Goal: Information Seeking & Learning: Compare options

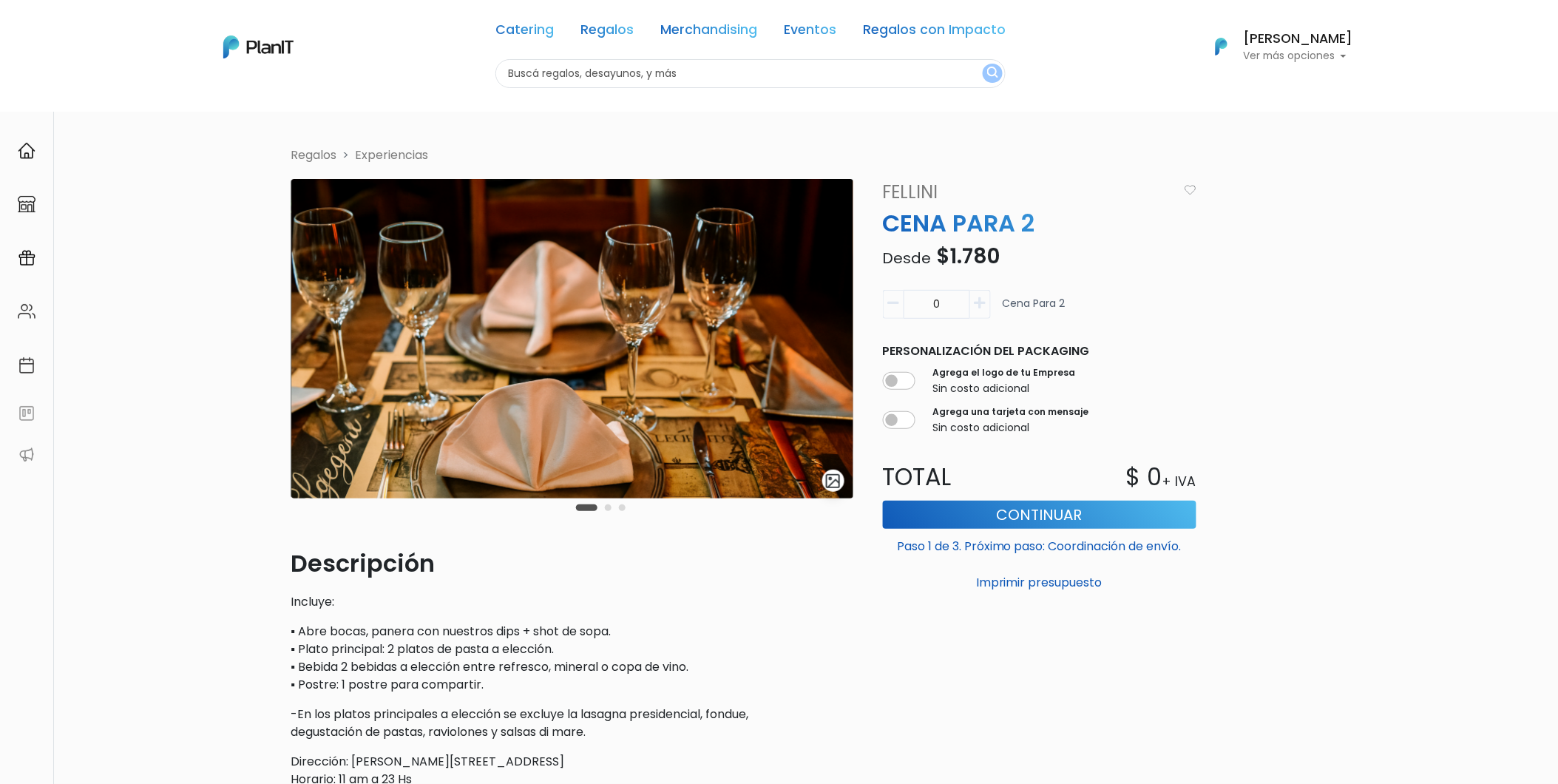
click at [375, 152] on link "Experiencias" at bounding box center [392, 155] width 73 height 17
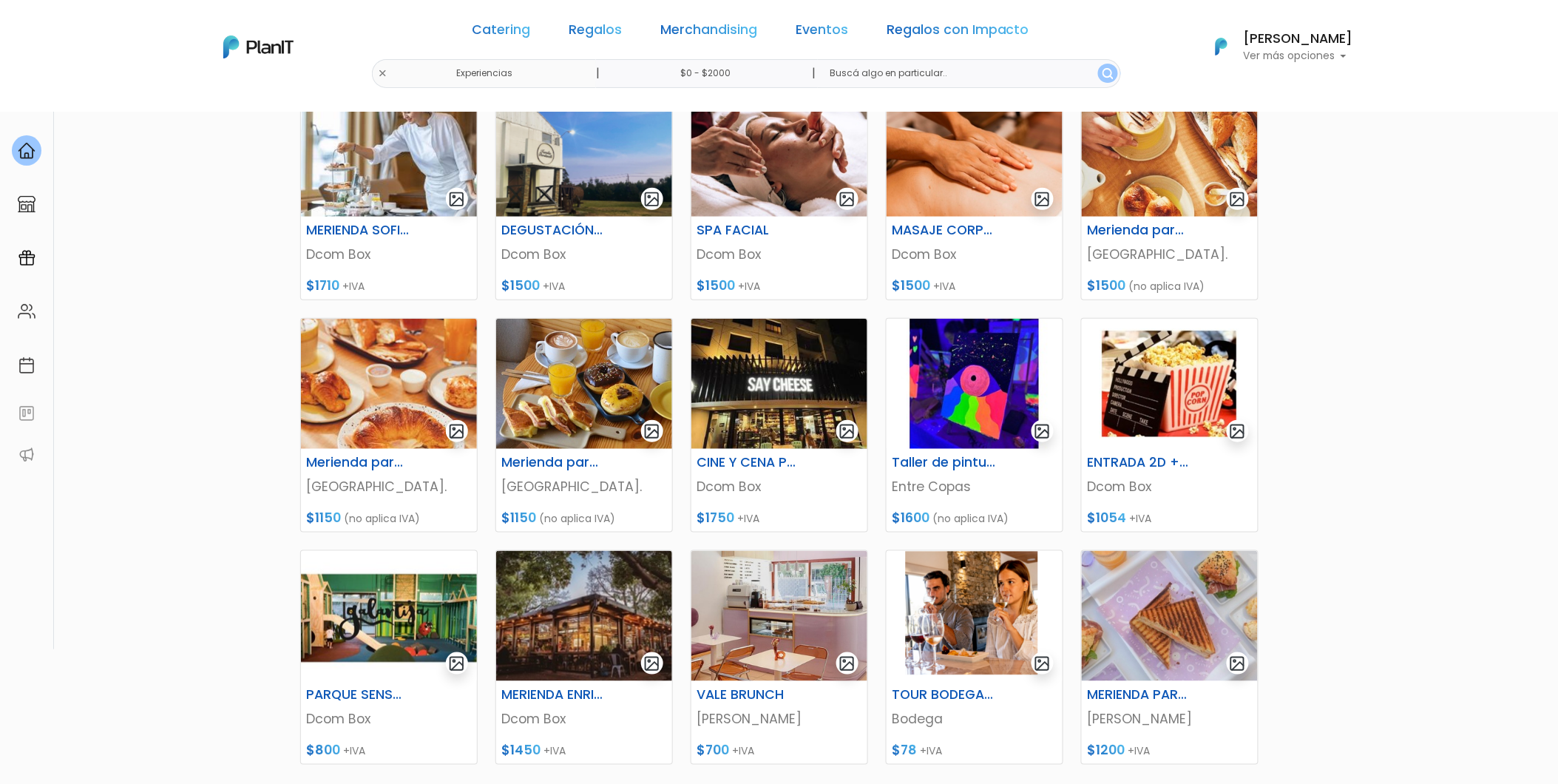
scroll to position [164, 0]
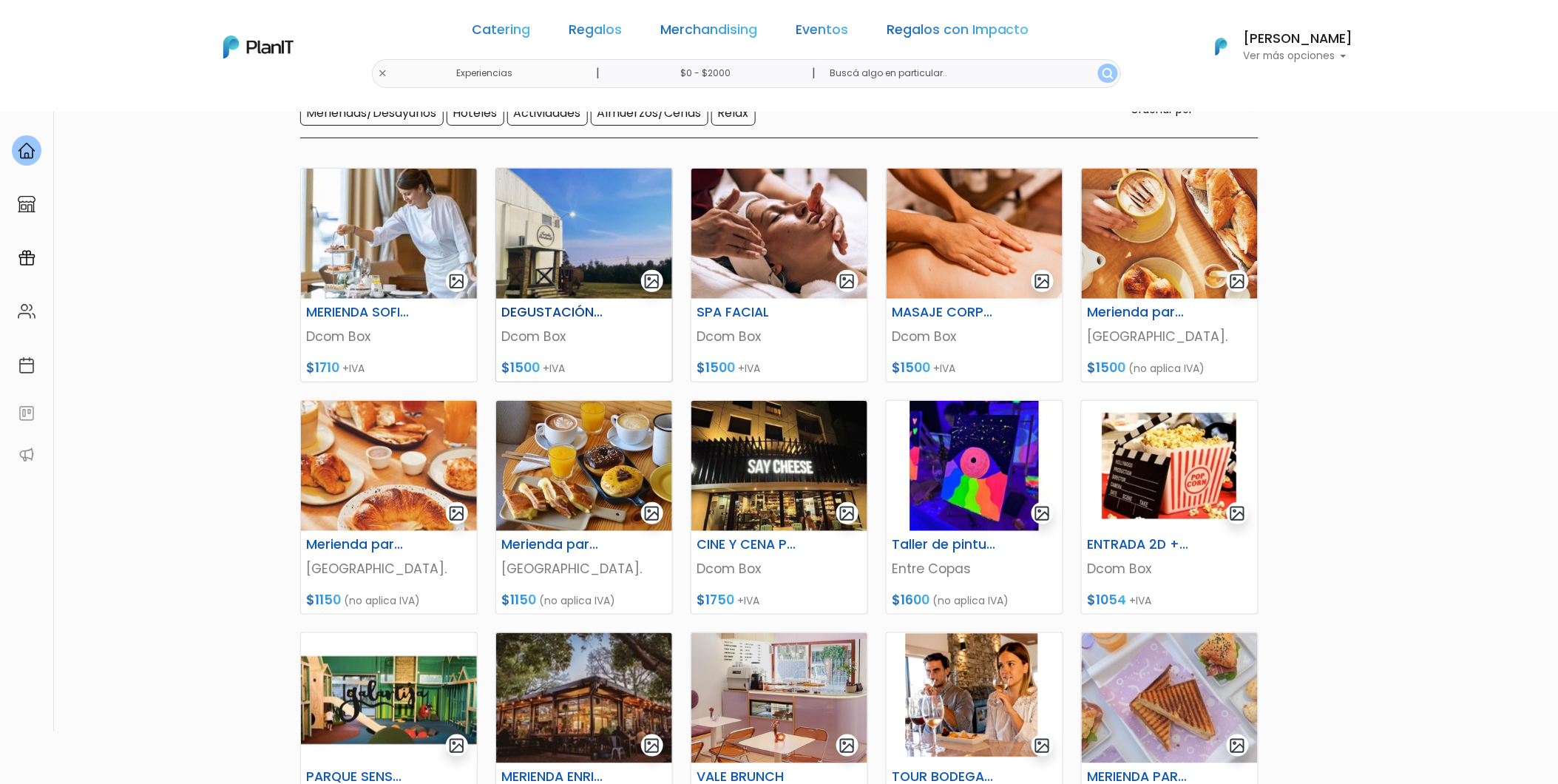
click at [552, 222] on img at bounding box center [584, 233] width 176 height 130
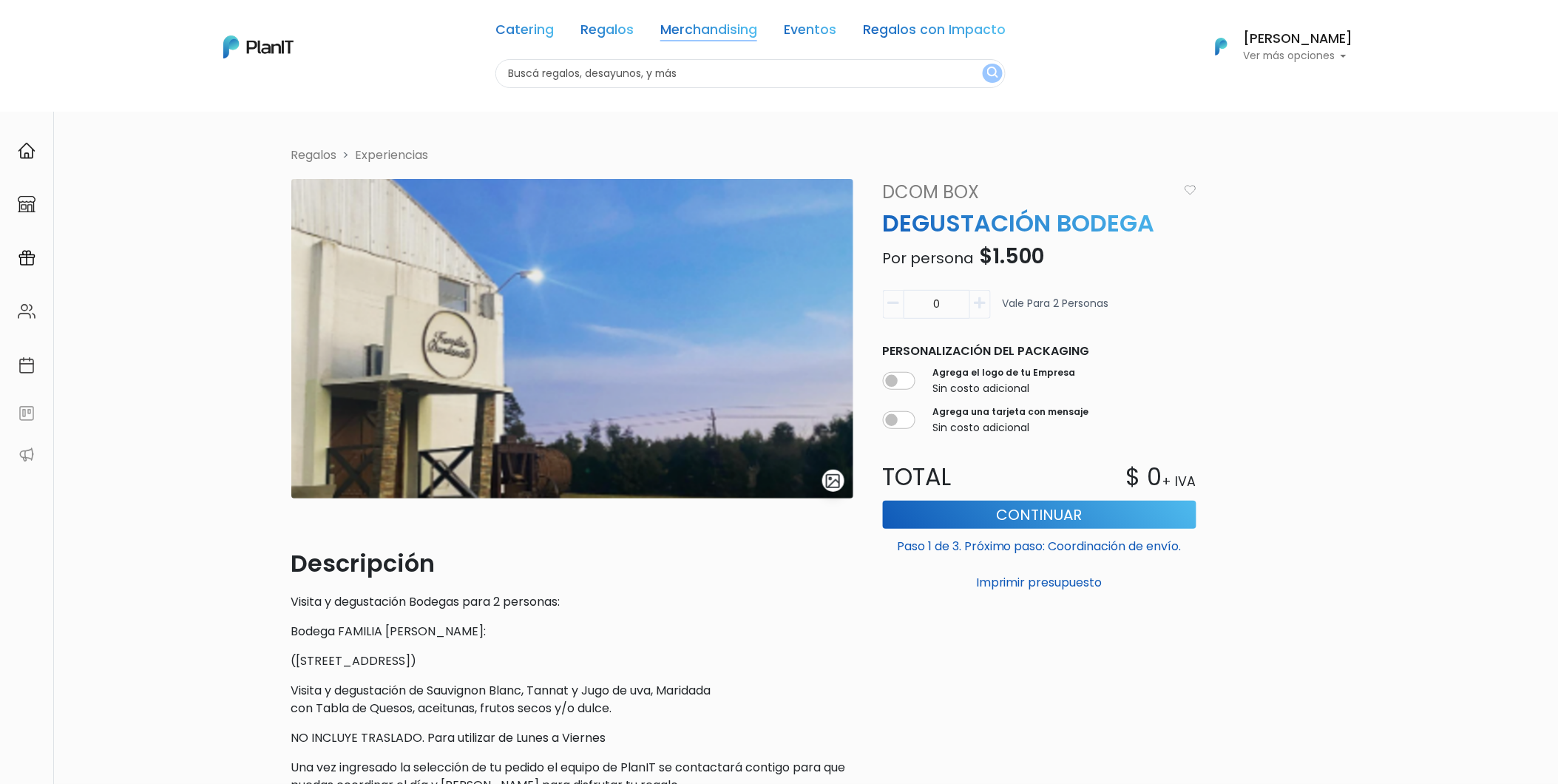
click at [729, 32] on link "Merchandising" at bounding box center [709, 33] width 97 height 17
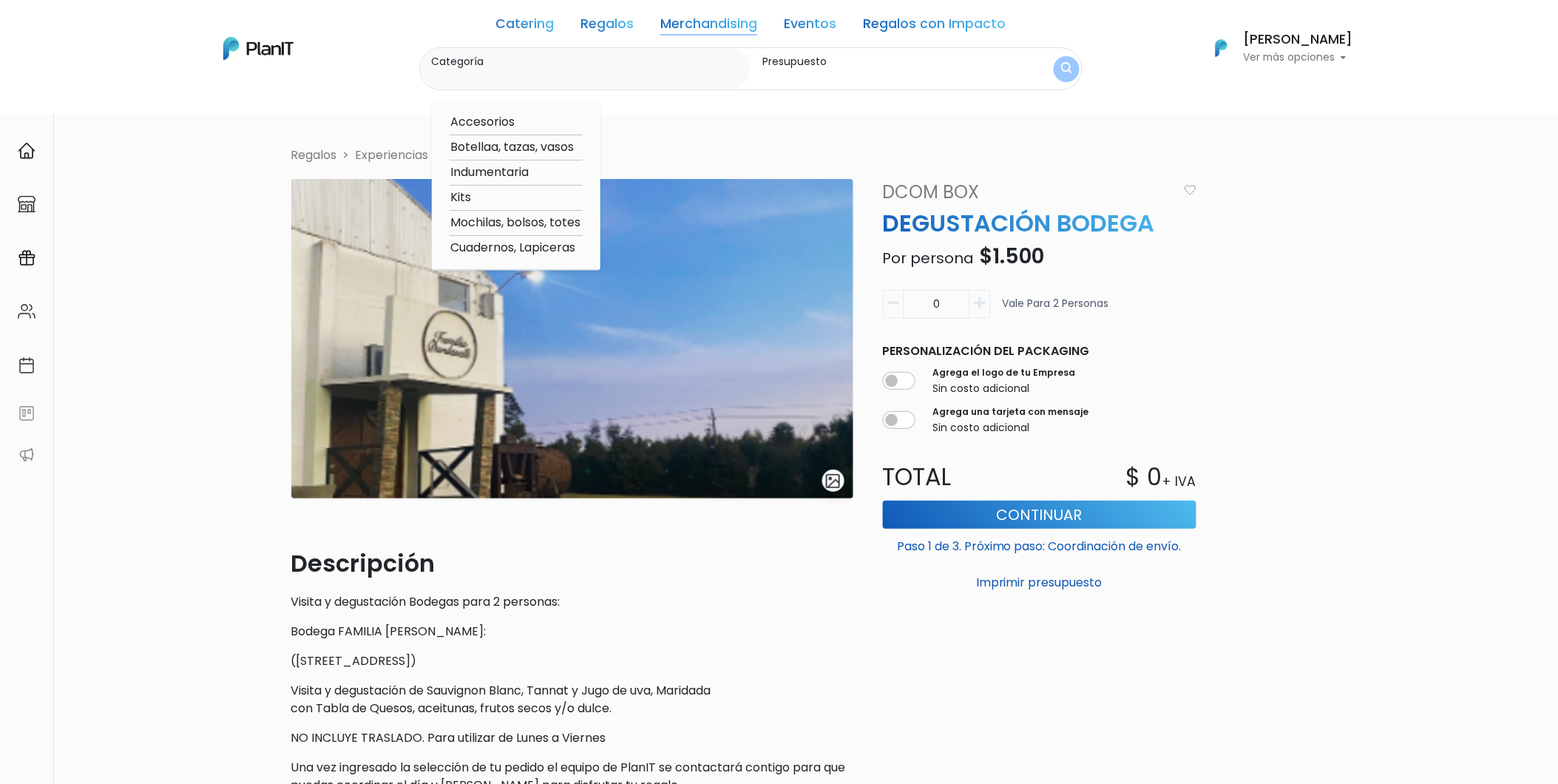
click at [490, 224] on option "Mochilas, bolsos, totes" at bounding box center [517, 222] width 133 height 18
type input "Mochilas, bolsos, totes"
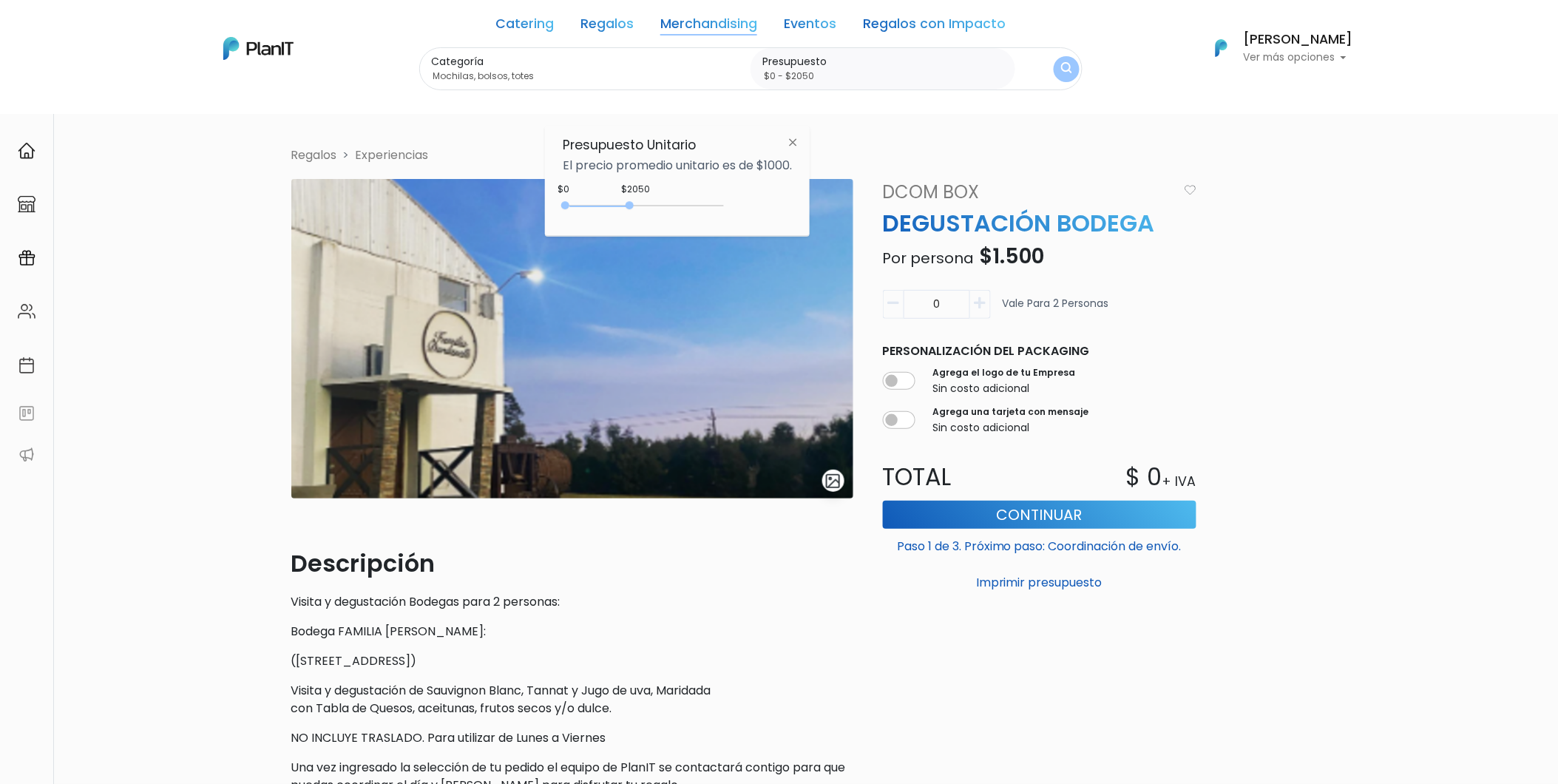
type input "$0 - $2000"
click at [631, 205] on div at bounding box center [628, 205] width 8 height 8
click at [1073, 71] on button "submit" at bounding box center [1066, 68] width 36 height 36
click at [1064, 71] on img "submit" at bounding box center [1067, 69] width 14 height 17
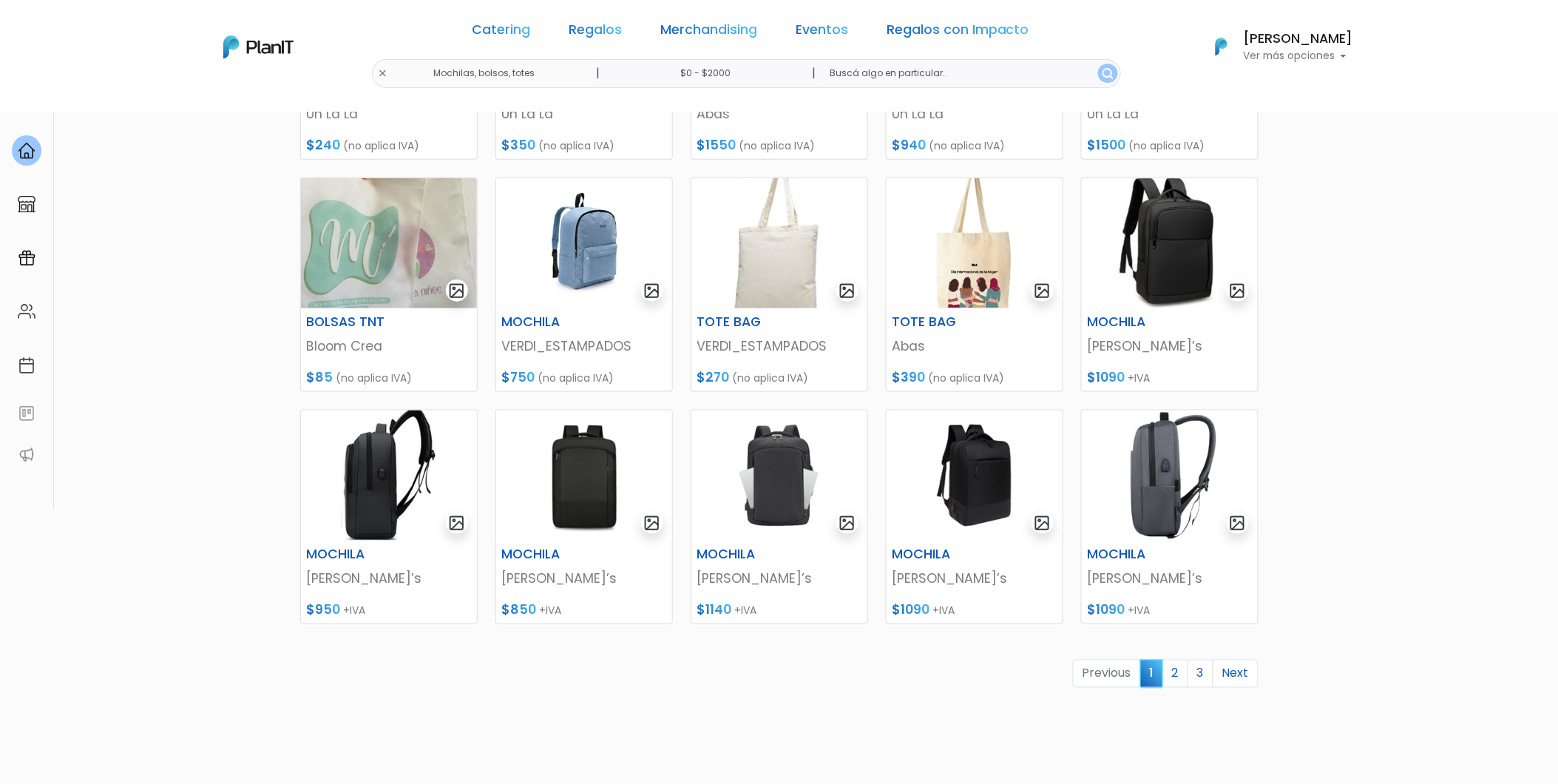
scroll to position [410, 0]
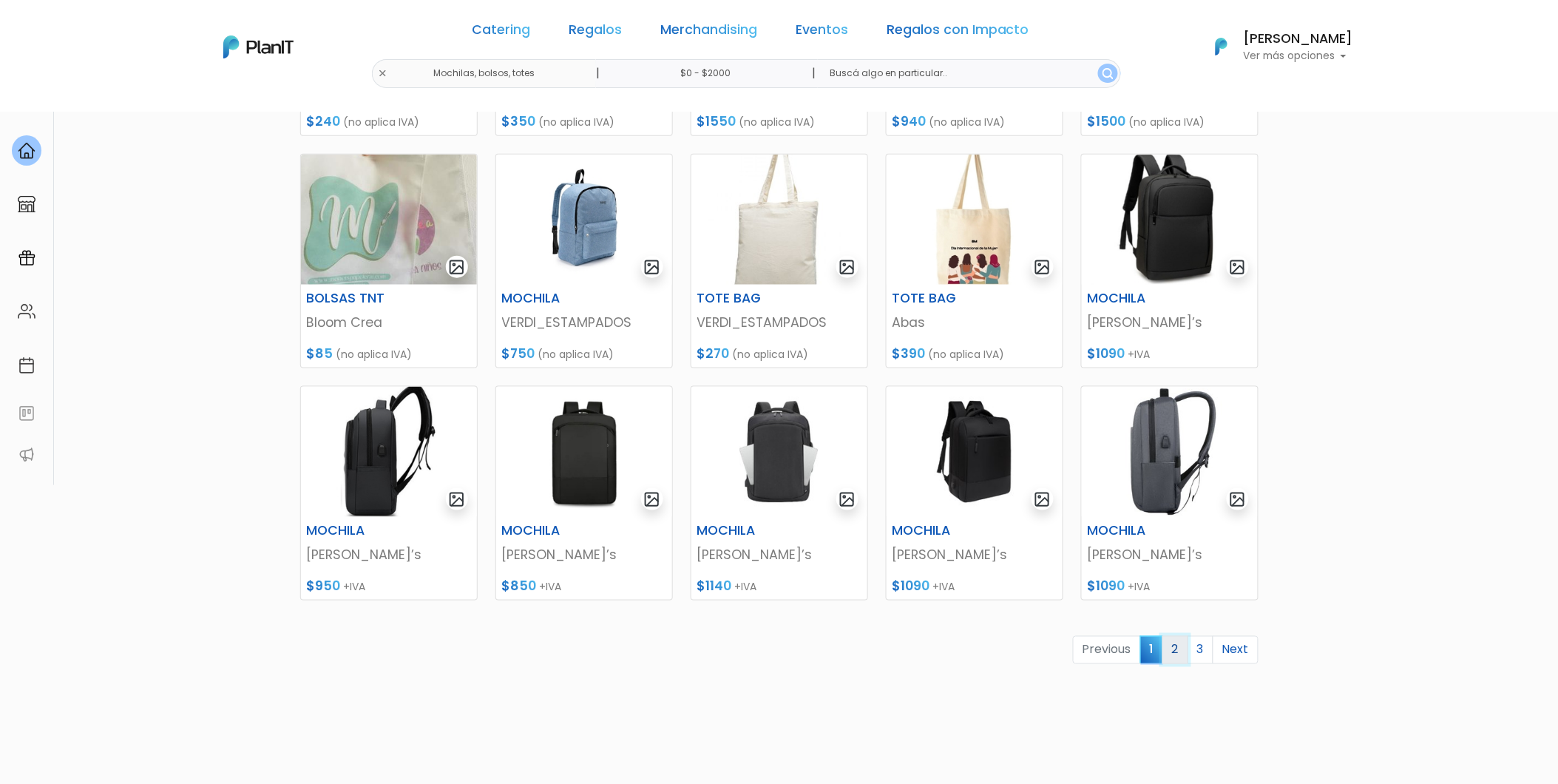
click at [1176, 655] on link "2" at bounding box center [1175, 649] width 26 height 28
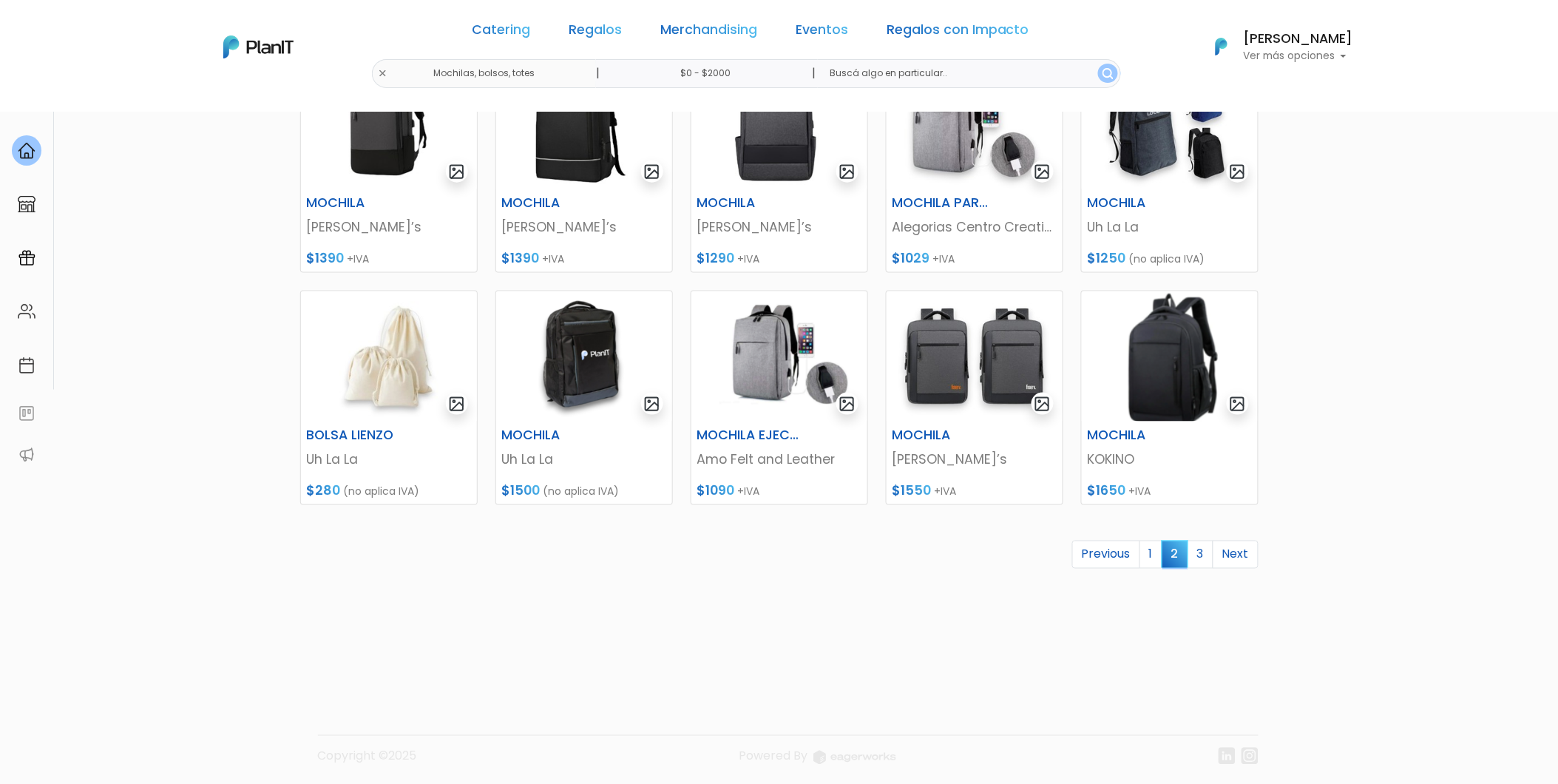
scroll to position [510, 0]
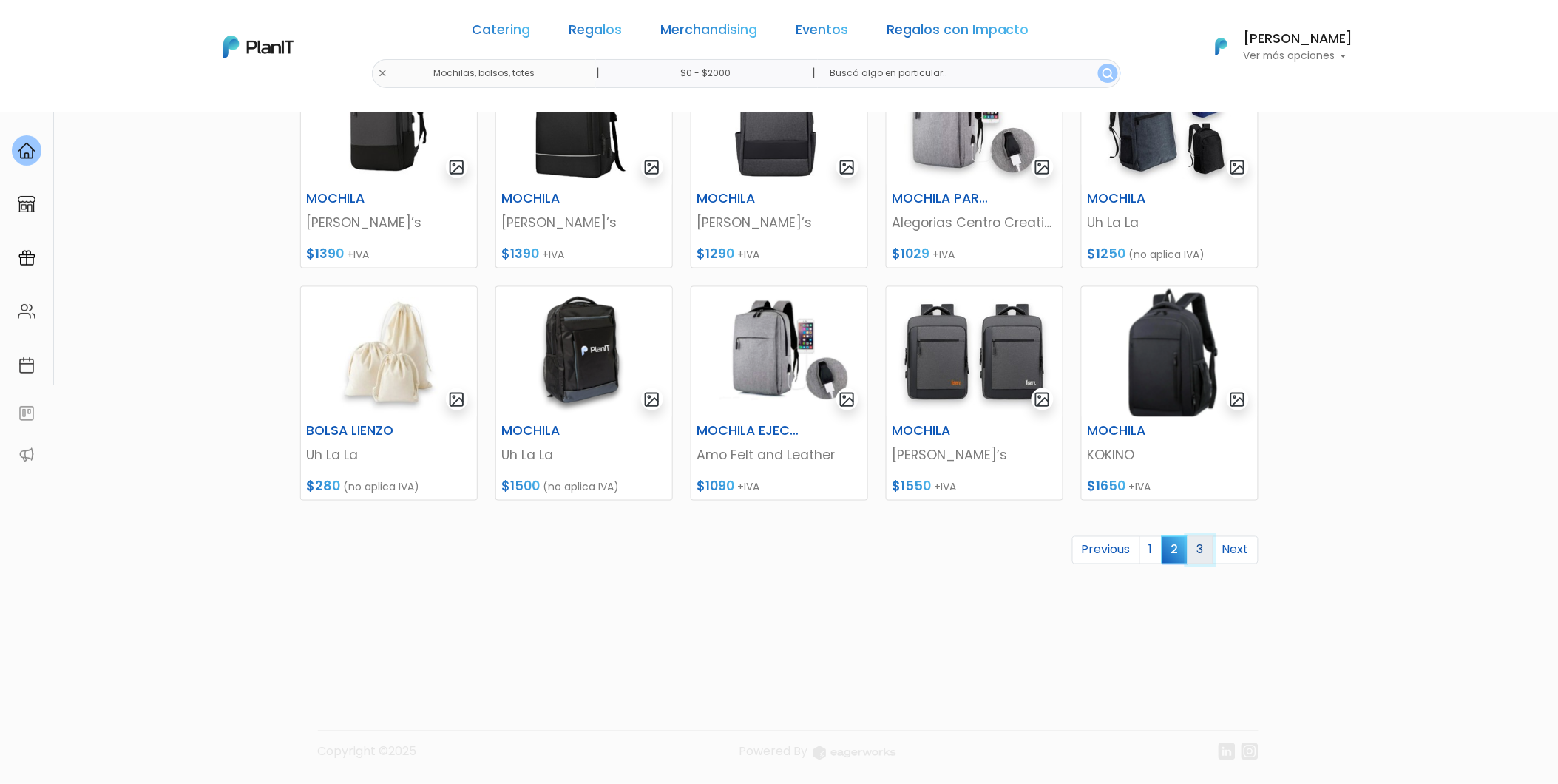
click at [1201, 558] on link "3" at bounding box center [1201, 550] width 26 height 28
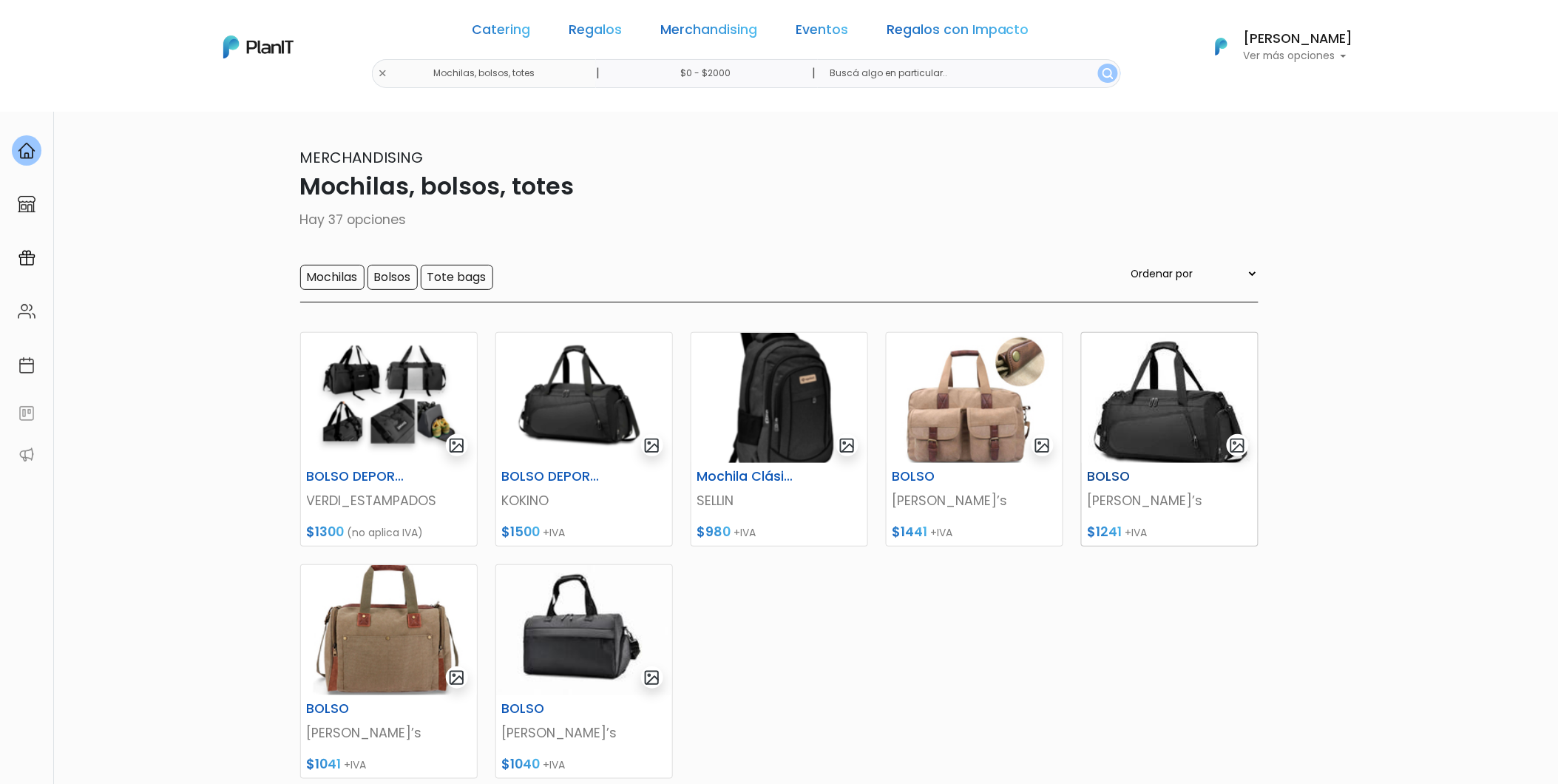
click at [1154, 449] on img at bounding box center [1170, 398] width 176 height 130
click at [610, 389] on img at bounding box center [584, 398] width 176 height 130
click at [1182, 389] on img at bounding box center [1170, 398] width 176 height 130
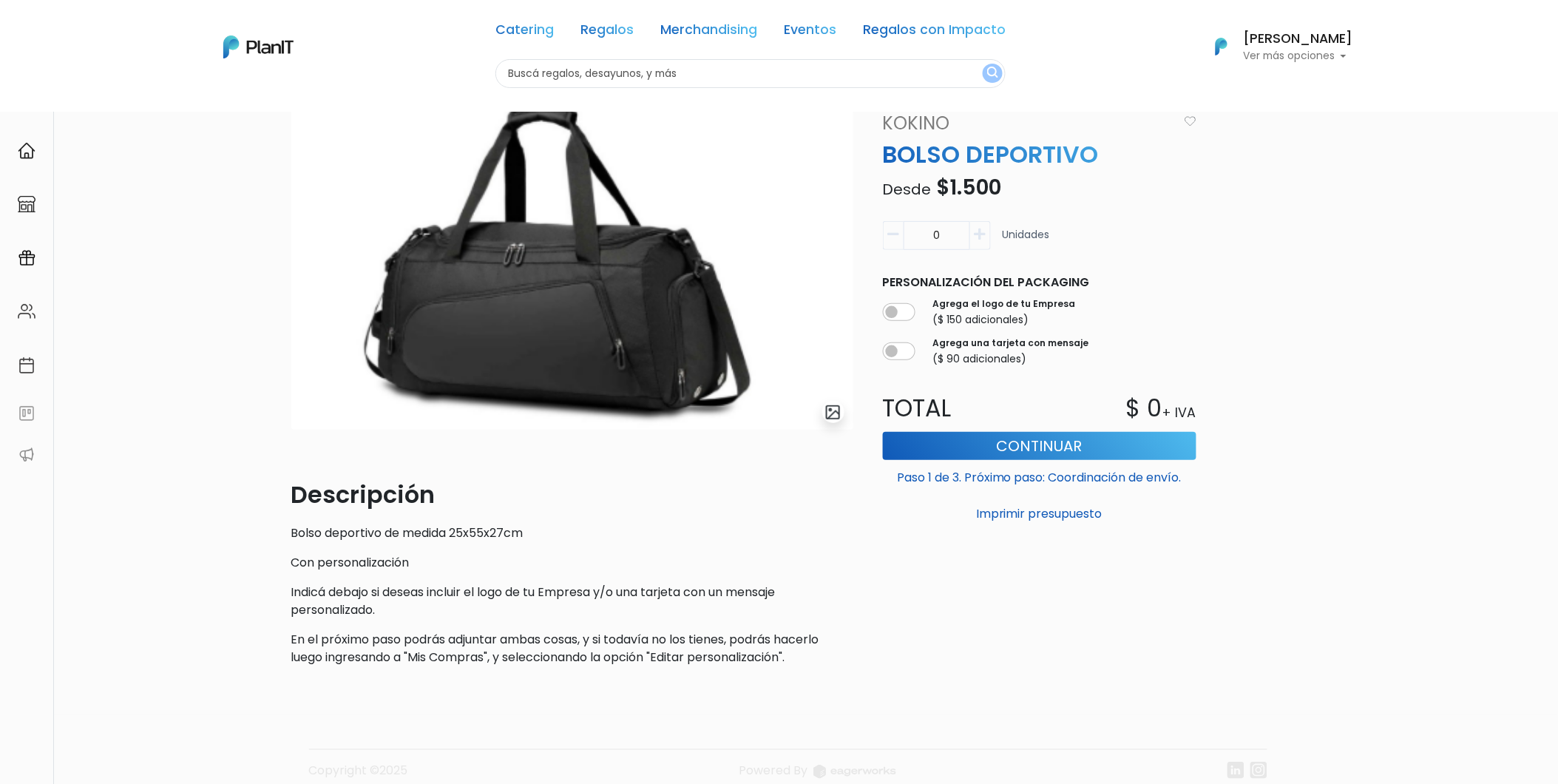
scroll to position [40, 0]
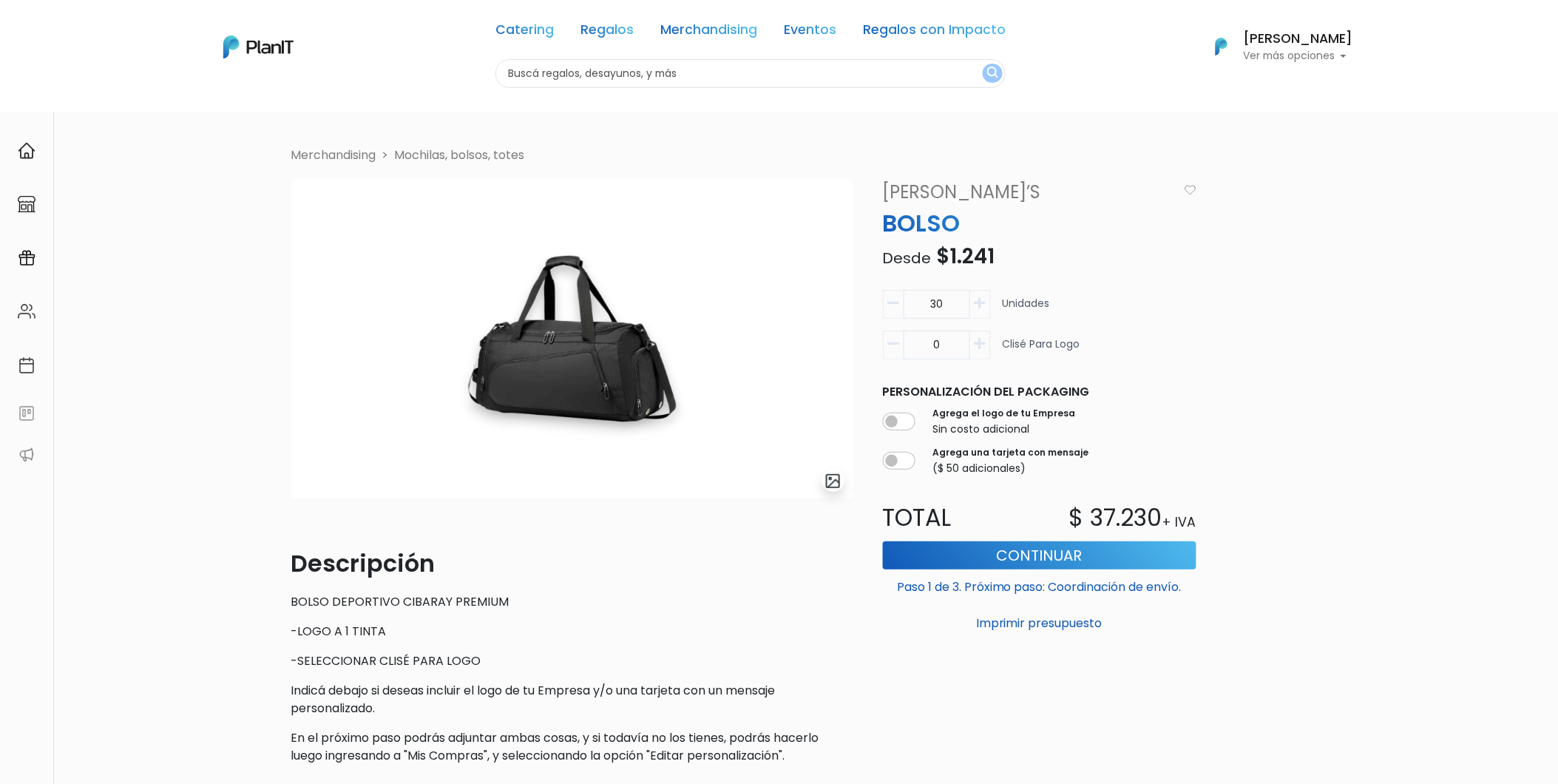
click at [353, 154] on li "Merchandising" at bounding box center [333, 156] width 85 height 17
click at [447, 151] on link "Mochilas, bolsos, totes" at bounding box center [460, 155] width 130 height 17
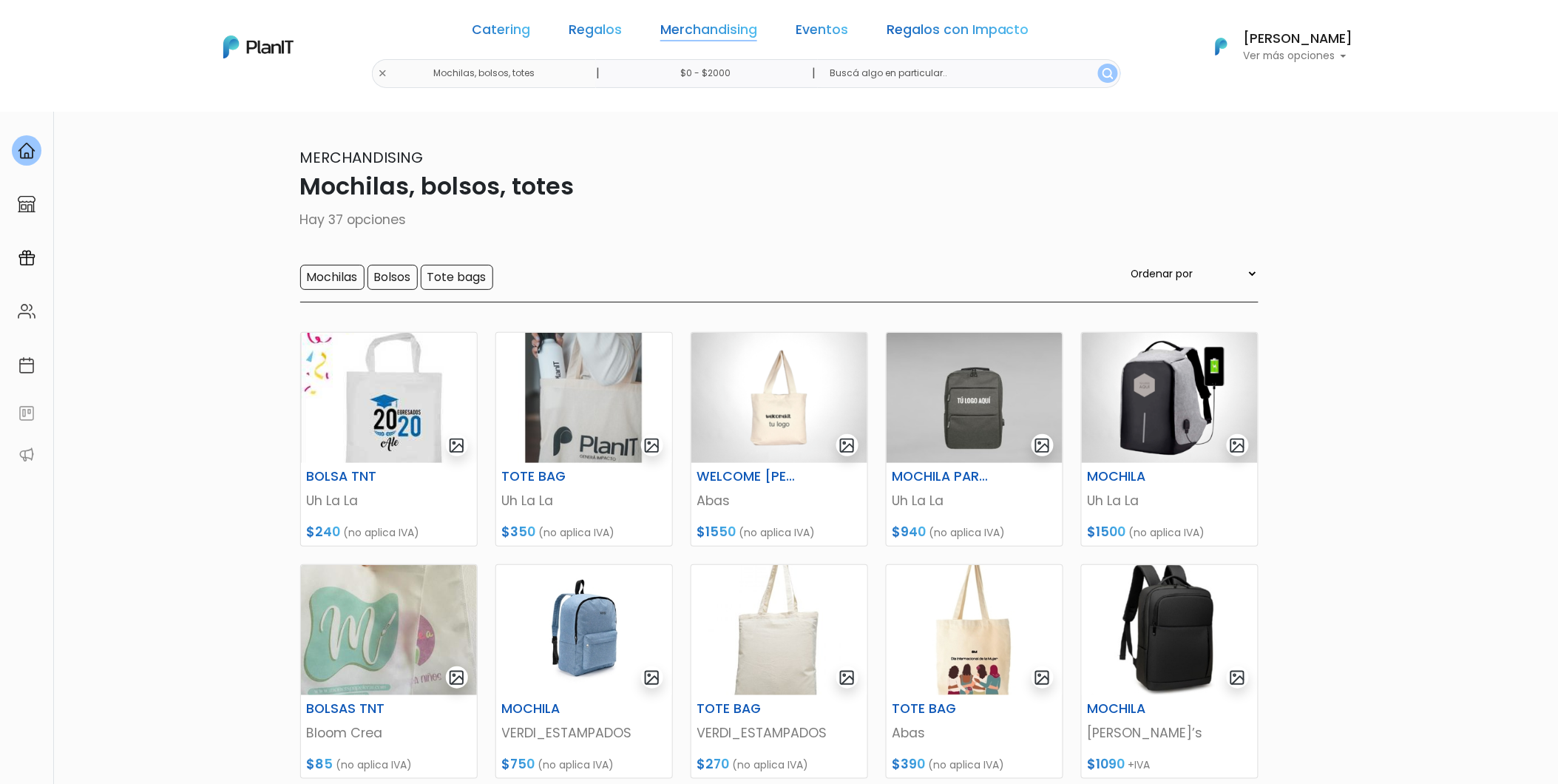
click at [696, 24] on link "Merchandising" at bounding box center [709, 33] width 97 height 17
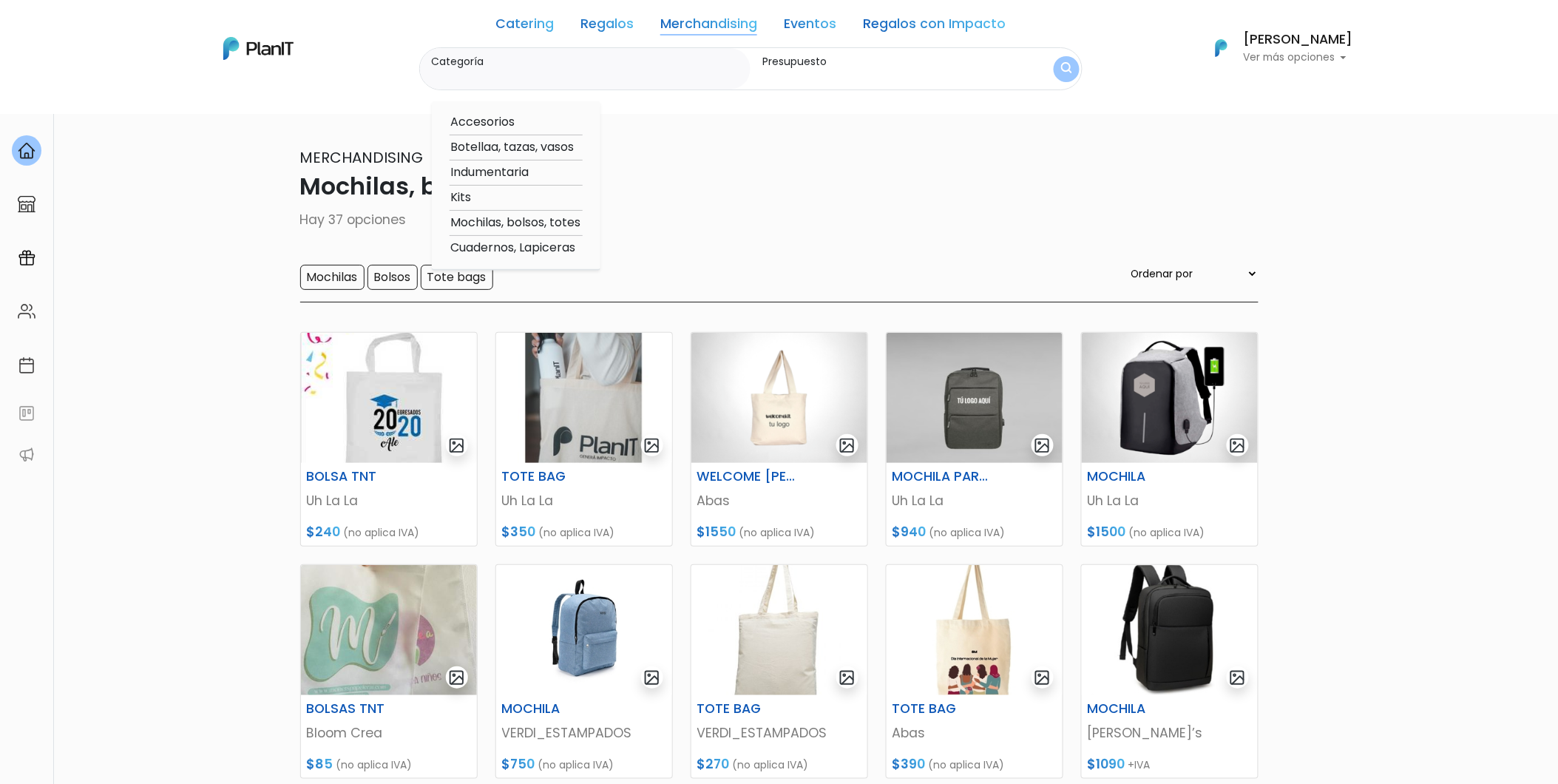
click at [494, 118] on option "Accesorios" at bounding box center [517, 122] width 133 height 18
type input "Accesorios"
type input "$0 - $2000"
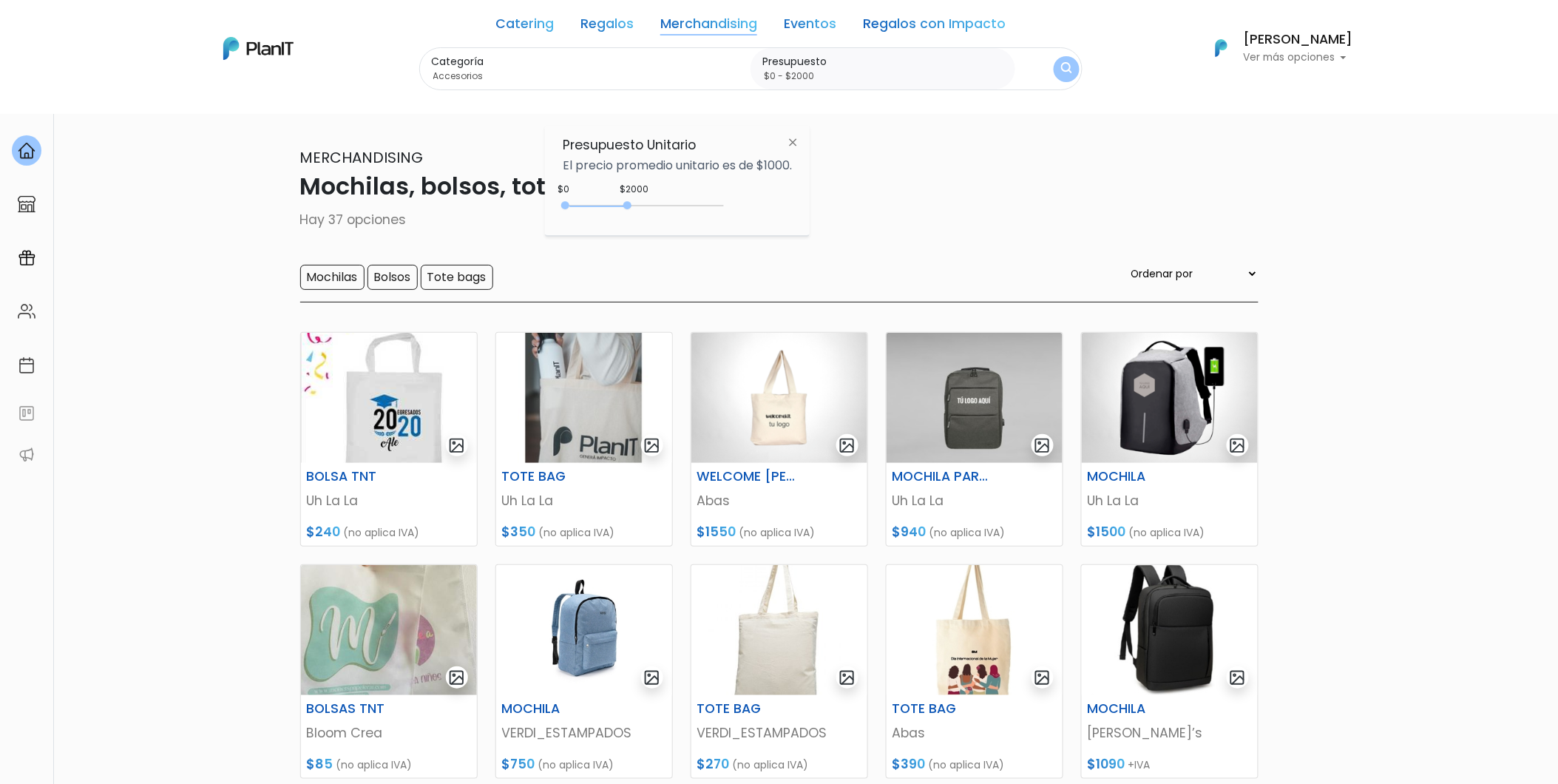
click at [1069, 65] on img "submit" at bounding box center [1067, 69] width 11 height 14
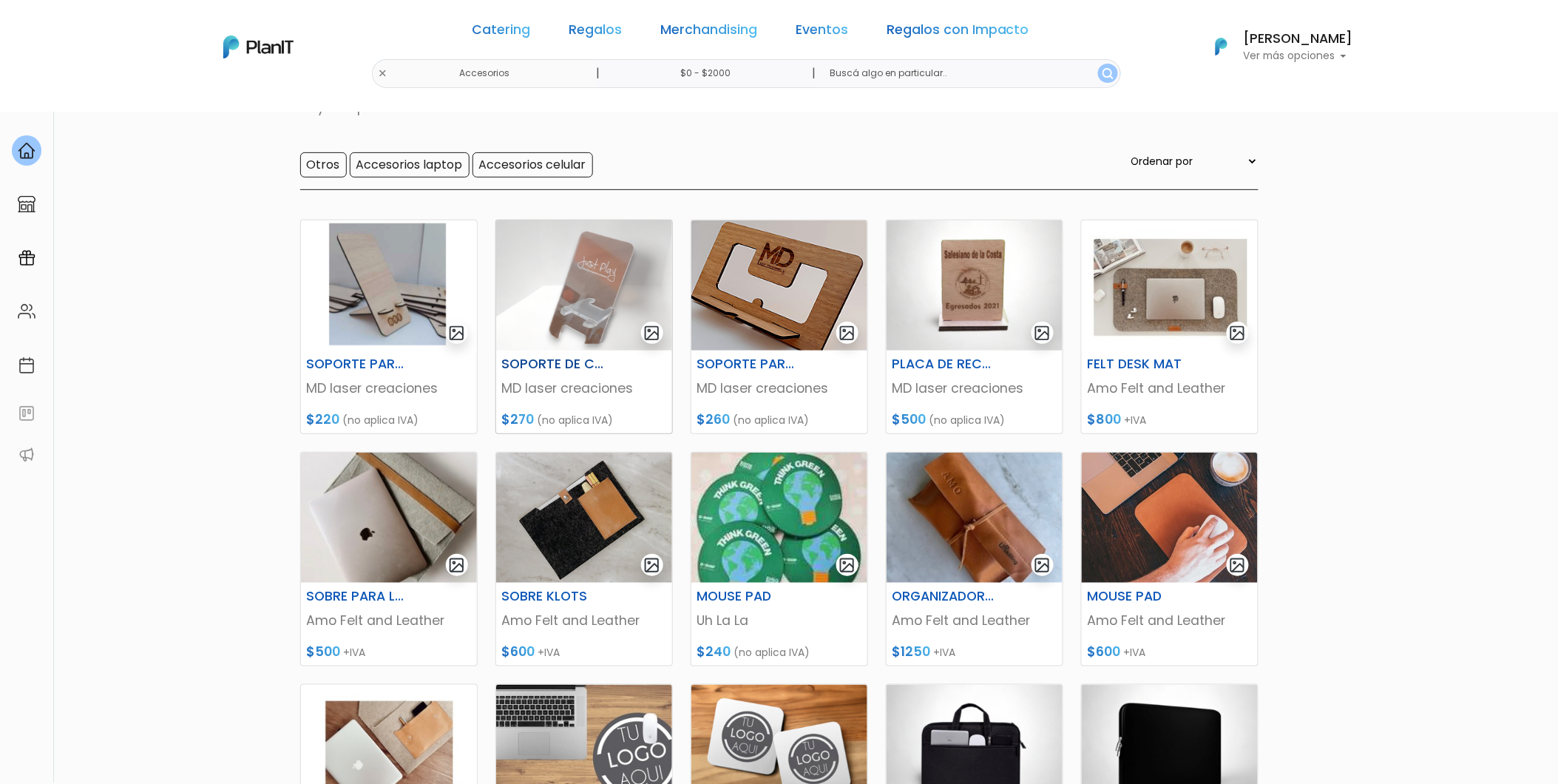
scroll to position [164, 0]
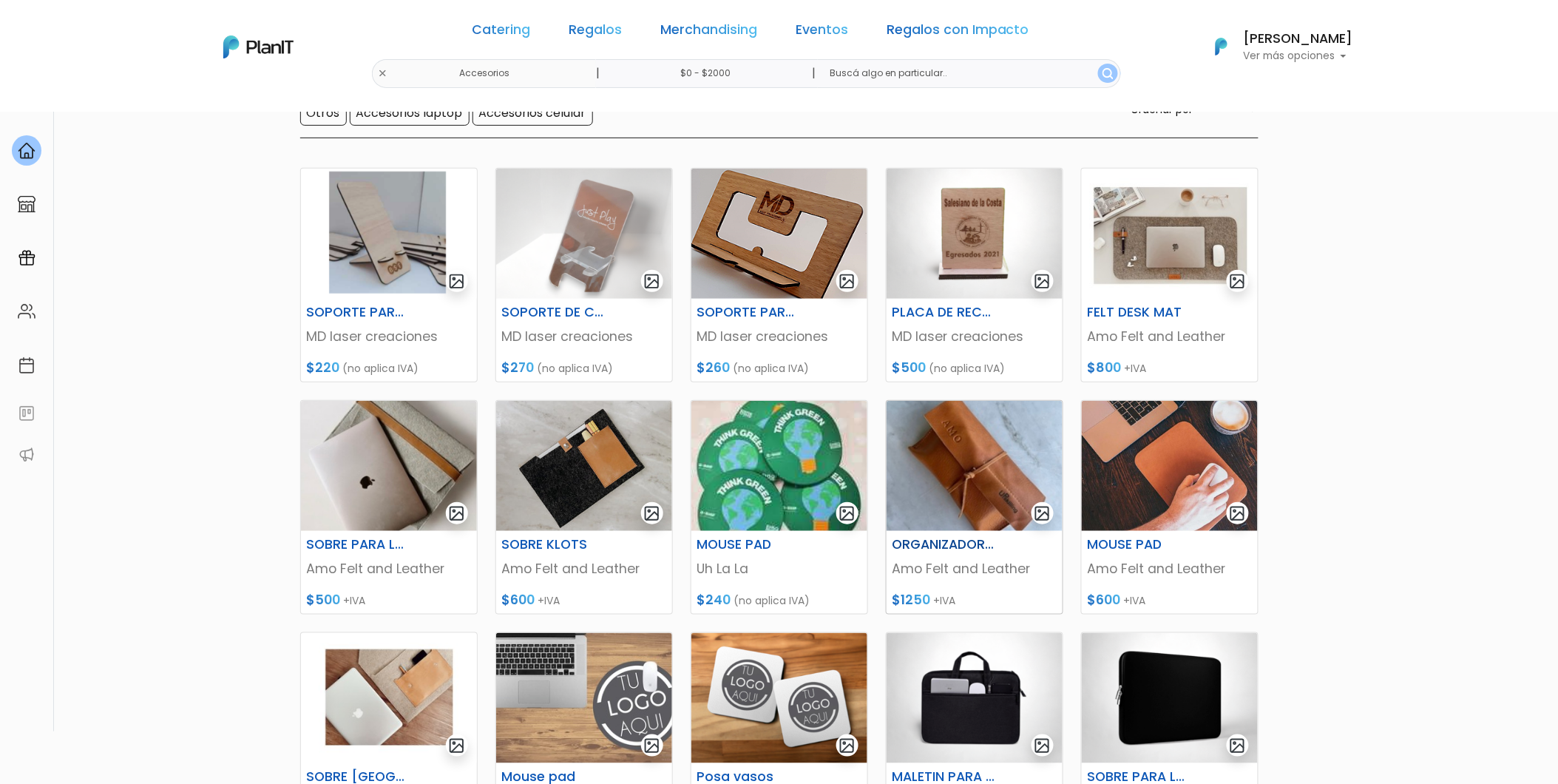
click at [950, 455] on img at bounding box center [975, 466] width 176 height 130
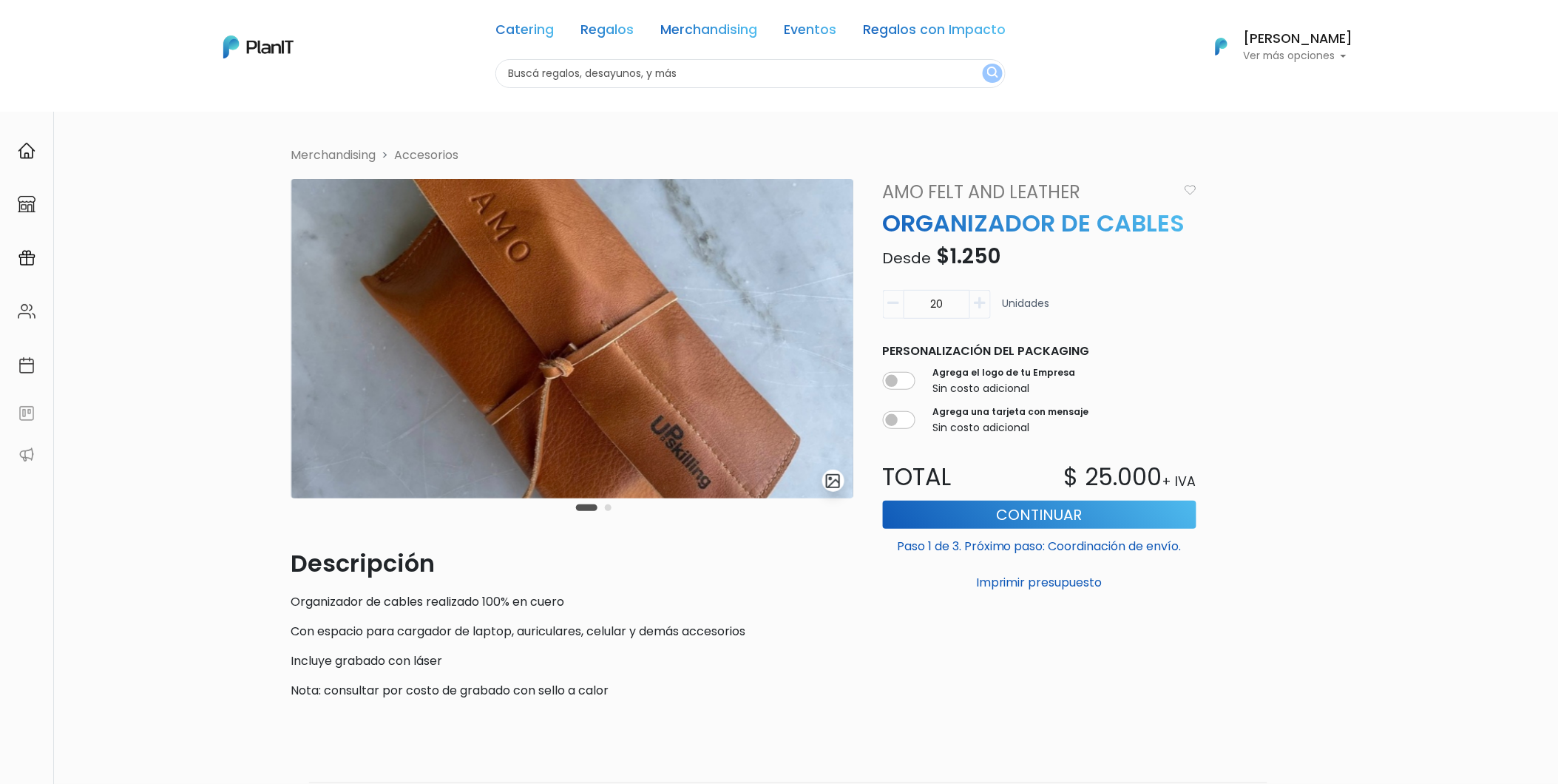
click at [606, 505] on button "Carousel Page 2" at bounding box center [608, 508] width 6 height 6
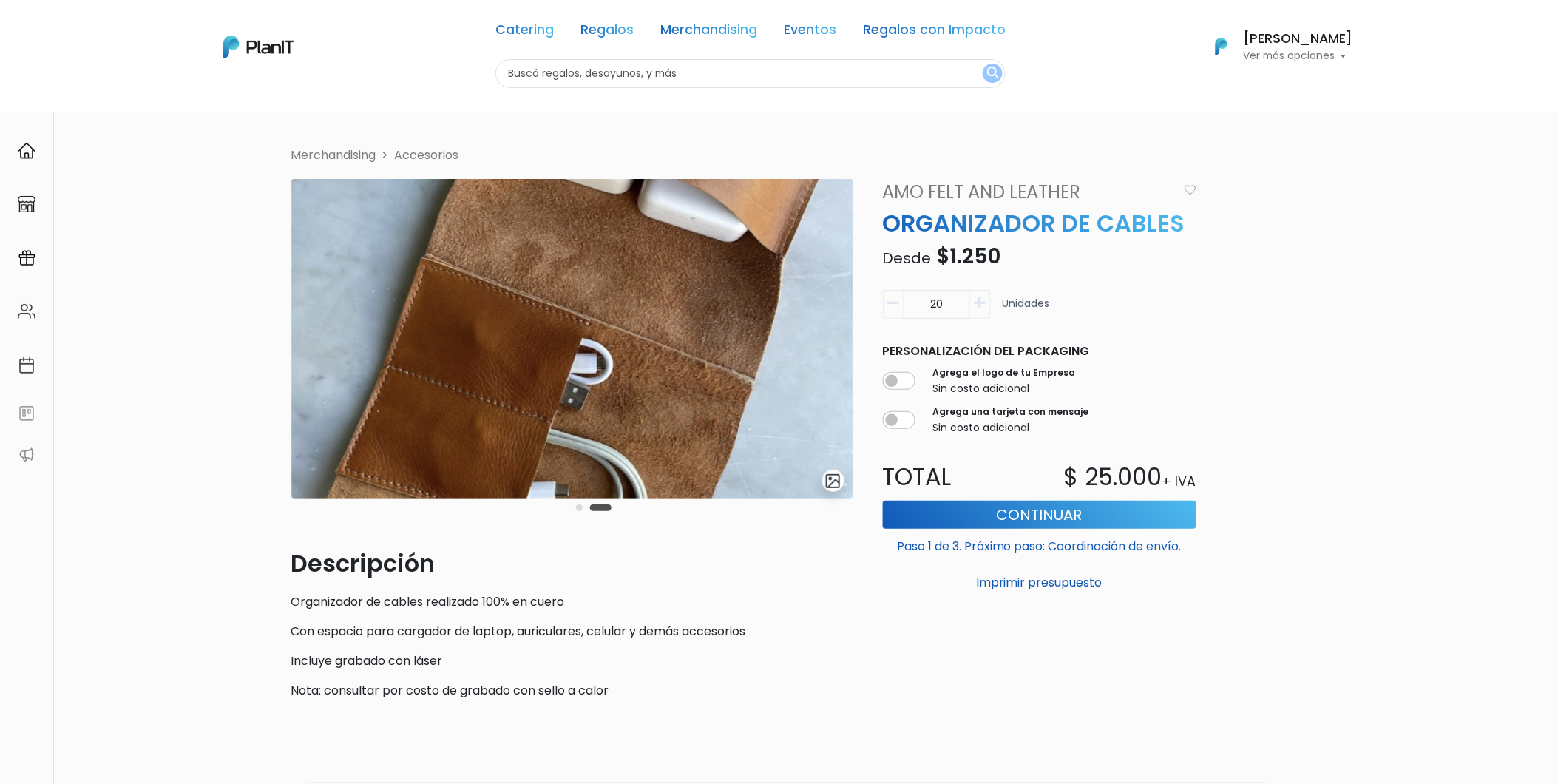
click at [837, 477] on img "submit" at bounding box center [833, 480] width 17 height 17
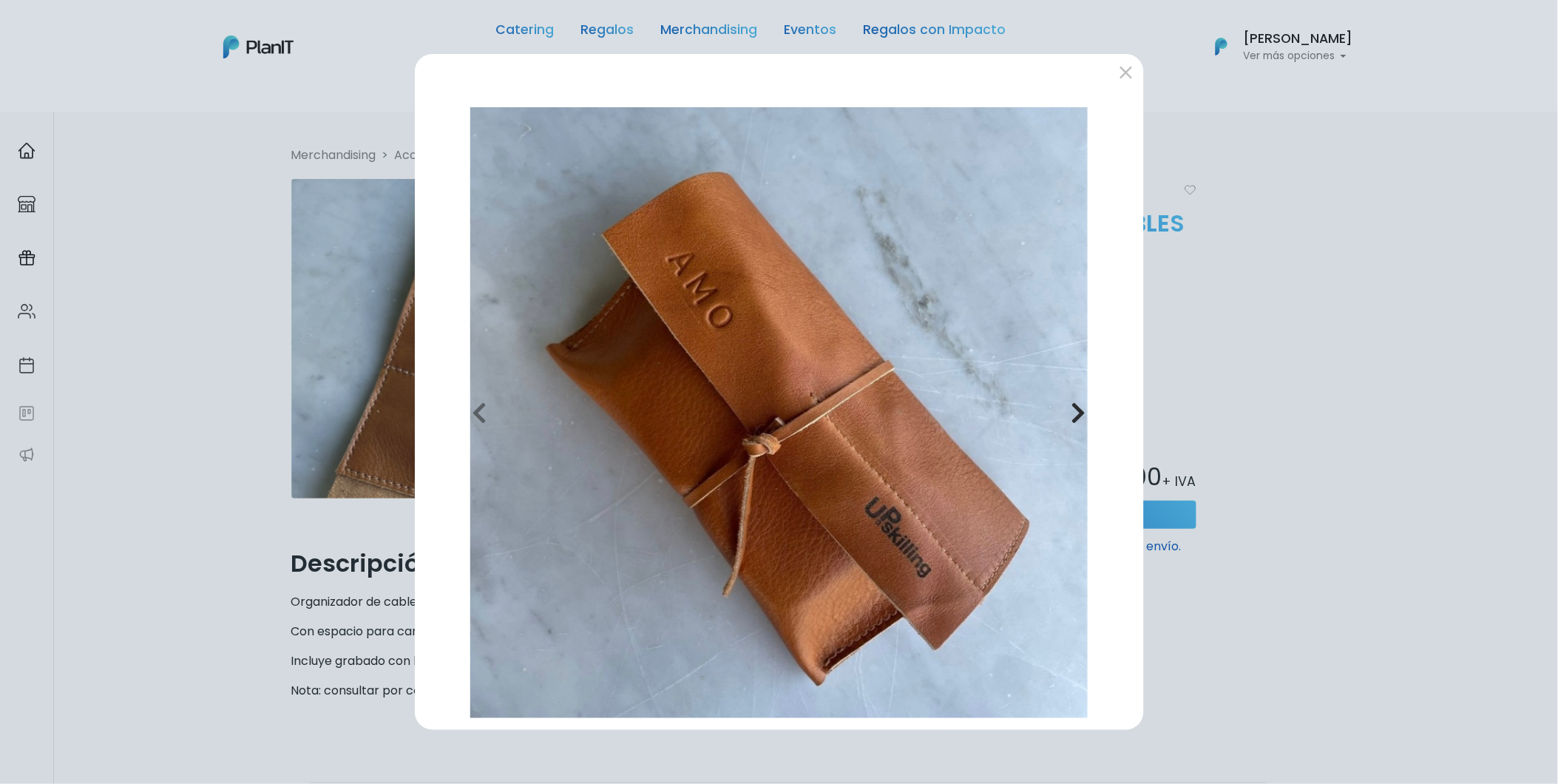
click at [1078, 411] on icon "button" at bounding box center [1079, 413] width 15 height 24
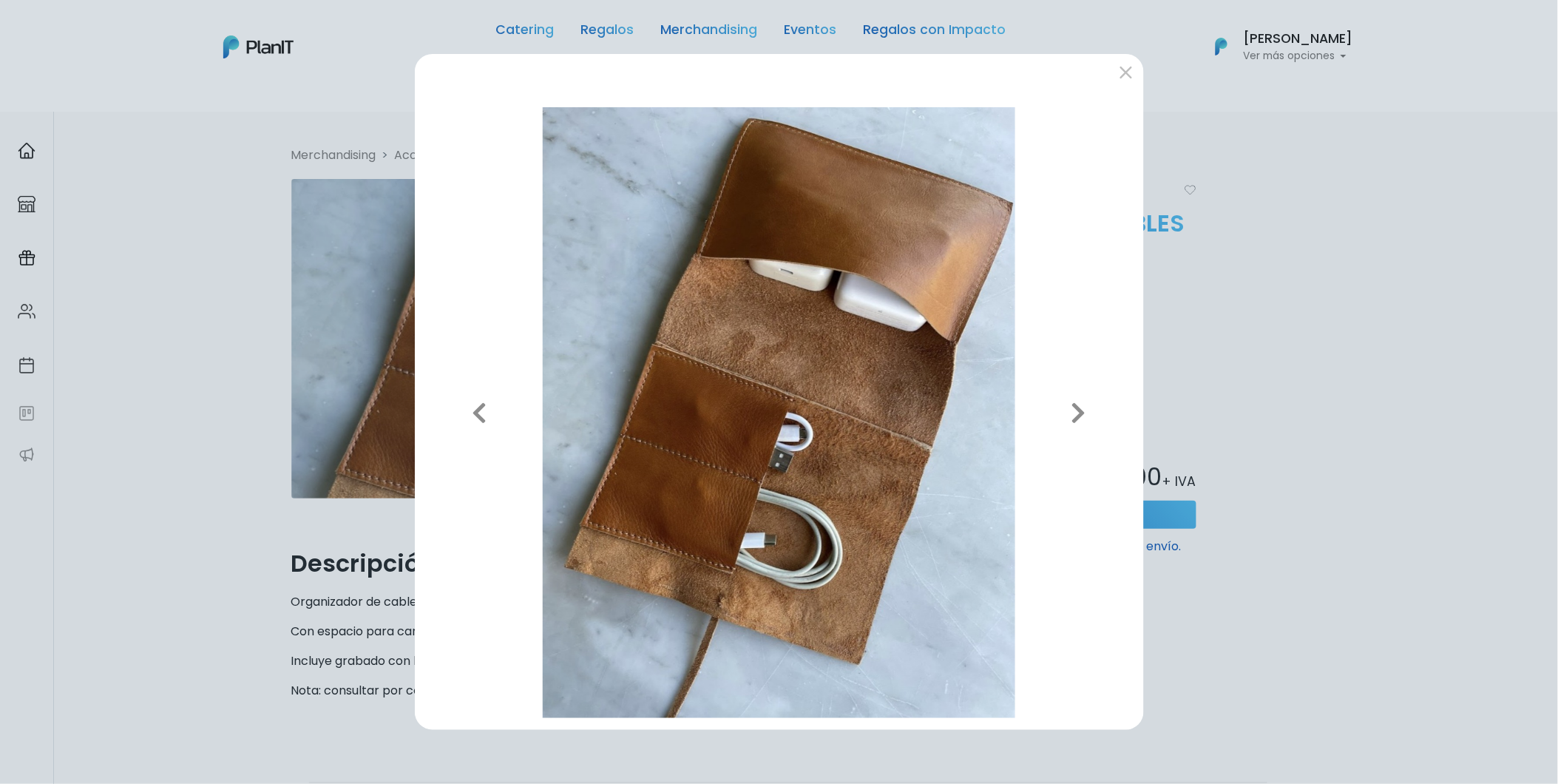
click at [1273, 387] on div "Previous Next" at bounding box center [779, 392] width 1558 height 784
click at [1130, 69] on button "submit" at bounding box center [1126, 72] width 24 height 24
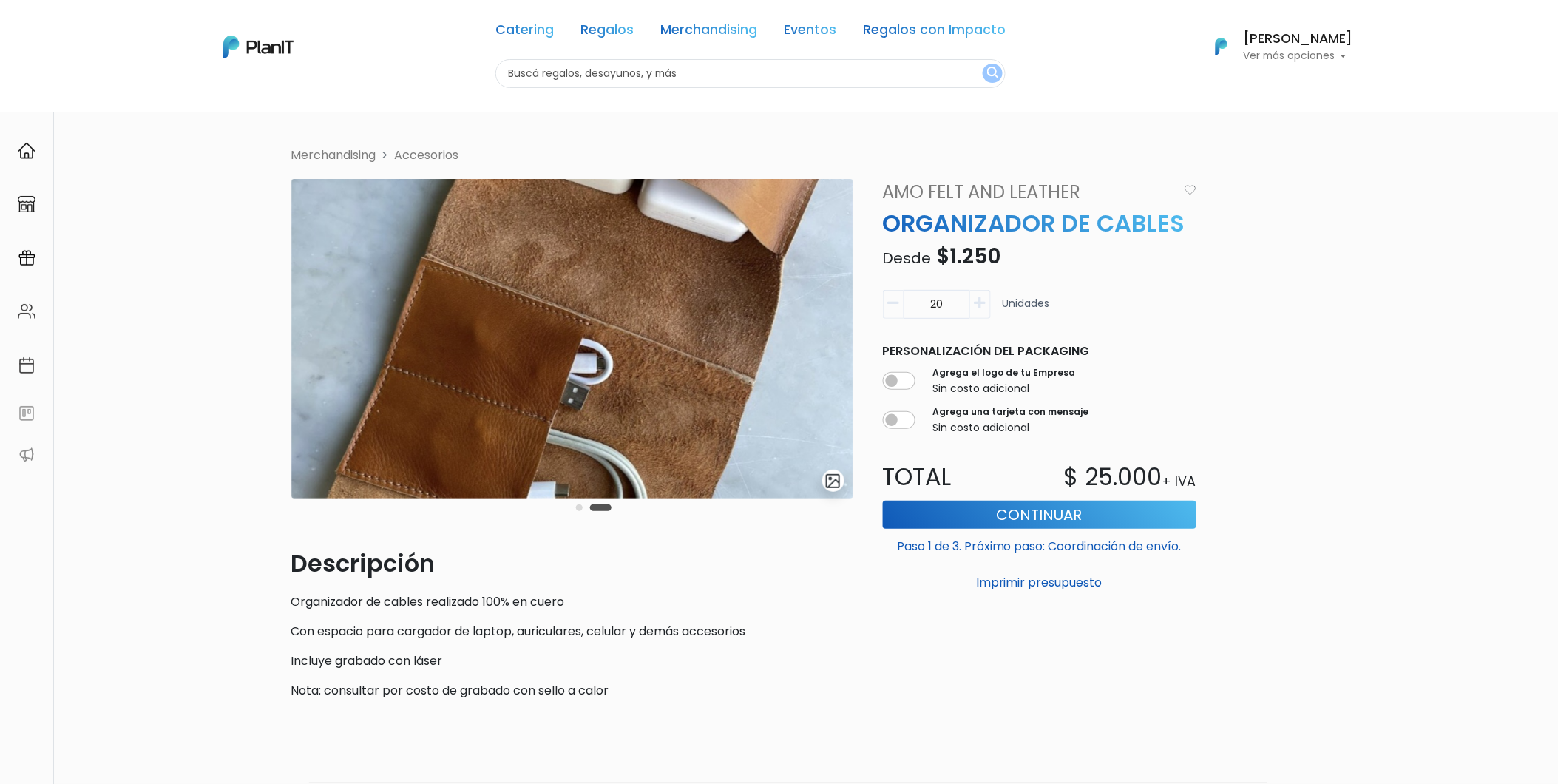
click at [433, 159] on link "Accesorios" at bounding box center [427, 155] width 64 height 17
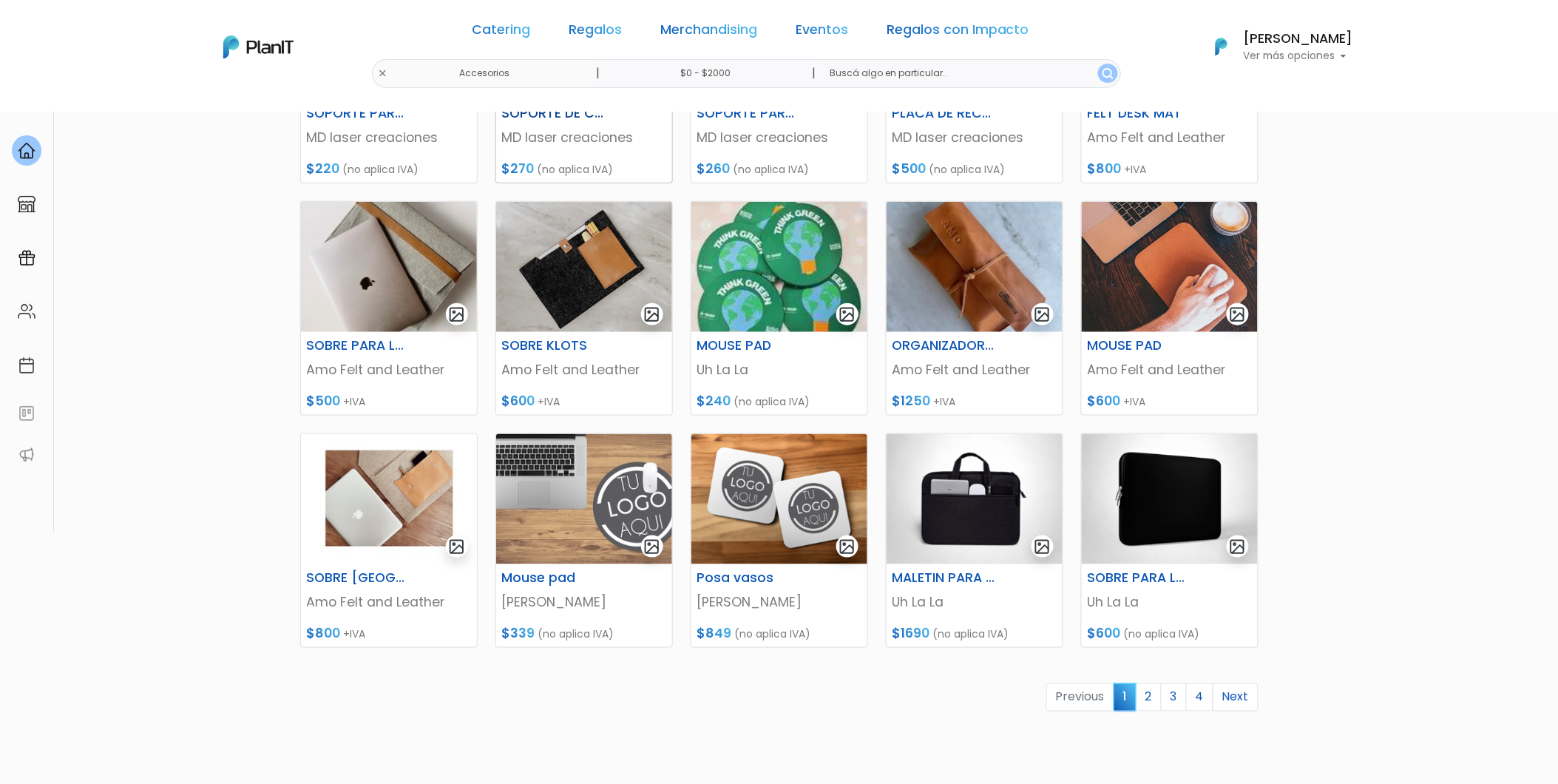
scroll to position [410, 0]
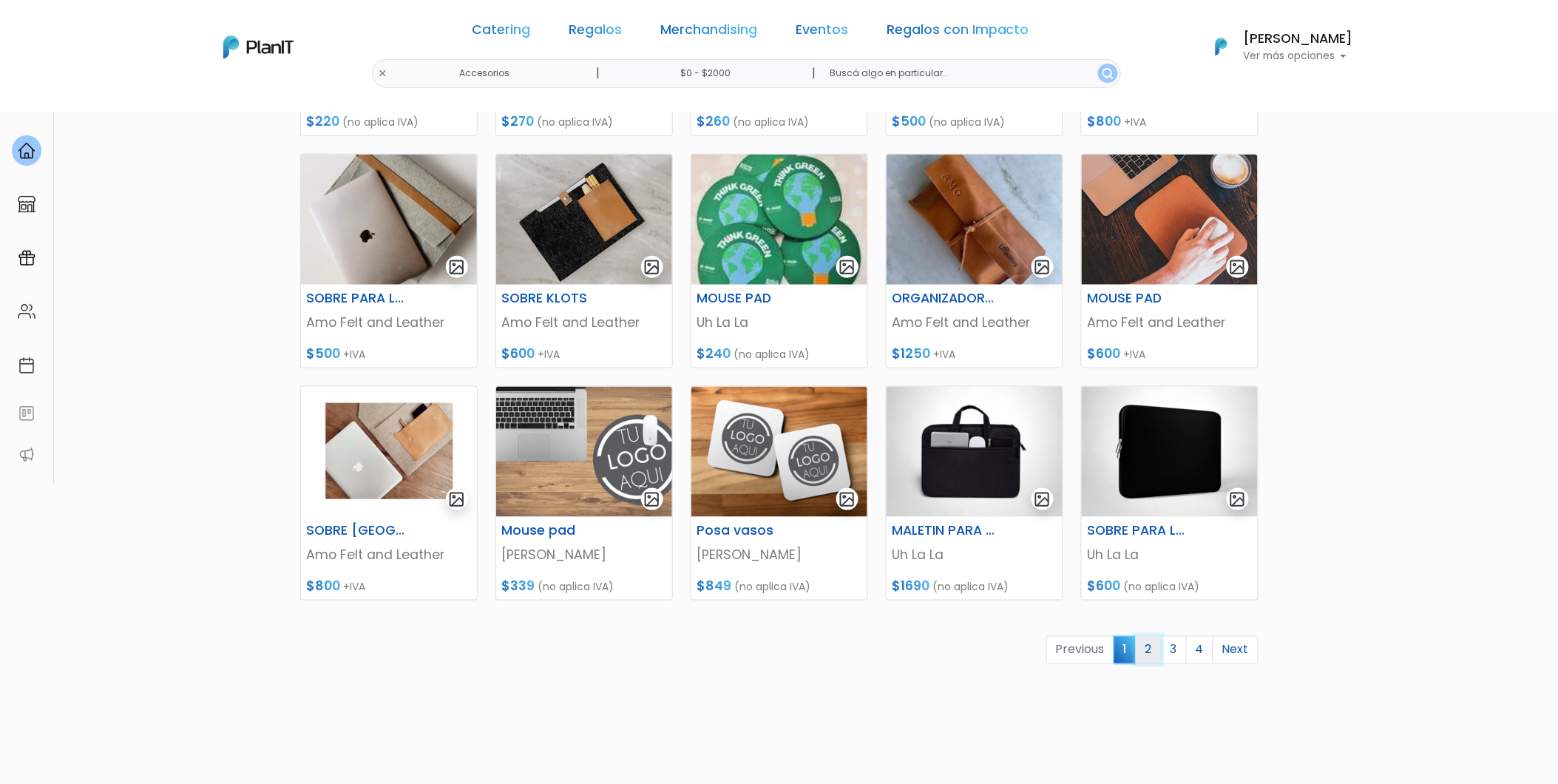
click at [1146, 647] on link "2" at bounding box center [1148, 649] width 26 height 28
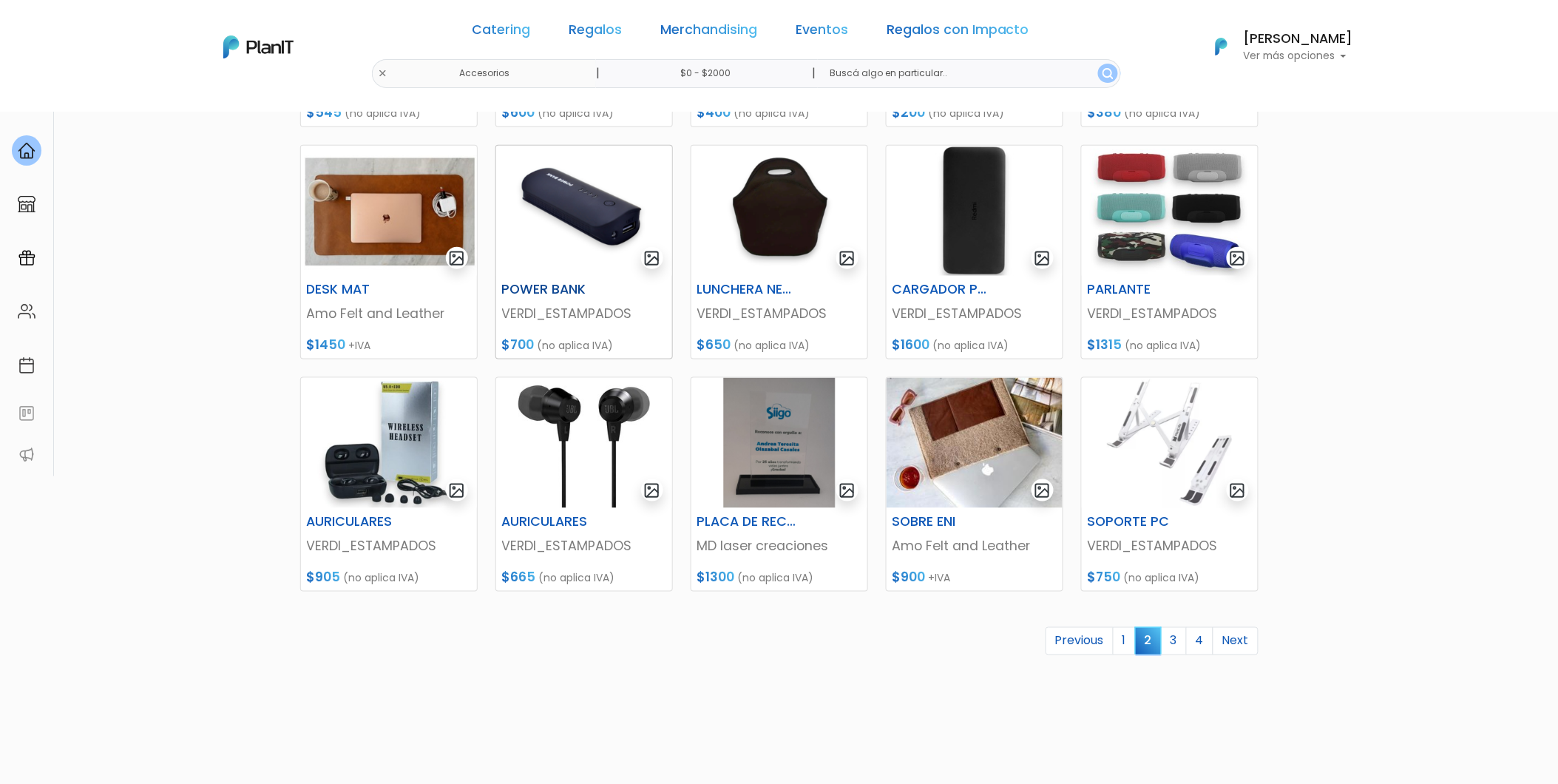
scroll to position [493, 0]
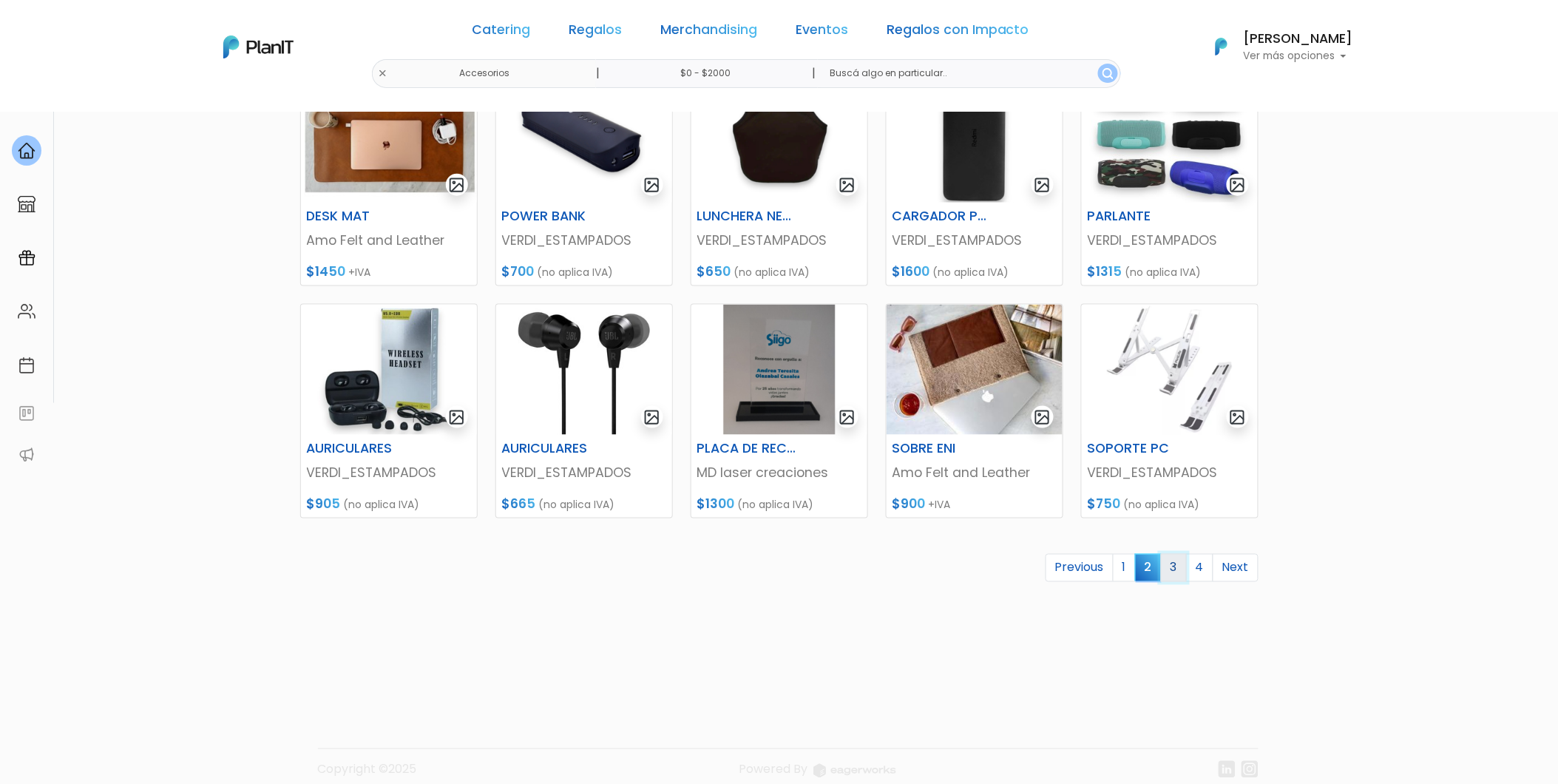
click at [1171, 567] on link "3" at bounding box center [1174, 567] width 26 height 28
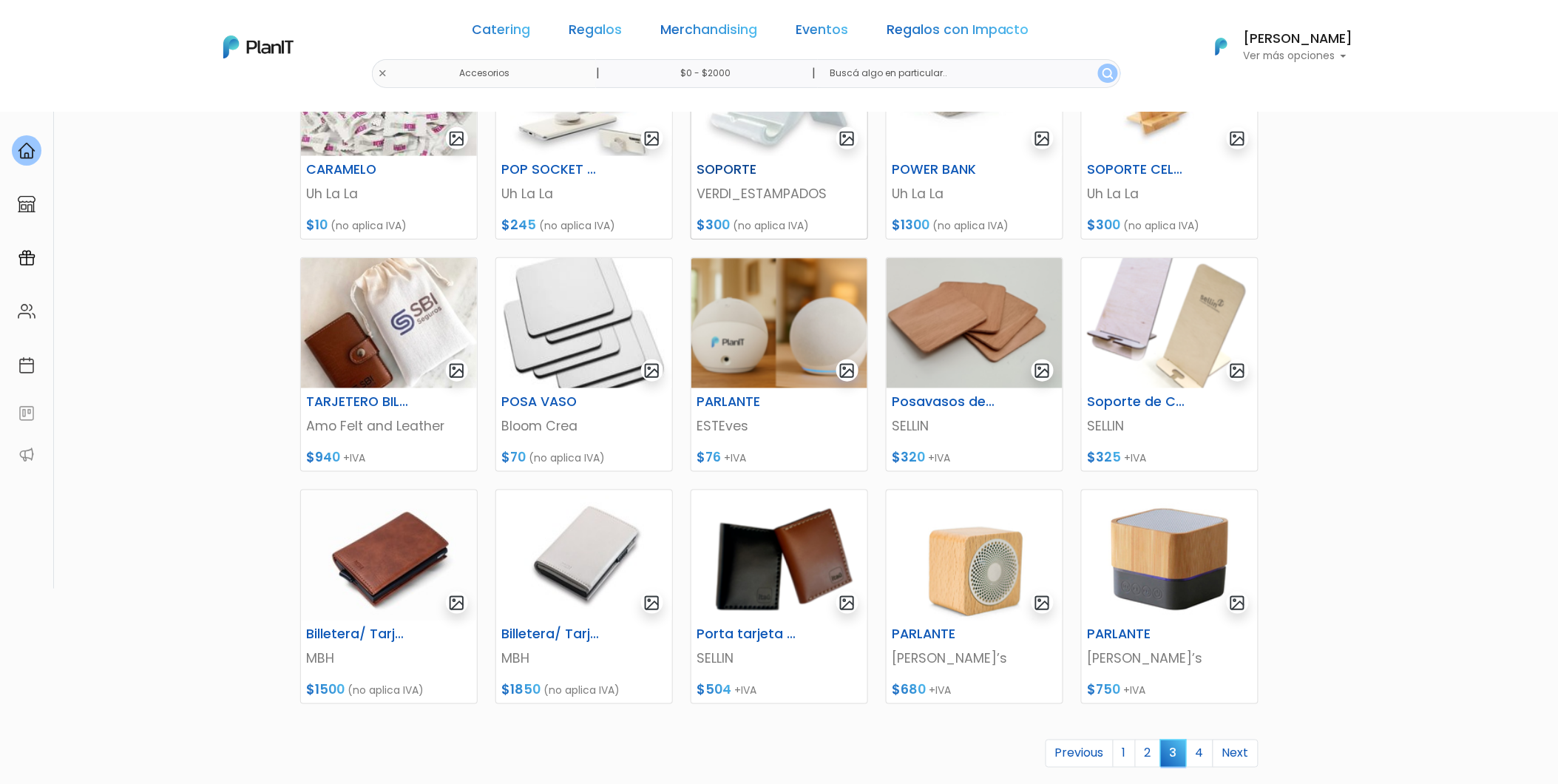
scroll to position [493, 0]
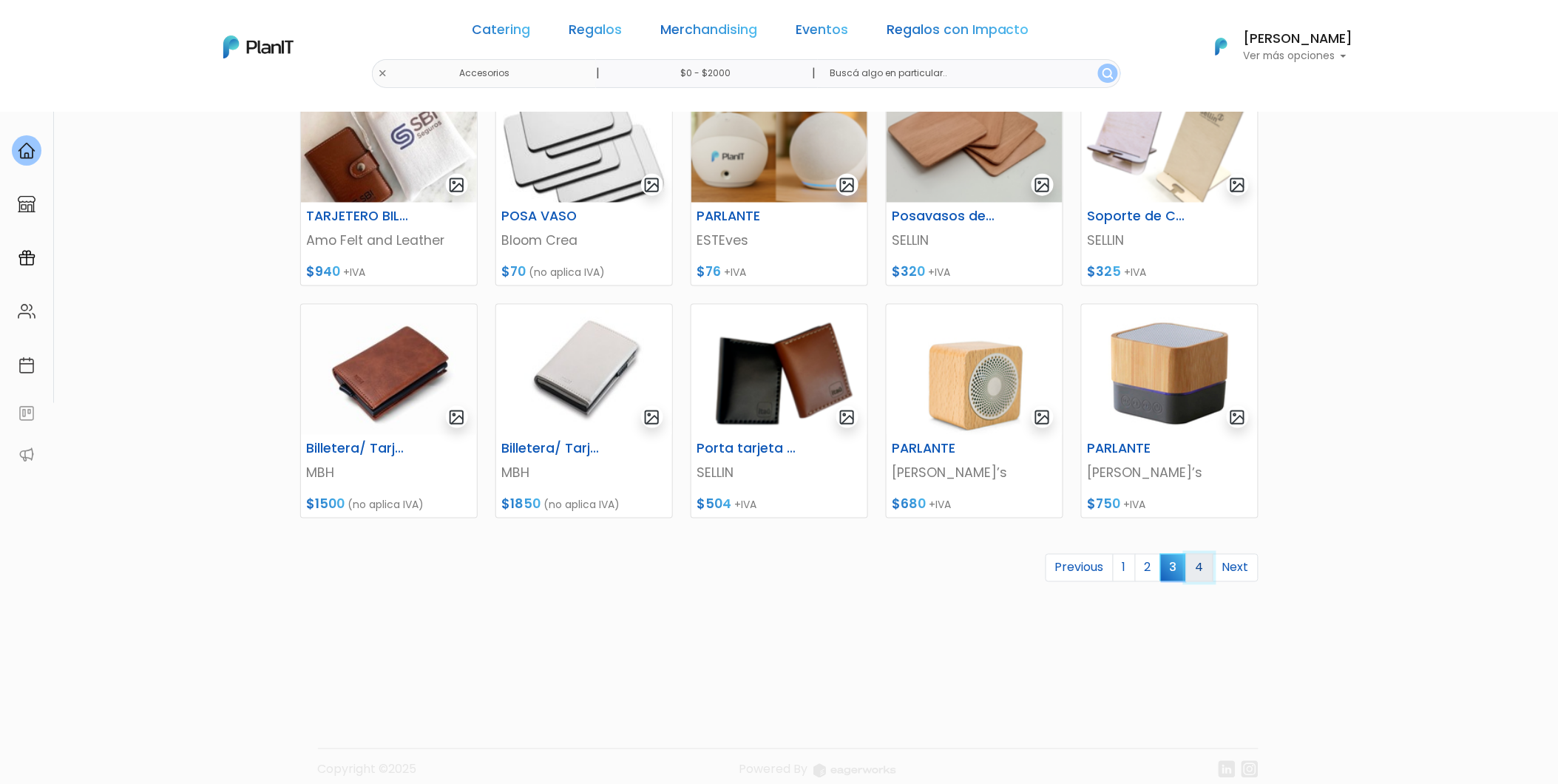
click at [1208, 559] on link "4" at bounding box center [1200, 567] width 27 height 28
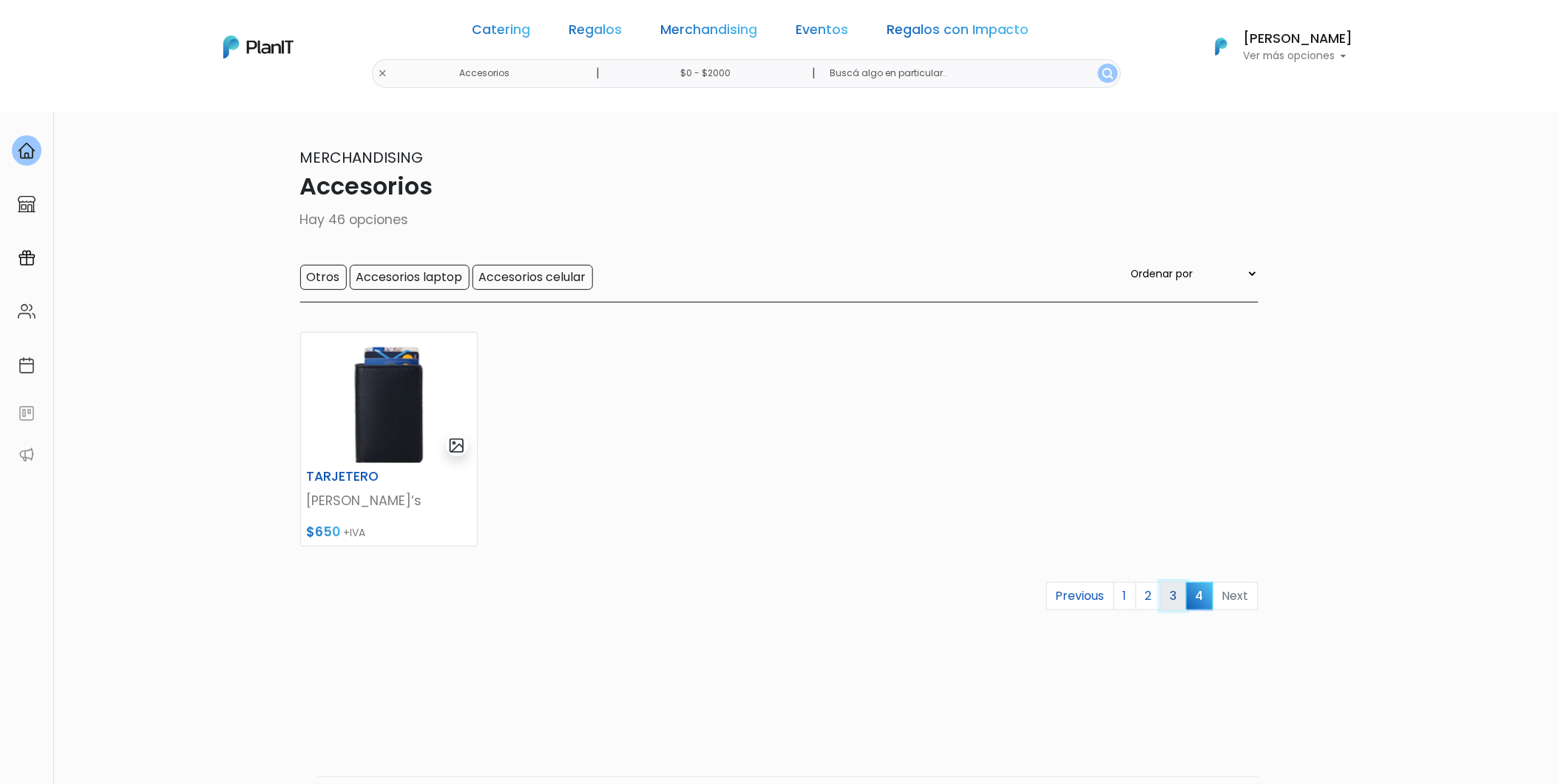
click at [1184, 598] on link "3" at bounding box center [1174, 595] width 26 height 28
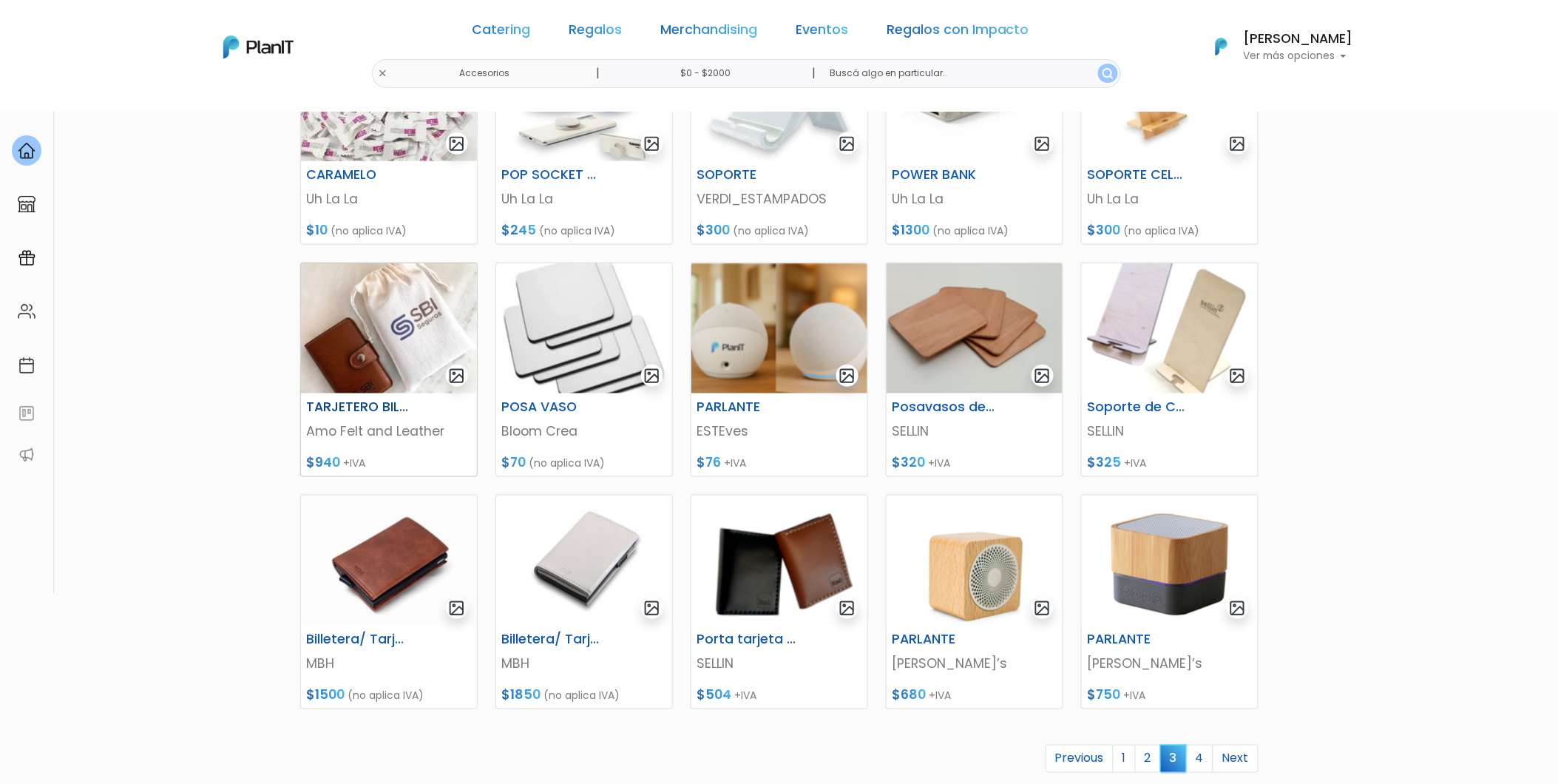
scroll to position [329, 0]
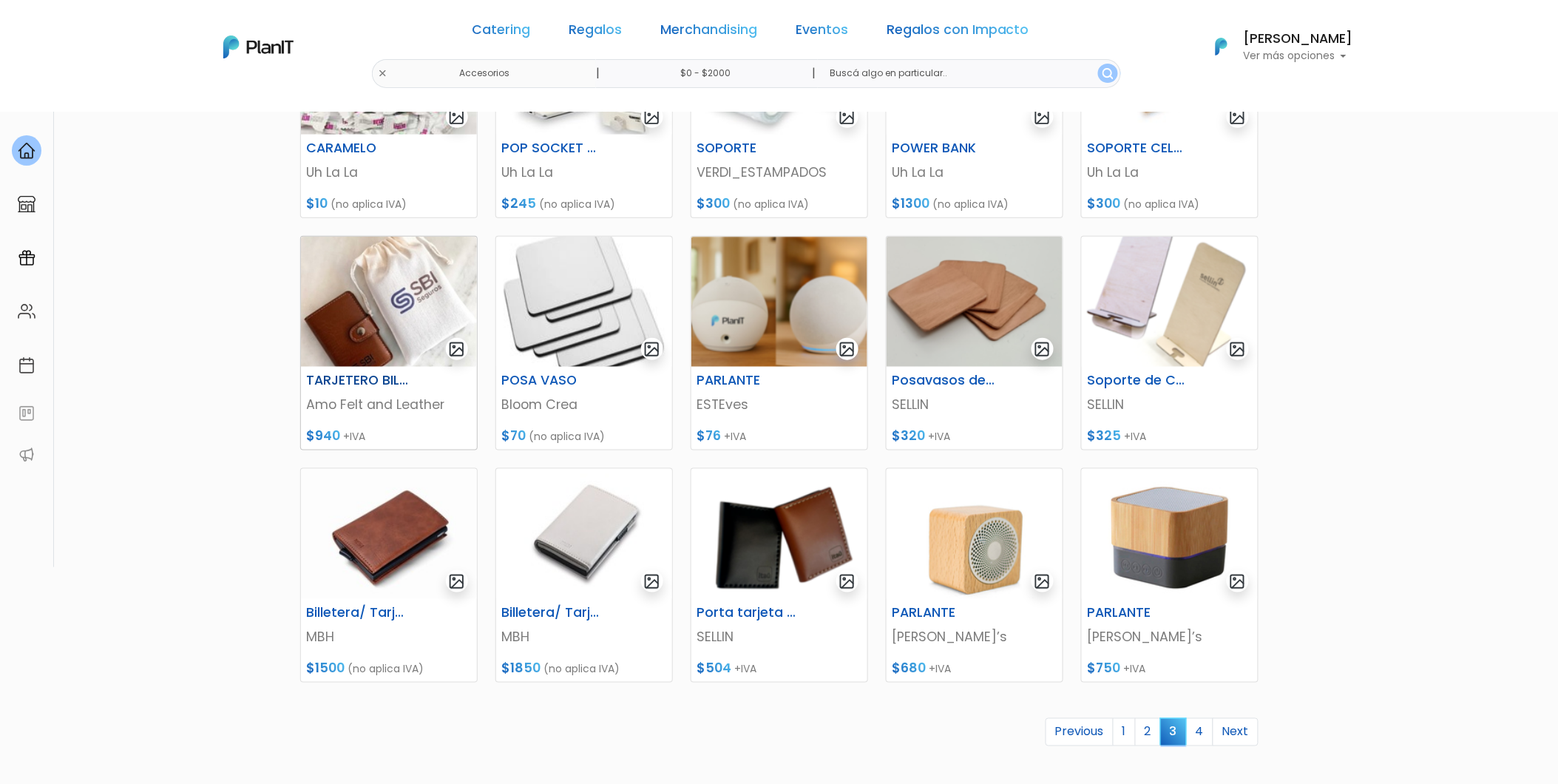
click at [407, 379] on h6 "TARJETERO BILLETERA" at bounding box center [359, 381] width 121 height 16
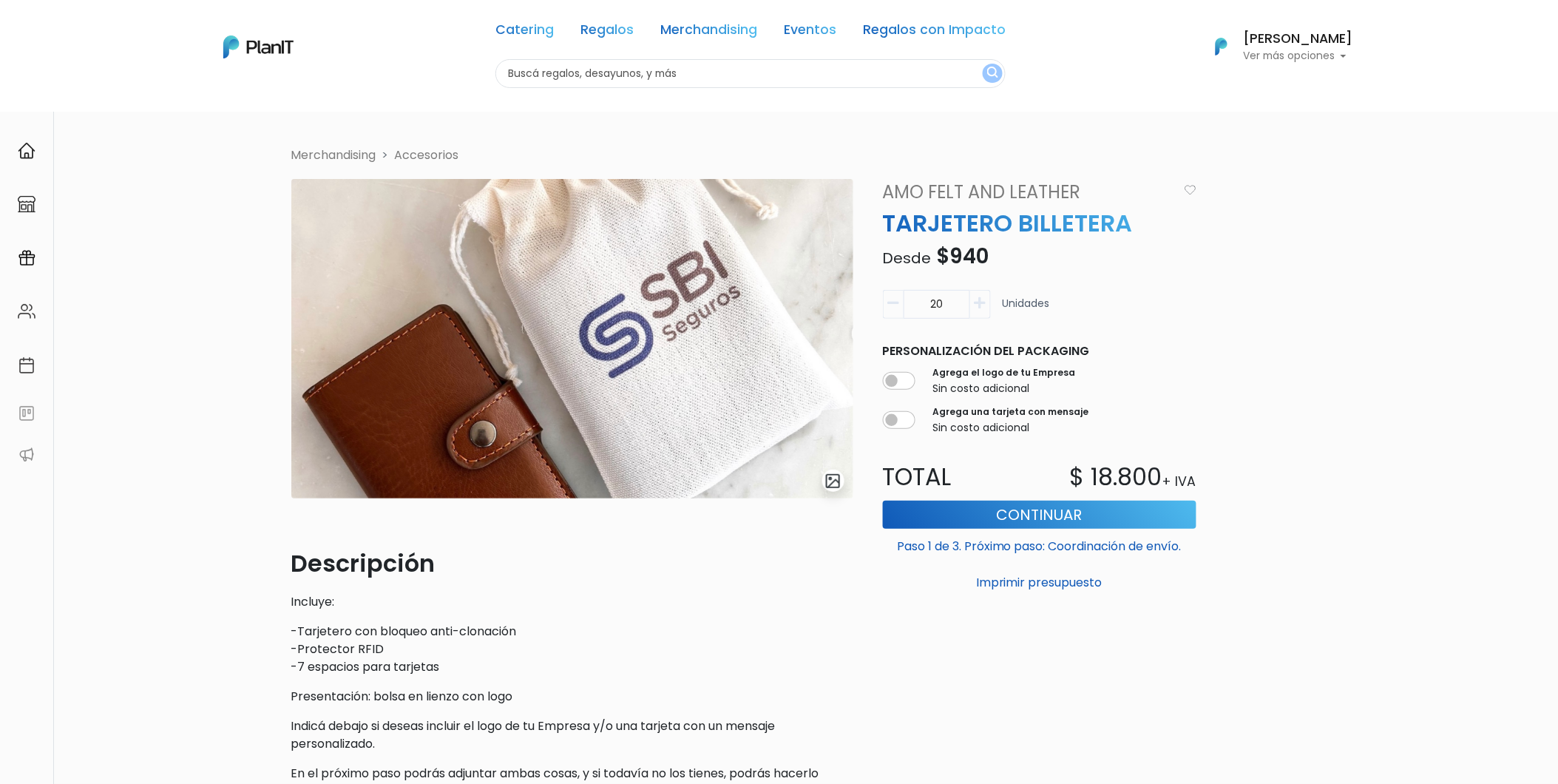
click at [844, 478] on div at bounding box center [835, 481] width 25 height 22
click at [834, 479] on img "submit" at bounding box center [833, 480] width 17 height 17
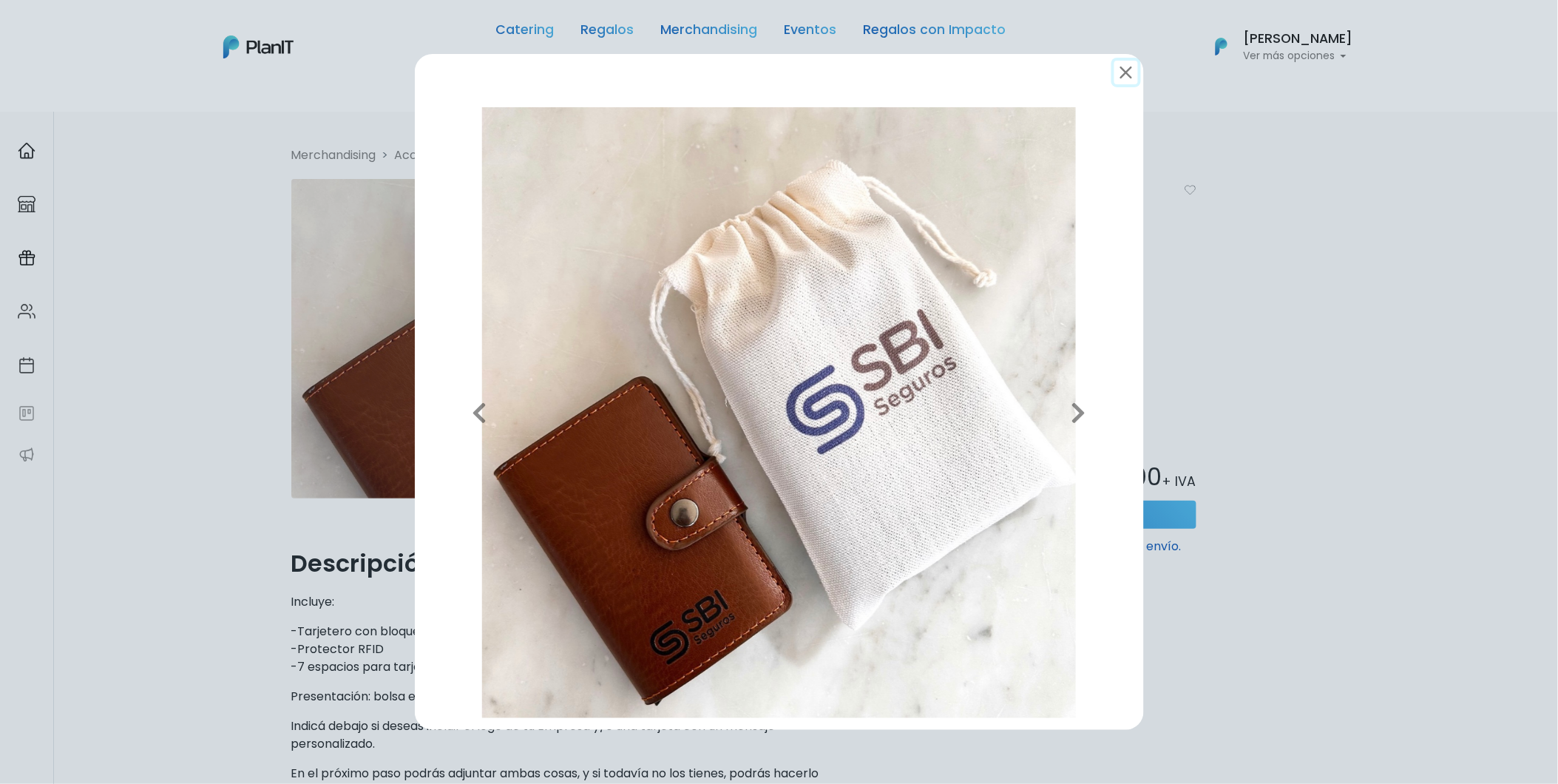
click at [1120, 71] on button "submit" at bounding box center [1126, 72] width 24 height 24
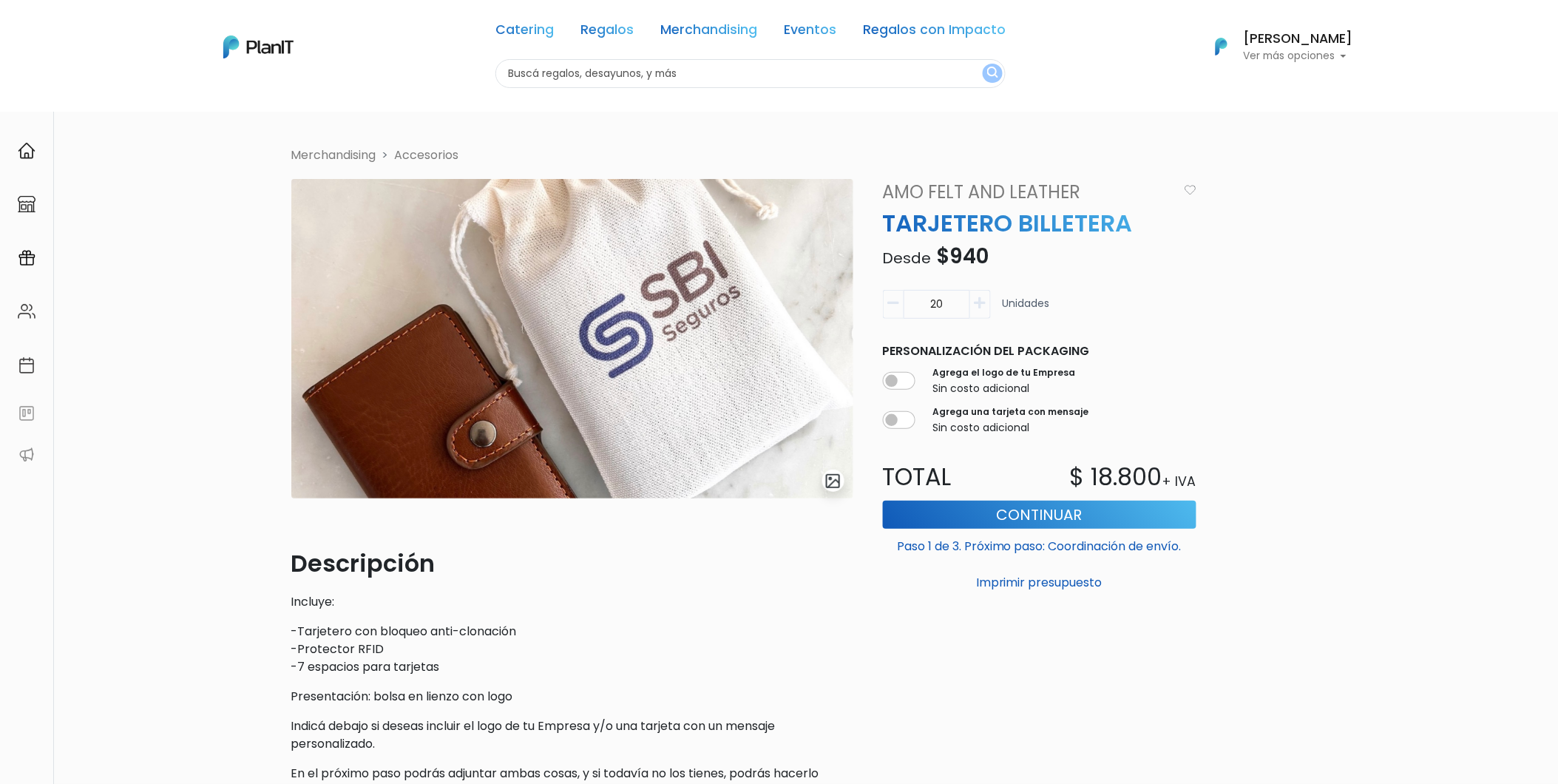
click at [418, 152] on link "Accesorios" at bounding box center [427, 155] width 64 height 17
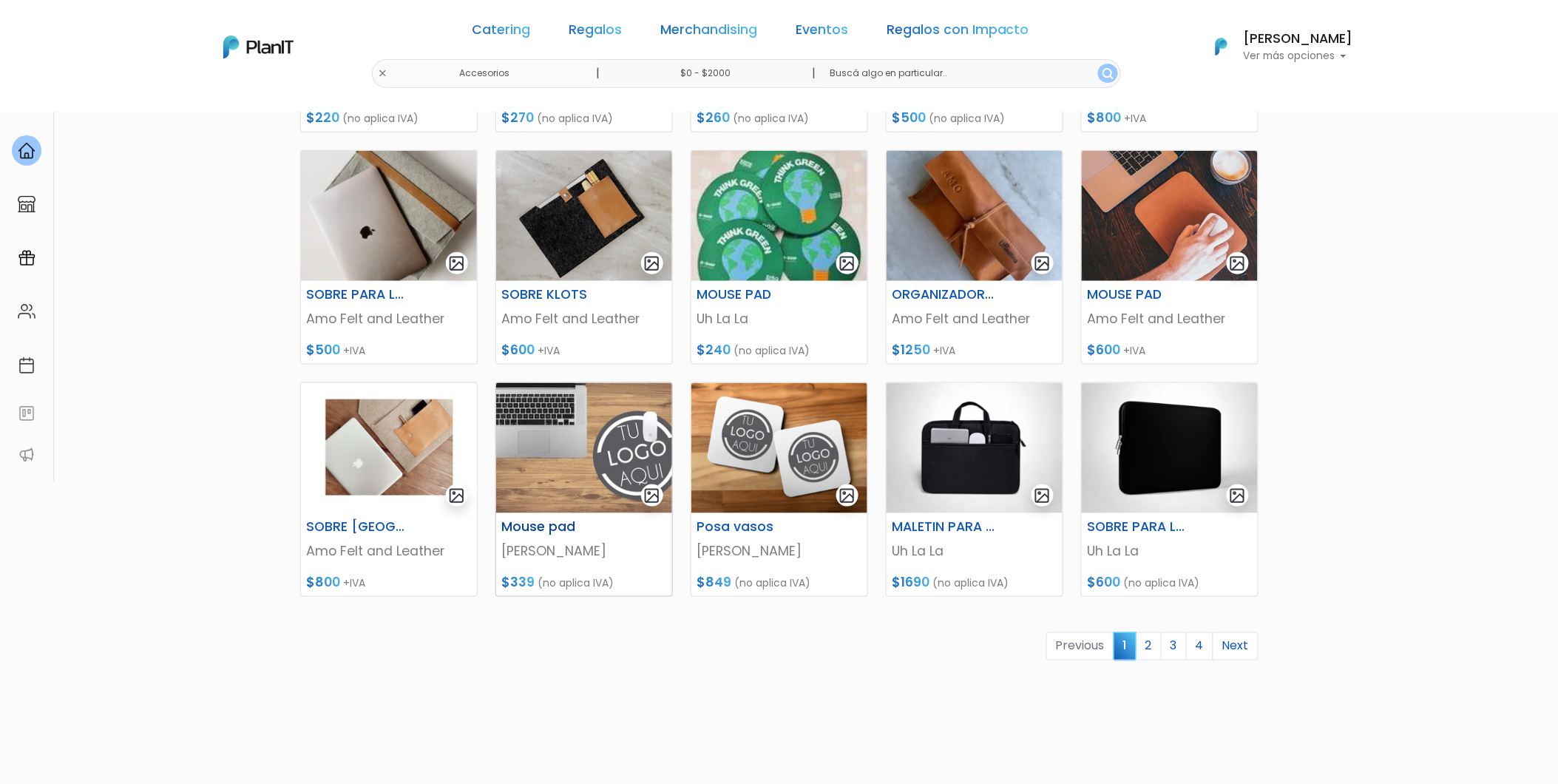
scroll to position [493, 0]
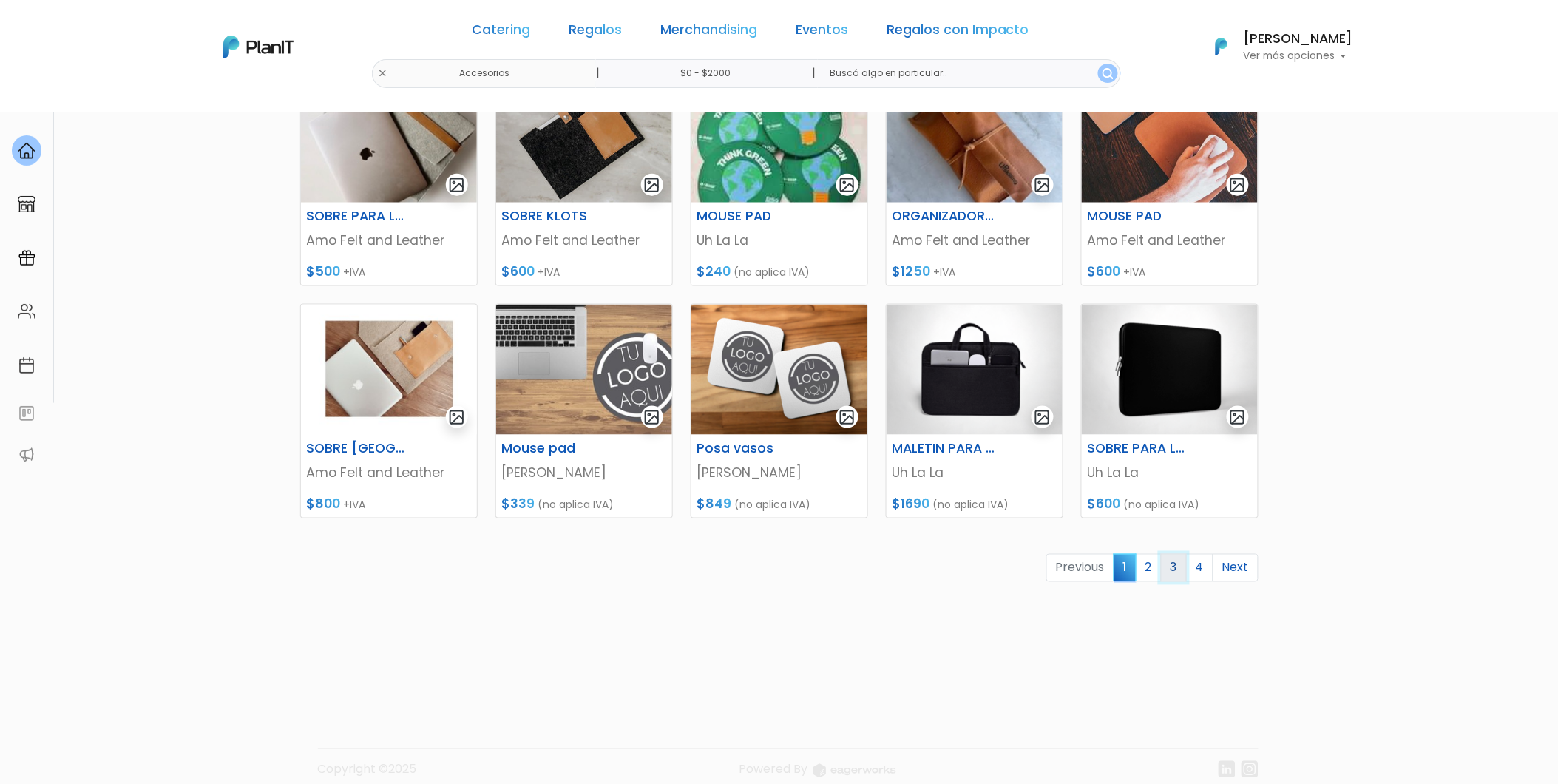
click at [1179, 565] on link "3" at bounding box center [1174, 567] width 26 height 28
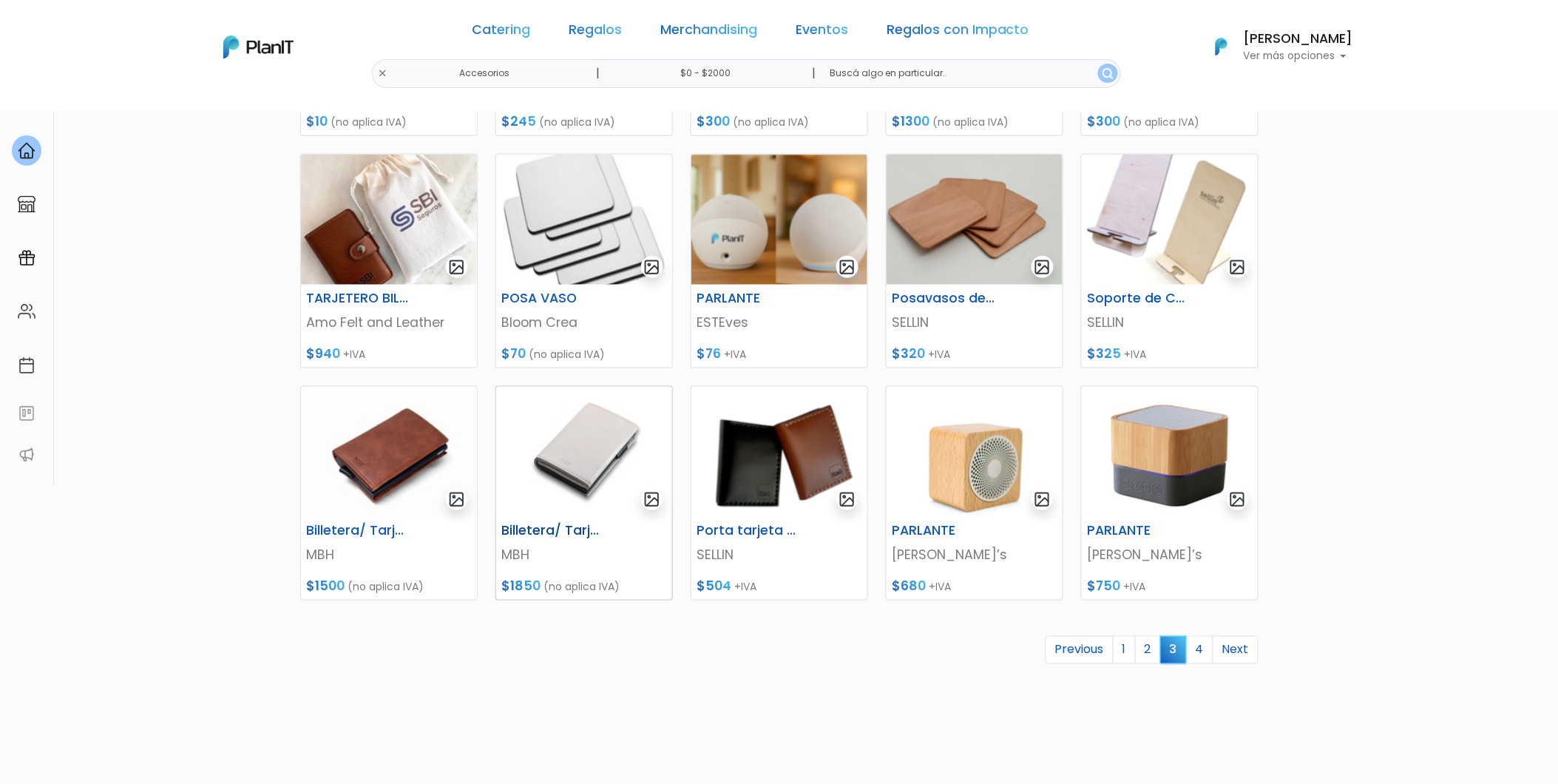
click at [602, 478] on img at bounding box center [584, 452] width 176 height 130
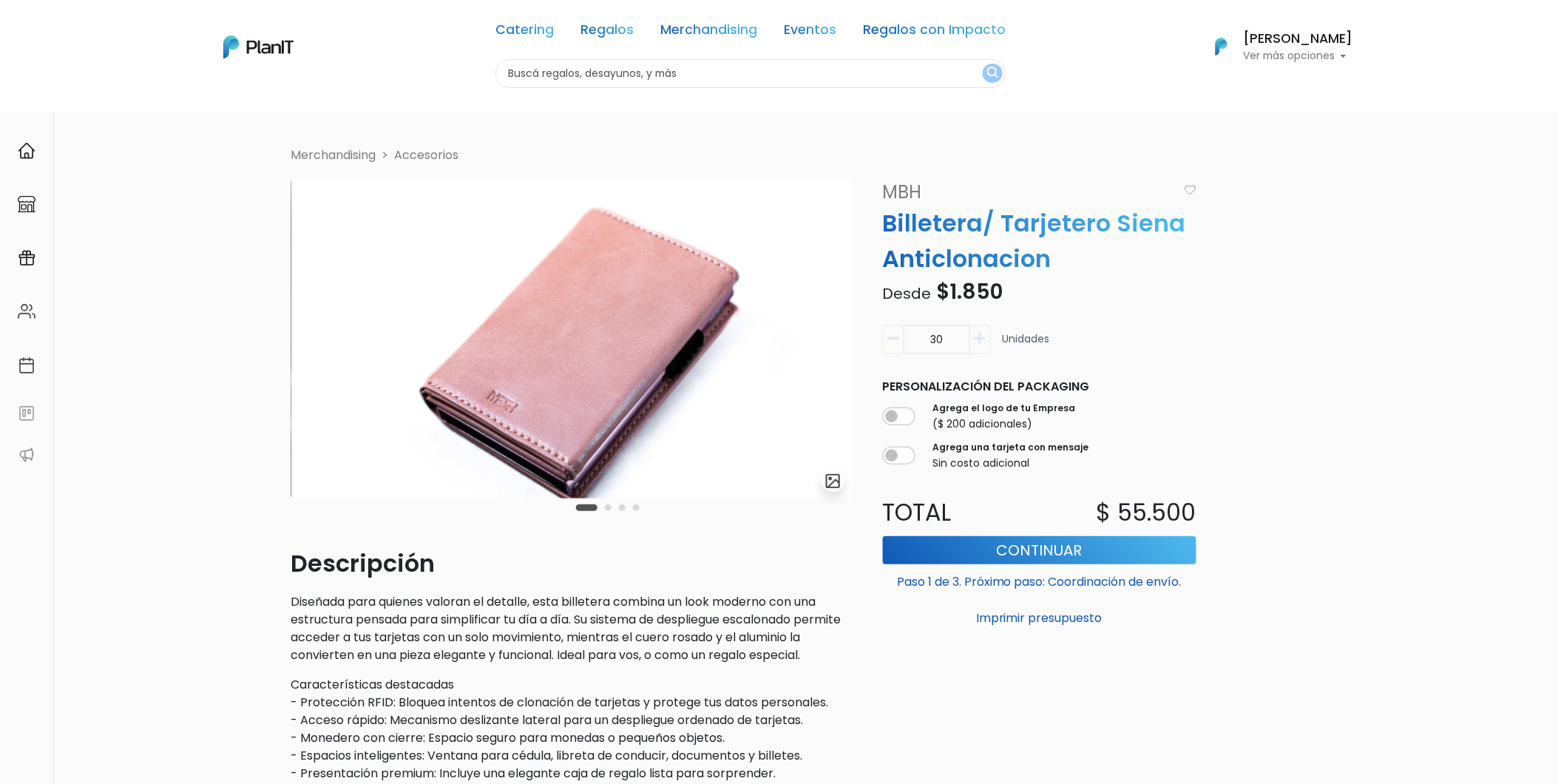
click at [609, 509] on button "Carousel Page 2" at bounding box center [608, 508] width 6 height 6
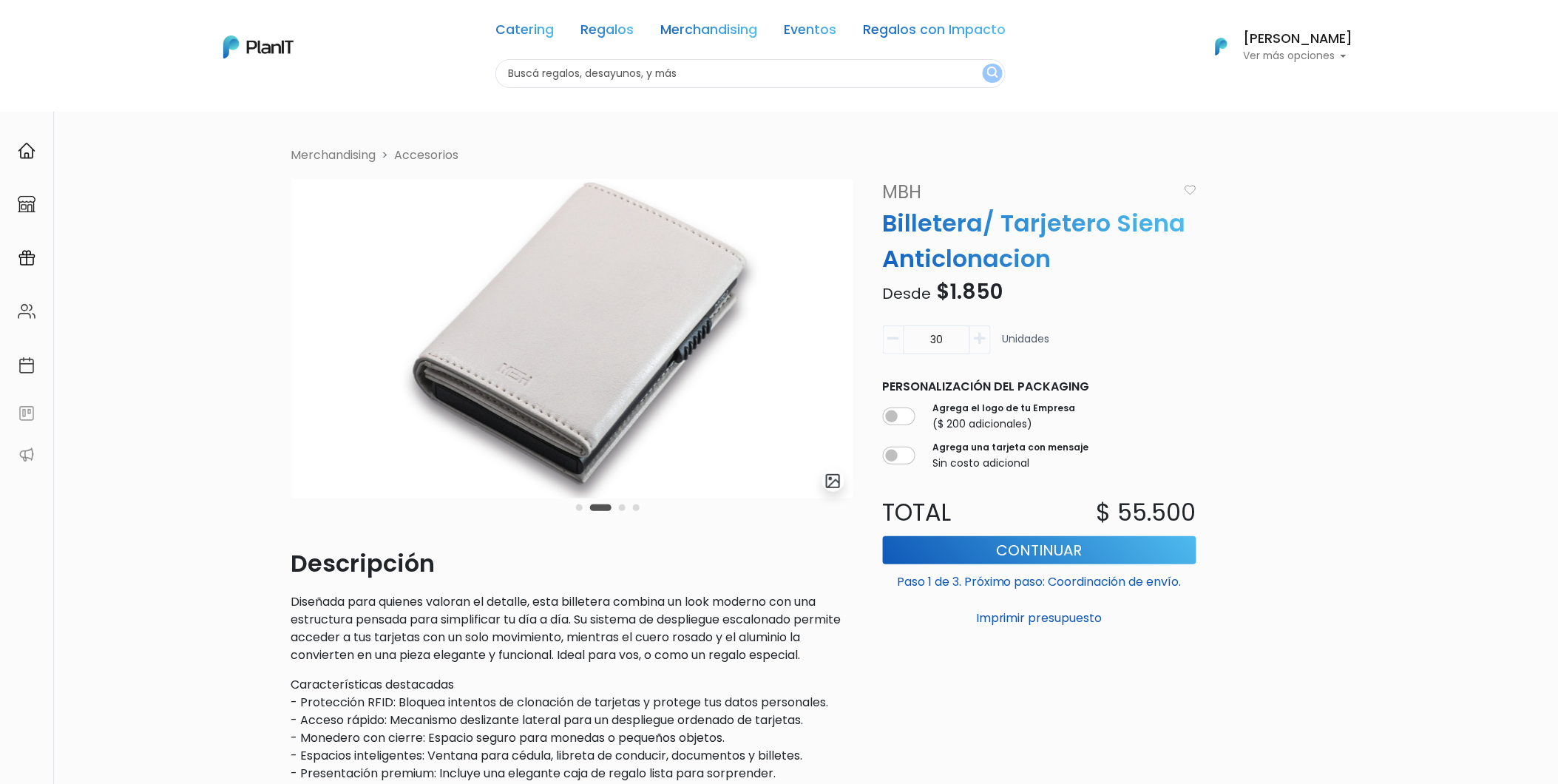
click at [620, 507] on button "Carousel Page 3" at bounding box center [622, 508] width 6 height 6
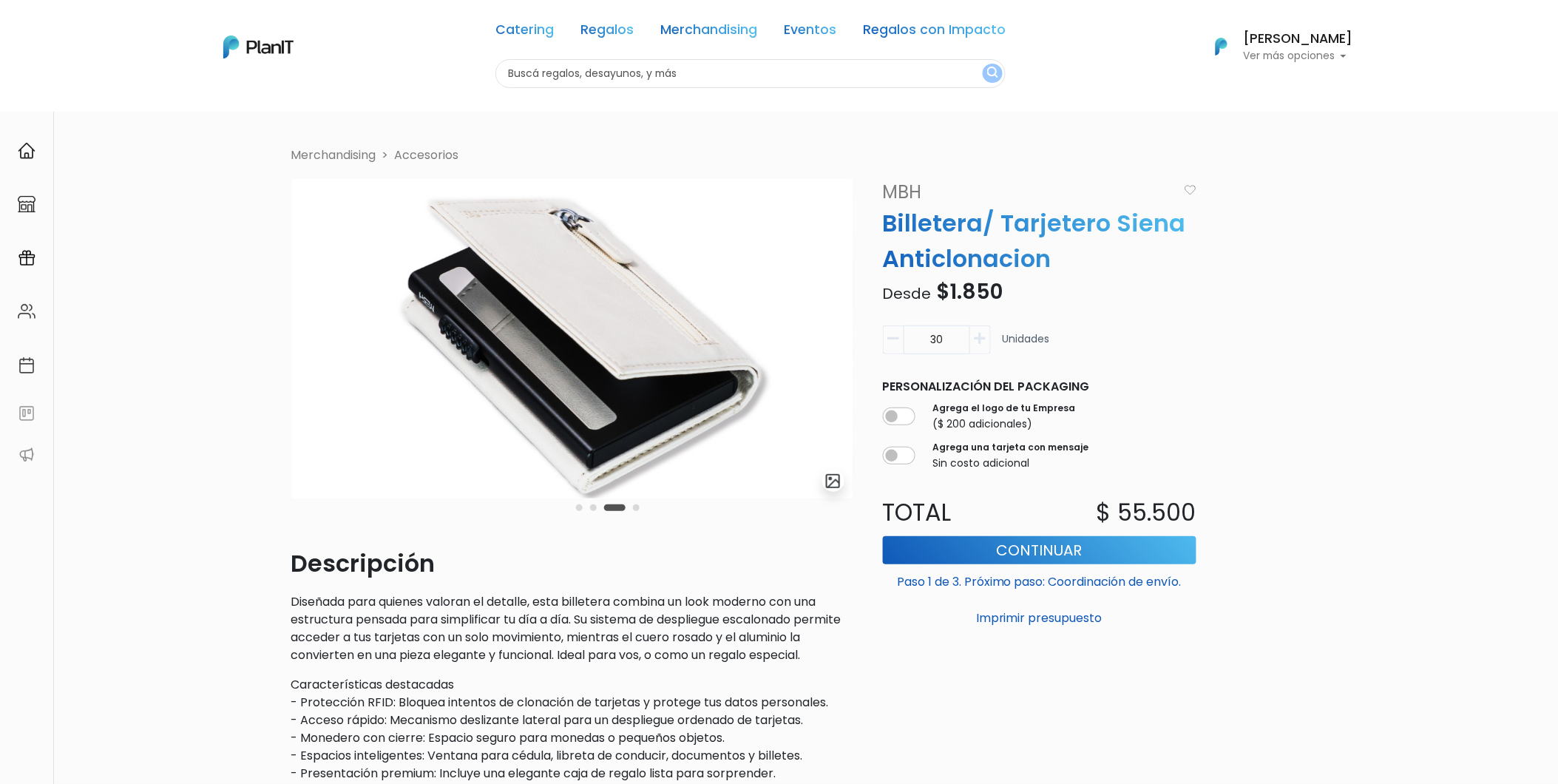
click at [632, 508] on div "Carousel Pagination" at bounding box center [607, 507] width 71 height 17
click at [636, 511] on div "Carousel Pagination" at bounding box center [607, 507] width 71 height 17
click at [639, 507] on button "Carousel Page 4" at bounding box center [637, 508] width 6 height 6
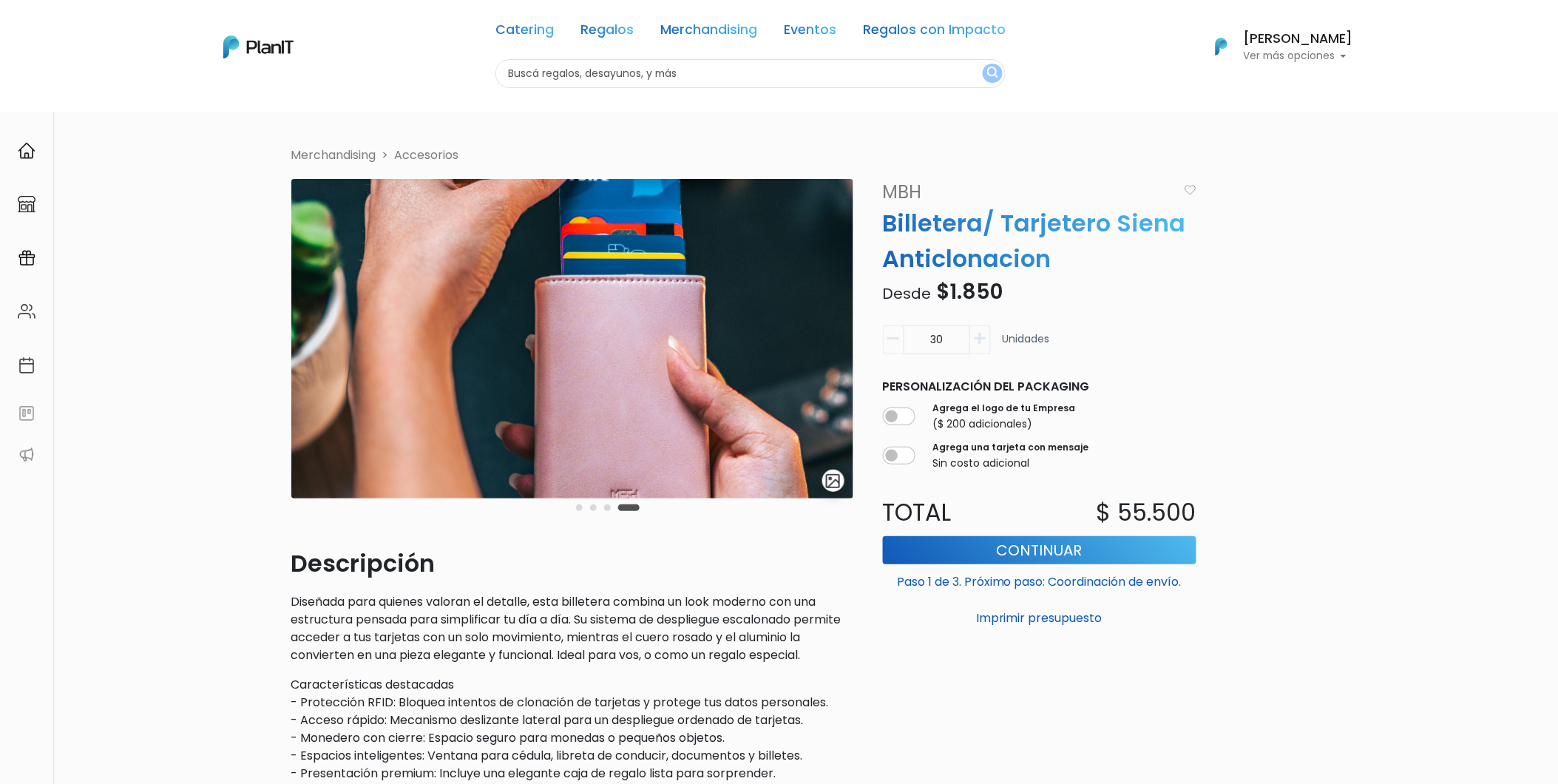
click at [673, 523] on div "slide 5 of 4" at bounding box center [572, 363] width 562 height 367
click at [1233, 648] on div "Merchandising Accesorios slide 5 of 4 Descripción Diseñada para quienes valoran…" at bounding box center [779, 633] width 994 height 973
click at [420, 156] on link "Accesorios" at bounding box center [427, 155] width 64 height 17
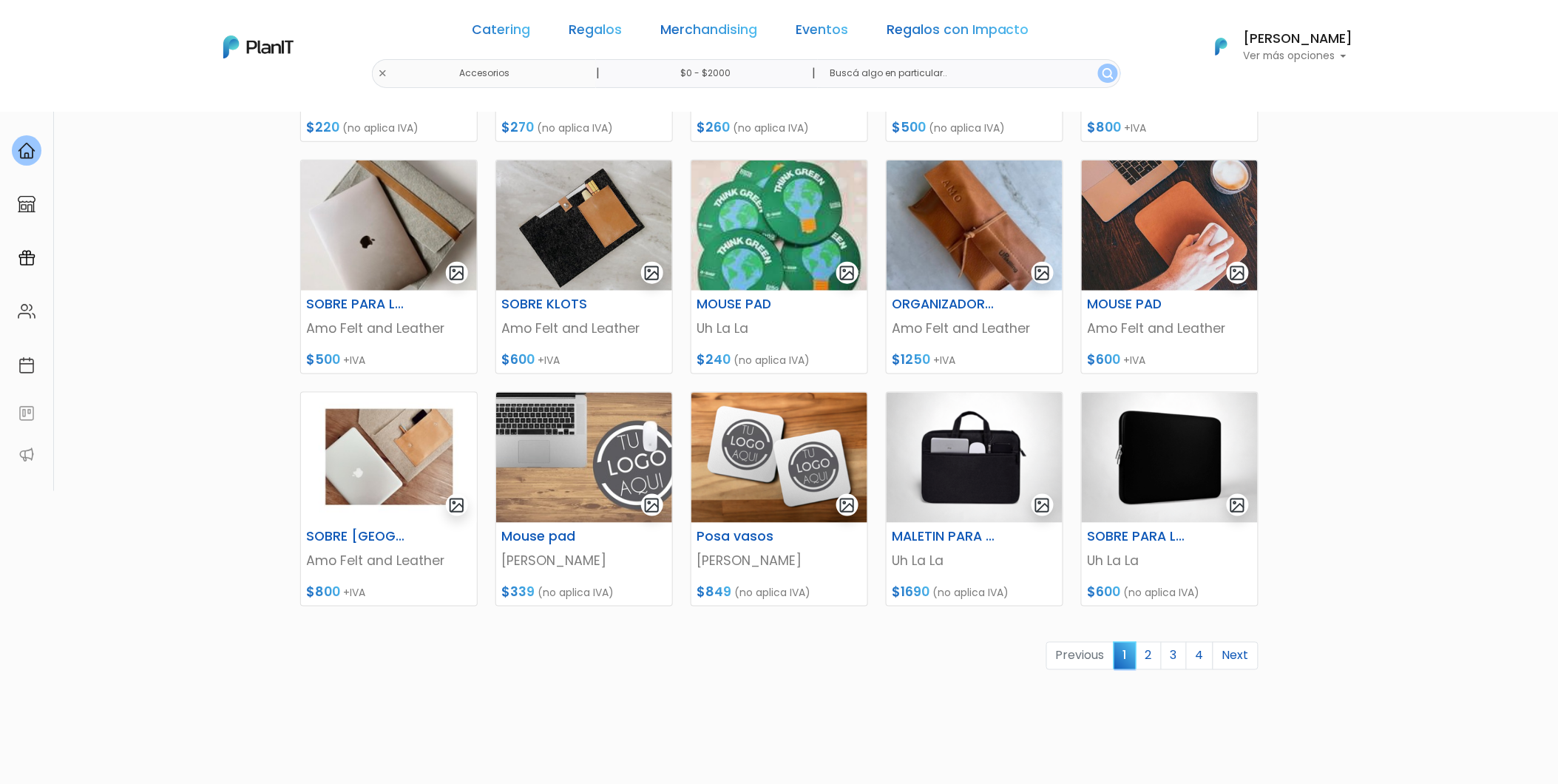
scroll to position [510, 0]
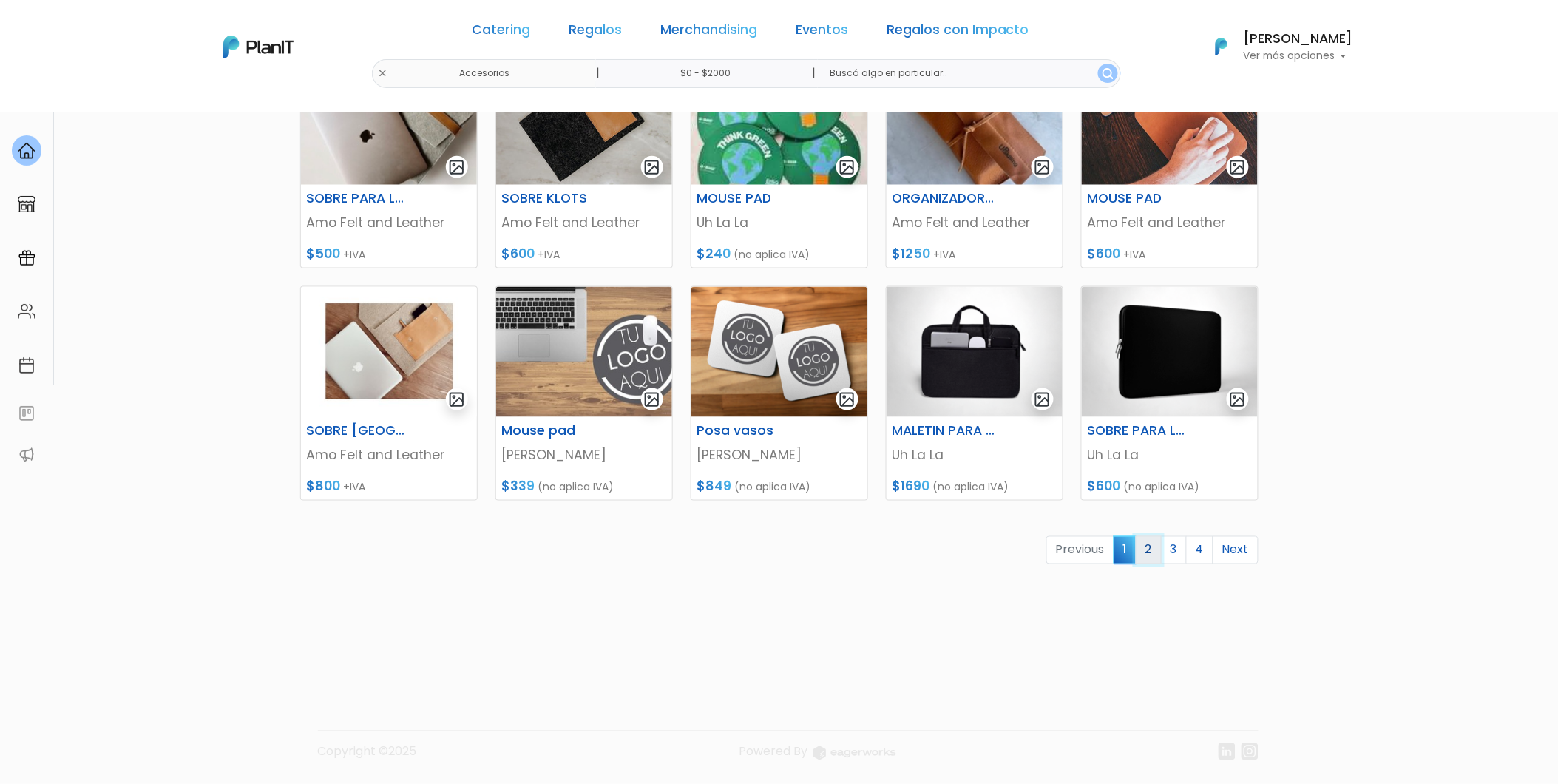
click at [1146, 544] on link "2" at bounding box center [1148, 550] width 26 height 28
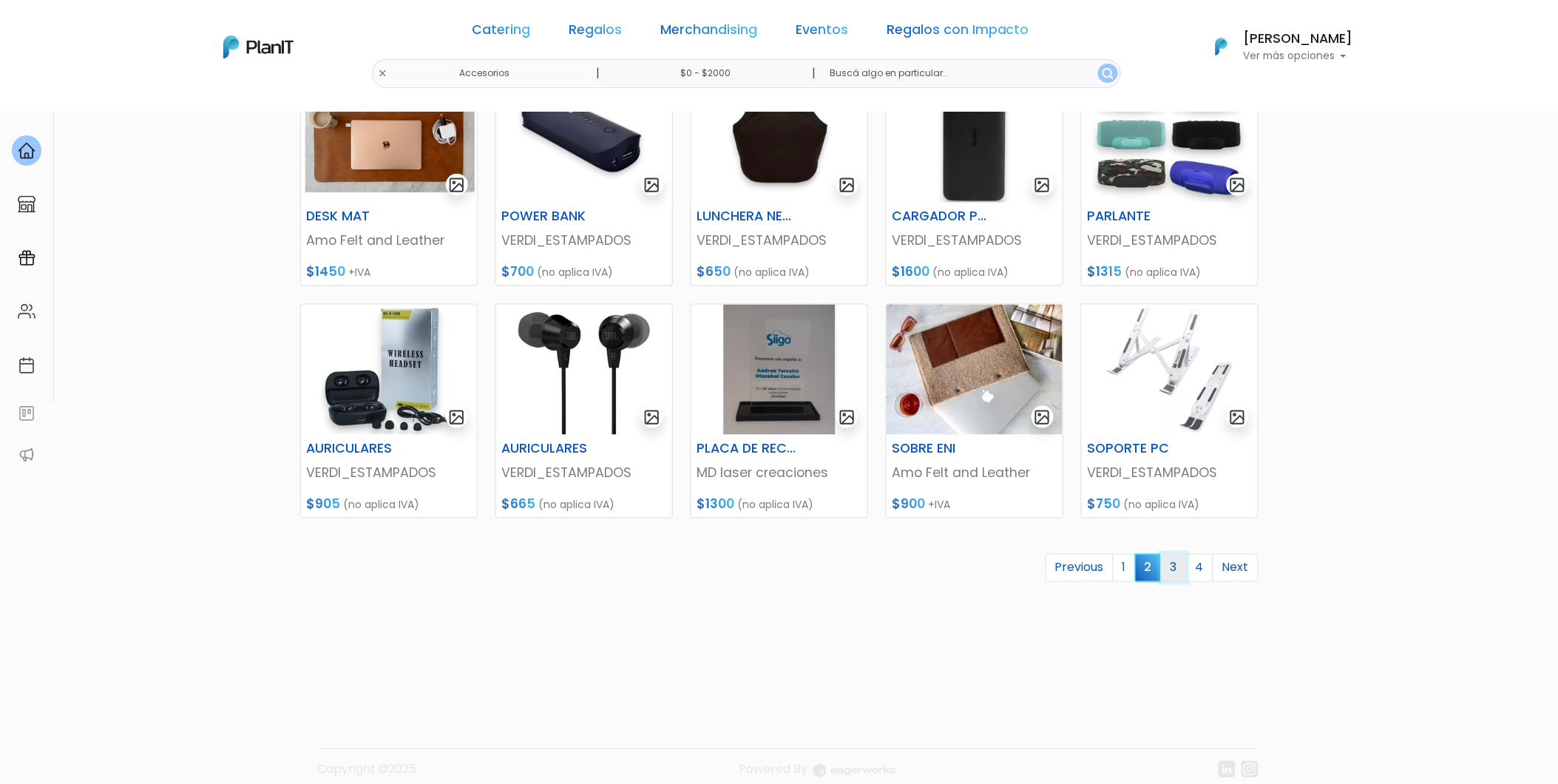
click at [1179, 571] on link "3" at bounding box center [1174, 567] width 26 height 28
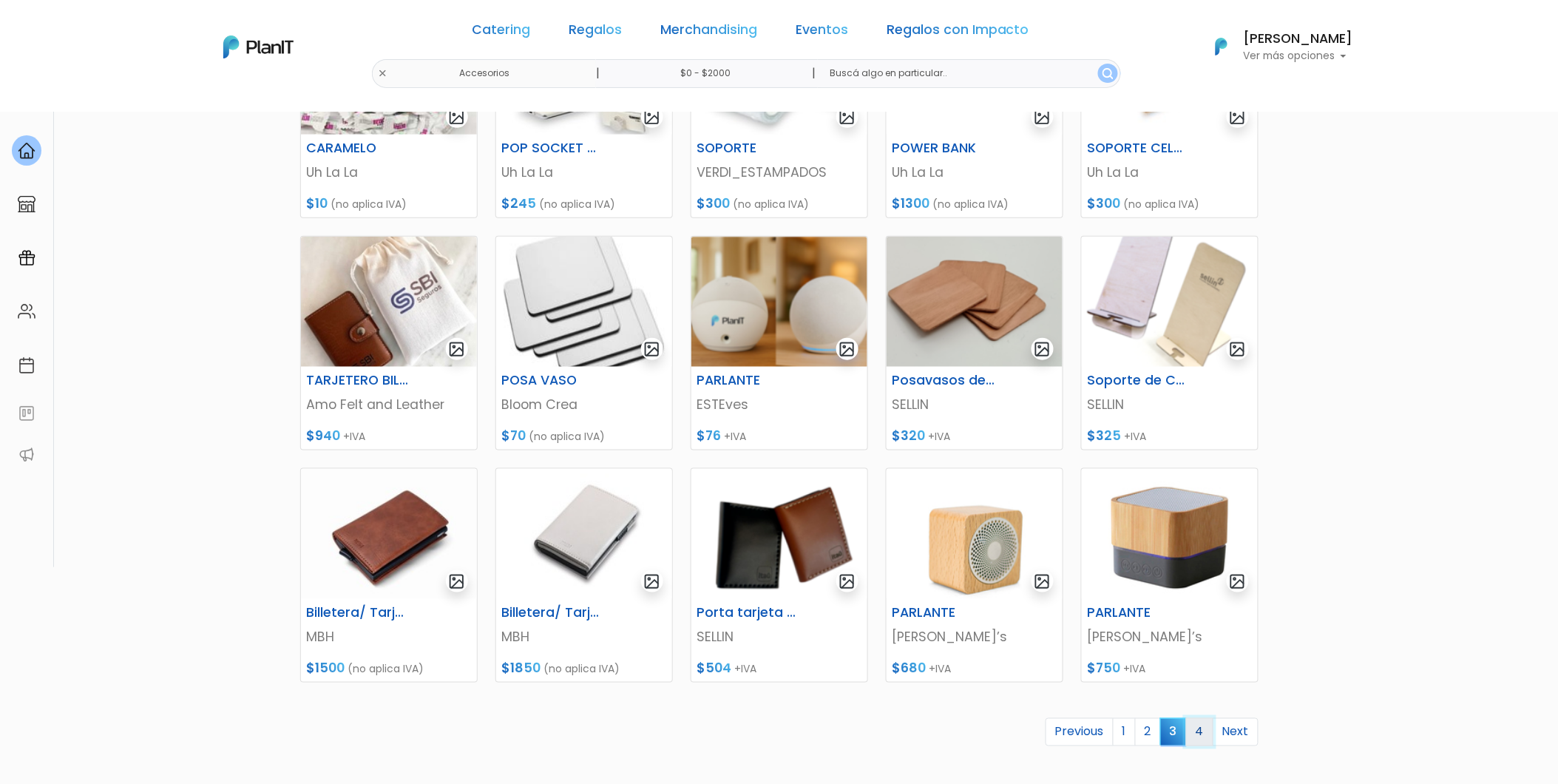
click at [1195, 723] on link "4" at bounding box center [1200, 732] width 27 height 28
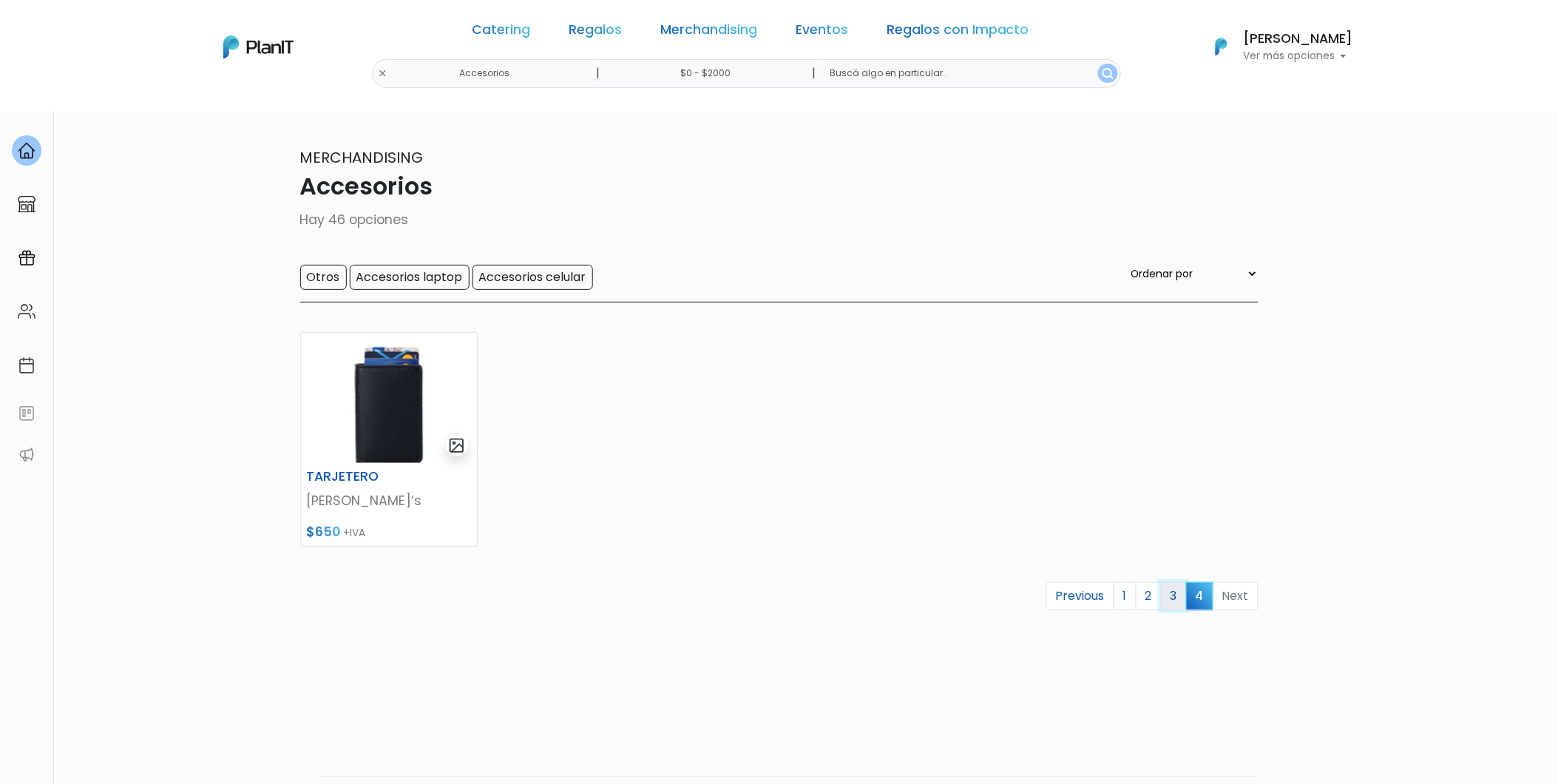
click at [1175, 601] on link "3" at bounding box center [1174, 595] width 26 height 28
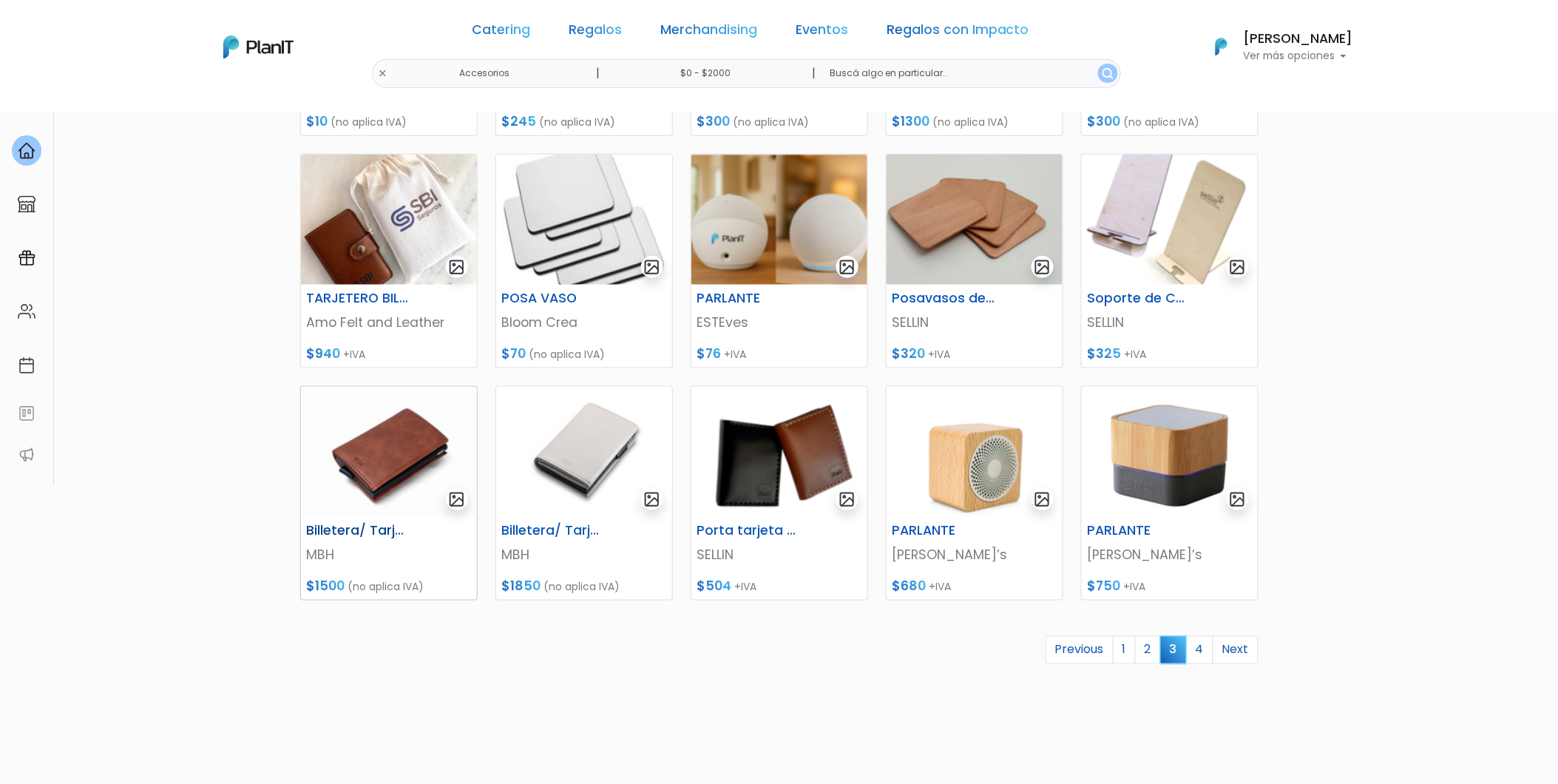
click at [359, 501] on img at bounding box center [389, 452] width 176 height 130
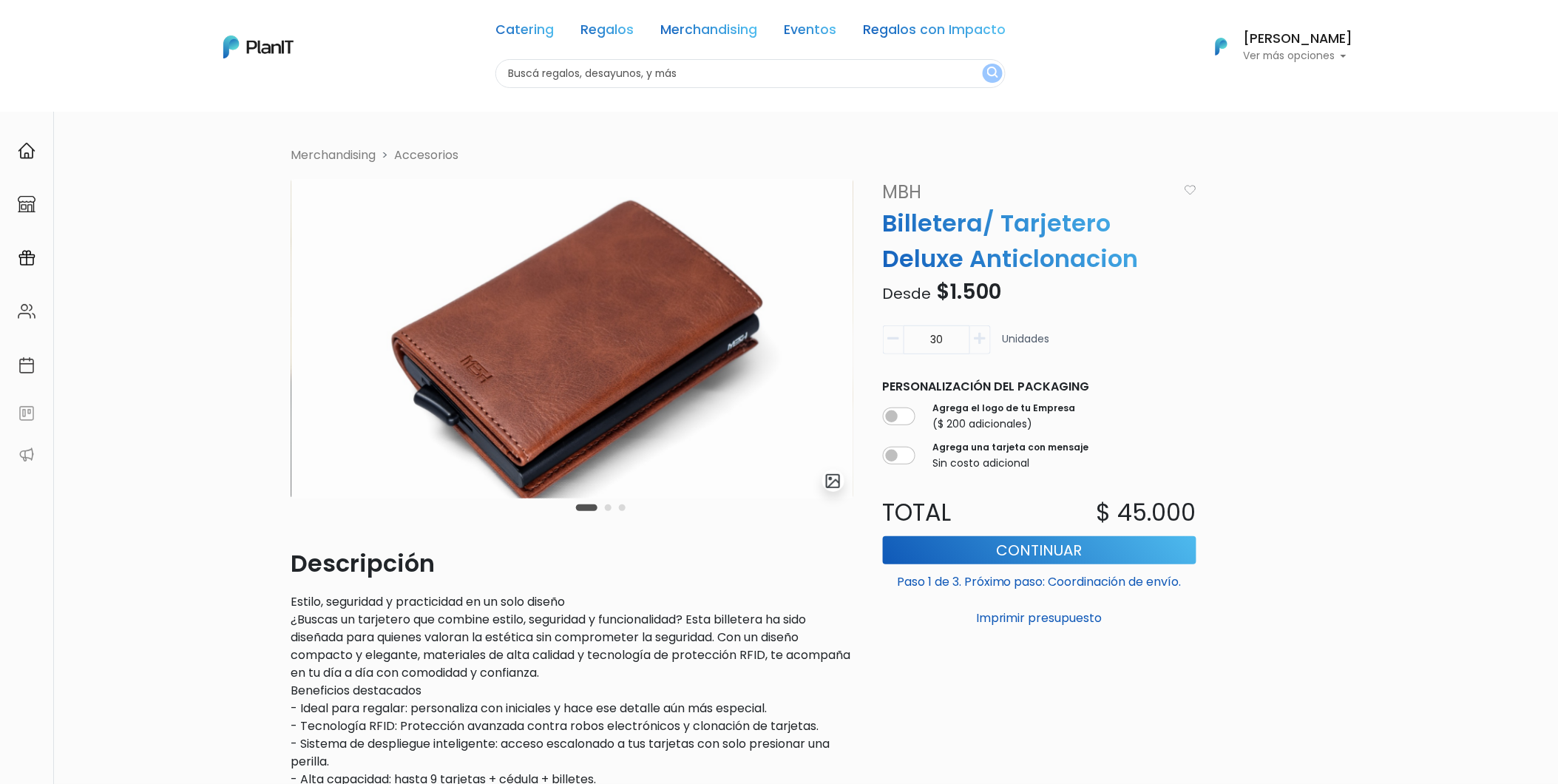
click at [605, 510] on button "Carousel Page 2" at bounding box center [608, 508] width 6 height 6
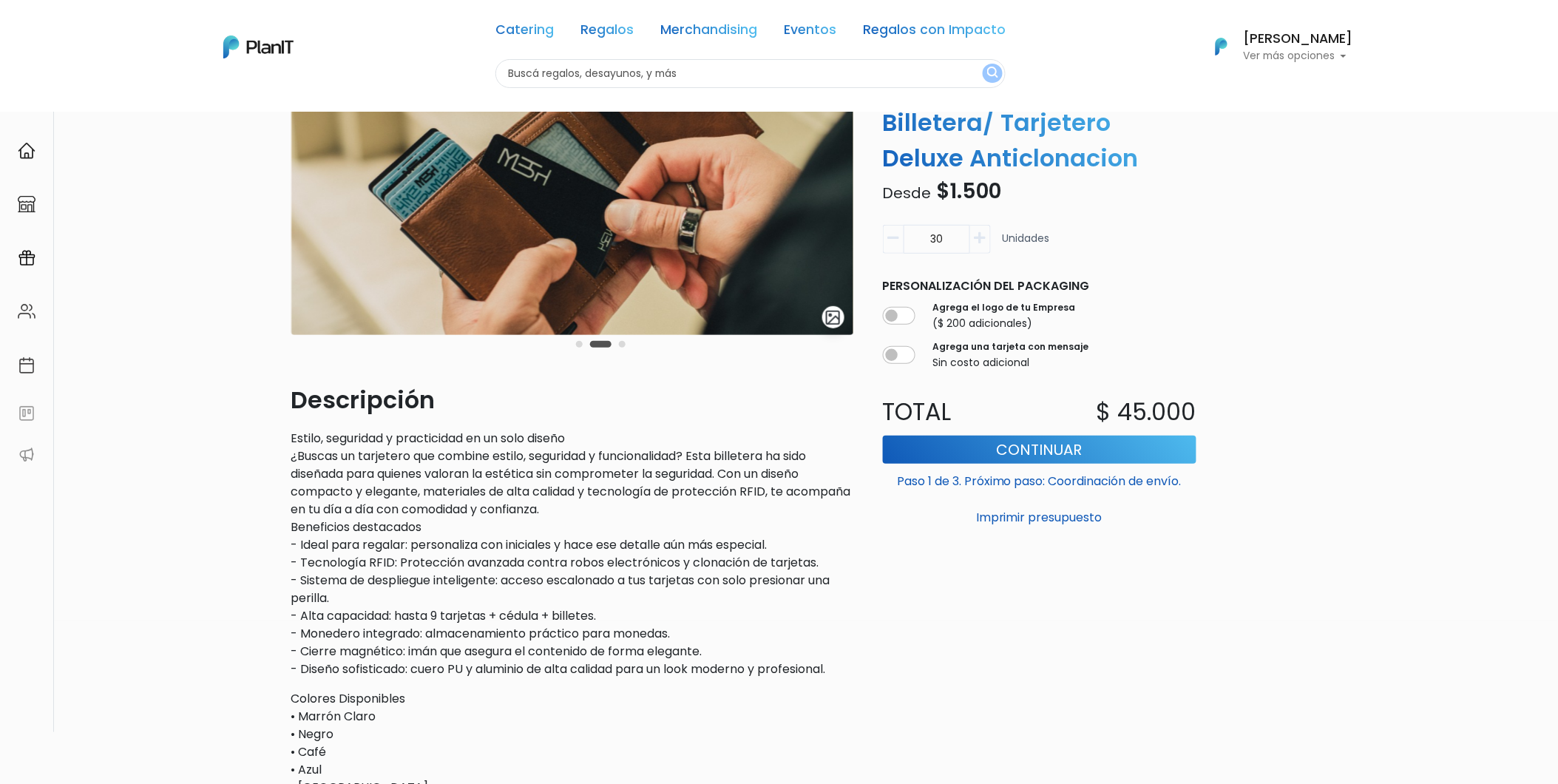
scroll to position [164, 0]
click at [625, 345] on div "Carousel Pagination" at bounding box center [601, 343] width 57 height 17
click at [624, 342] on button "Carousel Page 3" at bounding box center [622, 344] width 6 height 6
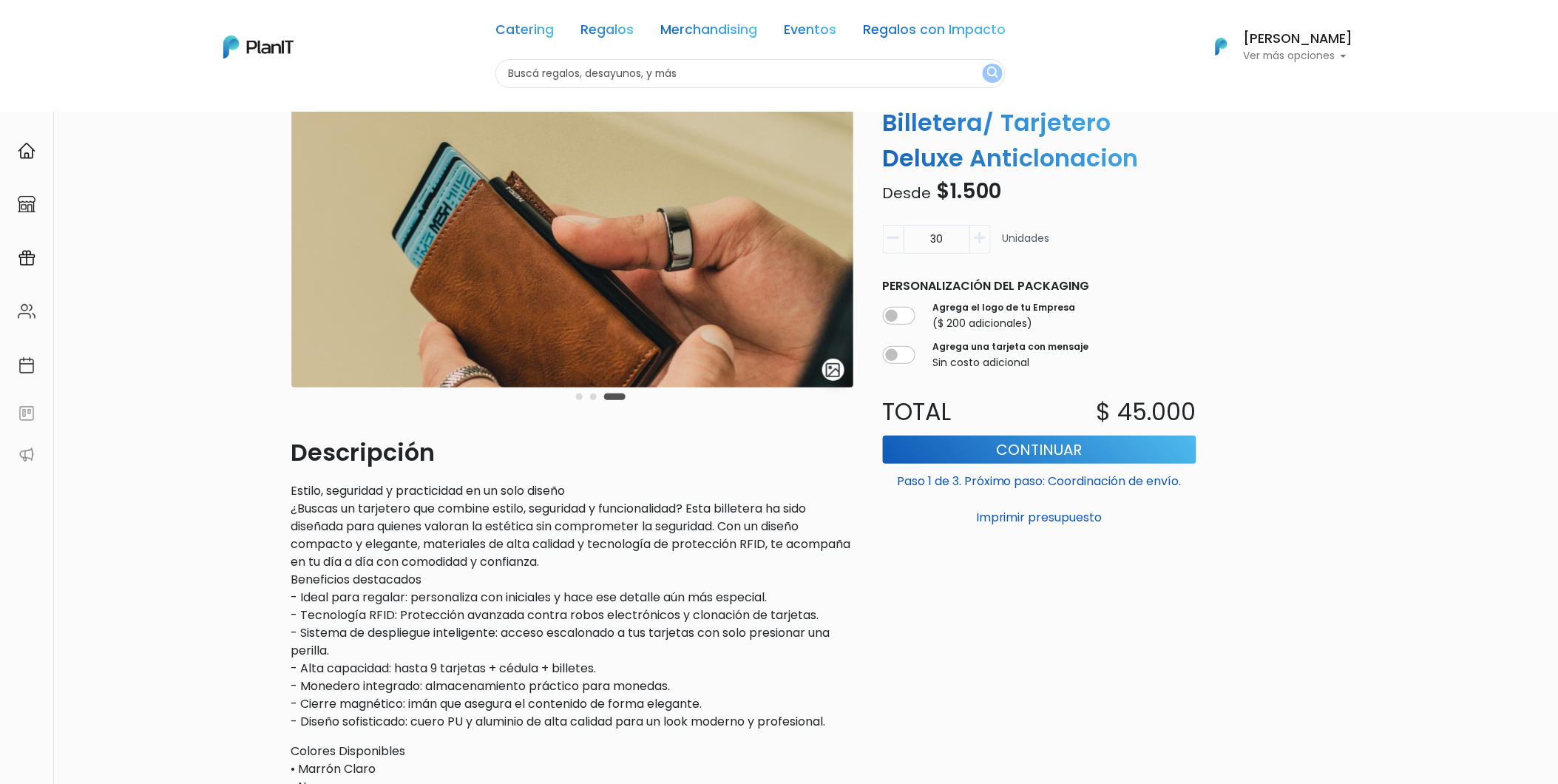
scroll to position [82, 0]
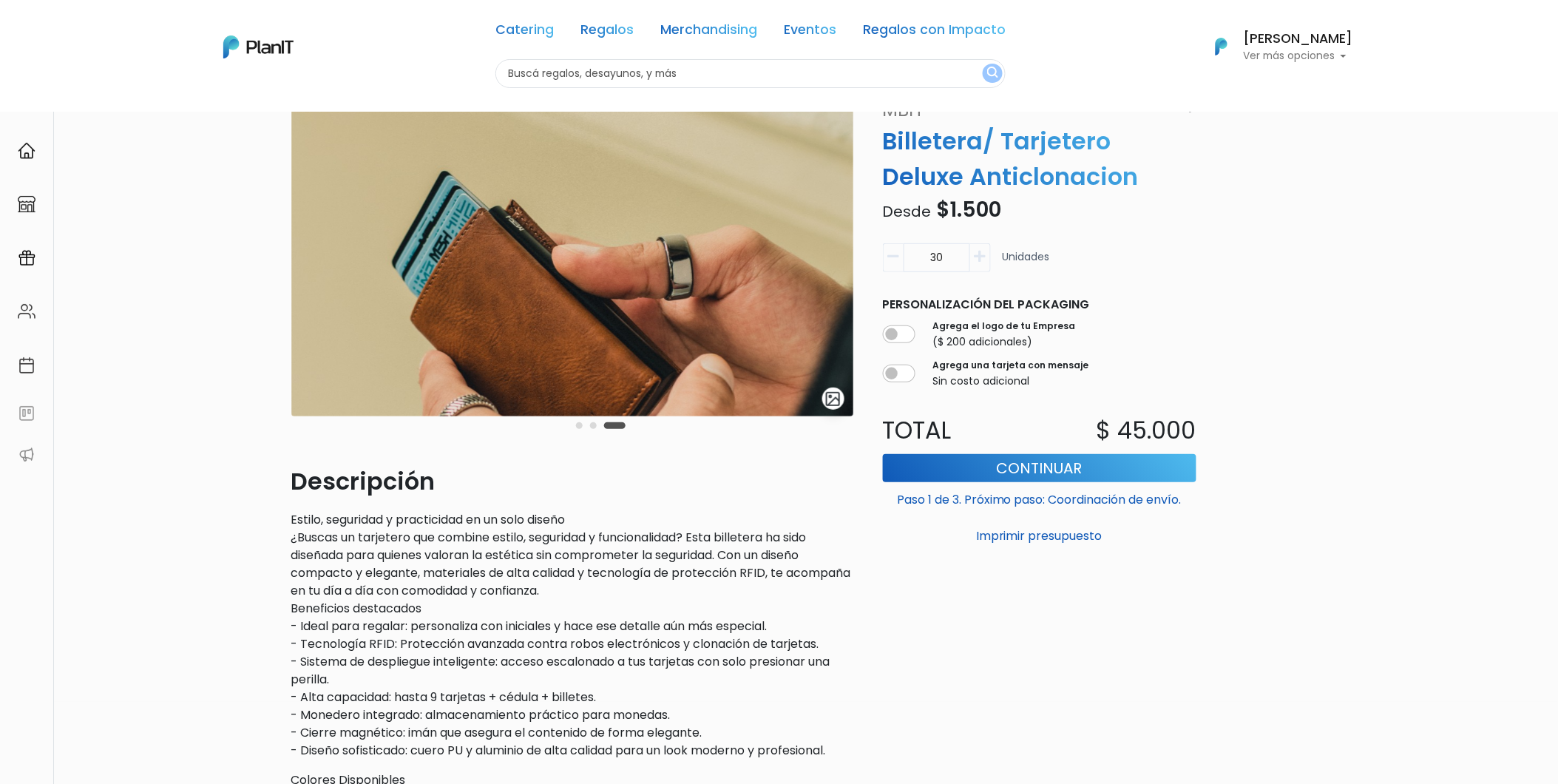
click at [579, 425] on button "Carousel Page 1" at bounding box center [579, 425] width 6 height 6
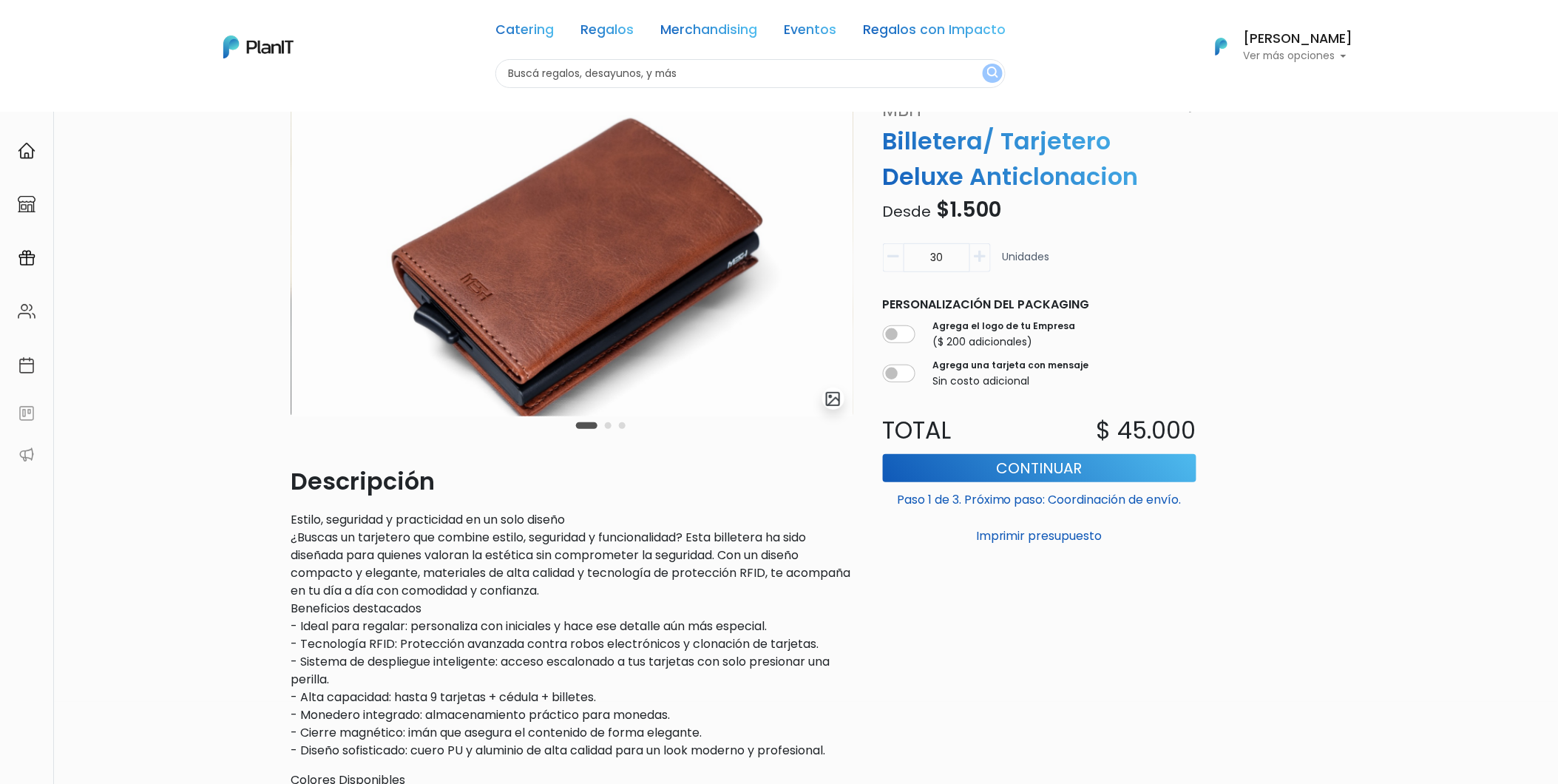
scroll to position [0, 0]
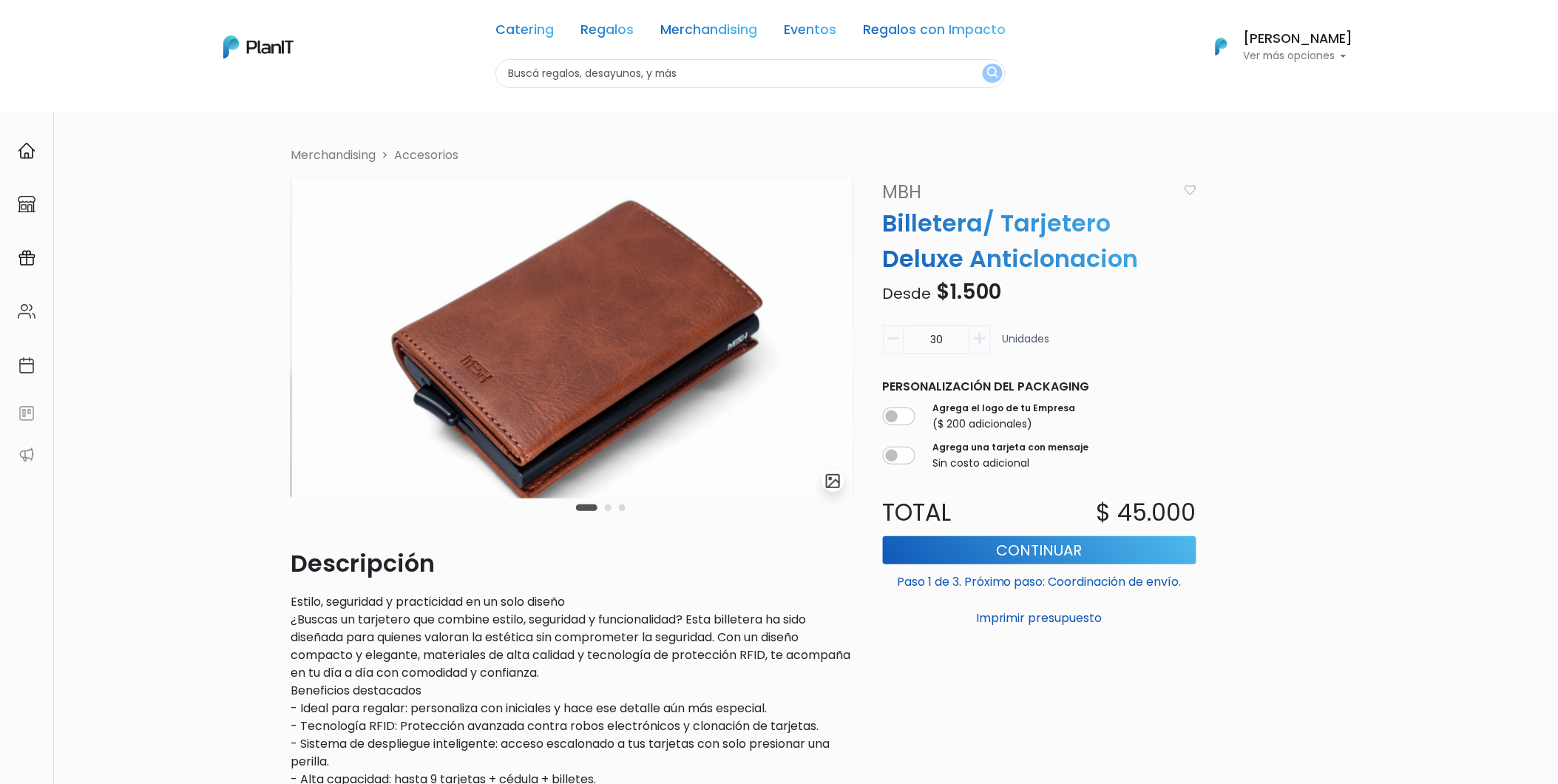
click at [442, 145] on div "Volver Merchandising Accesorios slide 2 of 3 Descripción Estilo, seguridad y pr…" at bounding box center [779, 692] width 976 height 1163
click at [442, 147] on link "Accesorios" at bounding box center [427, 155] width 64 height 17
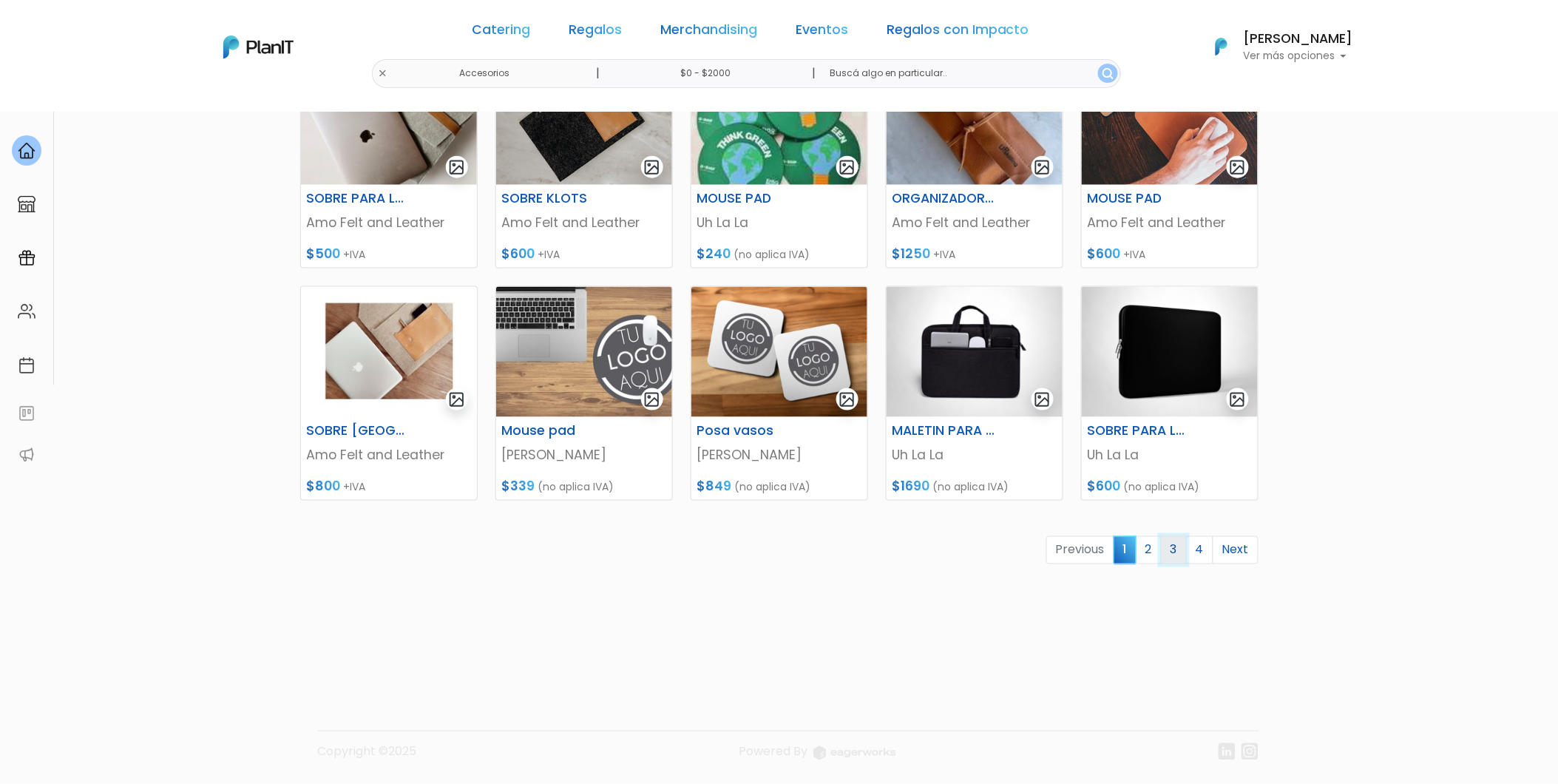
click at [1169, 551] on link "3" at bounding box center [1174, 550] width 26 height 28
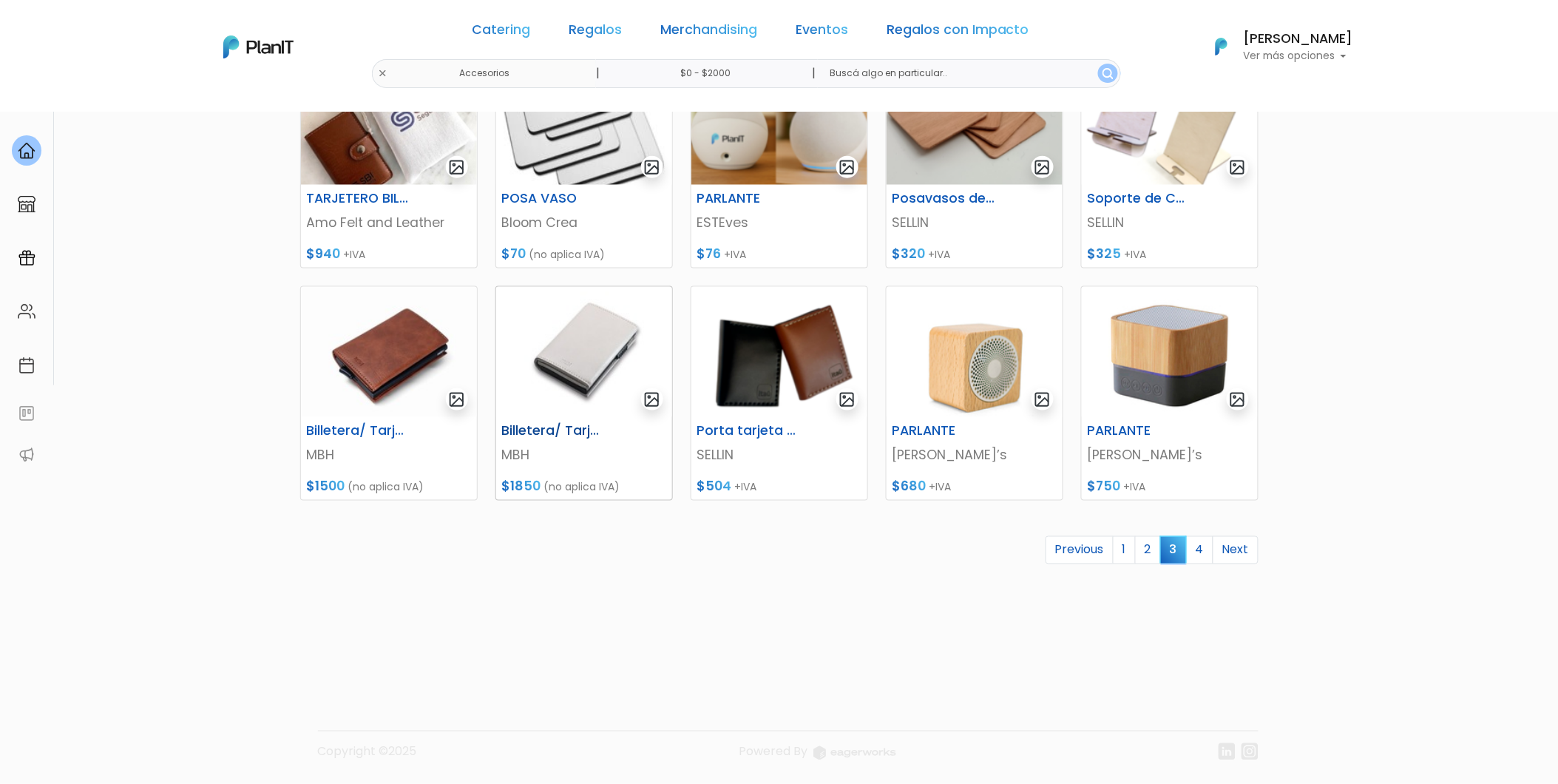
click at [567, 423] on h6 "Billetera/ Tarjetero Siena Anticlonacion" at bounding box center [554, 431] width 121 height 16
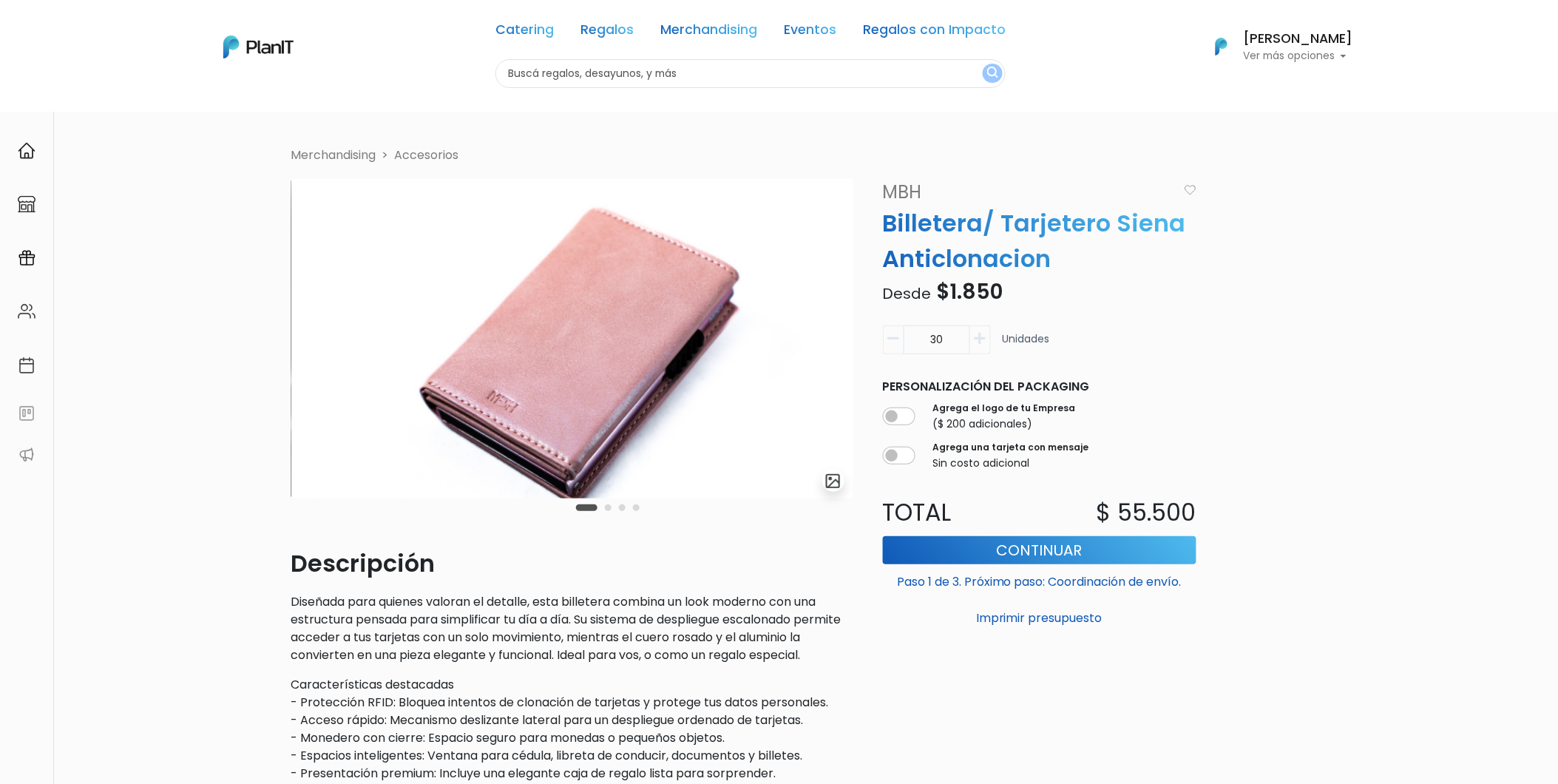
drag, startPoint x: 942, startPoint y: 332, endPoint x: 900, endPoint y: 333, distance: 42.0
click at [900, 333] on div "30" at bounding box center [937, 340] width 108 height 29
click at [883, 605] on button "Imprimir presupuesto" at bounding box center [1040, 618] width 314 height 25
type input "30"
click at [315, 152] on li "Merchandising" at bounding box center [333, 156] width 85 height 17
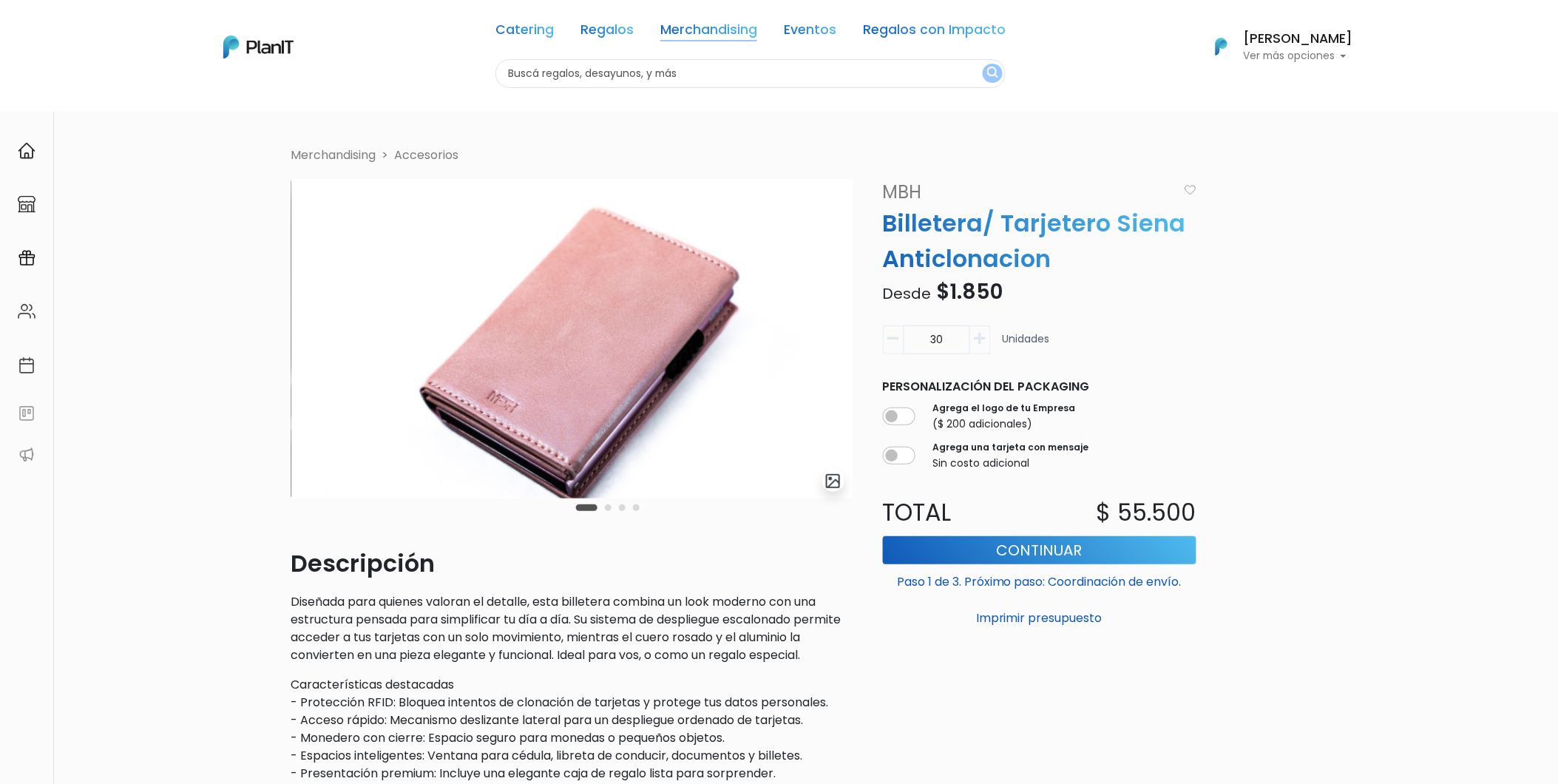
click at [729, 38] on link "Merchandising" at bounding box center [709, 33] width 97 height 17
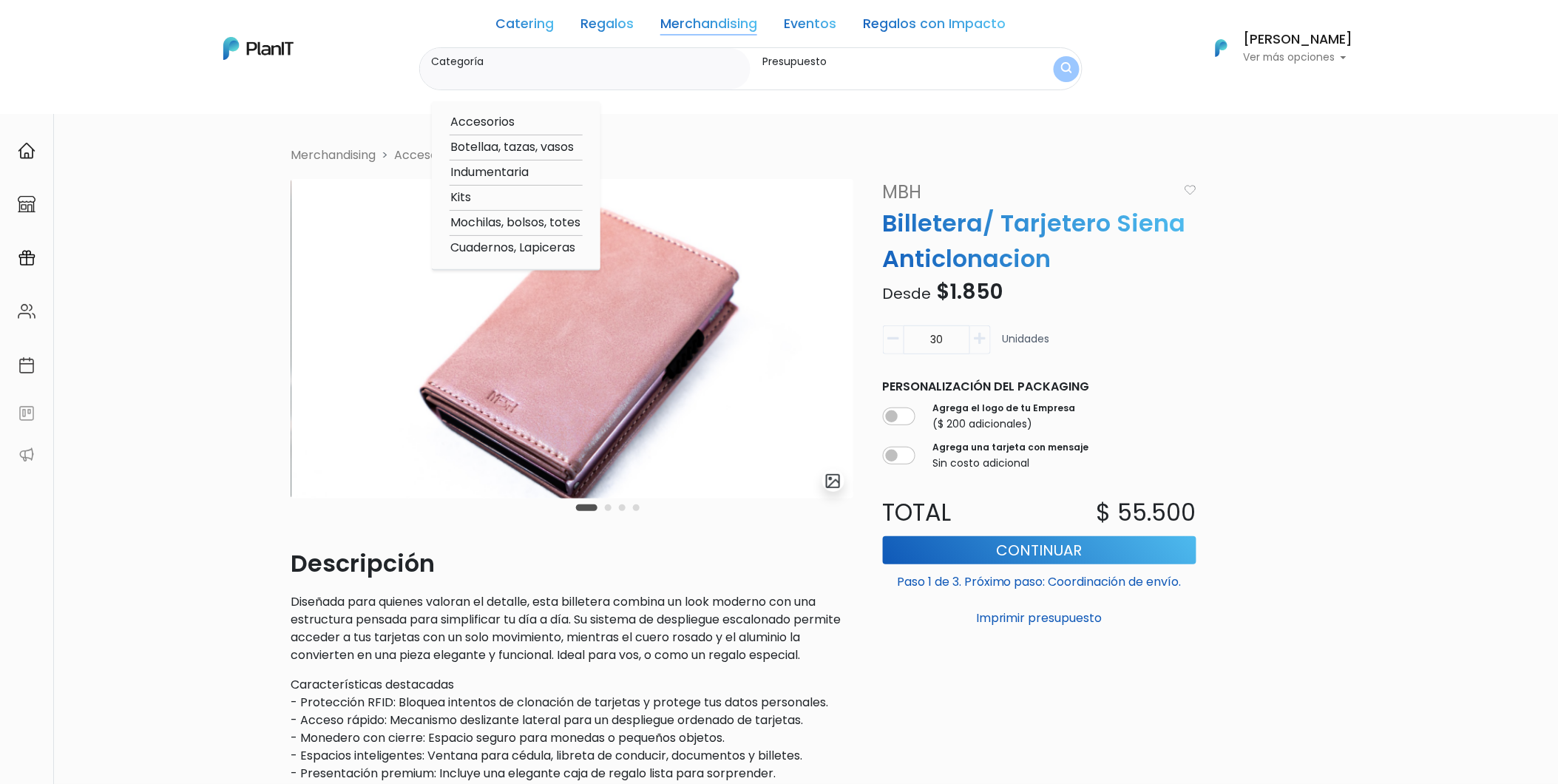
click at [484, 249] on option "Cuadernos, Lapiceras" at bounding box center [517, 248] width 133 height 18
type input "Cuadernos, Lapiceras"
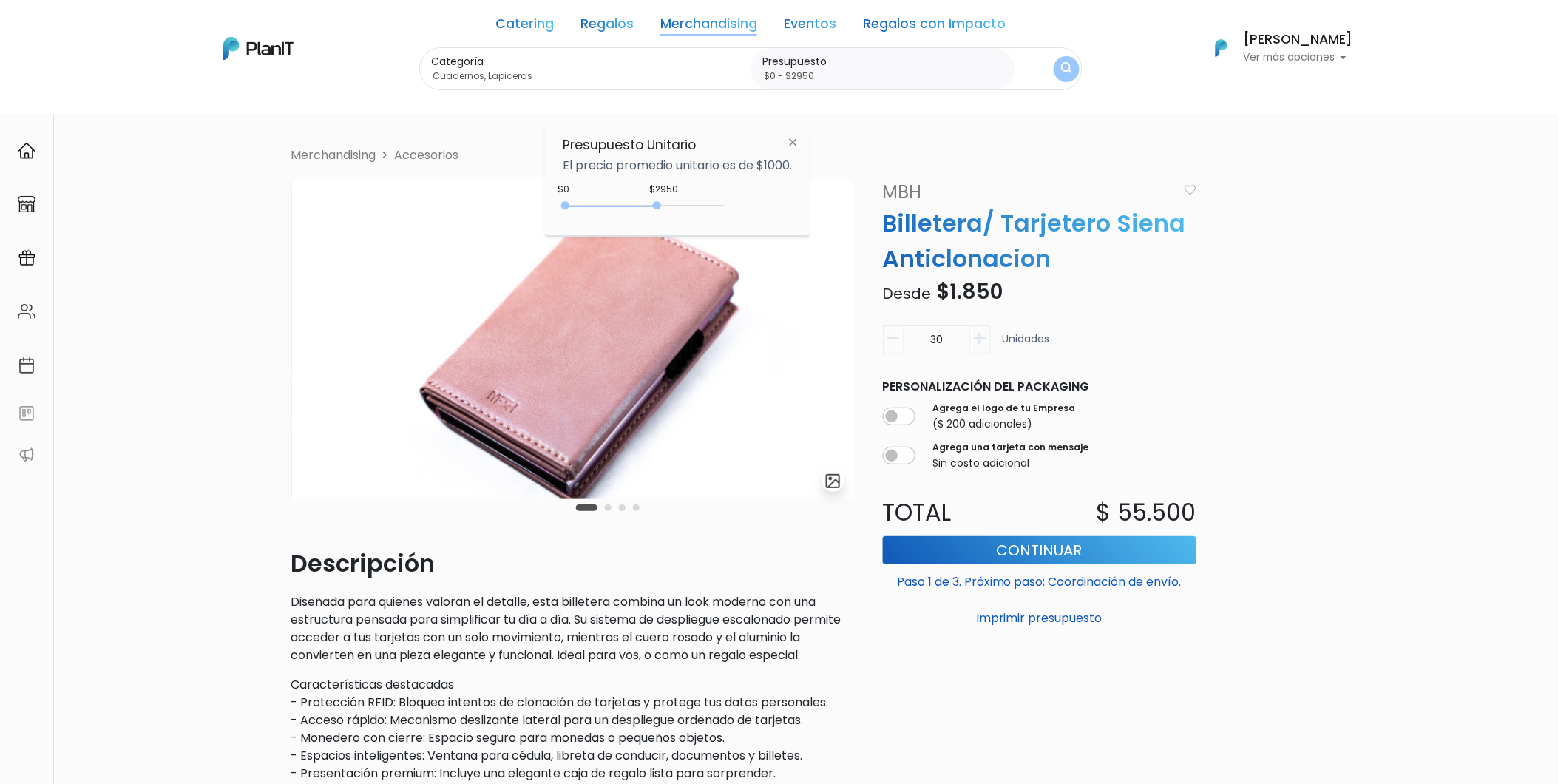
type input "$0 - $3000"
drag, startPoint x: 625, startPoint y: 205, endPoint x: 663, endPoint y: 211, distance: 38.5
click at [663, 211] on div "0 : 3000 0 3000" at bounding box center [647, 208] width 156 height 15
click at [1069, 76] on button "submit" at bounding box center [1067, 69] width 27 height 27
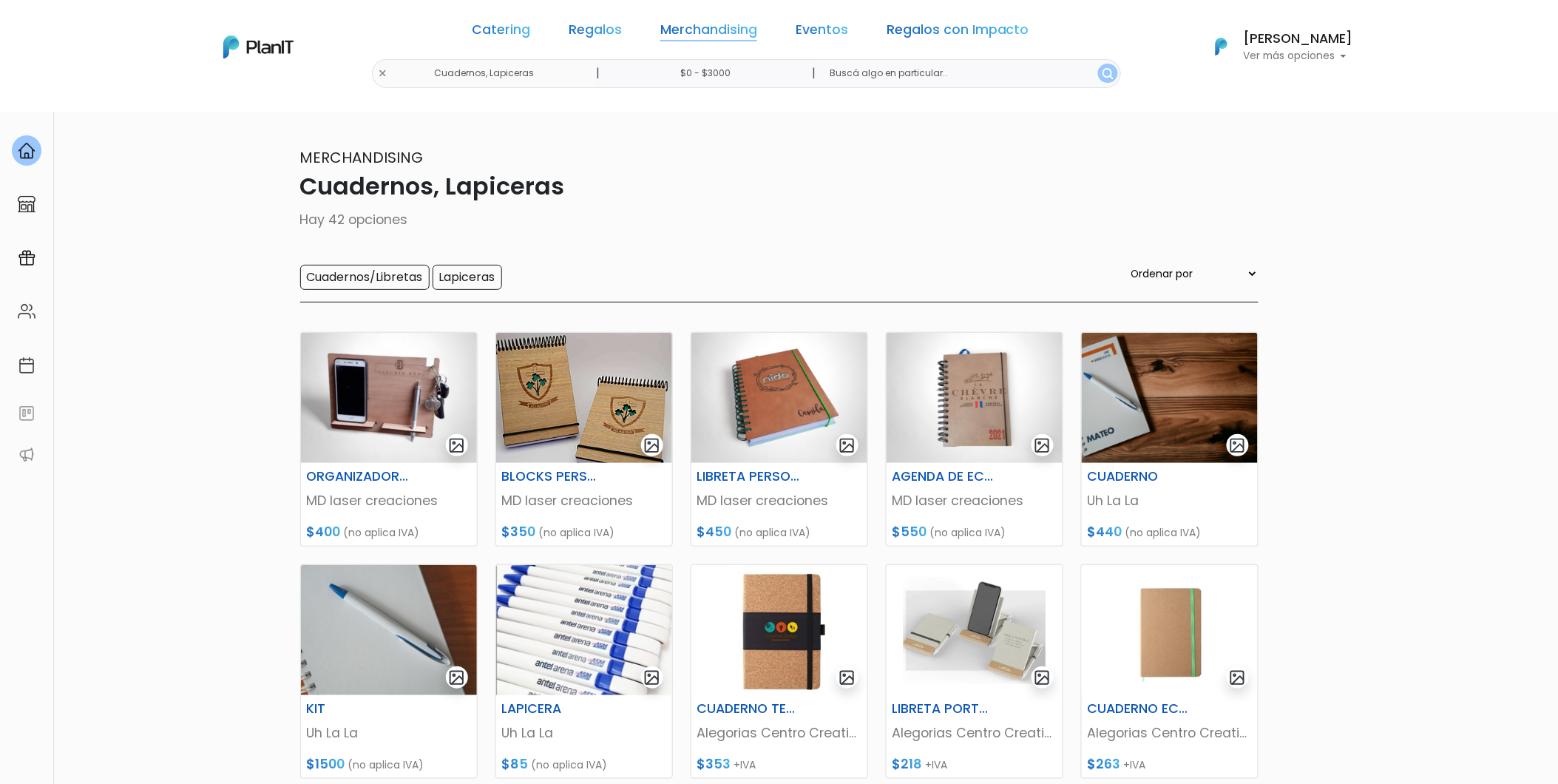
click at [714, 31] on link "Merchandising" at bounding box center [709, 33] width 97 height 17
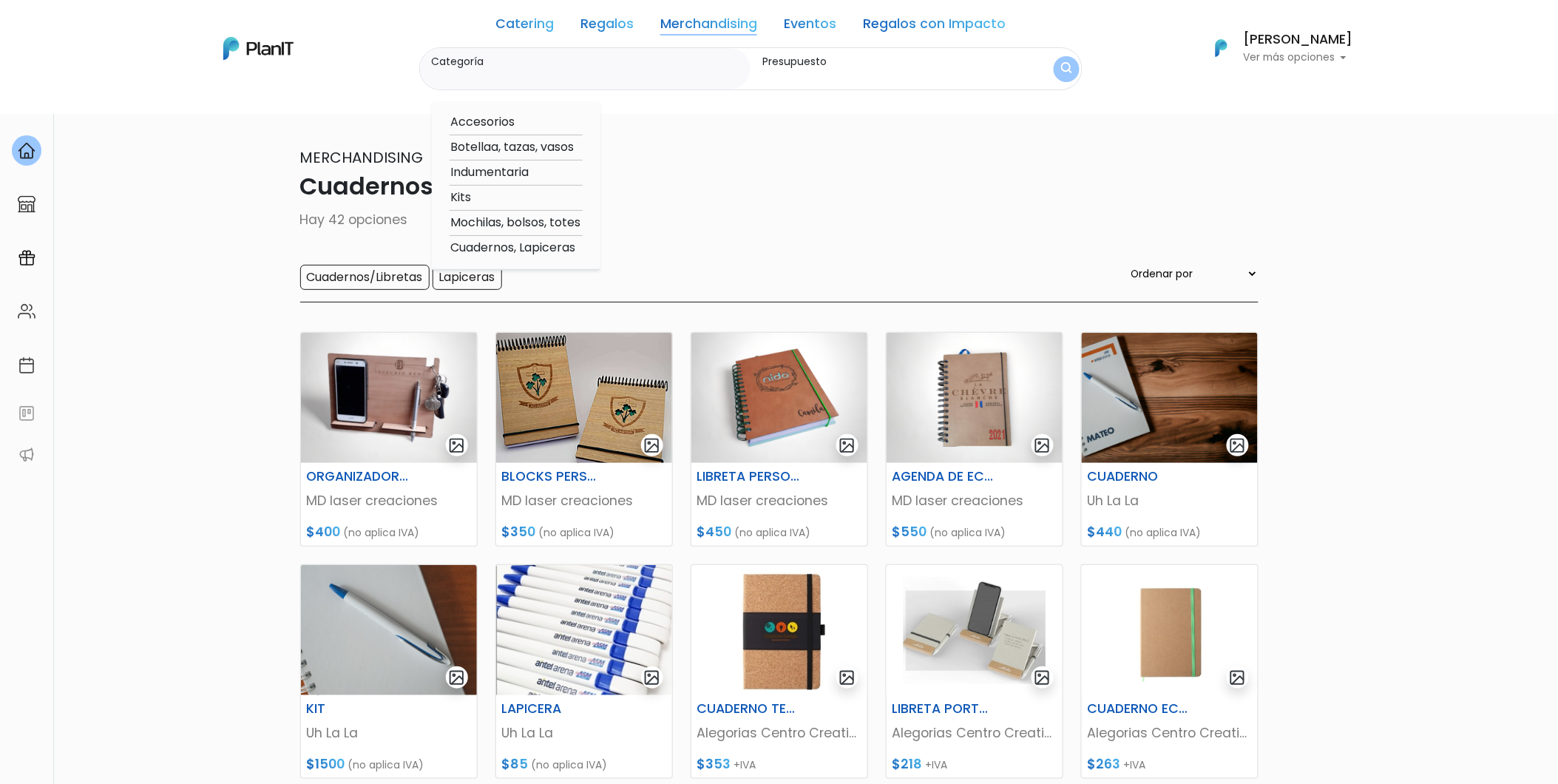
click at [516, 117] on option "Accesorios" at bounding box center [517, 122] width 133 height 18
type input "Accesorios"
type input "$0 - $3000"
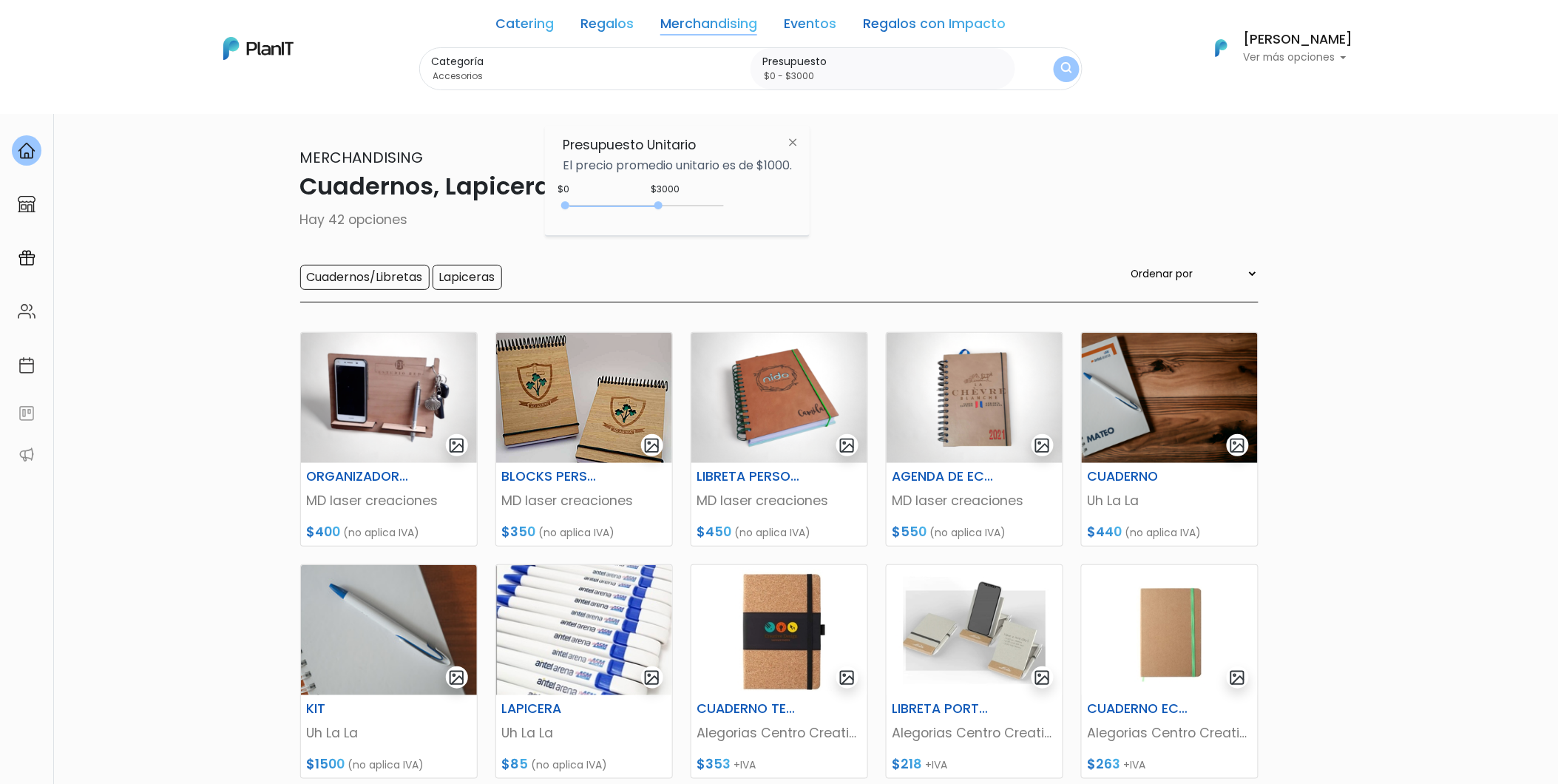
click at [1060, 78] on button "submit" at bounding box center [1067, 69] width 26 height 26
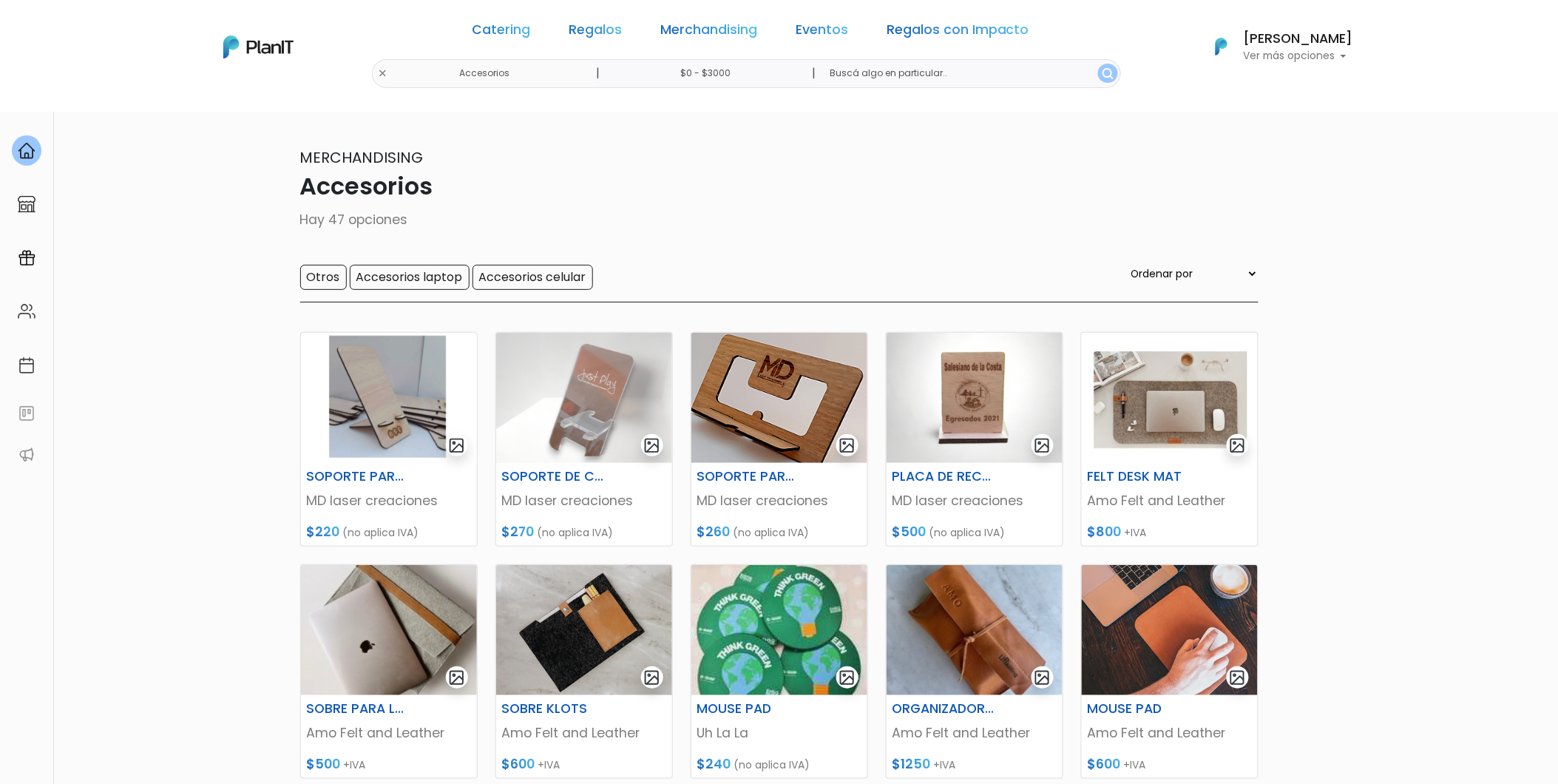
scroll to position [510, 0]
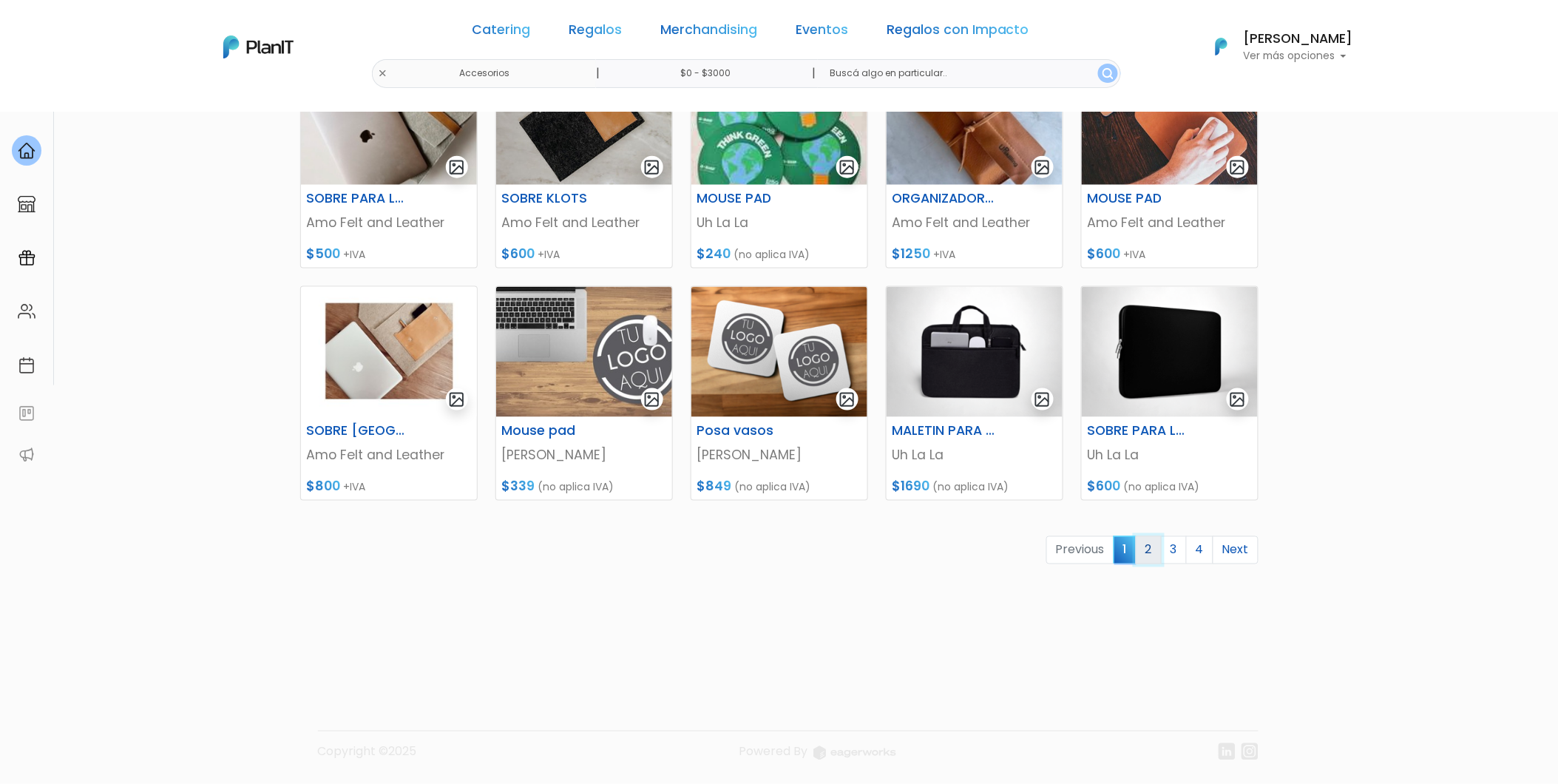
click at [1154, 556] on link "2" at bounding box center [1148, 550] width 26 height 28
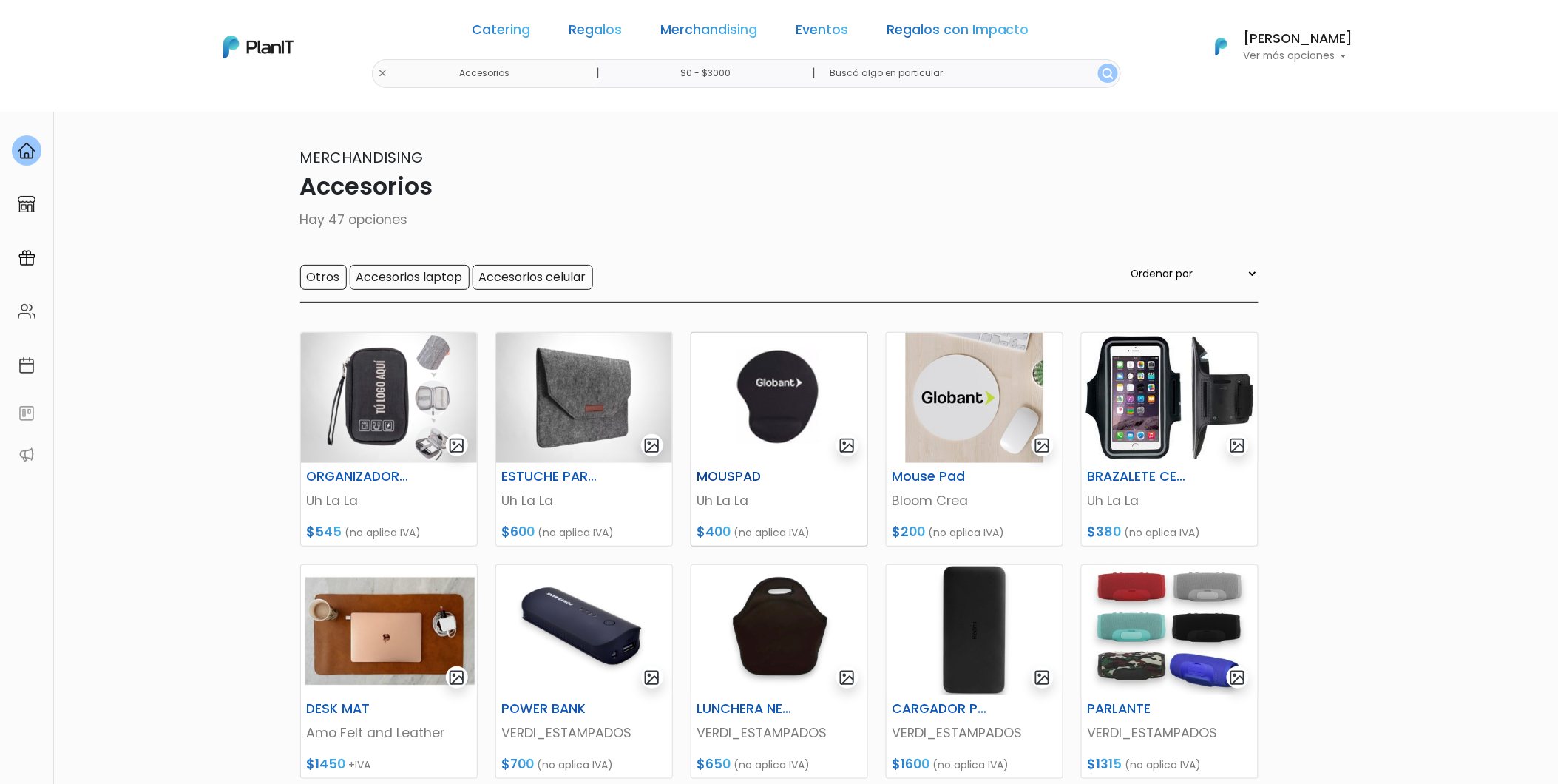
scroll to position [493, 0]
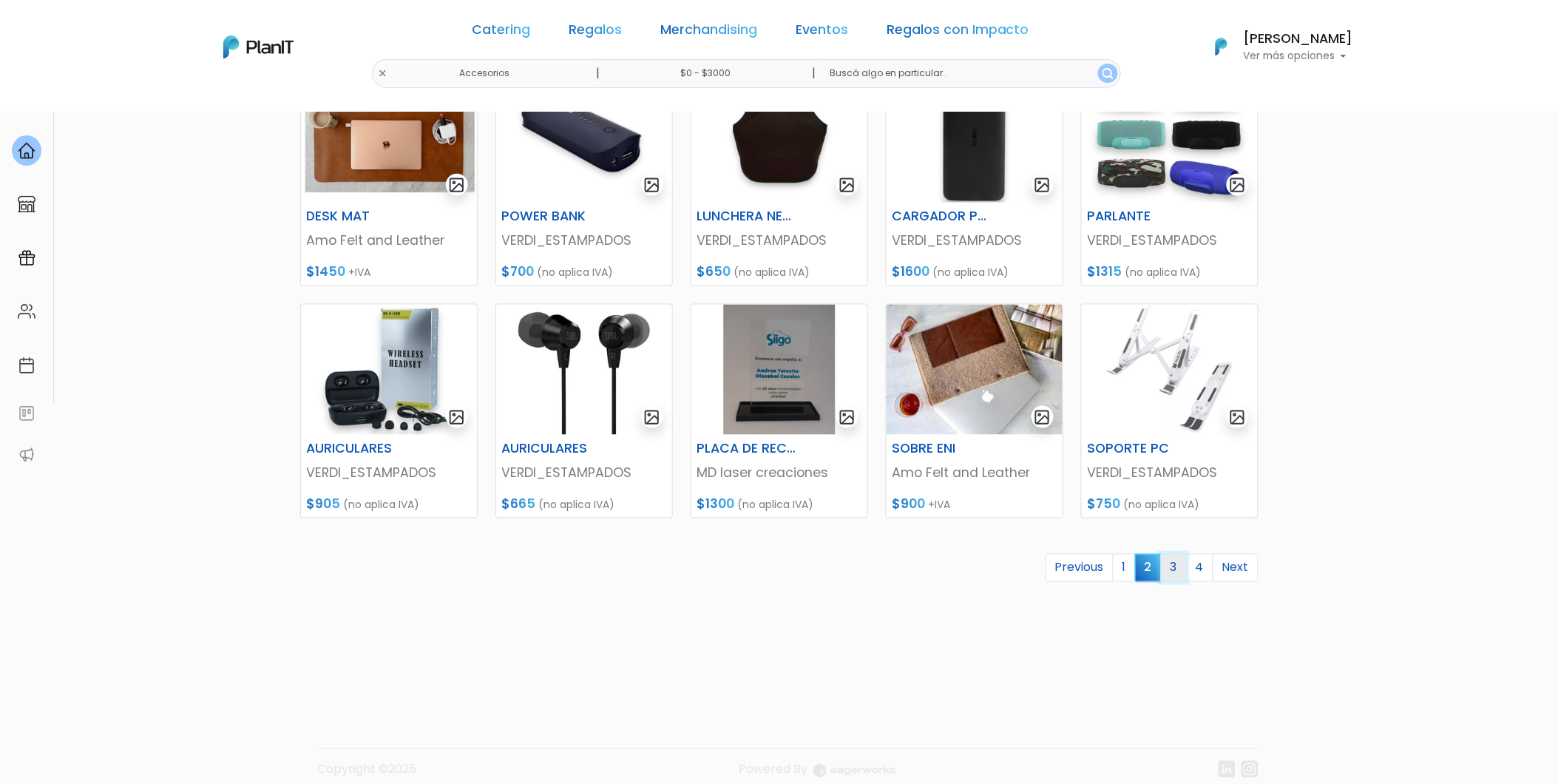
click at [1175, 570] on link "3" at bounding box center [1174, 567] width 26 height 28
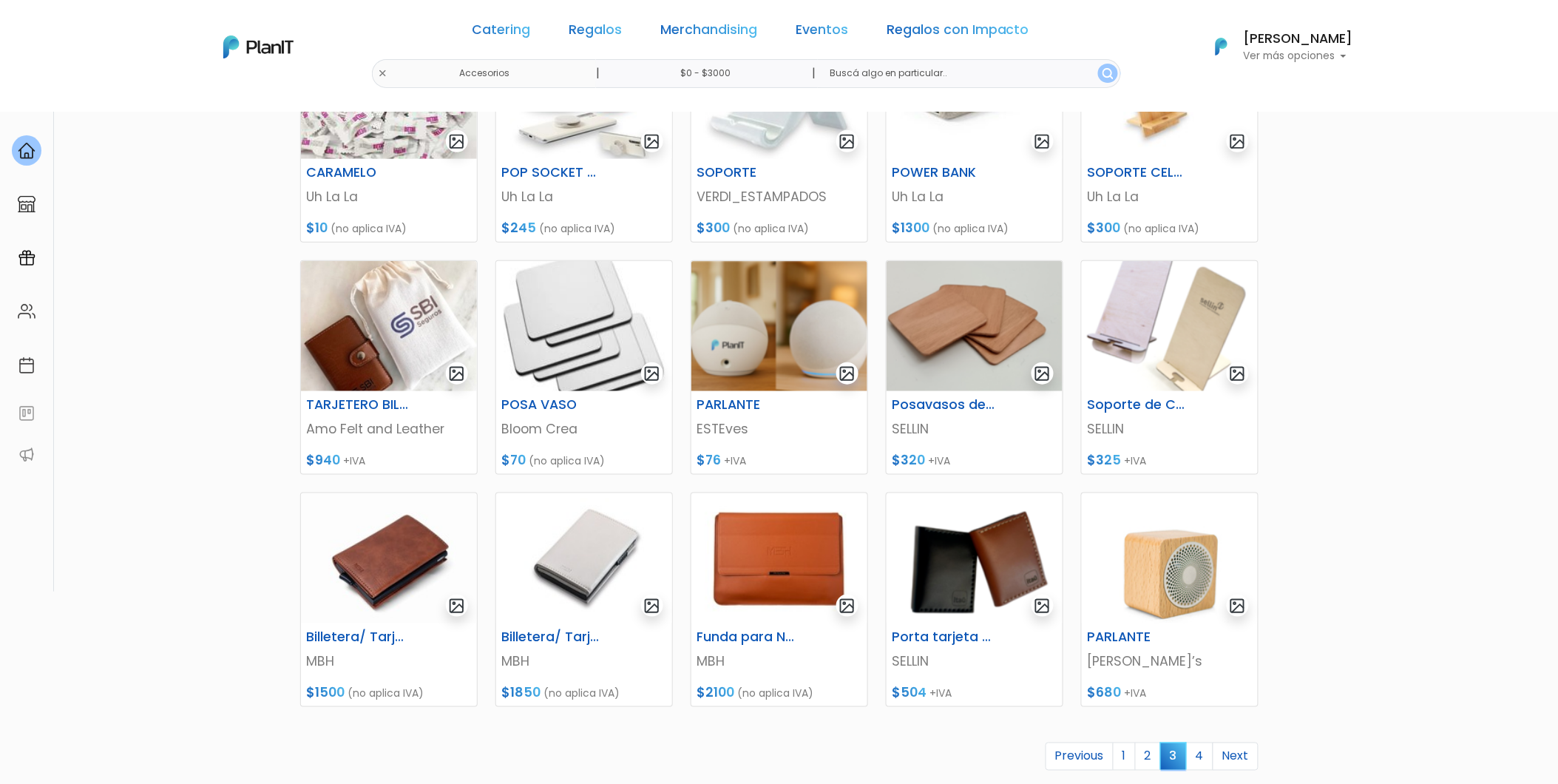
scroll to position [510, 0]
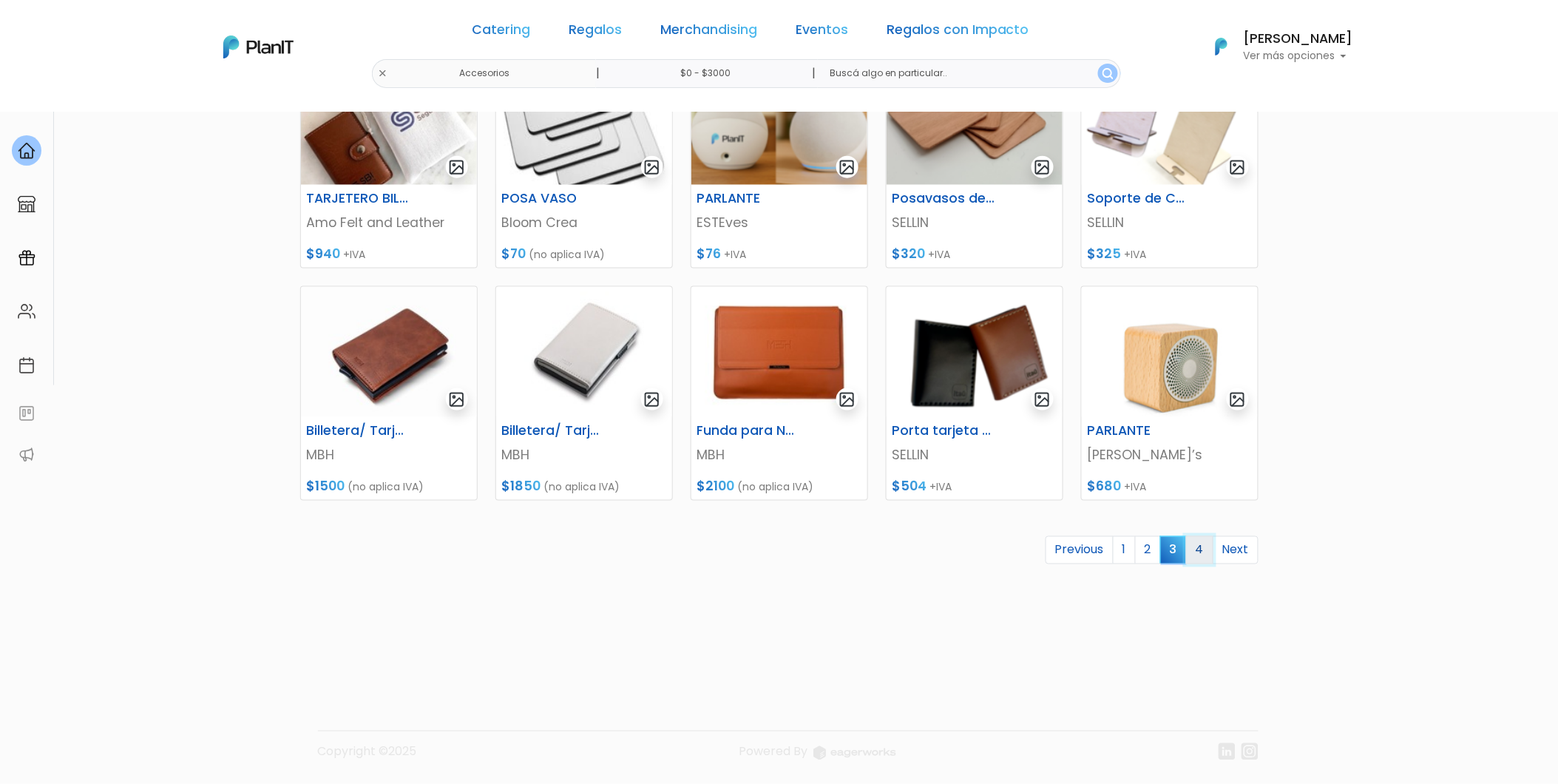
click at [1193, 553] on link "4" at bounding box center [1200, 550] width 27 height 28
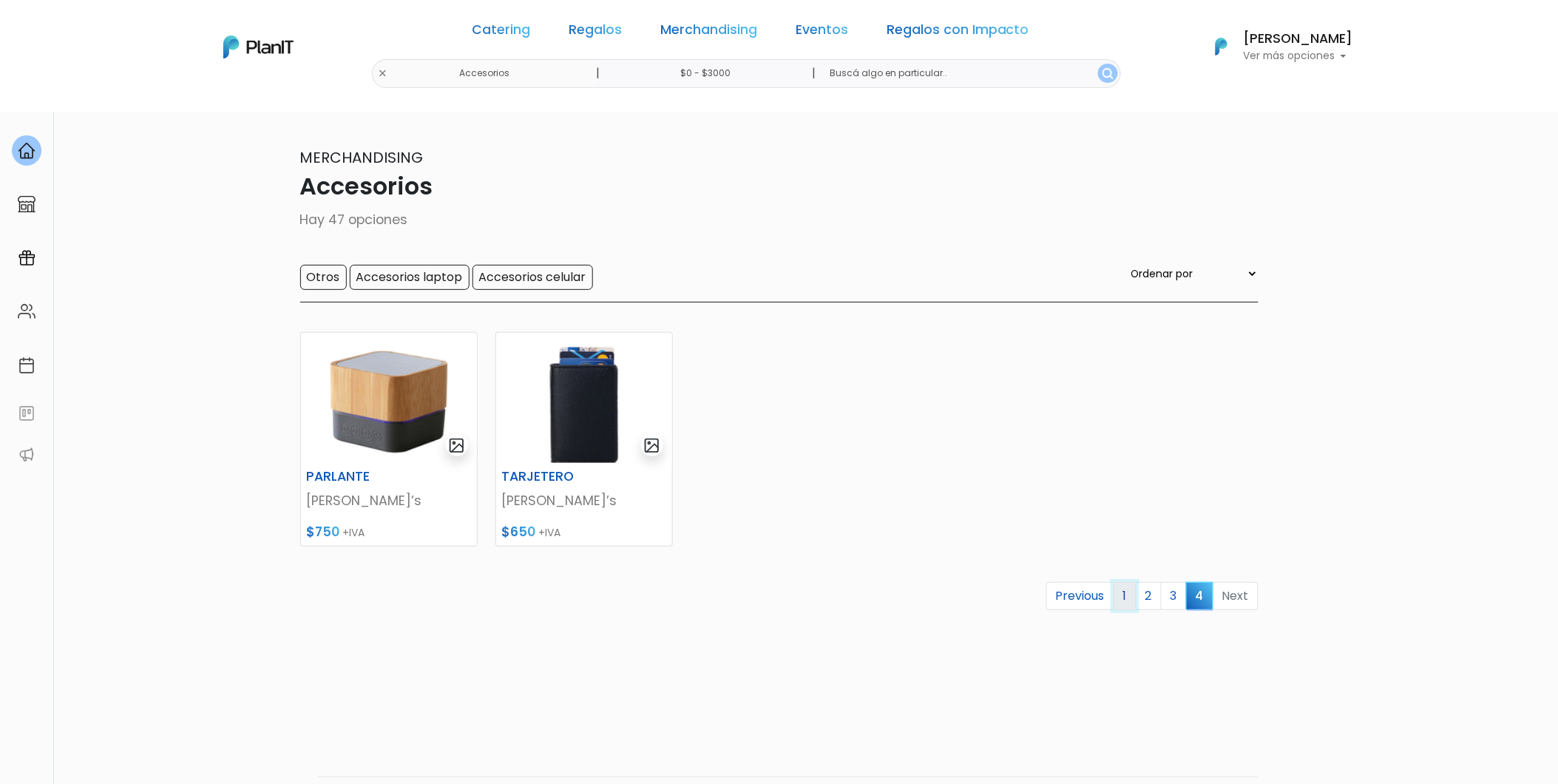
click at [1132, 597] on link "1" at bounding box center [1125, 595] width 23 height 28
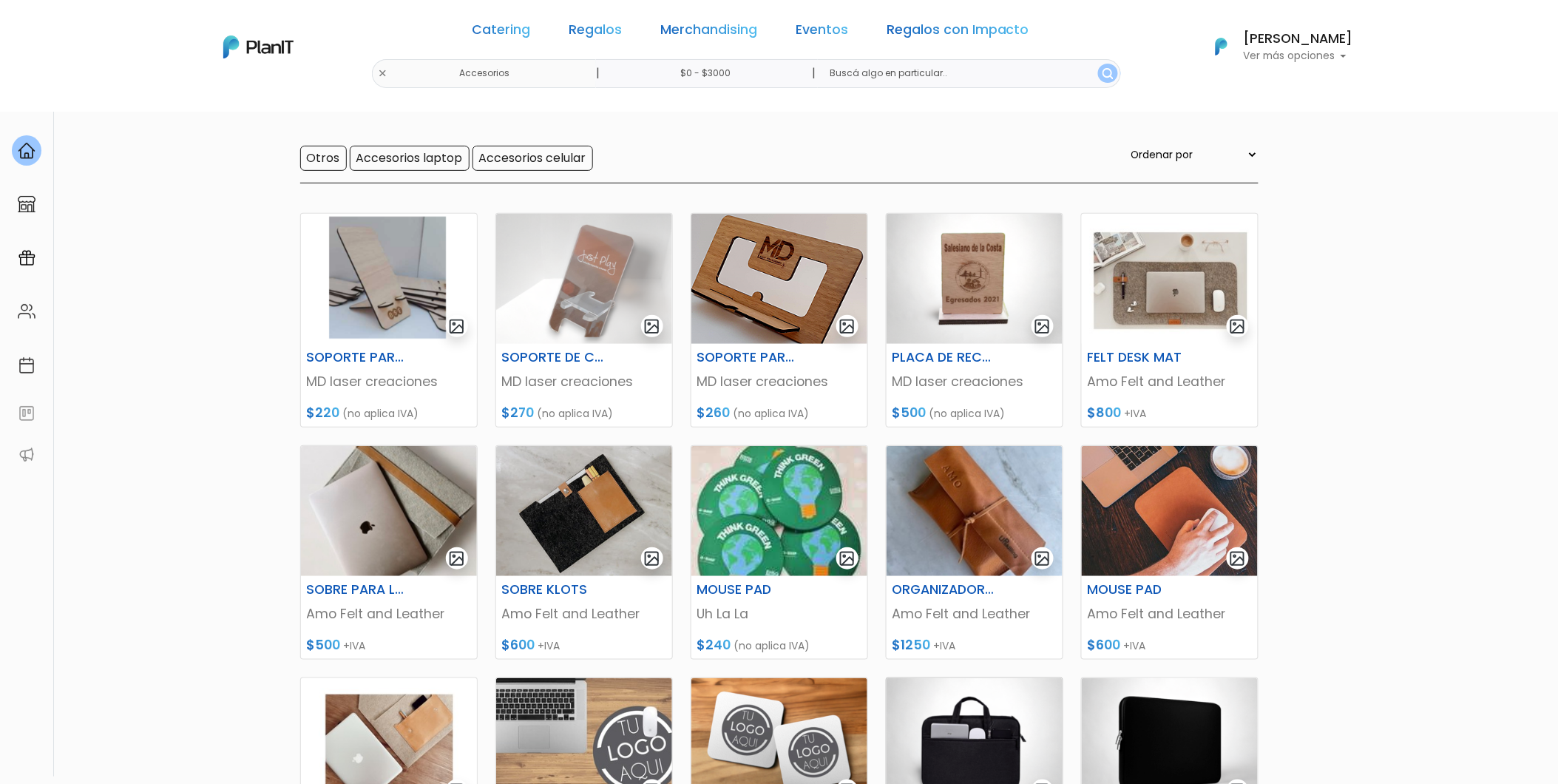
scroll to position [82, 0]
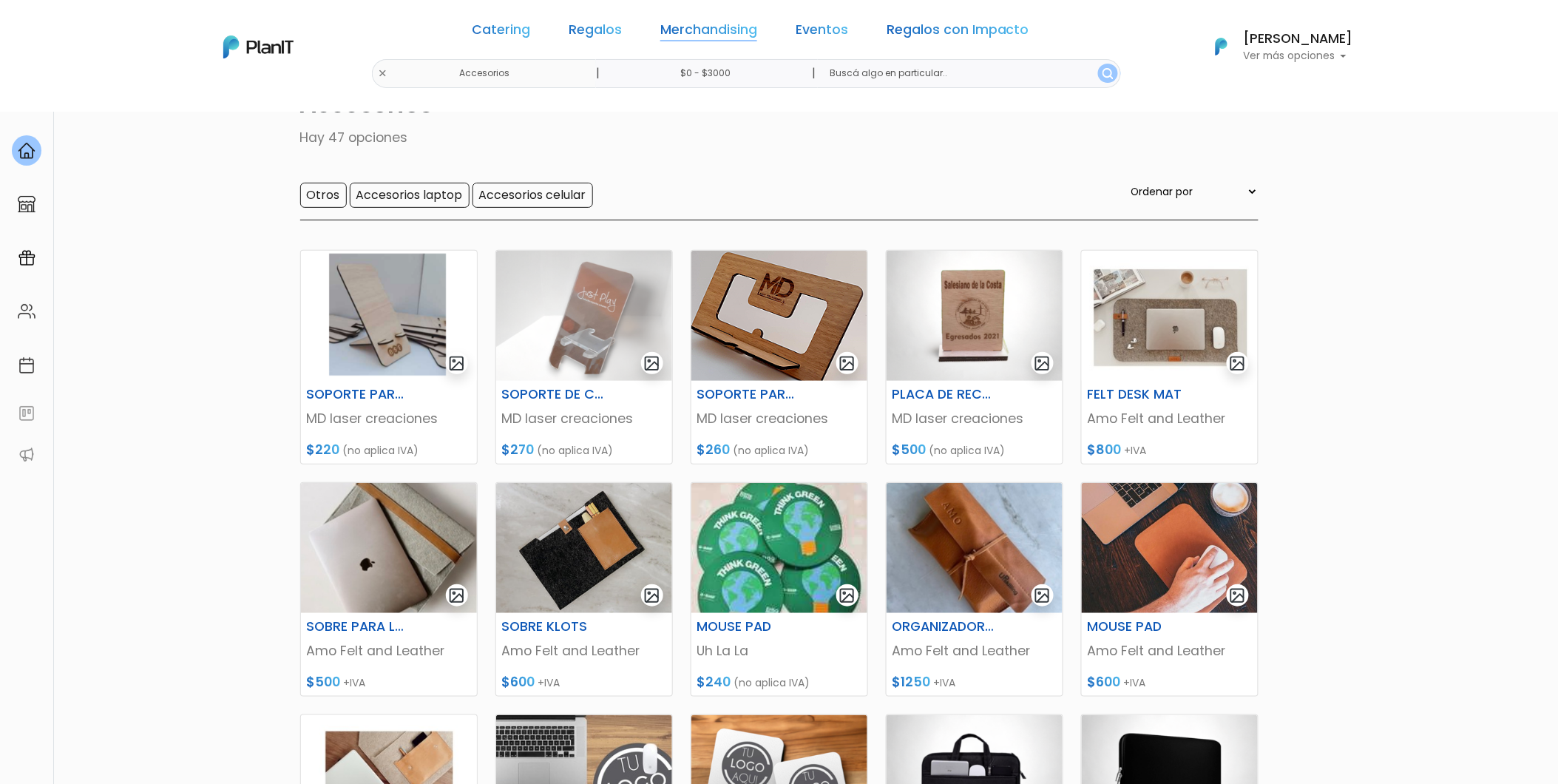
click at [699, 25] on link "Merchandising" at bounding box center [709, 33] width 97 height 17
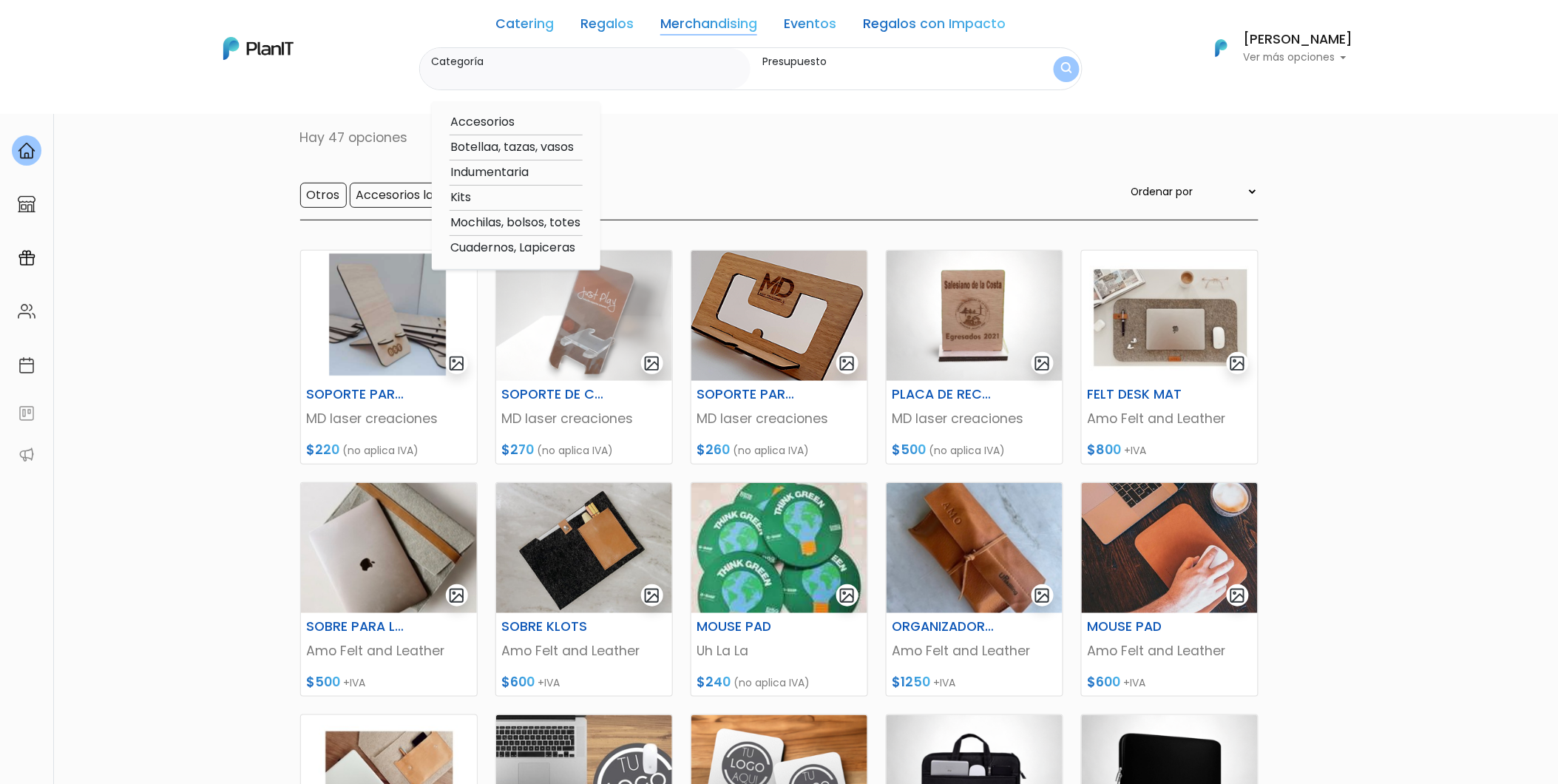
click at [511, 224] on option "Mochilas, bolsos, totes" at bounding box center [517, 222] width 133 height 18
type input "Mochilas, bolsos, totes"
type input "$0 - $3000"
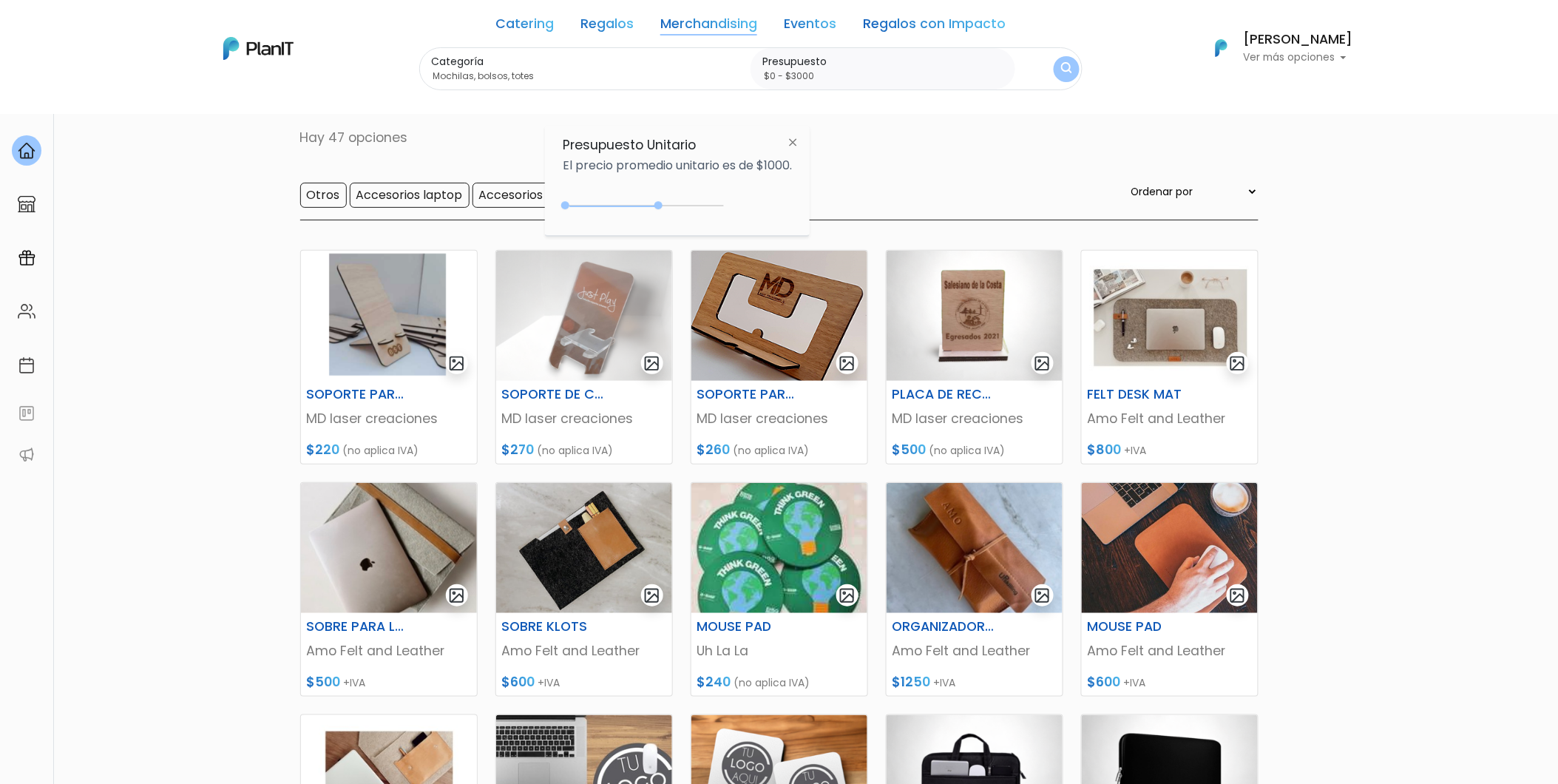
click at [1062, 72] on img "submit" at bounding box center [1067, 69] width 11 height 14
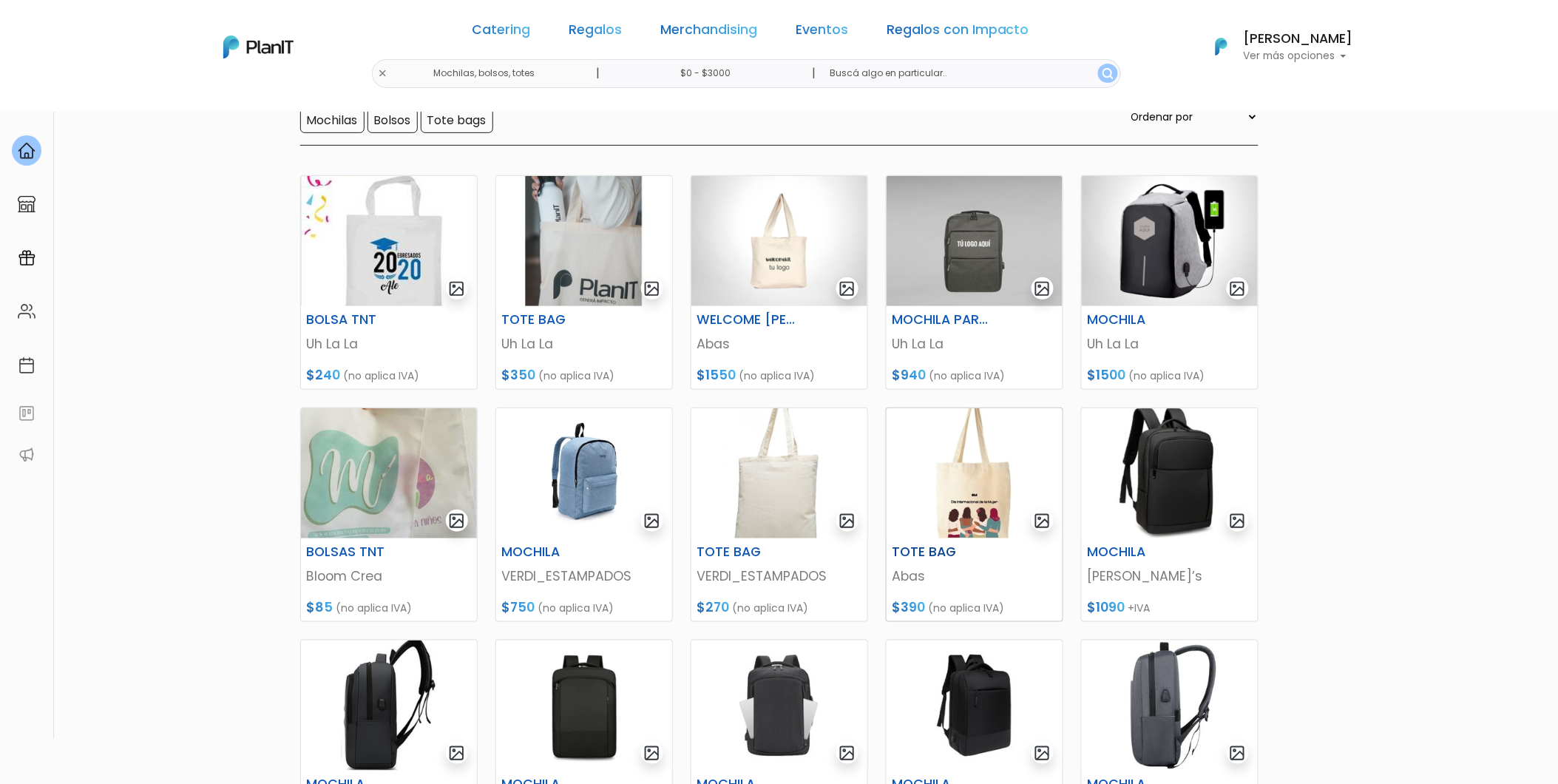
scroll to position [410, 0]
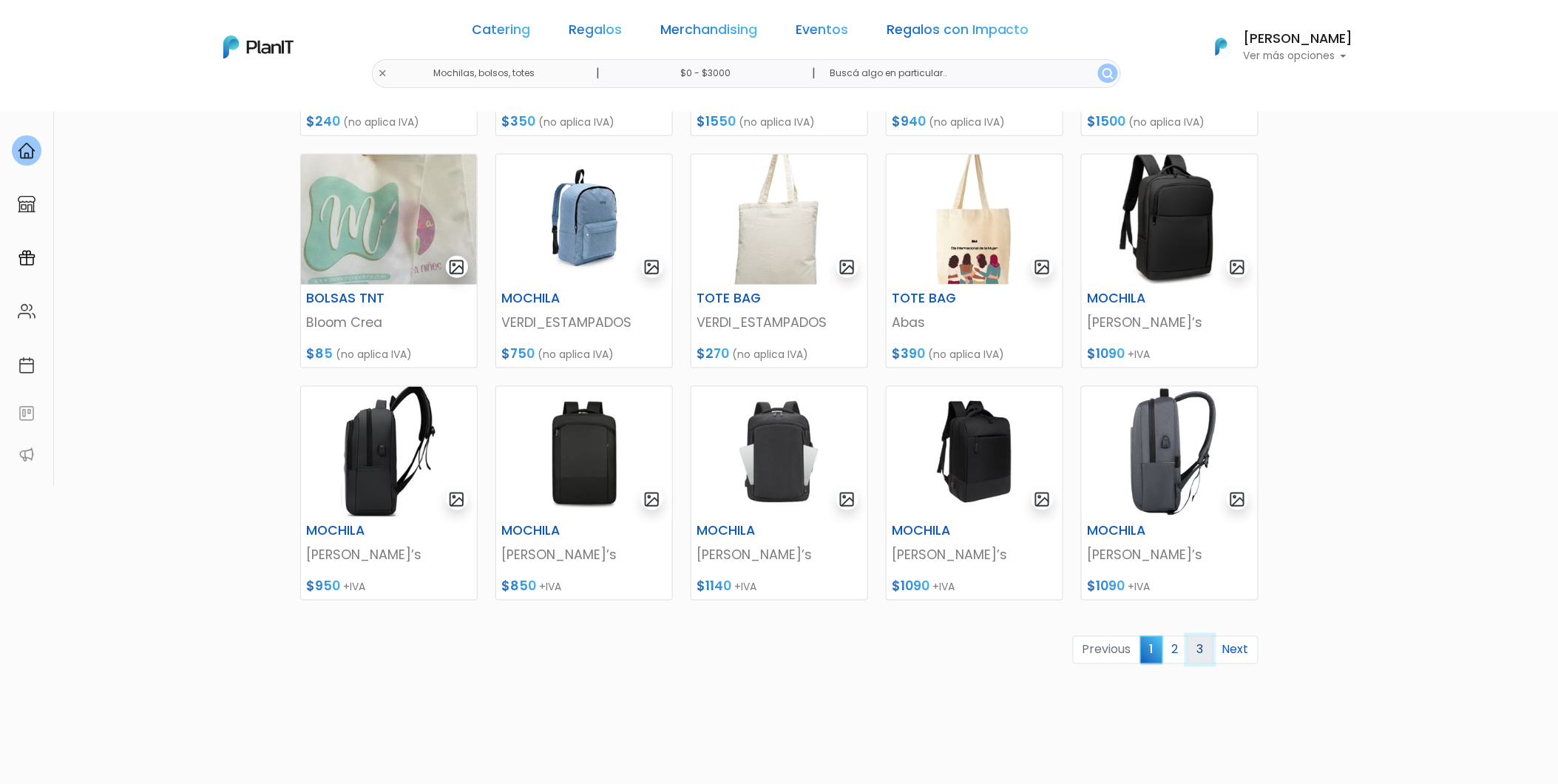
click at [1206, 659] on link "3" at bounding box center [1201, 649] width 26 height 28
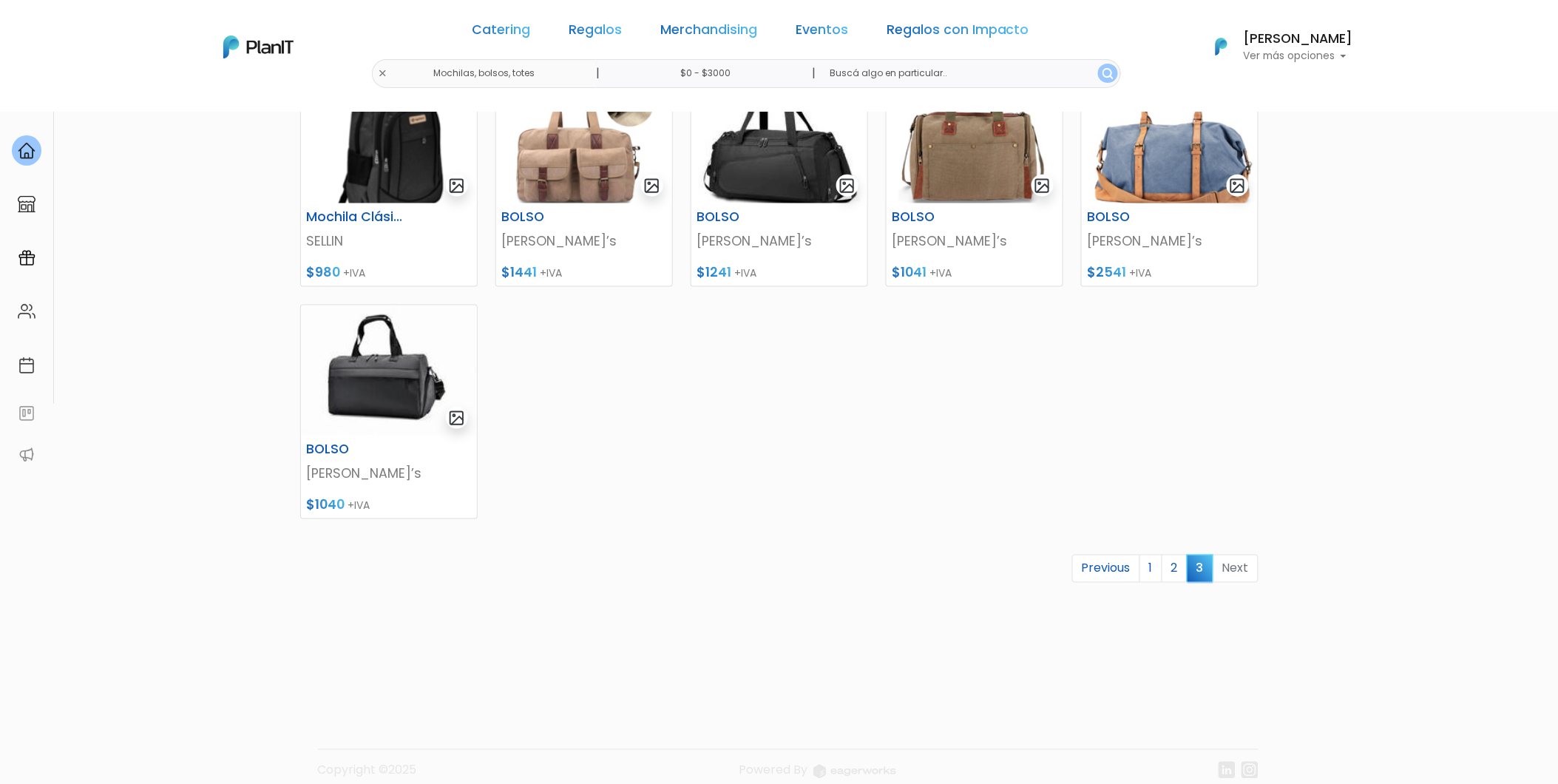
scroll to position [493, 0]
click at [1181, 577] on link "2" at bounding box center [1175, 567] width 26 height 28
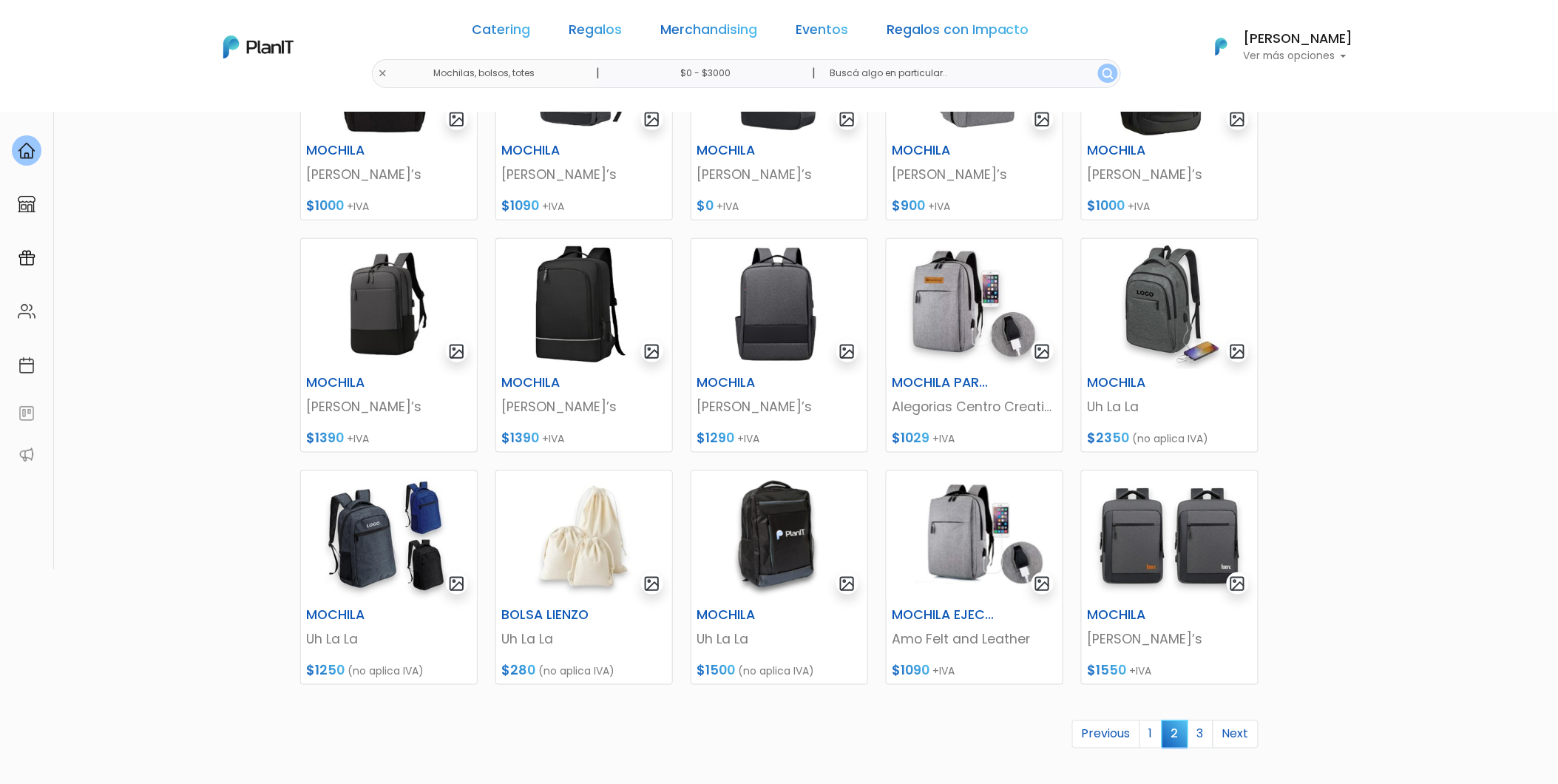
scroll to position [410, 0]
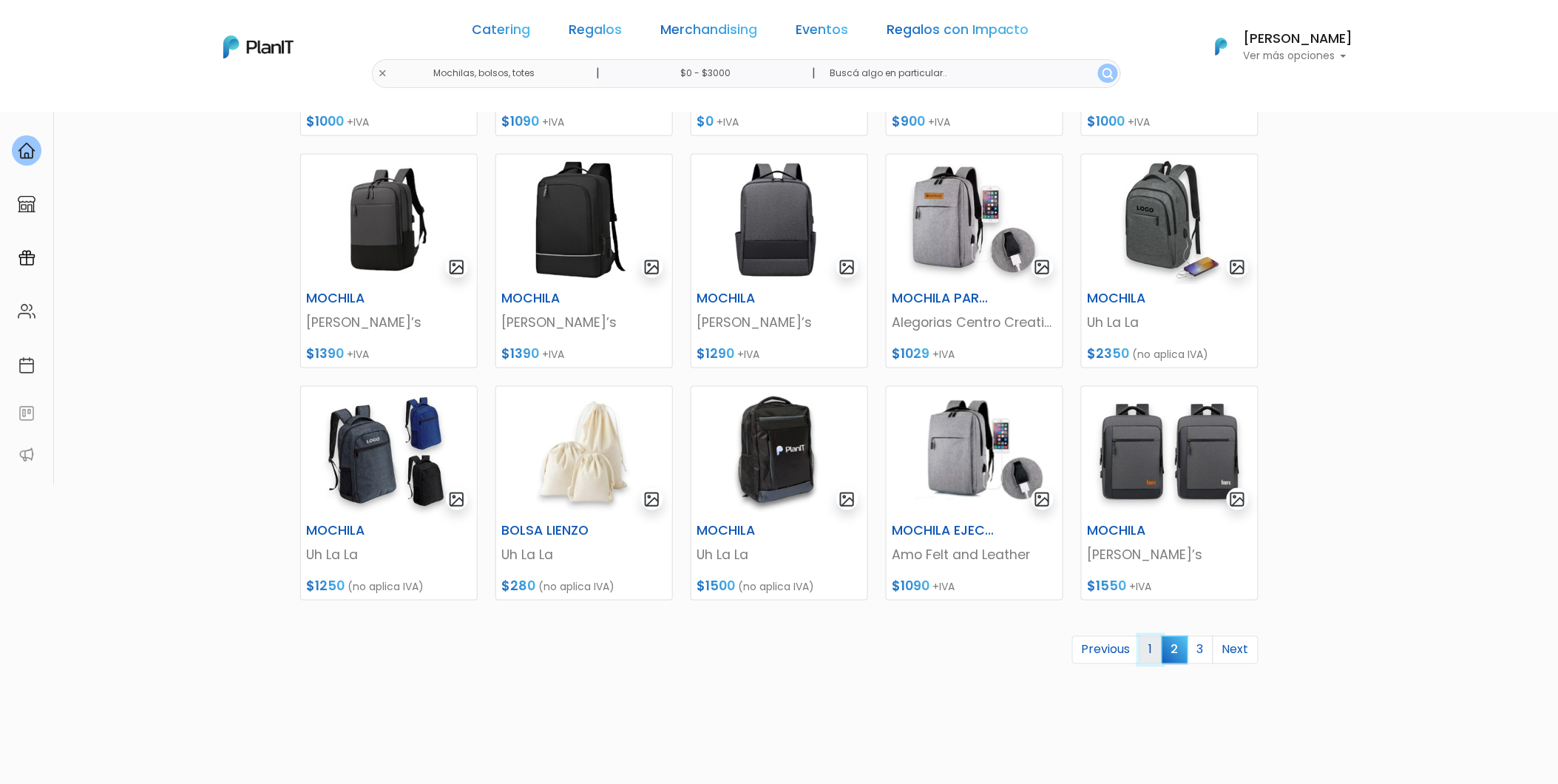
click at [1151, 638] on link "1" at bounding box center [1151, 649] width 23 height 28
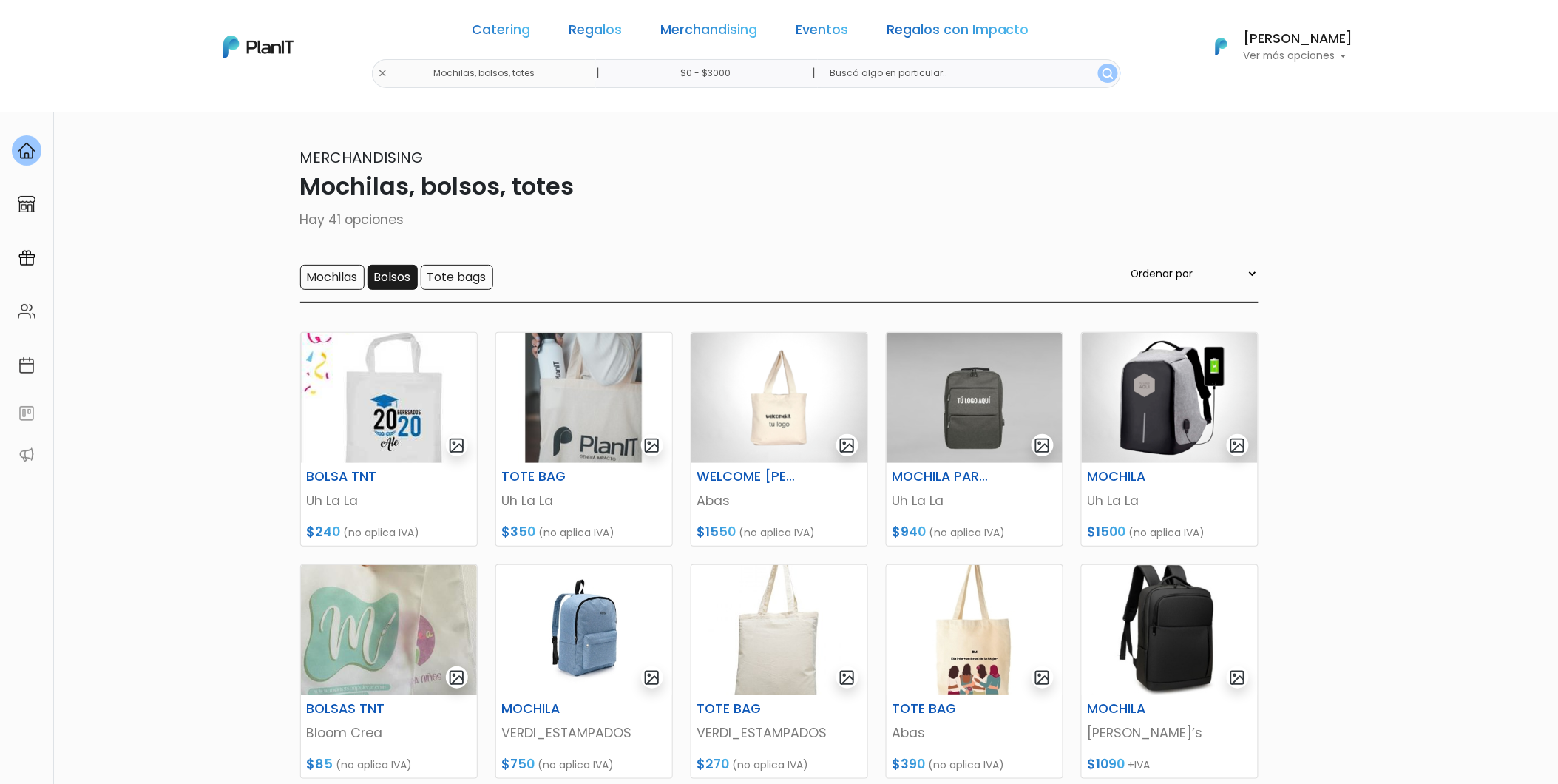
click at [416, 278] on input "Bolsos" at bounding box center [392, 278] width 50 height 25
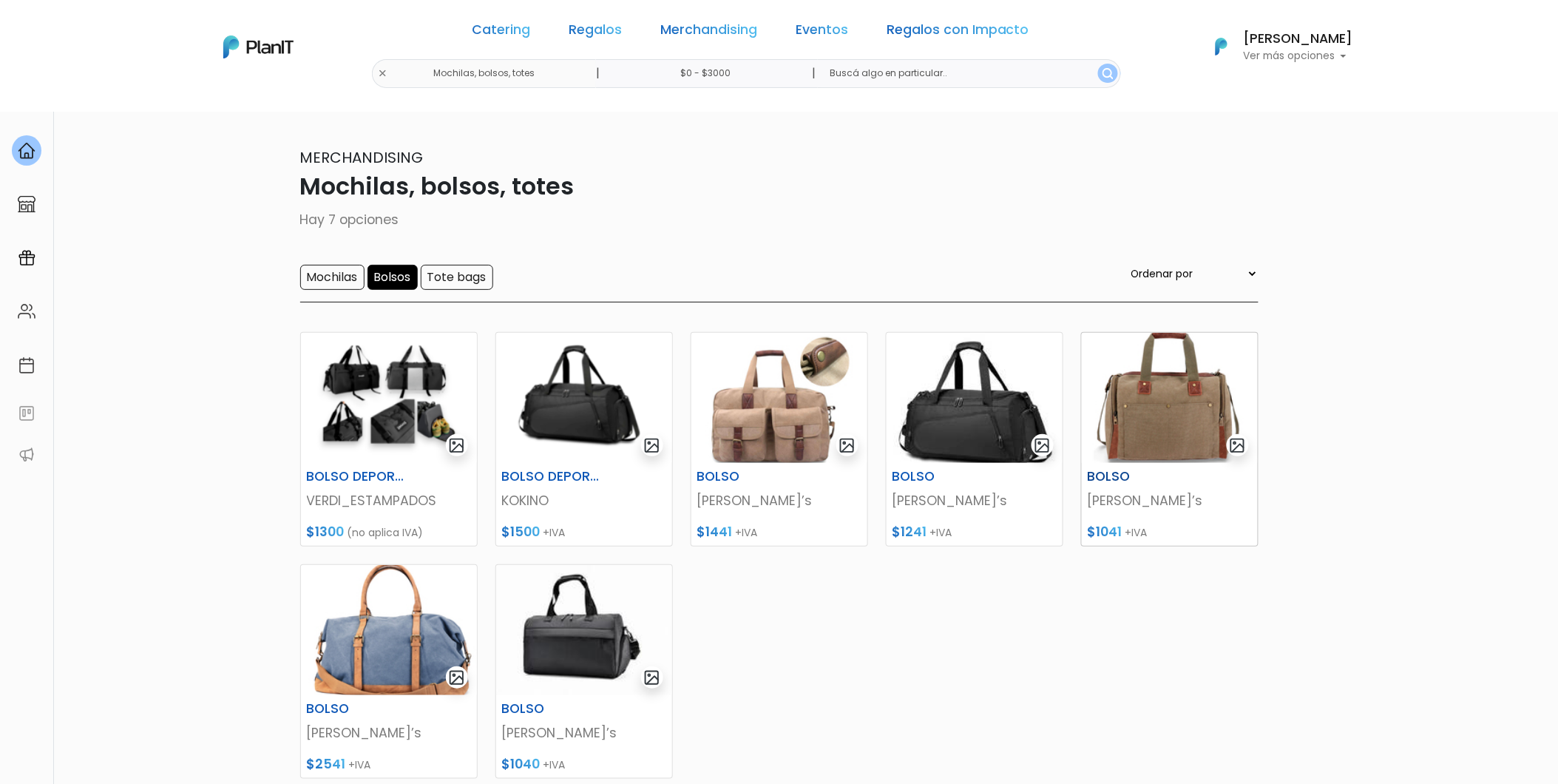
click at [1121, 398] on img at bounding box center [1170, 398] width 176 height 130
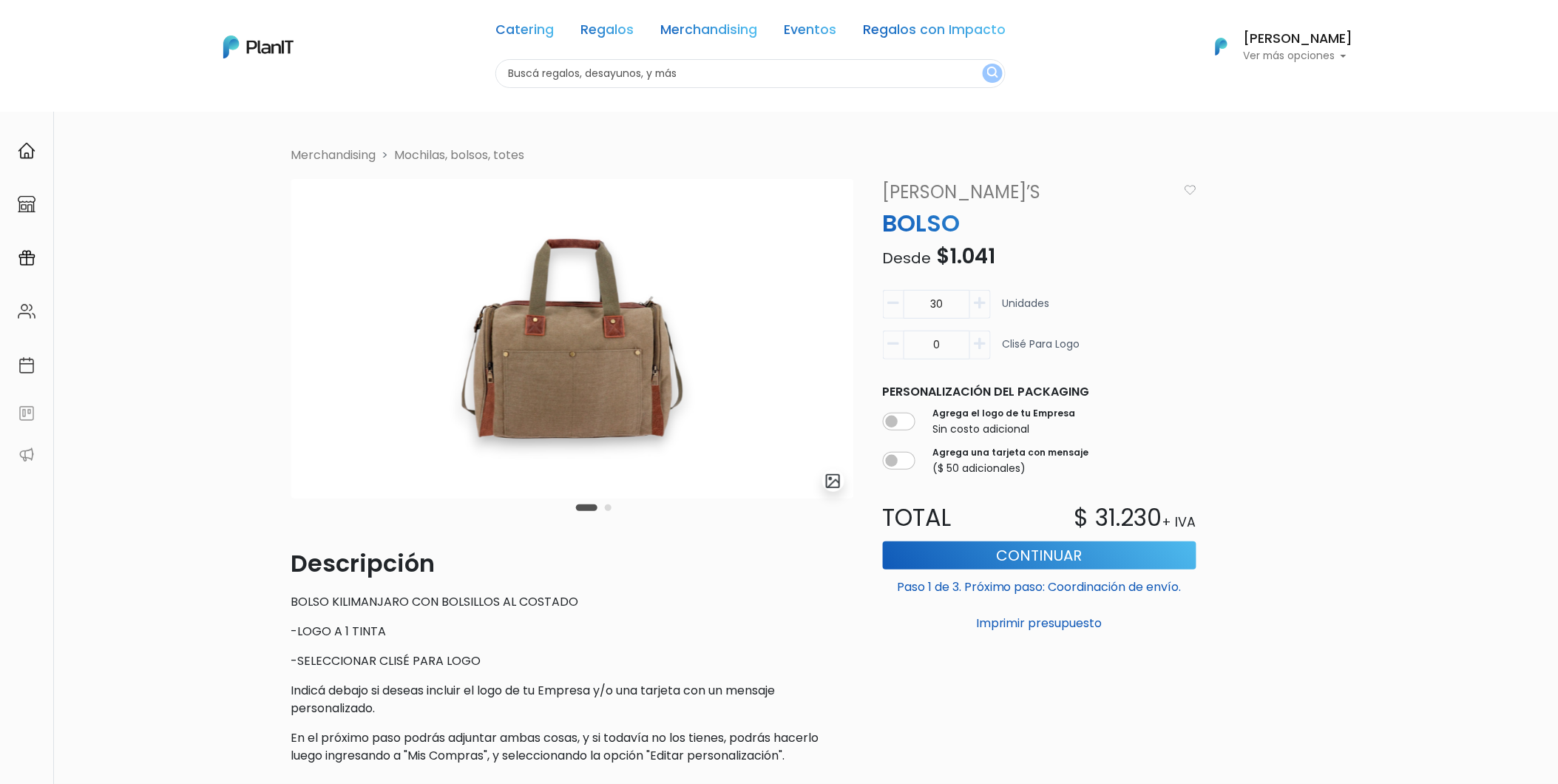
click at [605, 510] on button "Carousel Page 2" at bounding box center [608, 508] width 6 height 6
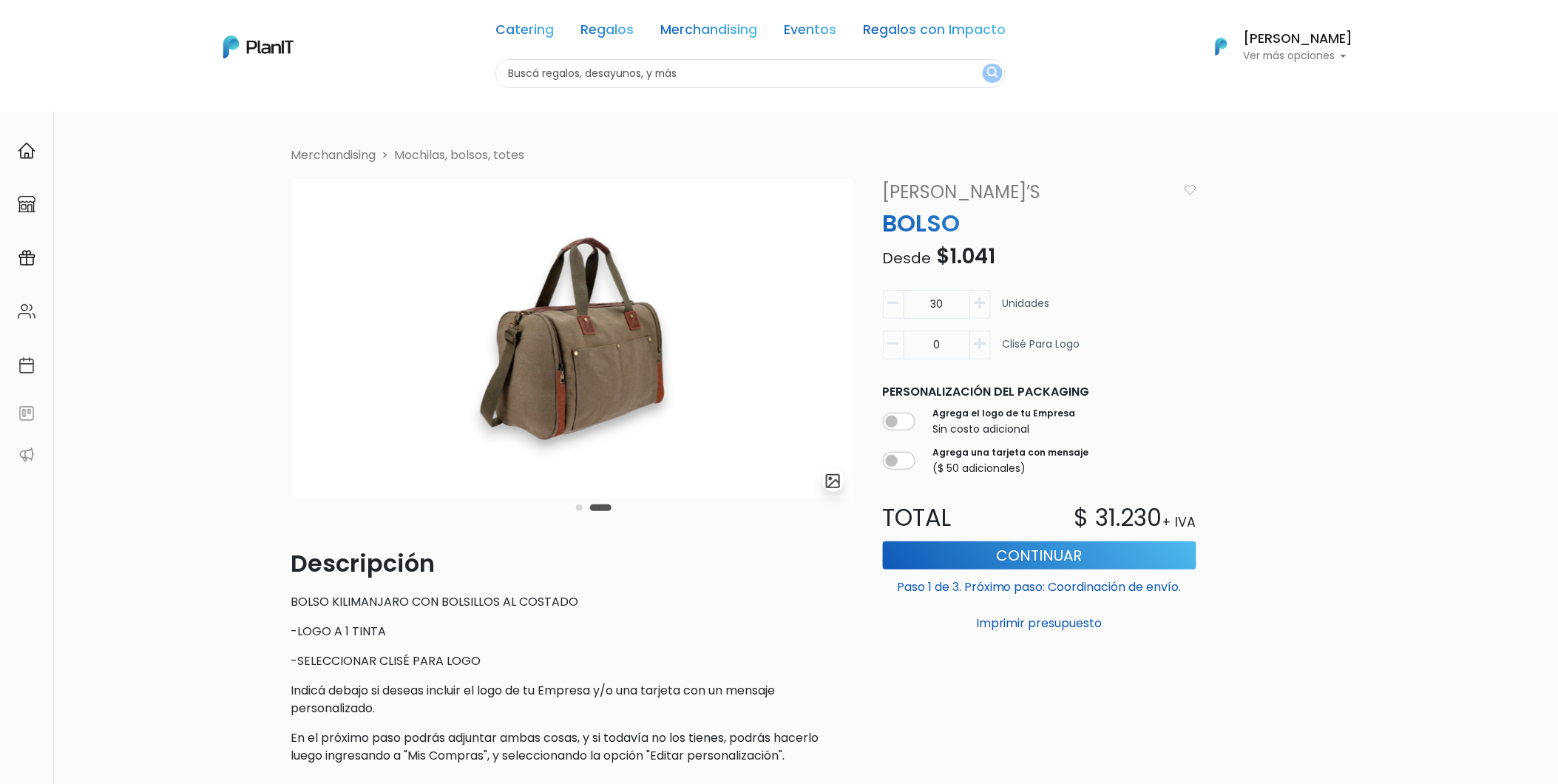
click at [636, 548] on p "Descripción" at bounding box center [572, 563] width 562 height 36
click at [692, 32] on link "Merchandising" at bounding box center [709, 33] width 97 height 17
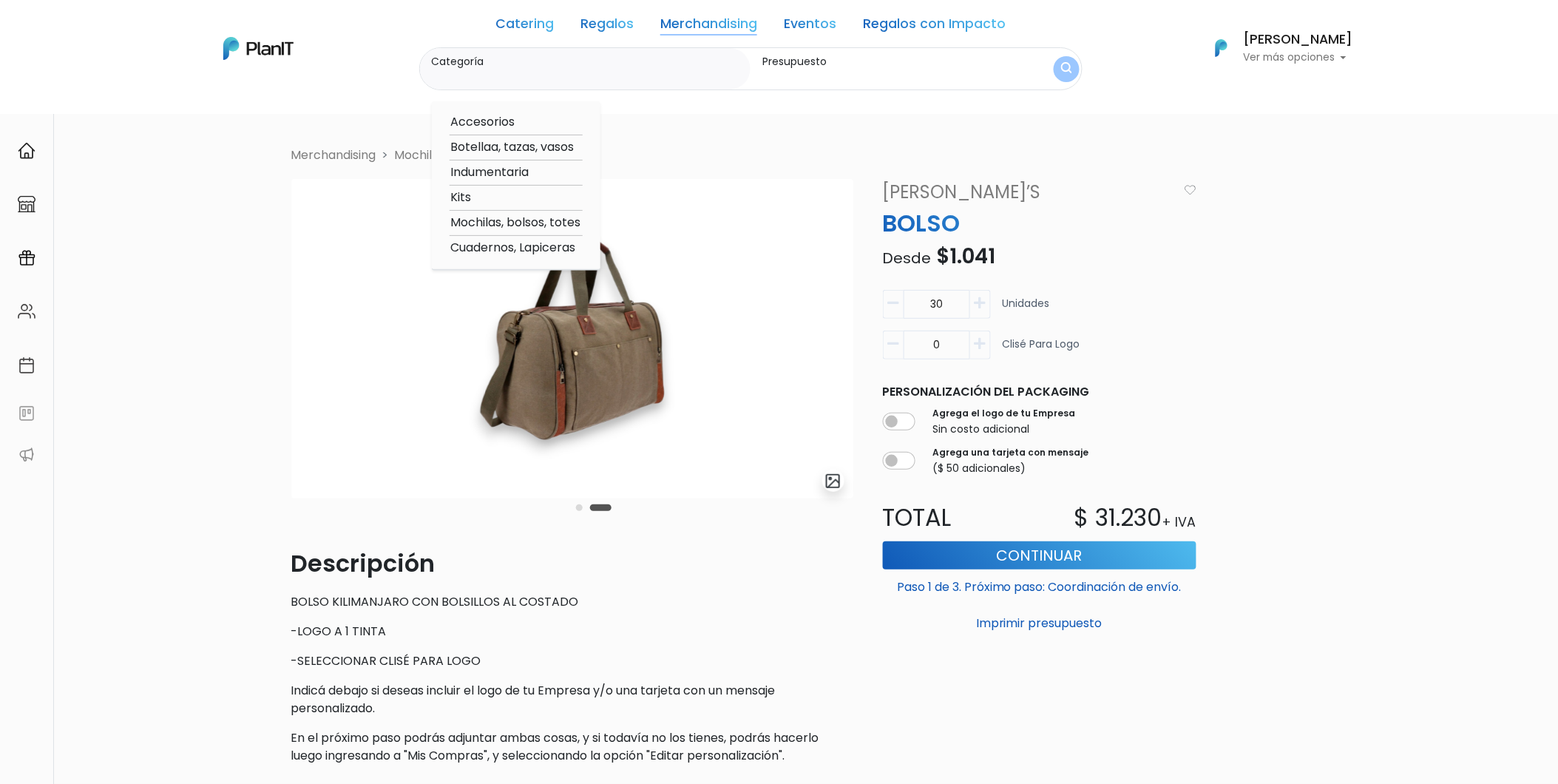
click at [612, 28] on link "Regalos" at bounding box center [607, 26] width 53 height 17
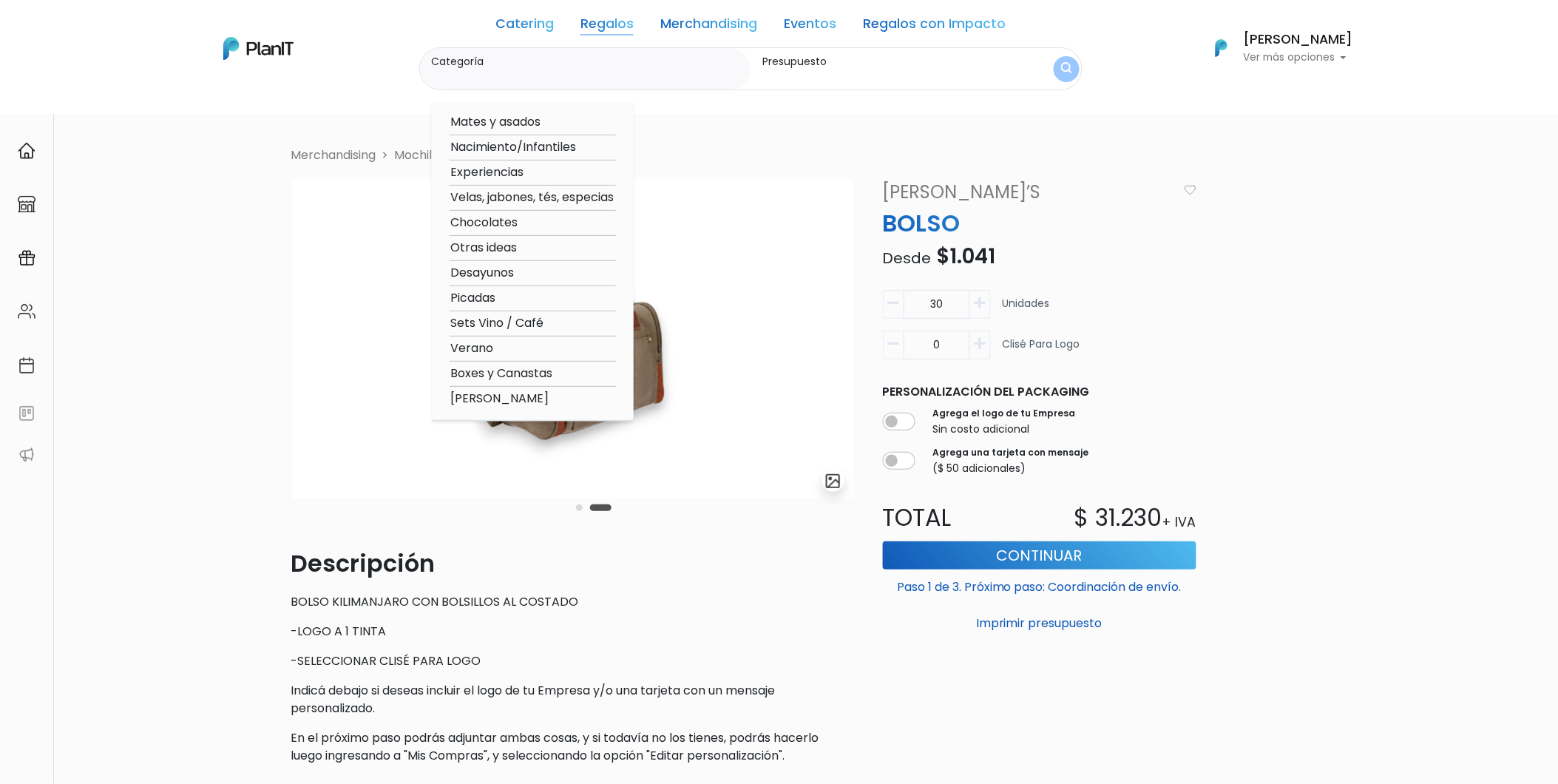
click at [481, 370] on option "Boxes y Canastas" at bounding box center [533, 373] width 167 height 18
type input "Boxes y Canastas"
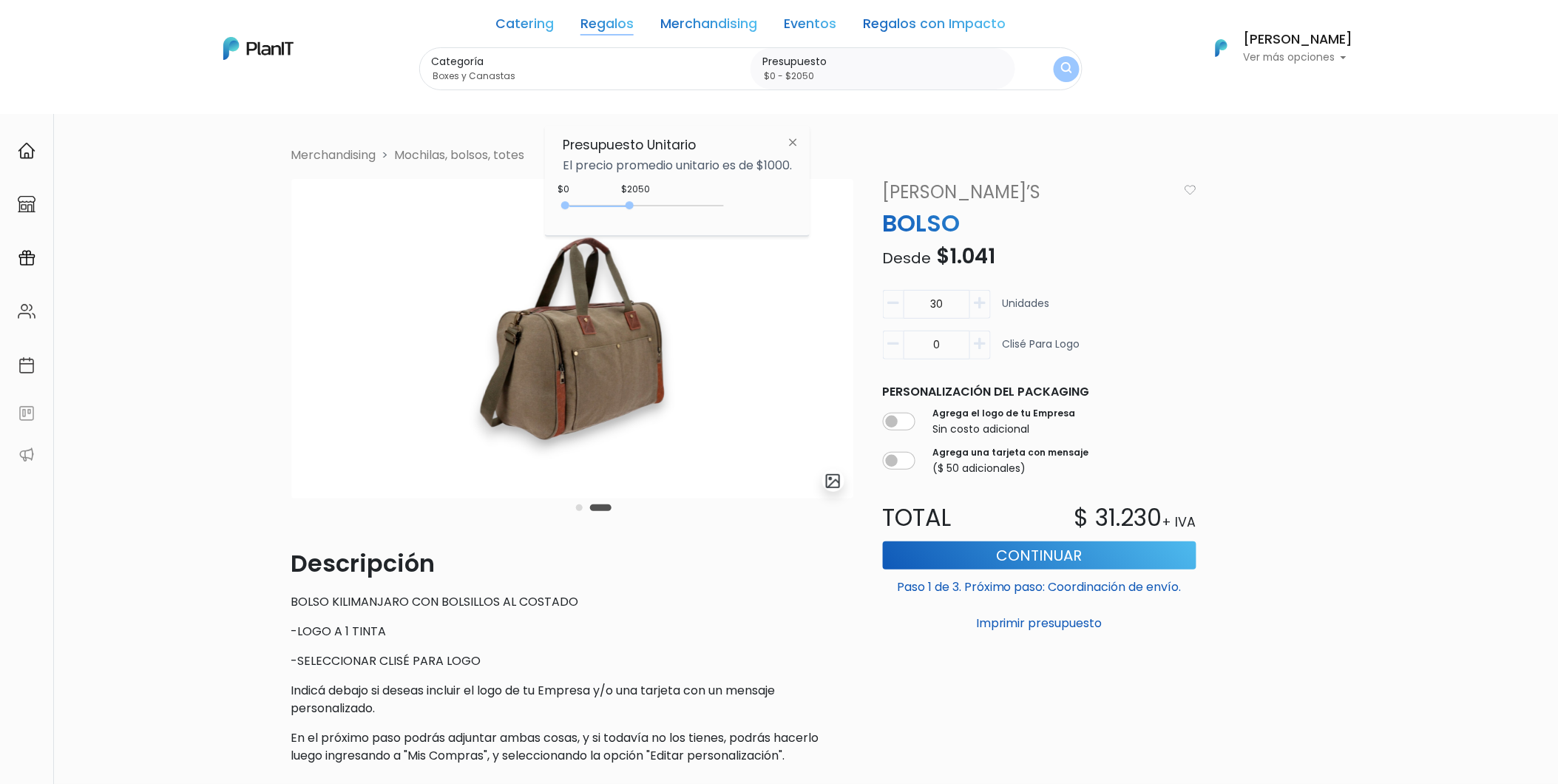
type input "$0 - $2000"
drag, startPoint x: 656, startPoint y: 202, endPoint x: 632, endPoint y: 204, distance: 24.1
click at [632, 204] on div at bounding box center [628, 205] width 8 height 8
click at [1068, 69] on img "submit" at bounding box center [1066, 69] width 11 height 14
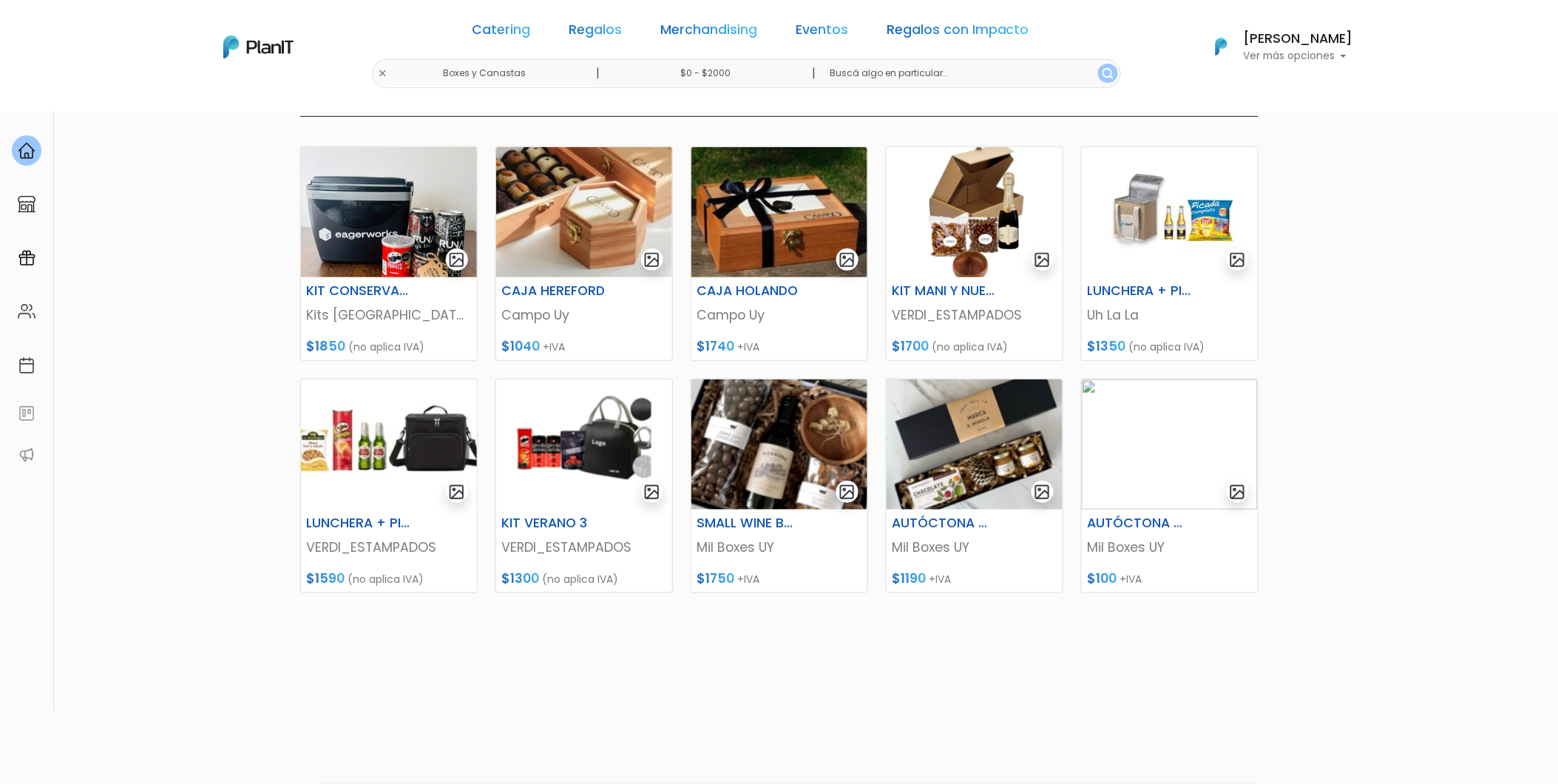
scroll to position [156, 0]
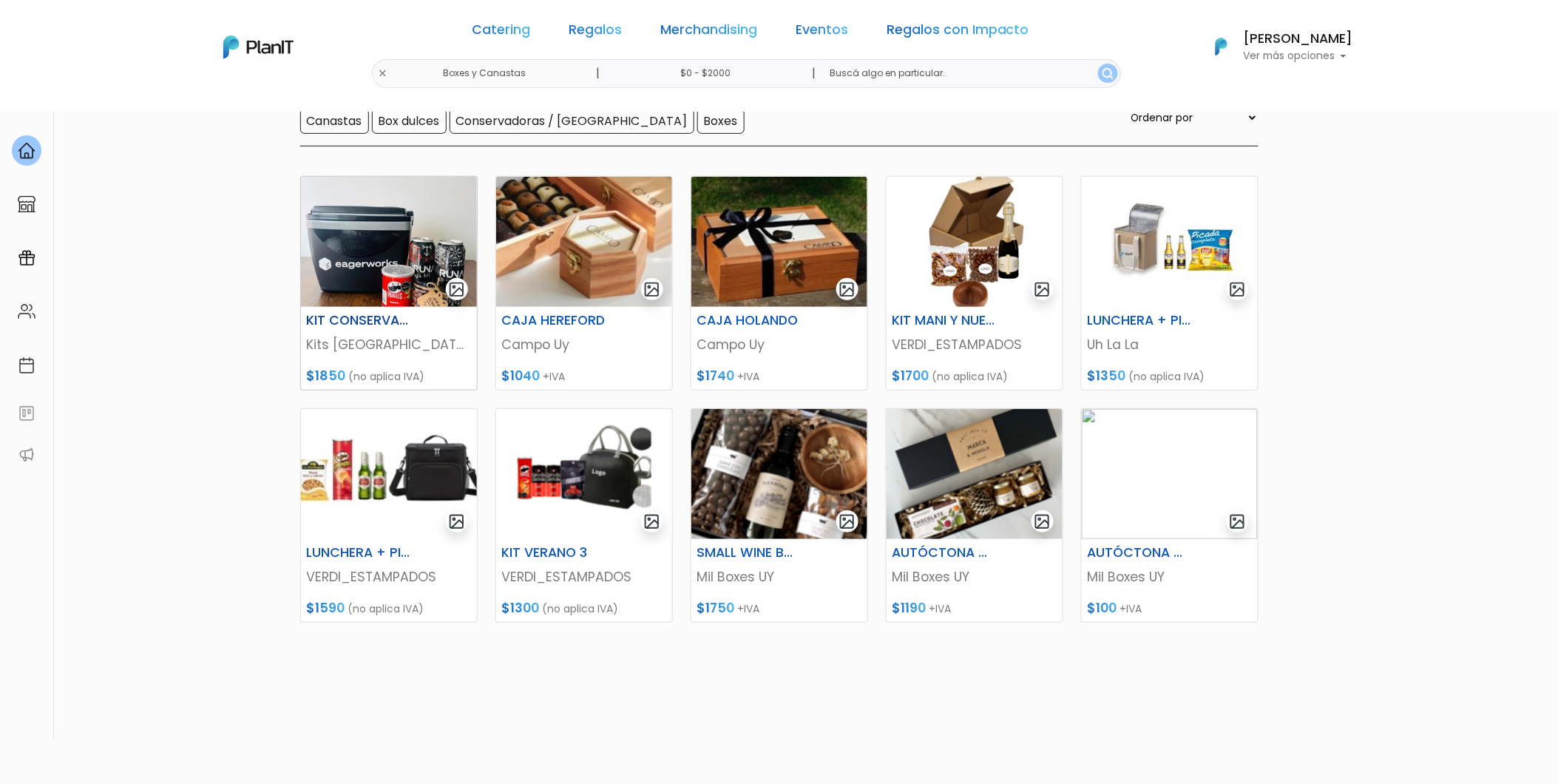
click at [343, 266] on img at bounding box center [389, 242] width 176 height 130
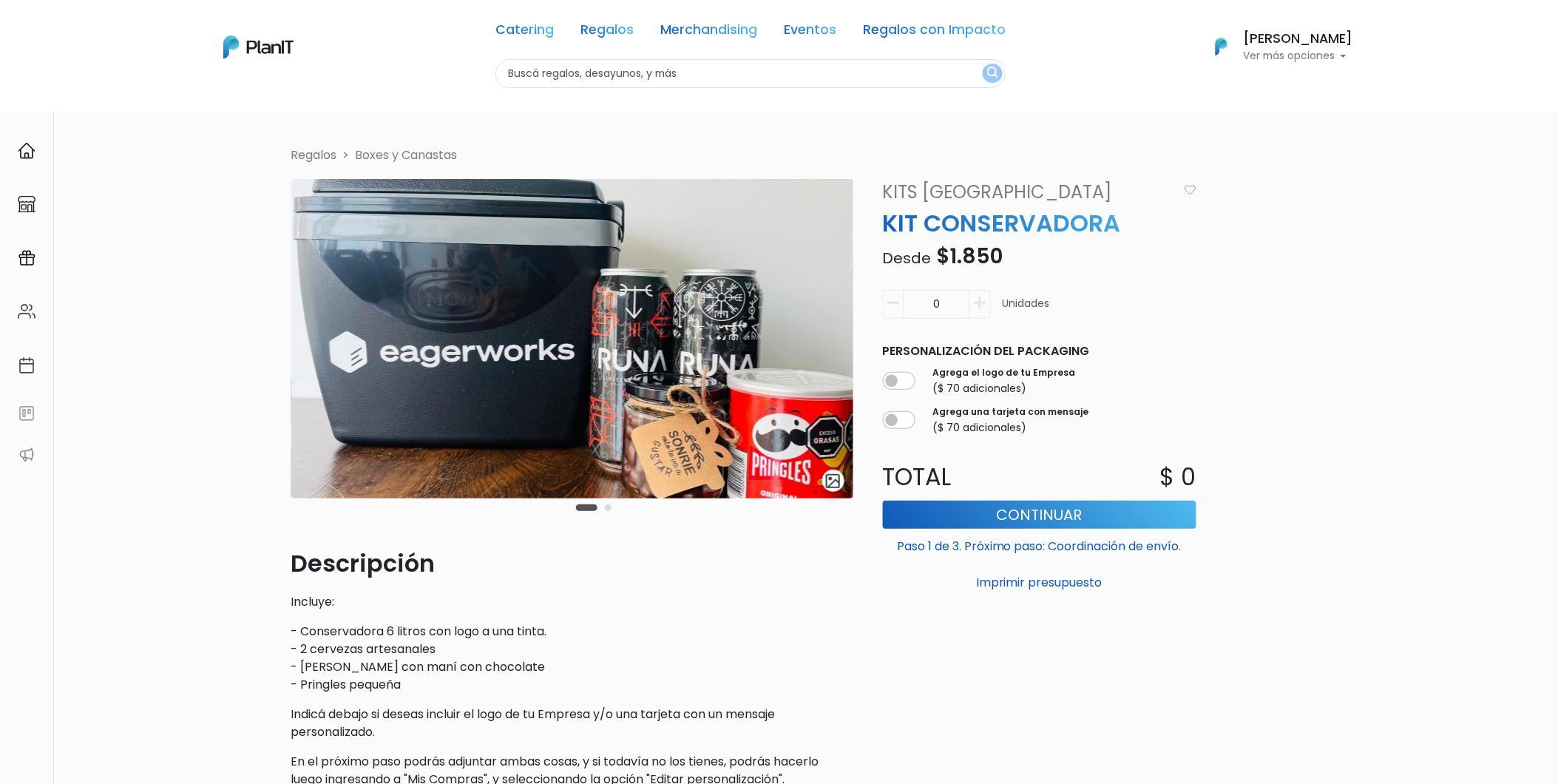
click at [610, 509] on button "Carousel Page 2" at bounding box center [608, 508] width 6 height 6
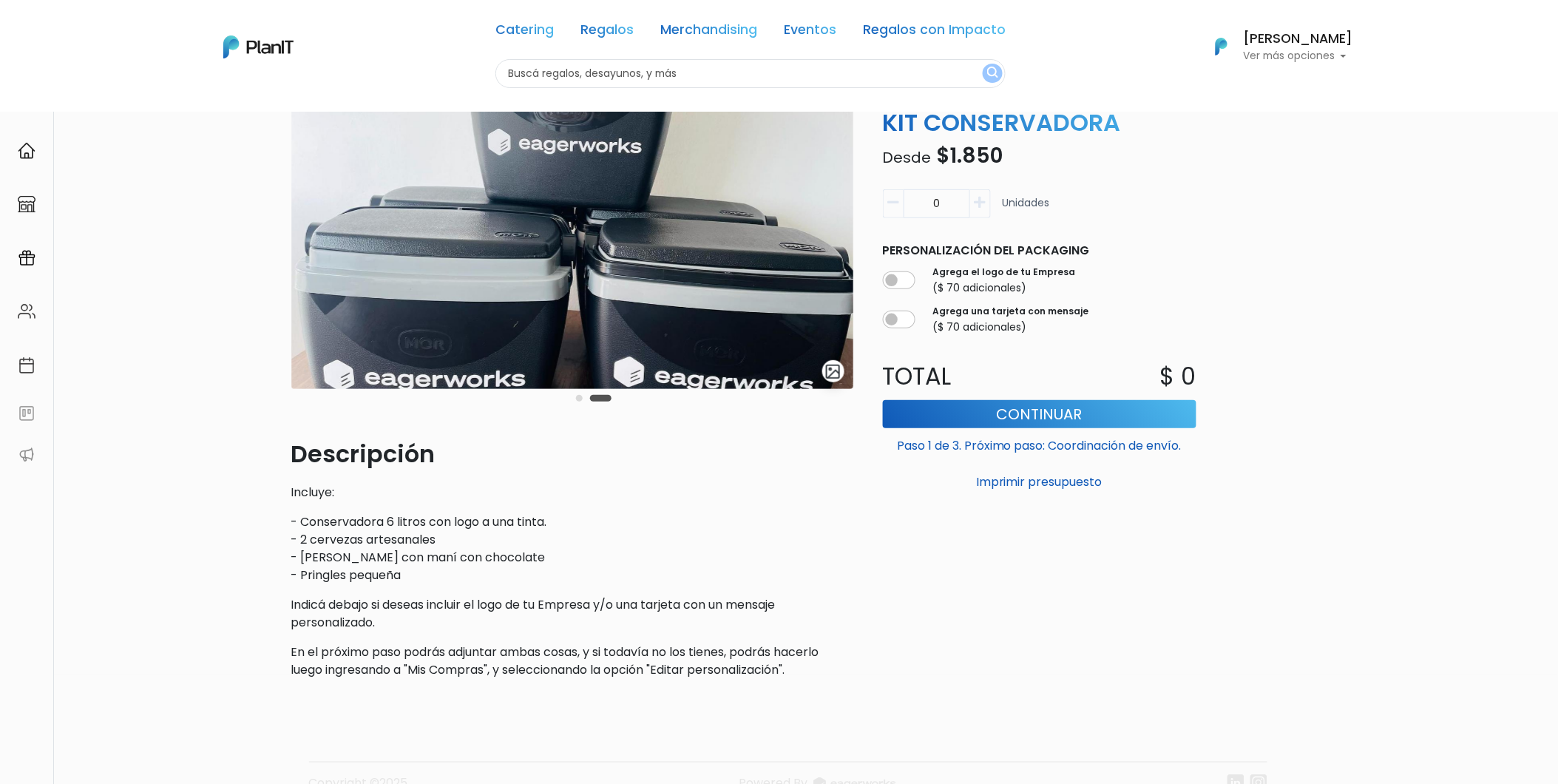
scroll to position [82, 0]
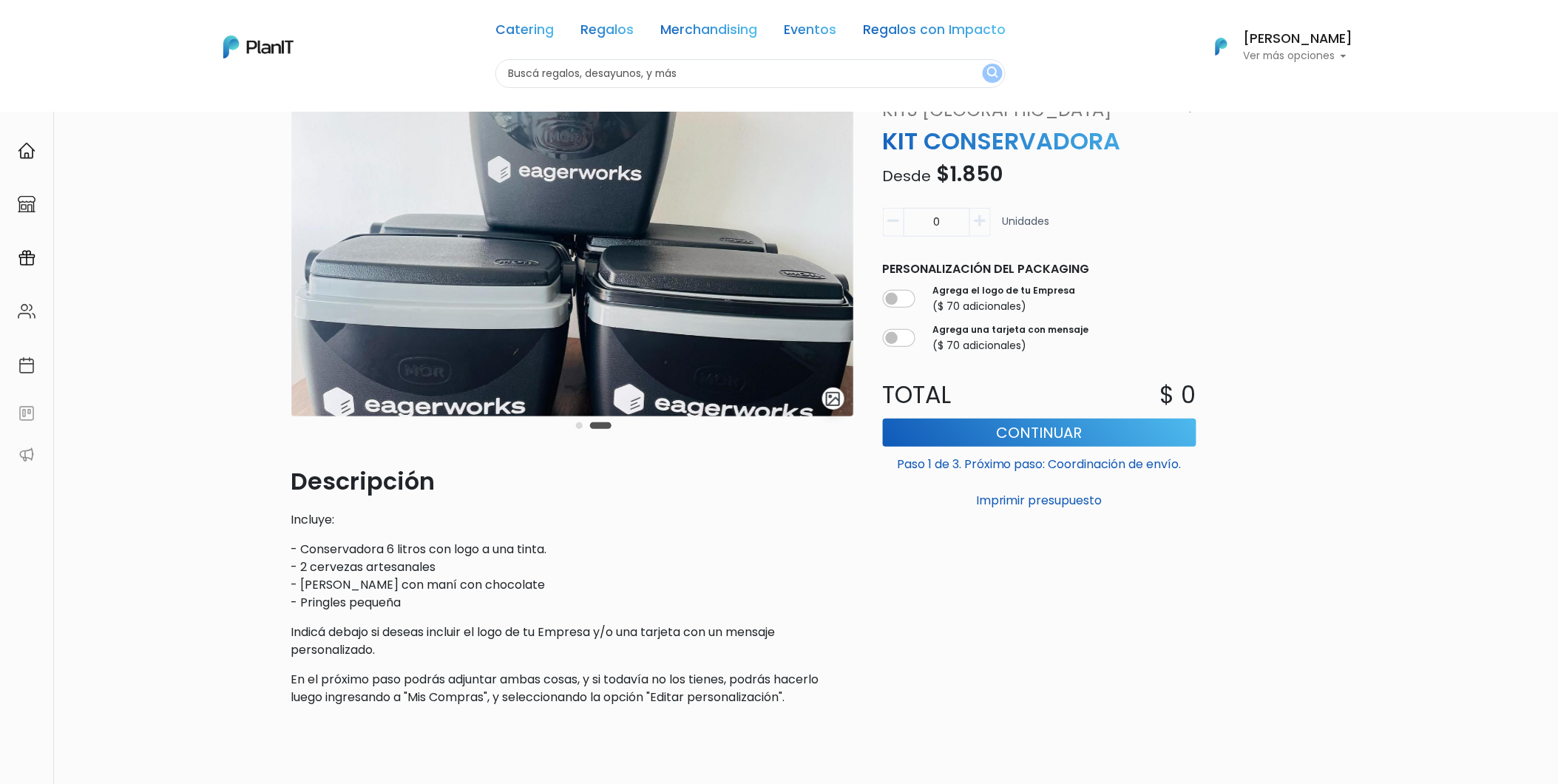
click at [576, 424] on button "Carousel Page 1" at bounding box center [579, 425] width 6 height 6
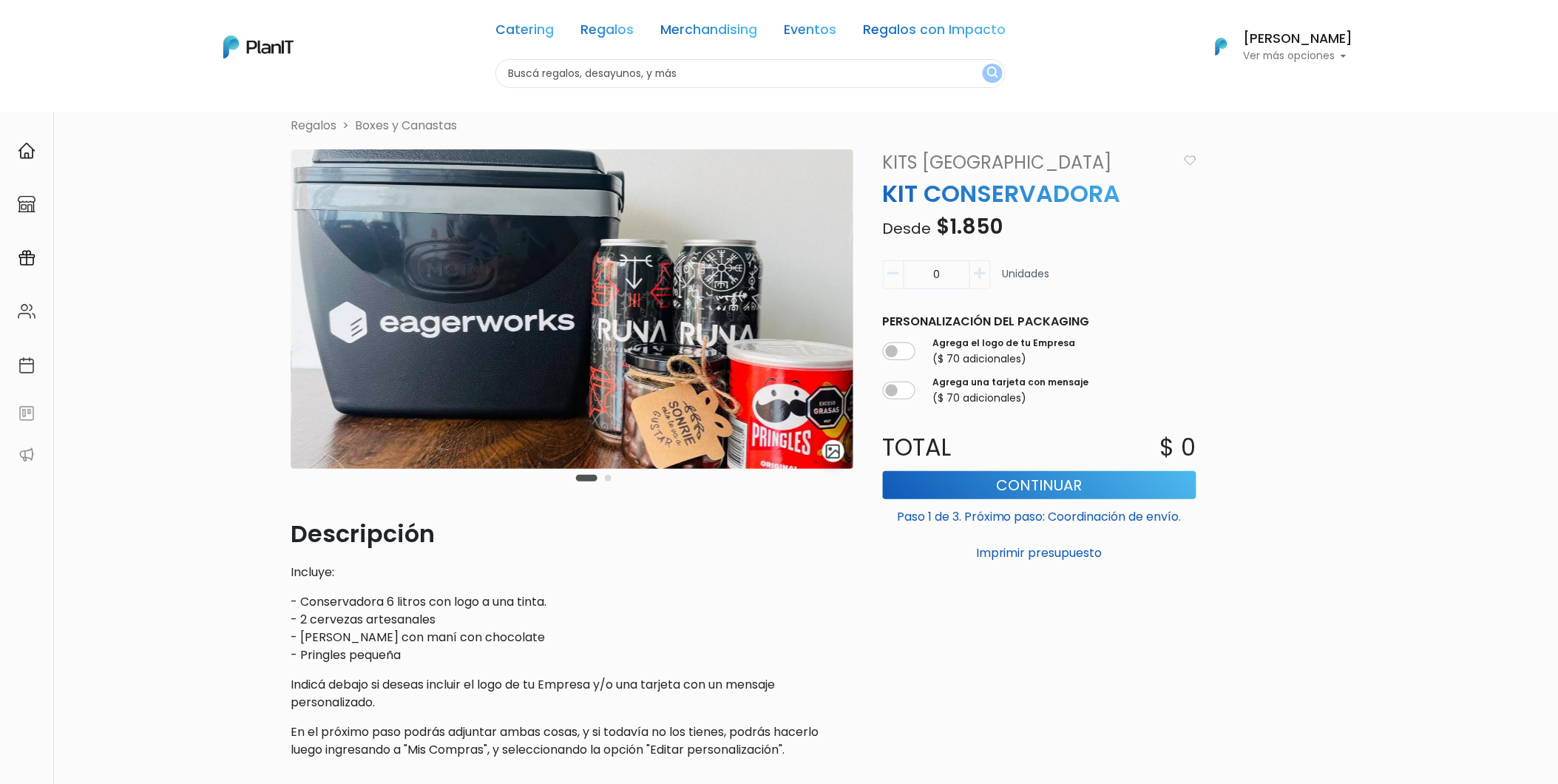
scroll to position [0, 0]
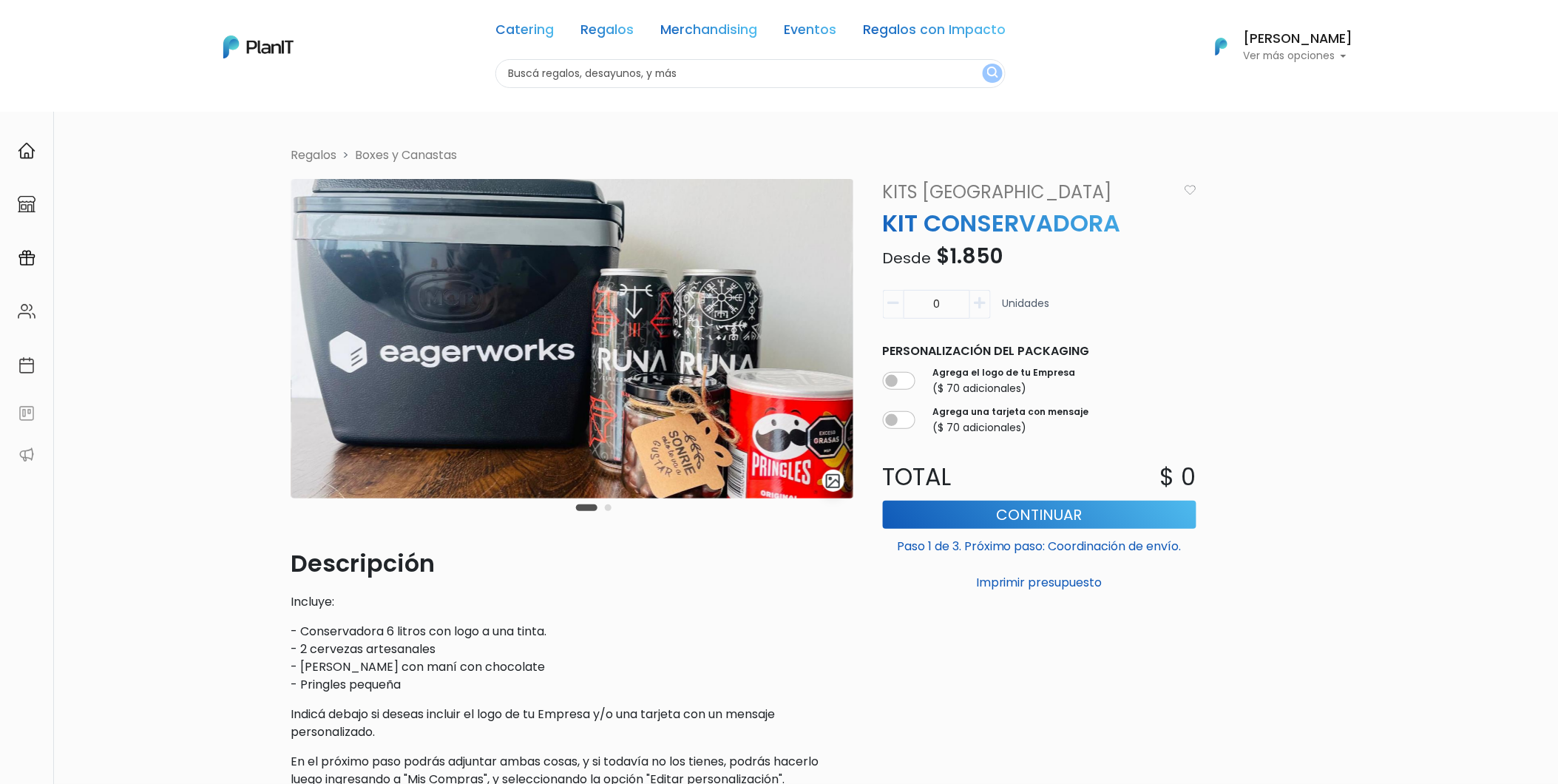
click at [368, 150] on link "Boxes y Canastas" at bounding box center [406, 155] width 102 height 17
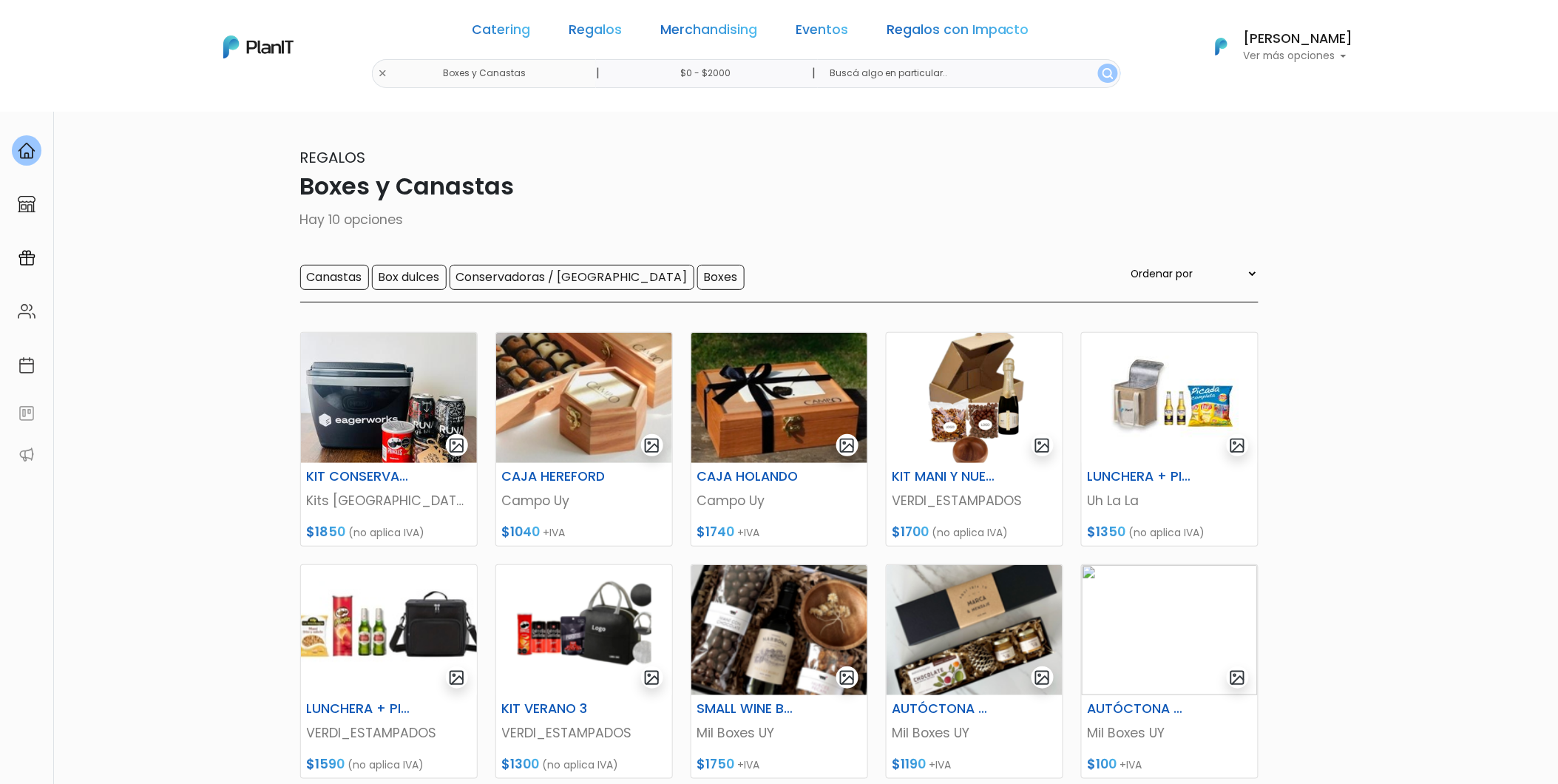
click at [602, 41] on div "Catering Regalos Merchandising Eventos Regalos con Impacto" at bounding box center [751, 32] width 570 height 53
click at [602, 33] on link "Regalos" at bounding box center [595, 33] width 53 height 17
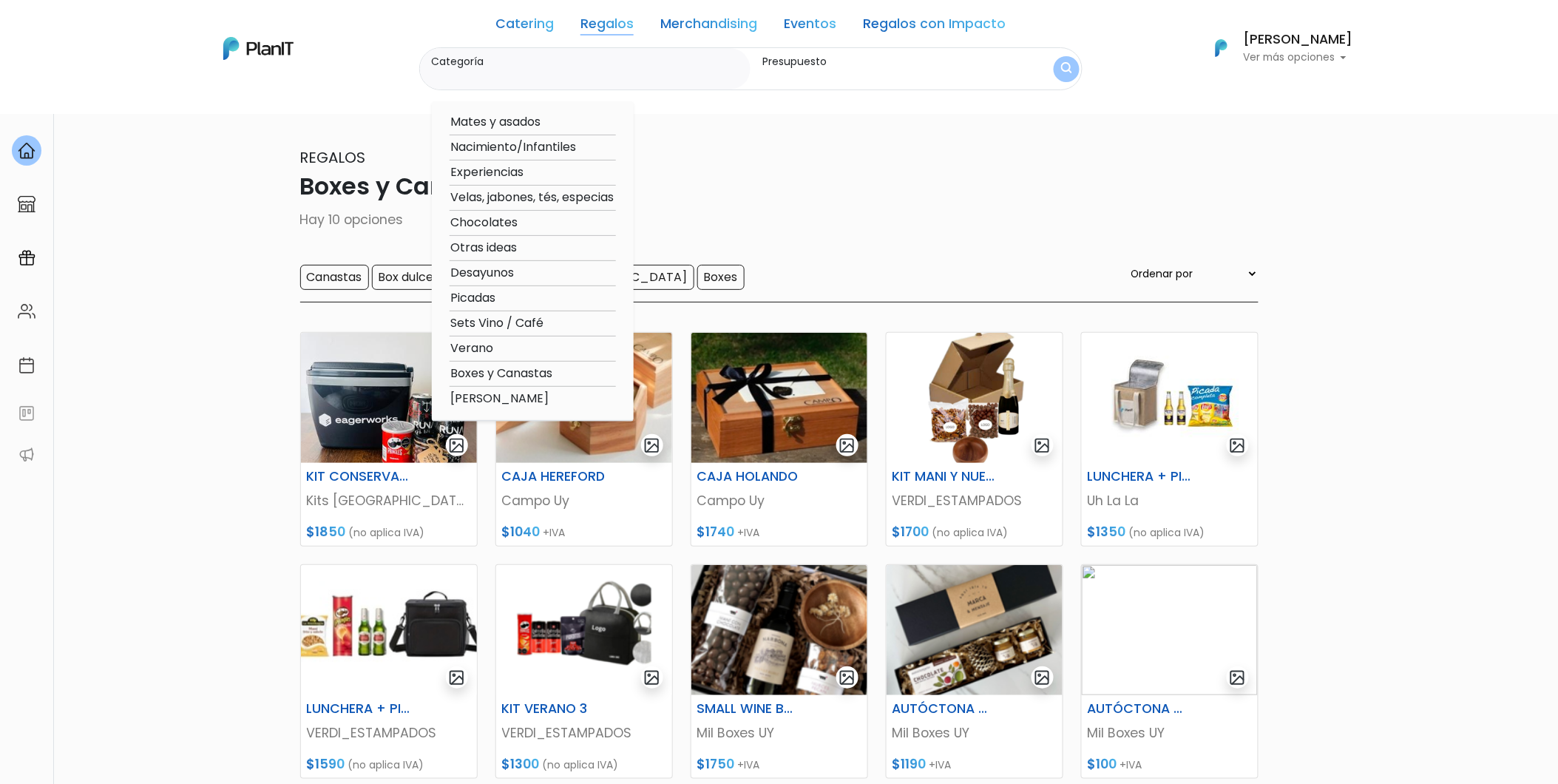
click at [551, 118] on option "Mates y asados" at bounding box center [533, 122] width 167 height 18
type input "Mates y asados"
type input "$0 - $2000"
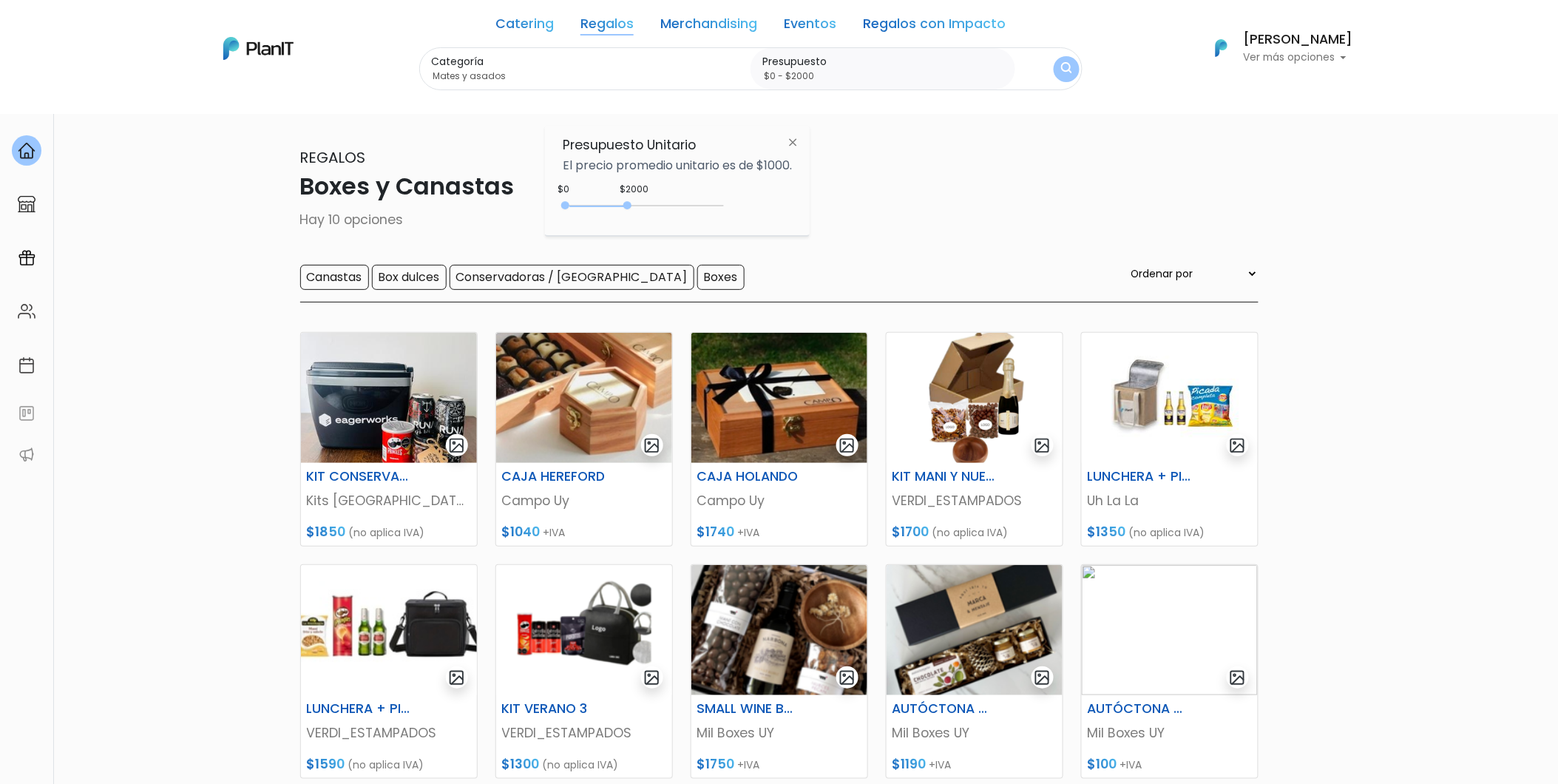
click at [1066, 75] on img "submit" at bounding box center [1067, 69] width 11 height 14
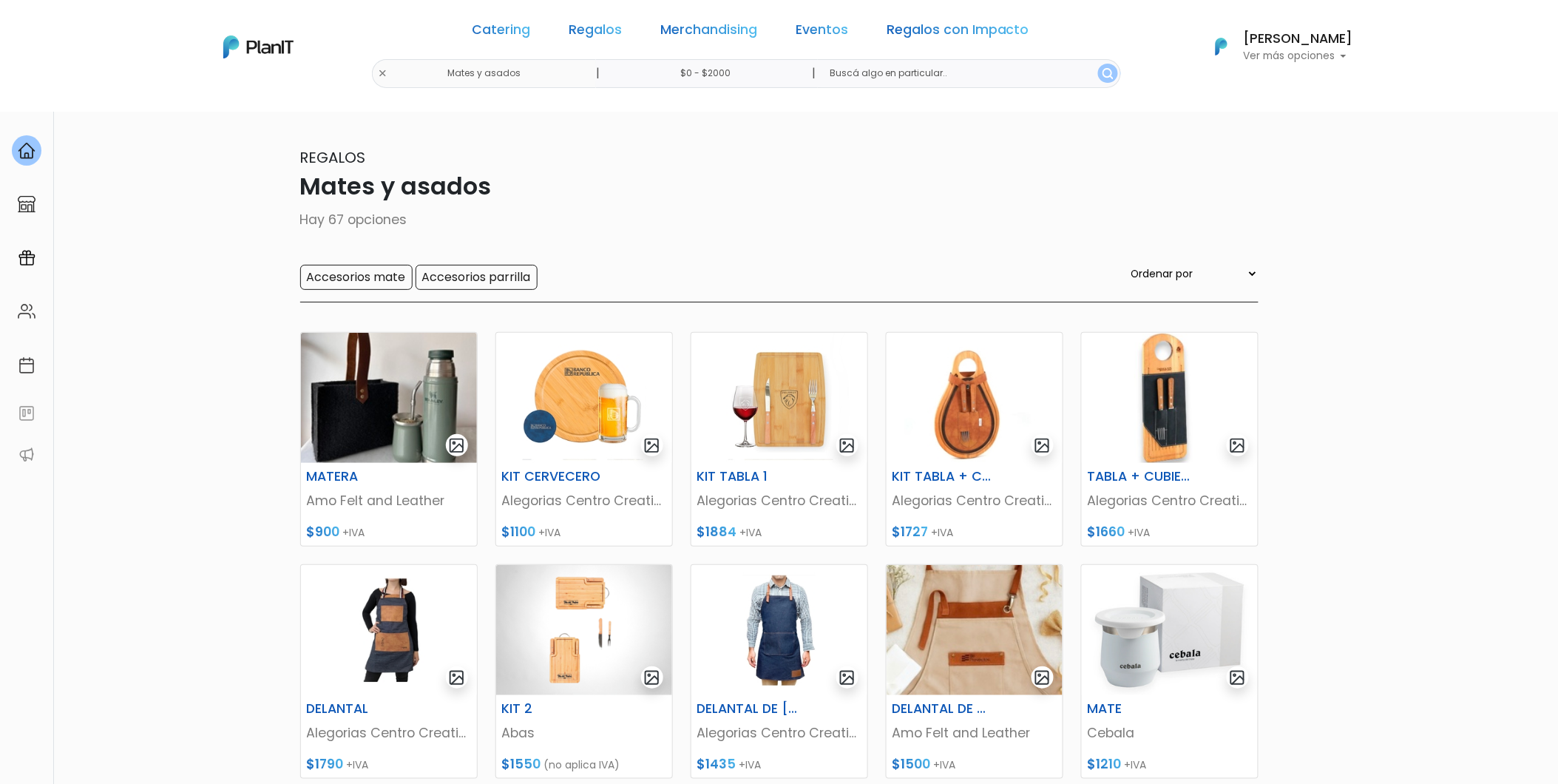
click at [718, 75] on input "$0 - $2000" at bounding box center [708, 74] width 225 height 29
type input "$900 - $2000"
drag, startPoint x: 570, startPoint y: 201, endPoint x: 598, endPoint y: 202, distance: 28.0
click at [598, 202] on div at bounding box center [647, 202] width 156 height 2
click at [1102, 71] on img "submit" at bounding box center [1108, 74] width 11 height 11
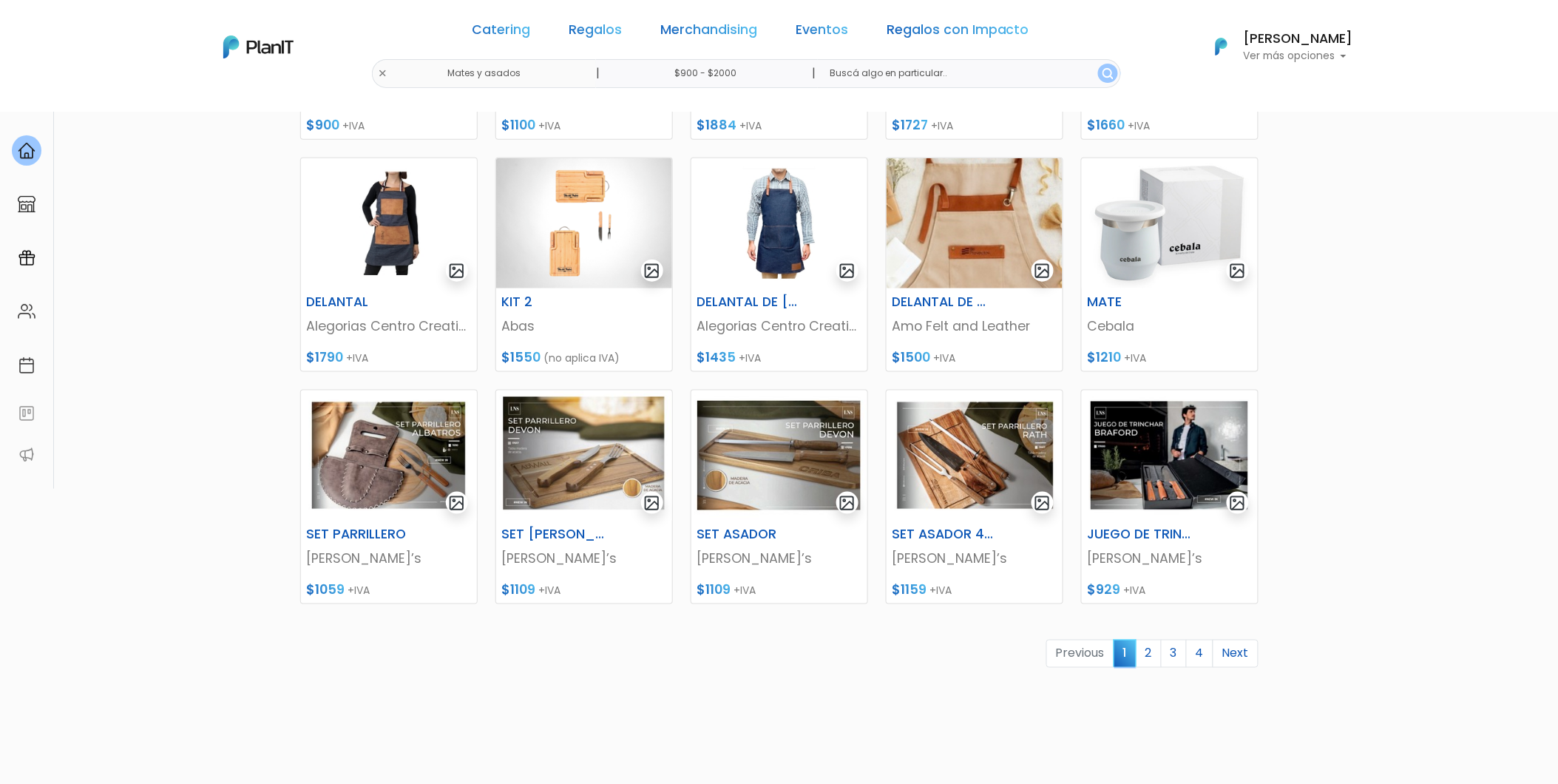
scroll to position [410, 0]
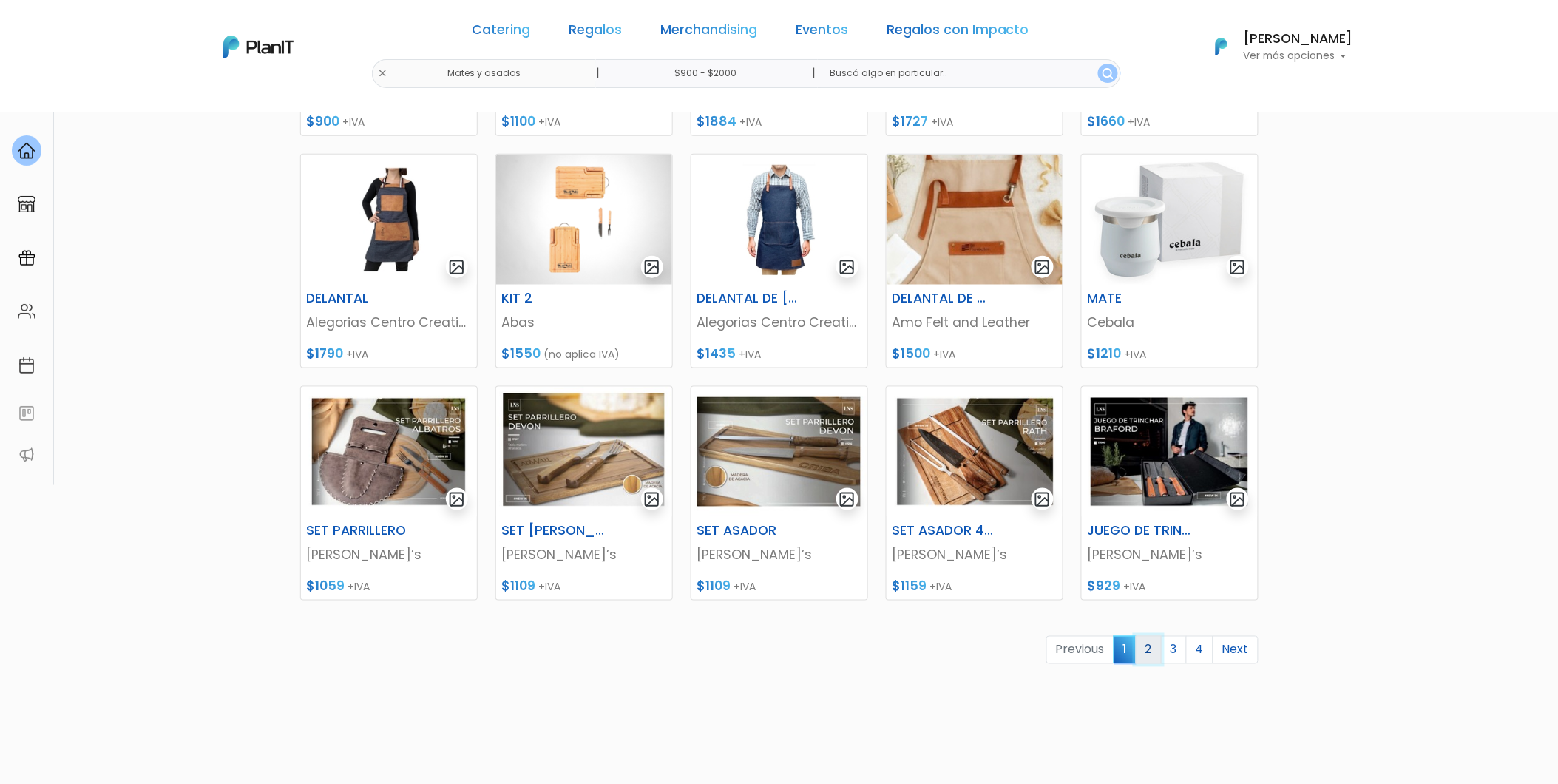
click at [1152, 648] on link "2" at bounding box center [1148, 649] width 26 height 28
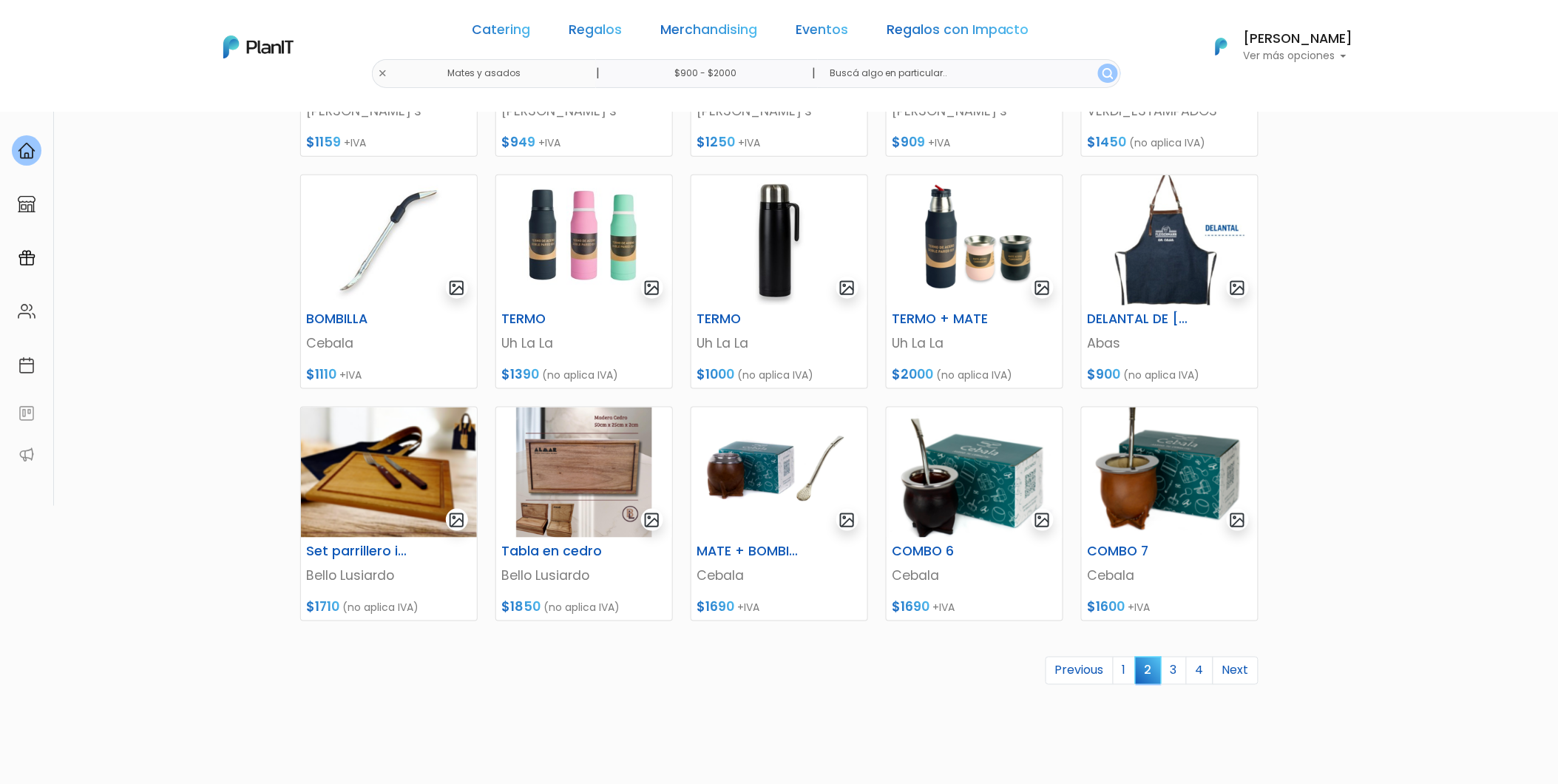
scroll to position [493, 0]
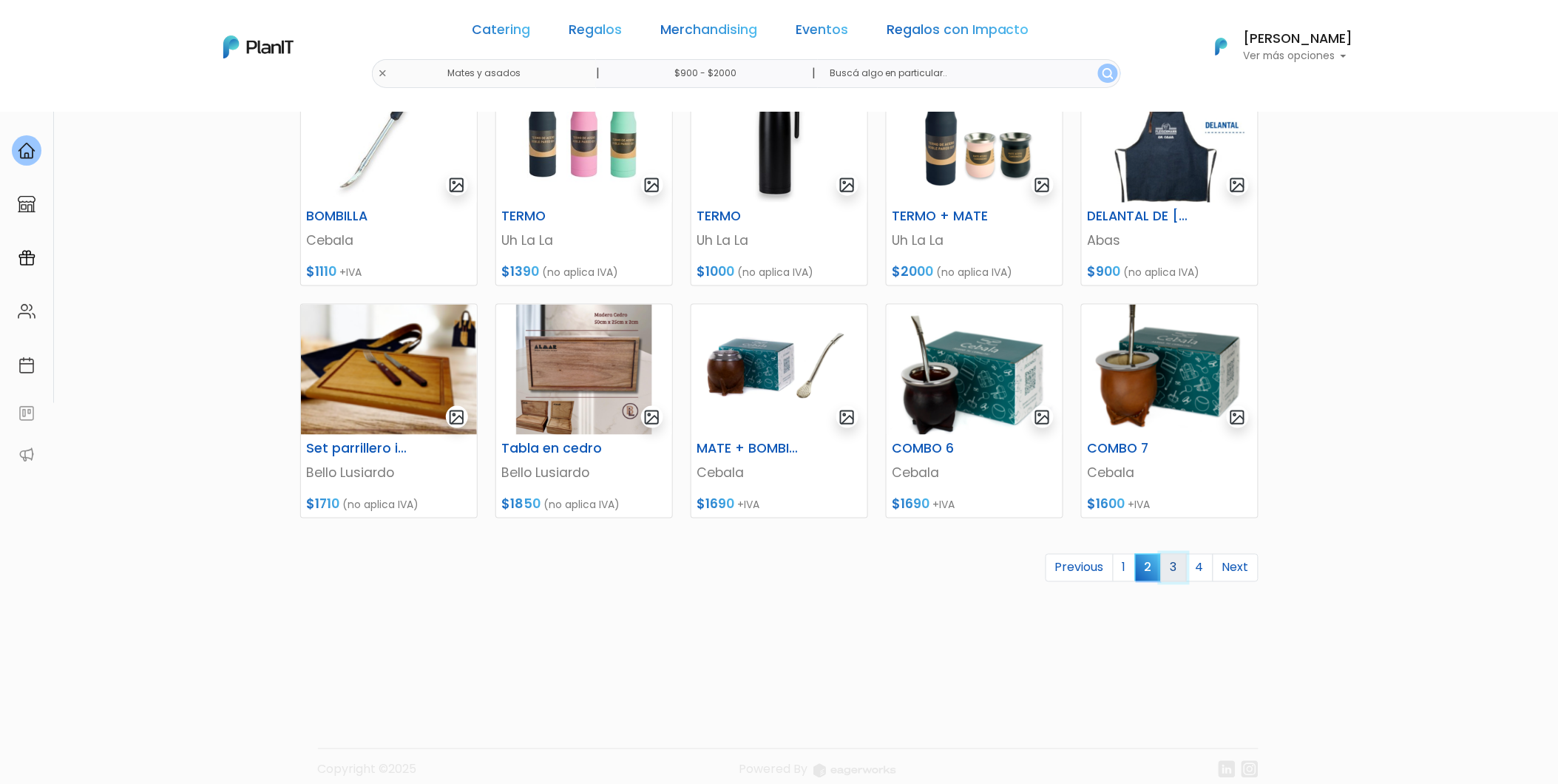
click at [1182, 565] on link "3" at bounding box center [1174, 567] width 26 height 28
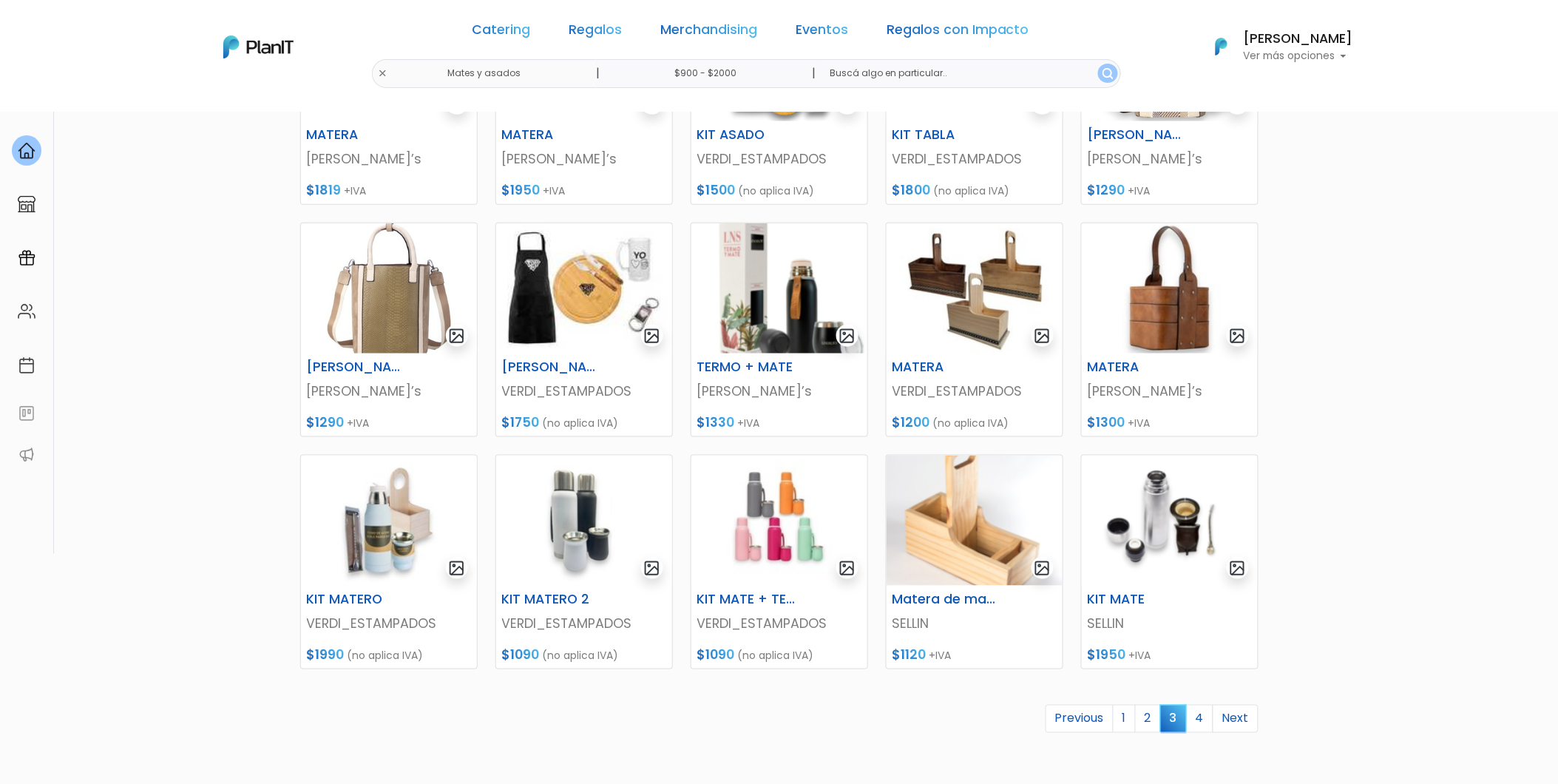
scroll to position [329, 0]
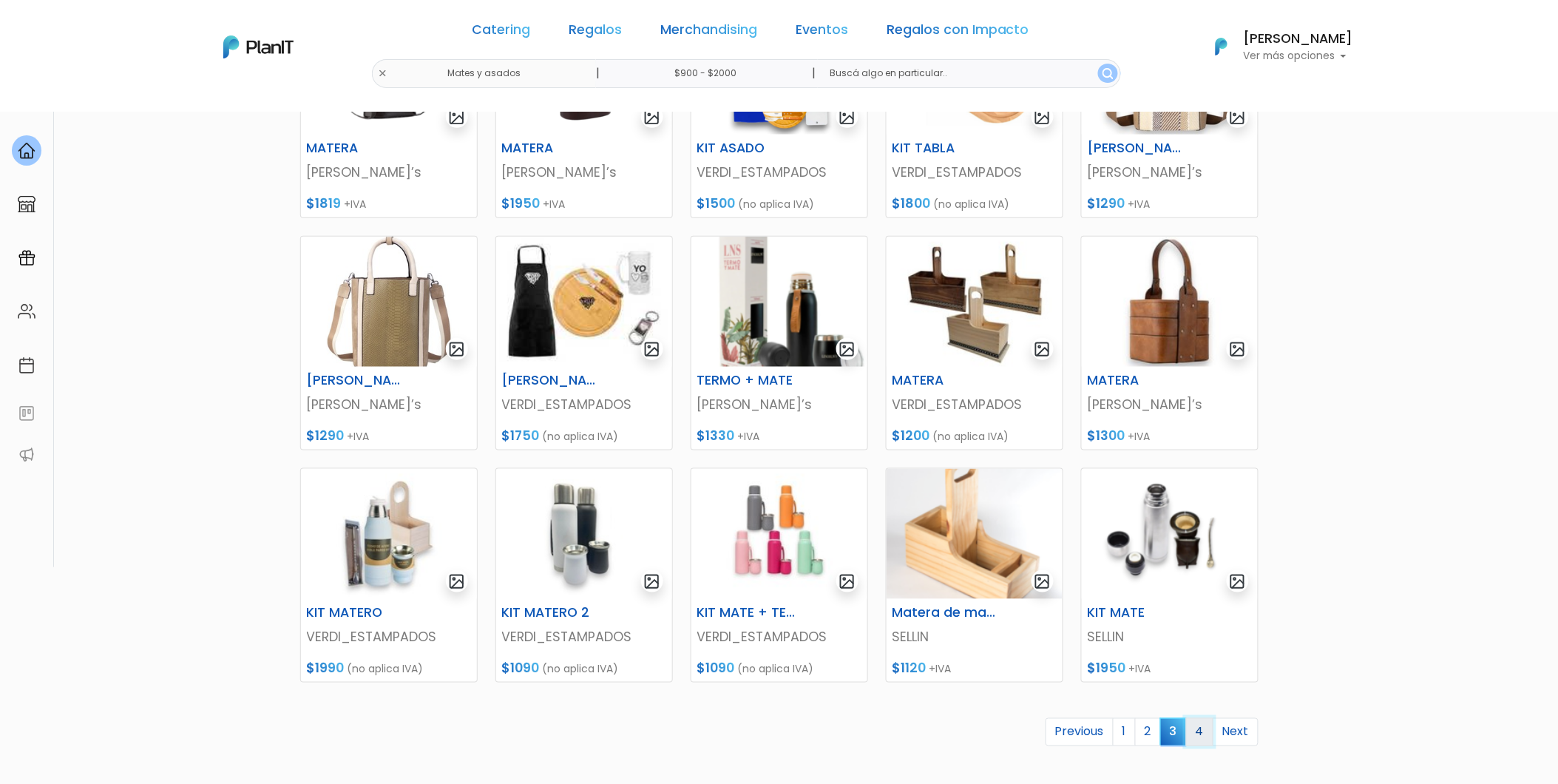
drag, startPoint x: 1189, startPoint y: 726, endPoint x: 1200, endPoint y: 728, distance: 11.2
click at [1191, 726] on link "4" at bounding box center [1200, 732] width 27 height 28
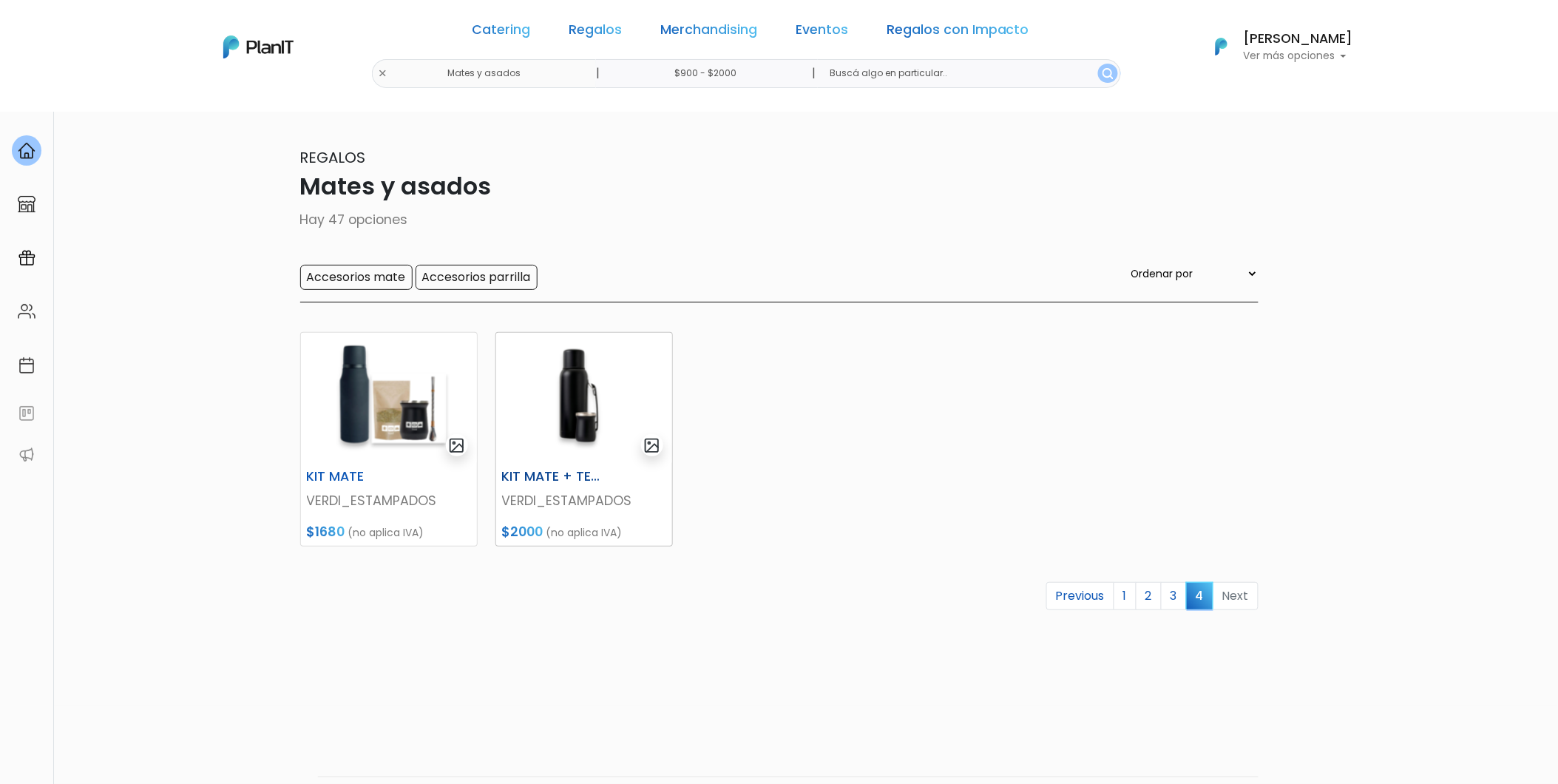
click at [558, 383] on img at bounding box center [584, 398] width 176 height 130
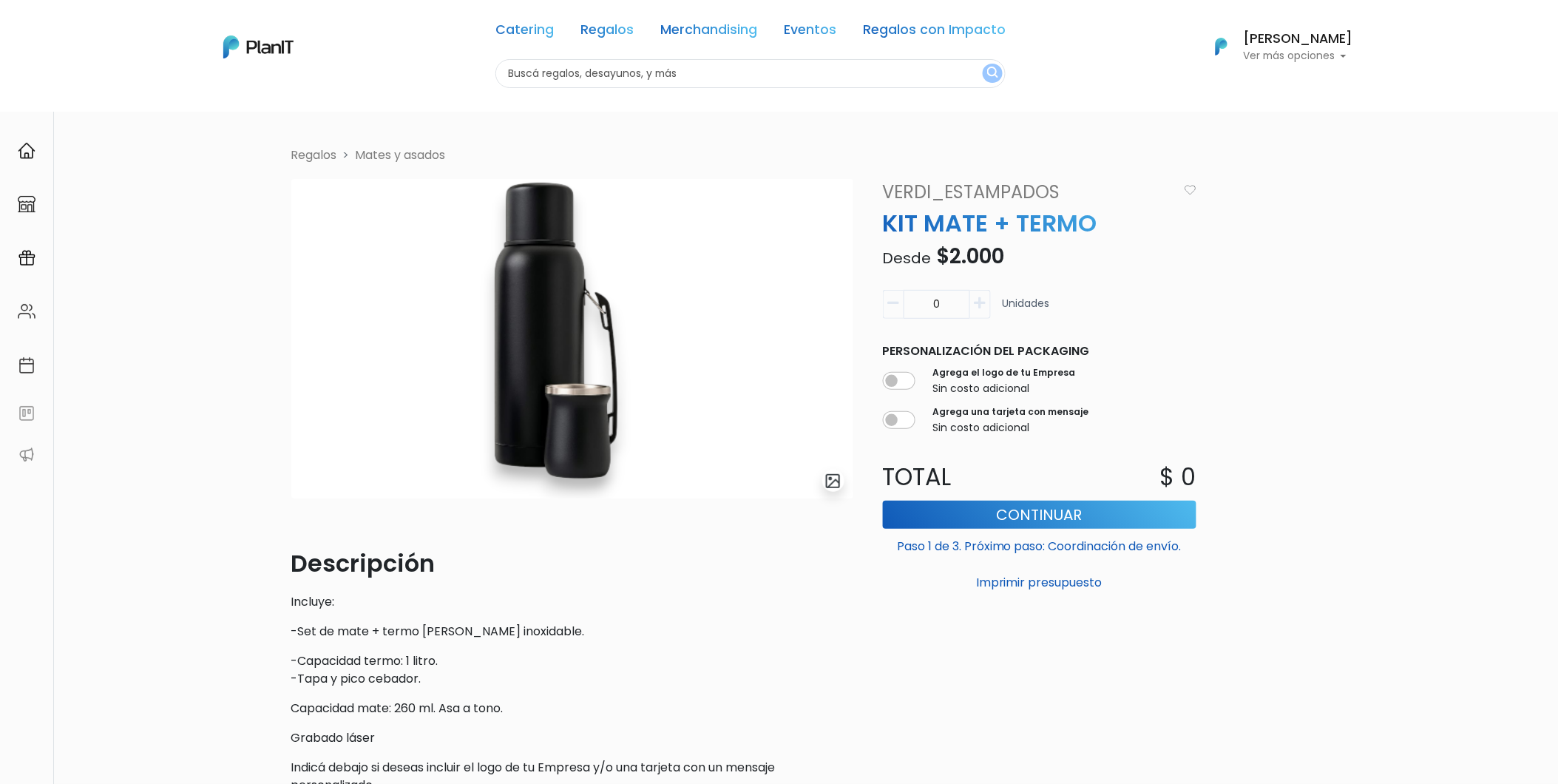
click at [407, 156] on link "Mates y asados" at bounding box center [401, 155] width 90 height 17
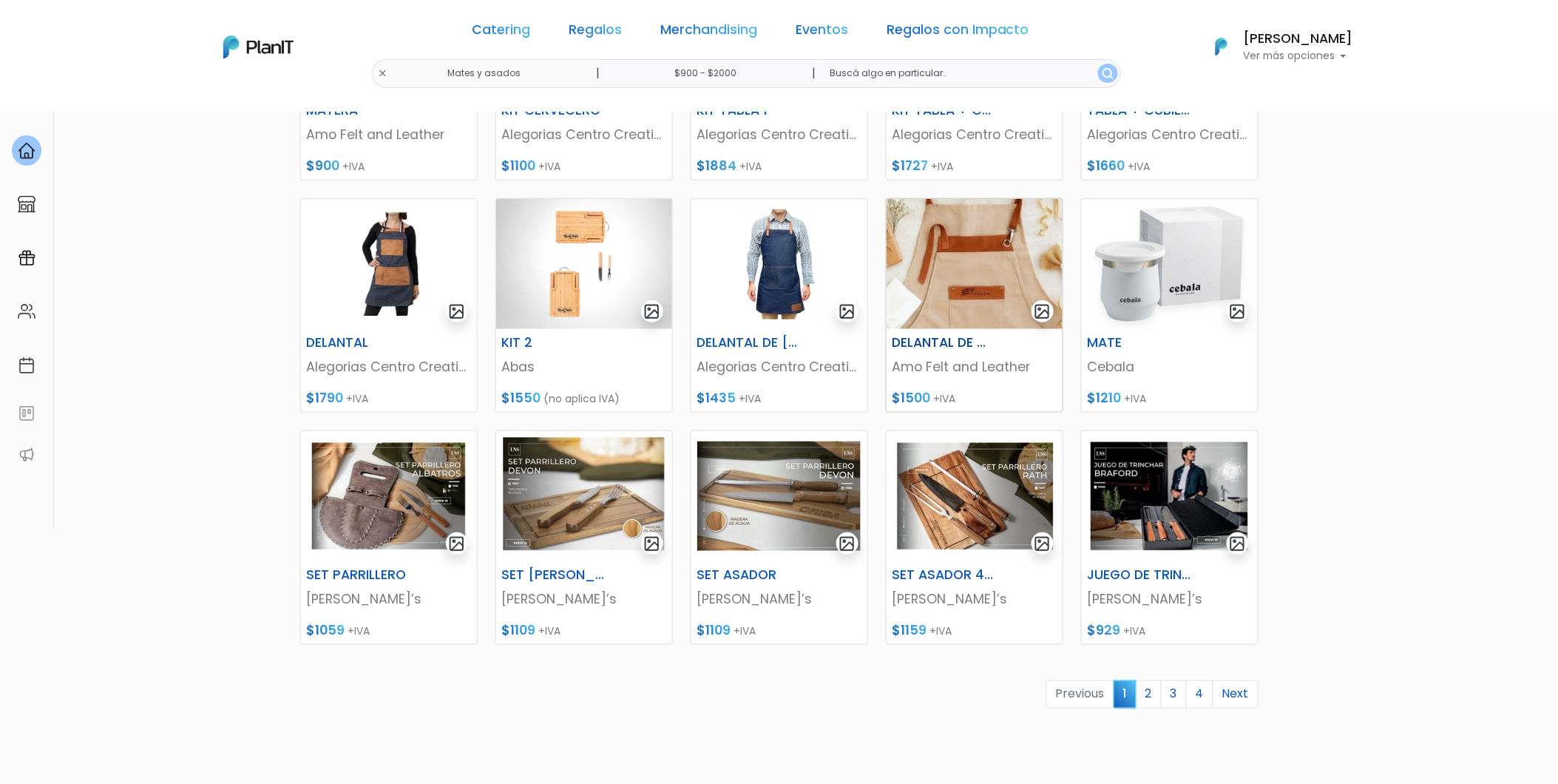
scroll to position [410, 0]
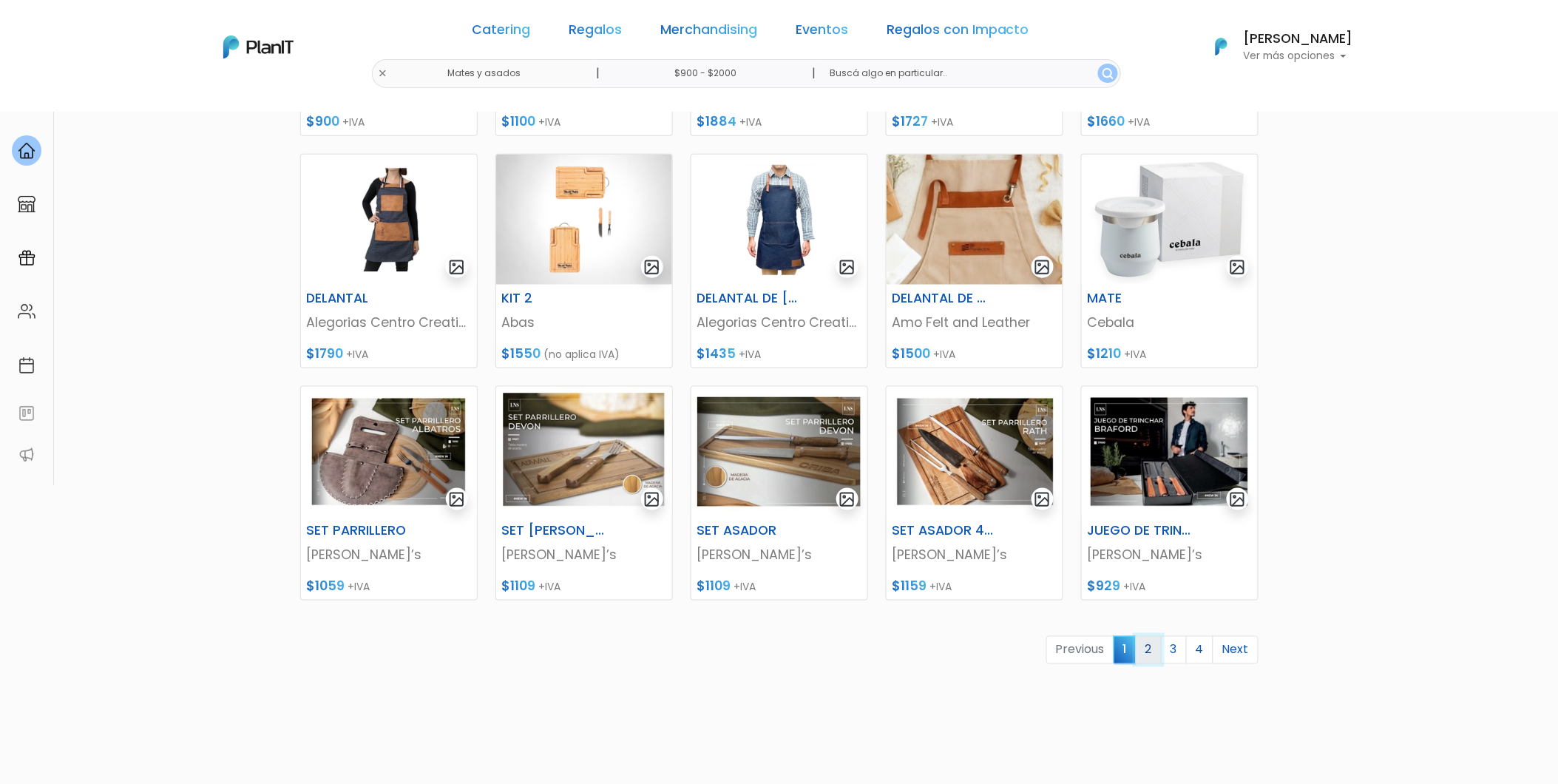
click at [1158, 652] on link "2" at bounding box center [1148, 649] width 26 height 28
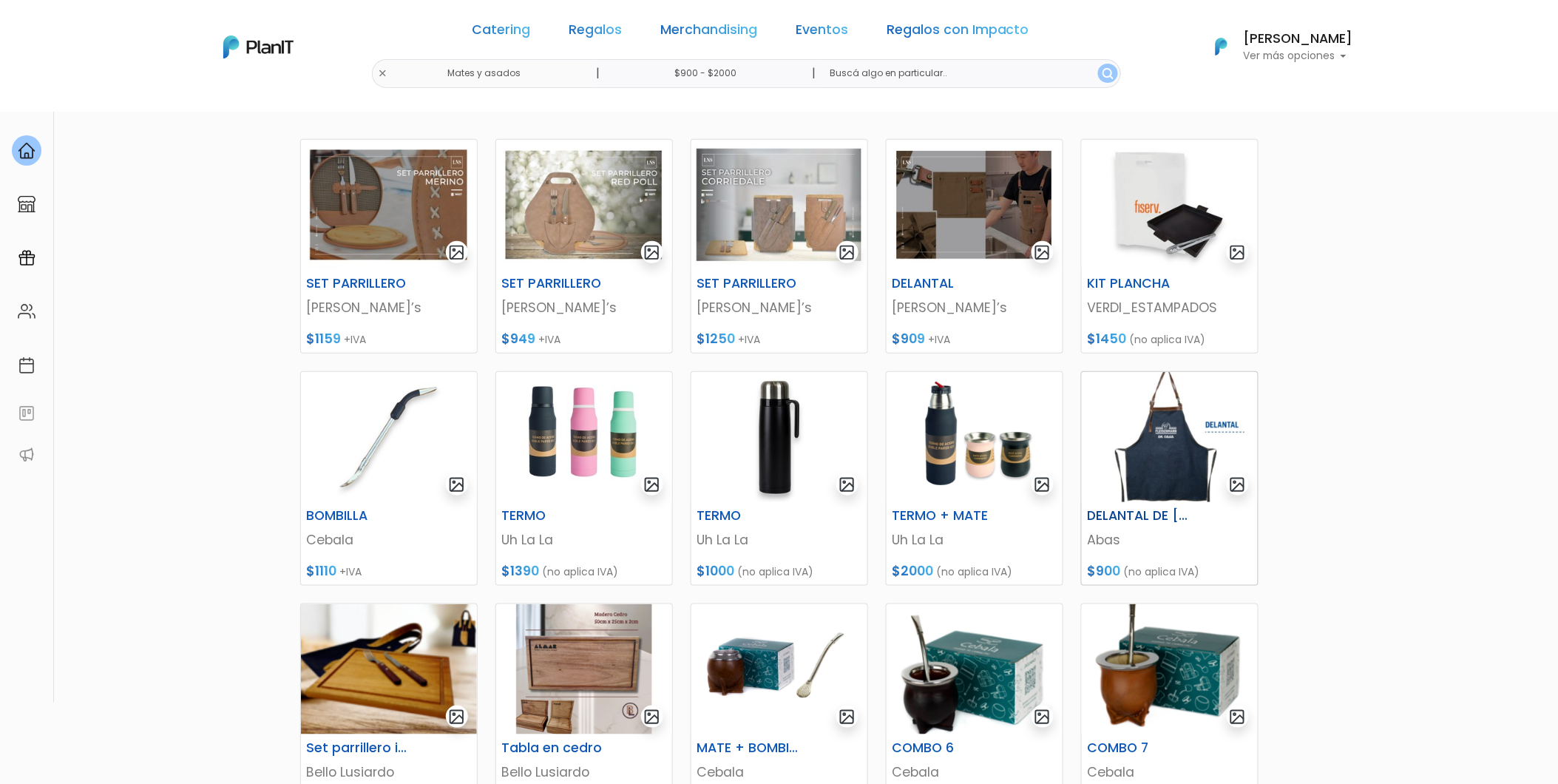
scroll to position [246, 0]
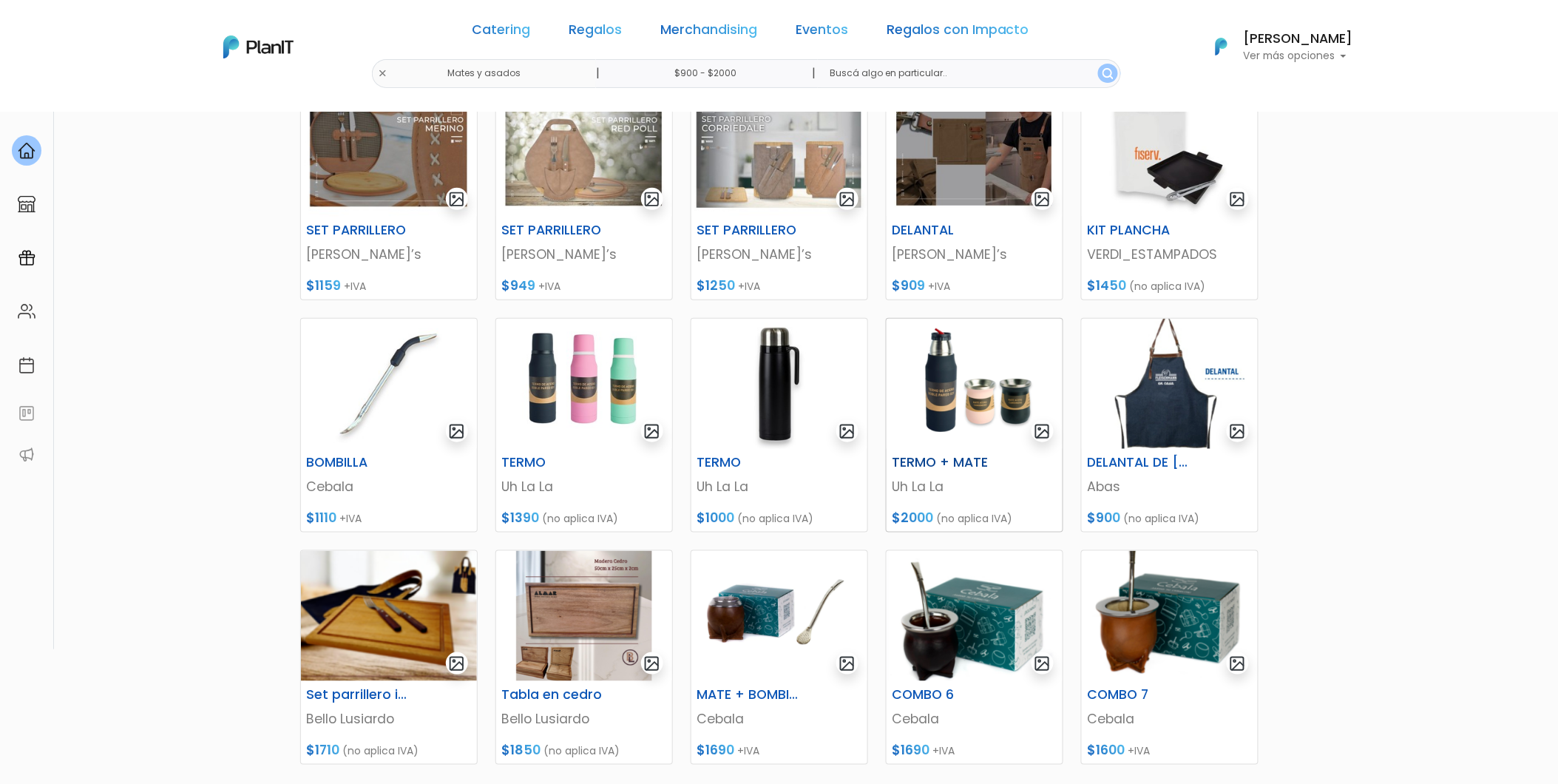
click at [955, 419] on img at bounding box center [975, 384] width 176 height 130
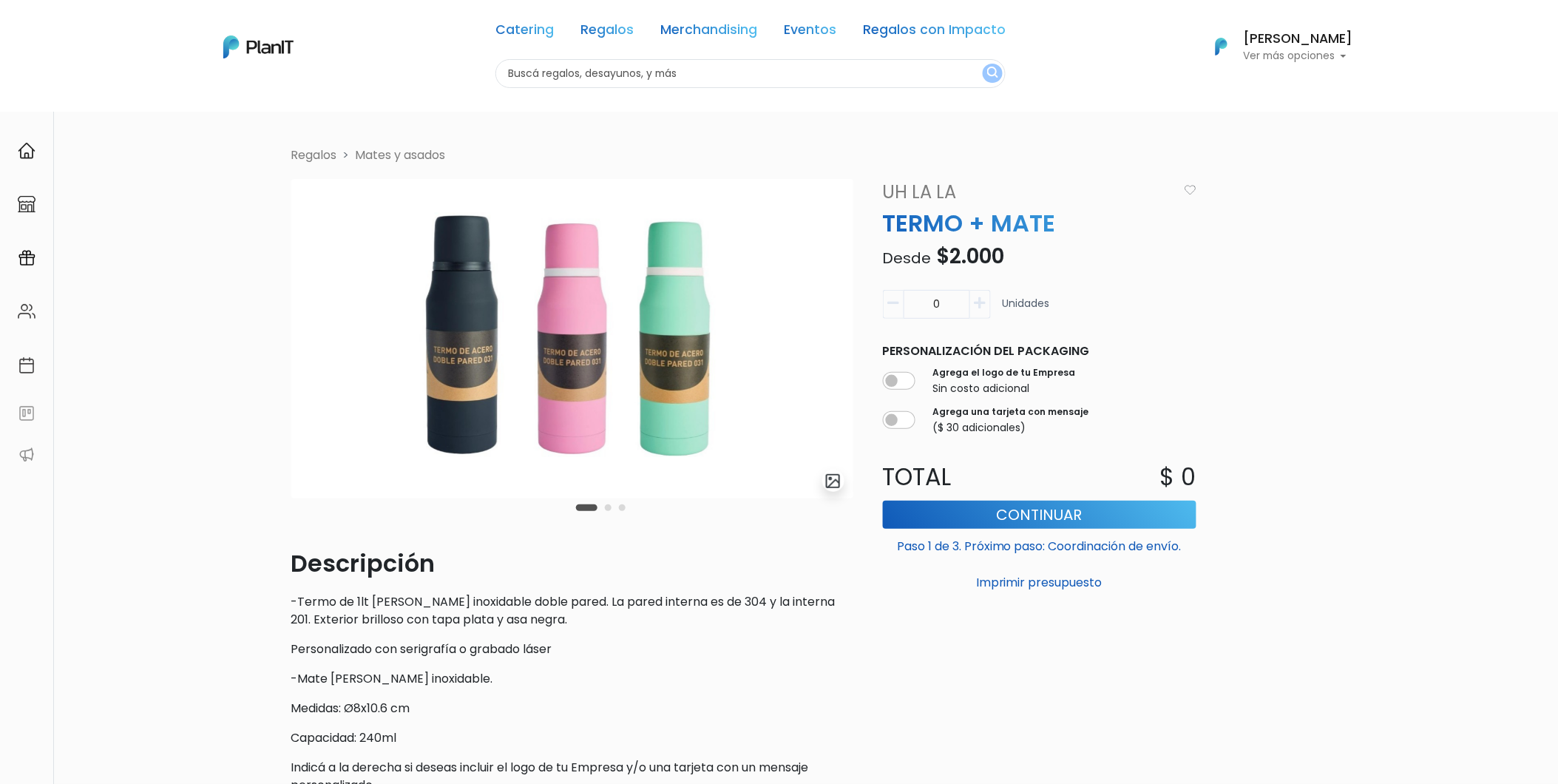
click at [607, 511] on div "Carousel Pagination" at bounding box center [601, 507] width 57 height 17
click at [607, 505] on button "Carousel Page 2" at bounding box center [608, 508] width 6 height 6
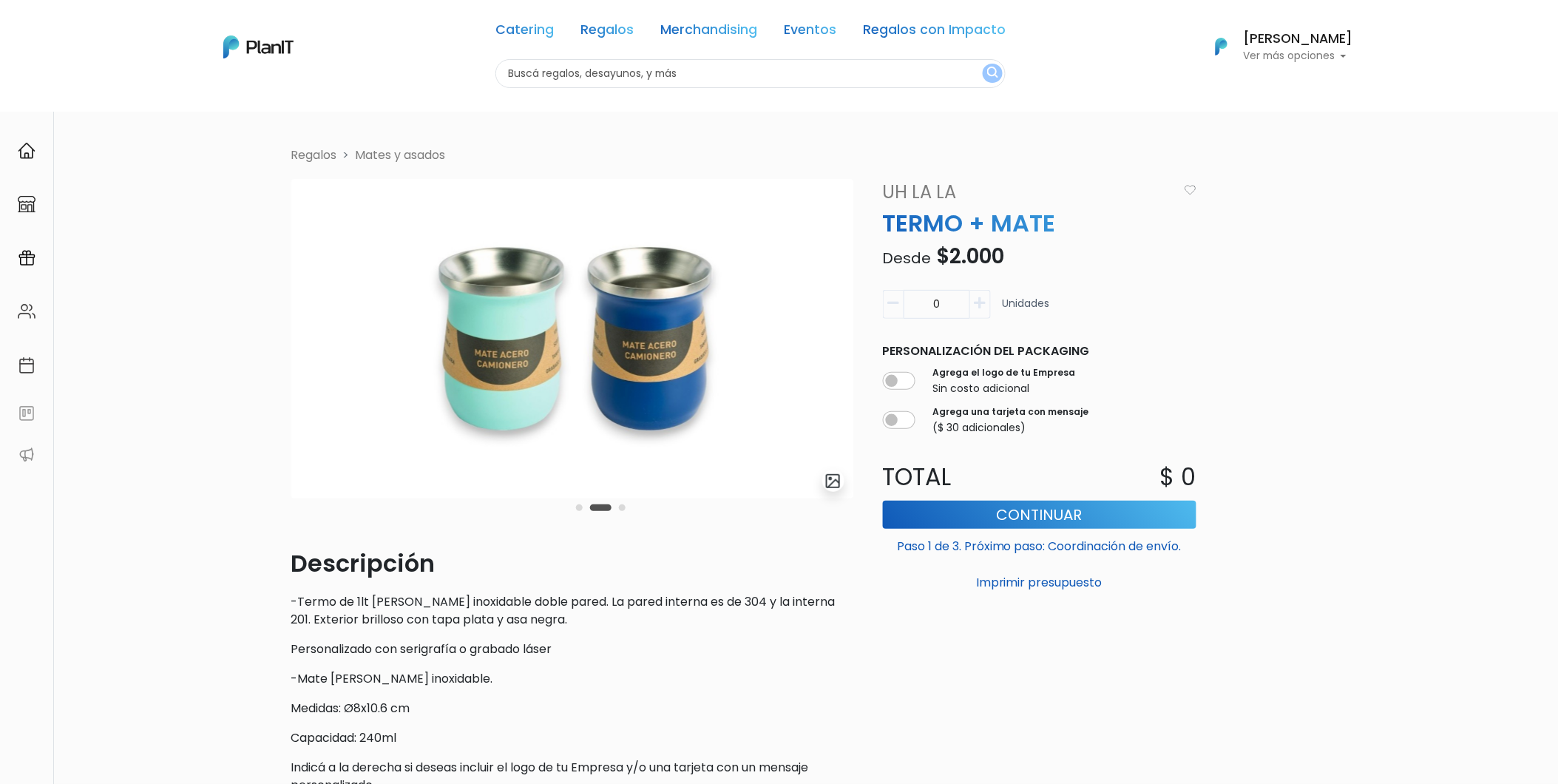
click at [620, 507] on button "Carousel Page 3" at bounding box center [622, 508] width 6 height 6
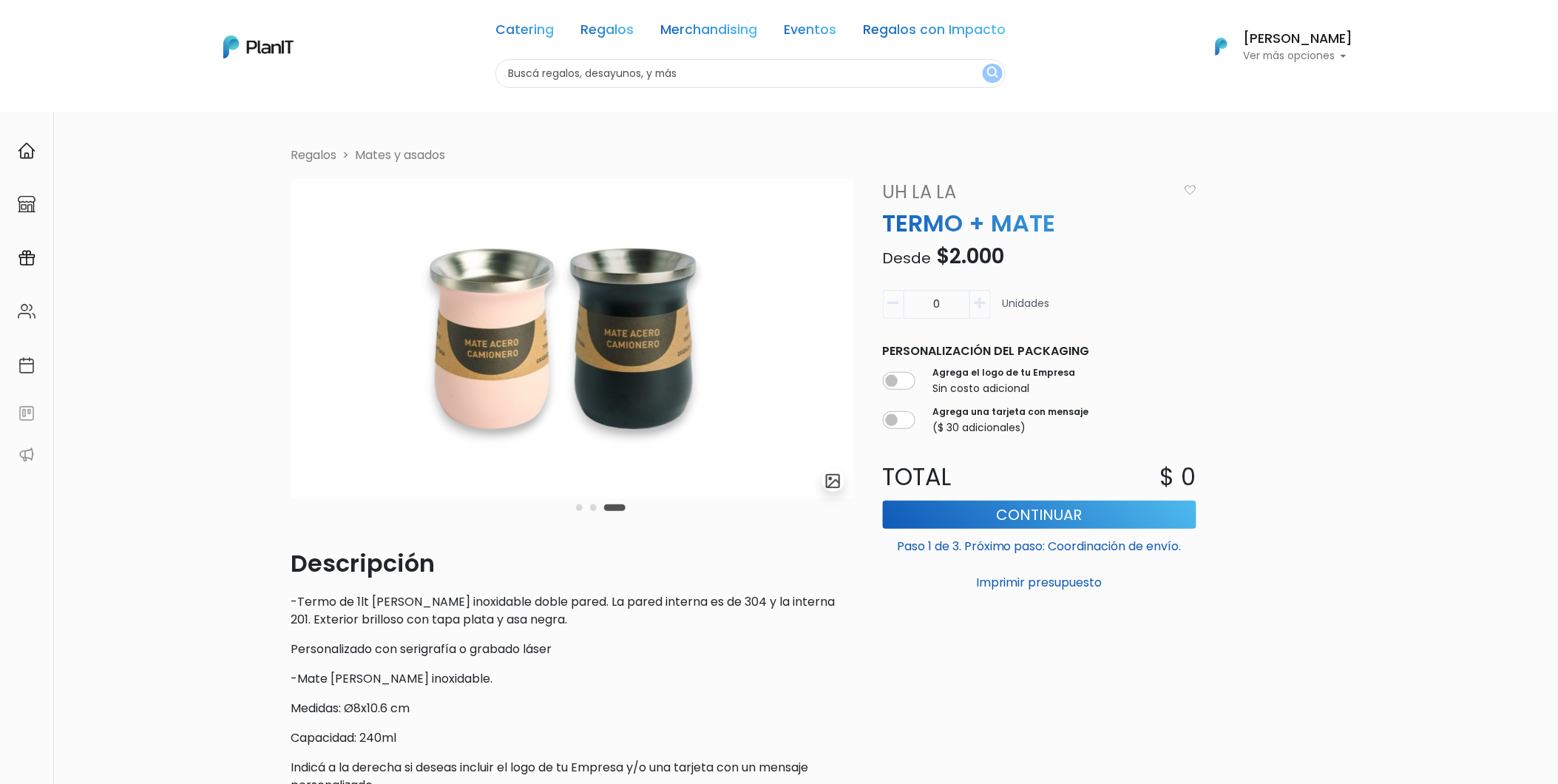
click at [310, 151] on li "Regalos" at bounding box center [314, 156] width 46 height 17
click at [422, 154] on link "Mates y asados" at bounding box center [401, 155] width 90 height 17
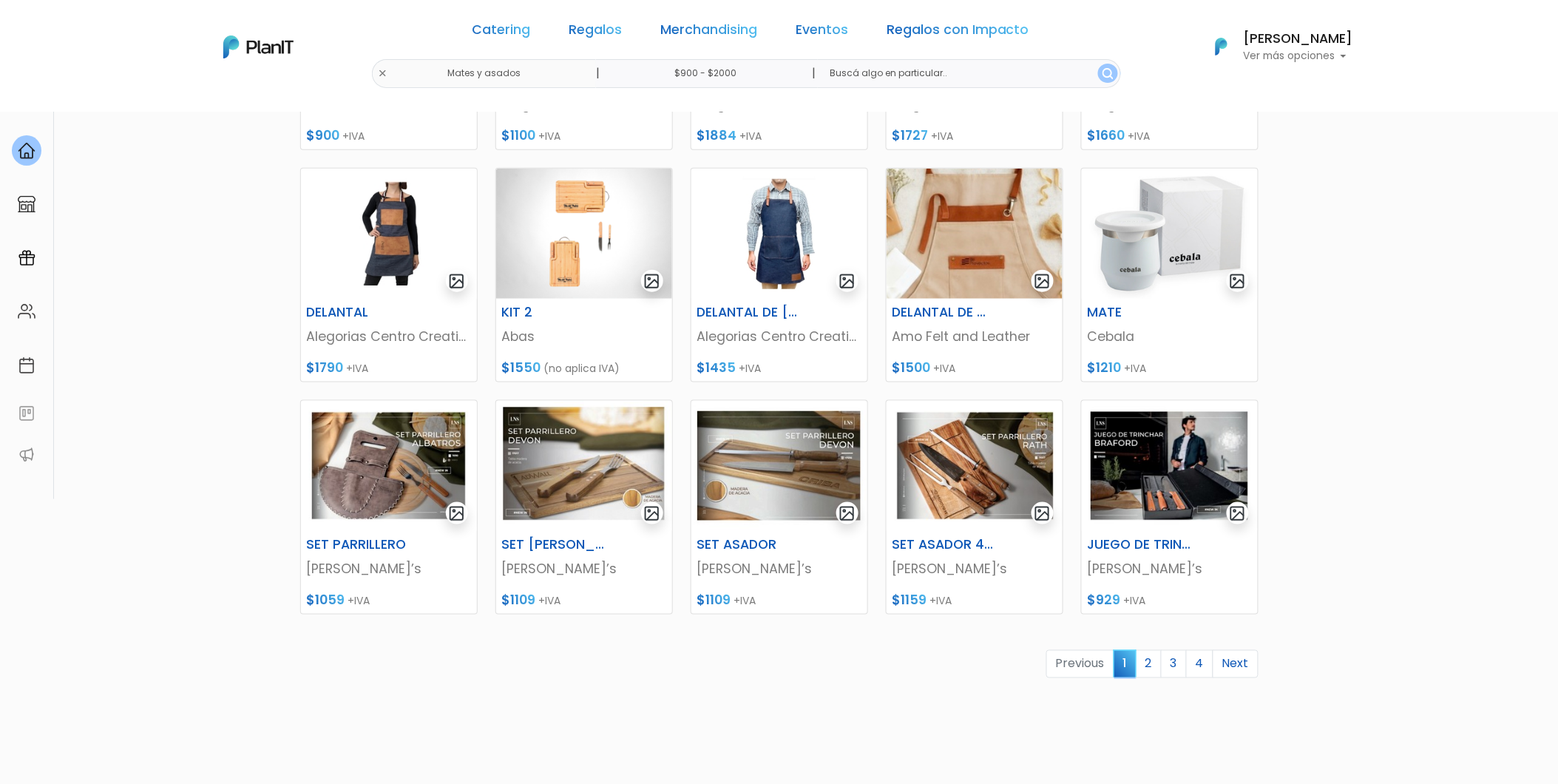
scroll to position [410, 0]
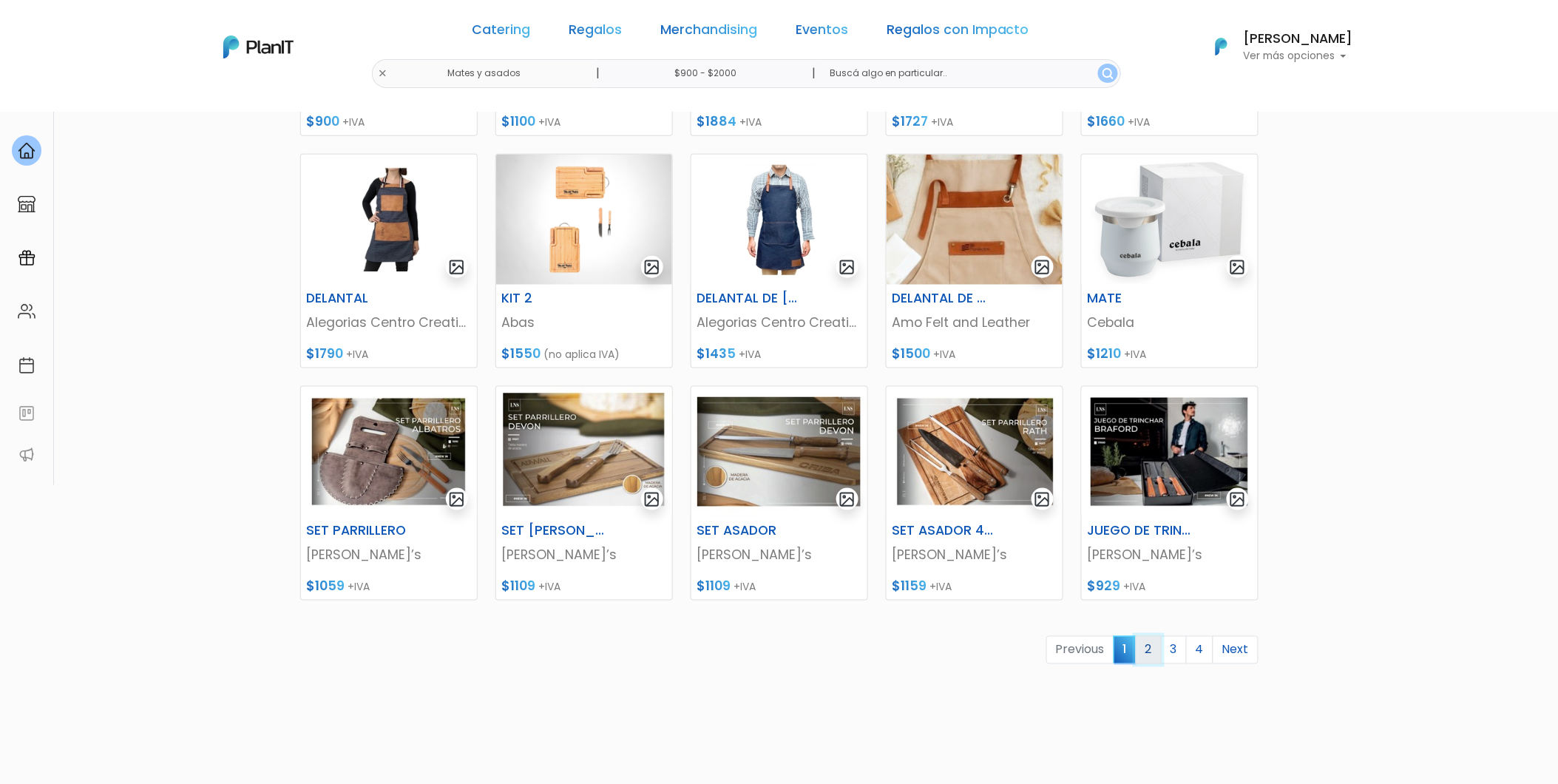
click at [1145, 651] on link "2" at bounding box center [1148, 649] width 26 height 28
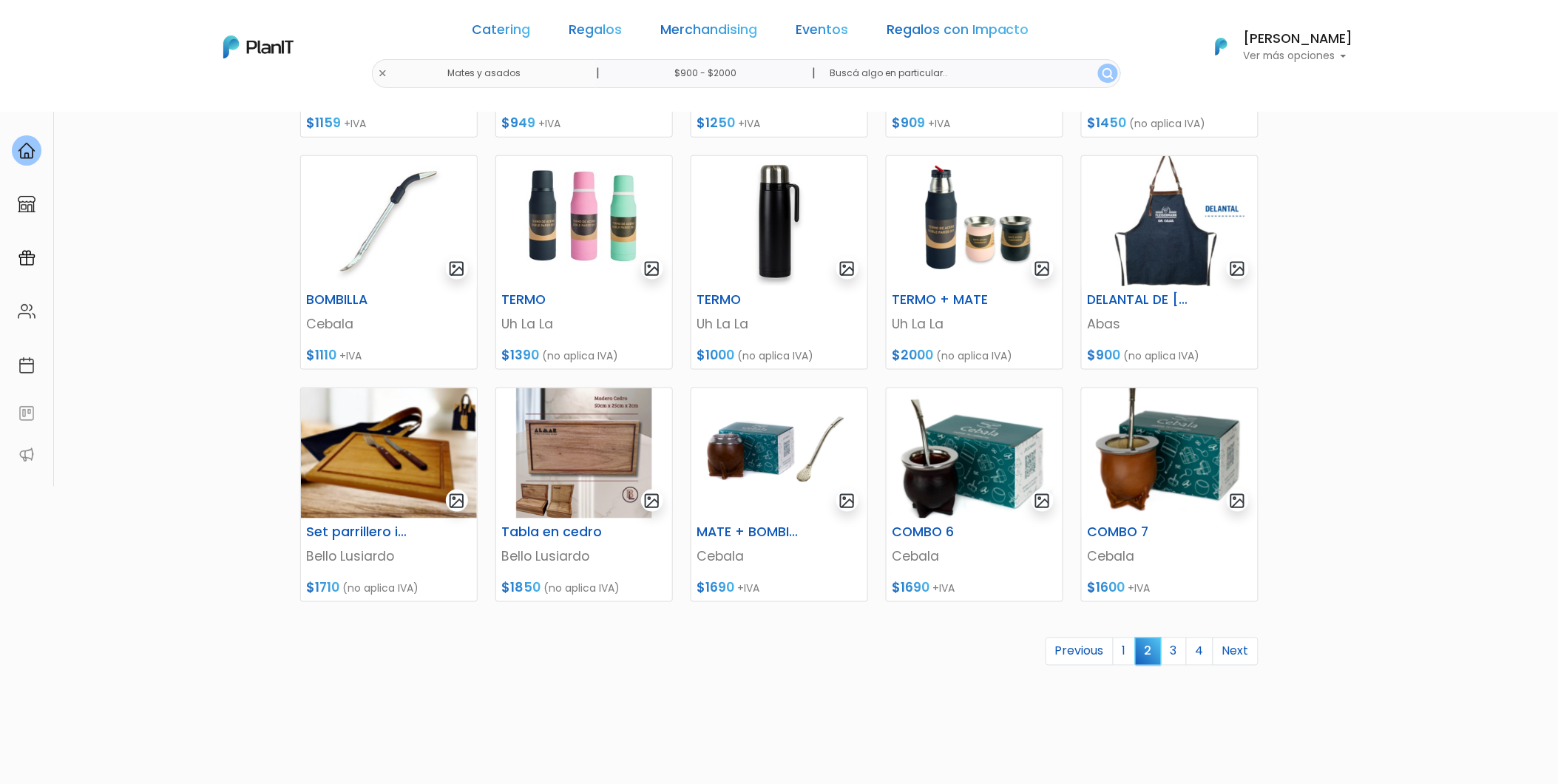
scroll to position [410, 0]
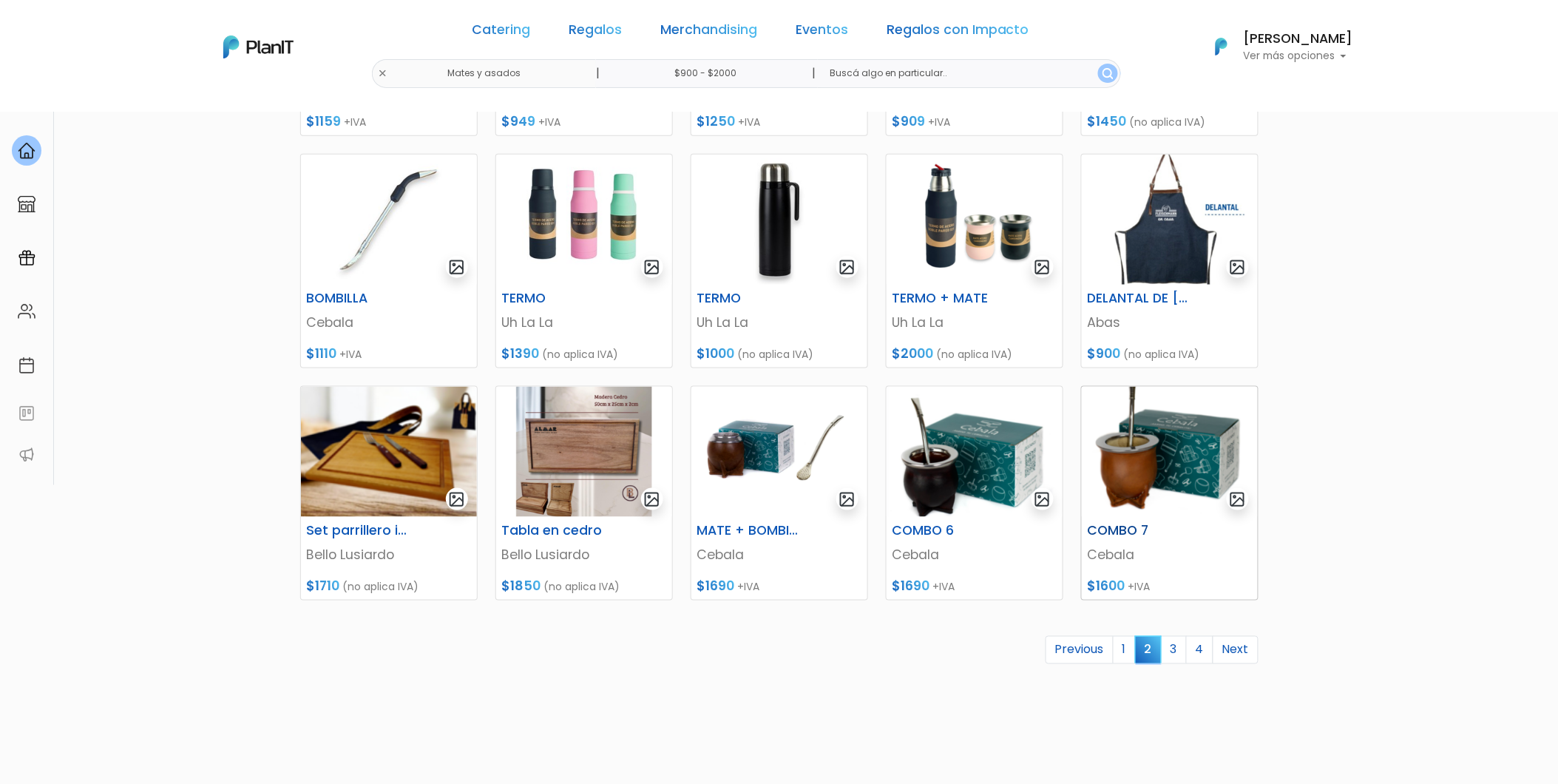
click at [1120, 449] on img at bounding box center [1170, 452] width 176 height 130
click at [970, 468] on img at bounding box center [975, 452] width 176 height 130
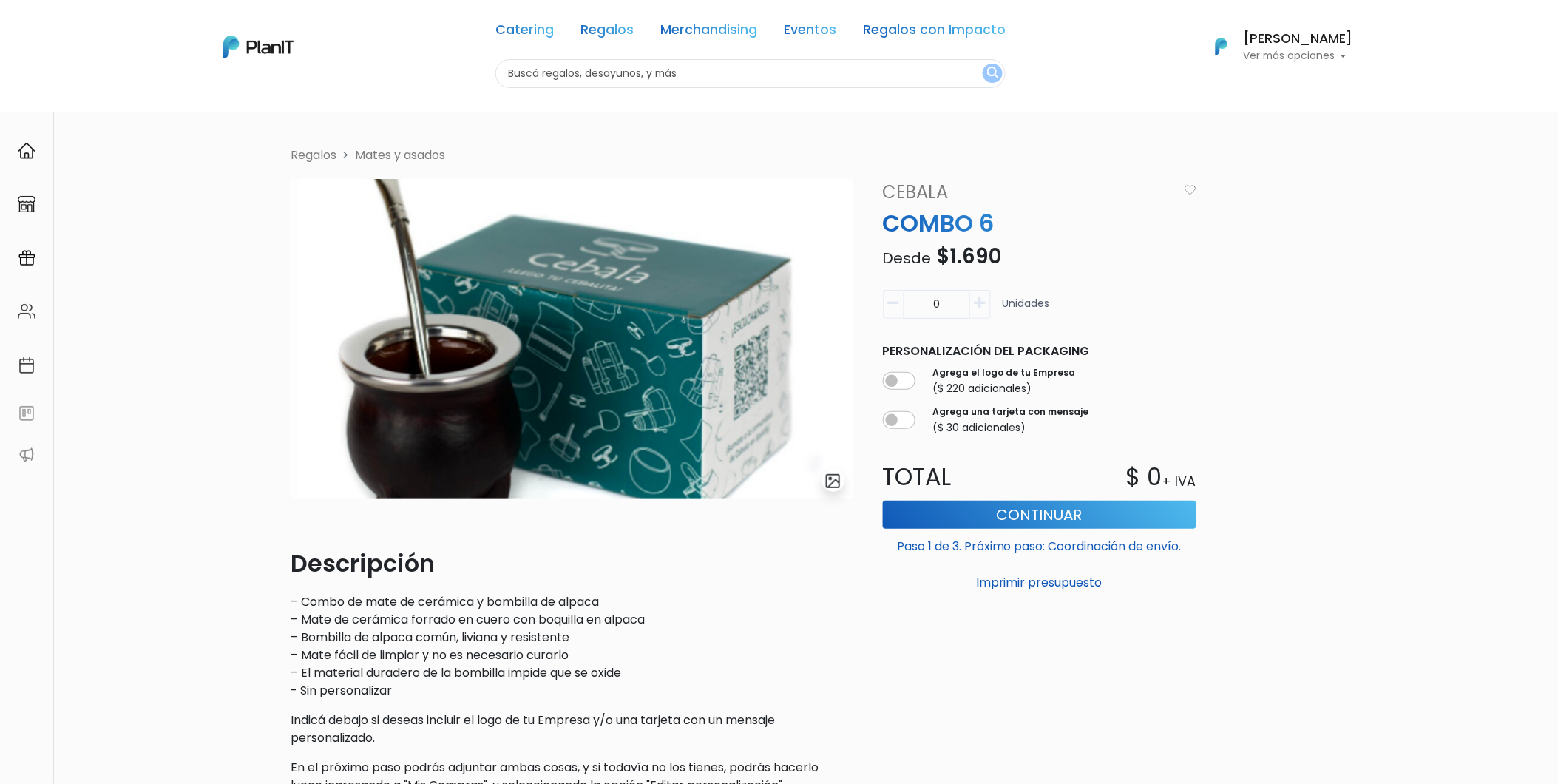
click at [385, 152] on link "Mates y asados" at bounding box center [401, 155] width 90 height 17
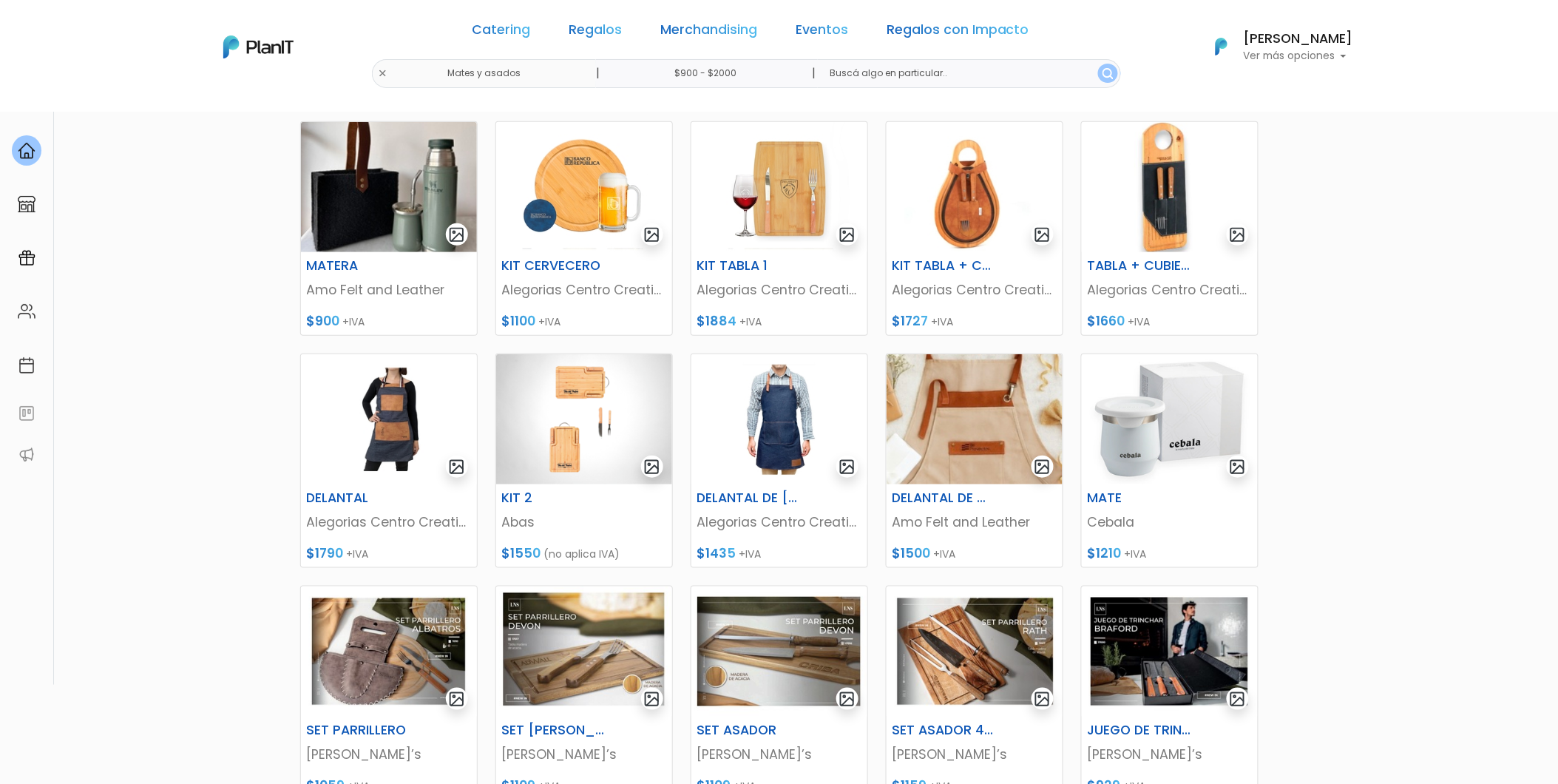
scroll to position [510, 0]
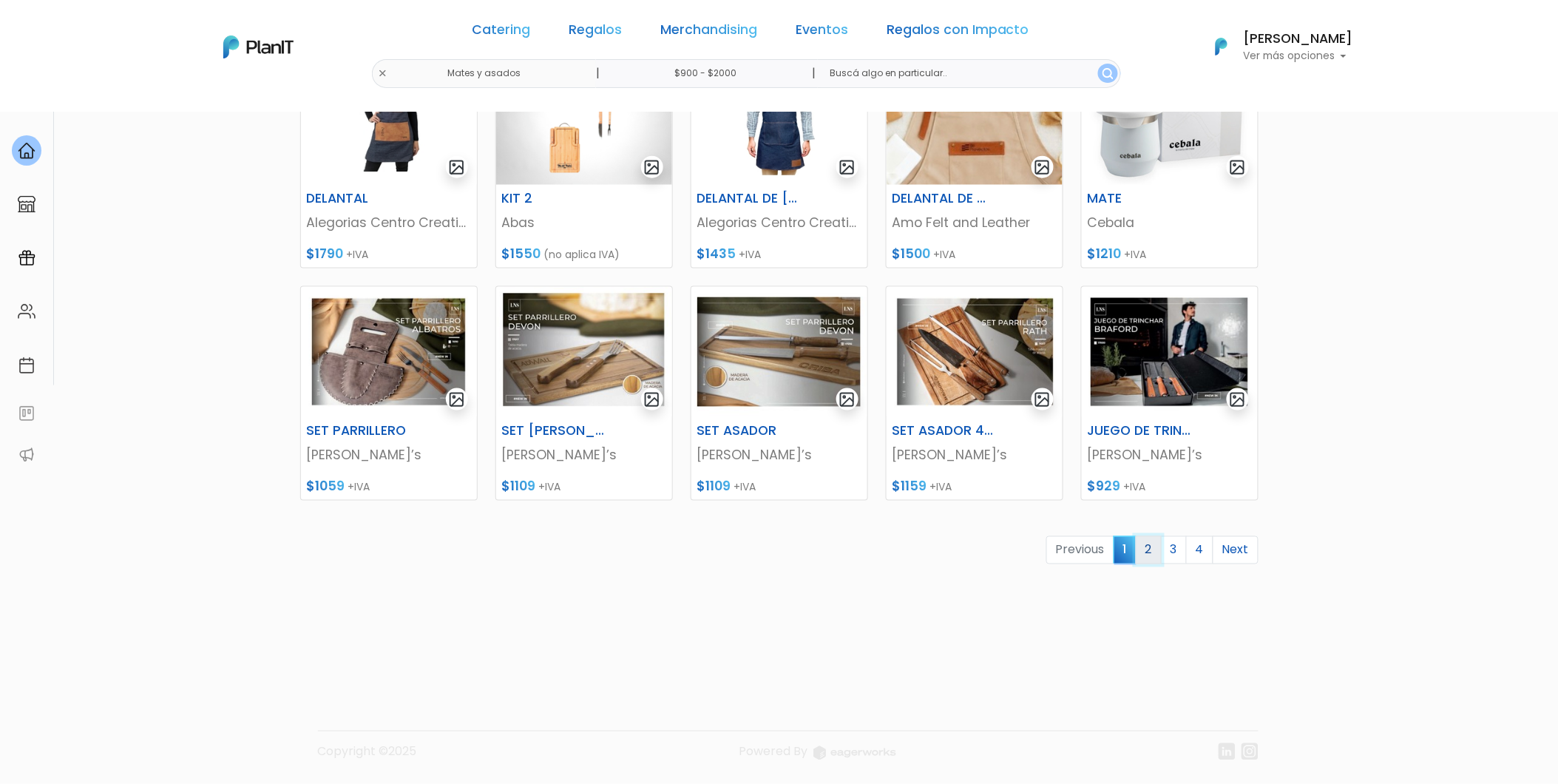
click at [1144, 556] on link "2" at bounding box center [1148, 550] width 26 height 28
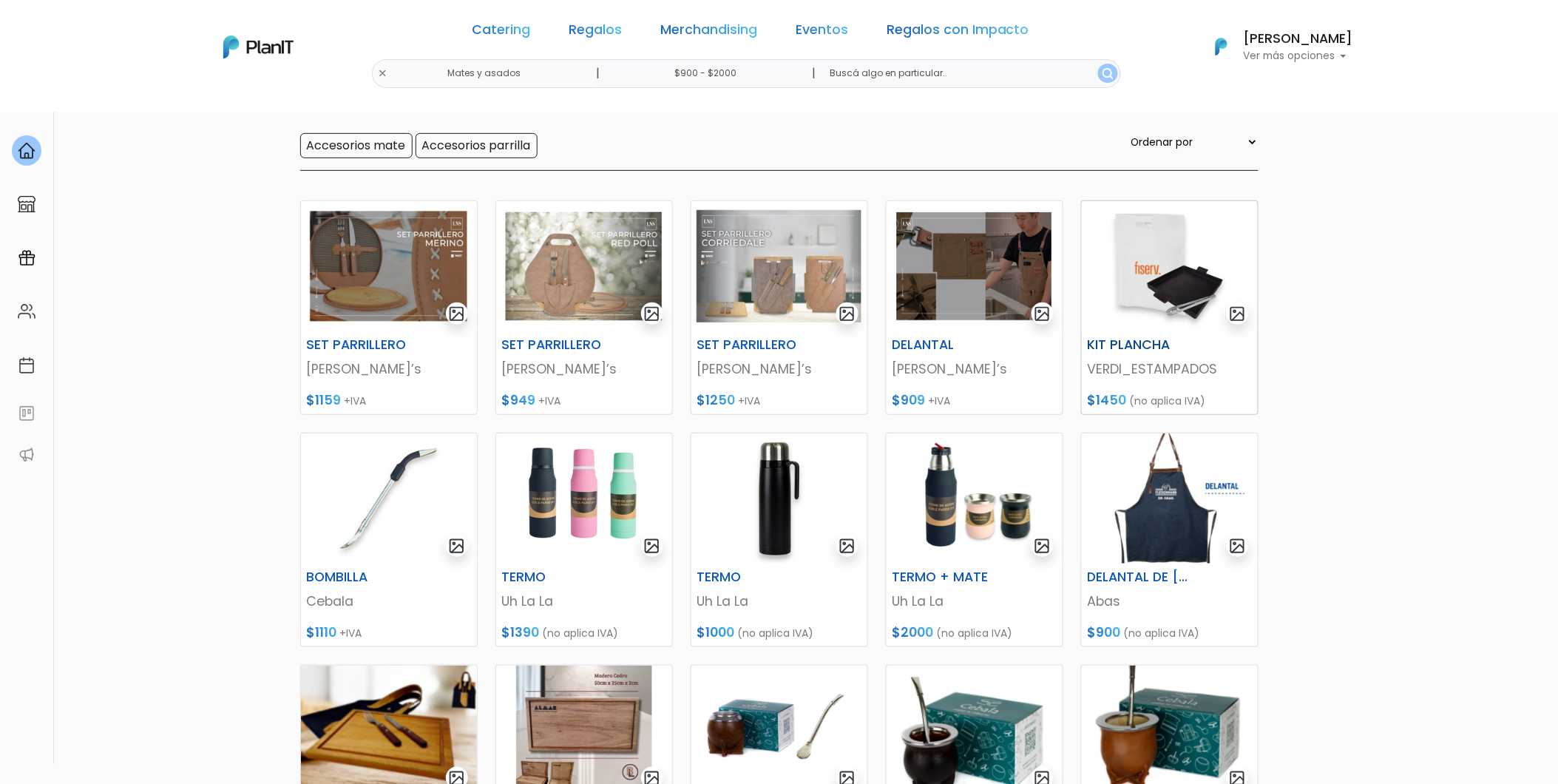
scroll to position [493, 0]
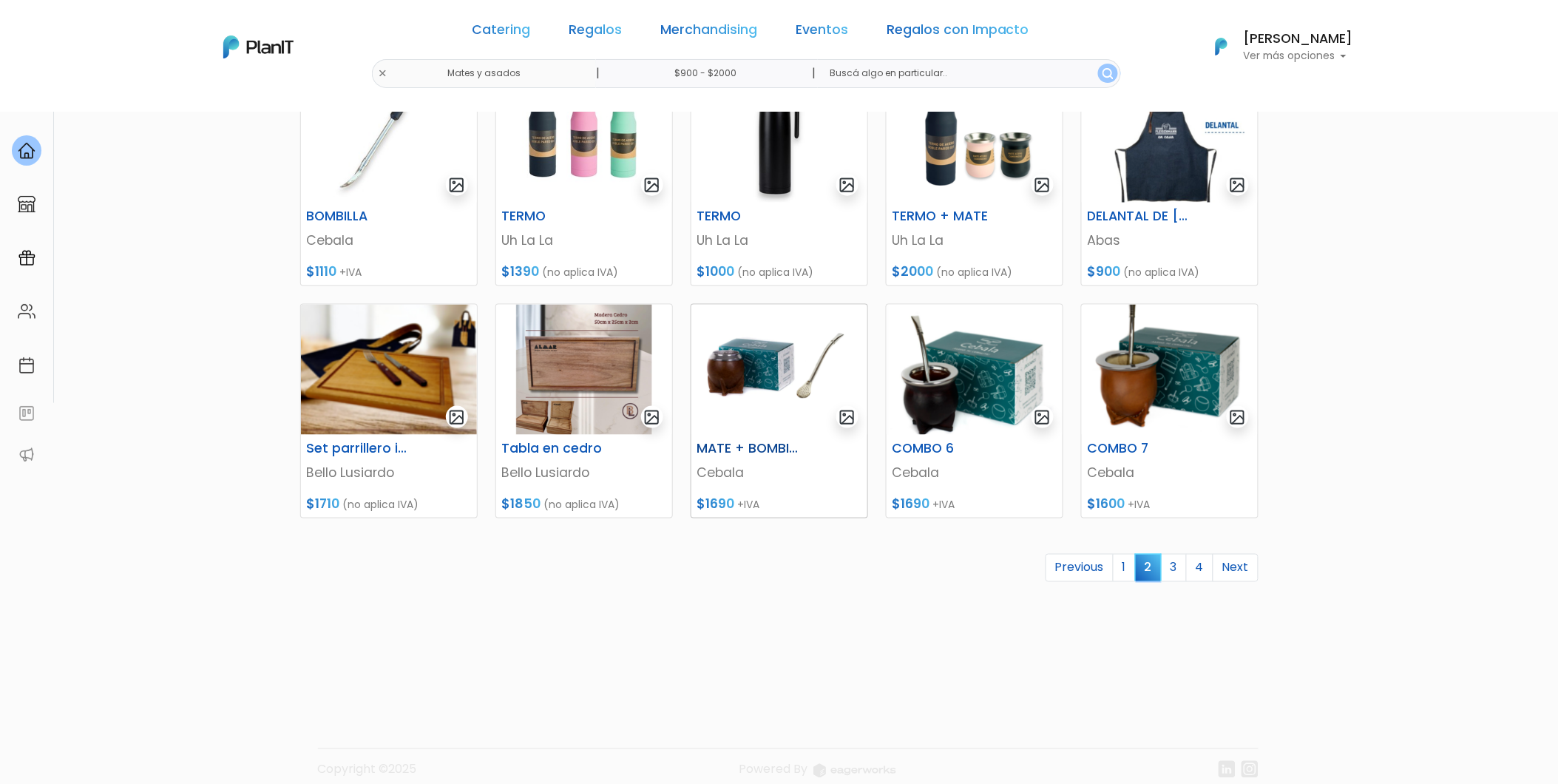
click at [729, 363] on img at bounding box center [779, 370] width 176 height 130
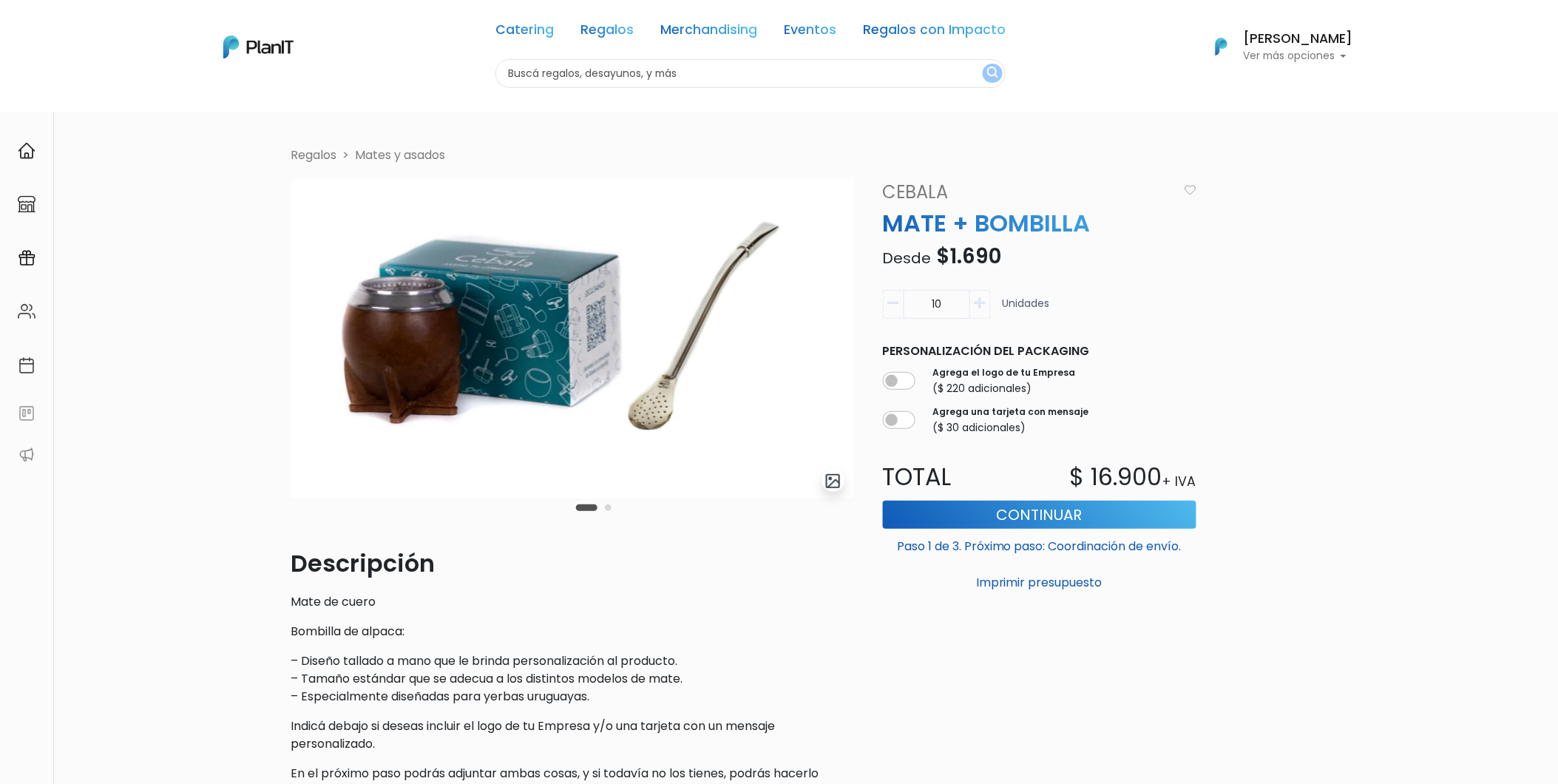
click at [606, 502] on div "Carousel Pagination" at bounding box center [594, 507] width 43 height 17
click at [610, 507] on button "Carousel Page 2" at bounding box center [608, 508] width 6 height 6
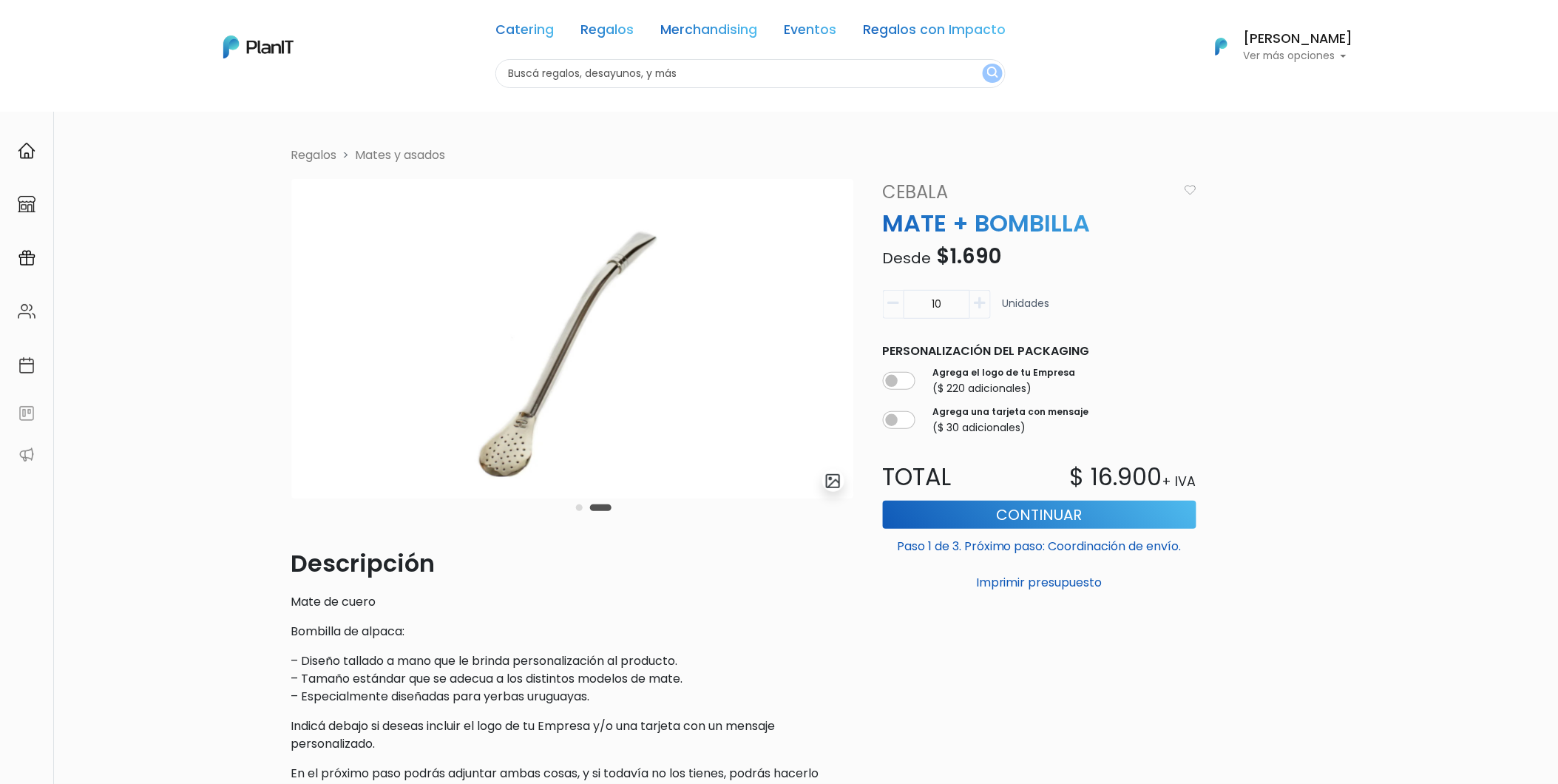
click at [582, 505] on div "Carousel Pagination" at bounding box center [594, 507] width 43 height 17
click at [577, 509] on button "Carousel Page 1" at bounding box center [579, 508] width 6 height 6
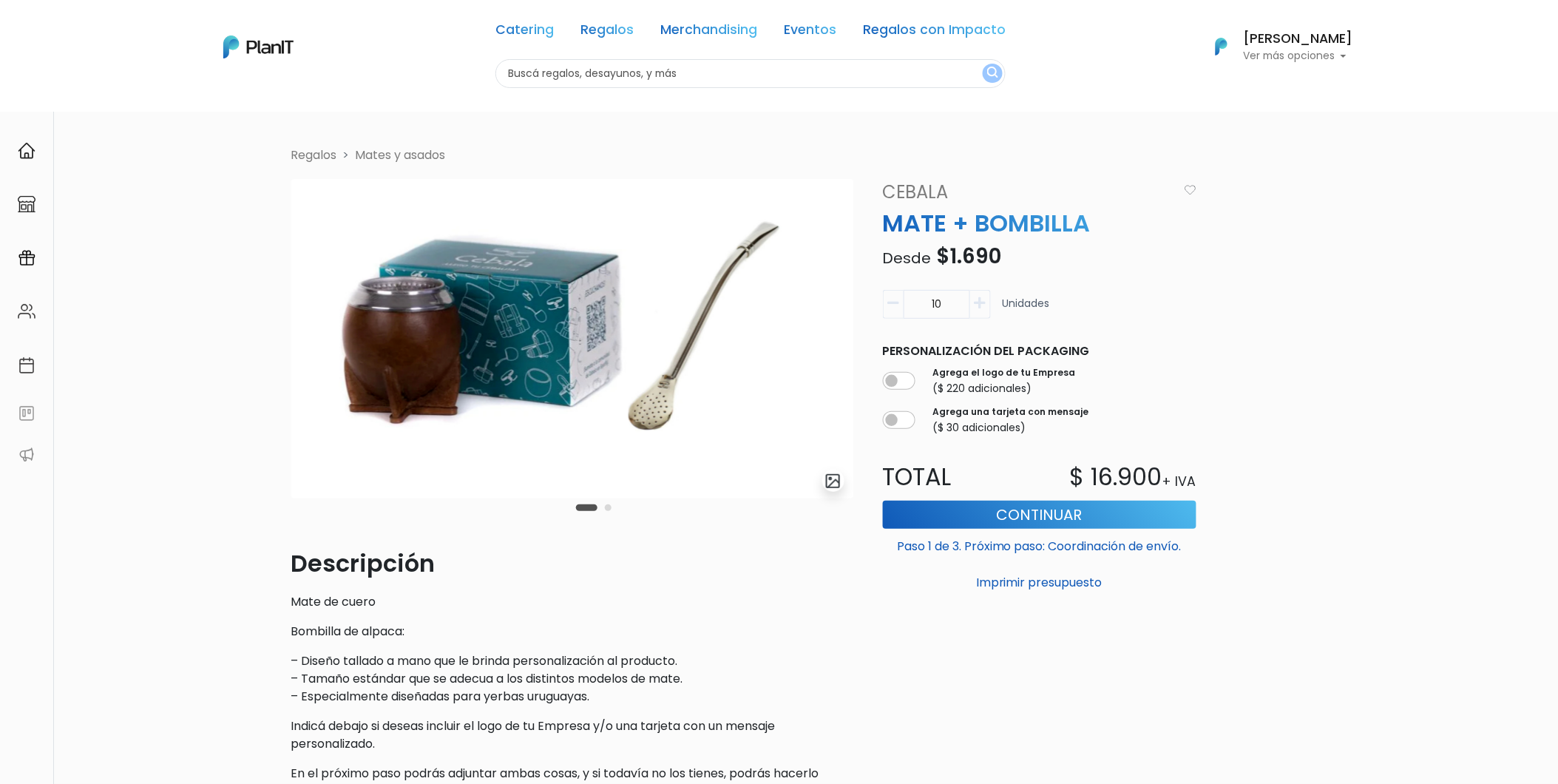
click at [399, 150] on link "Mates y asados" at bounding box center [401, 155] width 90 height 17
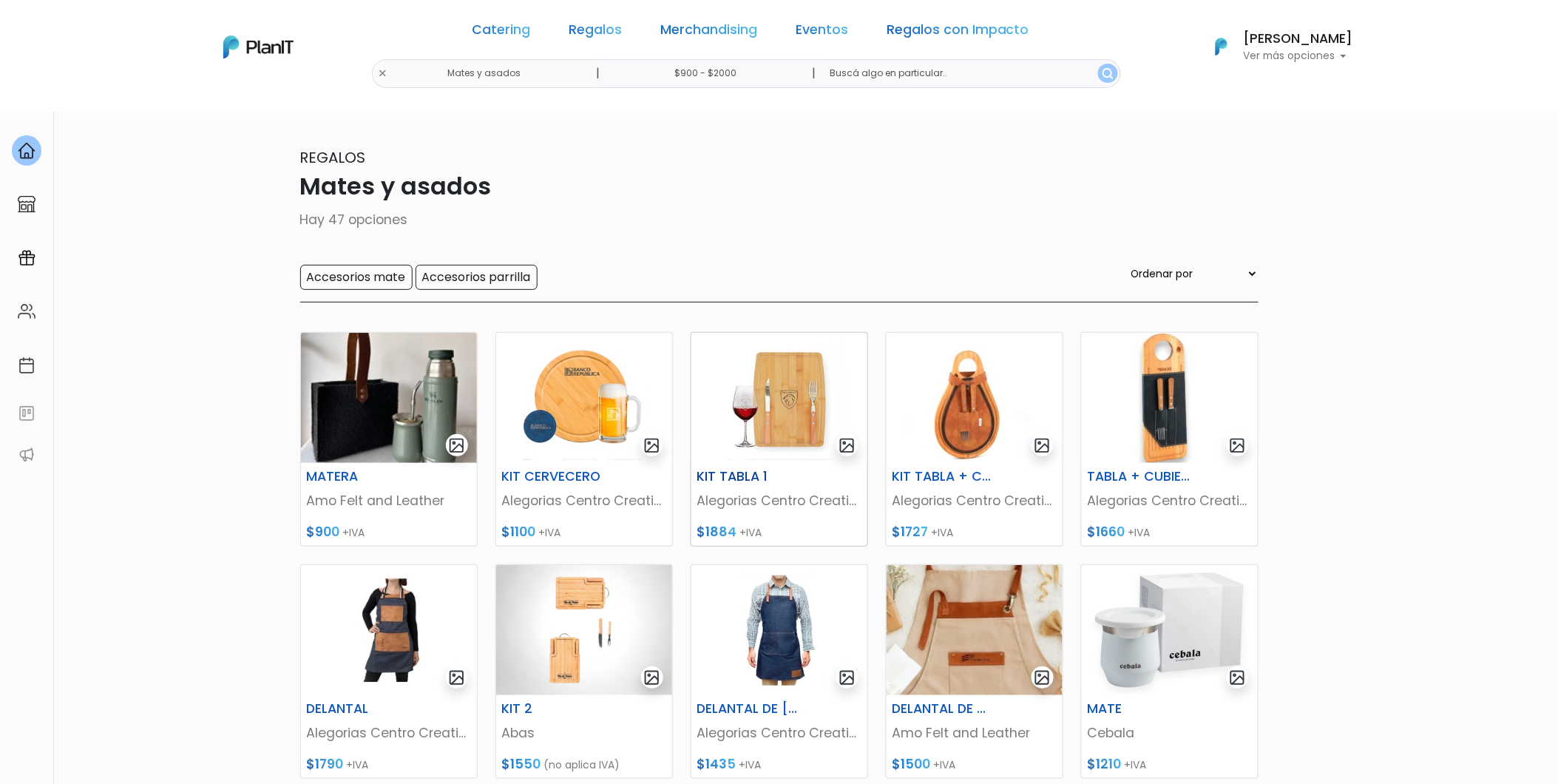
scroll to position [493, 0]
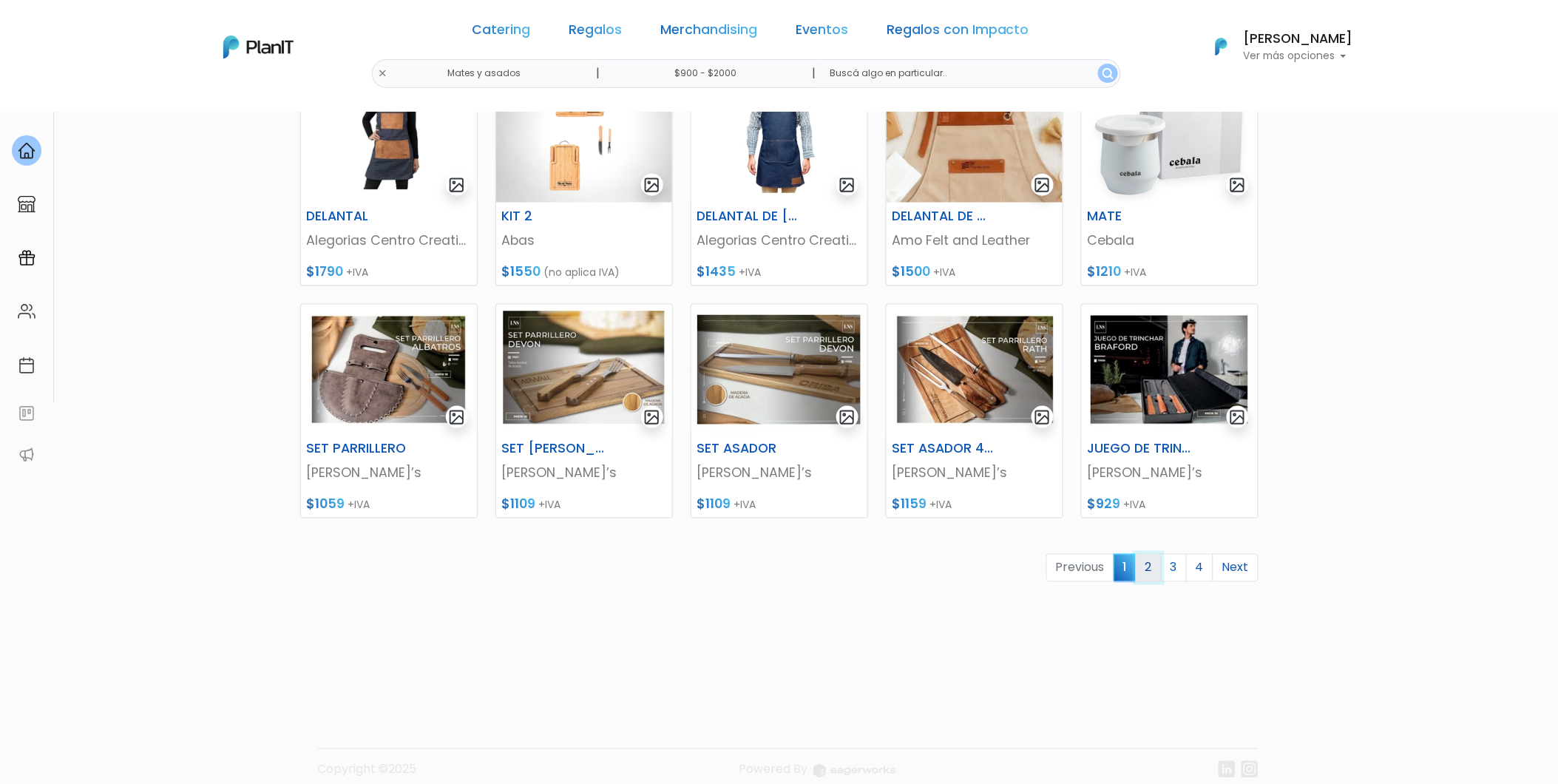
click at [1148, 564] on link "2" at bounding box center [1148, 567] width 26 height 28
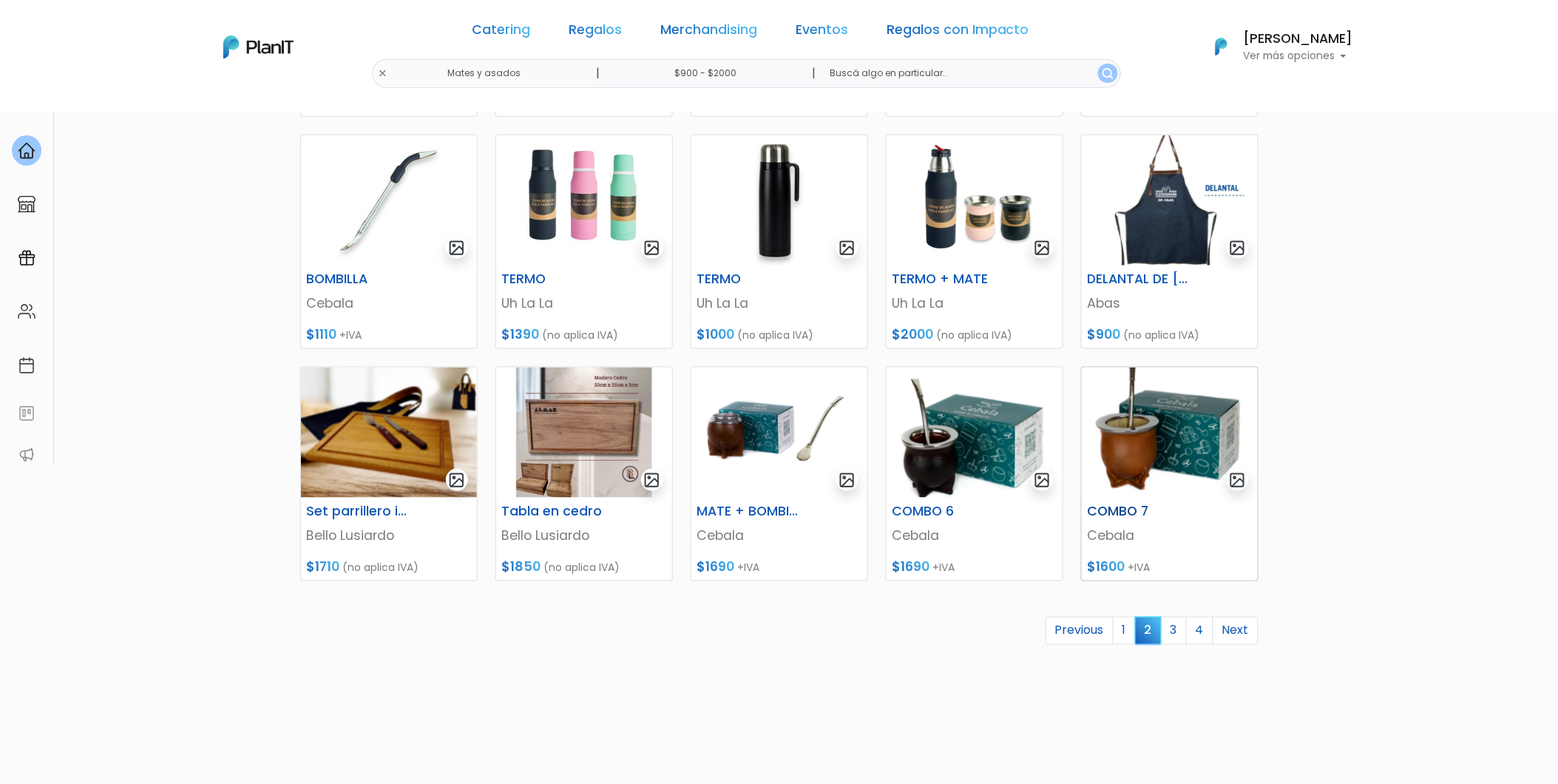
scroll to position [510, 0]
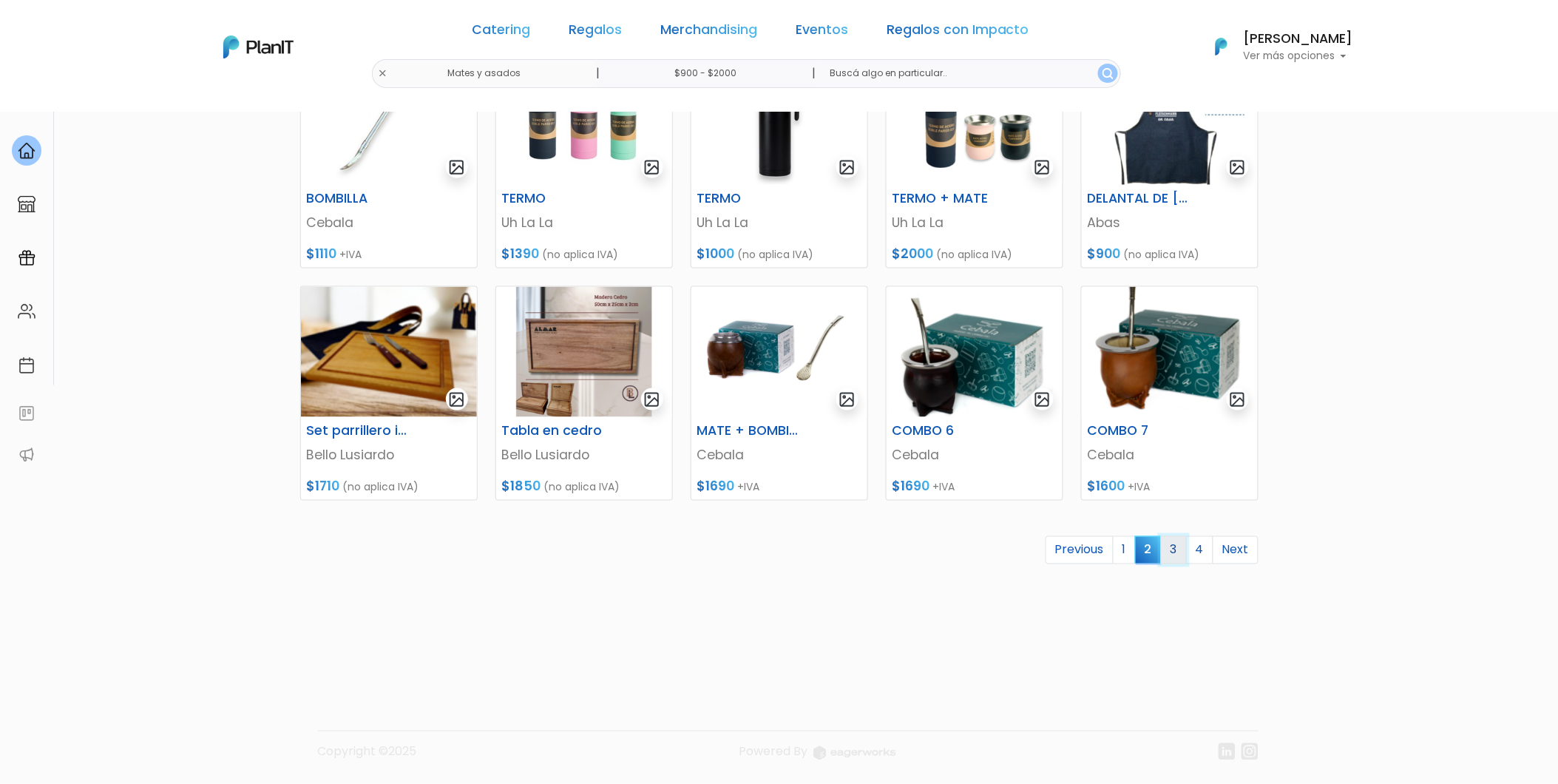
click at [1171, 557] on link "3" at bounding box center [1174, 550] width 26 height 28
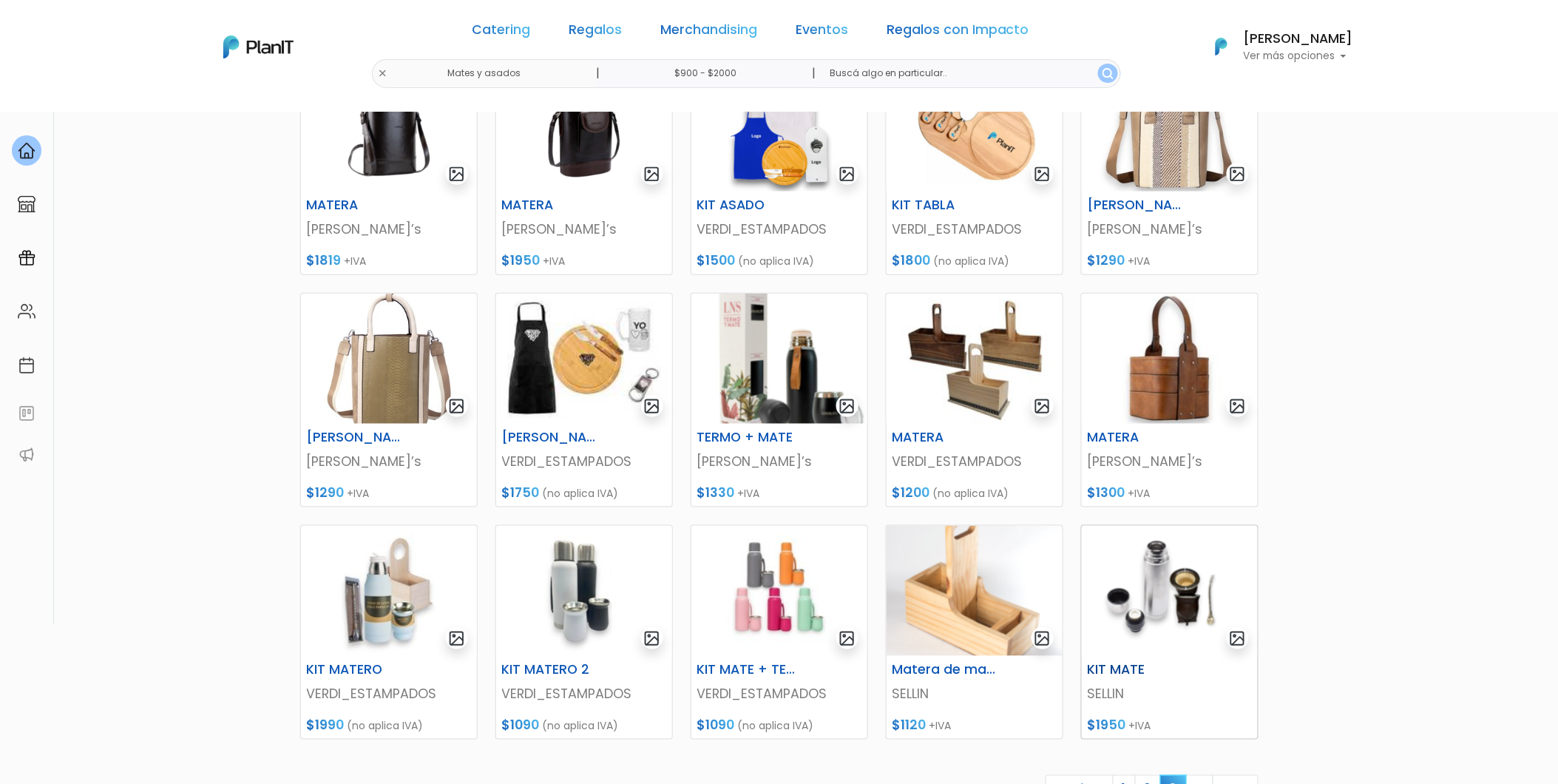
scroll to position [329, 0]
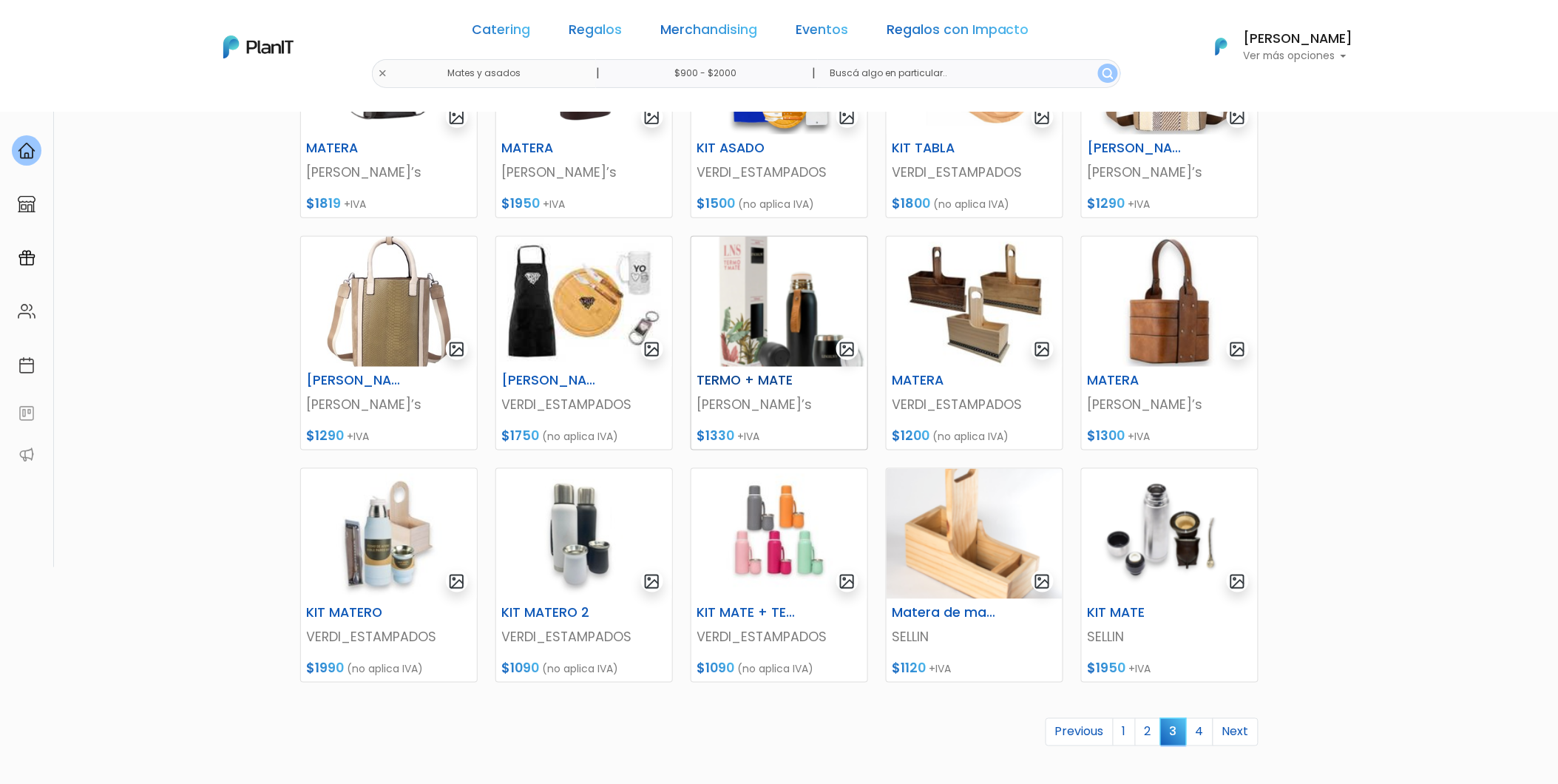
click at [785, 321] on img at bounding box center [779, 302] width 176 height 130
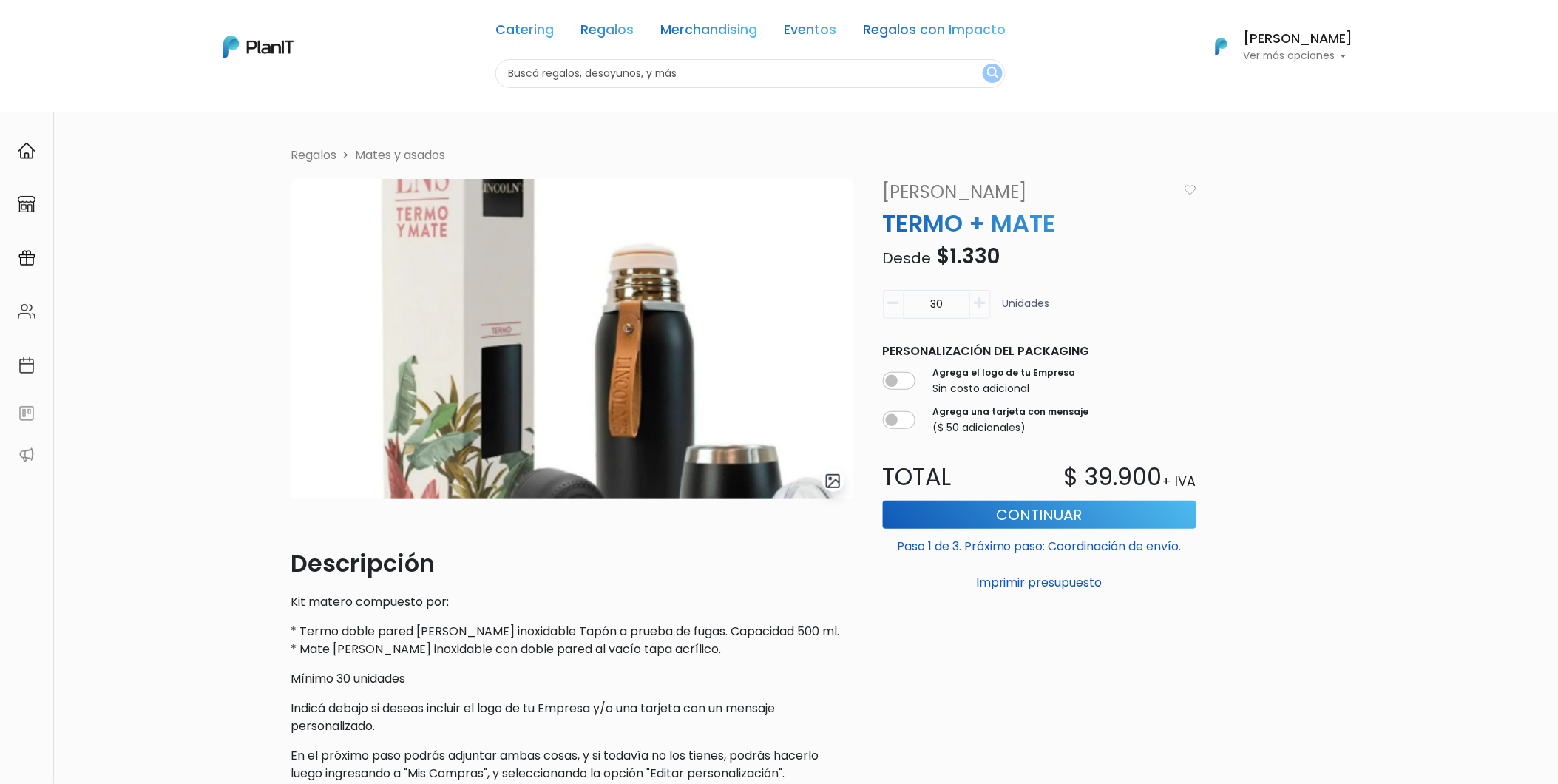
click at [402, 153] on link "Mates y asados" at bounding box center [401, 155] width 90 height 17
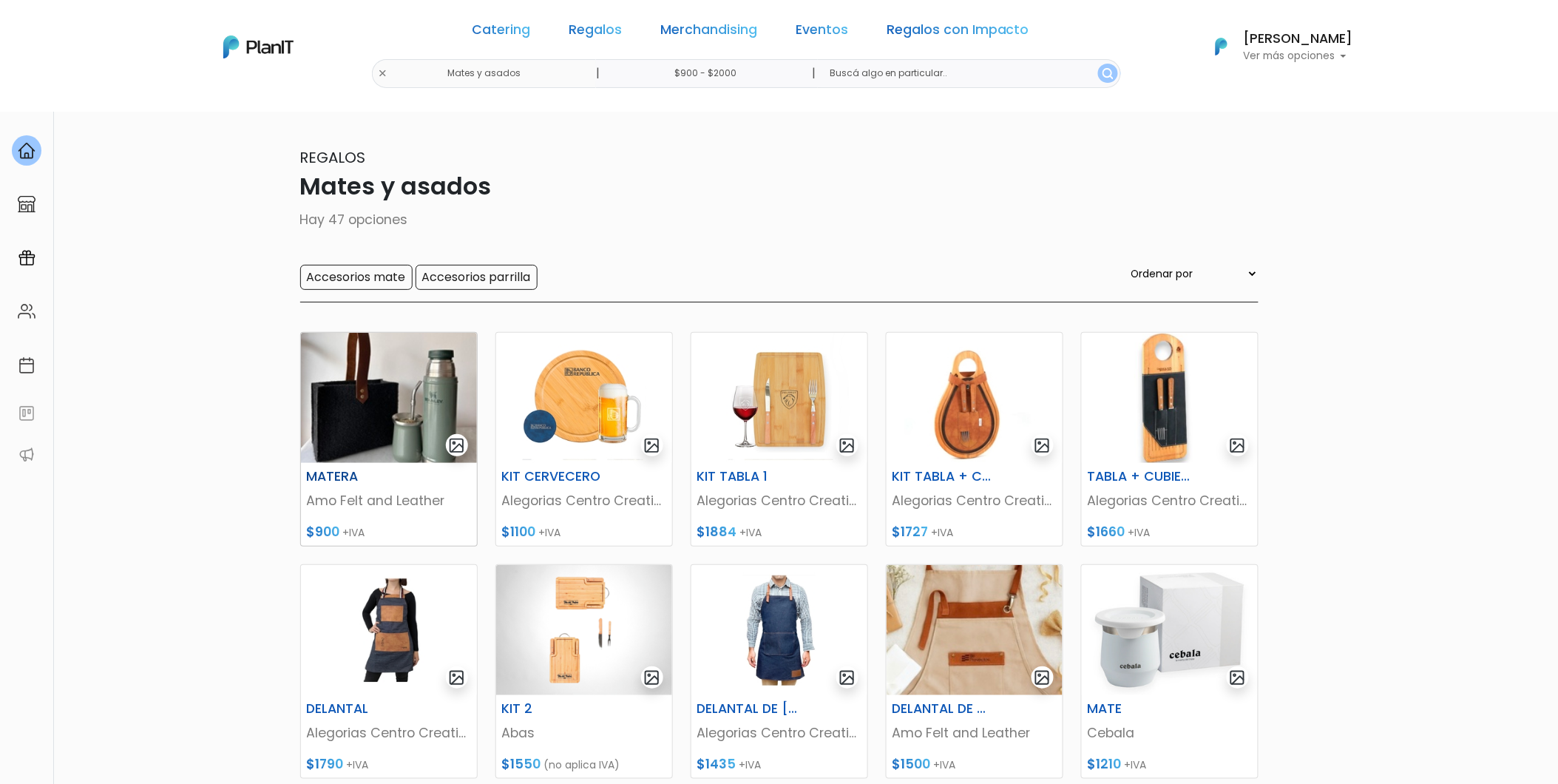
click at [469, 370] on img at bounding box center [389, 398] width 176 height 130
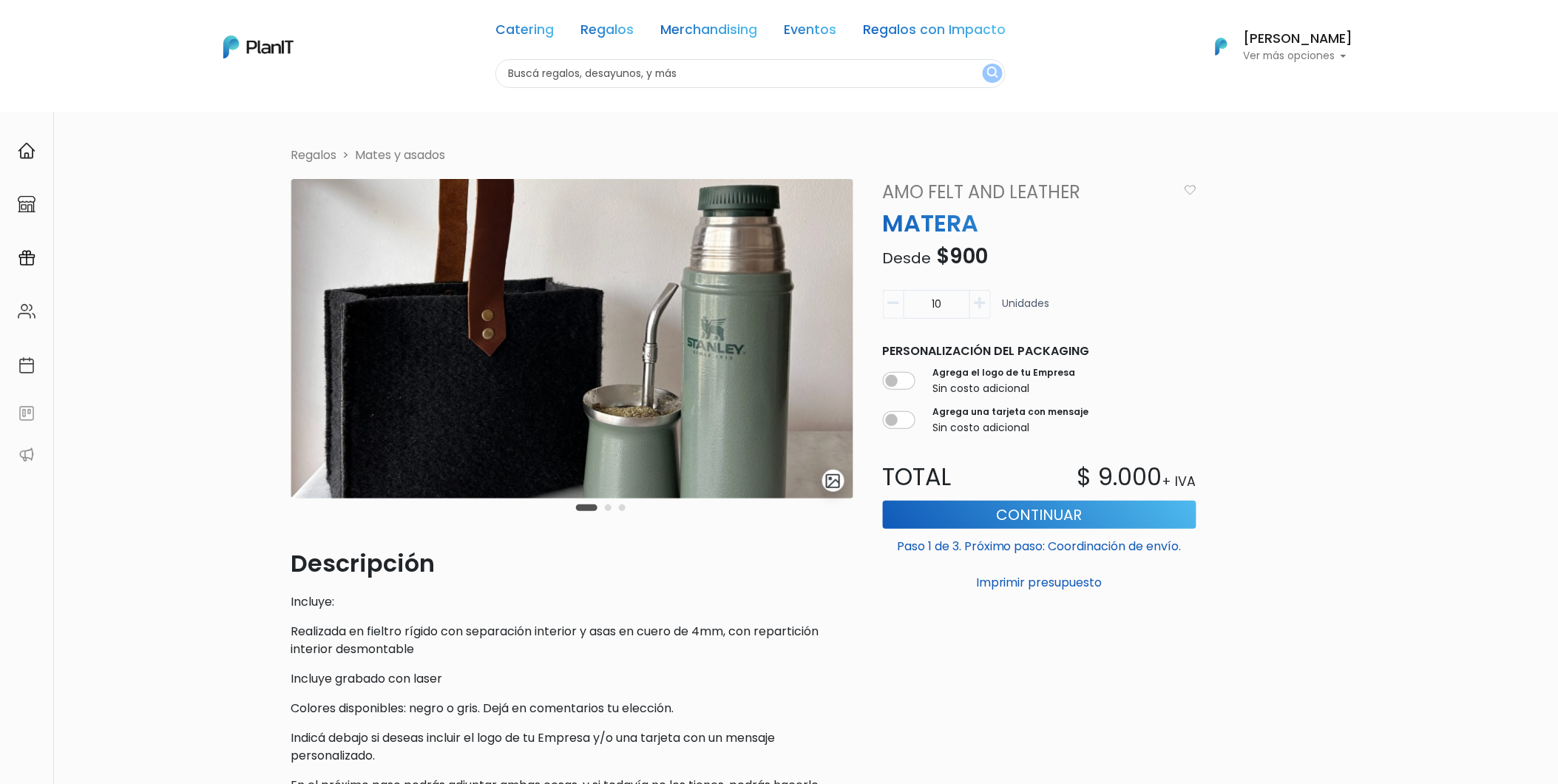
click at [605, 507] on button "Carousel Page 2" at bounding box center [608, 508] width 6 height 6
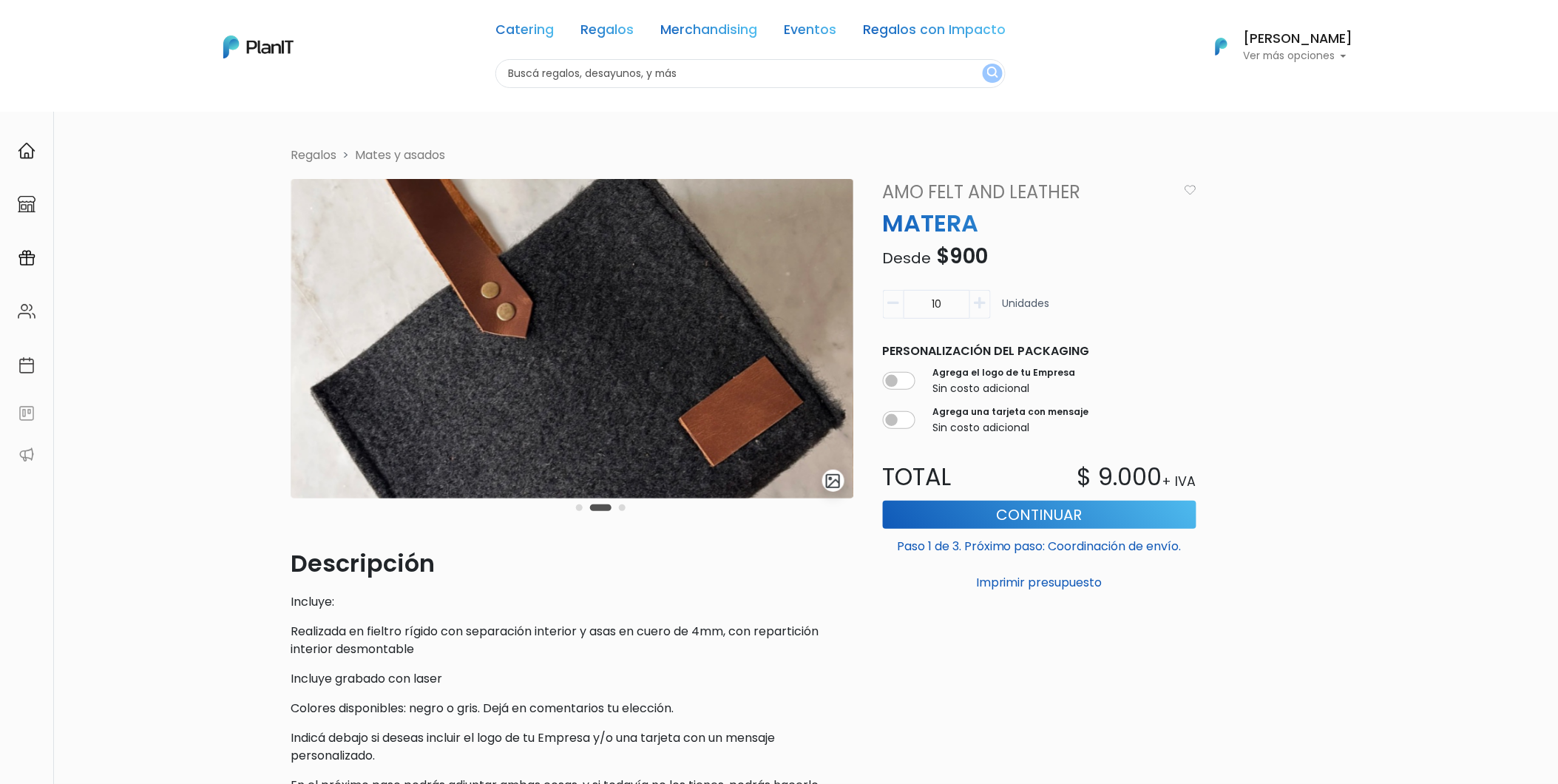
click at [617, 506] on div "Carousel Pagination" at bounding box center [601, 507] width 57 height 17
click at [619, 508] on button "Carousel Page 3" at bounding box center [622, 508] width 6 height 6
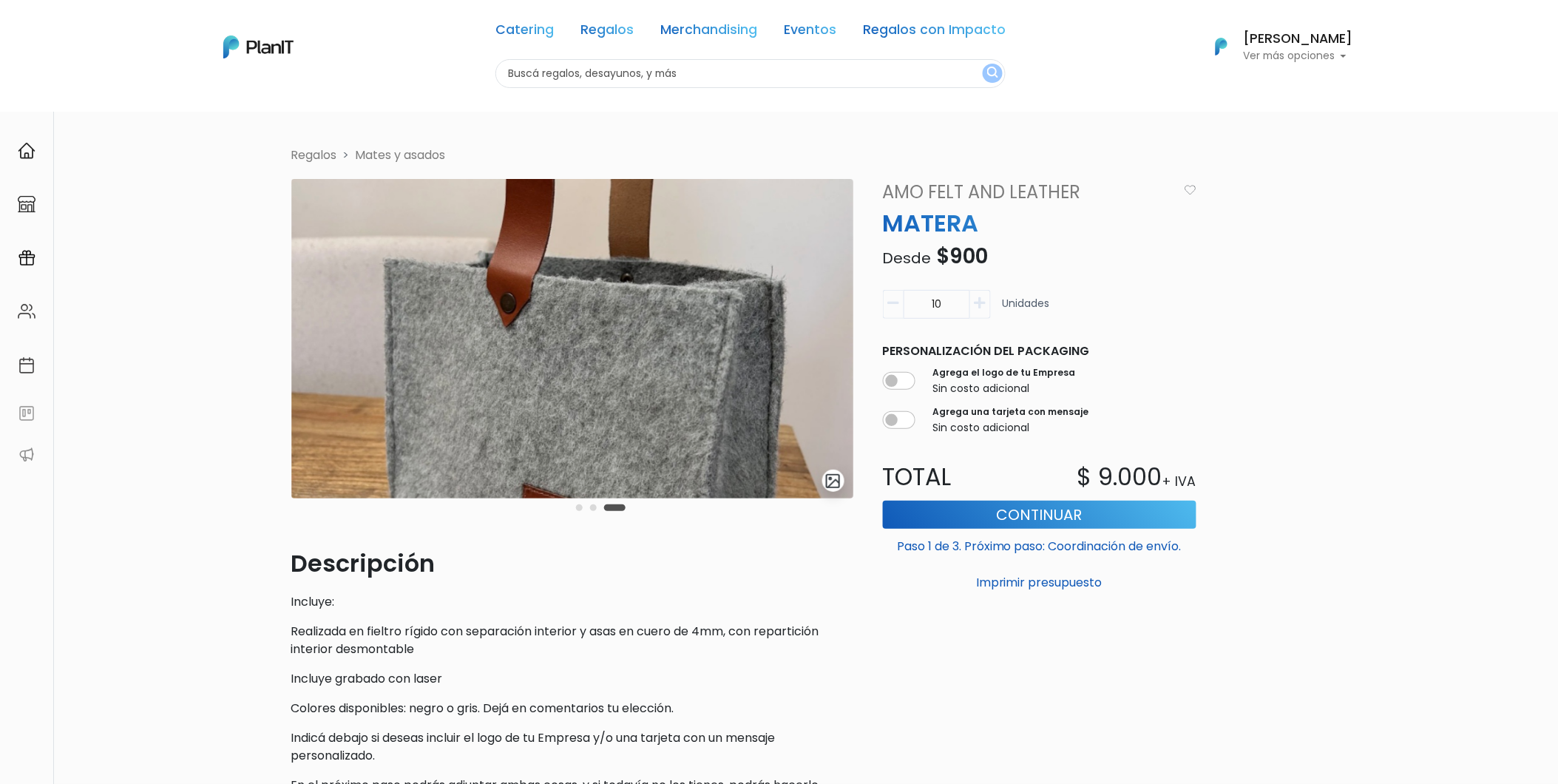
click at [404, 154] on link "Mates y asados" at bounding box center [401, 155] width 90 height 17
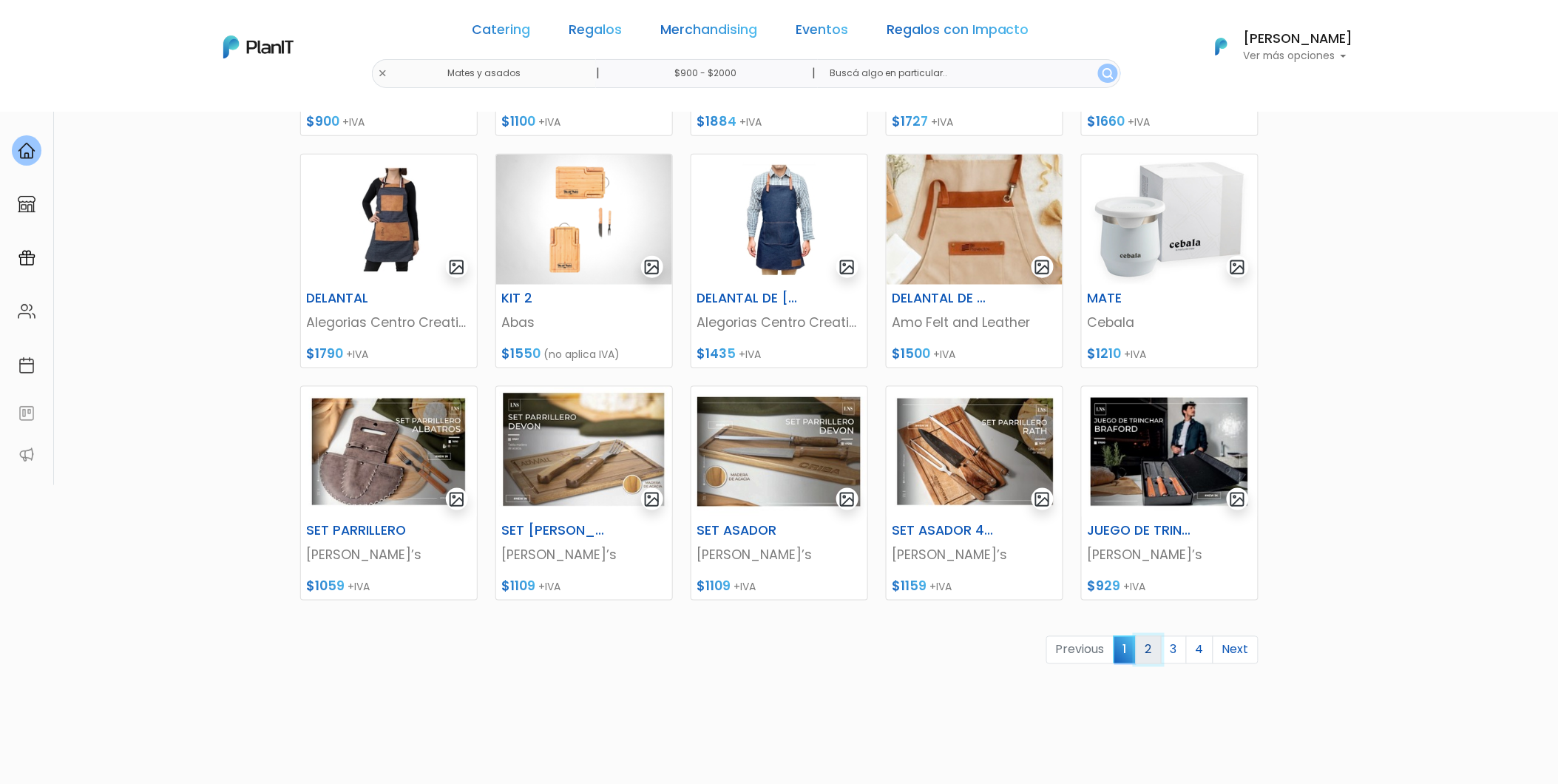
click at [1157, 649] on link "2" at bounding box center [1148, 649] width 26 height 28
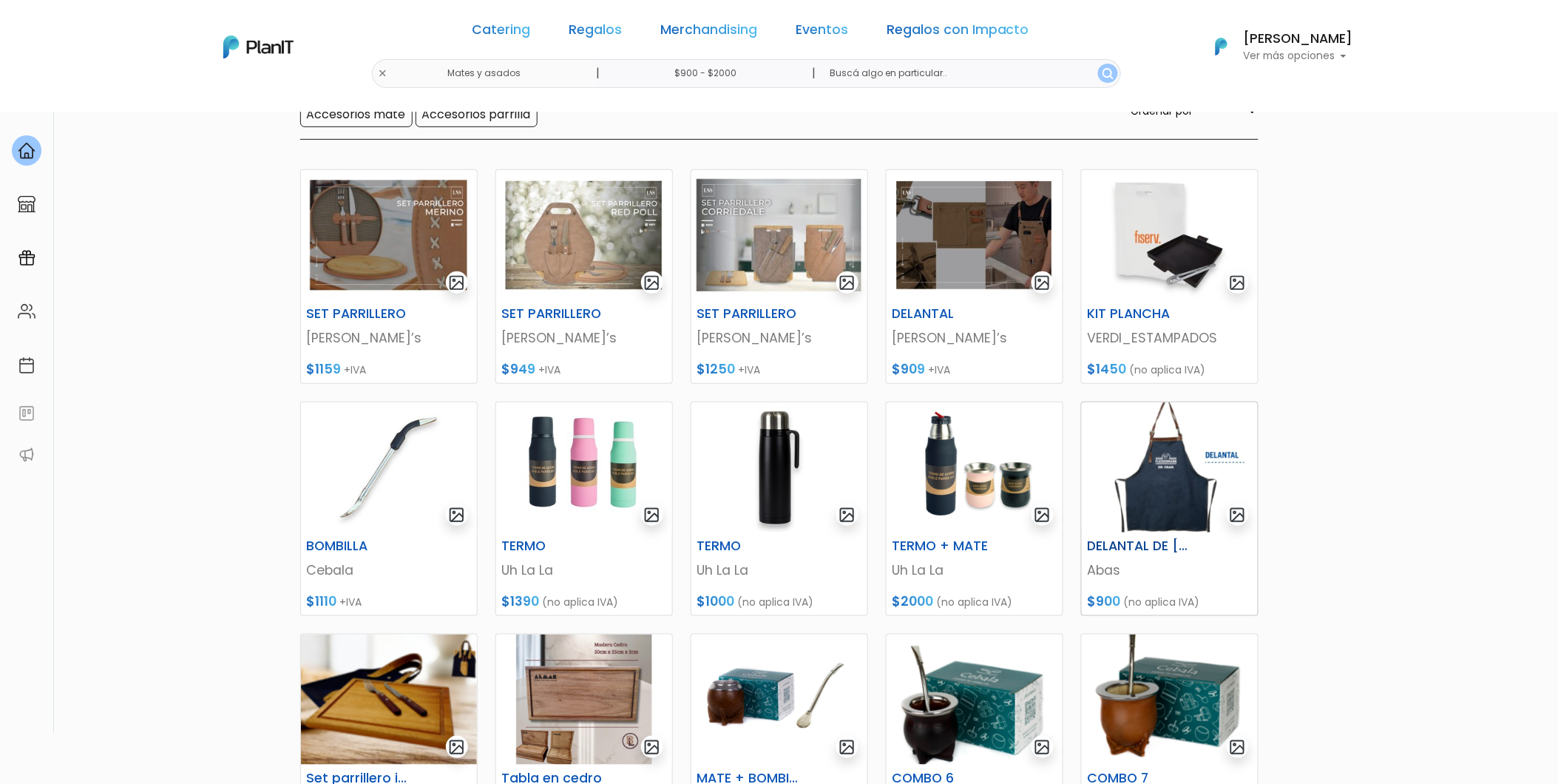
scroll to position [164, 0]
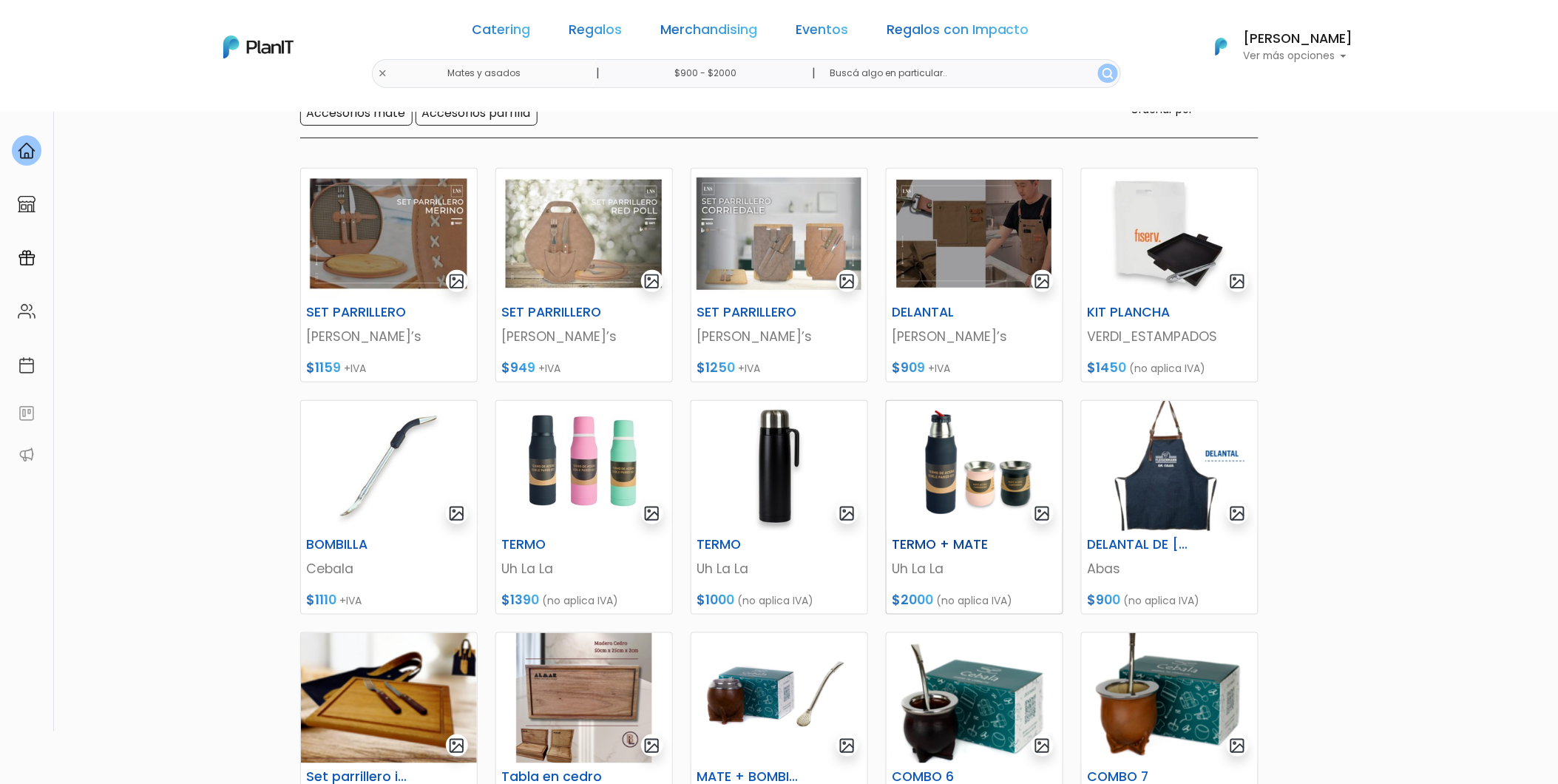
click at [1003, 467] on img at bounding box center [975, 466] width 176 height 130
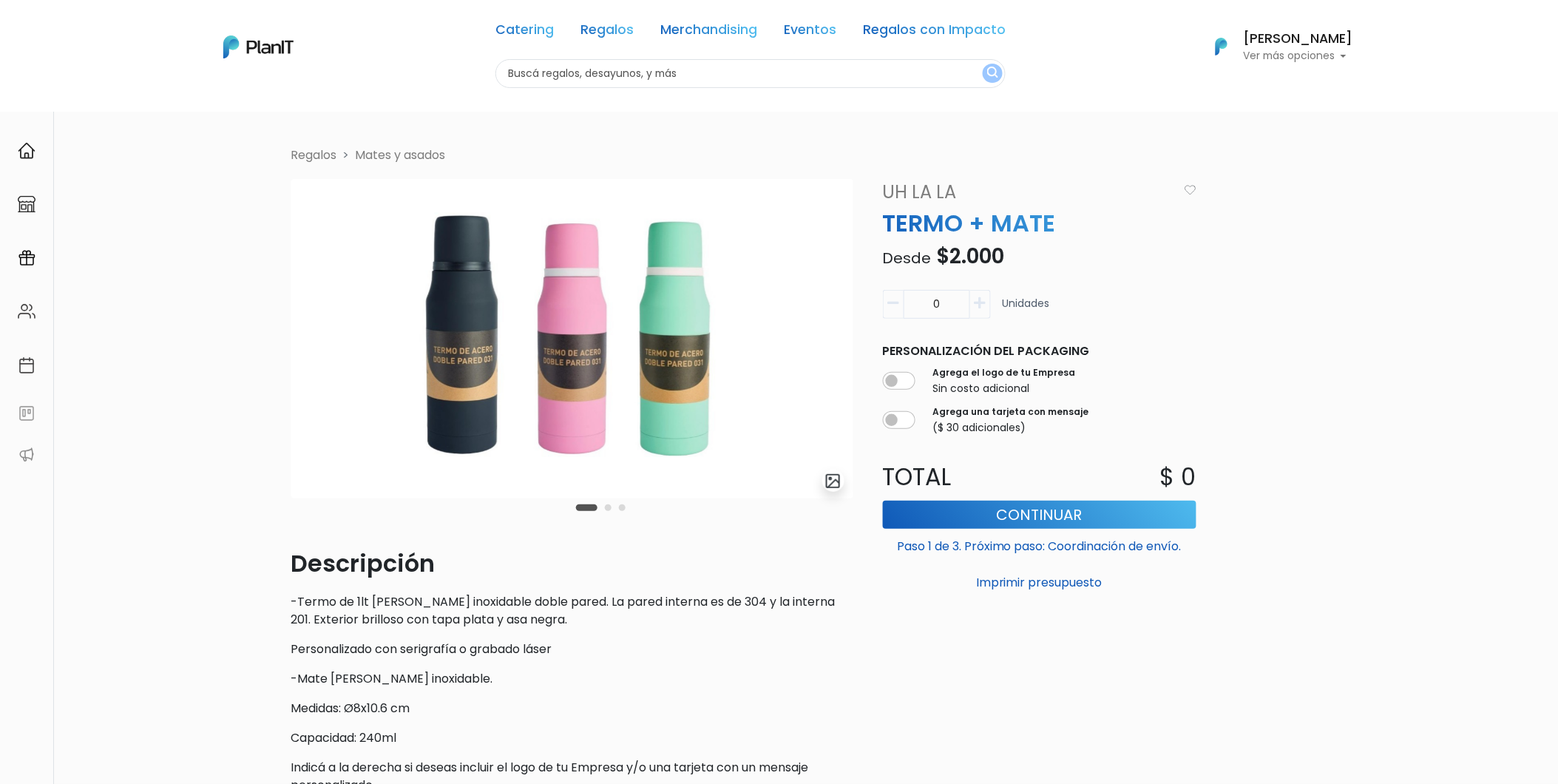
click at [611, 506] on button "Carousel Page 2" at bounding box center [608, 508] width 6 height 6
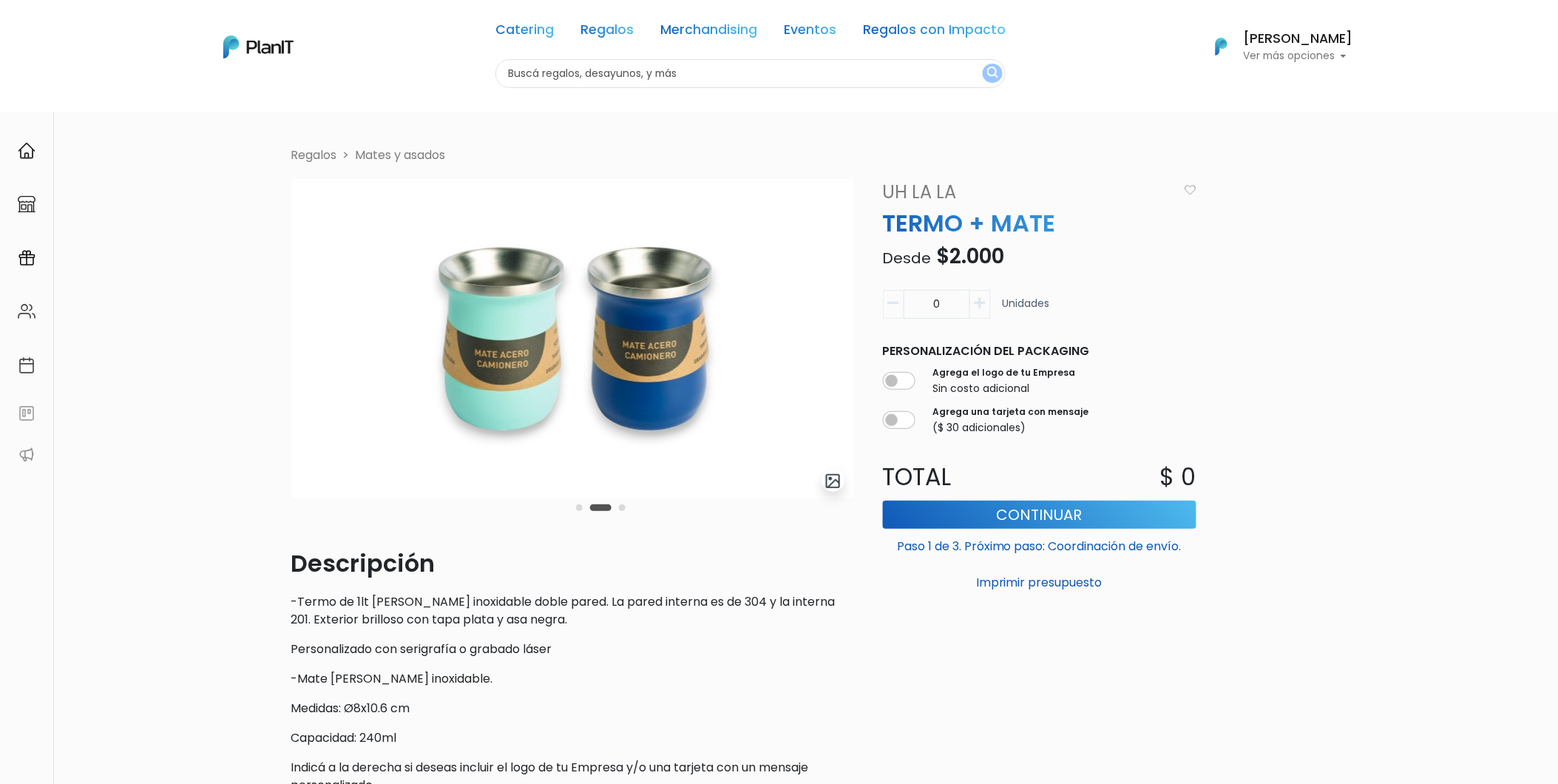
click at [625, 503] on div "Carousel Pagination" at bounding box center [601, 507] width 57 height 17
click at [623, 506] on button "Carousel Page 3" at bounding box center [622, 508] width 6 height 6
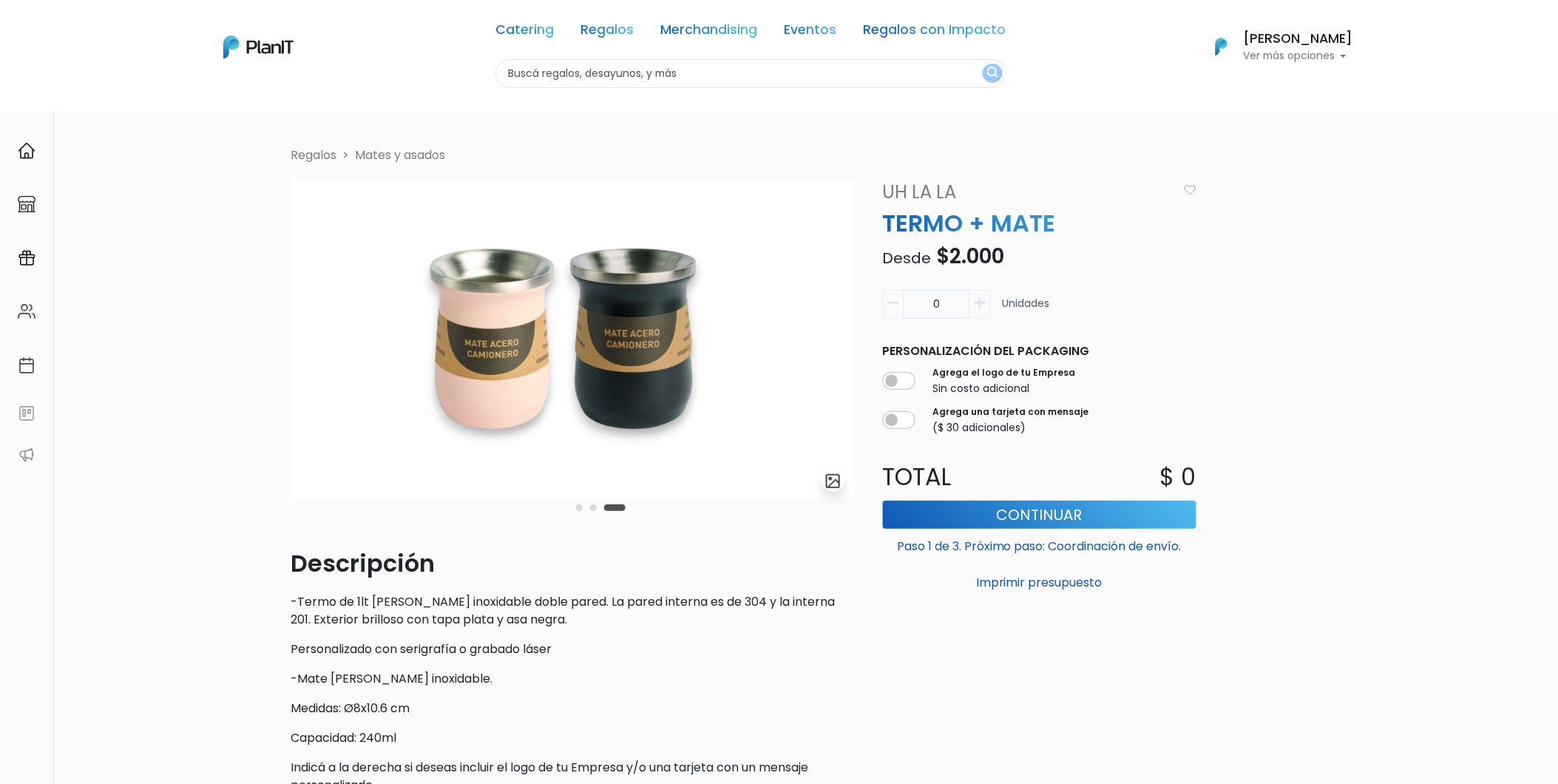
click at [377, 156] on link "Mates y asados" at bounding box center [401, 155] width 90 height 17
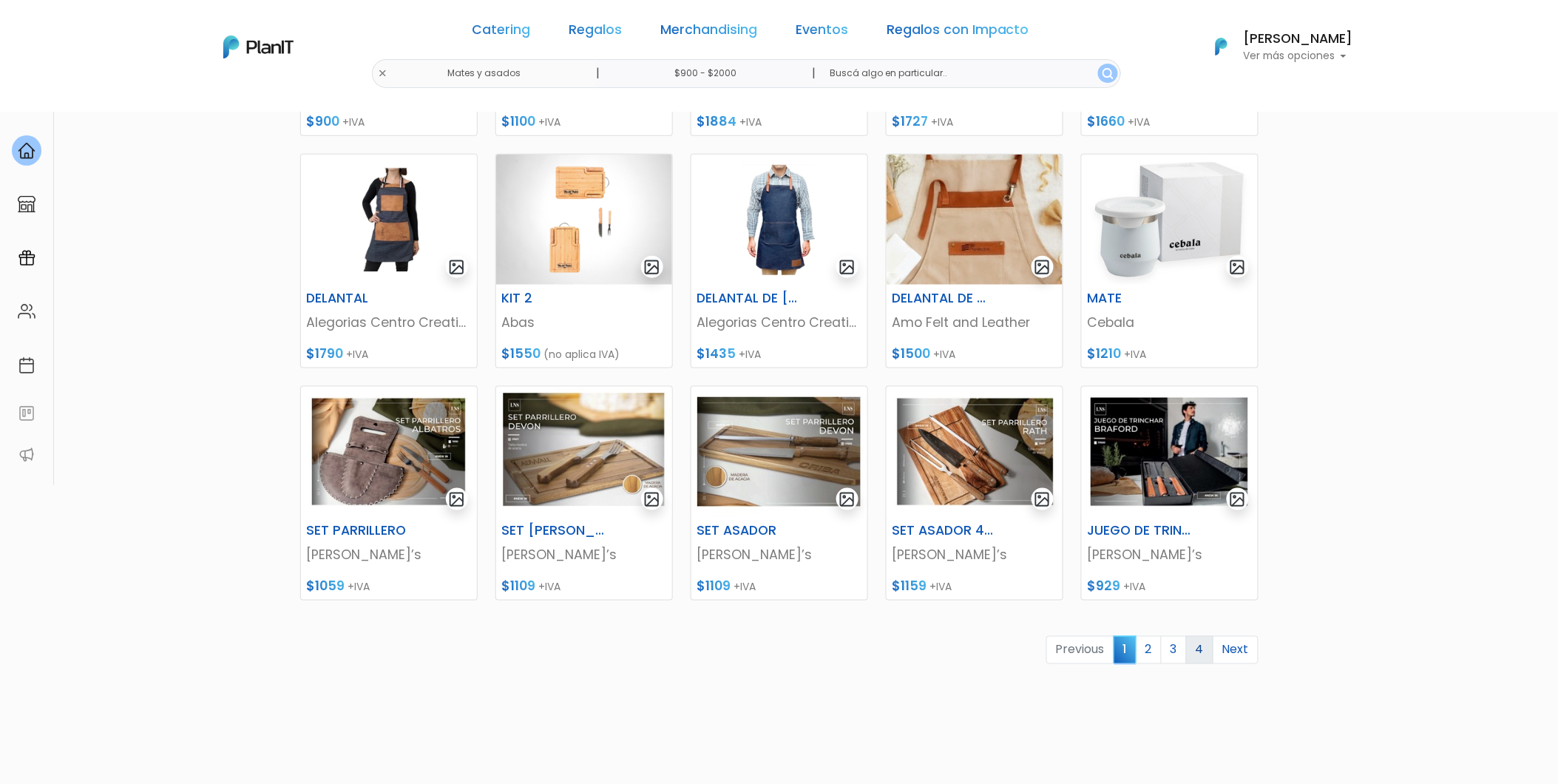
scroll to position [410, 0]
click at [1196, 655] on link "4" at bounding box center [1200, 649] width 27 height 28
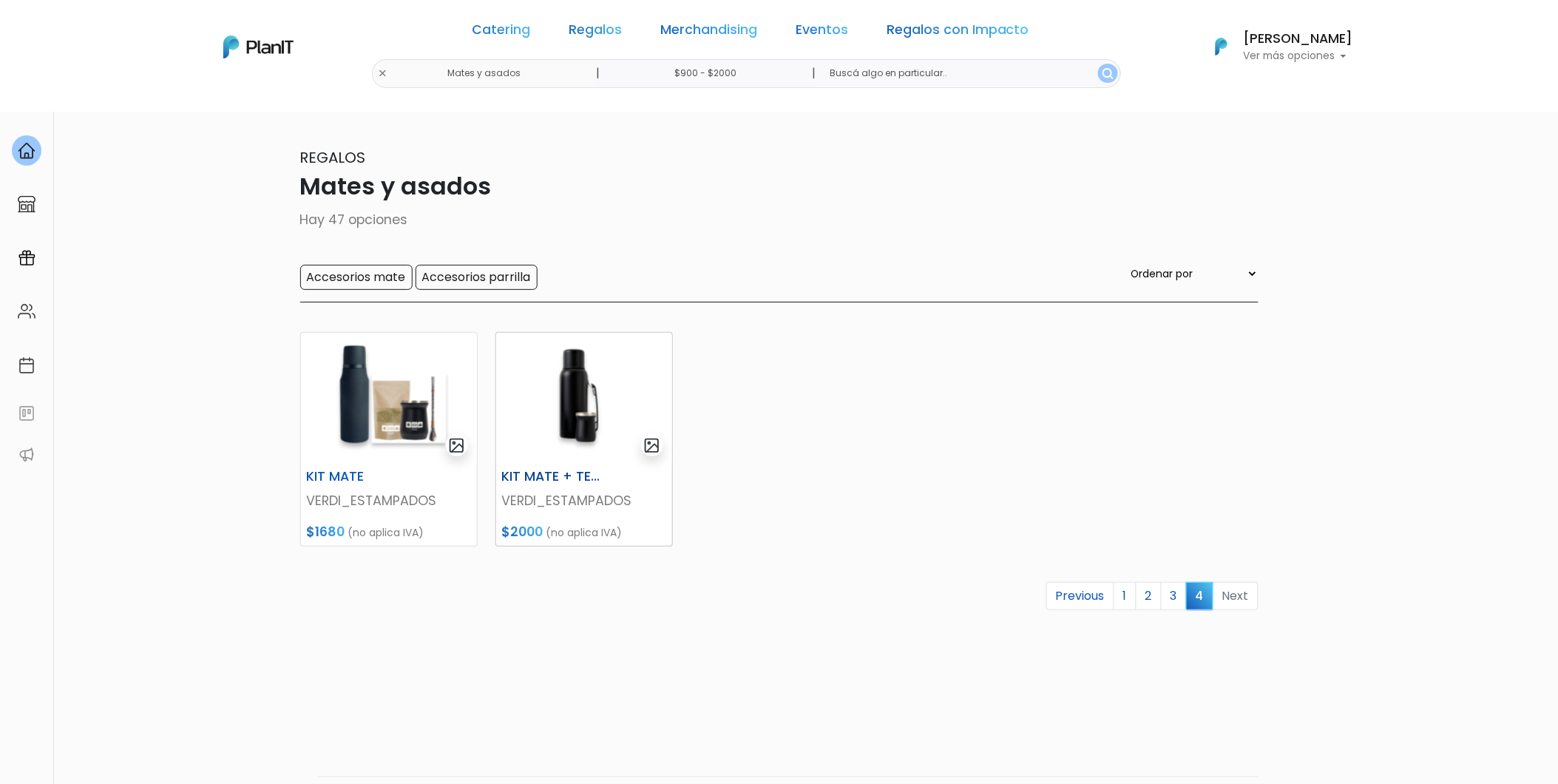
click at [587, 453] on img at bounding box center [584, 398] width 176 height 130
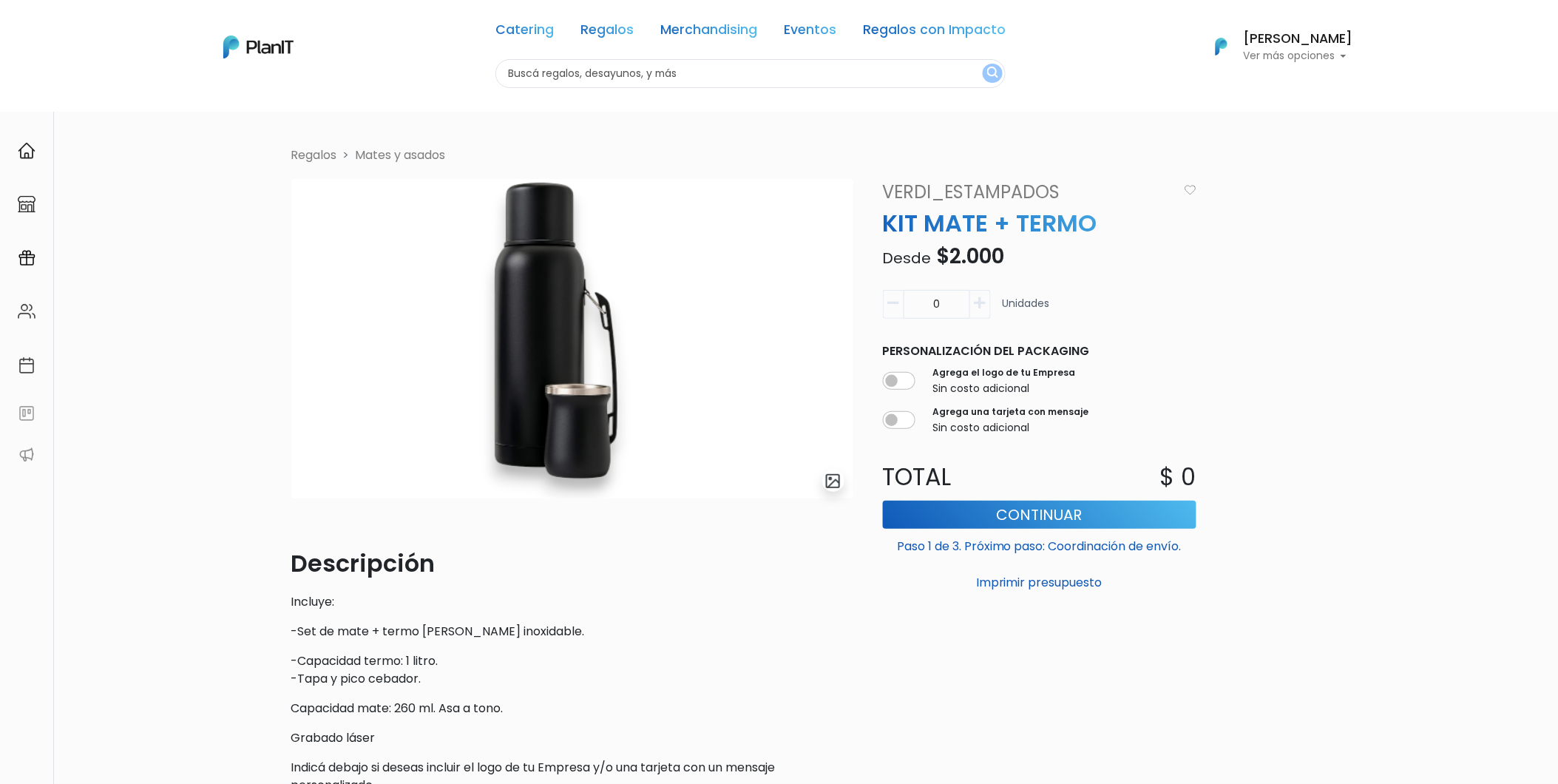
click at [375, 149] on link "Mates y asados" at bounding box center [401, 155] width 90 height 17
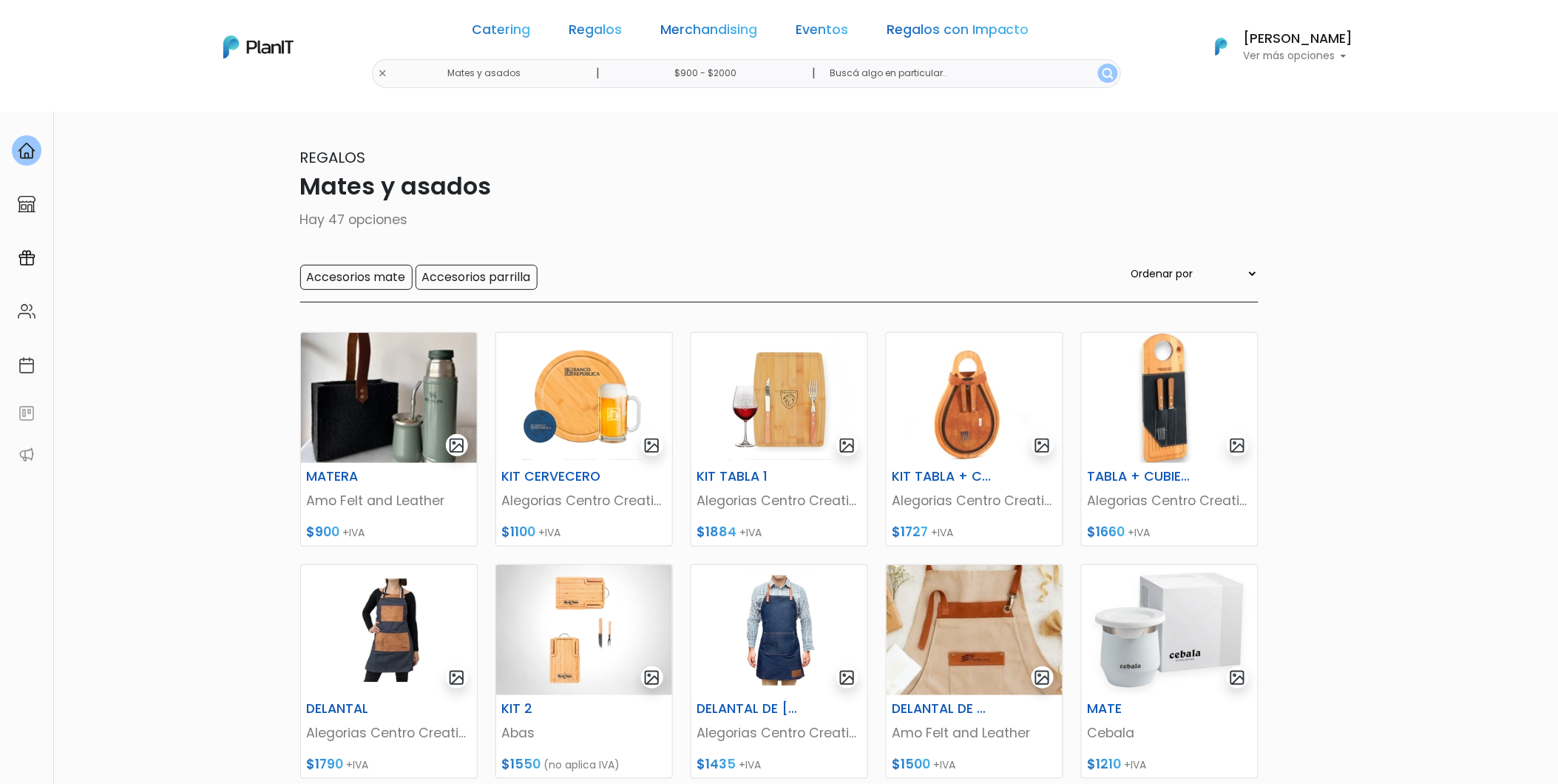
scroll to position [5, 0]
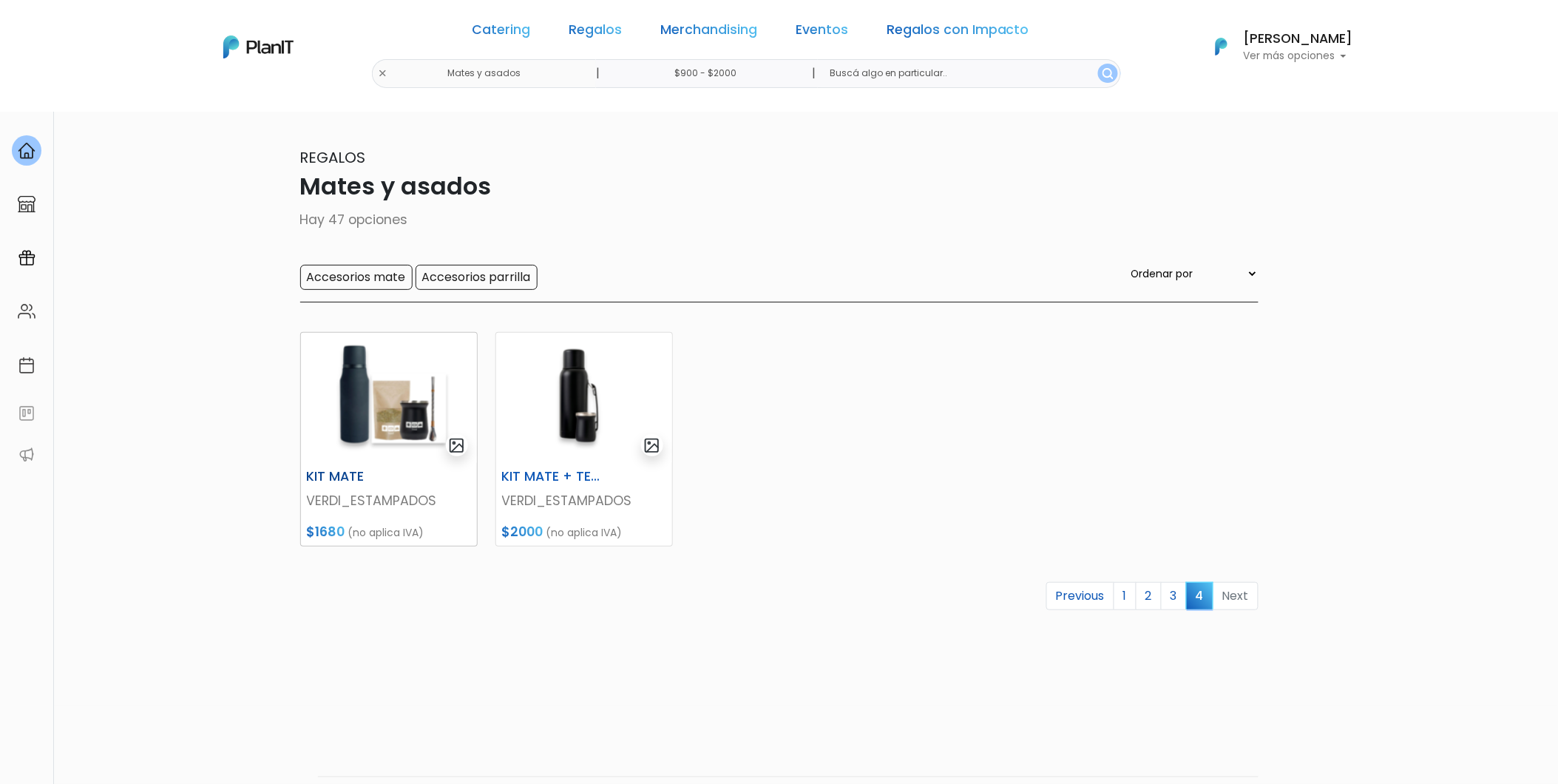
click at [390, 343] on img at bounding box center [389, 398] width 176 height 130
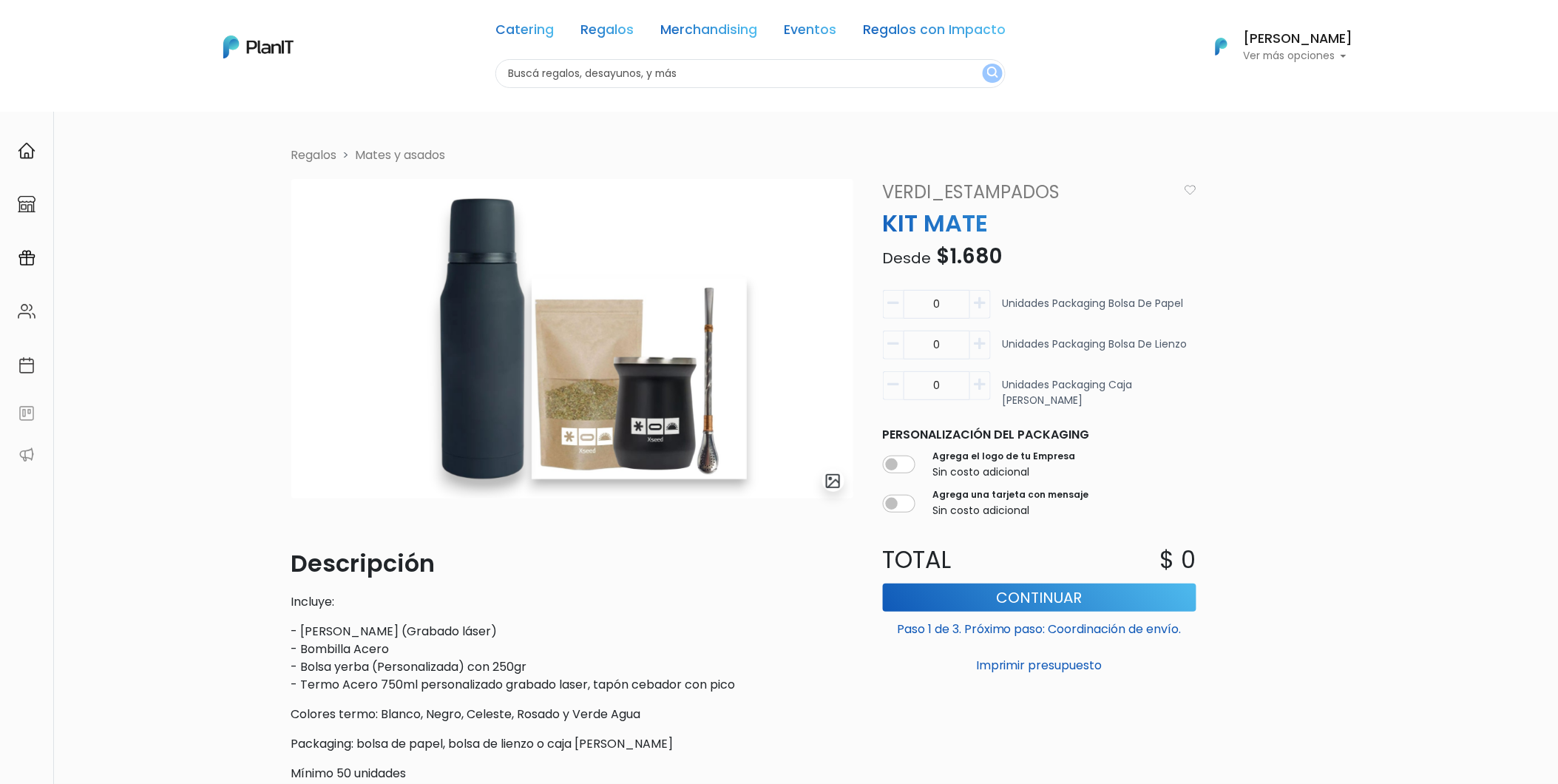
click at [386, 158] on link "Mates y asados" at bounding box center [401, 155] width 90 height 17
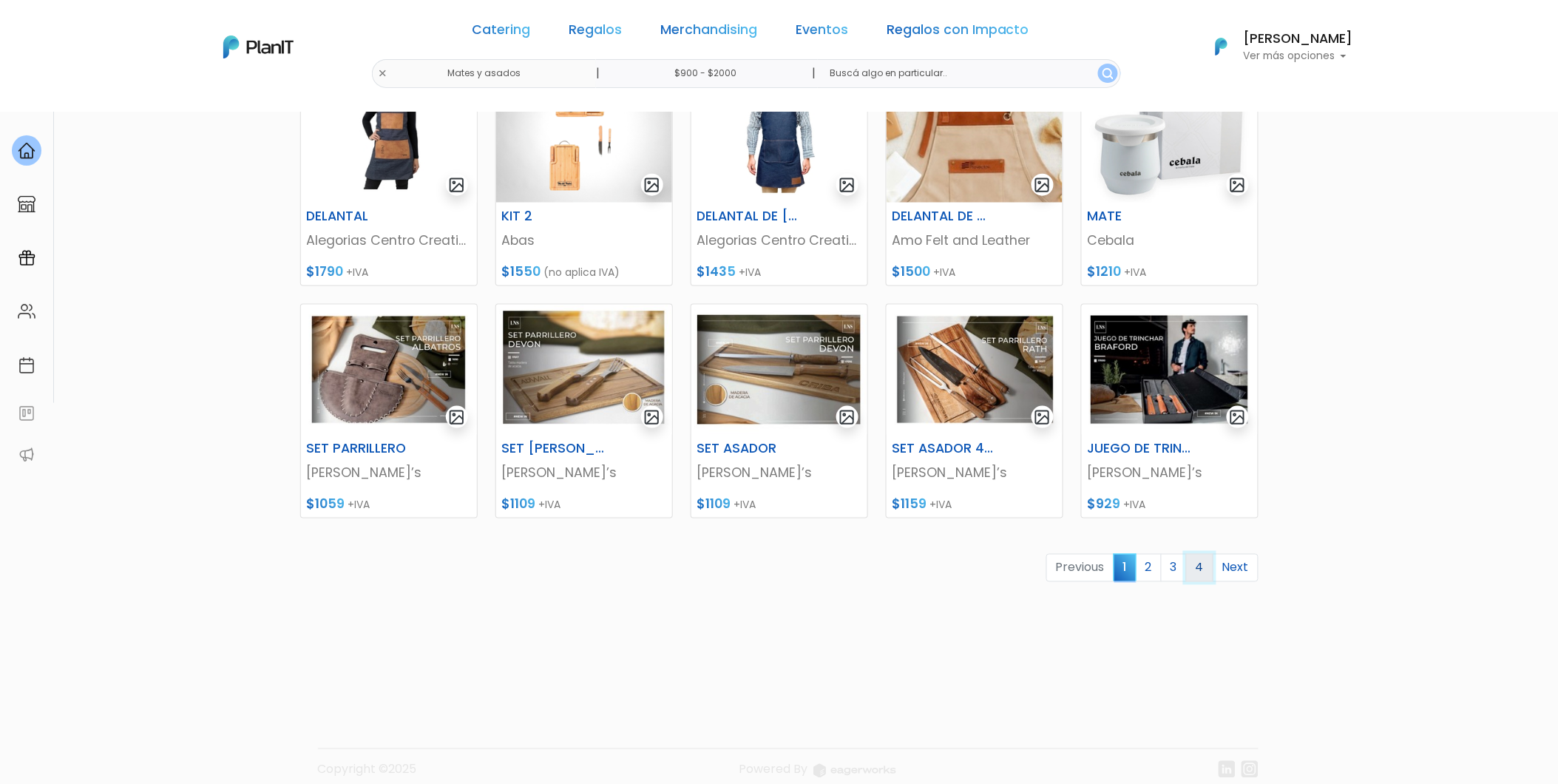
click at [1206, 574] on link "4" at bounding box center [1200, 567] width 27 height 28
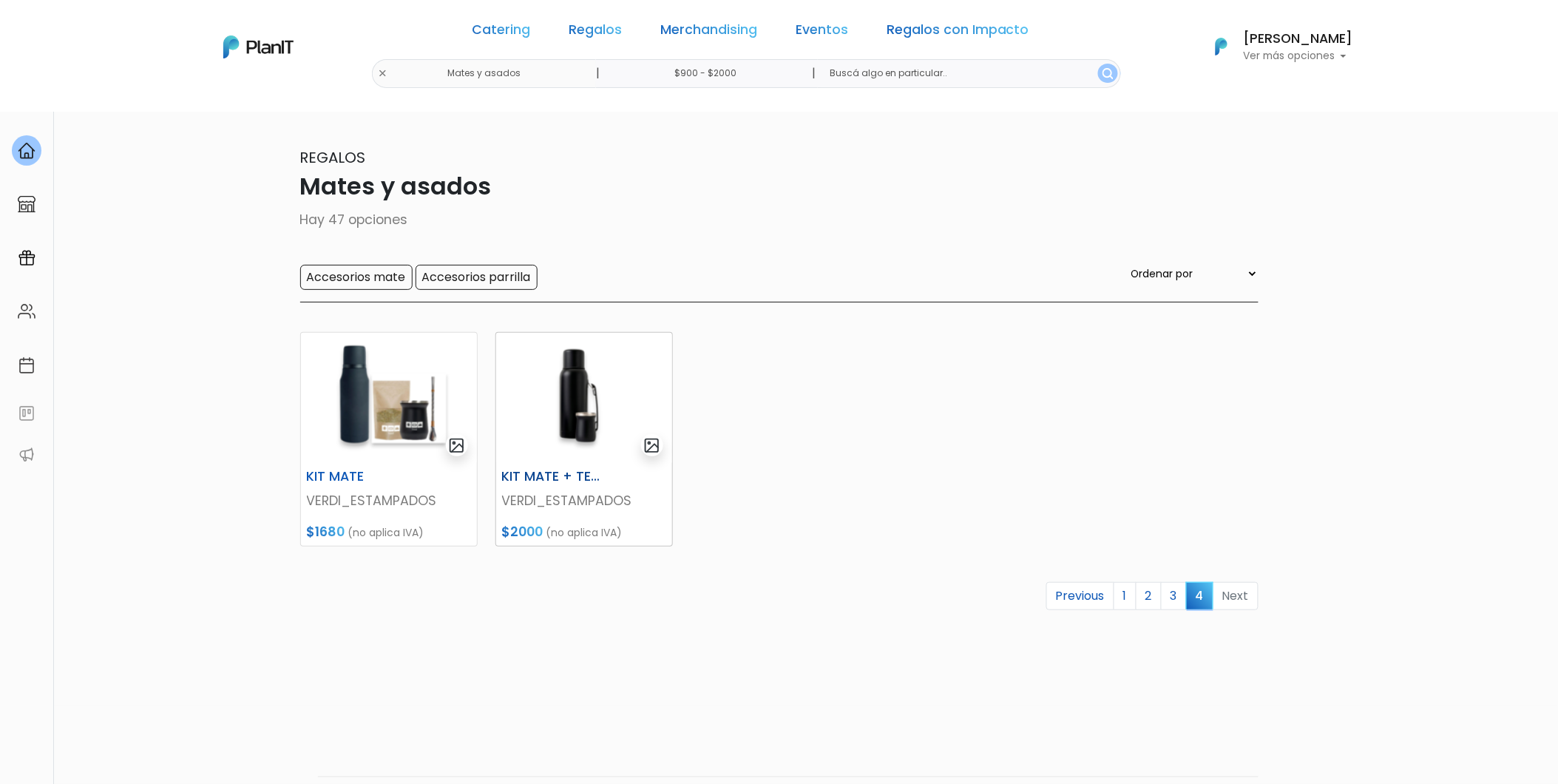
click at [595, 438] on img at bounding box center [584, 398] width 176 height 130
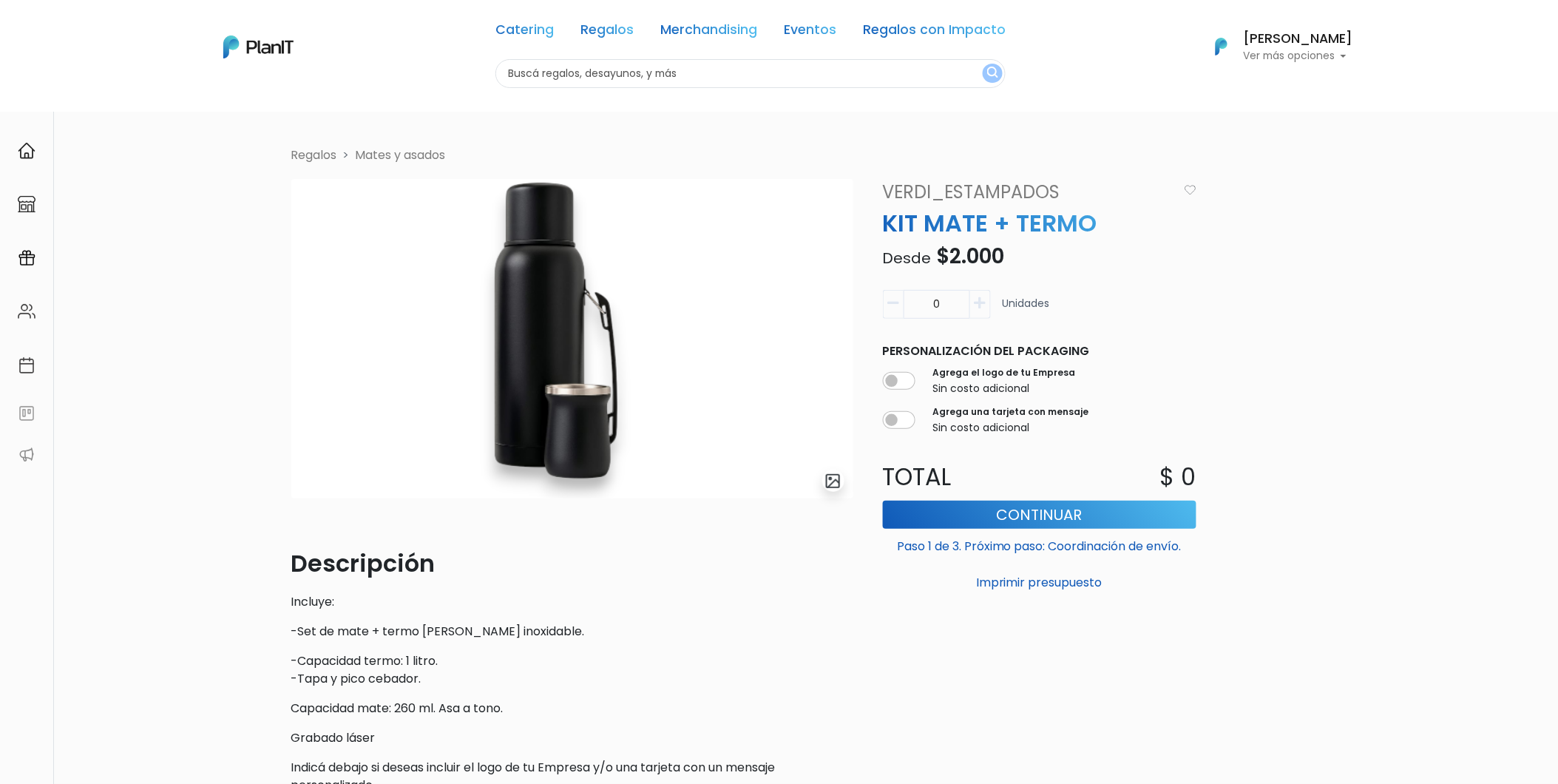
click at [419, 152] on link "Mates y asados" at bounding box center [401, 155] width 90 height 17
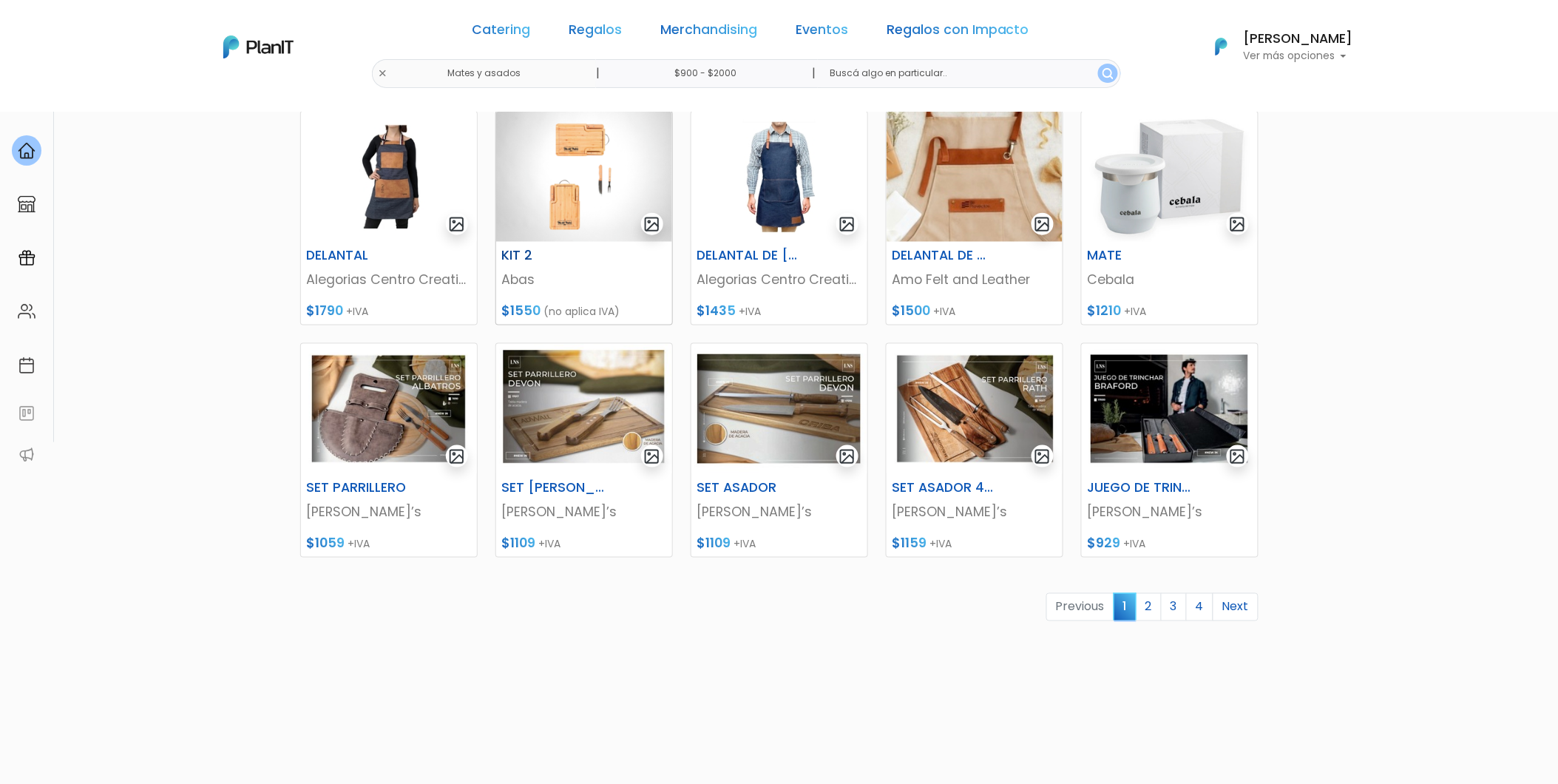
scroll to position [510, 0]
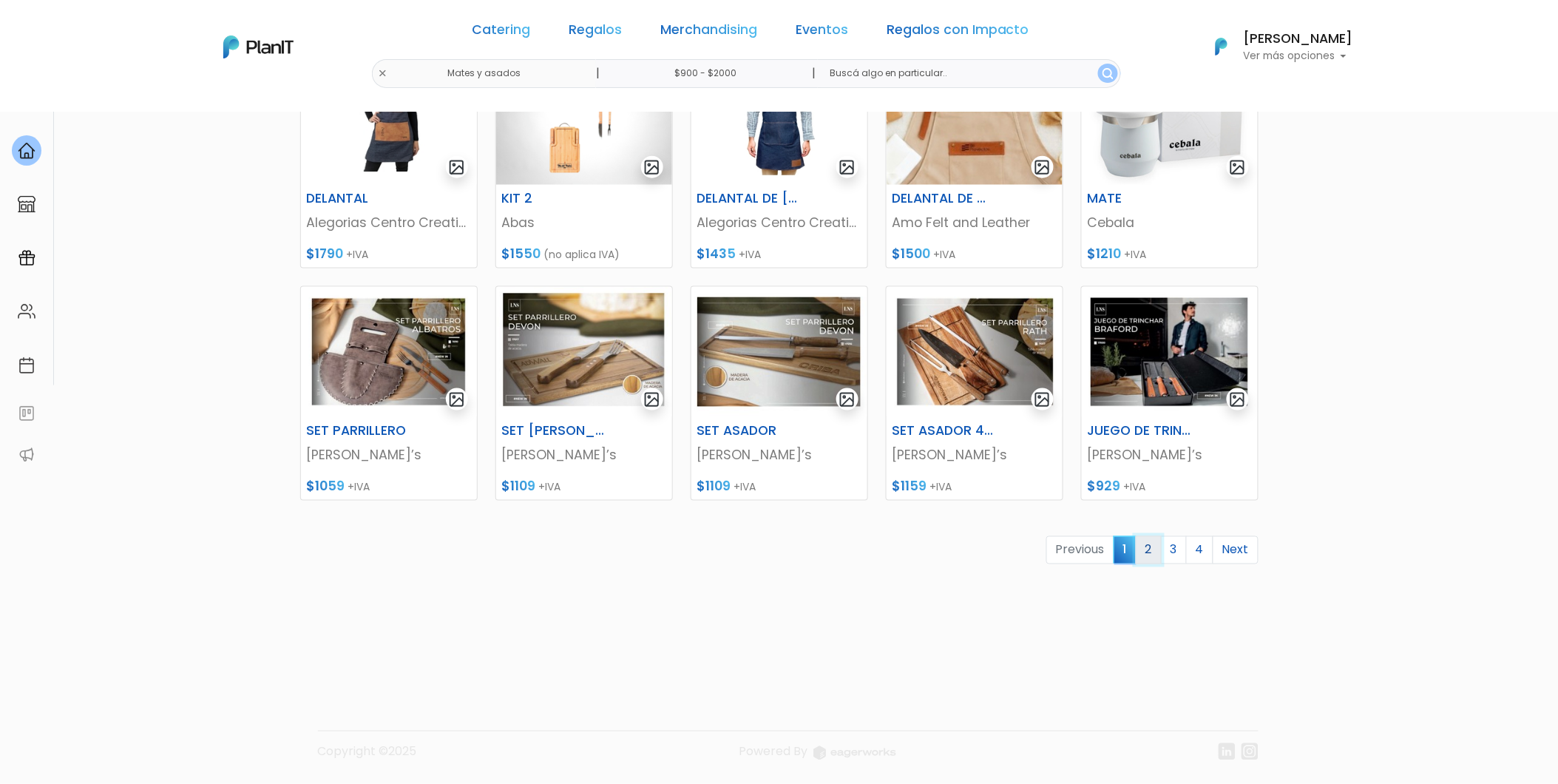
click at [1148, 548] on link "2" at bounding box center [1148, 550] width 26 height 28
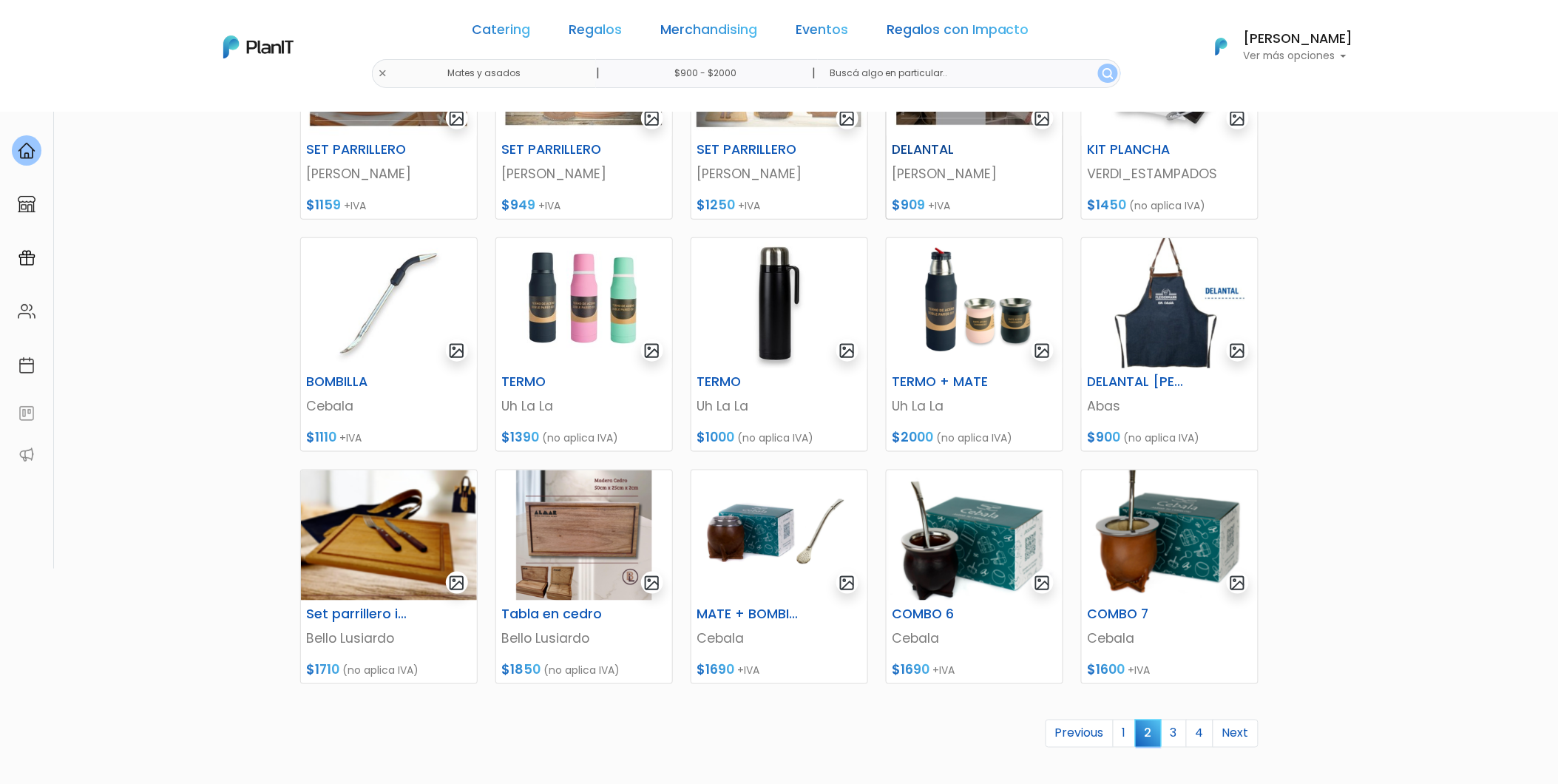
scroll to position [329, 0]
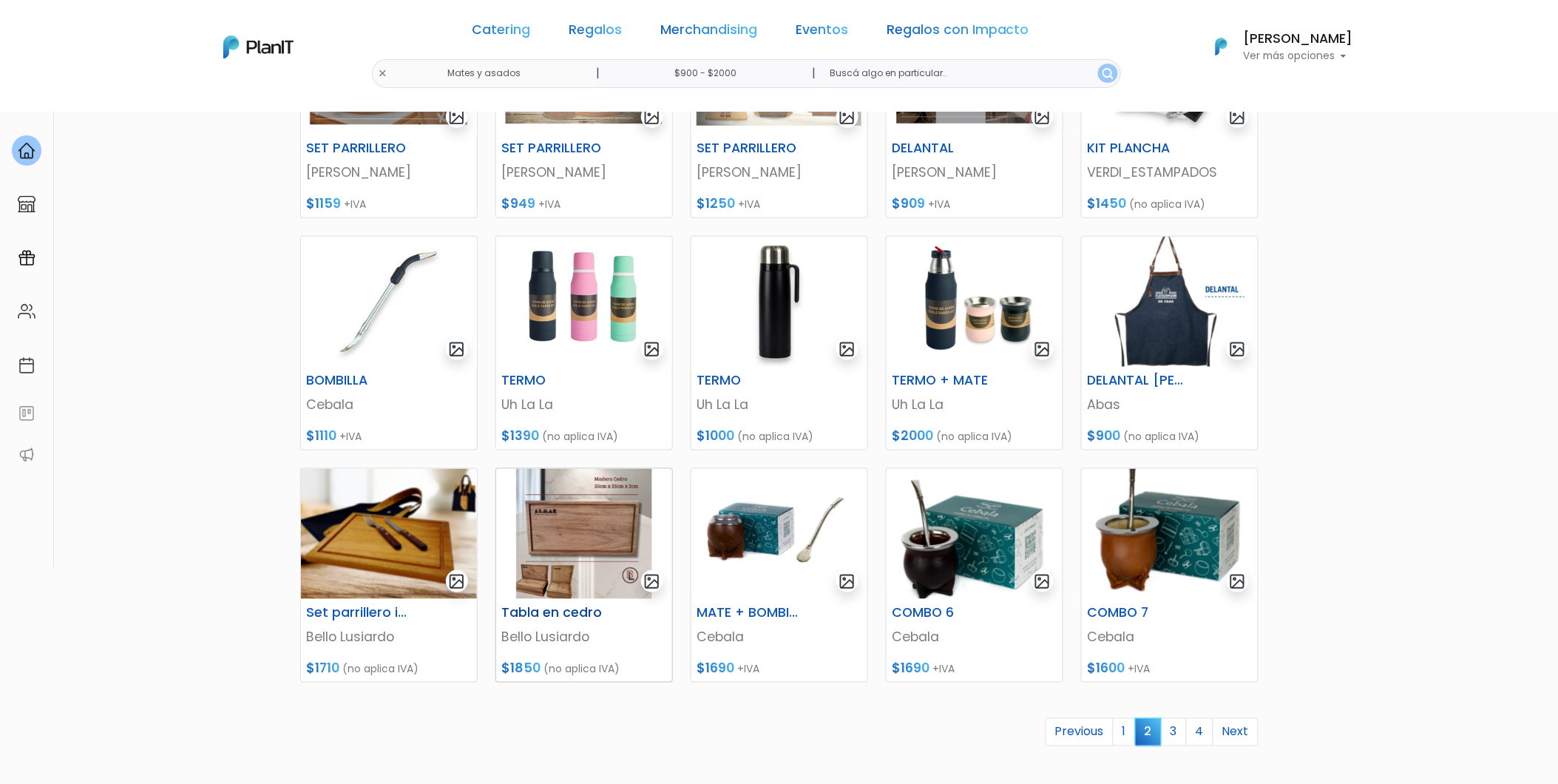
click at [562, 493] on img at bounding box center [584, 534] width 176 height 130
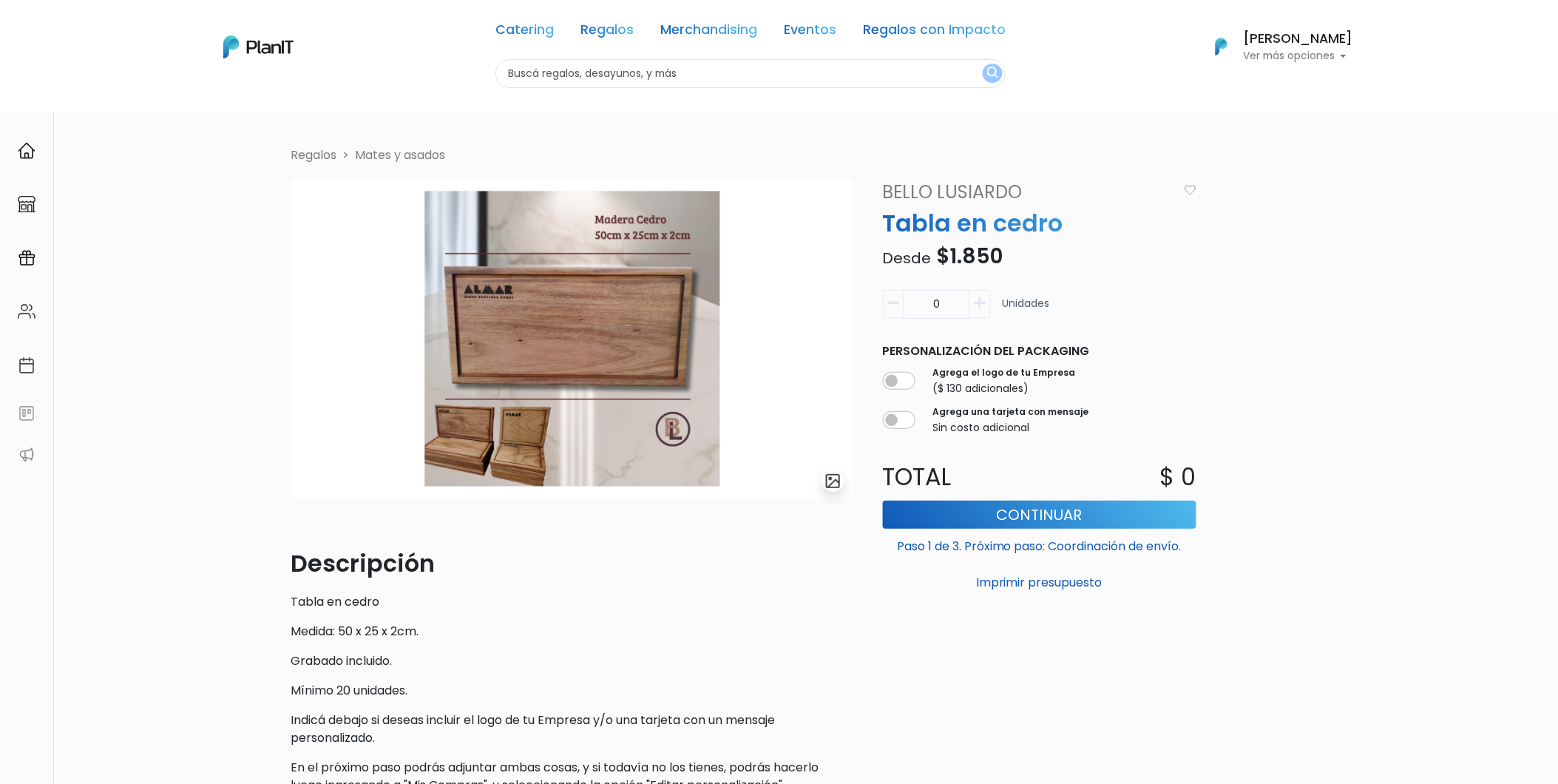
click at [410, 157] on link "Mates y asados" at bounding box center [401, 155] width 90 height 17
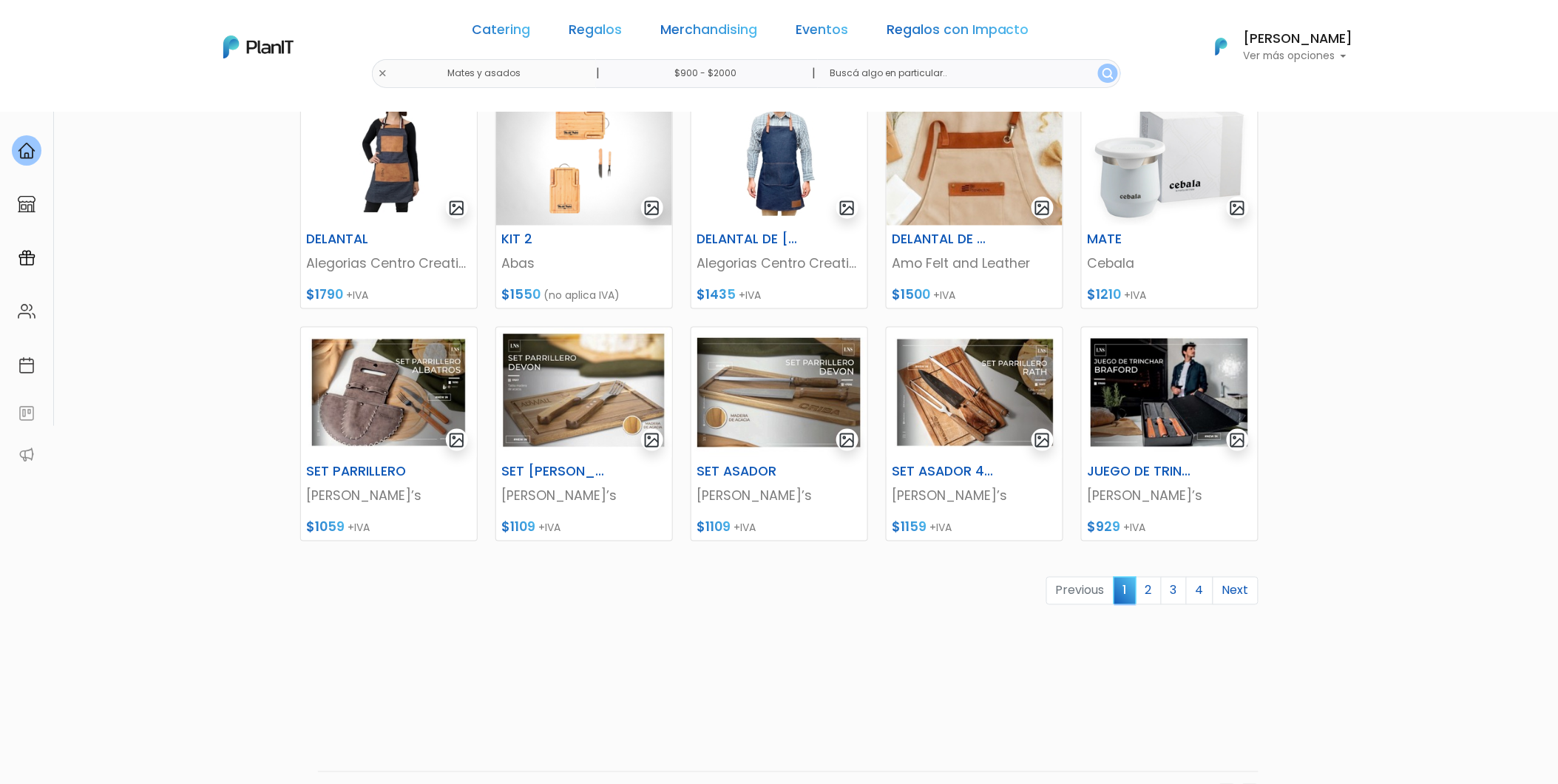
scroll to position [493, 0]
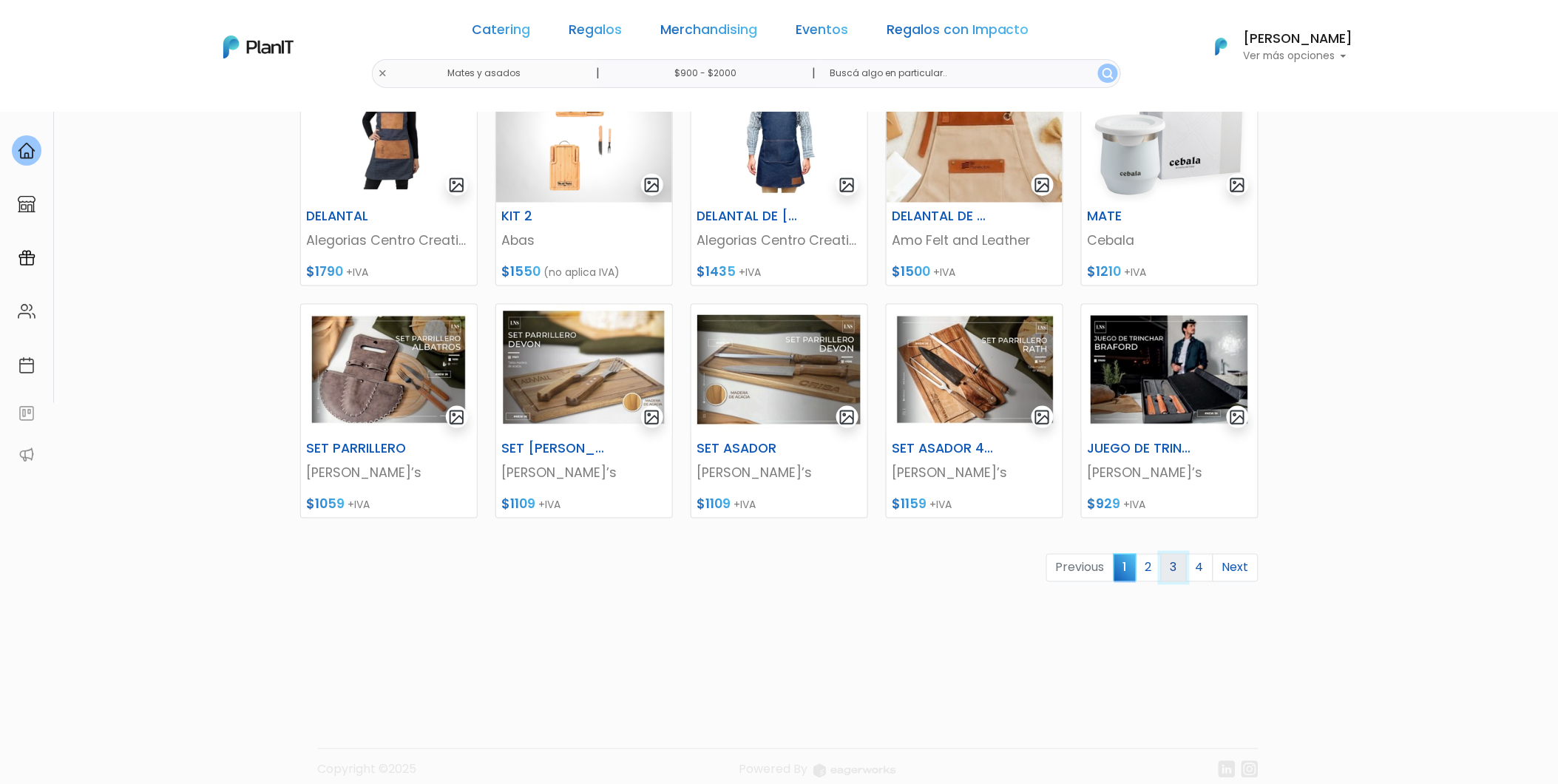
click at [1176, 574] on link "3" at bounding box center [1174, 567] width 26 height 28
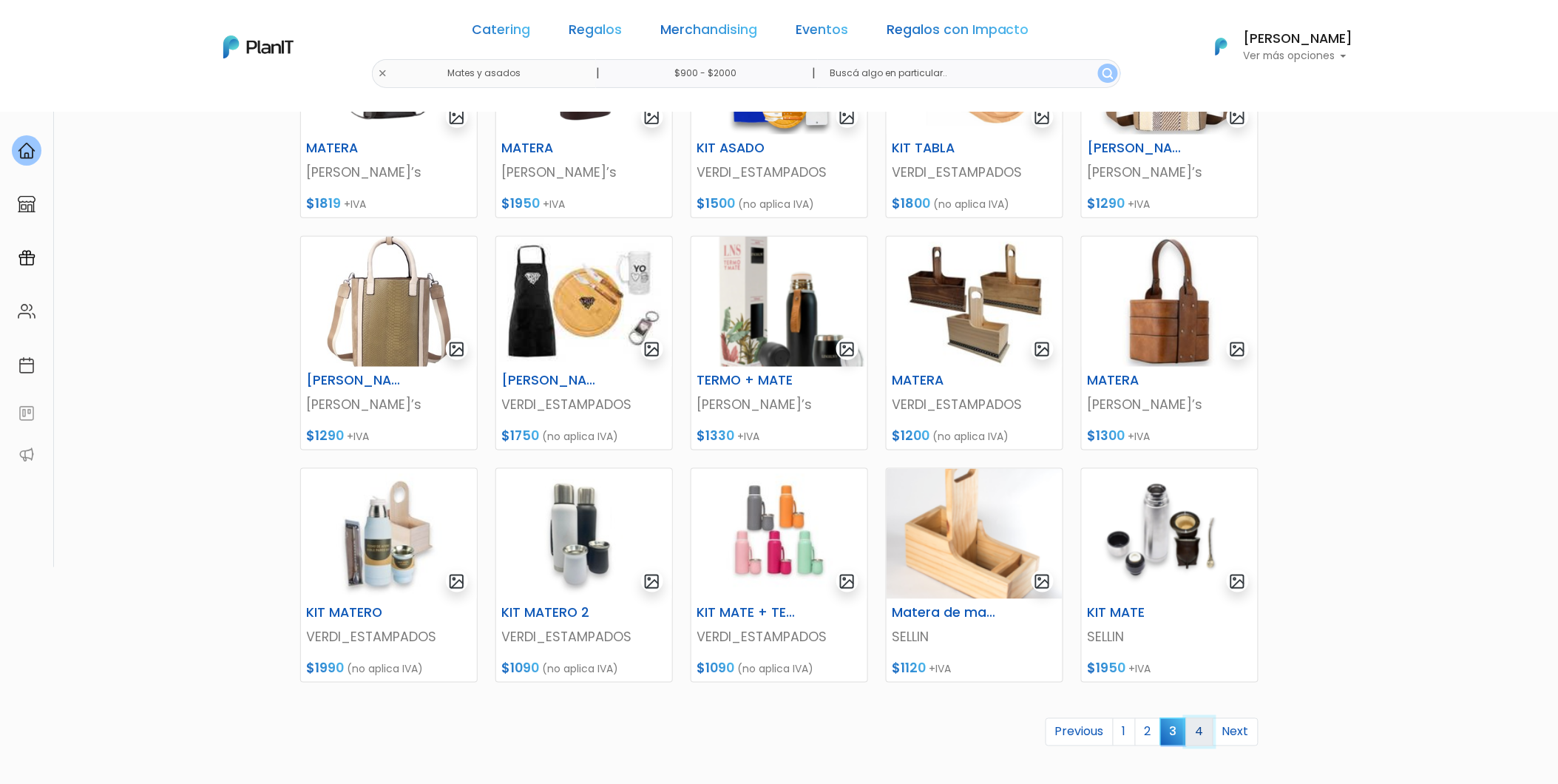
click at [1197, 734] on link "4" at bounding box center [1200, 732] width 27 height 28
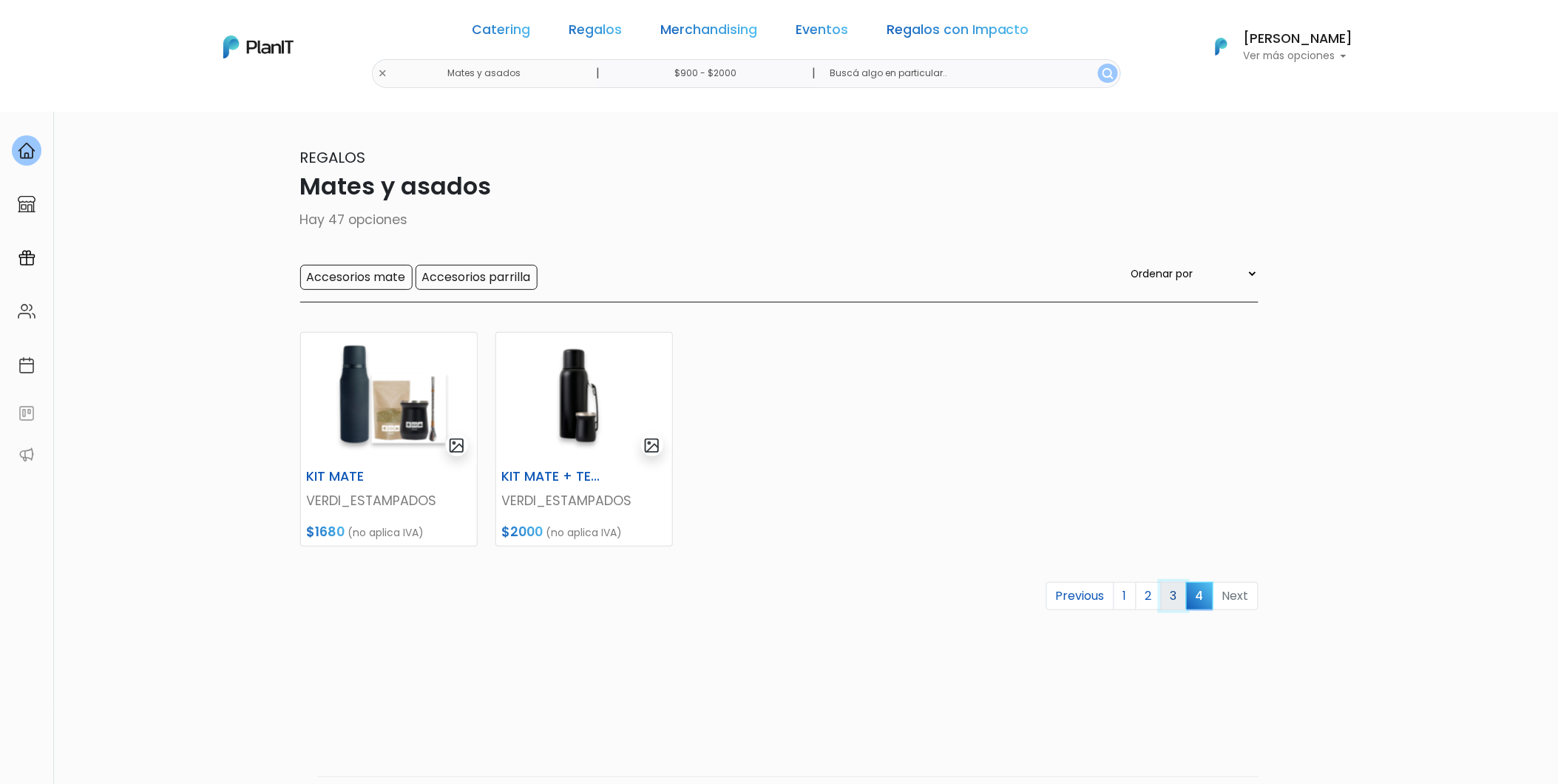
click at [1172, 608] on link "3" at bounding box center [1174, 595] width 26 height 28
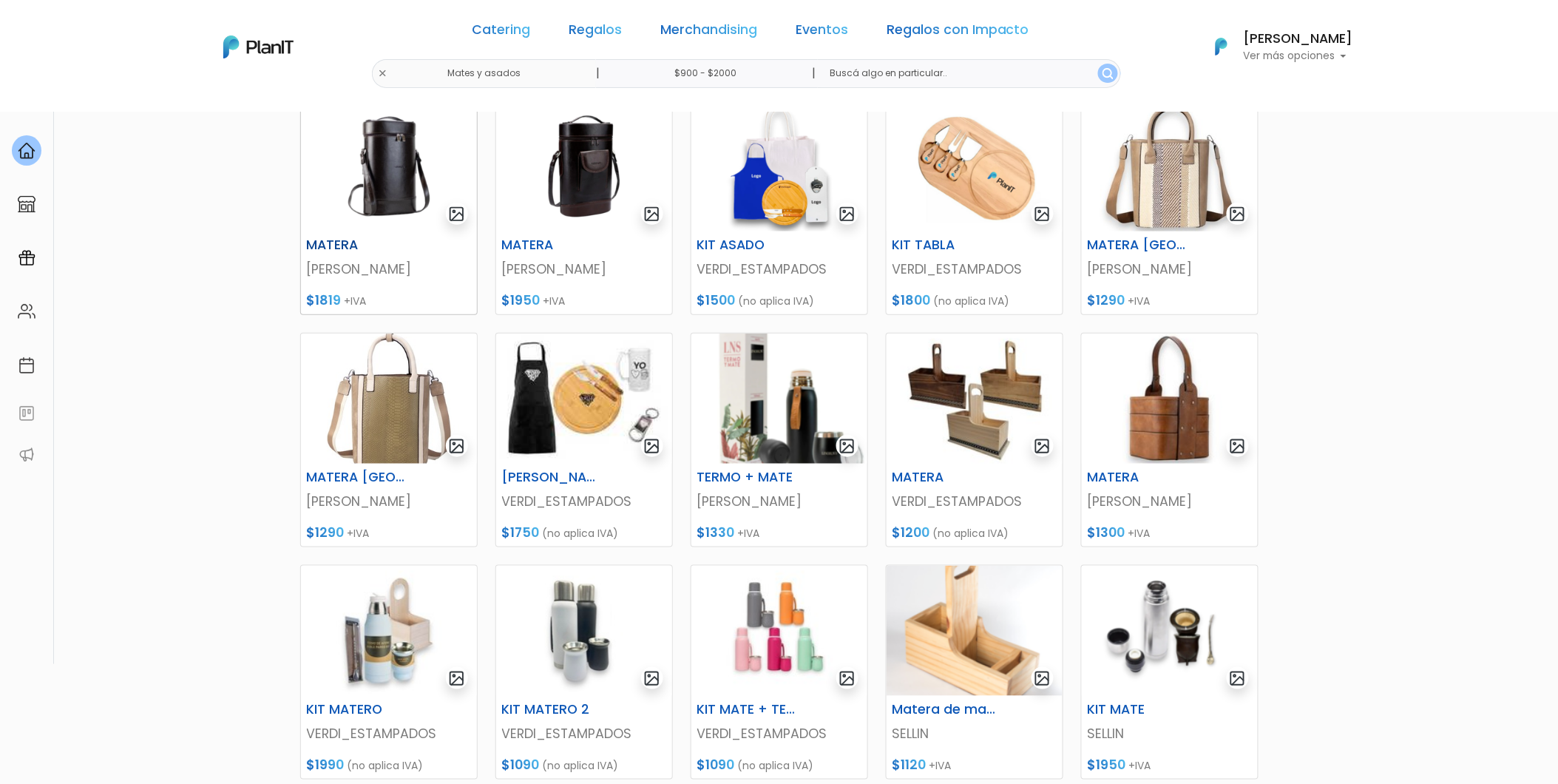
scroll to position [246, 0]
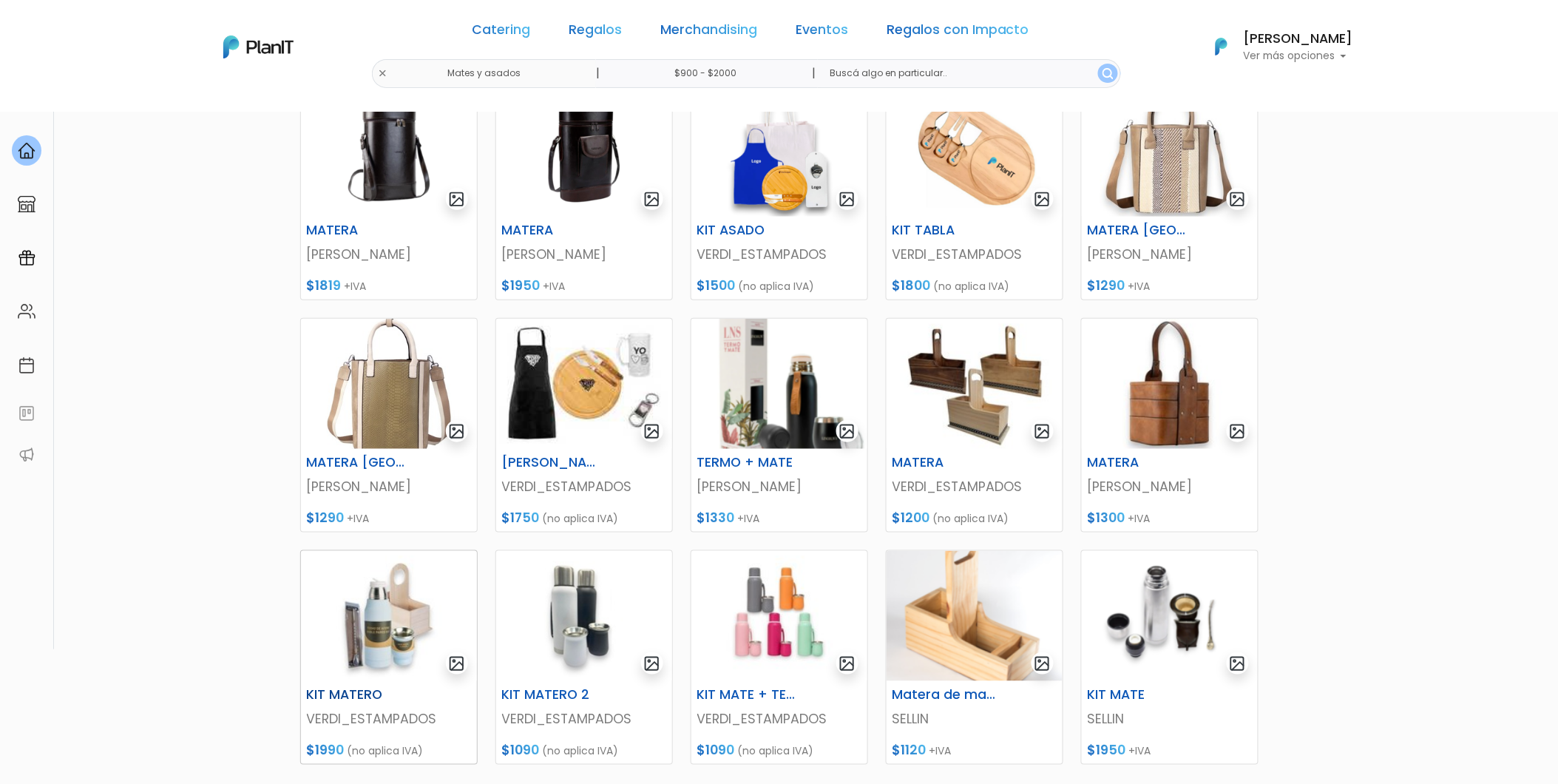
click at [379, 578] on img at bounding box center [389, 616] width 176 height 130
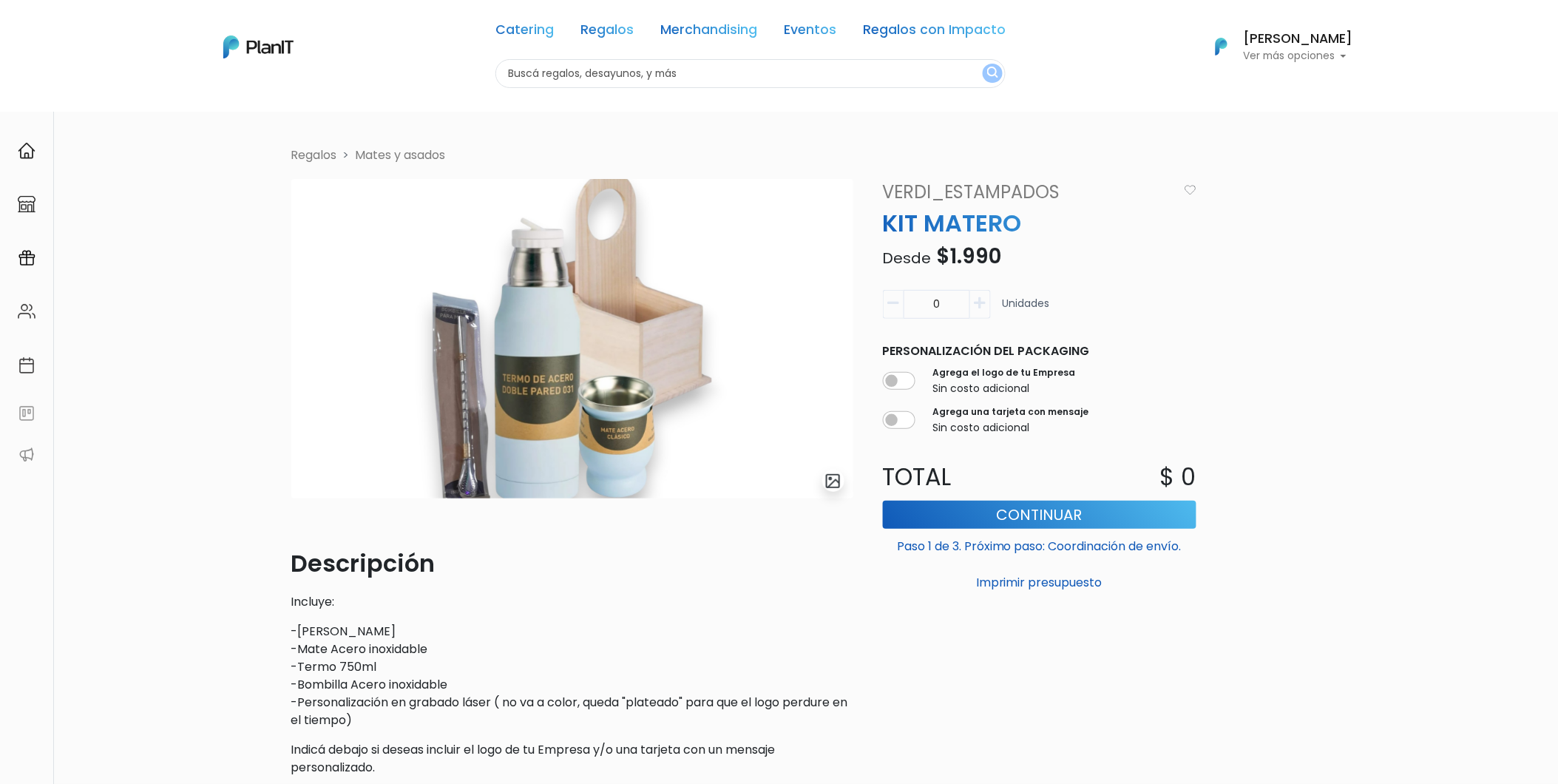
click at [396, 154] on link "Mates y asados" at bounding box center [401, 155] width 90 height 17
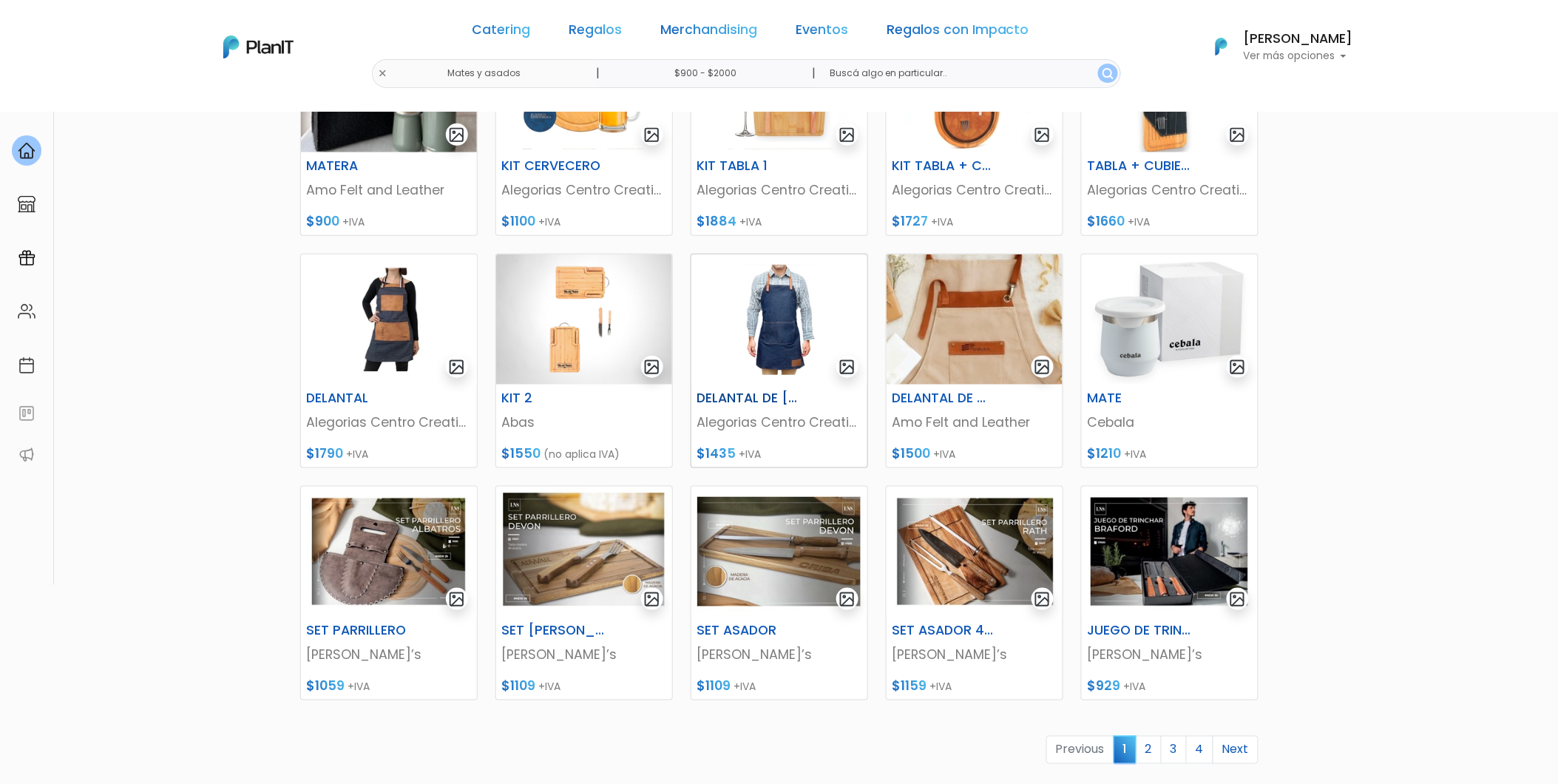
scroll to position [329, 0]
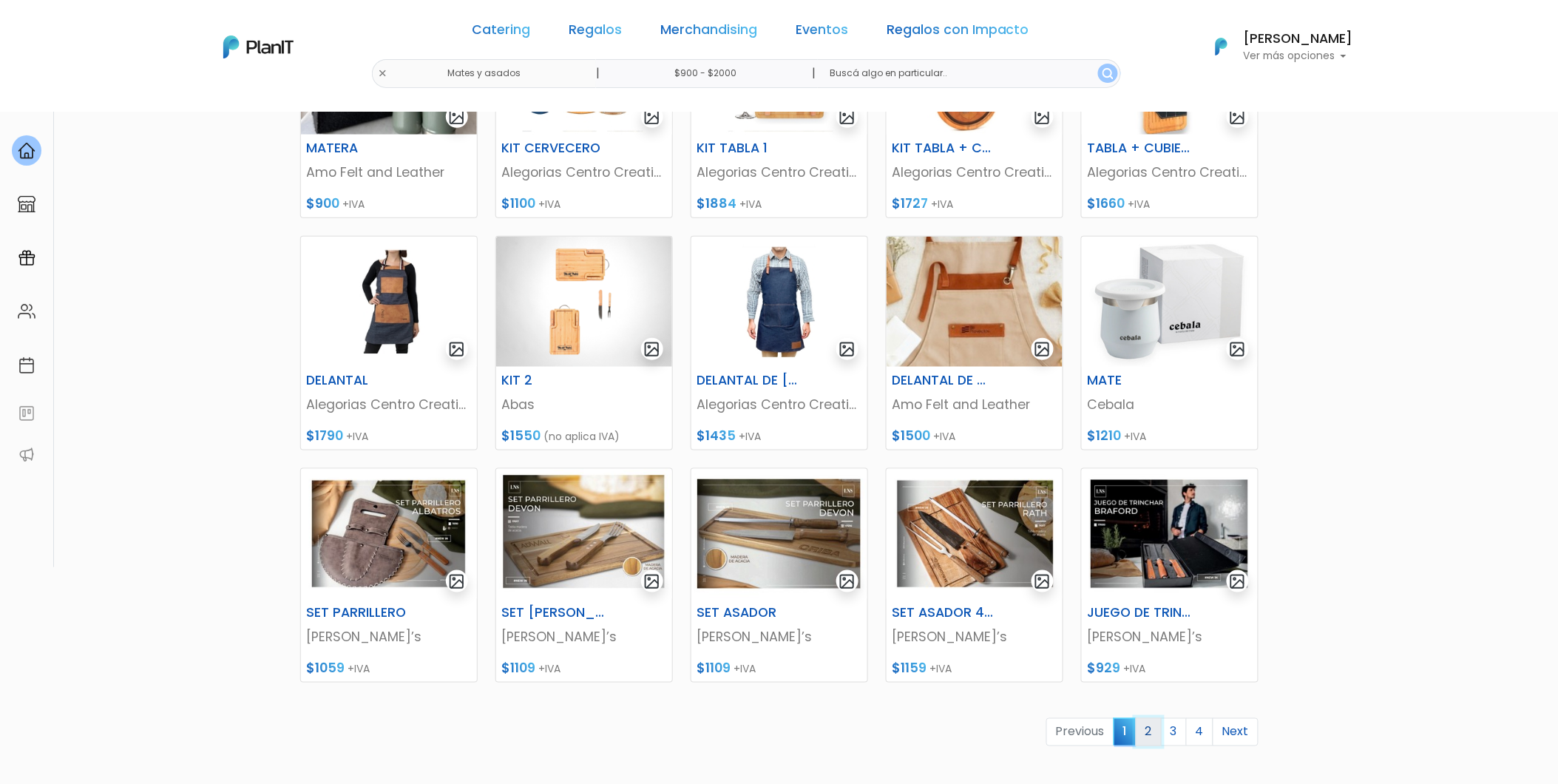
click at [1144, 724] on link "2" at bounding box center [1148, 732] width 26 height 28
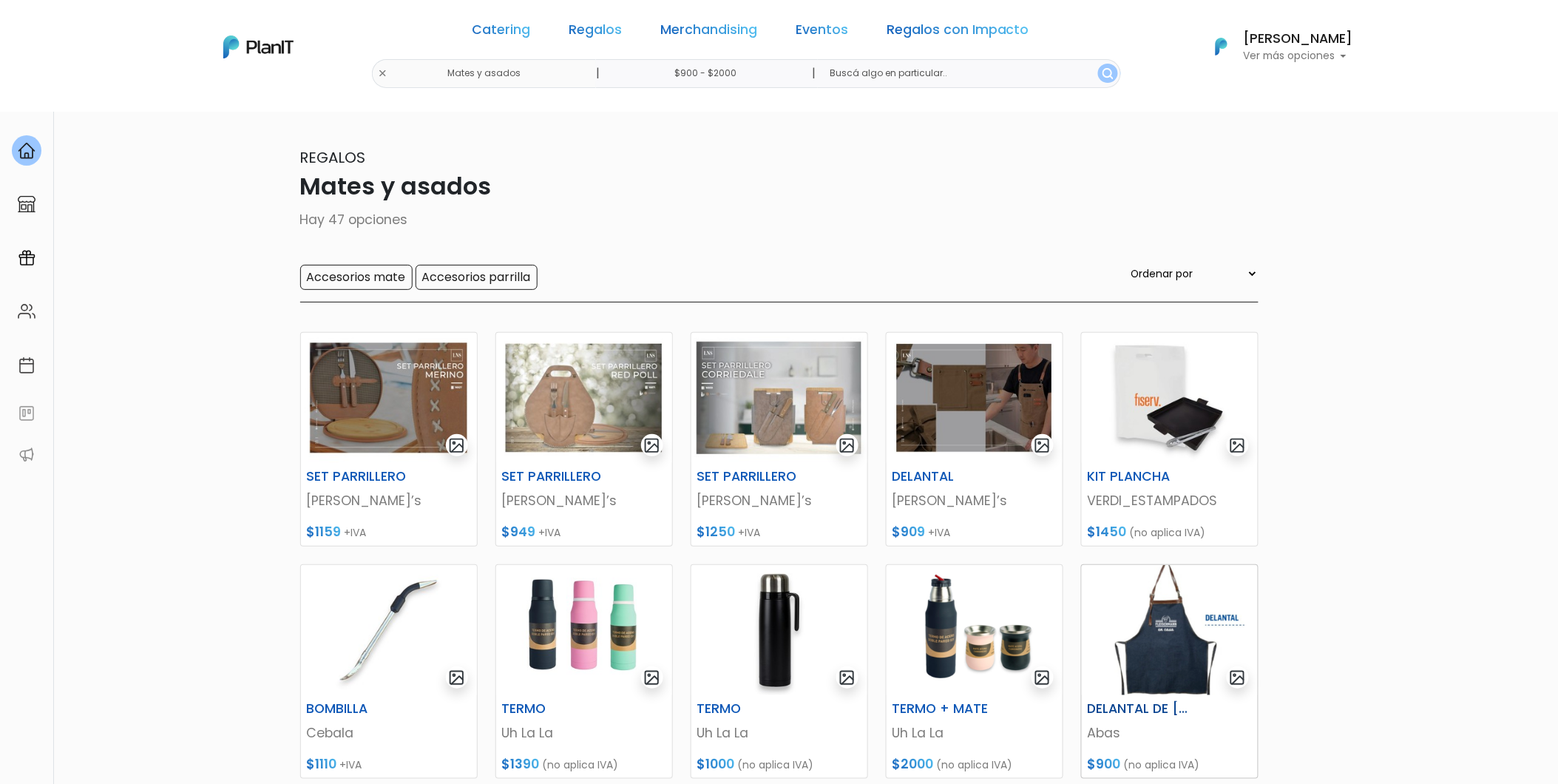
scroll to position [82, 0]
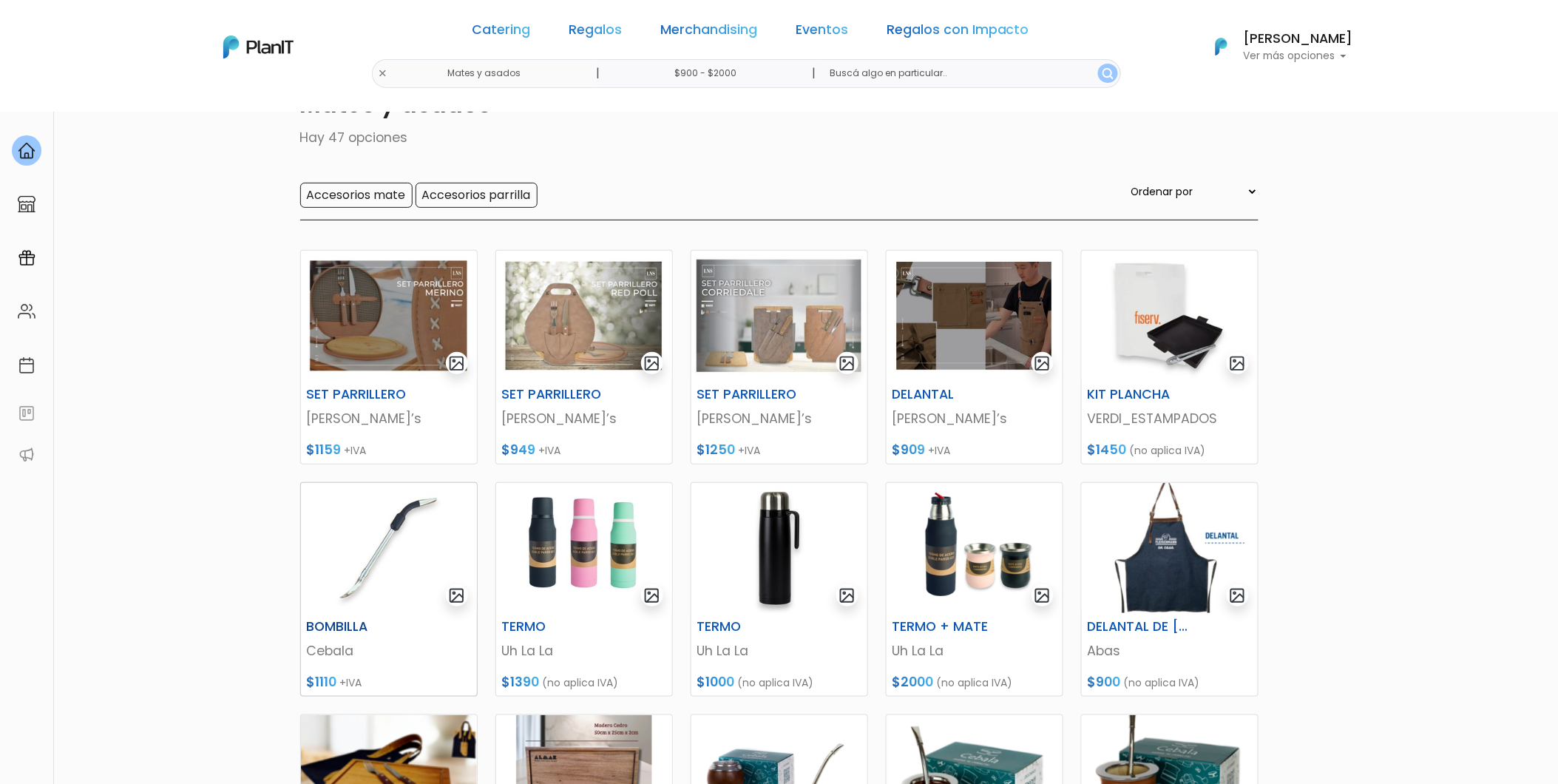
click at [366, 604] on img at bounding box center [389, 548] width 176 height 130
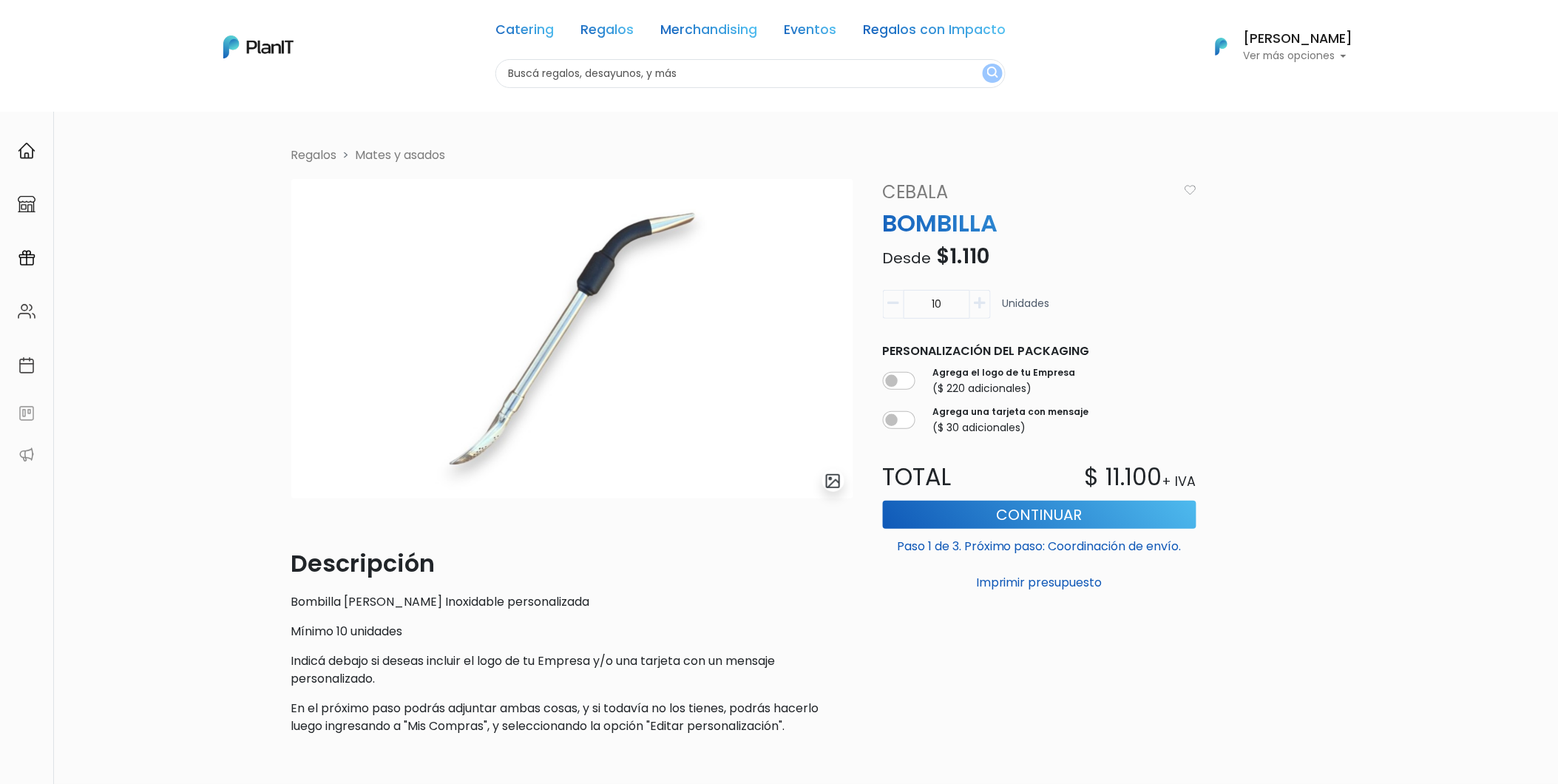
click at [380, 147] on link "Mates y asados" at bounding box center [401, 155] width 90 height 17
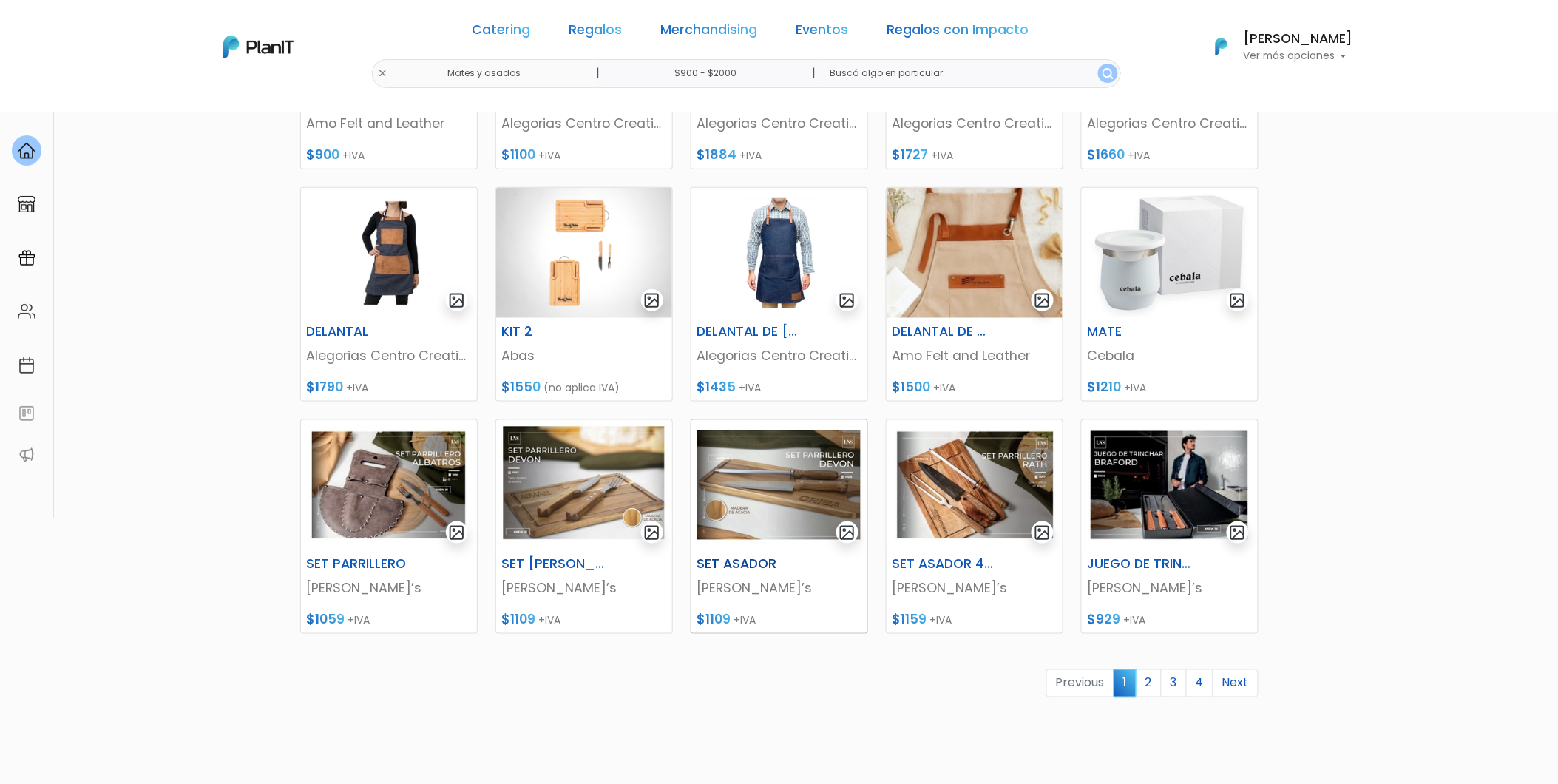
scroll to position [410, 0]
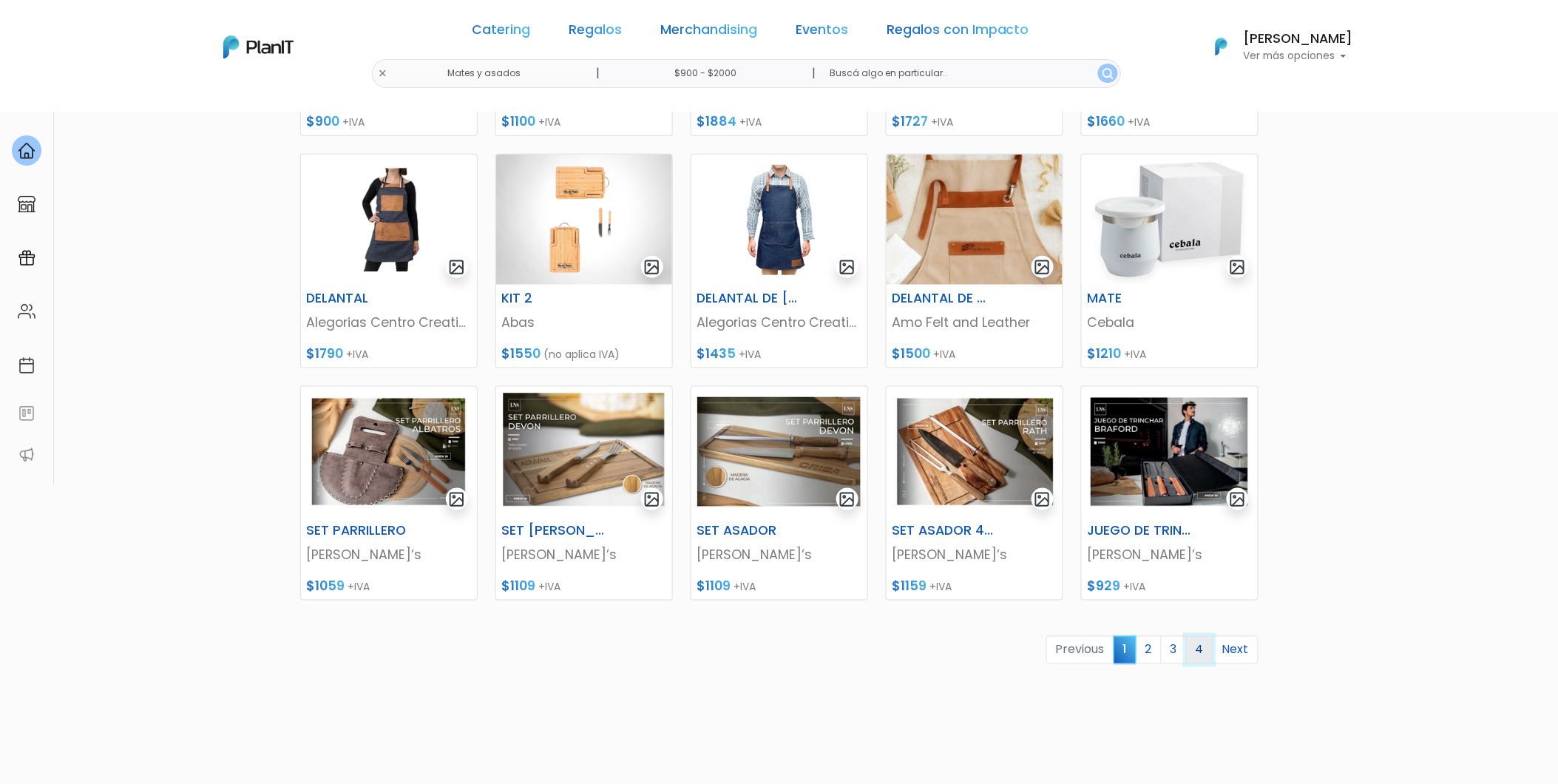
click at [1189, 652] on link "4" at bounding box center [1200, 649] width 27 height 28
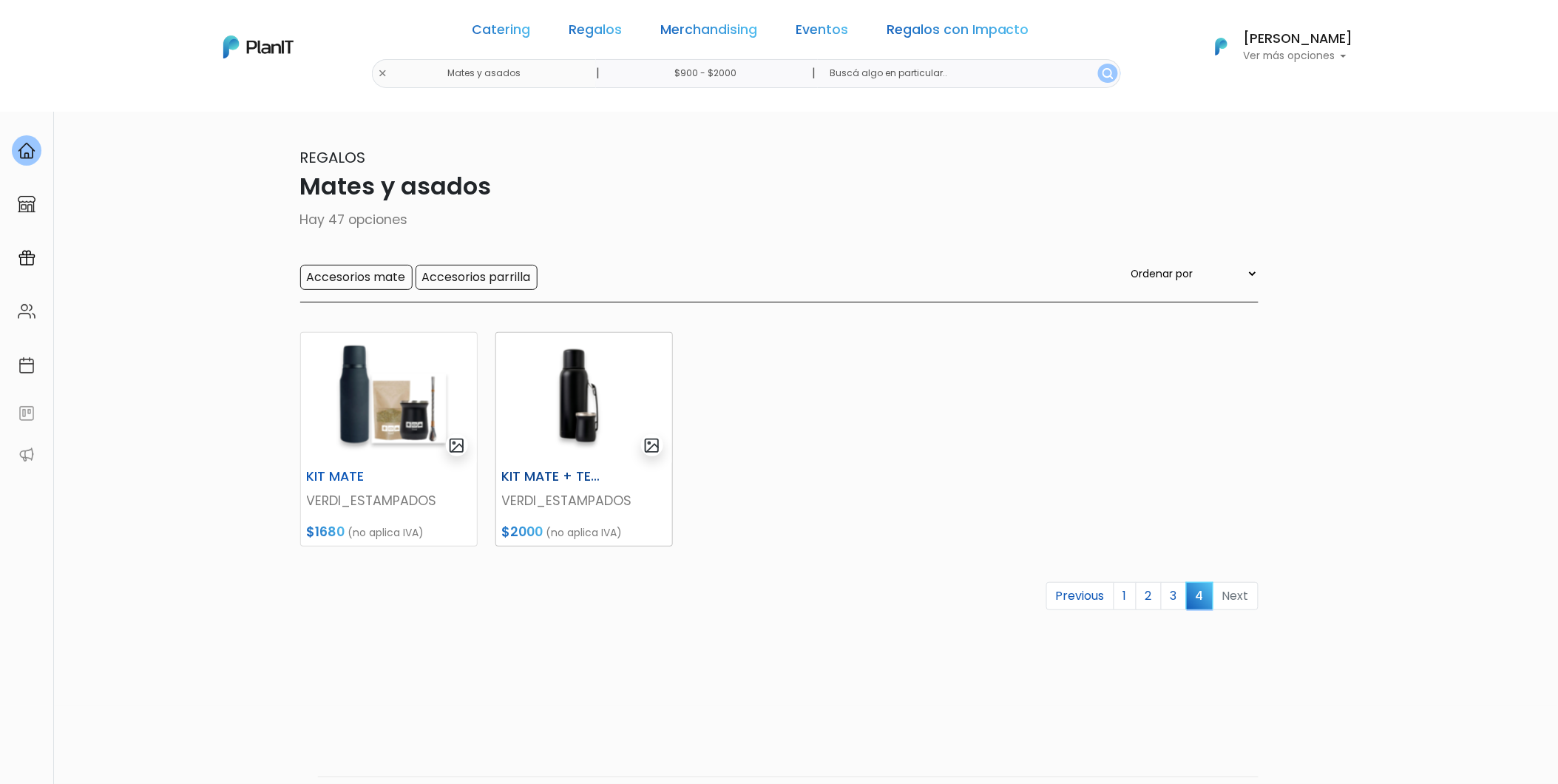
click at [581, 432] on img at bounding box center [584, 398] width 176 height 130
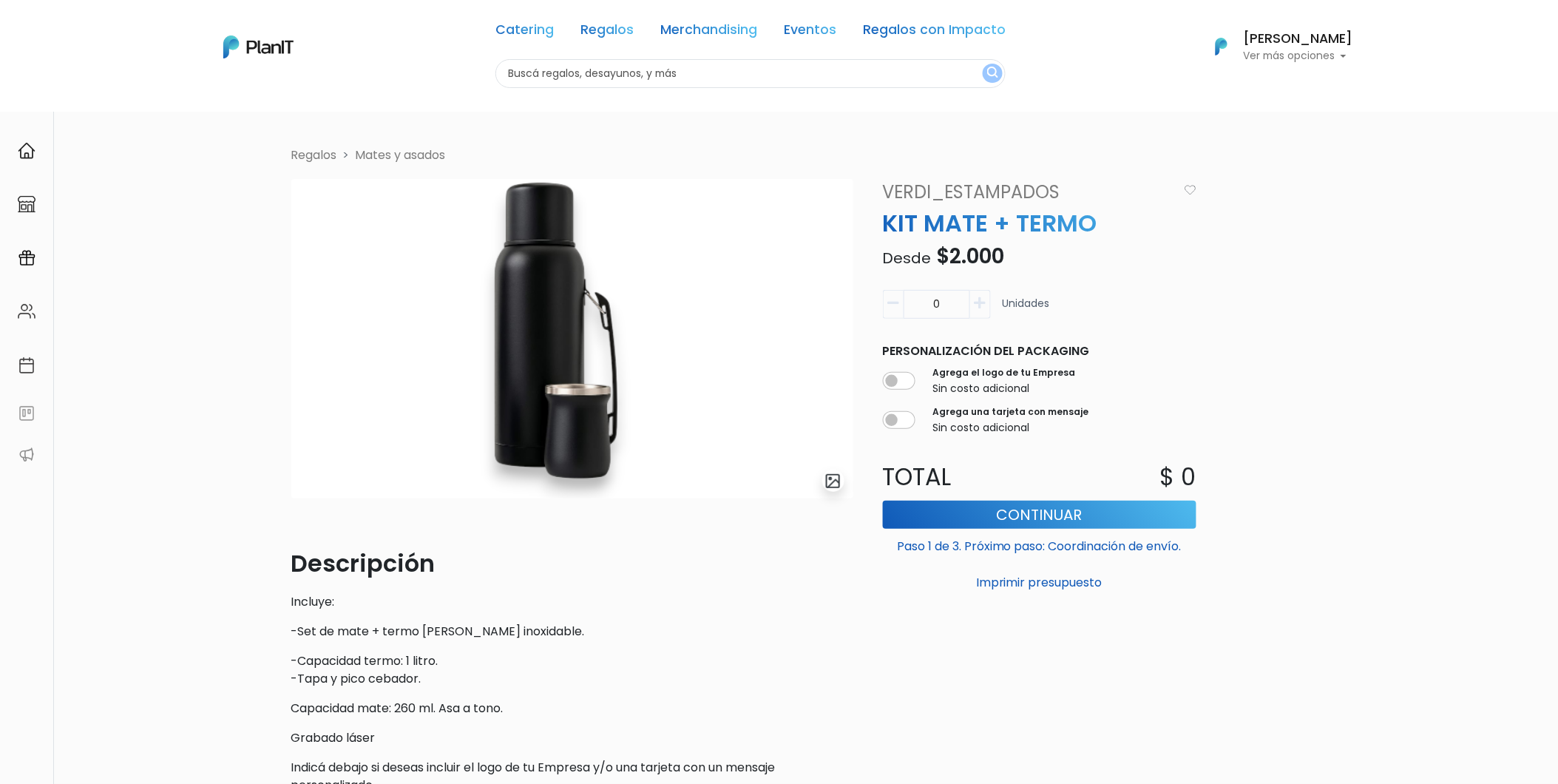
click at [390, 152] on link "Mates y asados" at bounding box center [401, 155] width 90 height 17
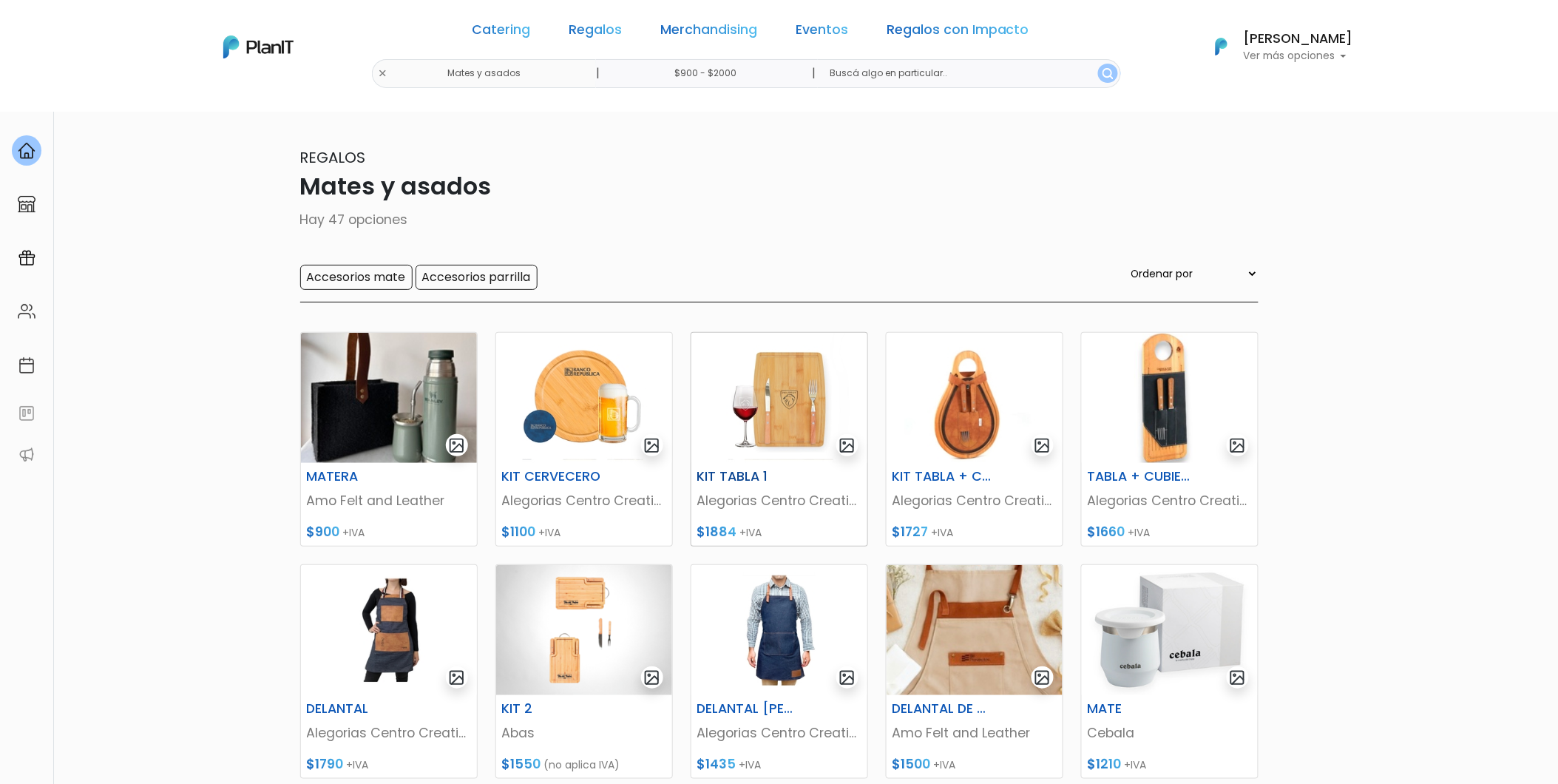
click at [795, 478] on h6 "KIT TABLA 1" at bounding box center [749, 477] width 121 height 16
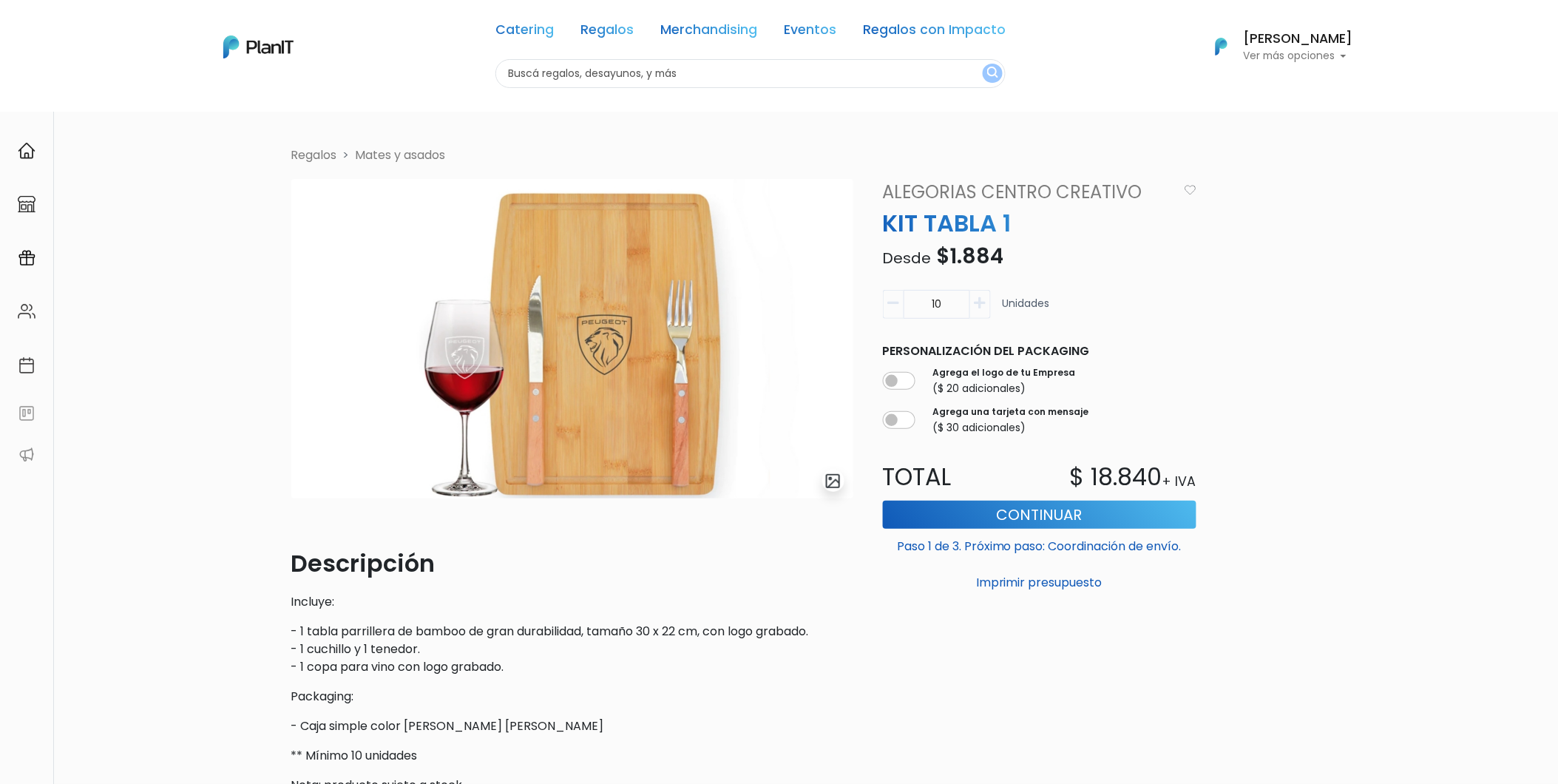
click at [368, 149] on link "Mates y asados" at bounding box center [401, 155] width 90 height 17
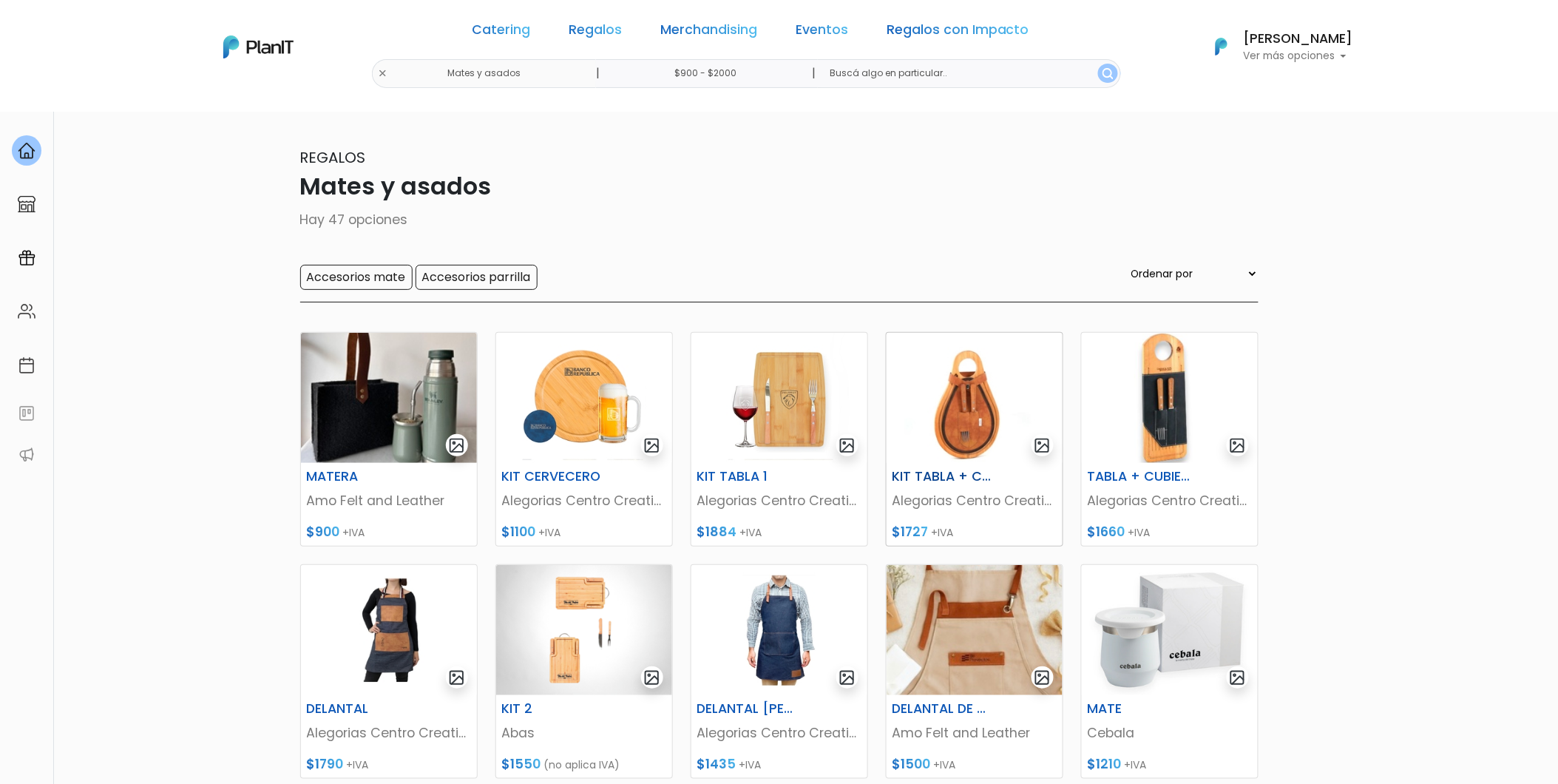
click at [956, 432] on img at bounding box center [975, 398] width 176 height 130
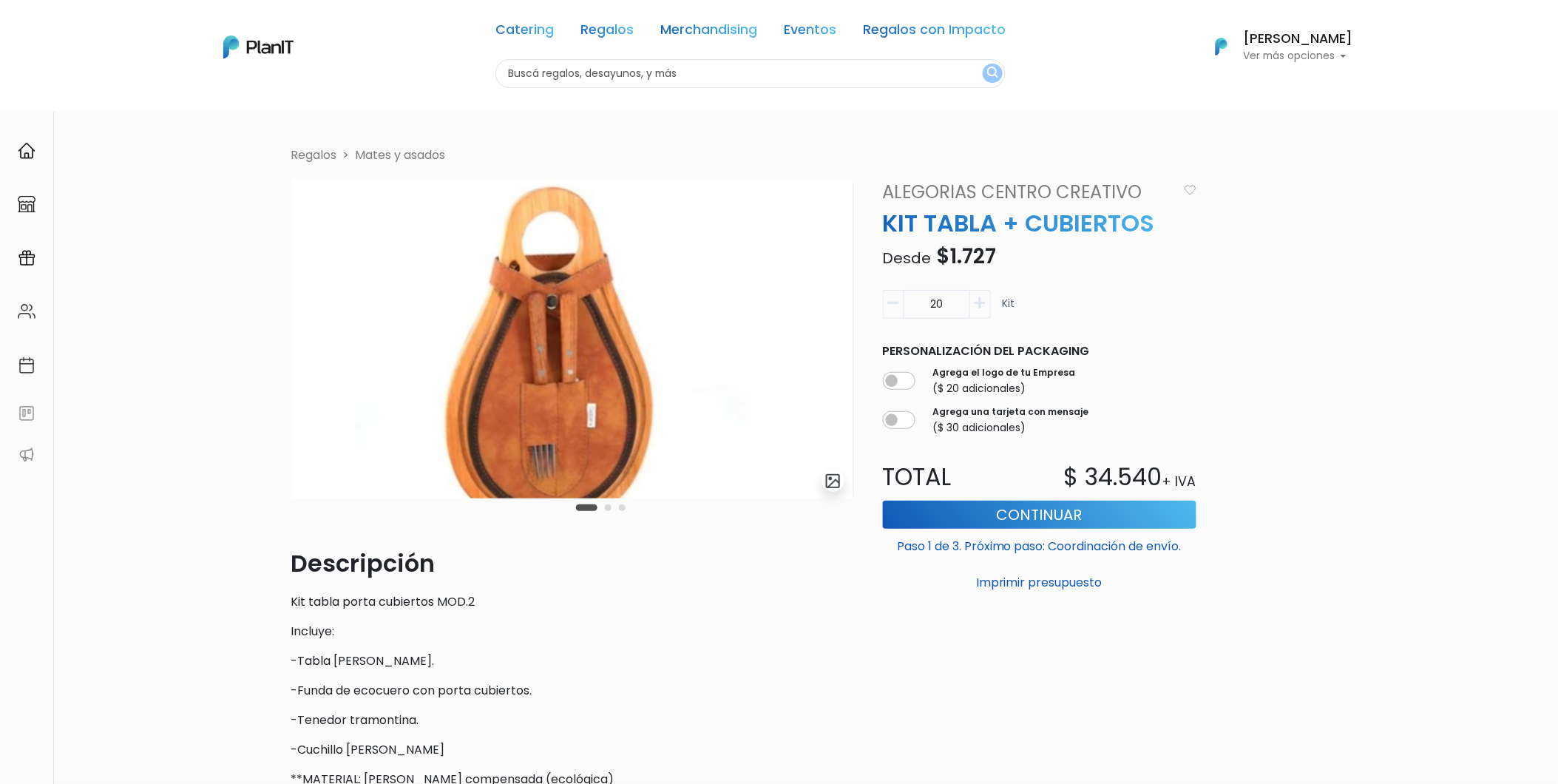
click at [374, 156] on link "Mates y asados" at bounding box center [401, 155] width 90 height 17
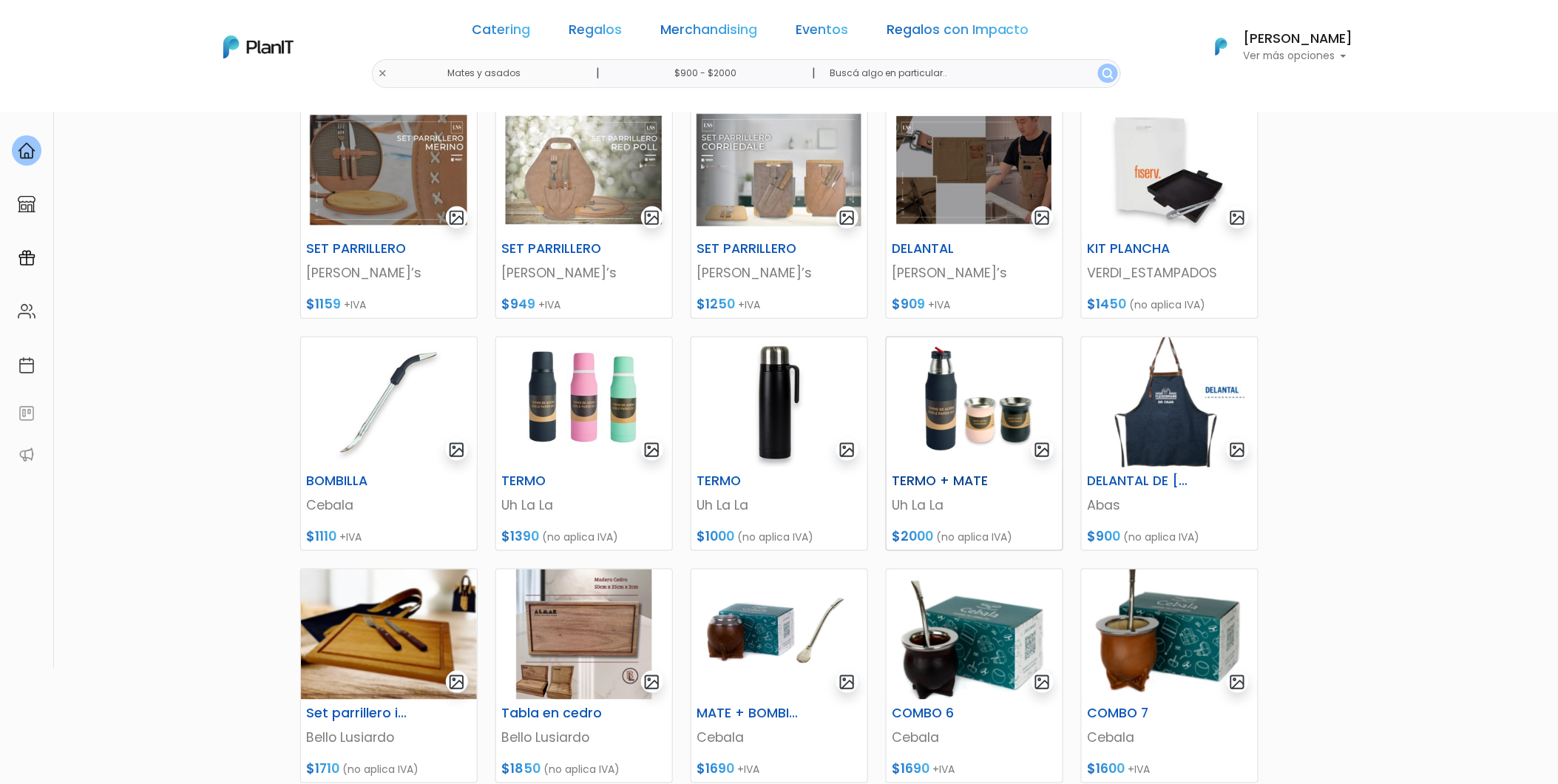
scroll to position [410, 0]
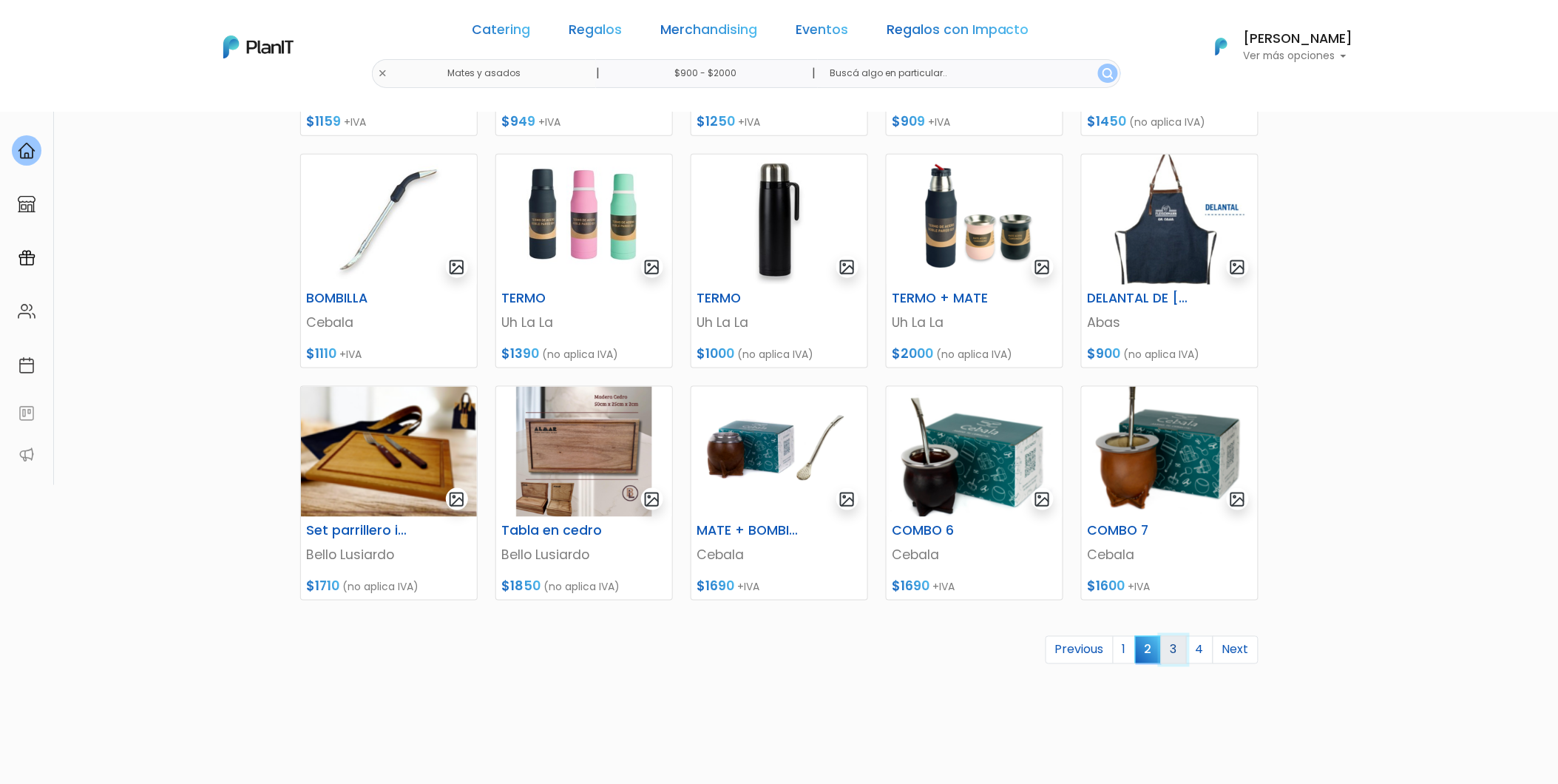
click at [1171, 655] on link "3" at bounding box center [1174, 649] width 26 height 28
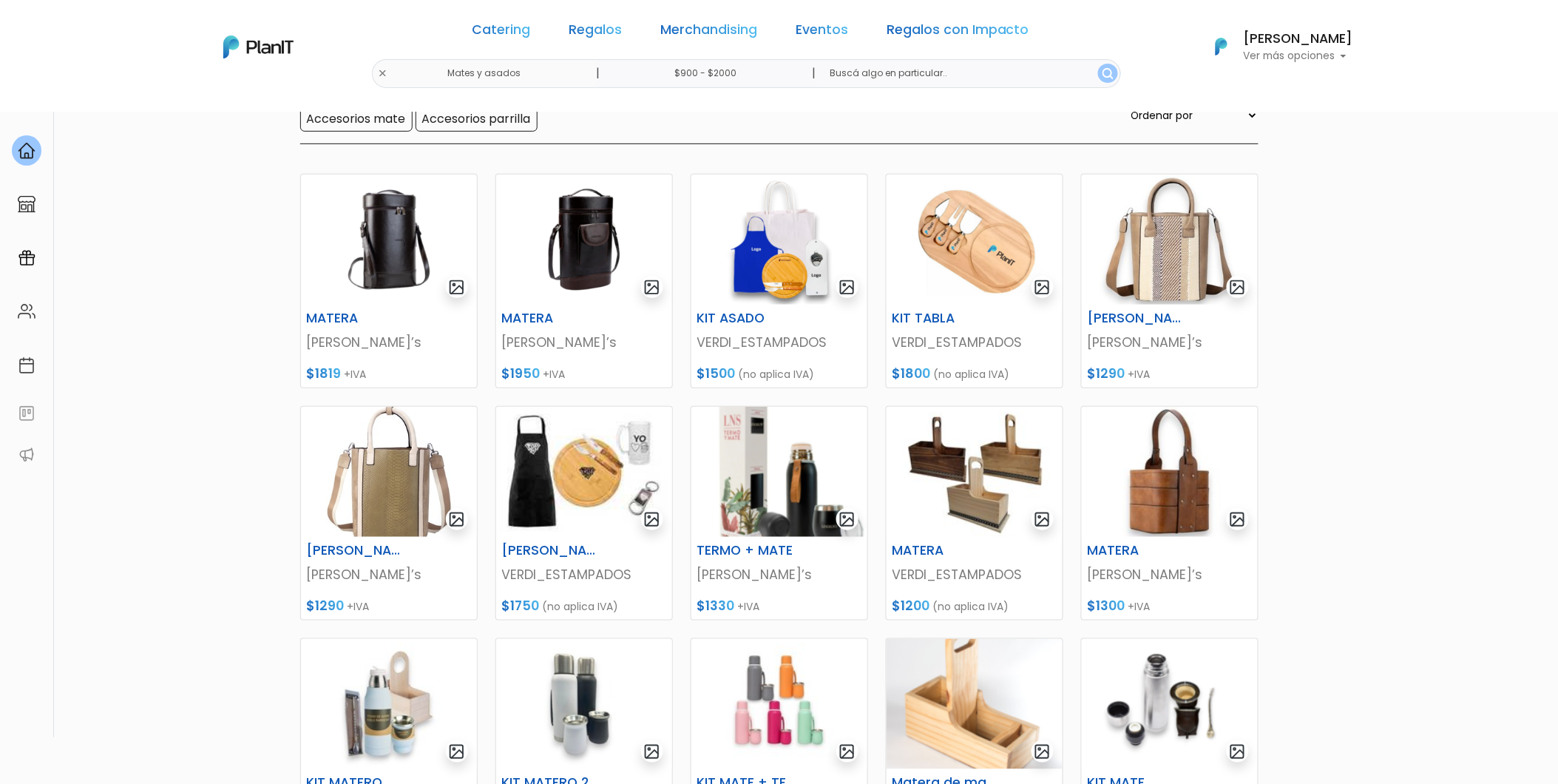
scroll to position [164, 0]
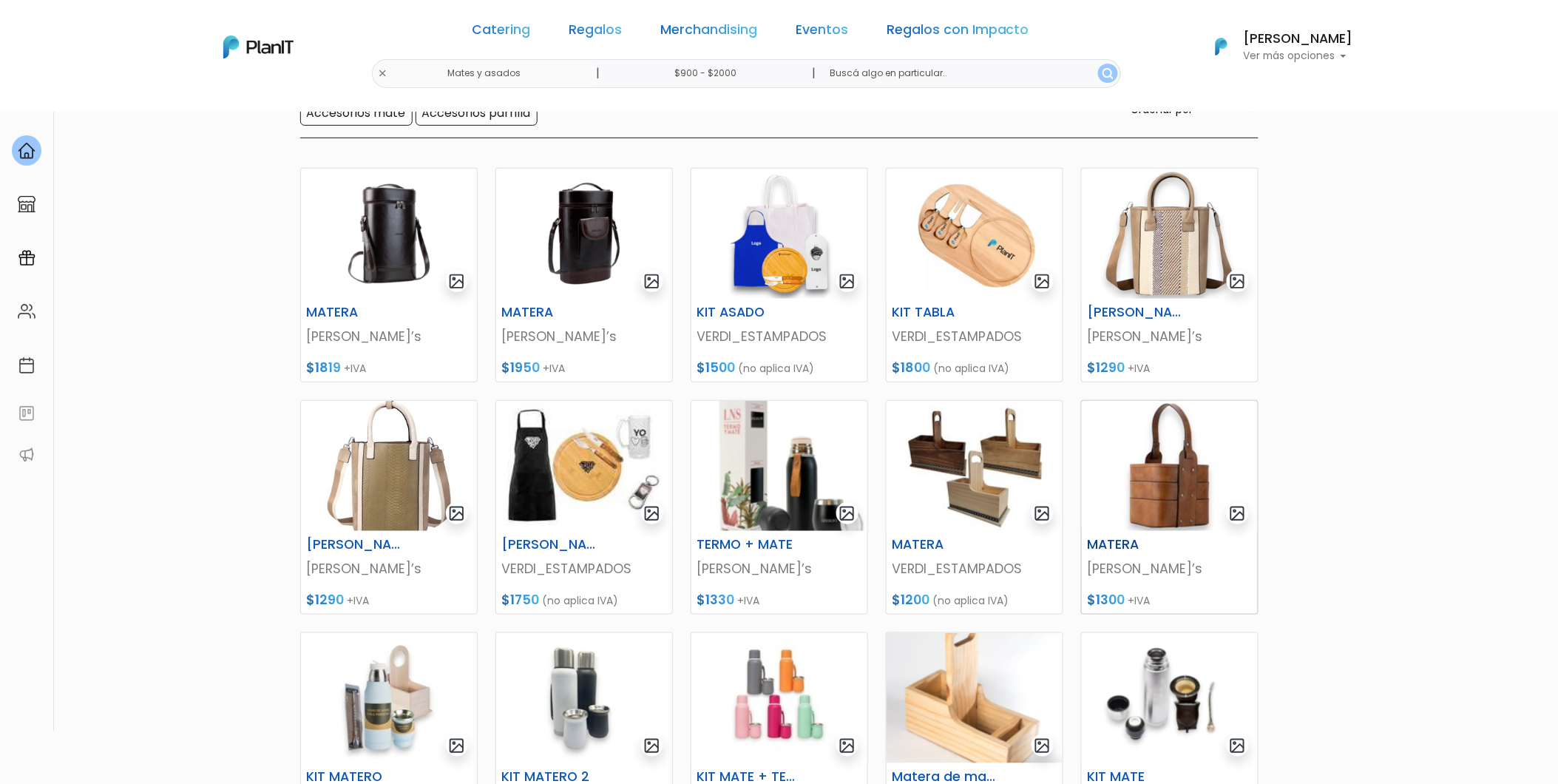
click at [1118, 498] on img at bounding box center [1170, 466] width 176 height 130
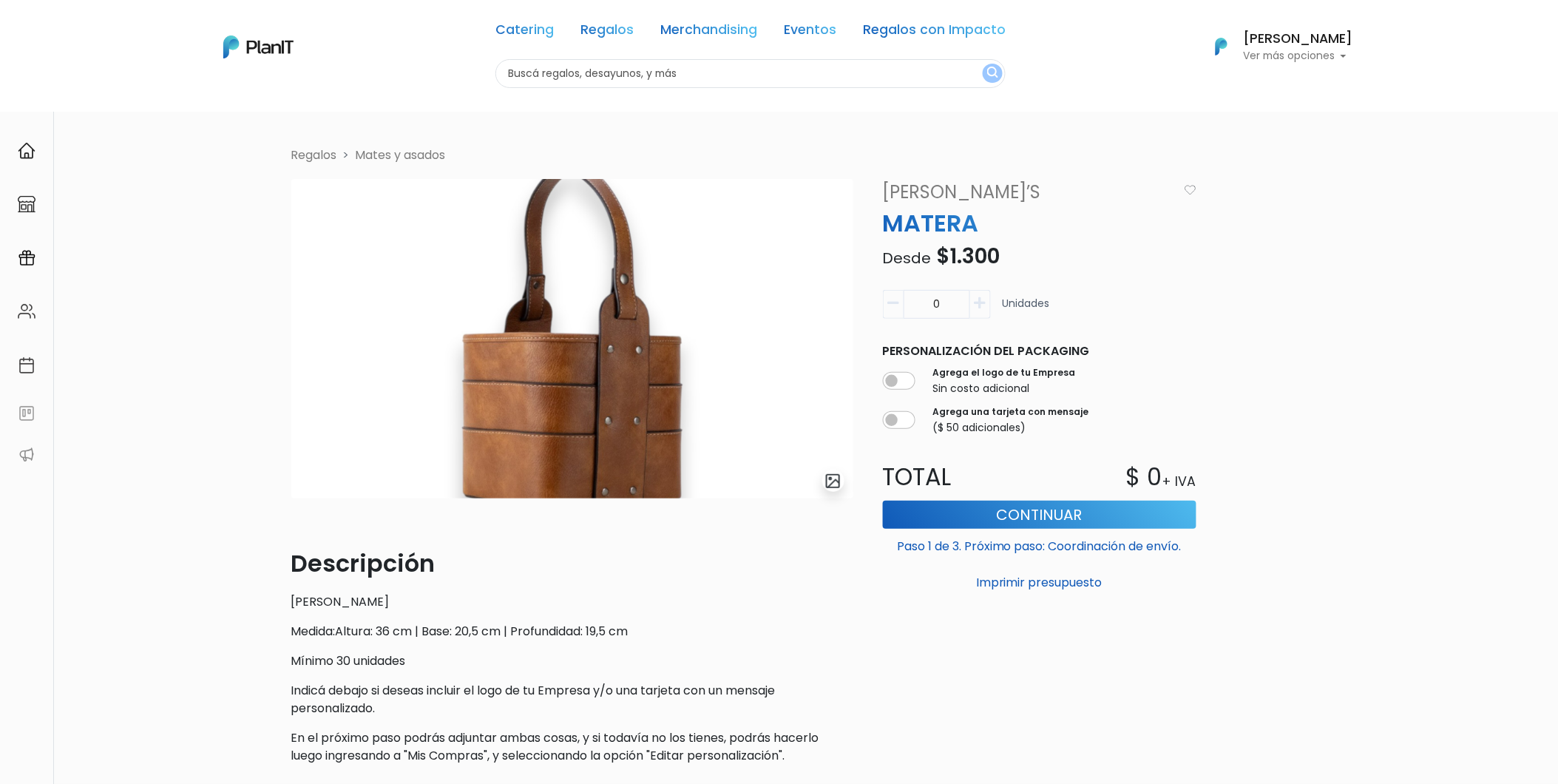
click at [568, 404] on img at bounding box center [572, 339] width 562 height 320
click at [832, 481] on img "submit" at bounding box center [833, 480] width 17 height 17
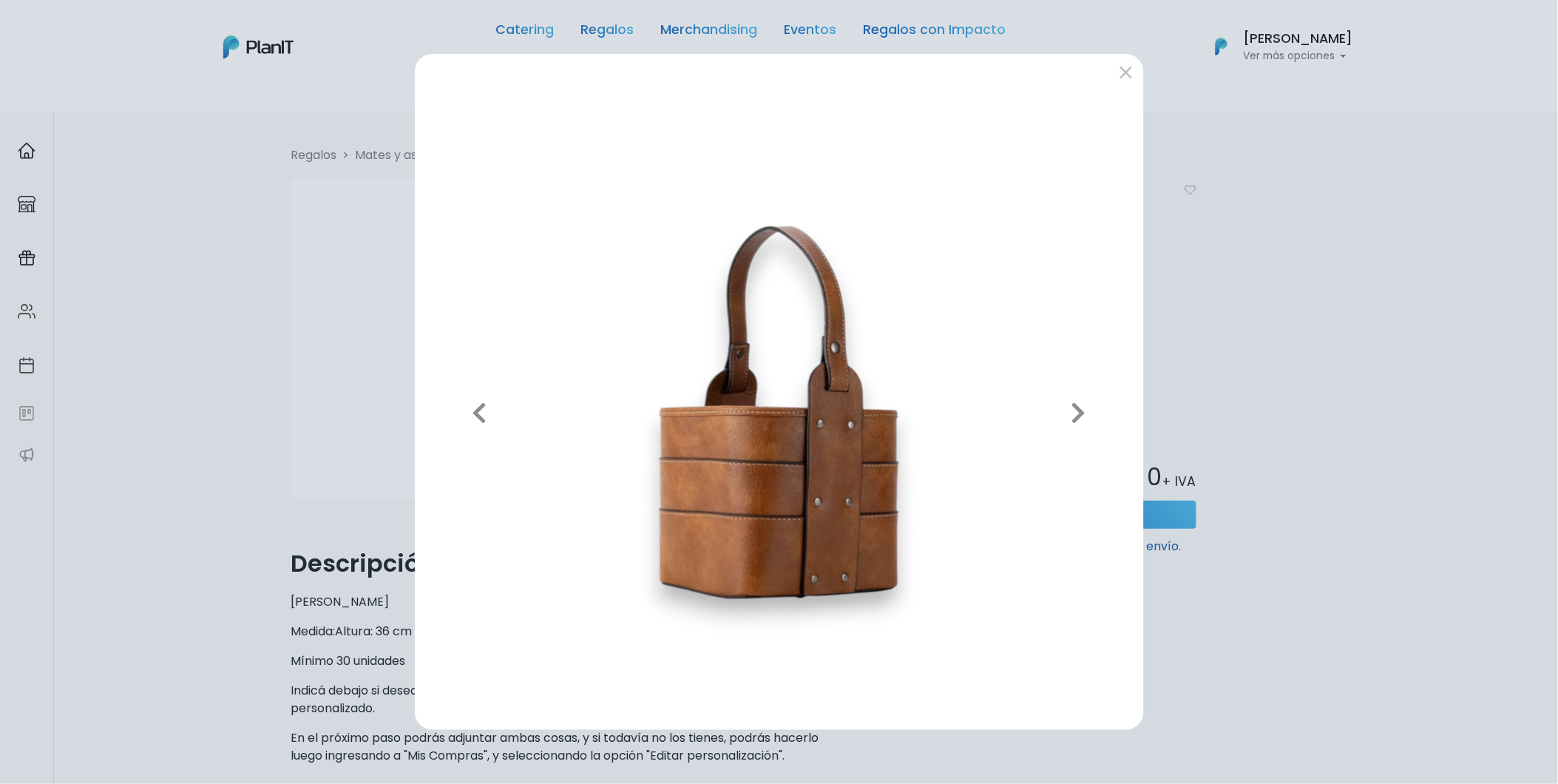
click at [1243, 331] on div "Previous Next" at bounding box center [779, 392] width 1558 height 784
click at [1132, 71] on button "submit" at bounding box center [1126, 72] width 24 height 24
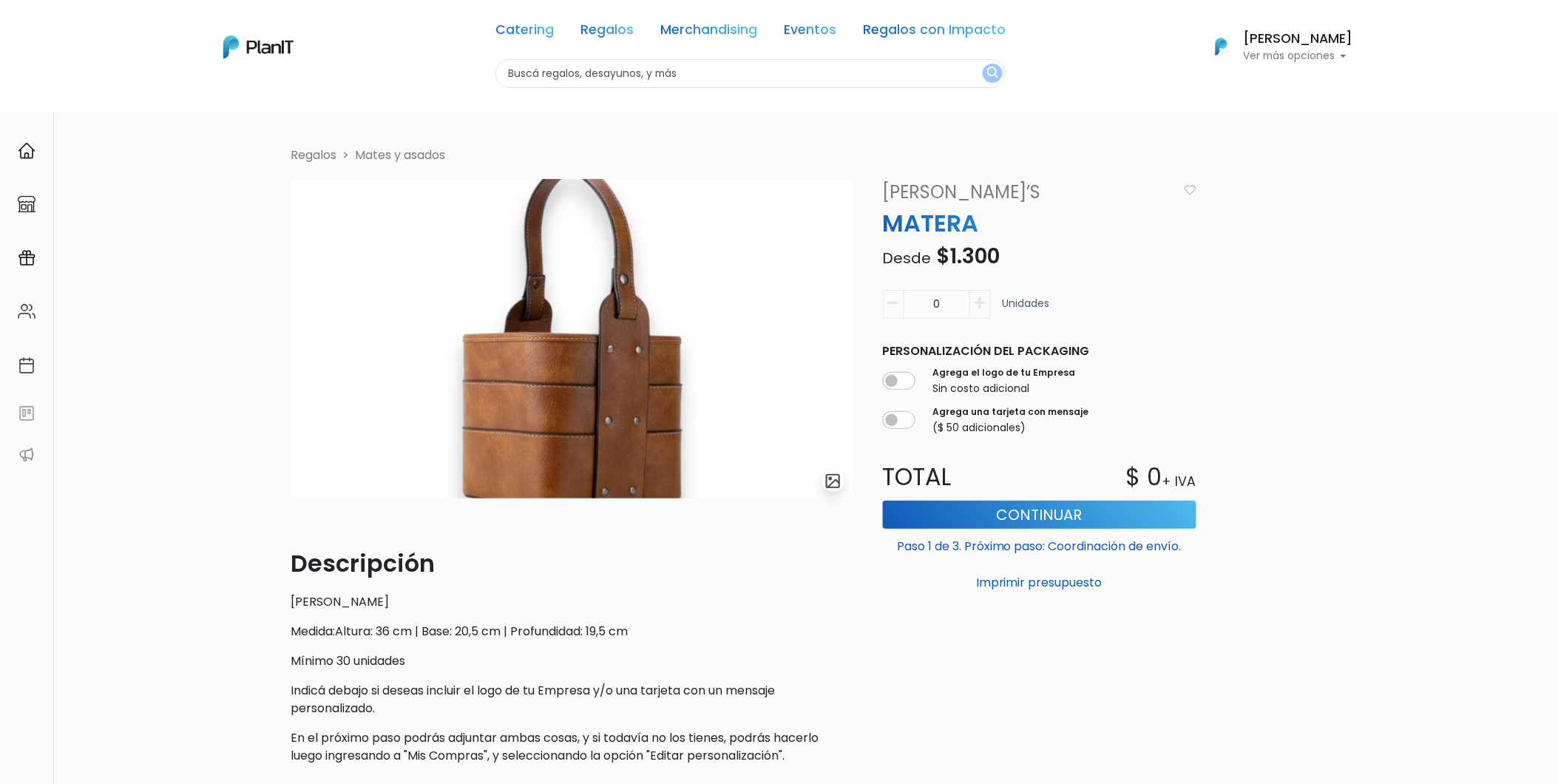
click at [419, 158] on link "Mates y asados" at bounding box center [401, 155] width 90 height 17
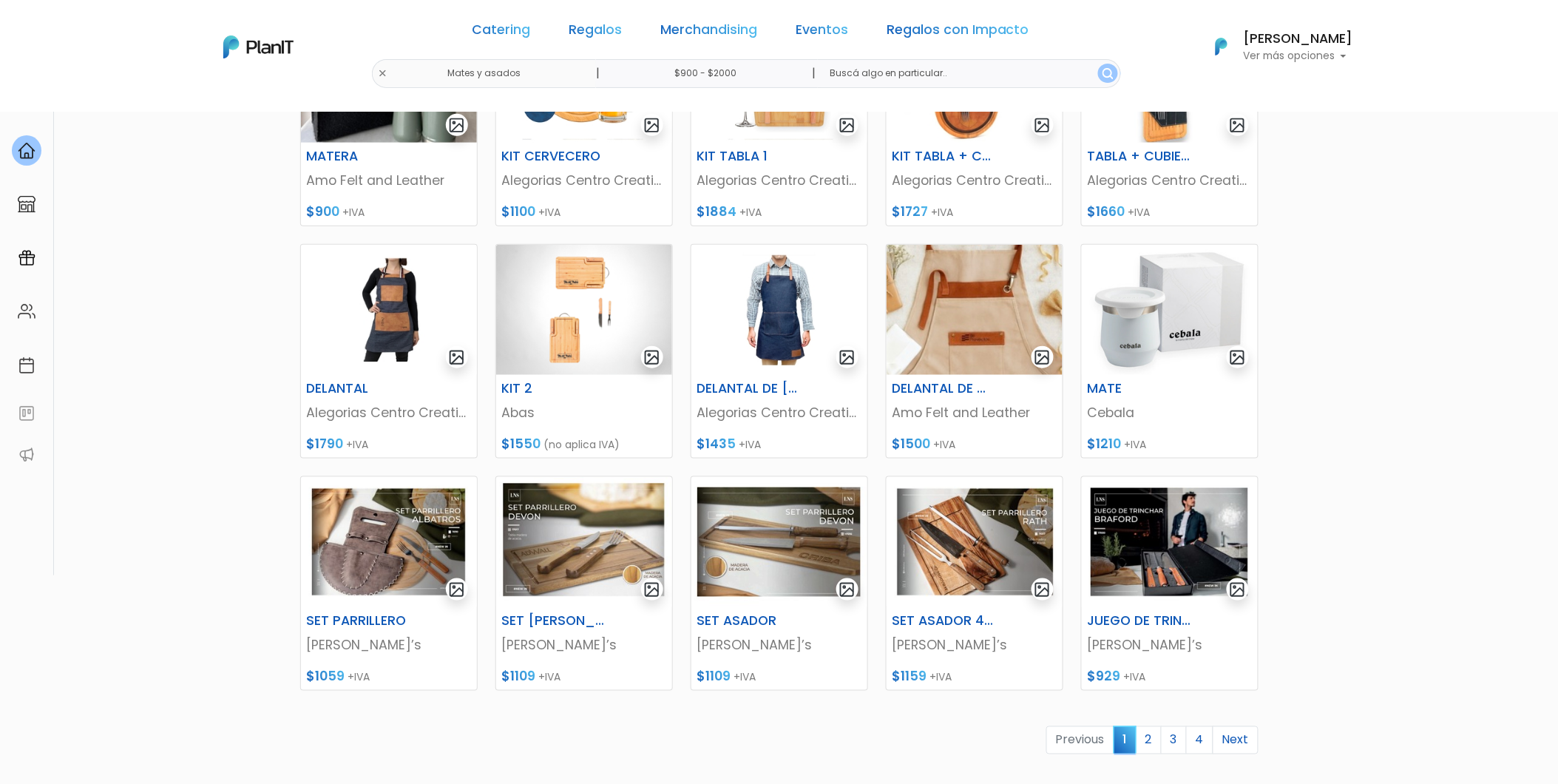
scroll to position [329, 0]
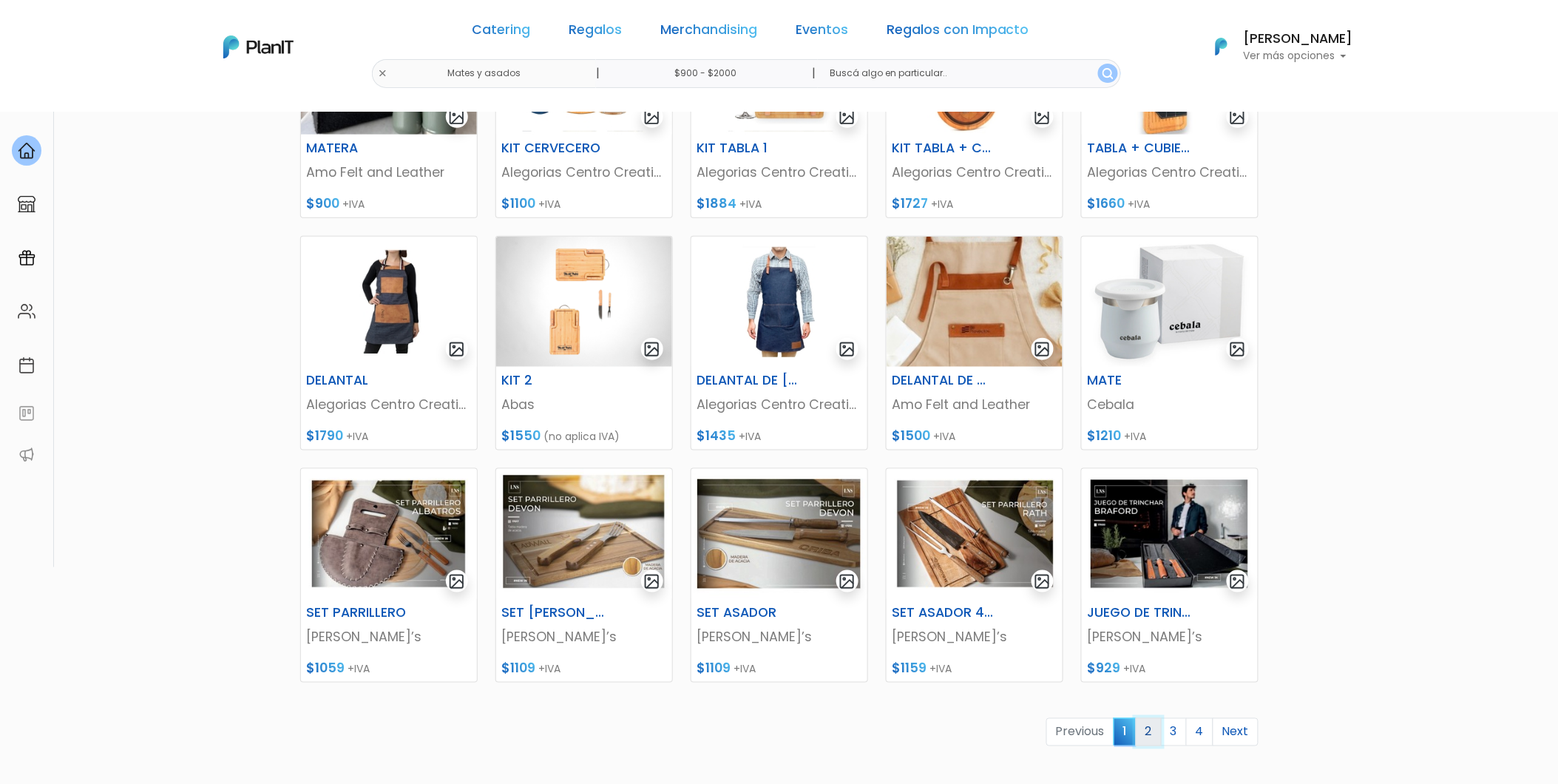
click at [1143, 740] on link "2" at bounding box center [1148, 732] width 26 height 28
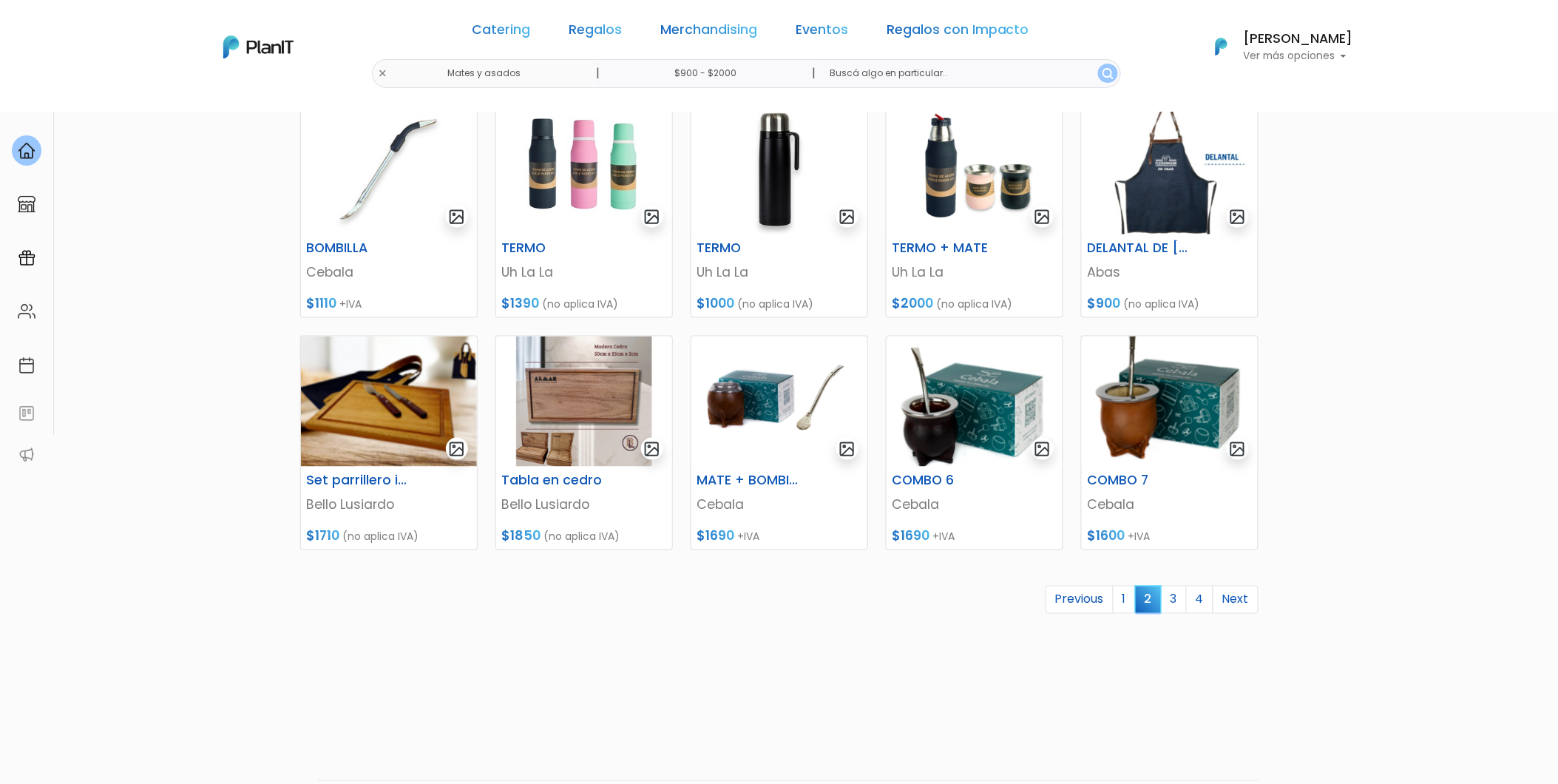
scroll to position [493, 0]
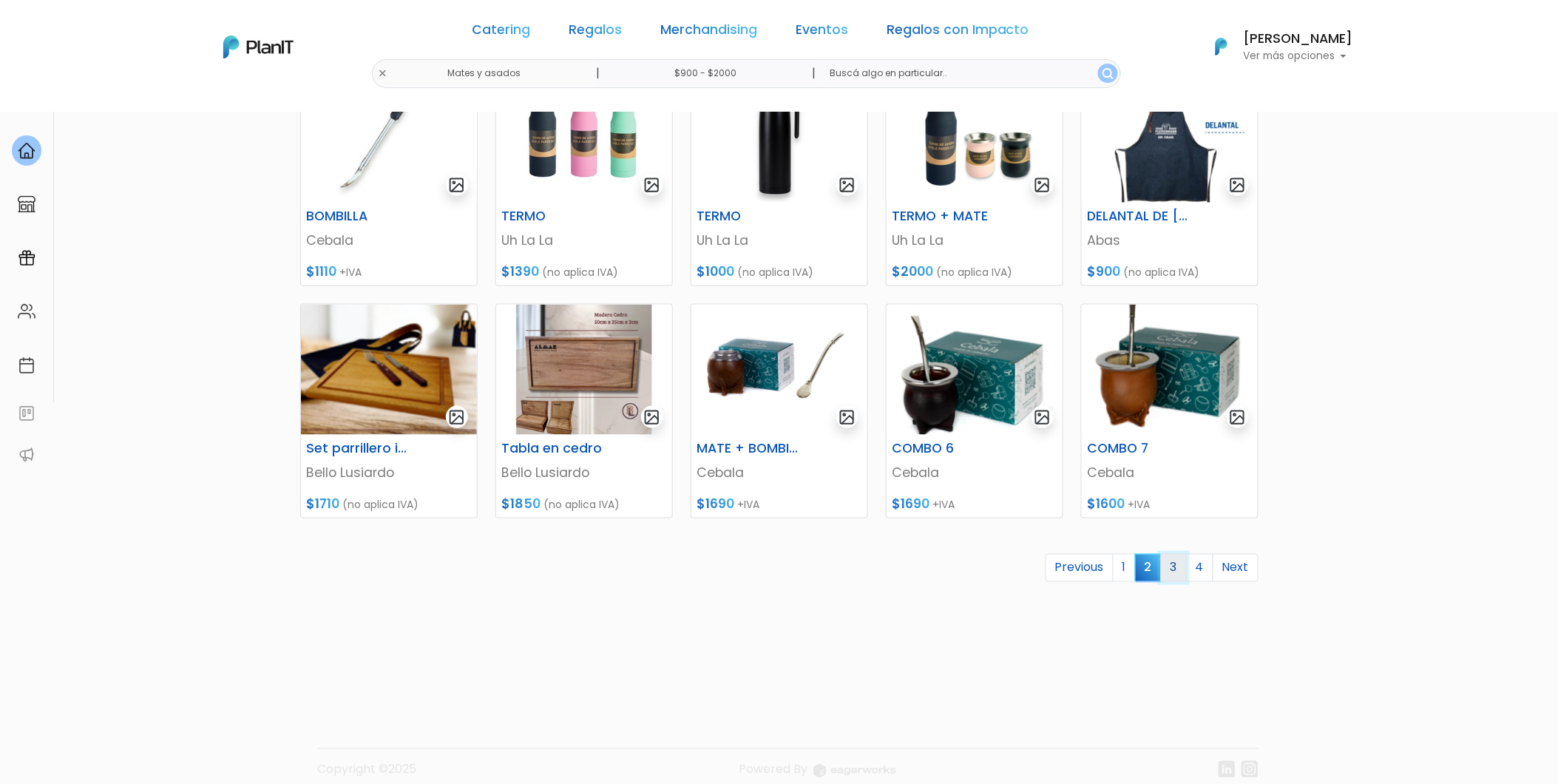
click at [1169, 568] on link "3" at bounding box center [1174, 567] width 26 height 28
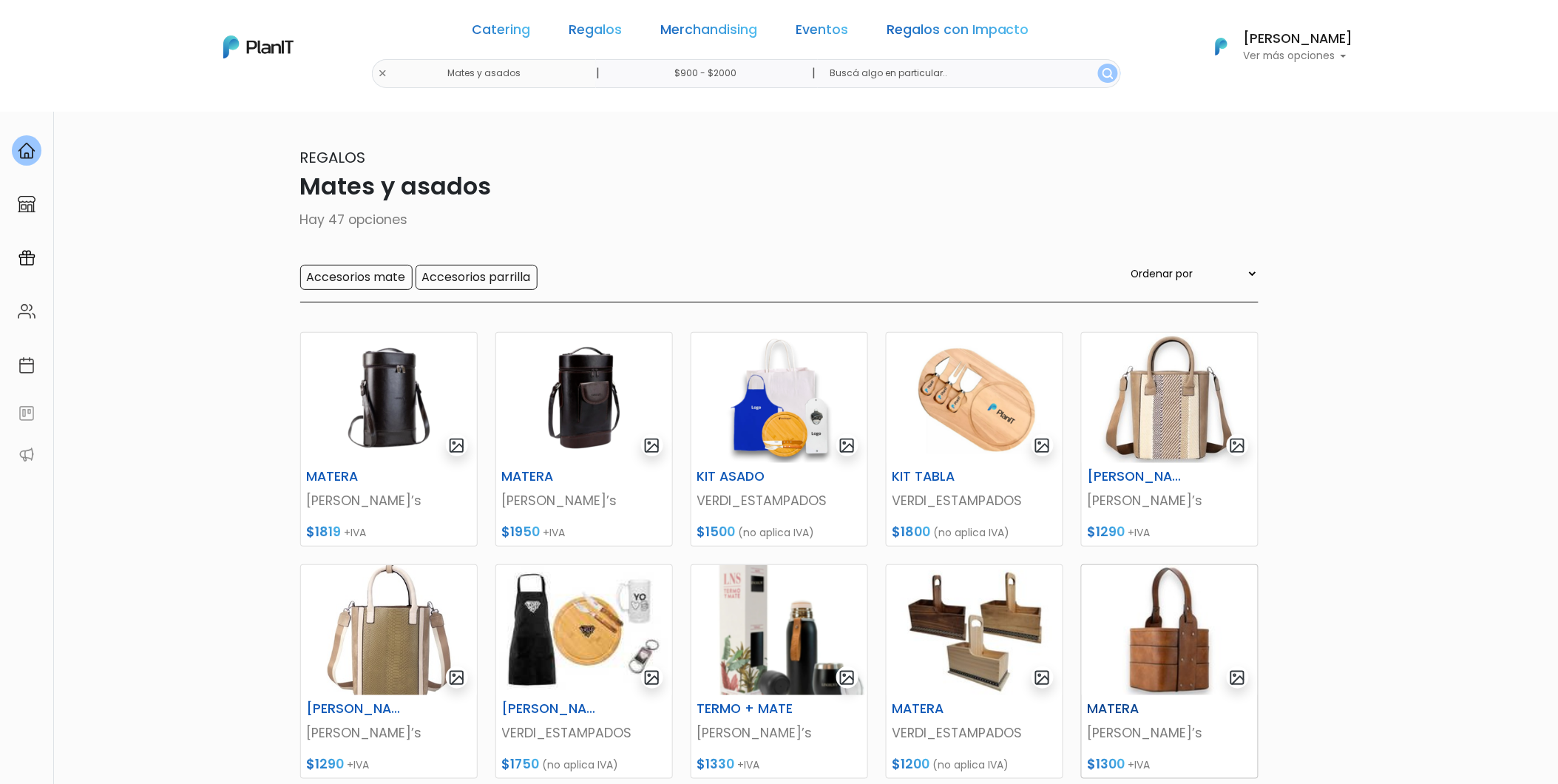
scroll to position [246, 0]
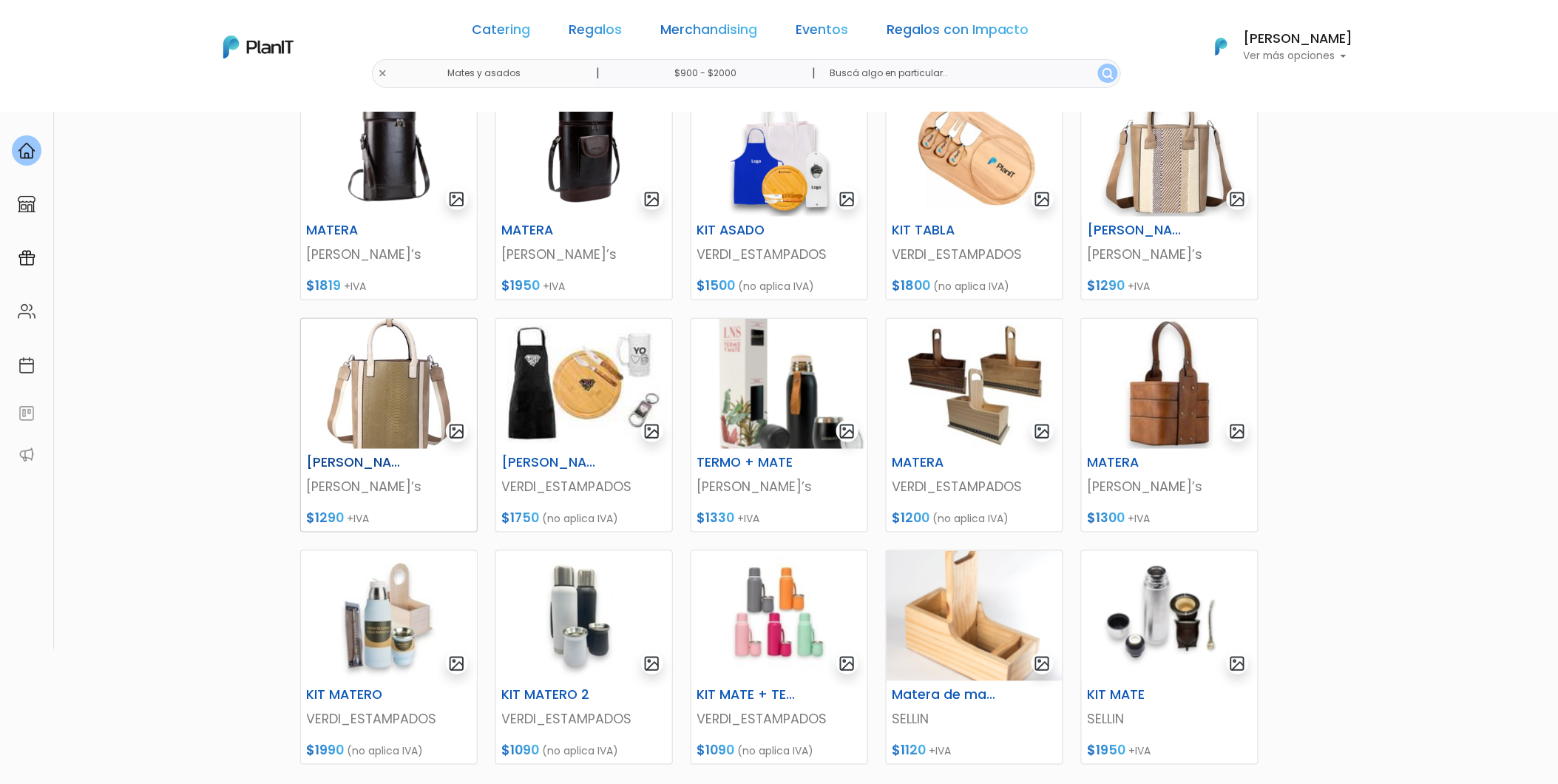
click at [364, 413] on img at bounding box center [389, 384] width 176 height 130
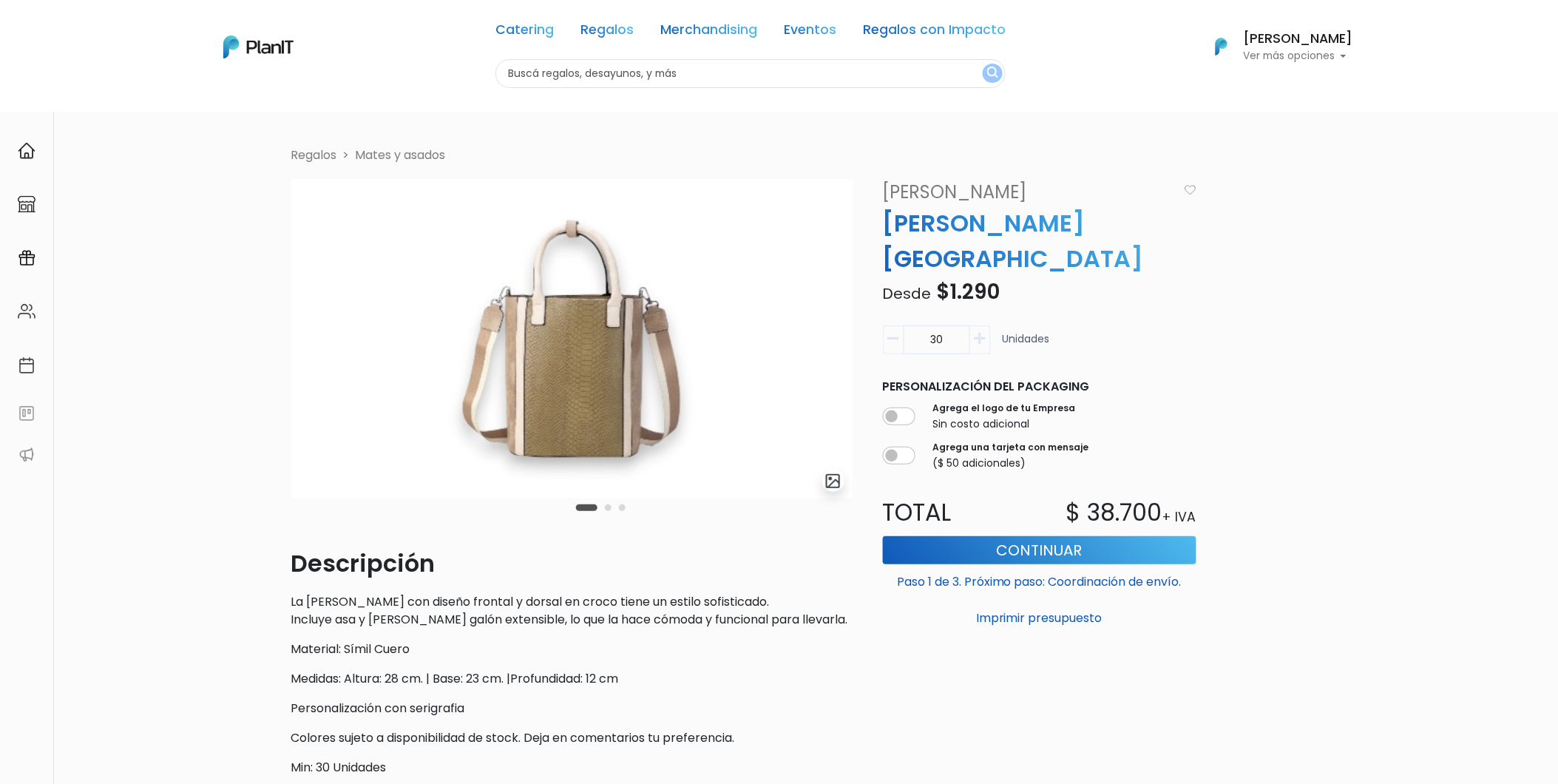
click at [610, 510] on button "Carousel Page 2" at bounding box center [608, 508] width 6 height 6
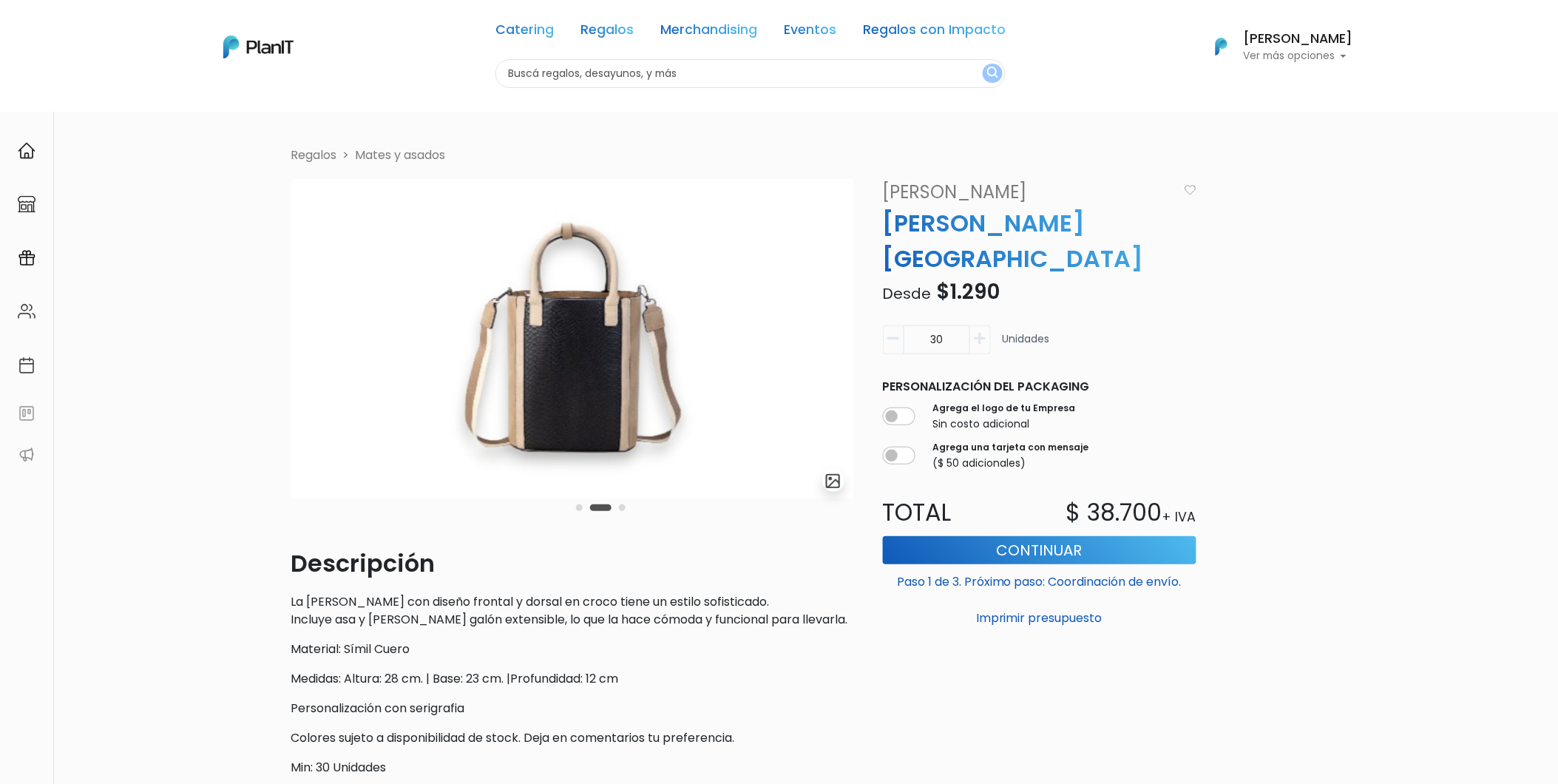
click at [624, 510] on button "Carousel Page 3" at bounding box center [622, 508] width 6 height 6
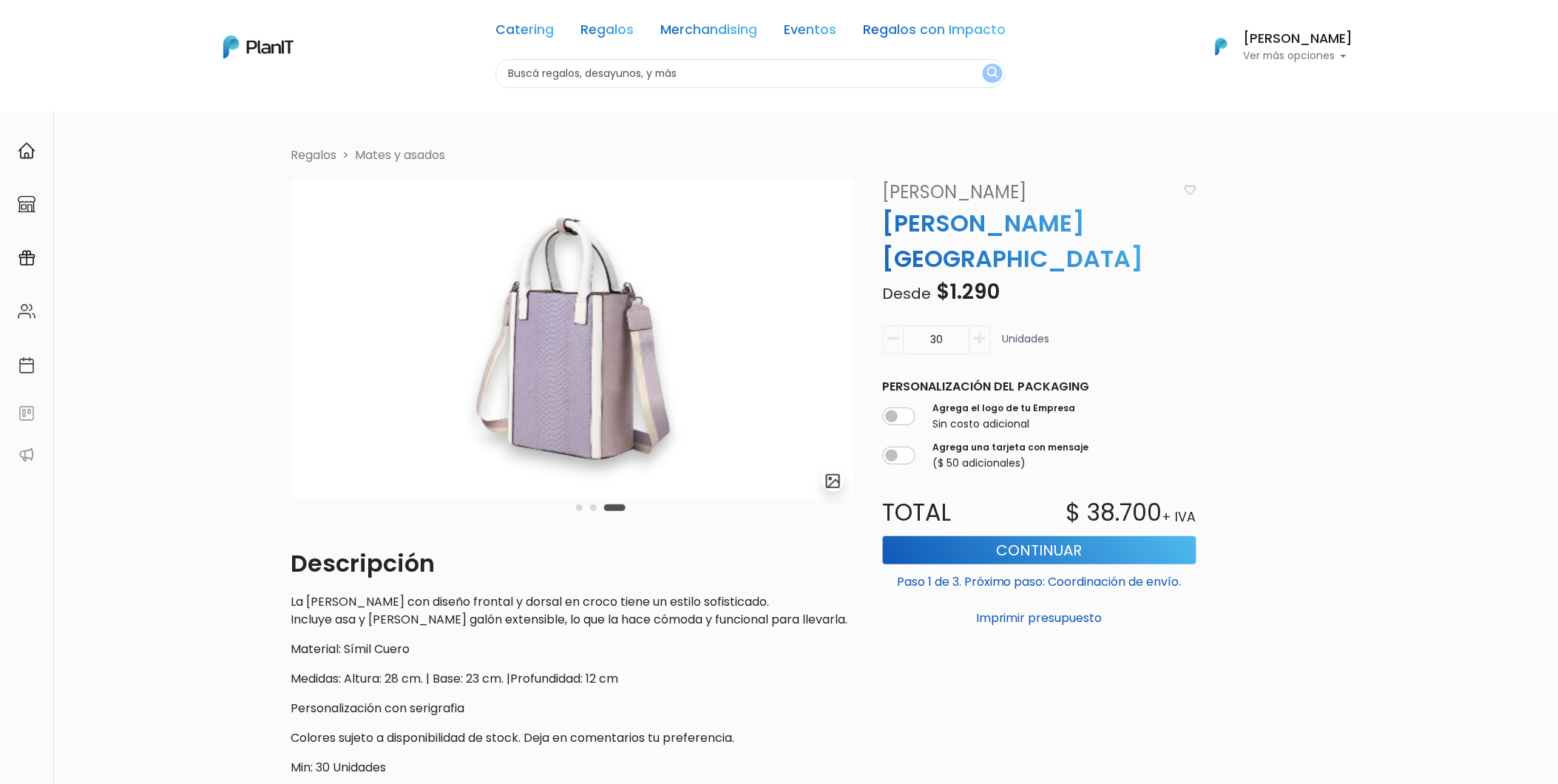
click at [395, 152] on link "Mates y asados" at bounding box center [401, 155] width 90 height 17
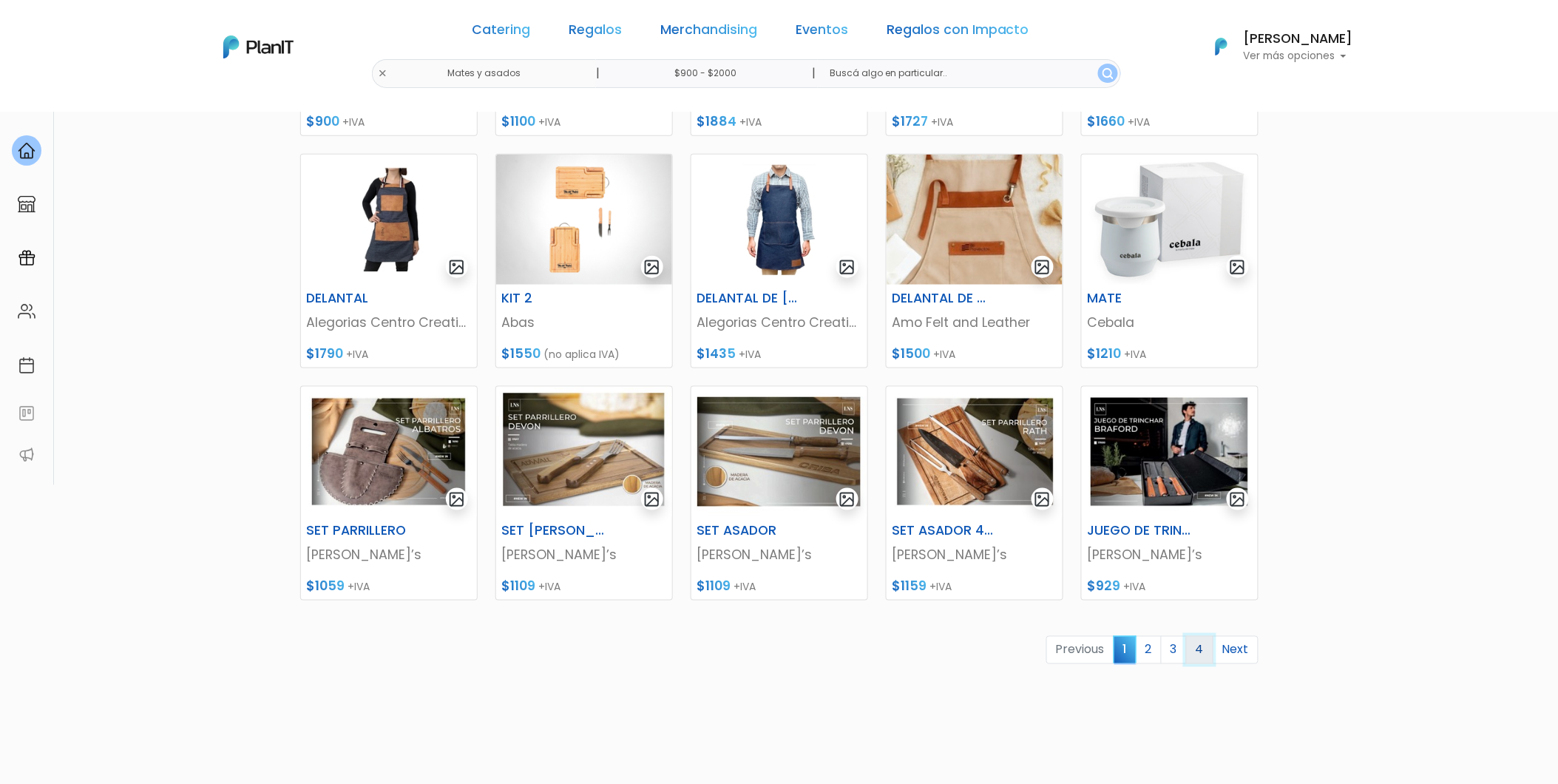
click at [1191, 649] on link "4" at bounding box center [1200, 649] width 27 height 28
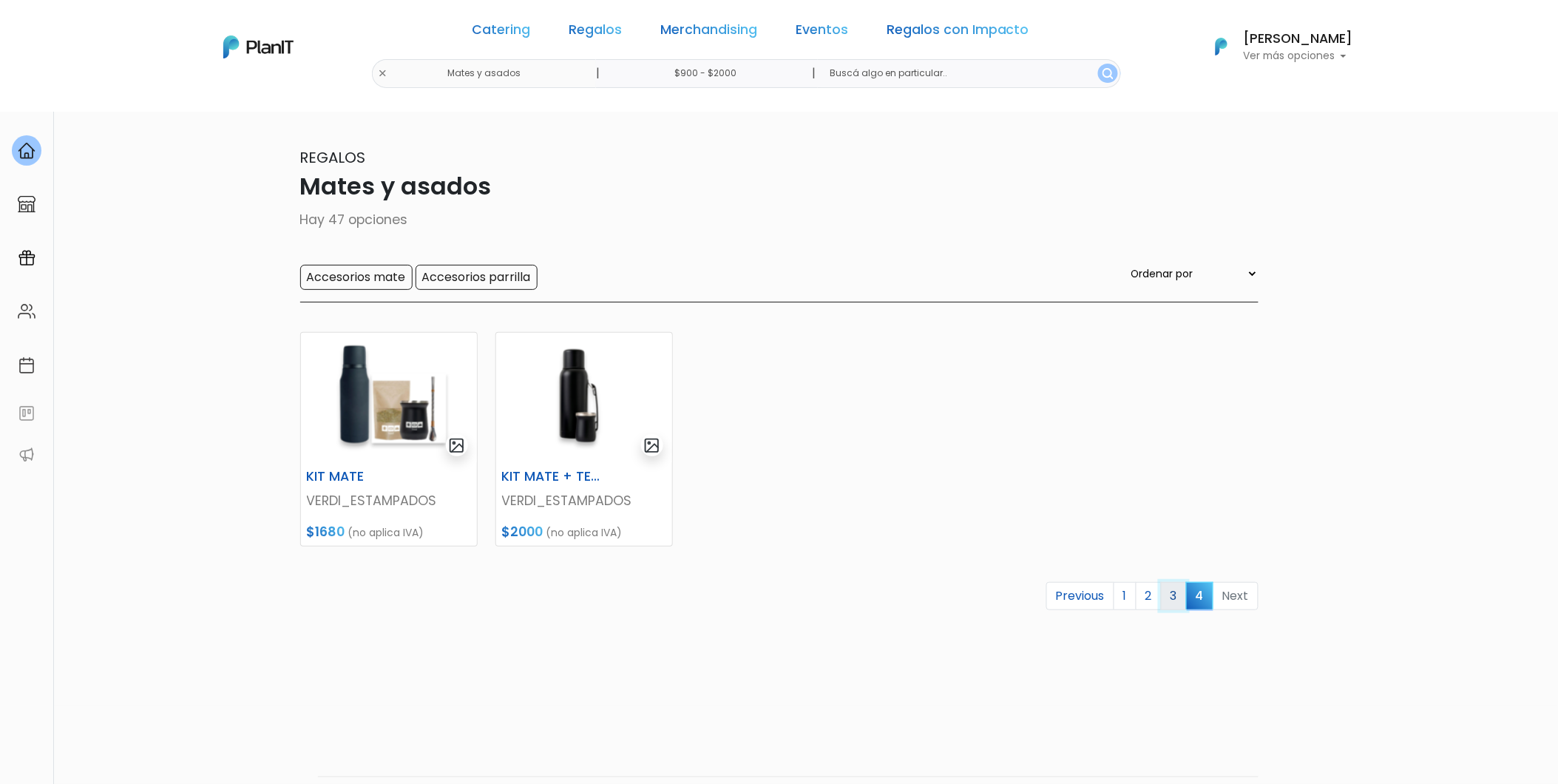
click at [1170, 599] on link "3" at bounding box center [1174, 595] width 26 height 28
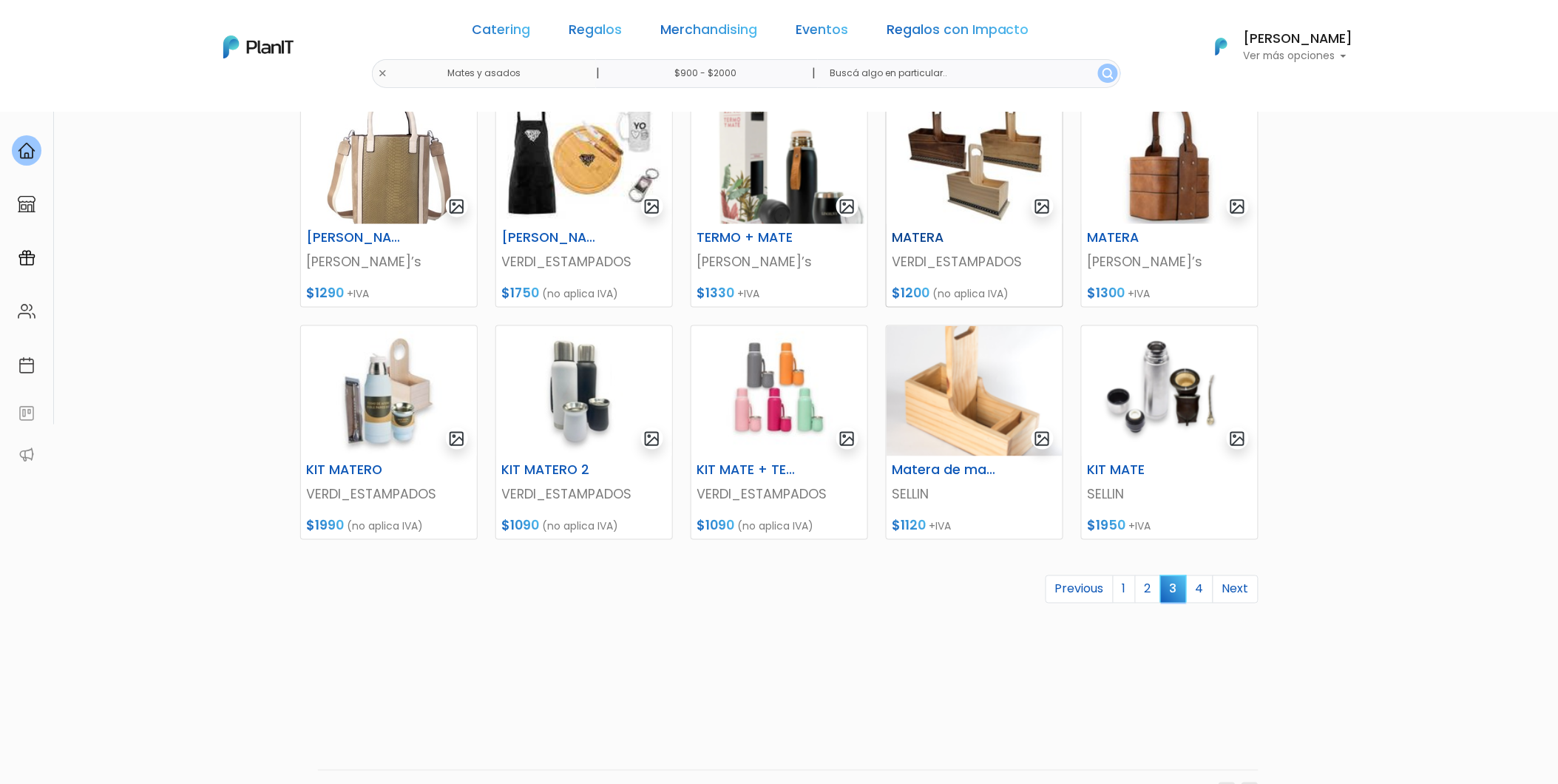
scroll to position [510, 0]
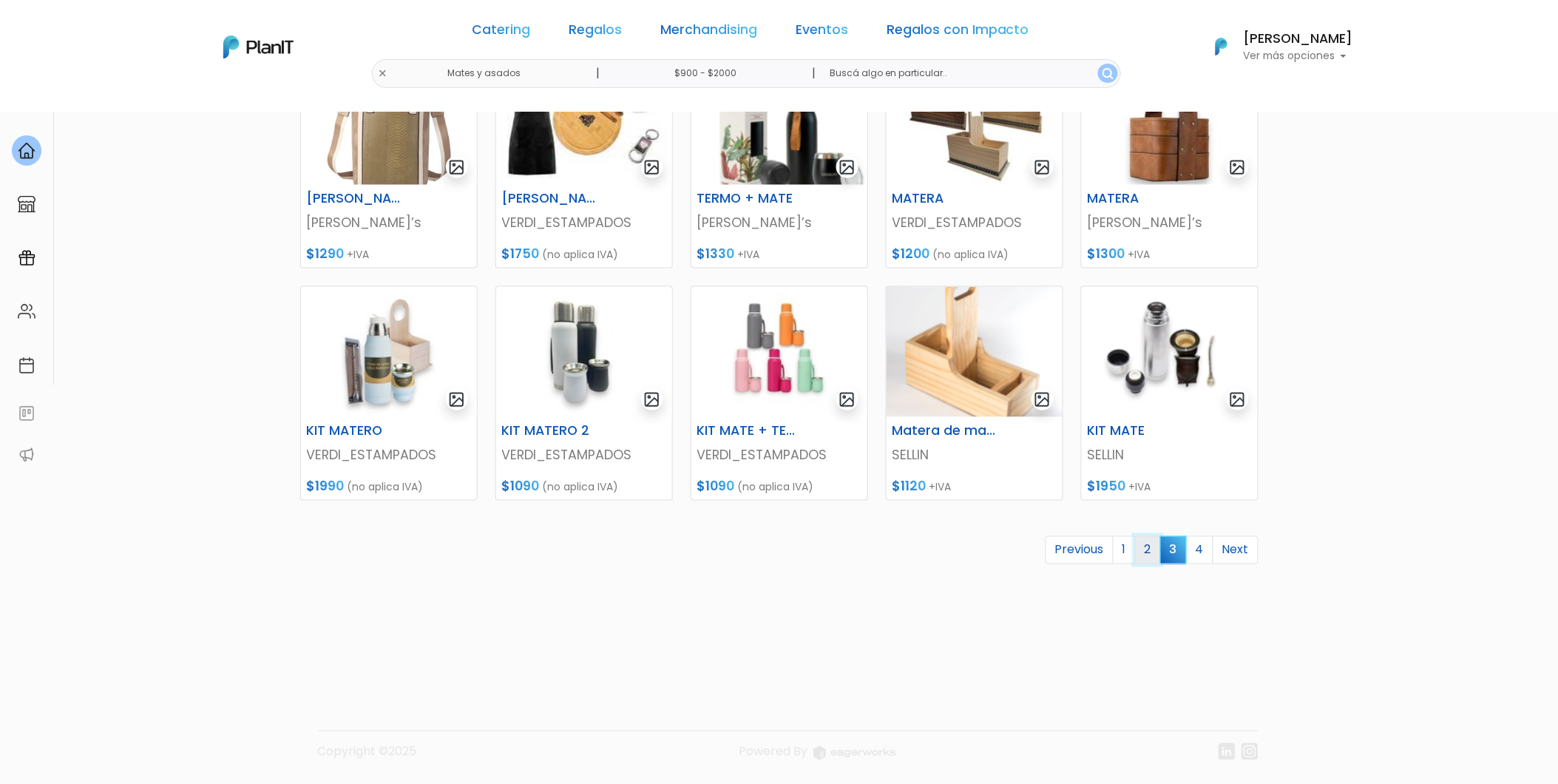
click at [1156, 546] on link "2" at bounding box center [1148, 550] width 26 height 28
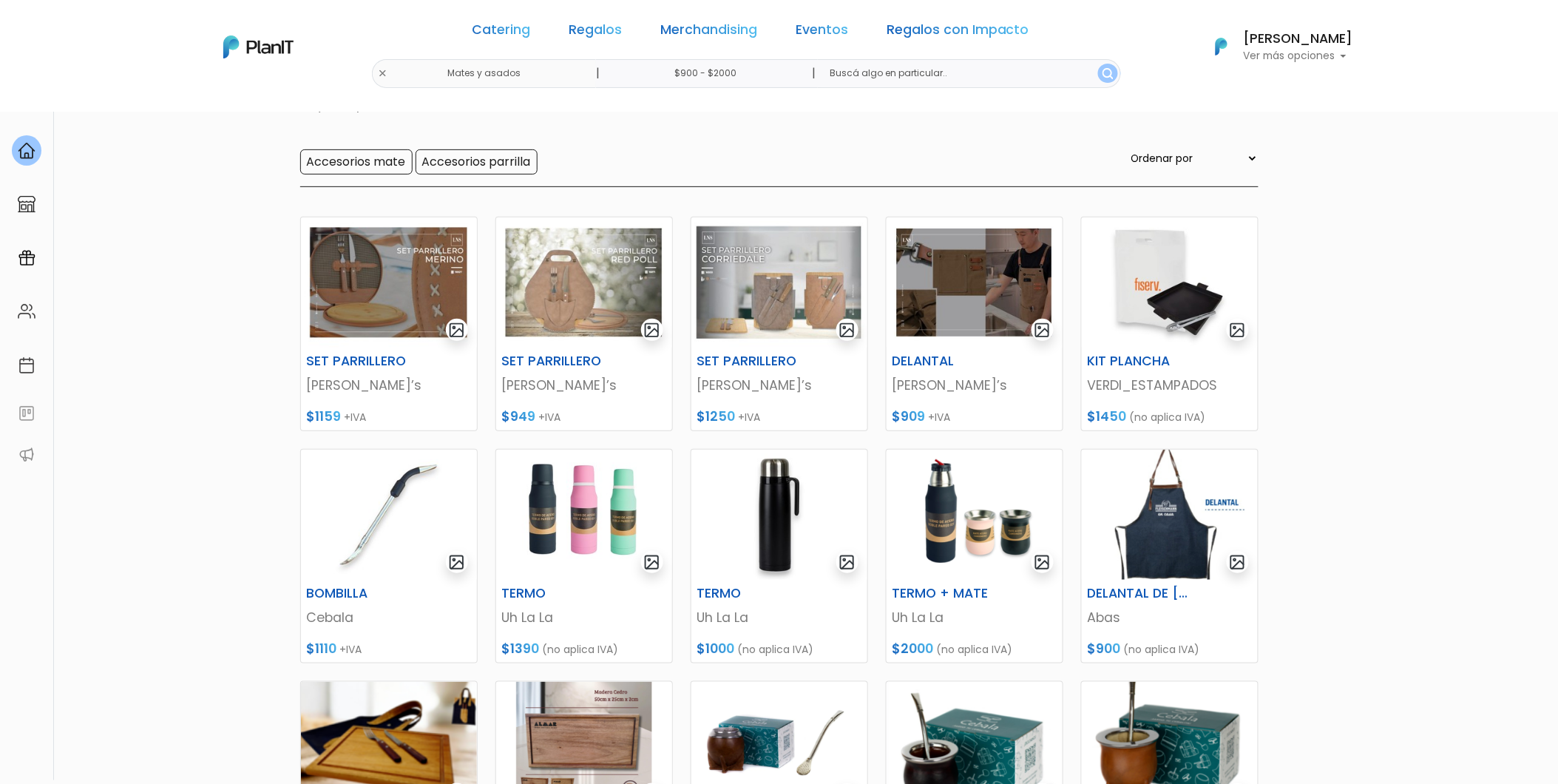
scroll to position [410, 0]
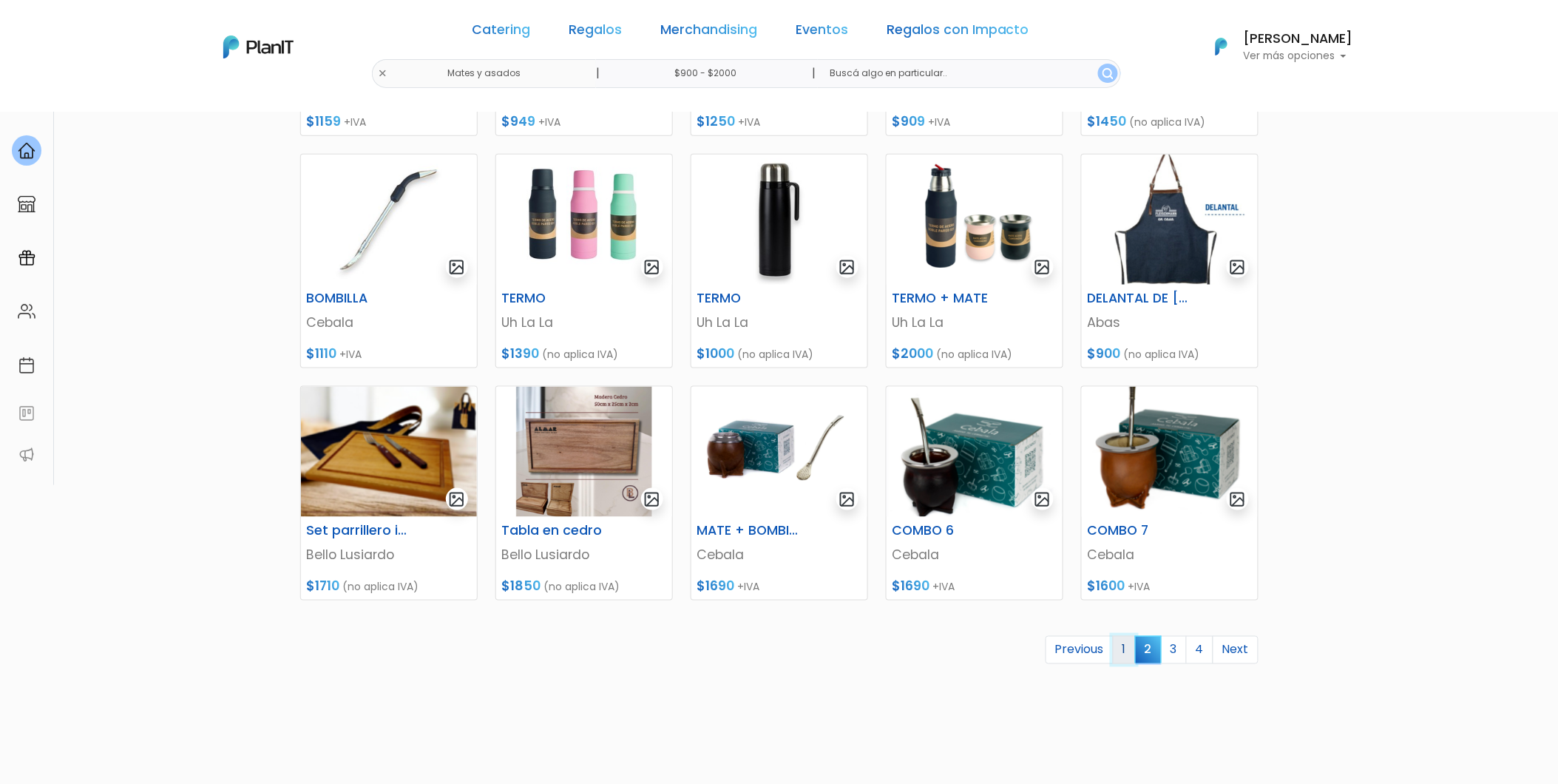
click at [1121, 649] on link "1" at bounding box center [1124, 649] width 23 height 28
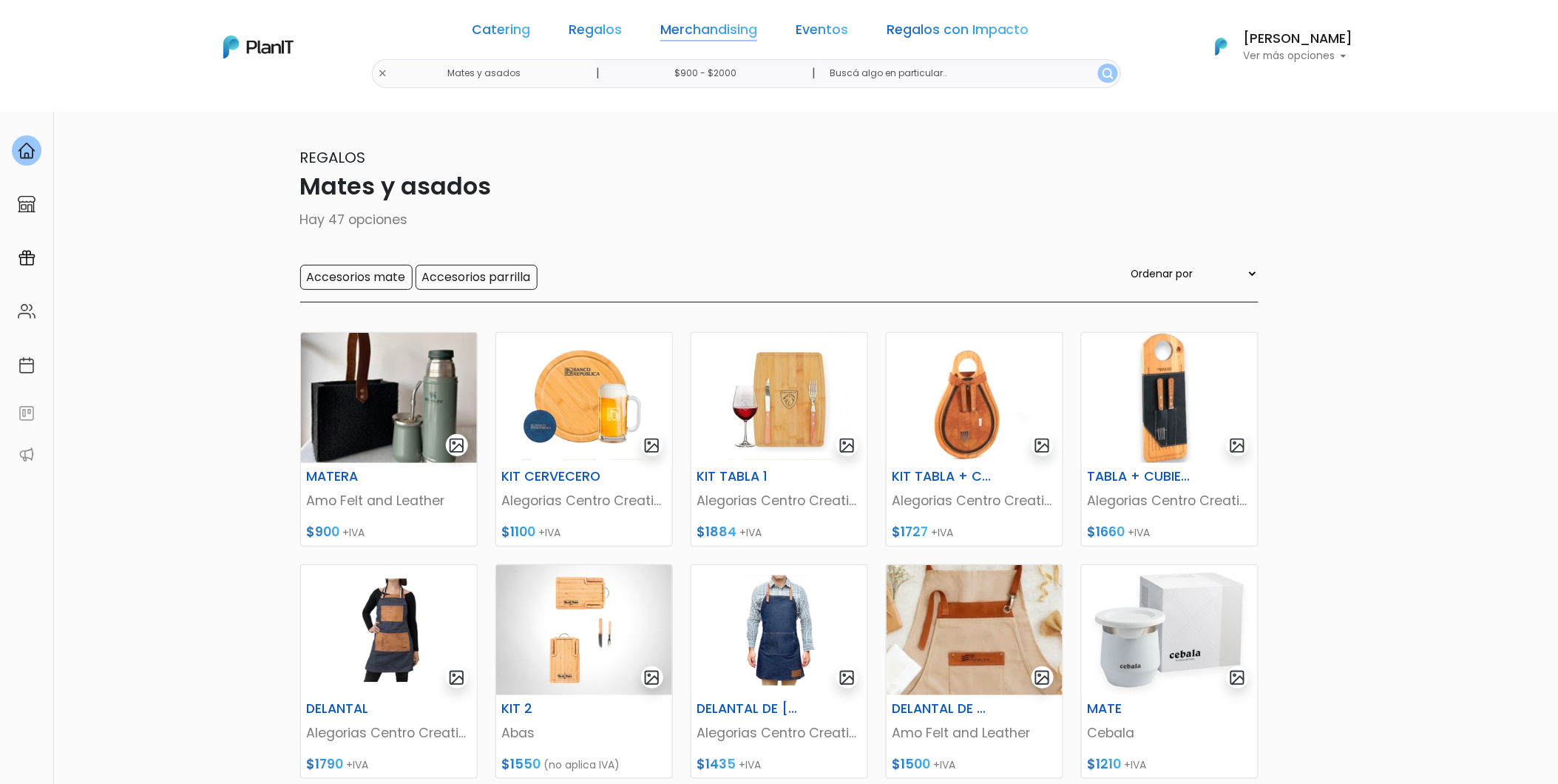
click at [708, 27] on link "Merchandising" at bounding box center [709, 33] width 97 height 17
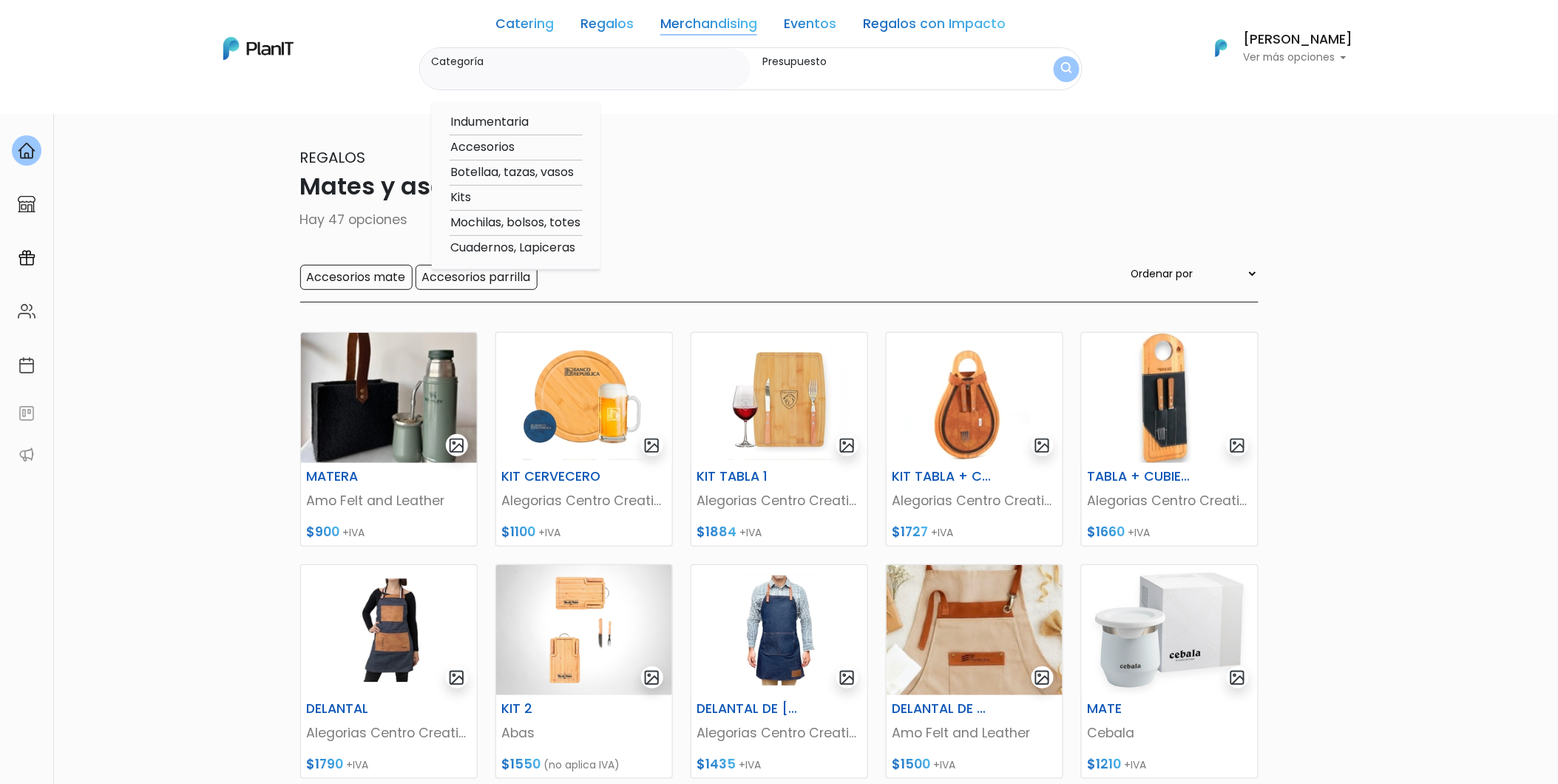
click at [471, 196] on option "Kits" at bounding box center [517, 198] width 133 height 18
type input "Kits"
type input "$900 - $2000"
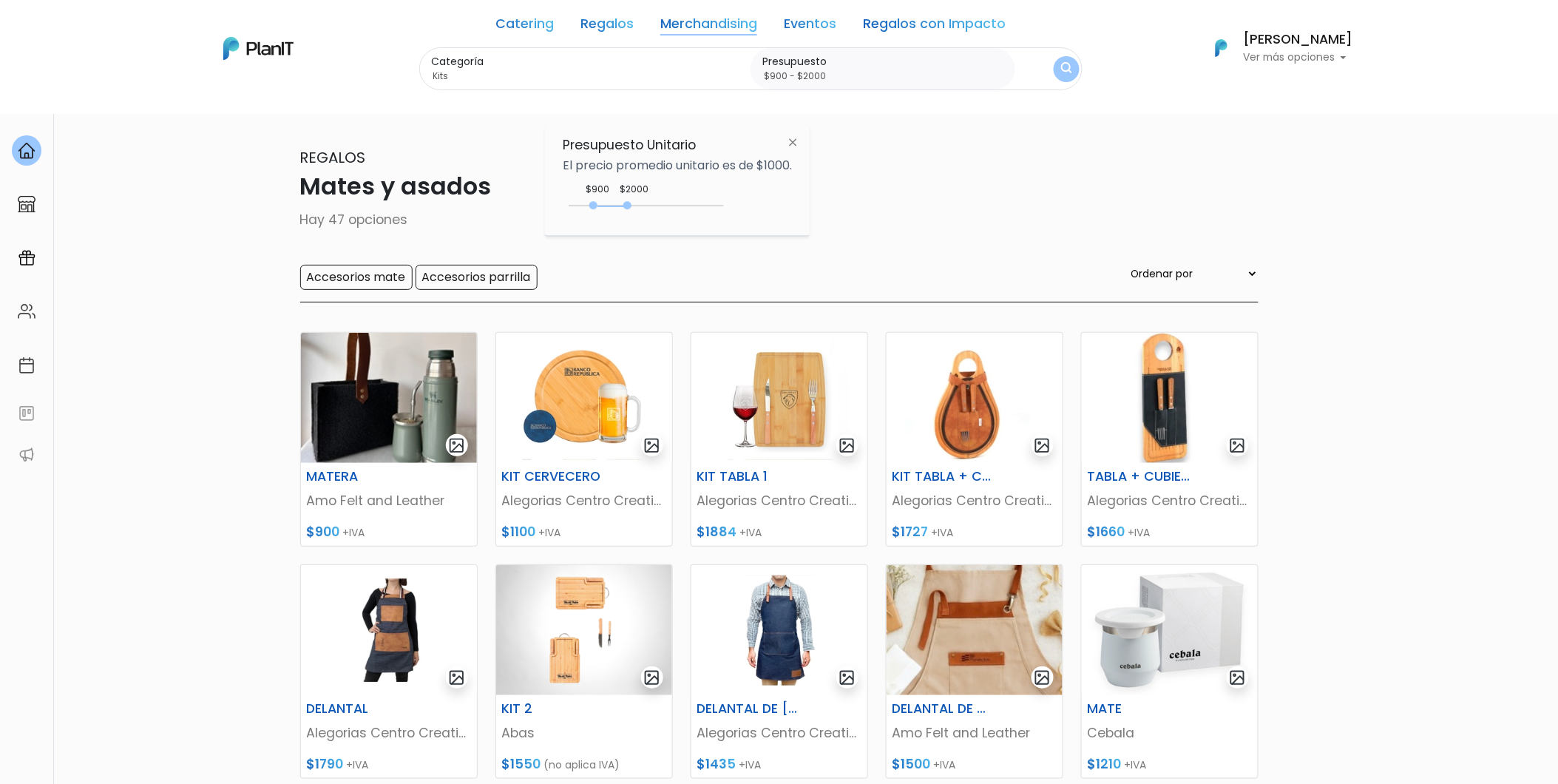
click at [1061, 67] on img "submit" at bounding box center [1067, 69] width 11 height 14
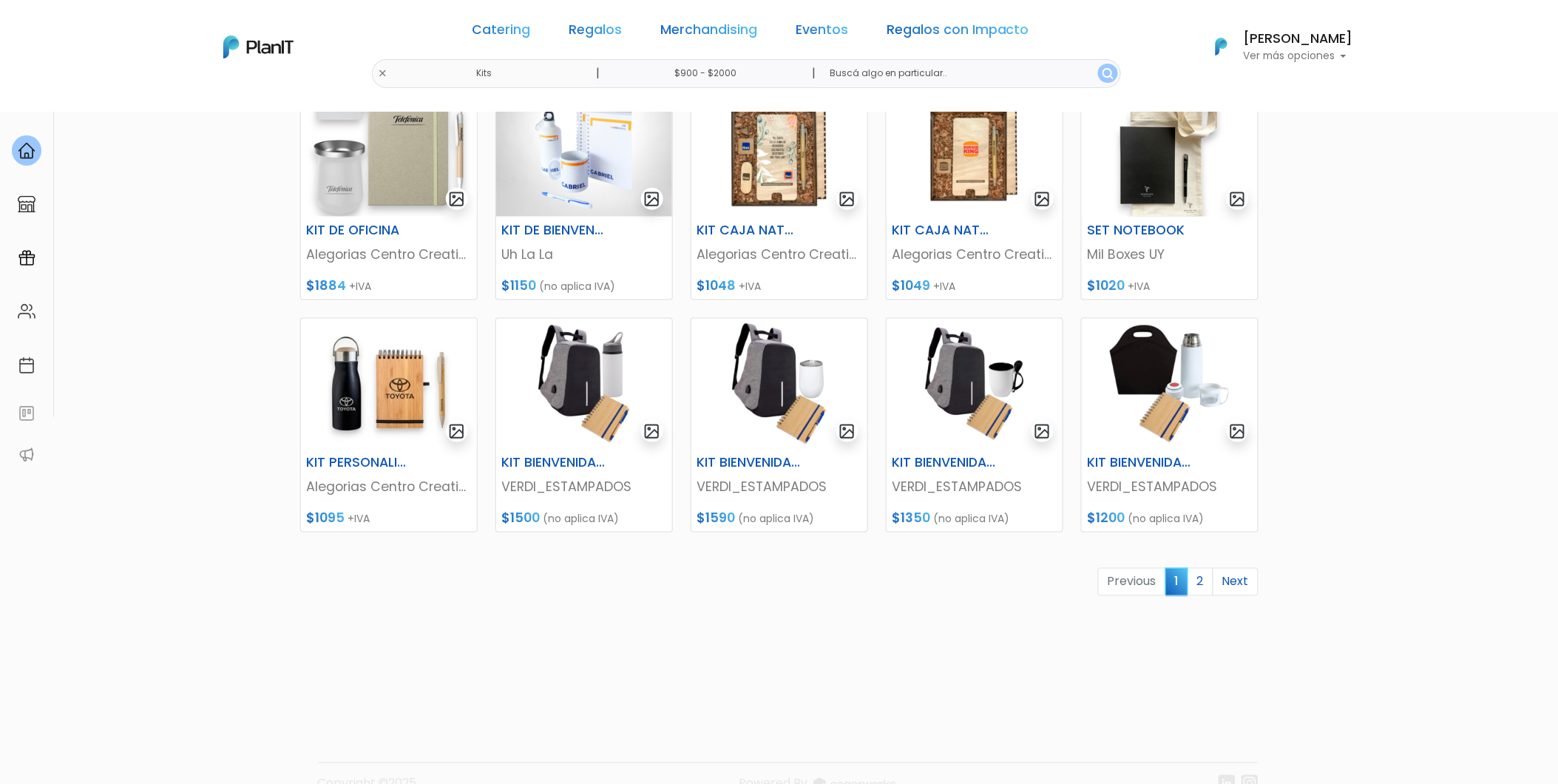
scroll to position [493, 0]
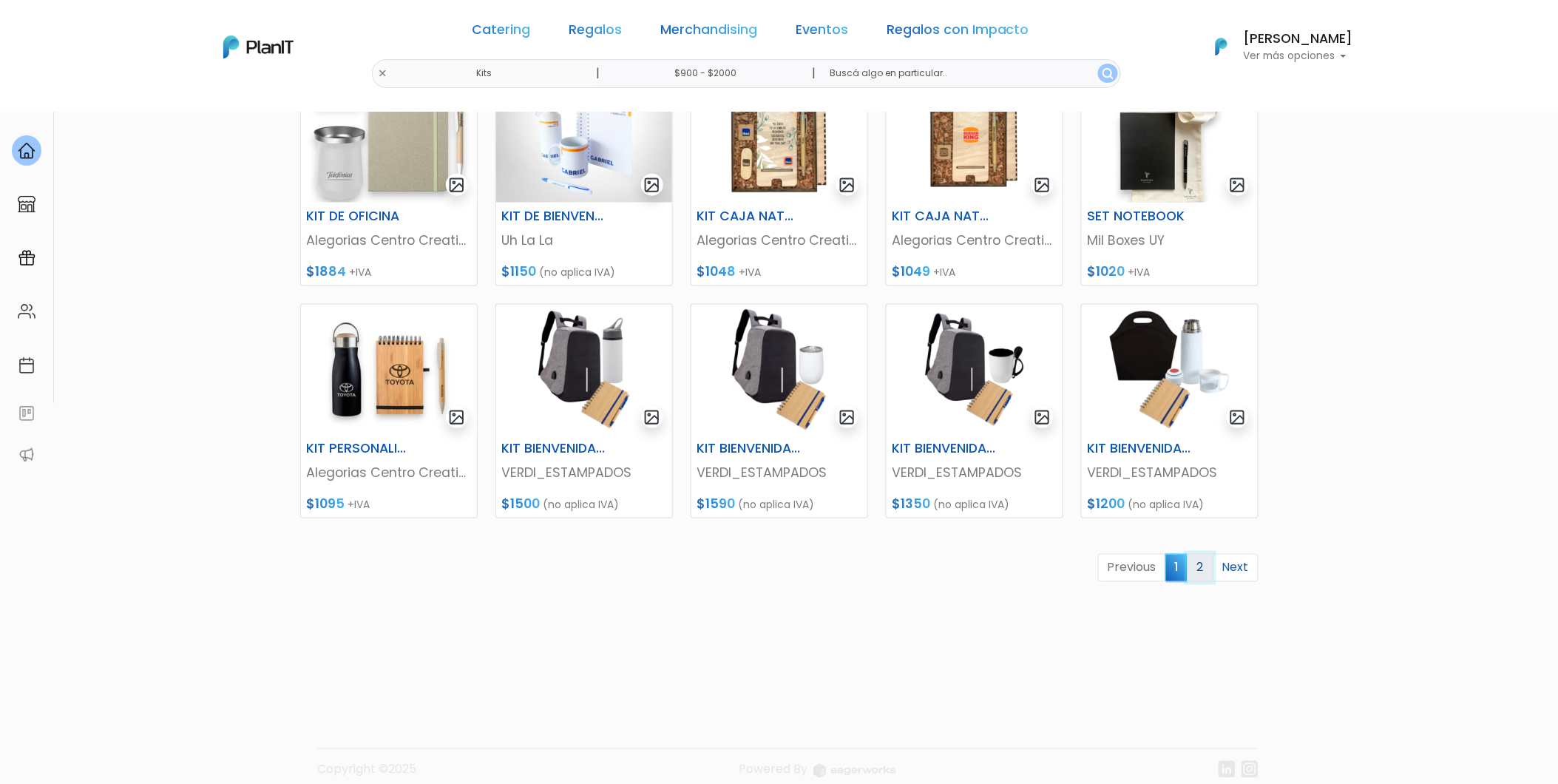
click at [1199, 567] on link "2" at bounding box center [1201, 567] width 26 height 28
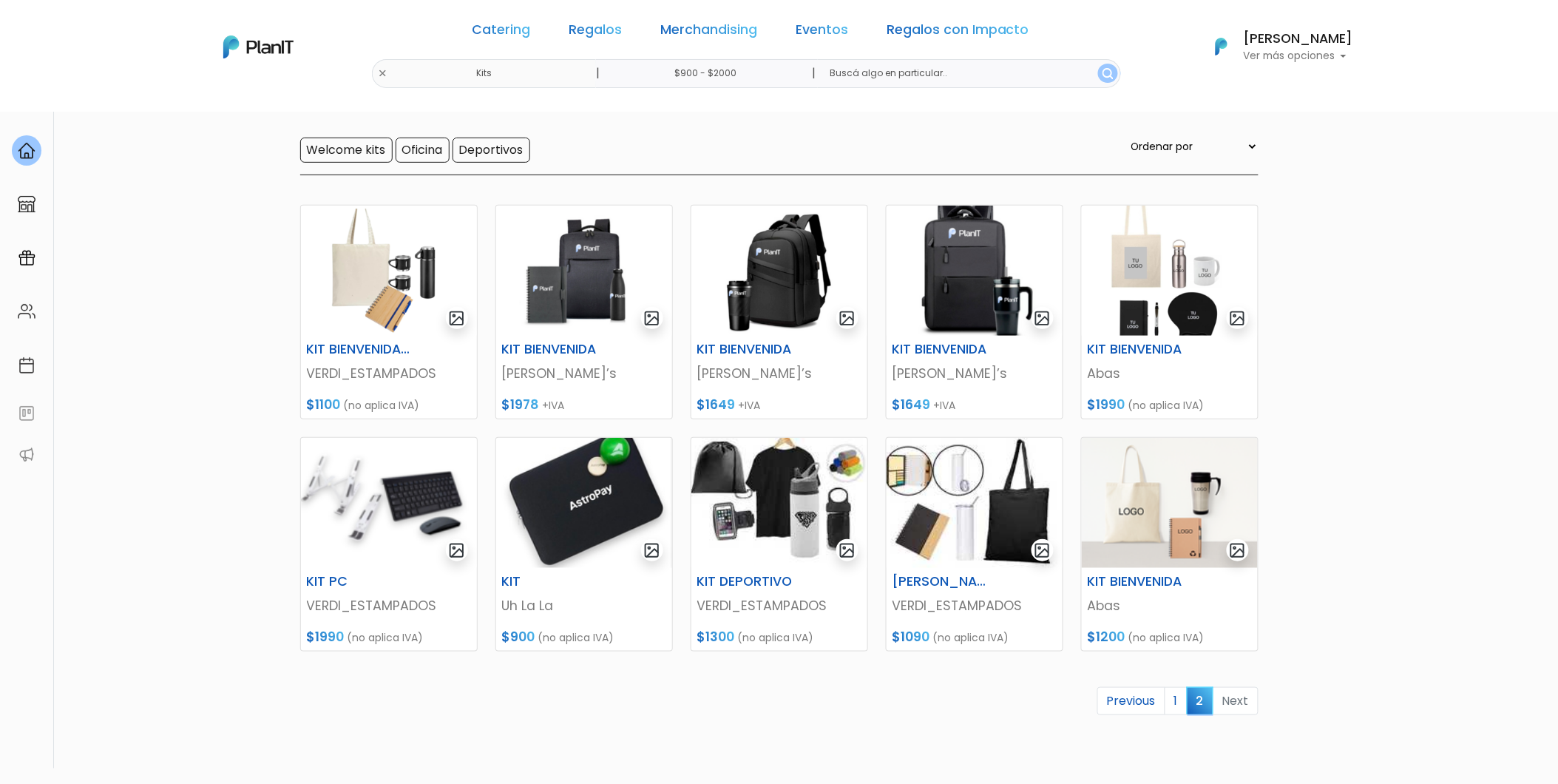
scroll to position [164, 0]
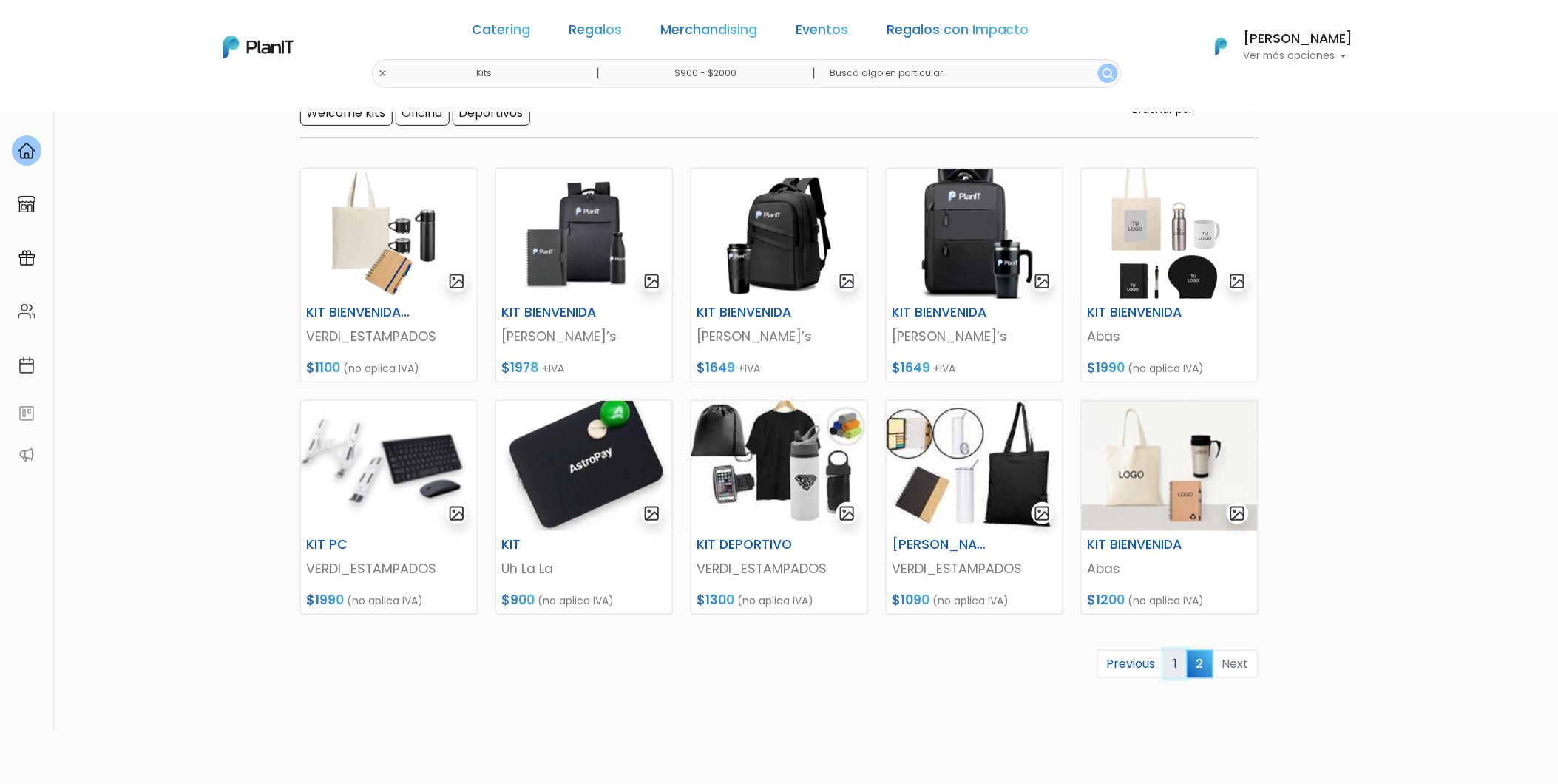
click at [1181, 664] on link "1" at bounding box center [1176, 663] width 23 height 28
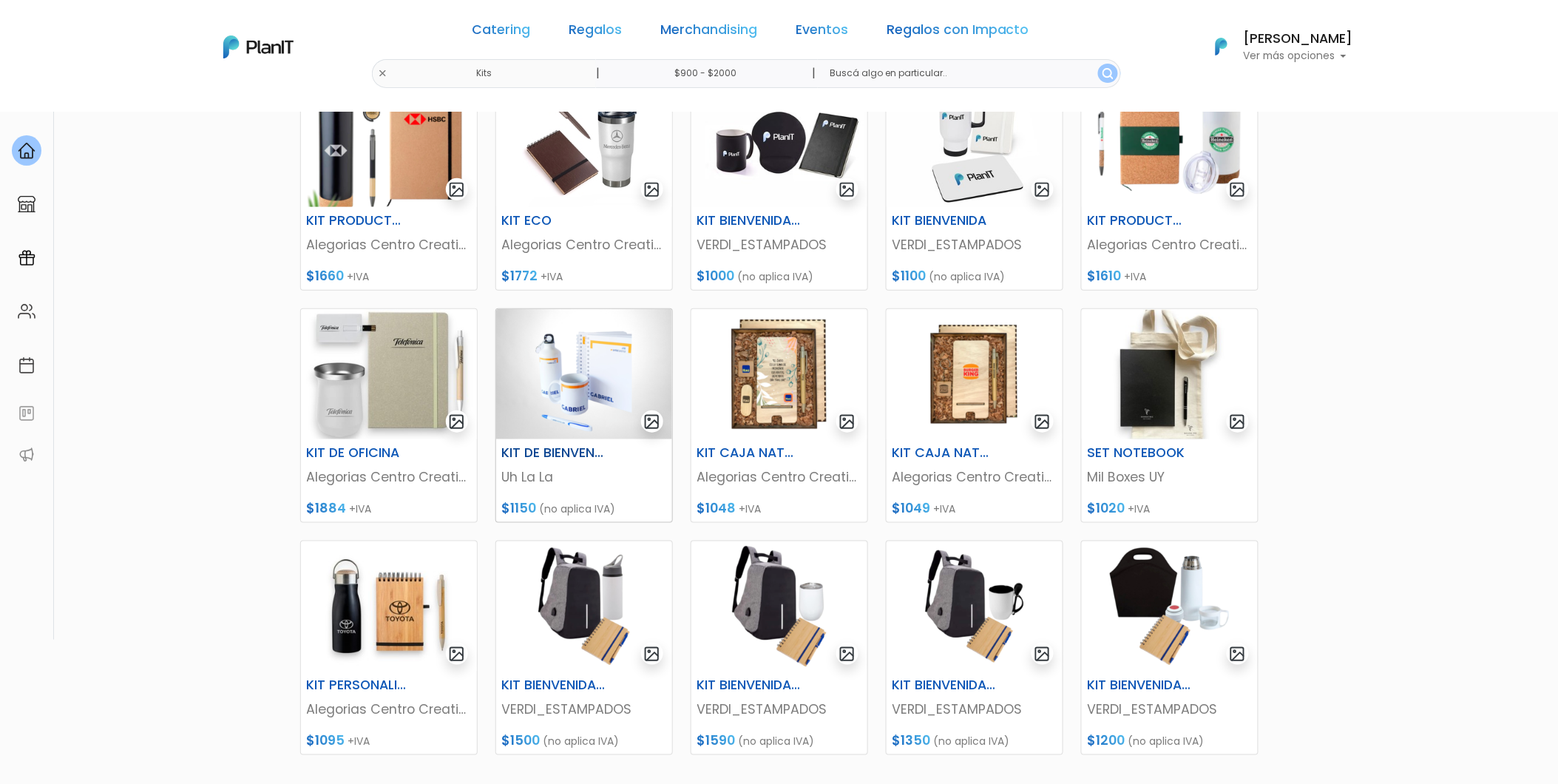
scroll to position [246, 0]
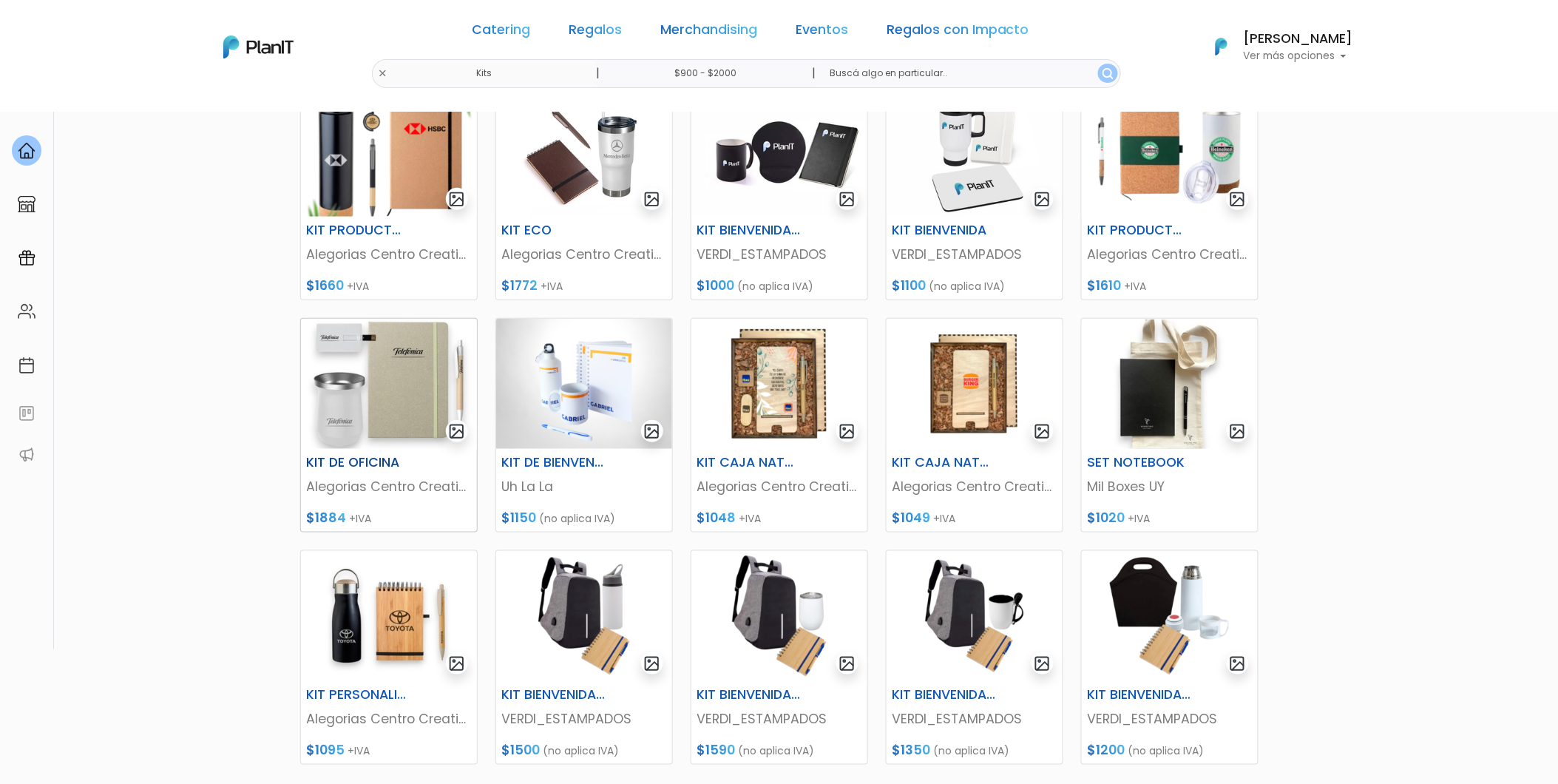
click at [417, 400] on img at bounding box center [389, 384] width 176 height 130
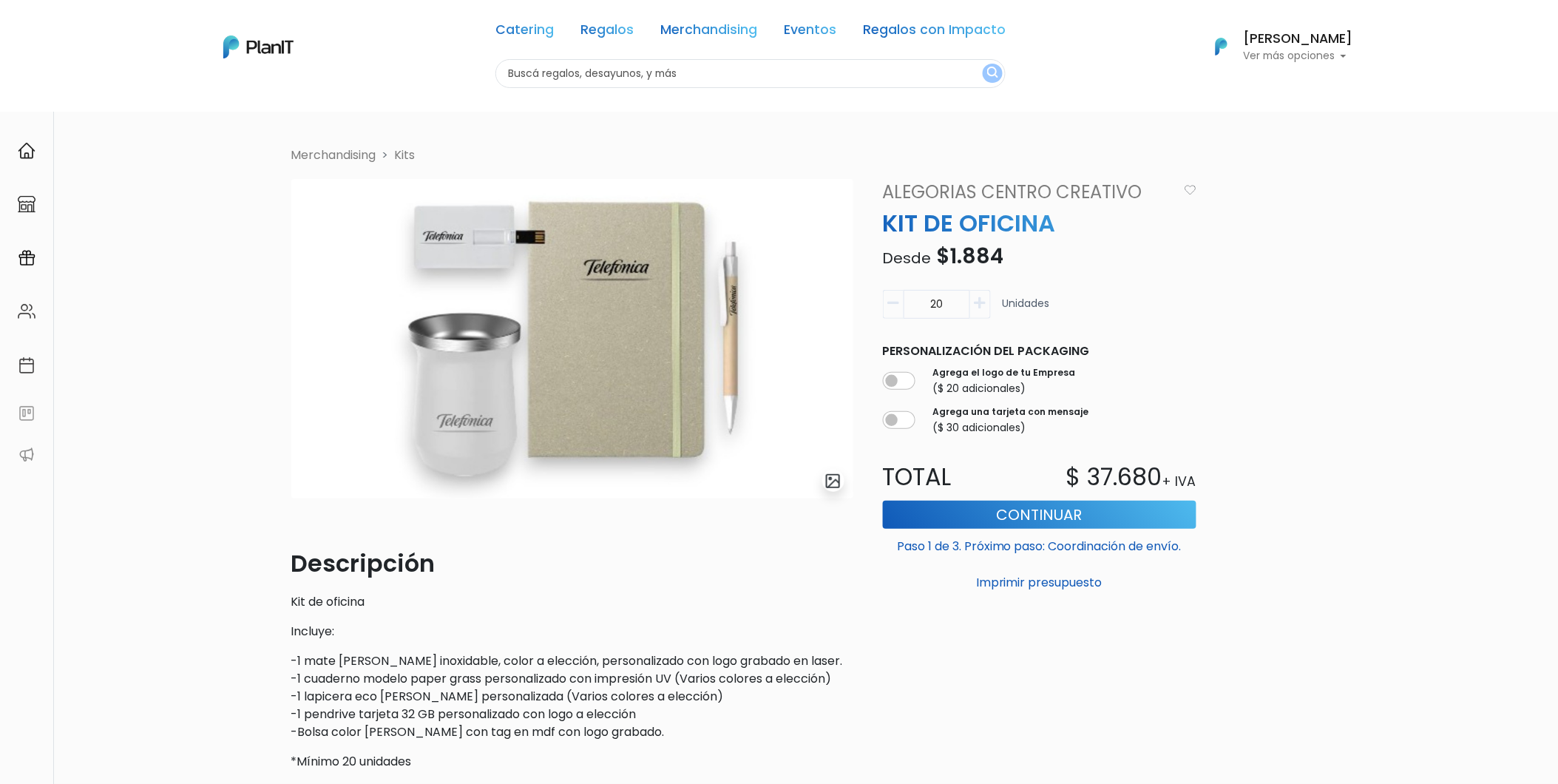
click at [406, 156] on link "Kits" at bounding box center [406, 155] width 21 height 17
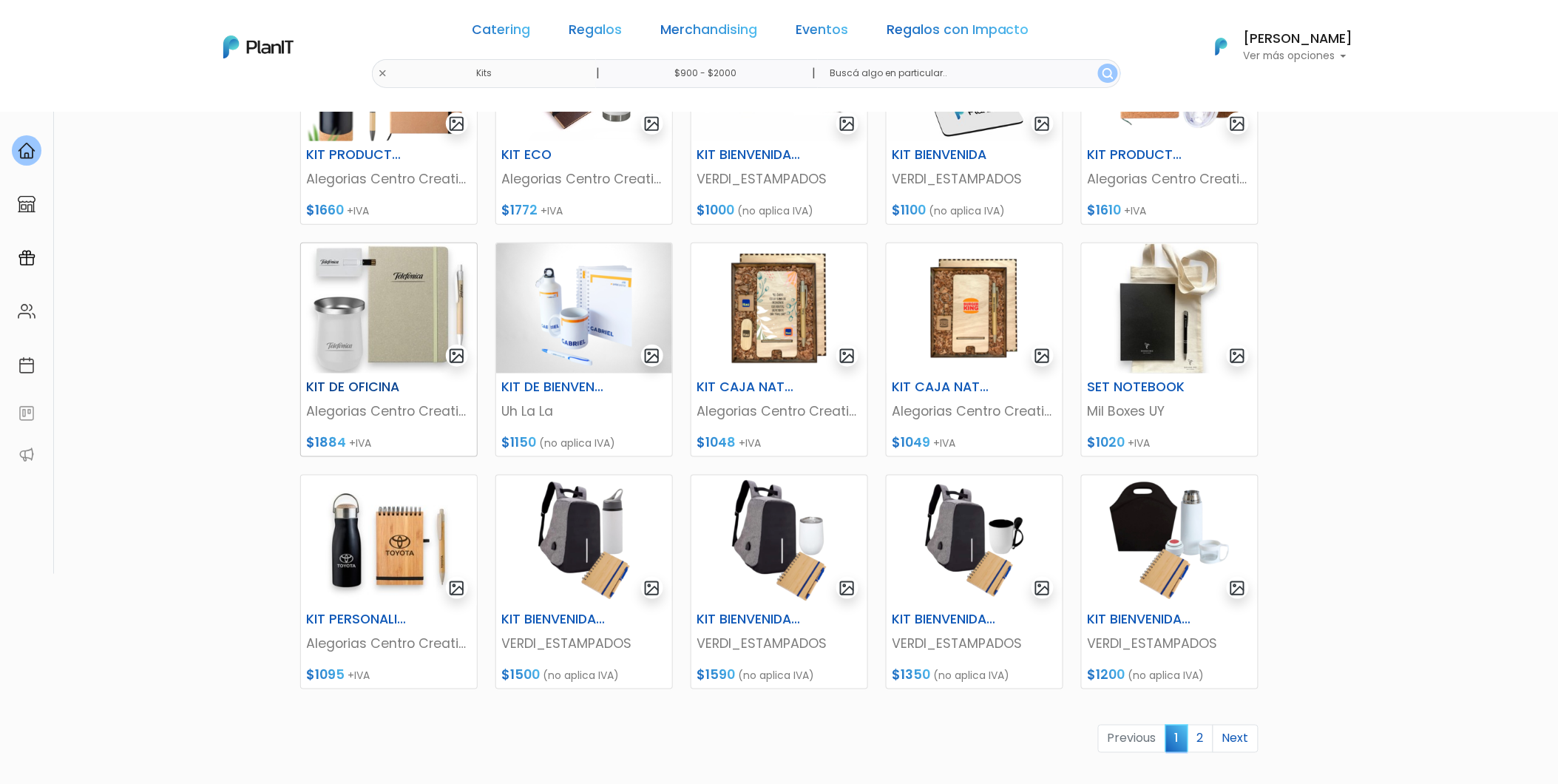
scroll to position [329, 0]
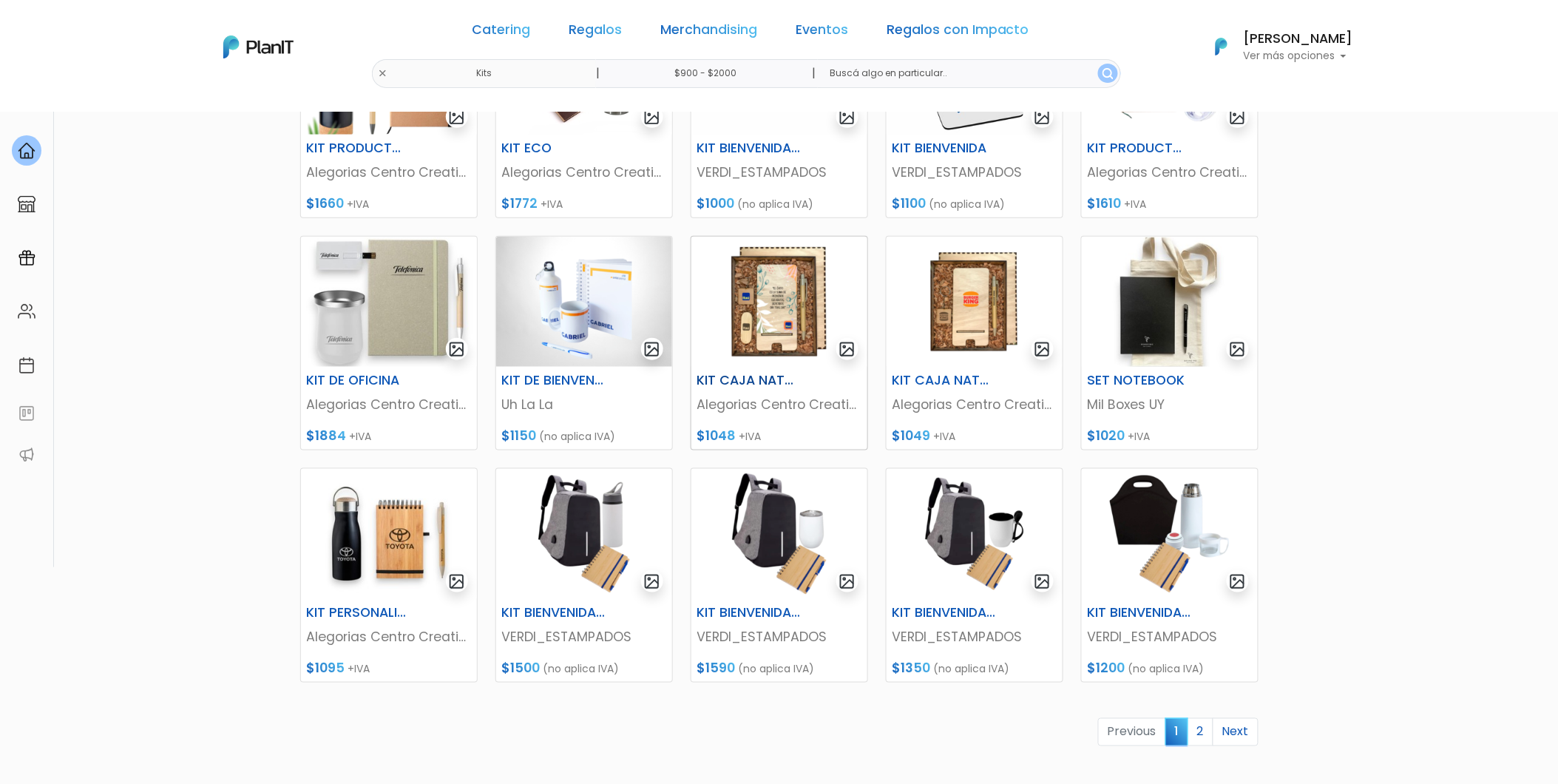
click at [773, 328] on img at bounding box center [779, 302] width 176 height 130
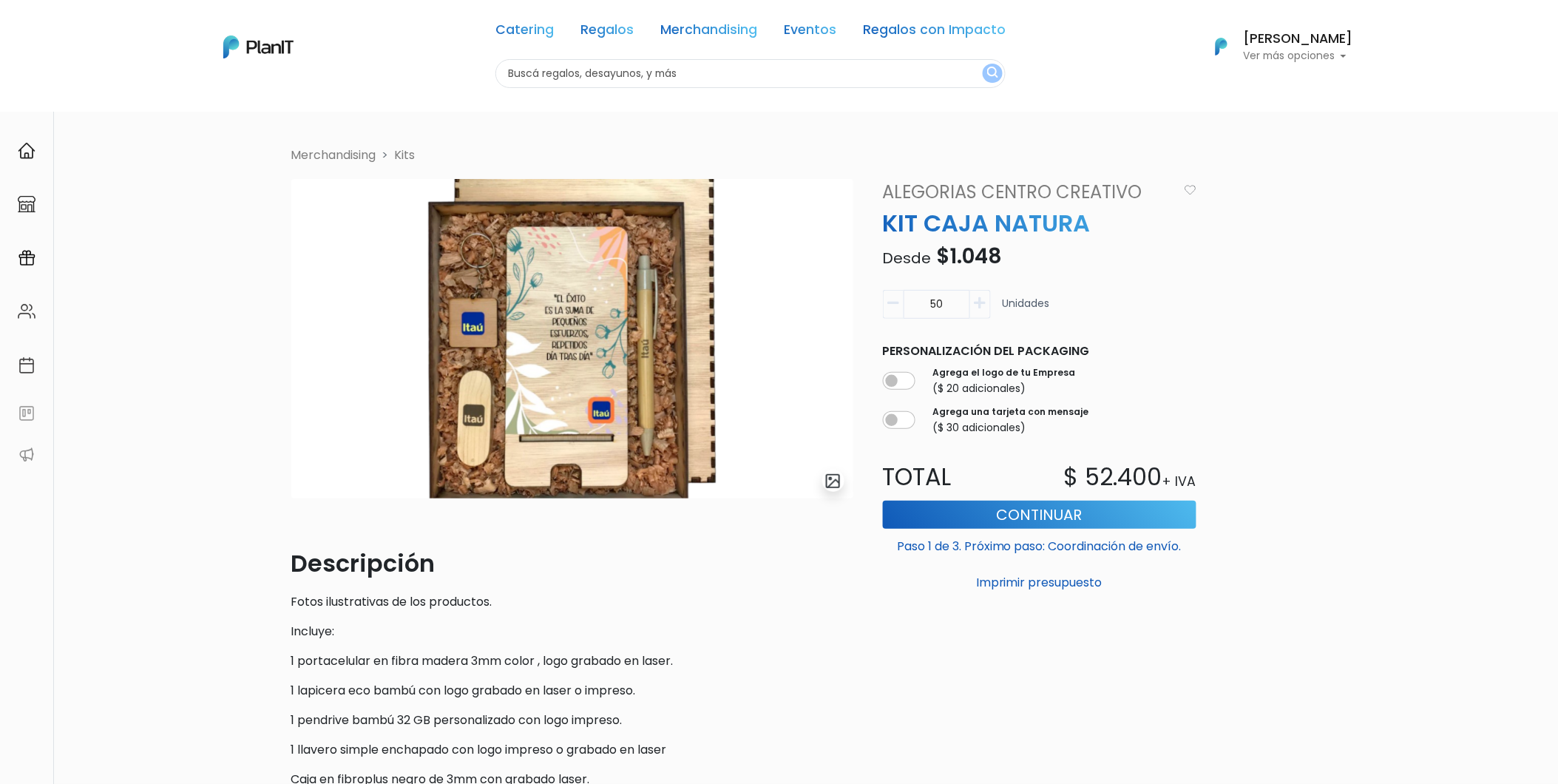
click at [410, 158] on link "Kits" at bounding box center [406, 155] width 21 height 17
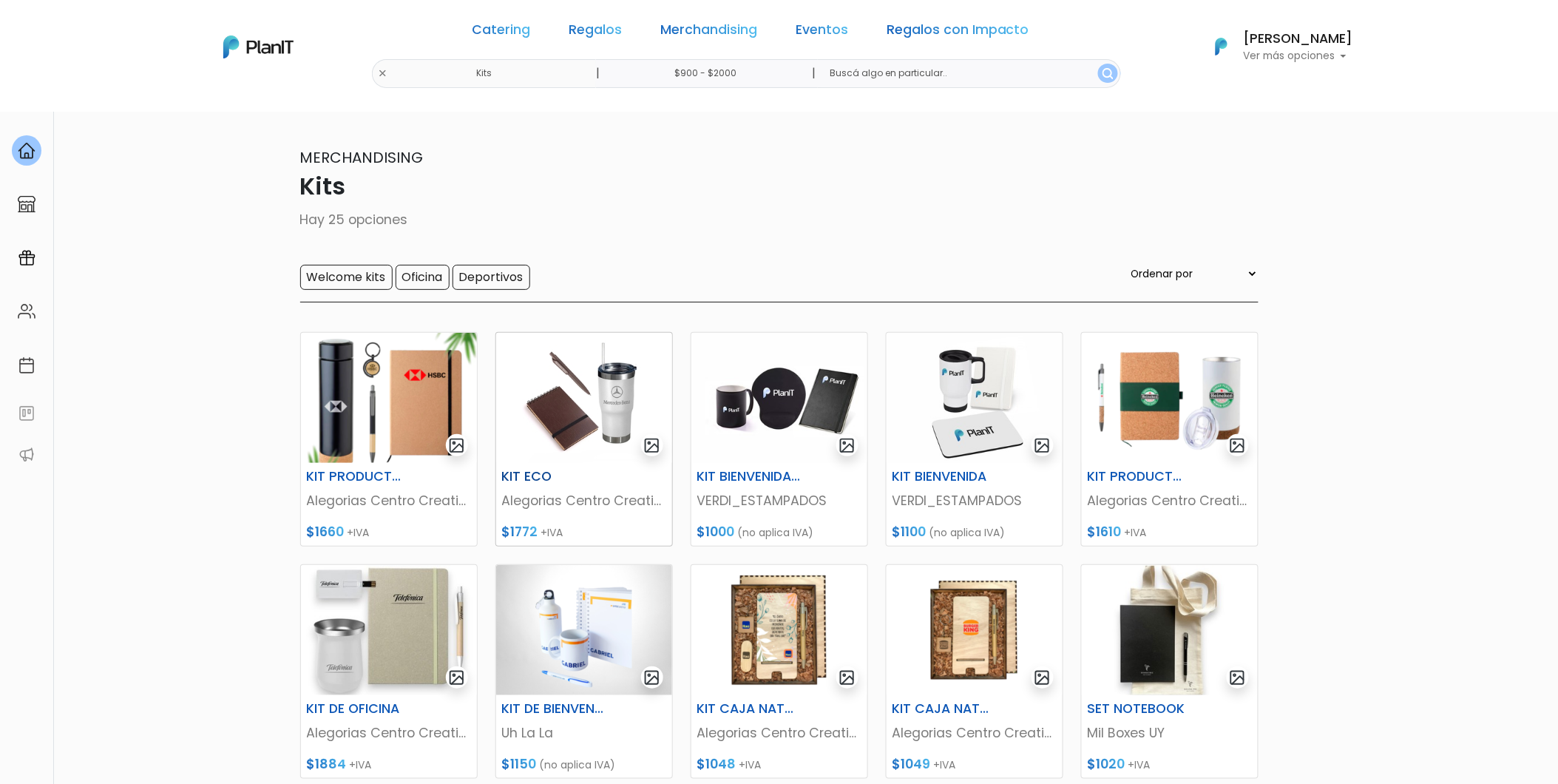
click at [624, 367] on img at bounding box center [584, 398] width 176 height 130
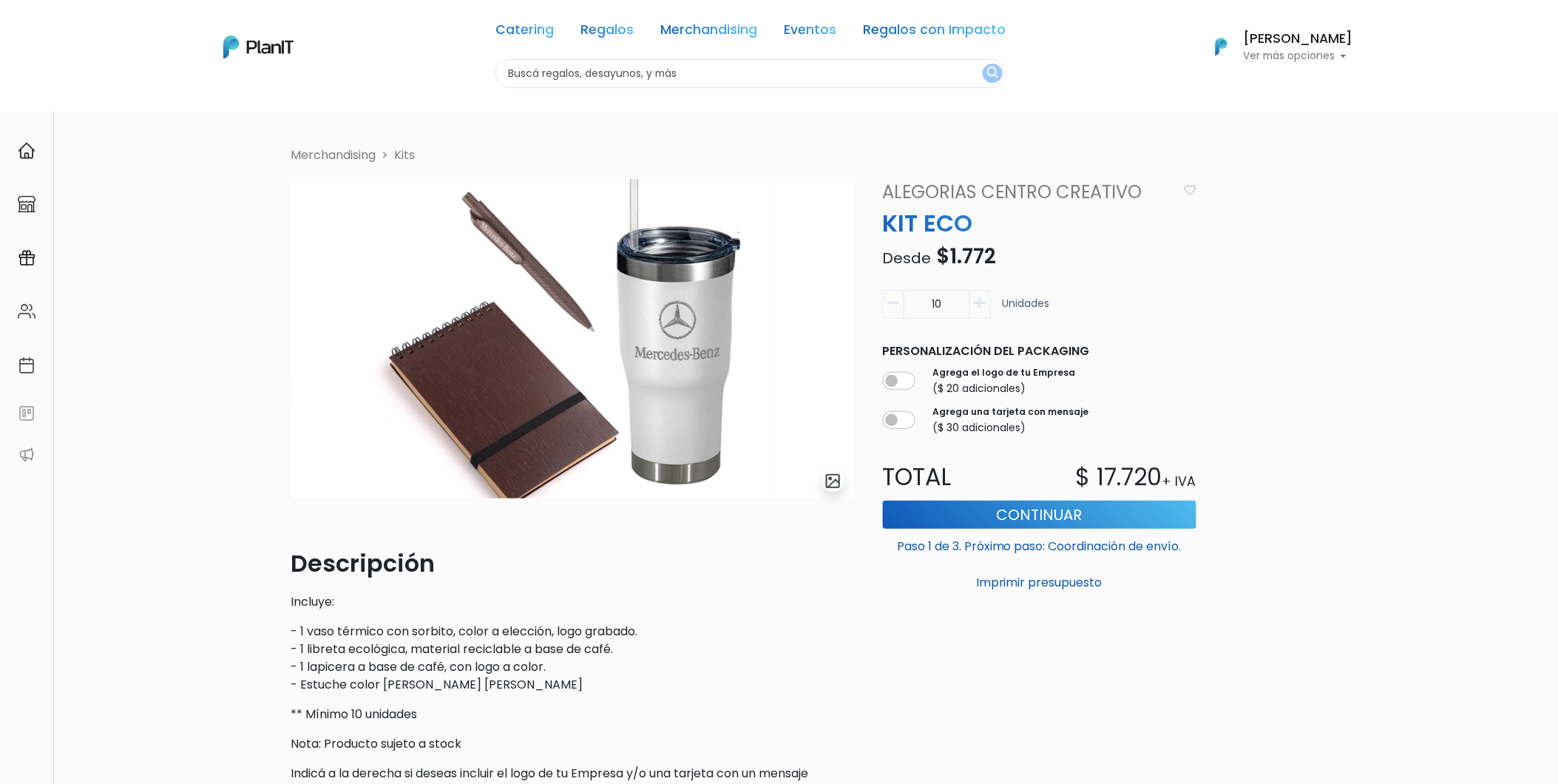
click at [408, 149] on link "Kits" at bounding box center [406, 155] width 21 height 17
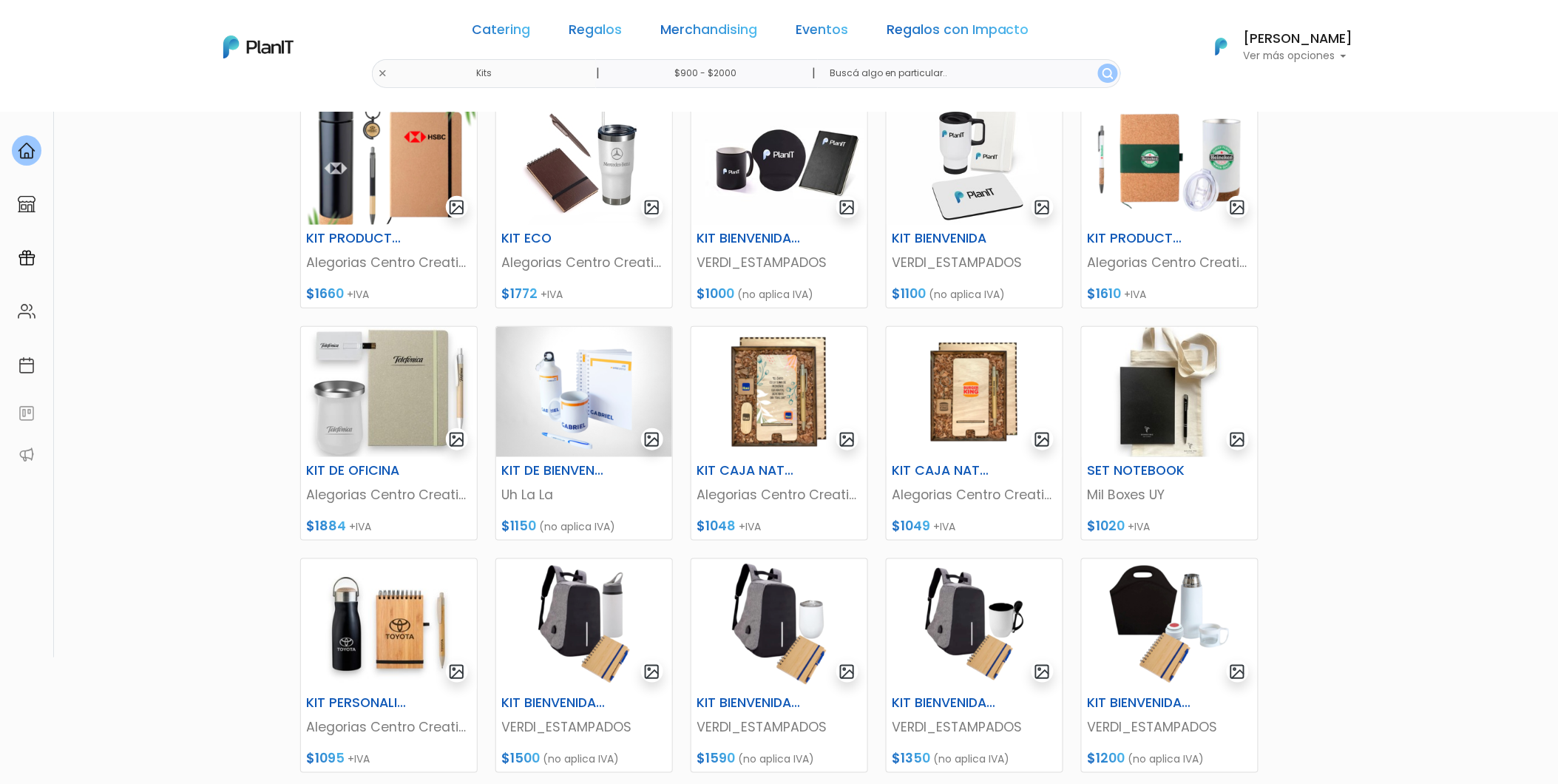
scroll to position [246, 0]
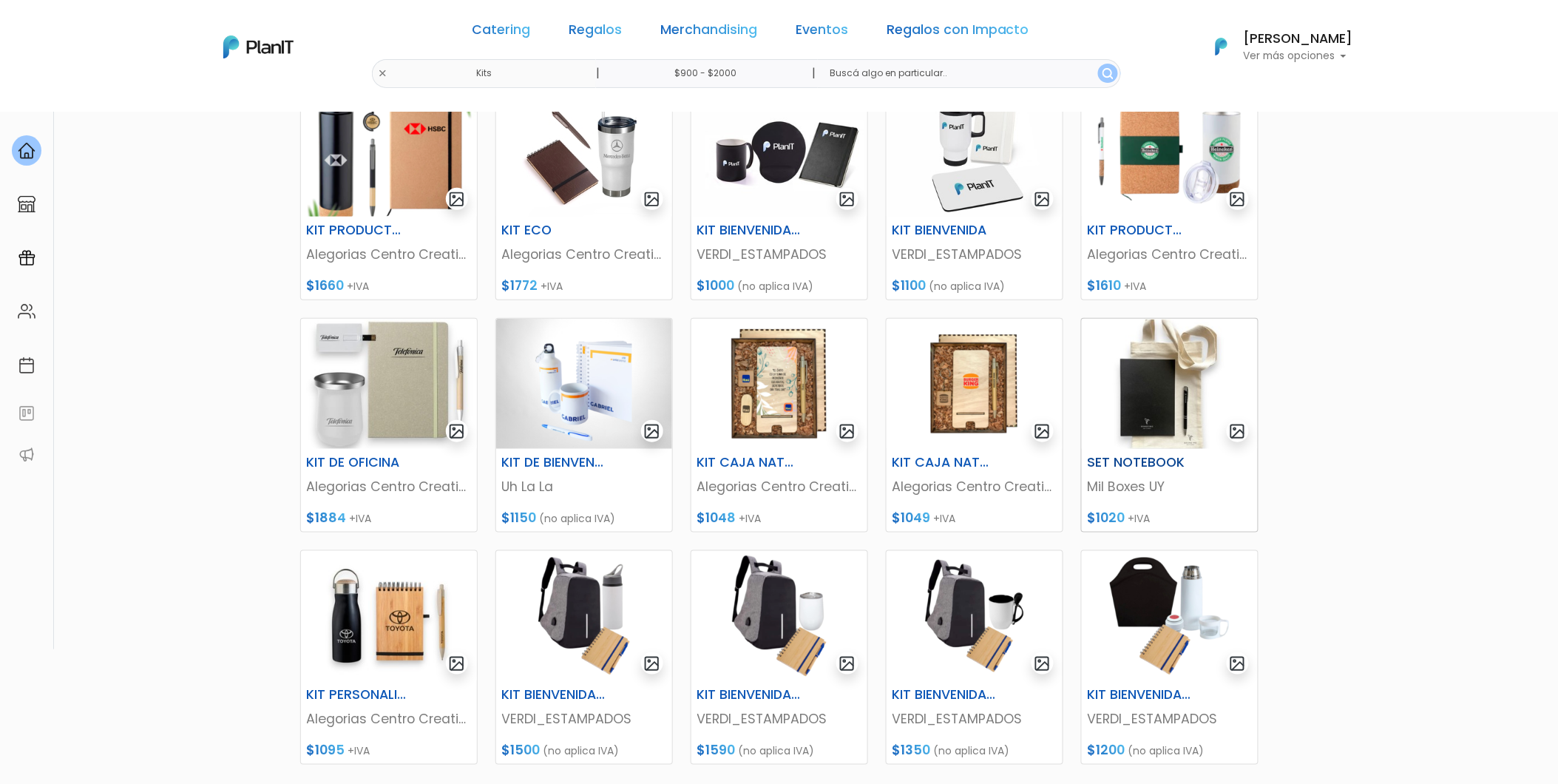
click at [1147, 382] on img at bounding box center [1170, 384] width 176 height 130
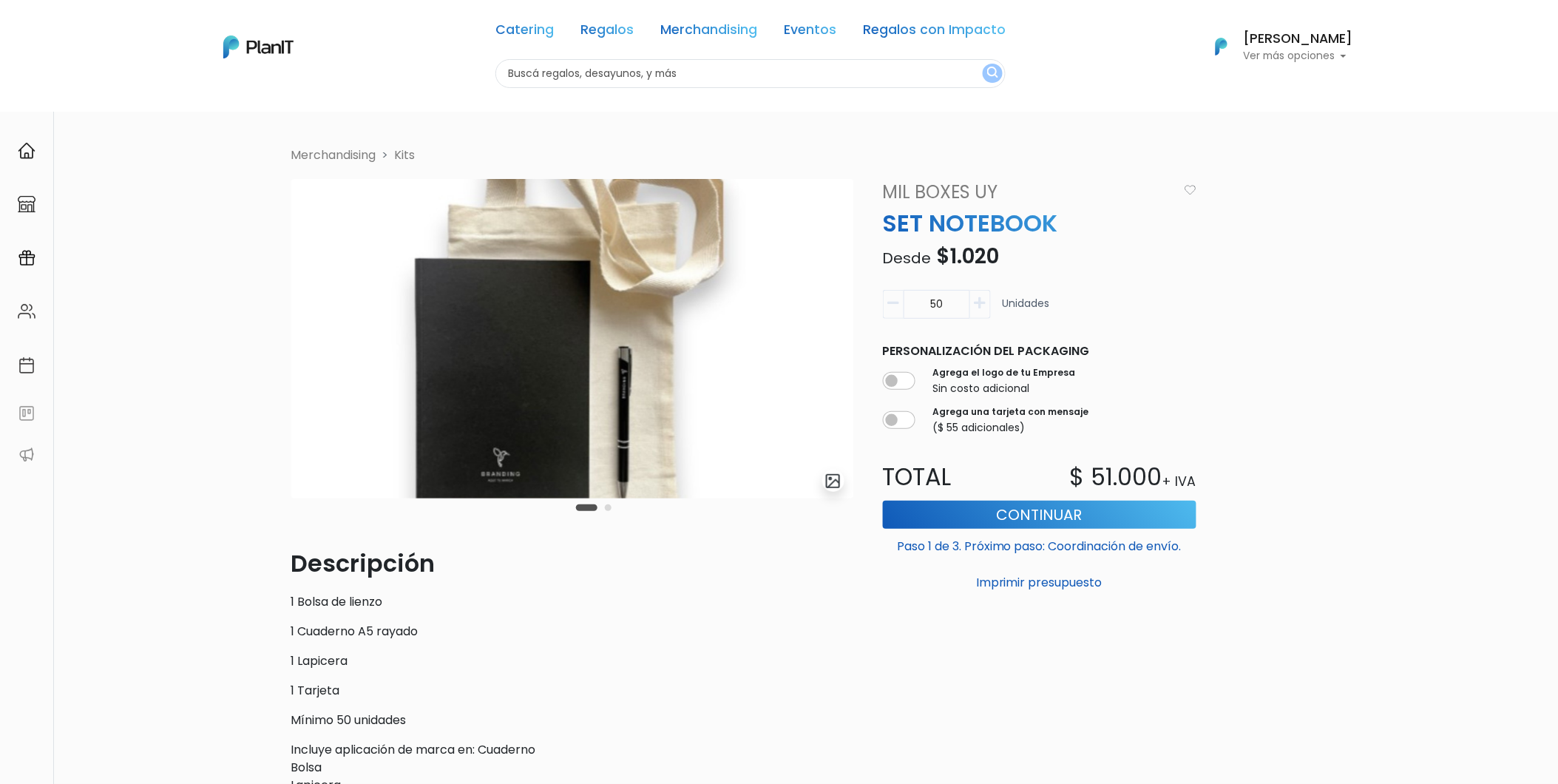
click at [411, 159] on link "Kits" at bounding box center [406, 155] width 21 height 17
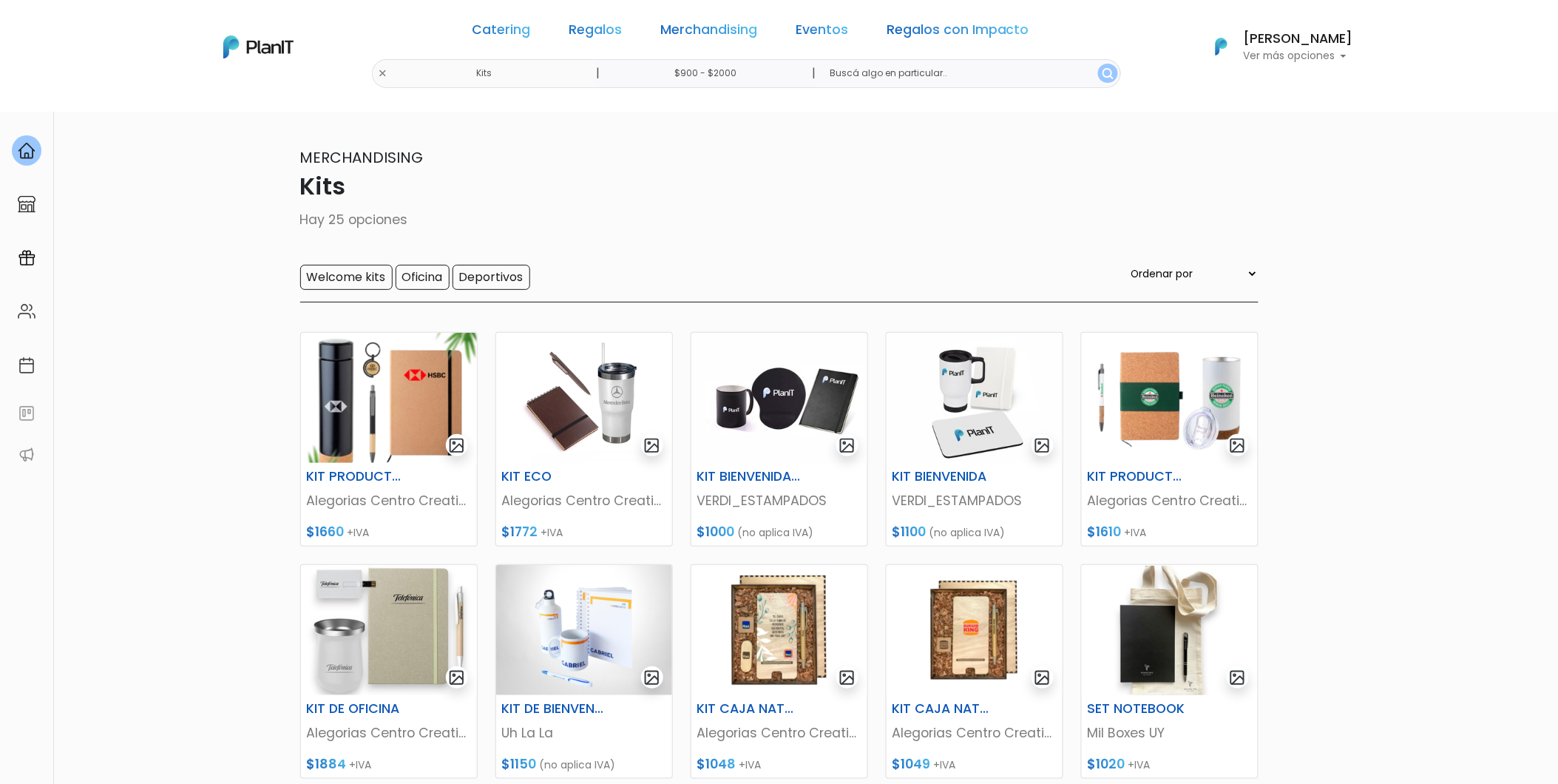
click at [715, 28] on link "Merchandising" at bounding box center [709, 33] width 97 height 17
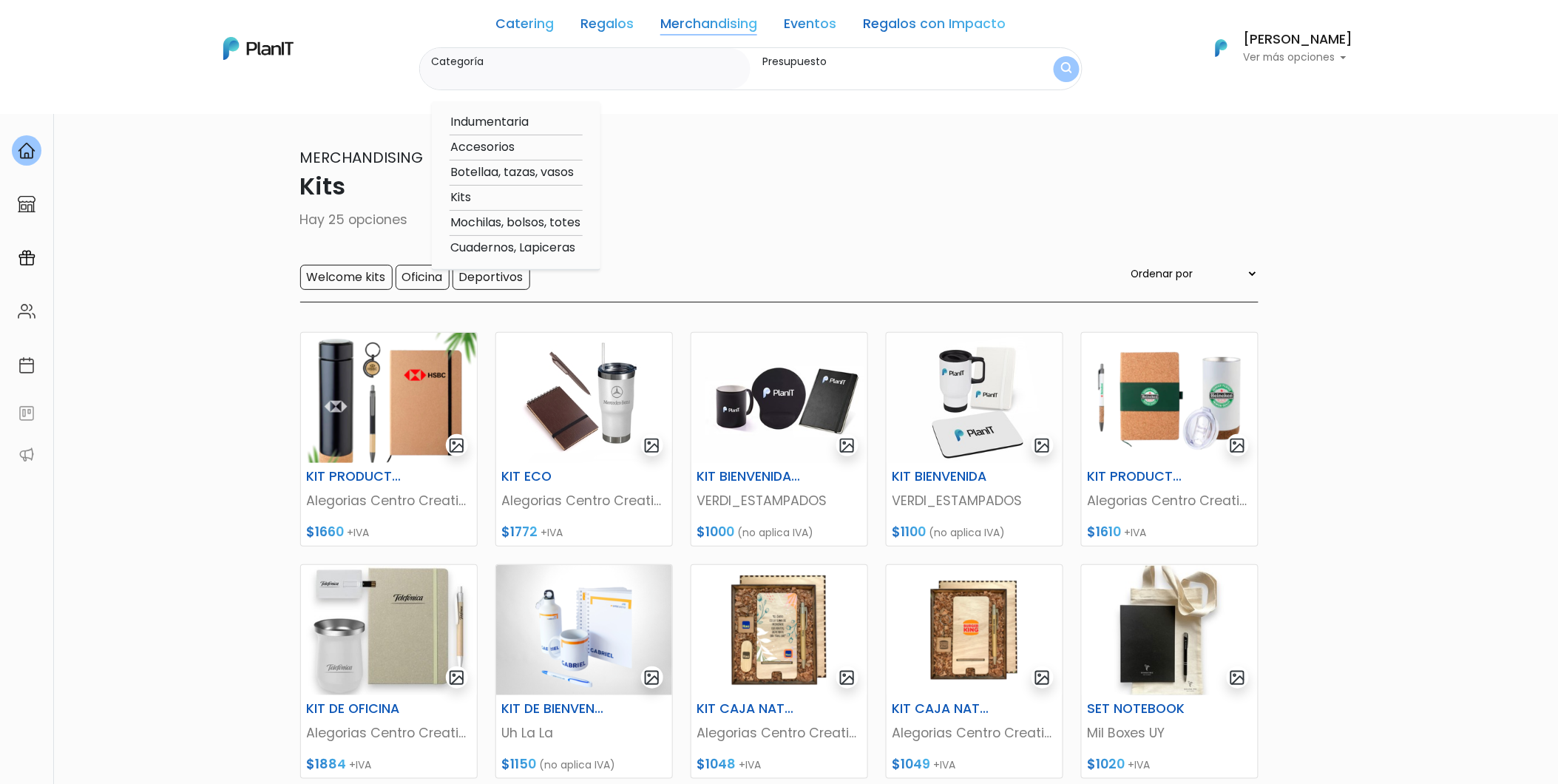
click at [620, 30] on link "Regalos" at bounding box center [607, 26] width 53 height 17
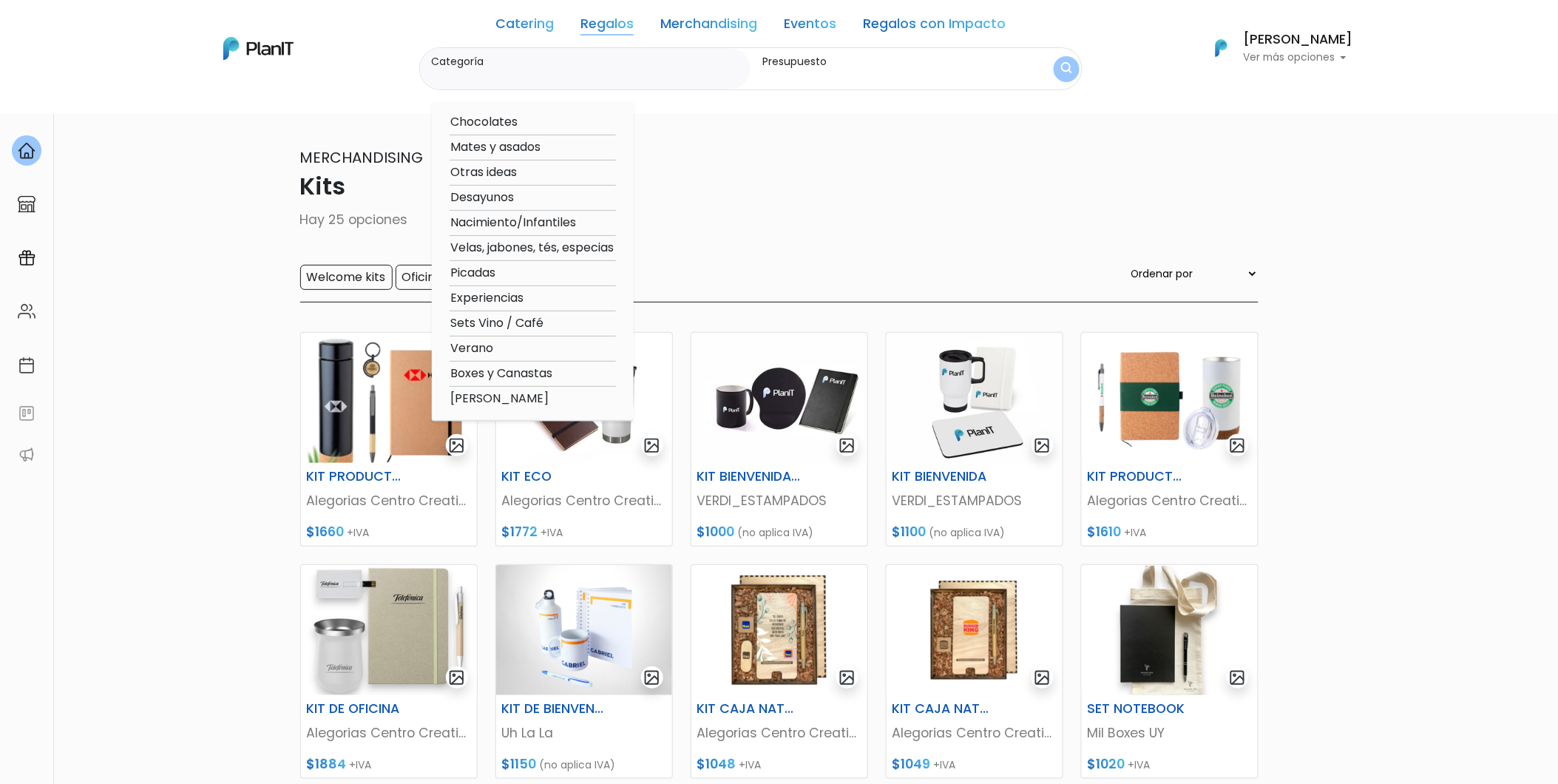
click at [485, 345] on option "Verano" at bounding box center [533, 348] width 167 height 18
type input "Verano"
type input "$900 - $2000"
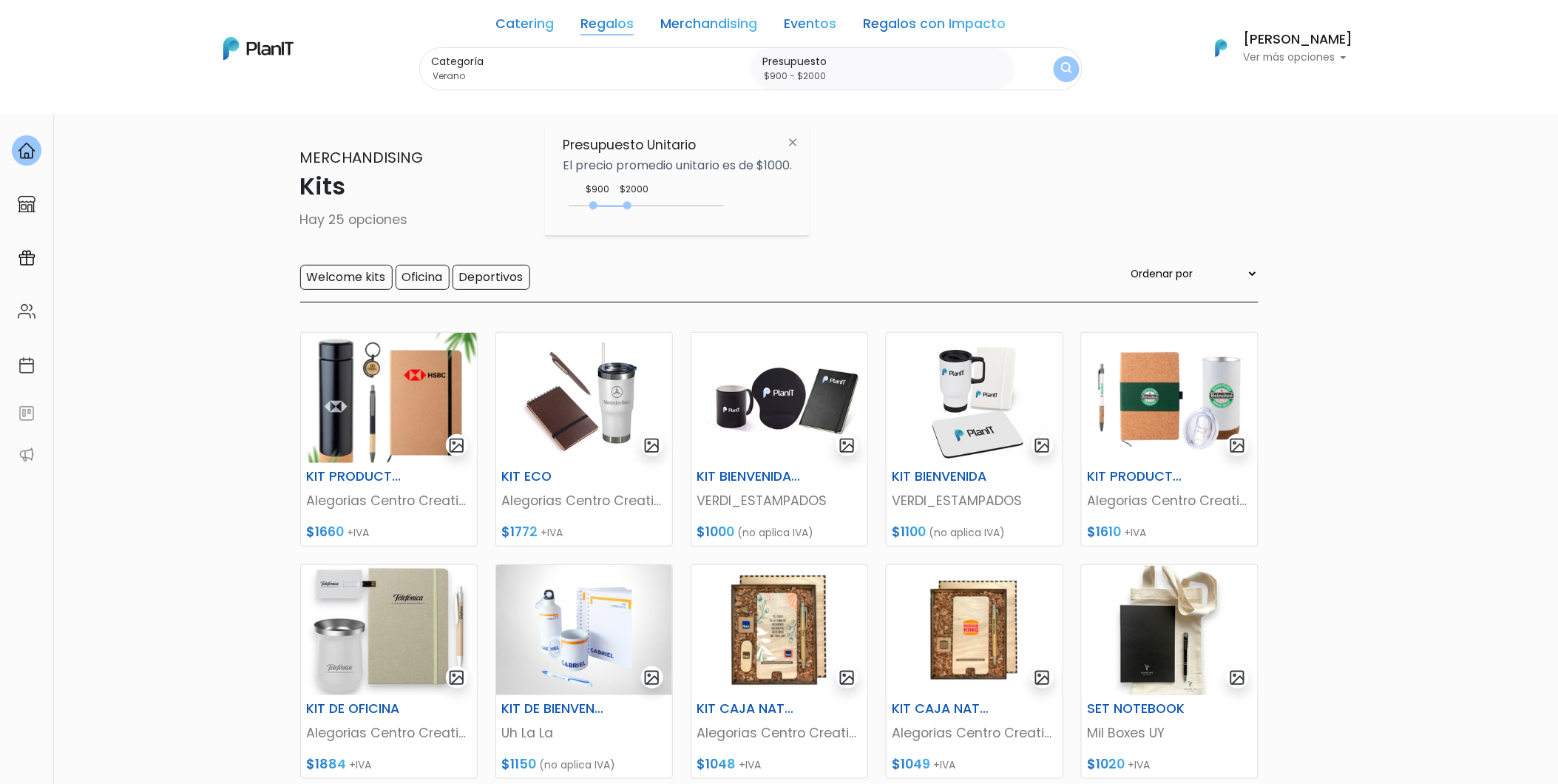
click at [1059, 67] on button "submit" at bounding box center [1067, 69] width 26 height 26
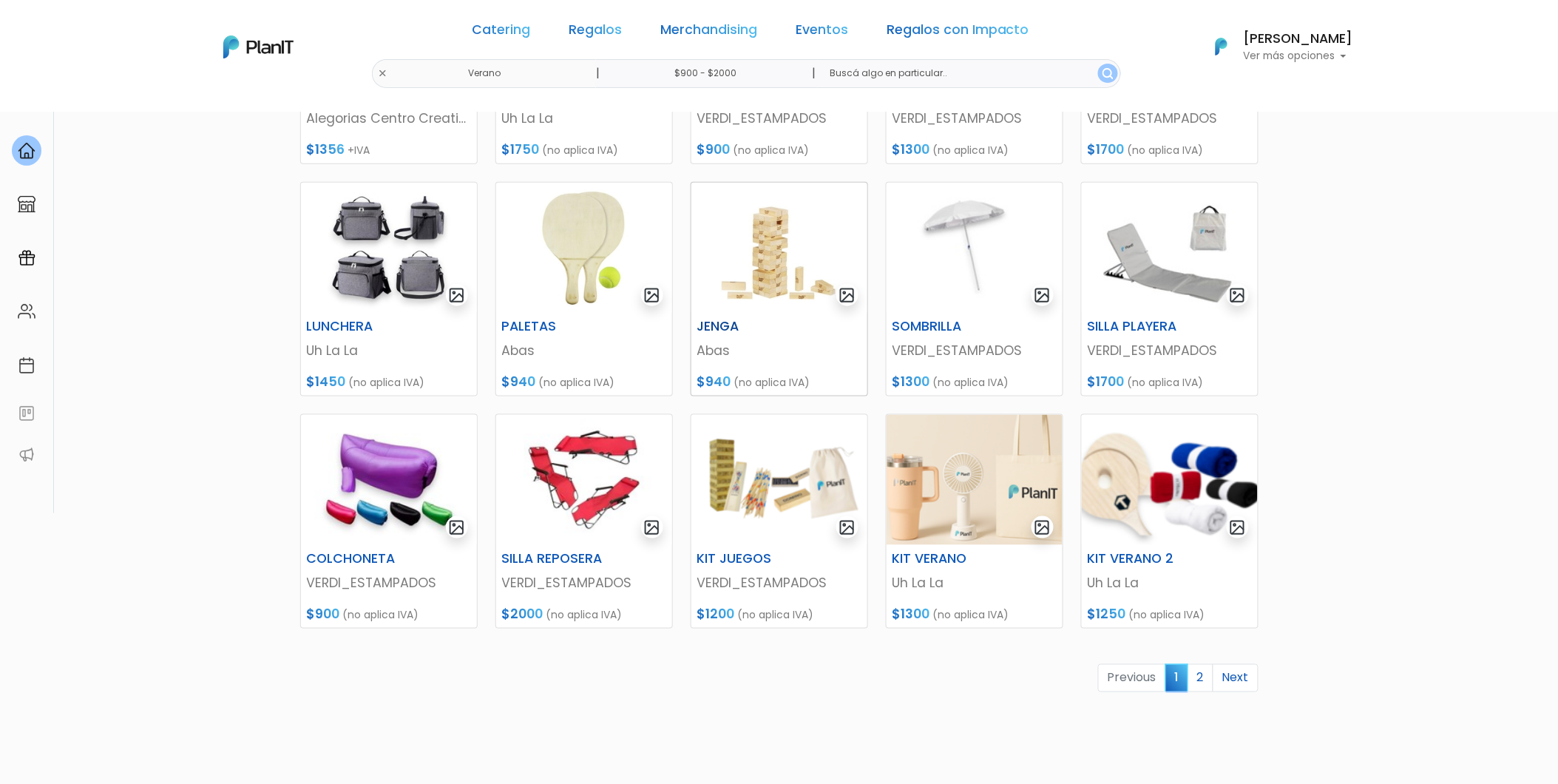
scroll to position [410, 0]
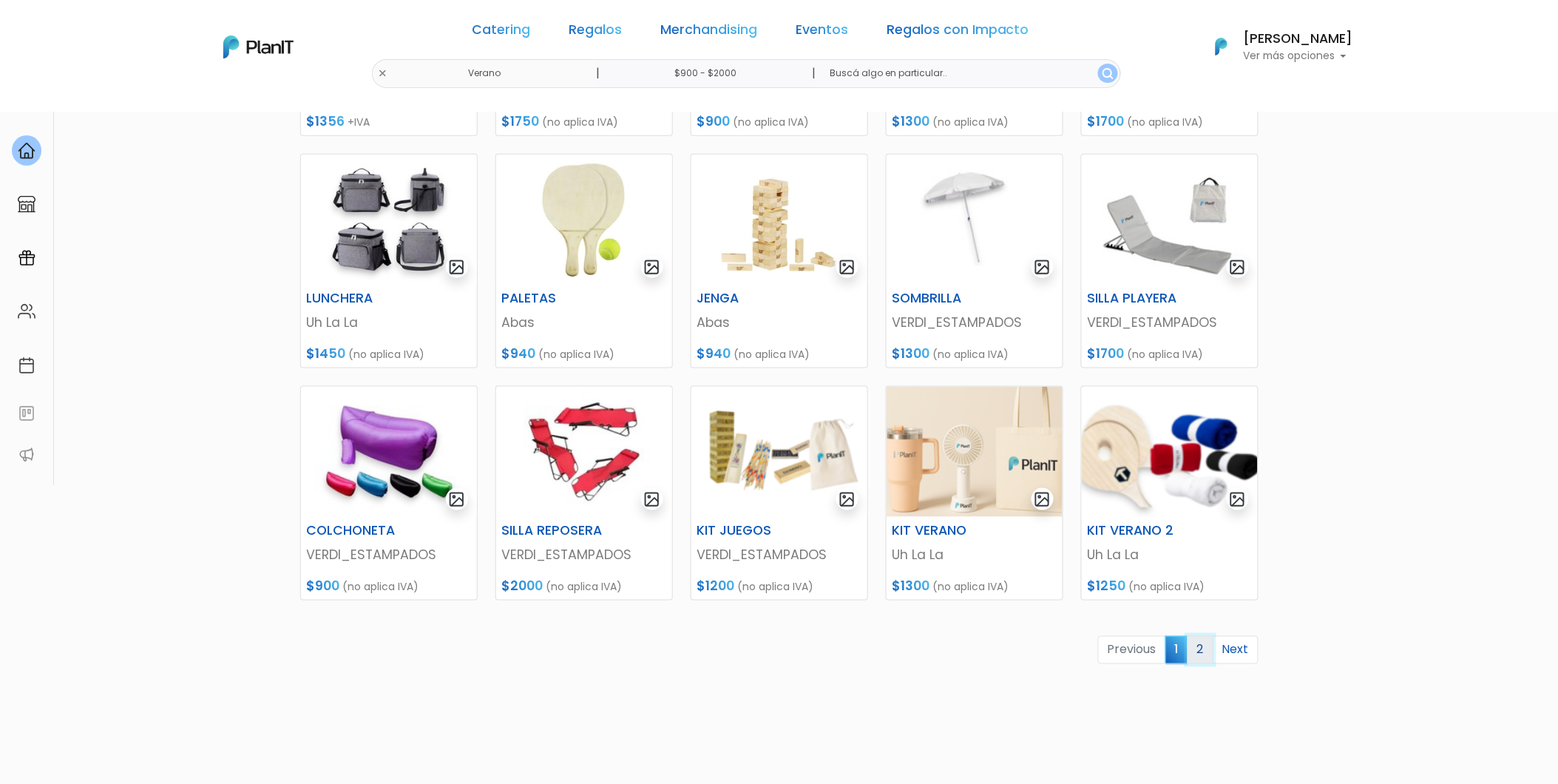
click at [1197, 651] on link "2" at bounding box center [1201, 649] width 26 height 28
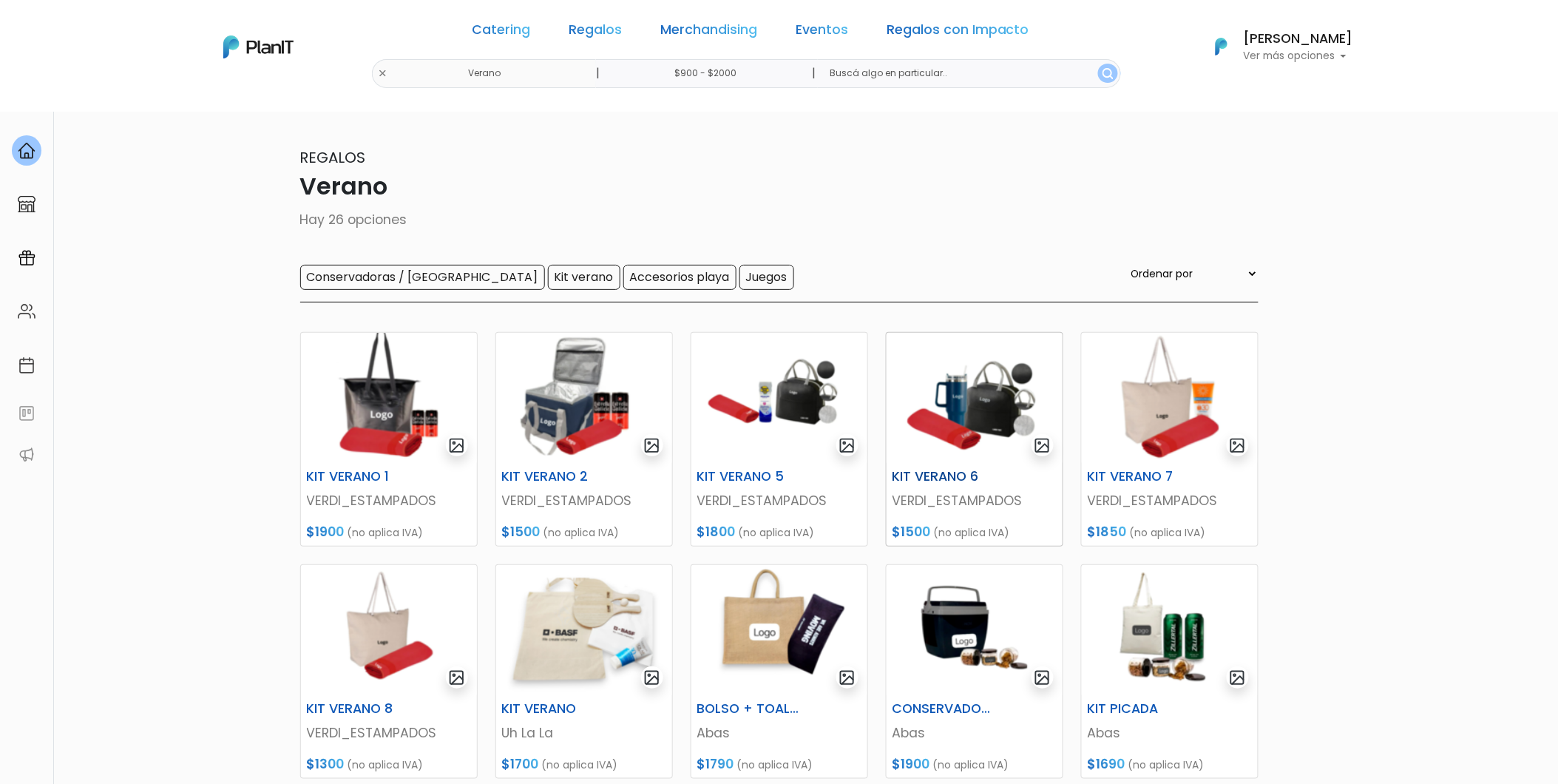
click at [985, 423] on img at bounding box center [975, 398] width 176 height 130
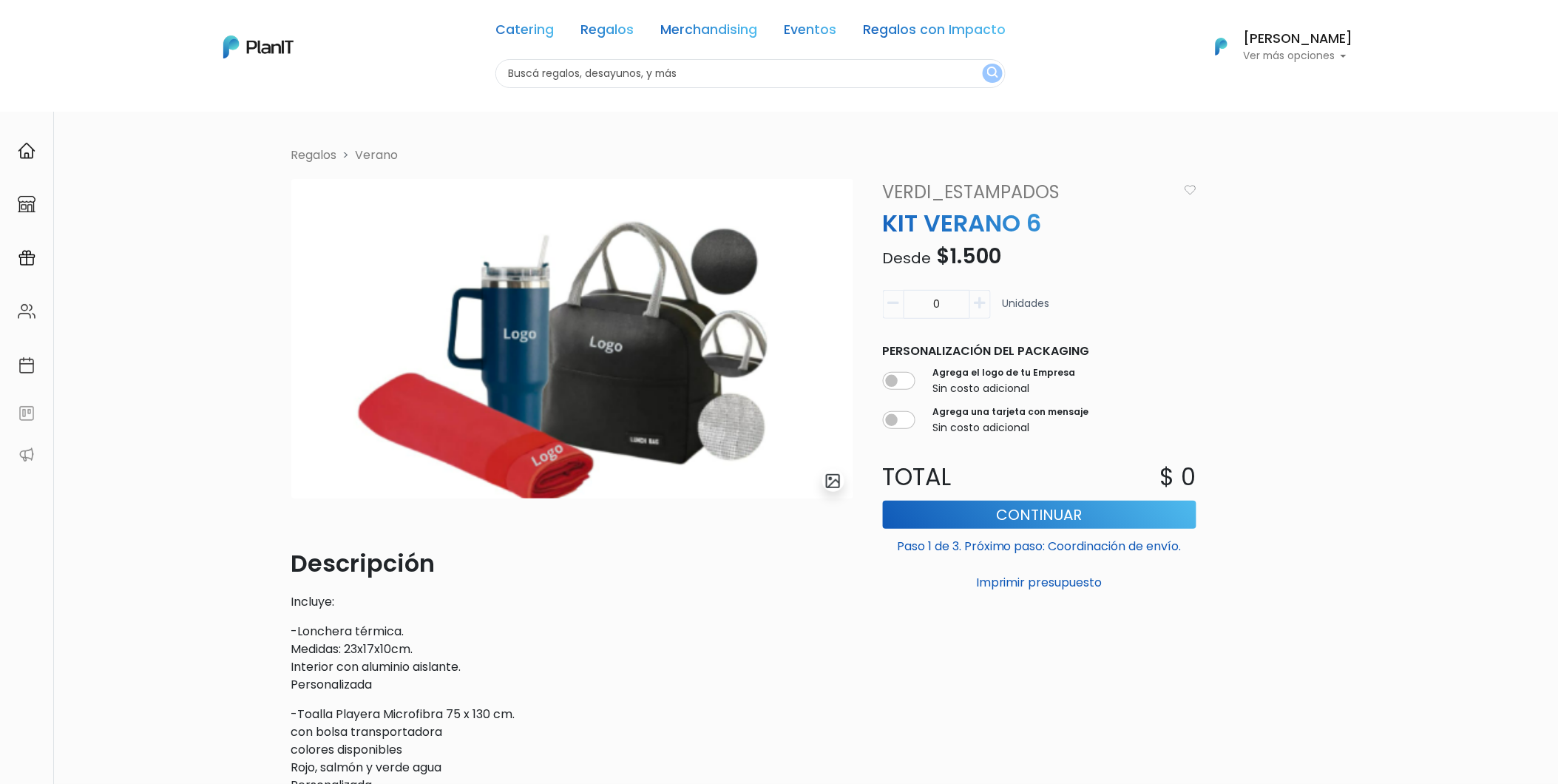
click at [390, 154] on link "Verano" at bounding box center [377, 155] width 43 height 17
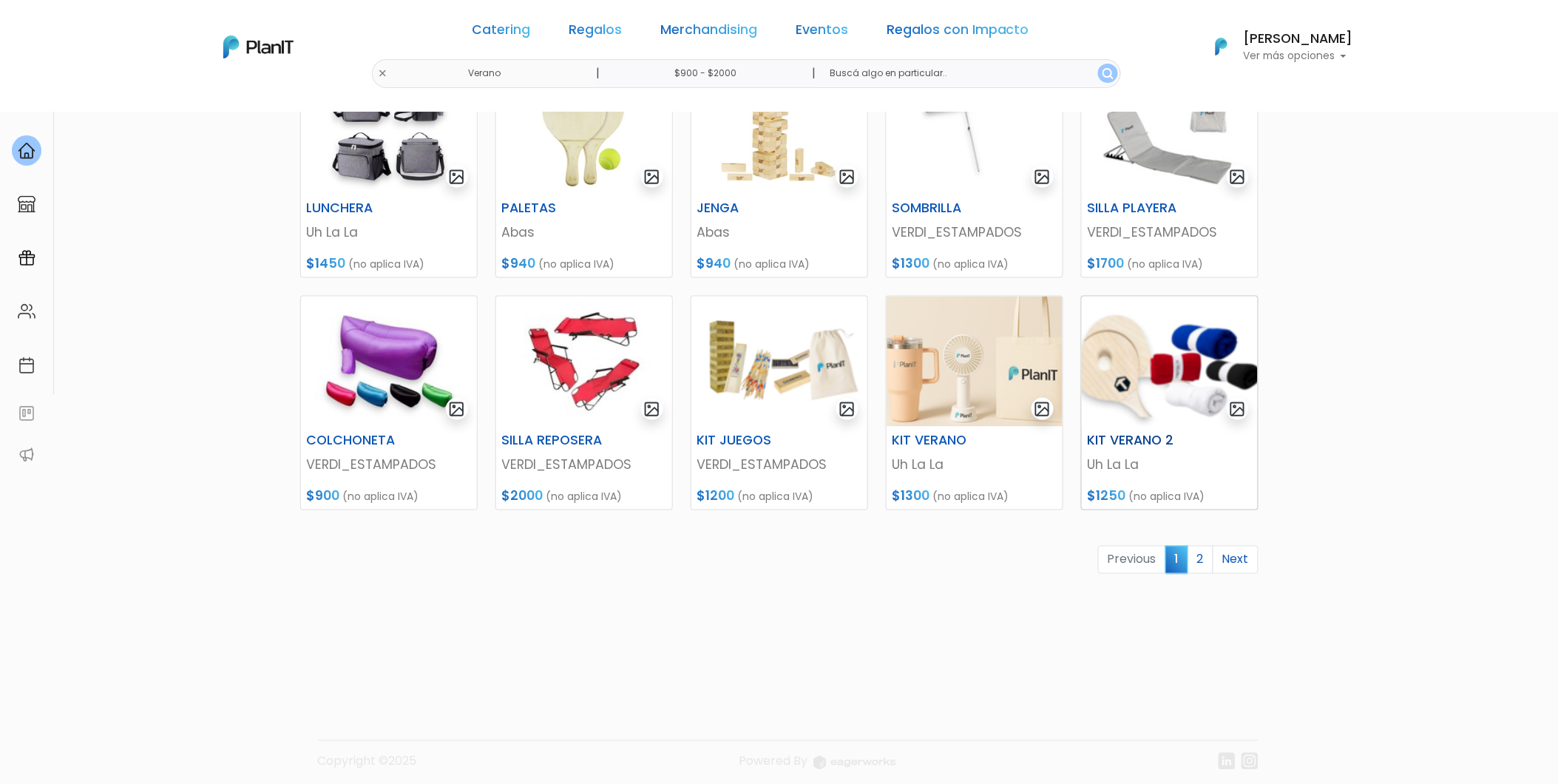
scroll to position [510, 0]
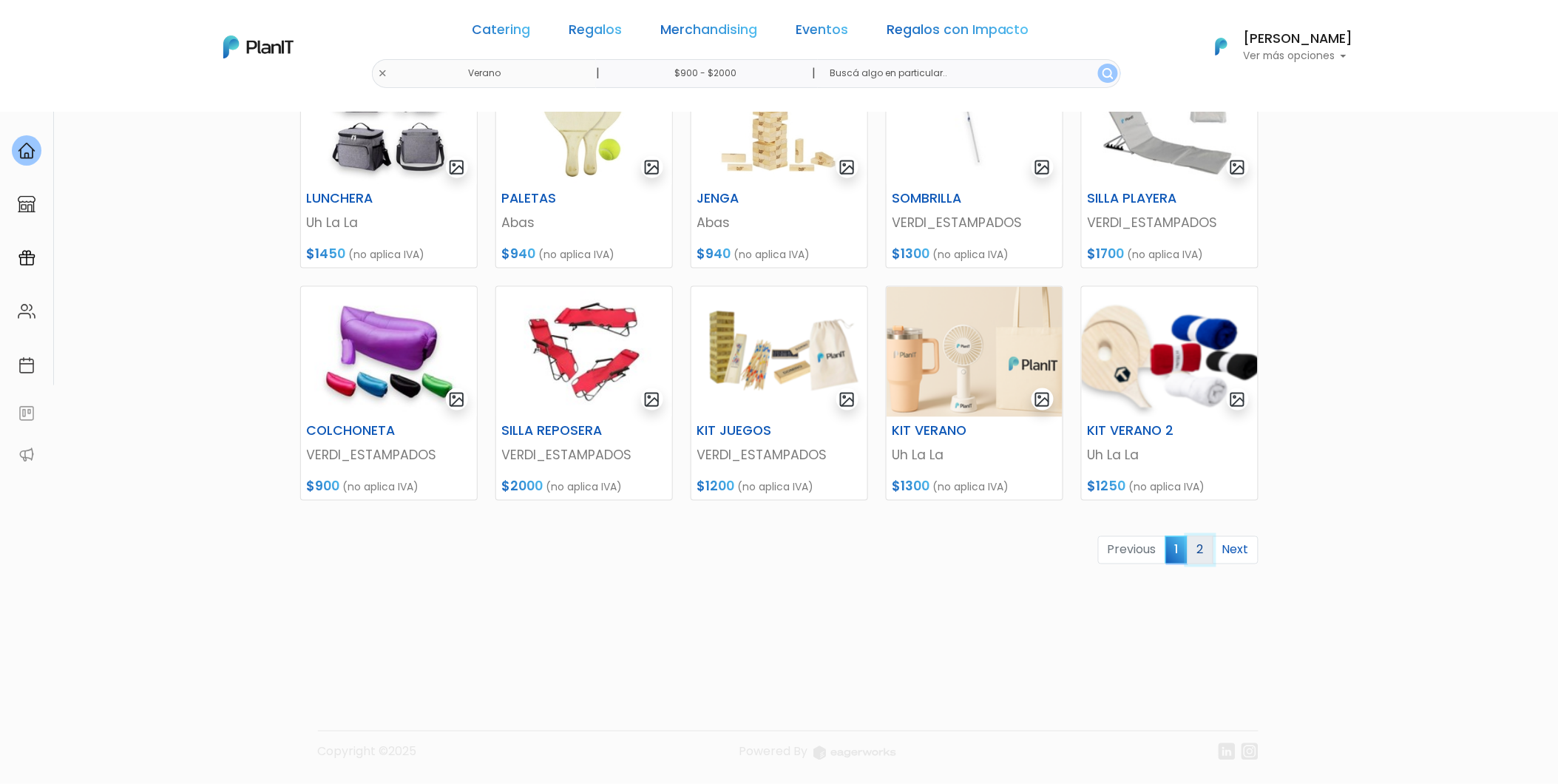
click at [1208, 544] on link "2" at bounding box center [1201, 550] width 26 height 28
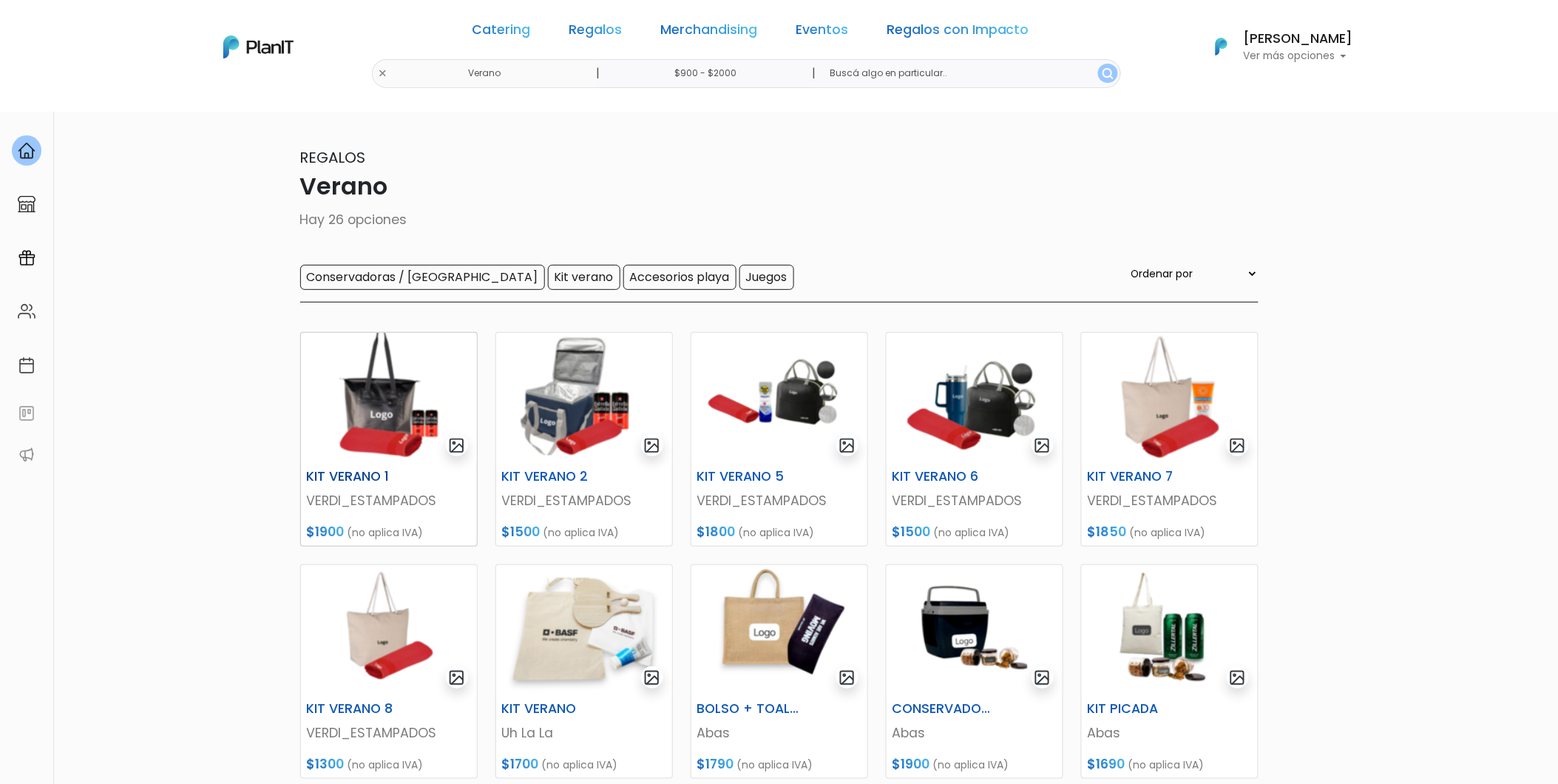
click at [411, 389] on img at bounding box center [389, 398] width 176 height 130
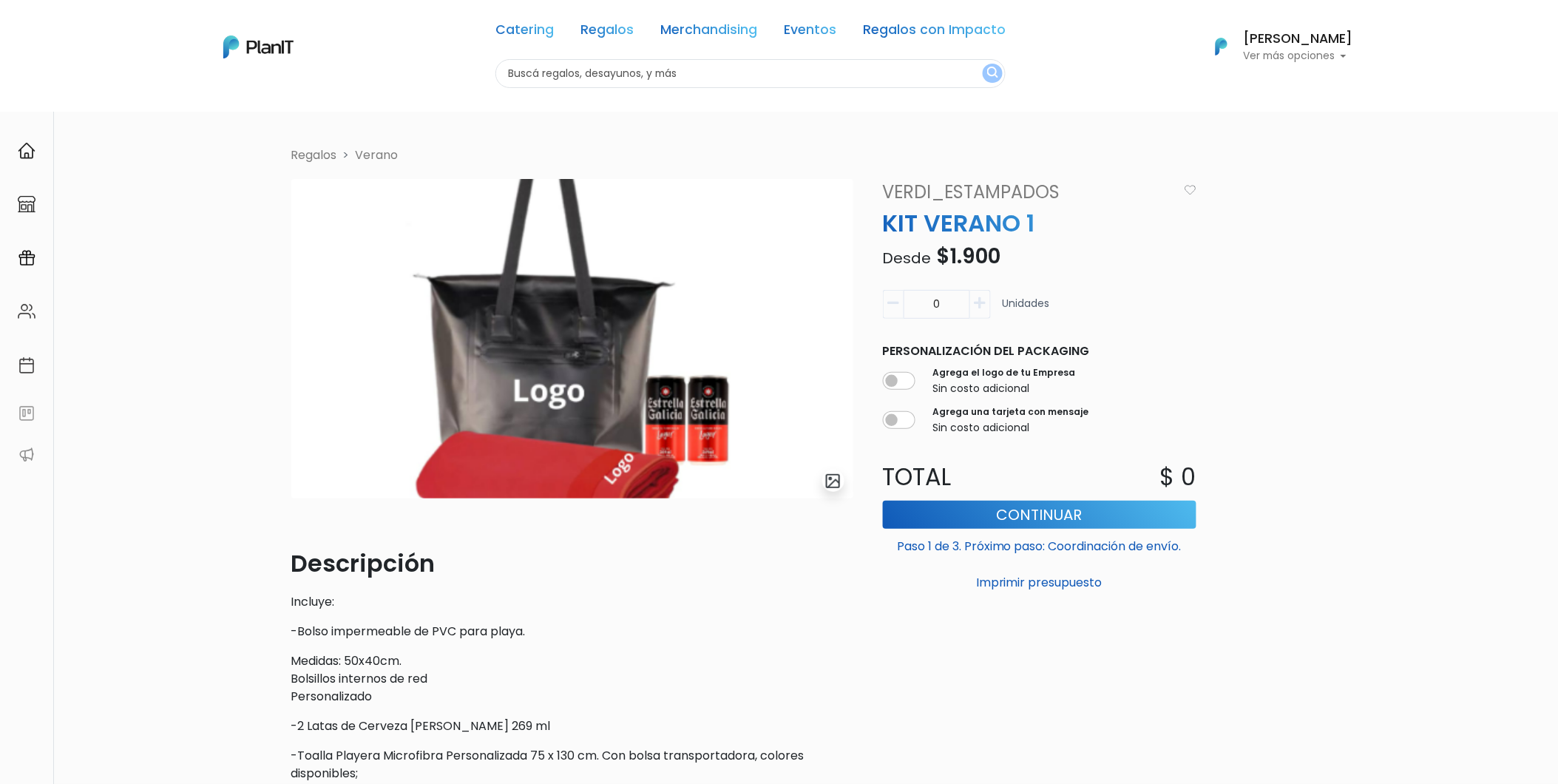
click at [393, 152] on link "Verano" at bounding box center [377, 155] width 43 height 17
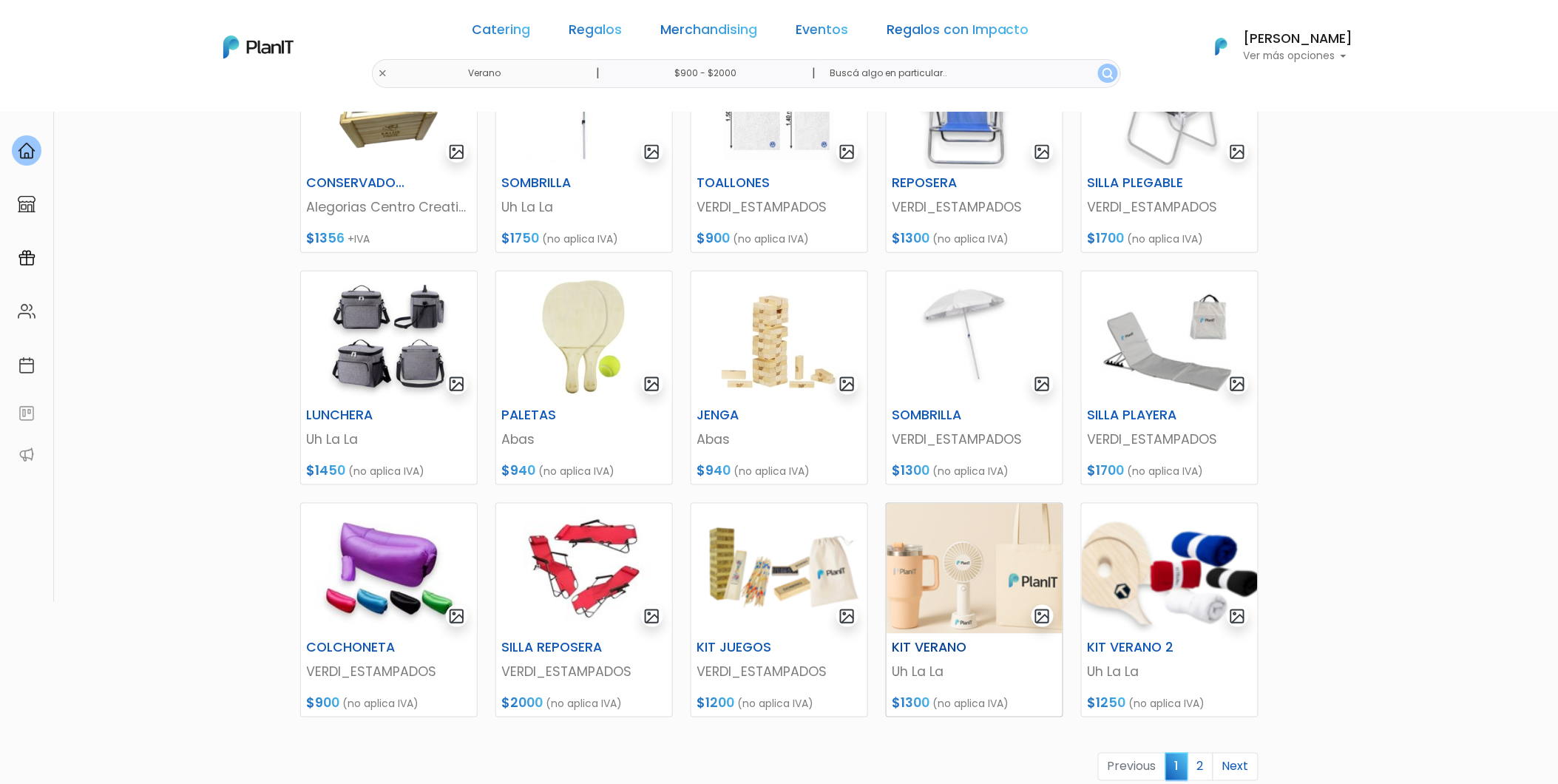
scroll to position [410, 0]
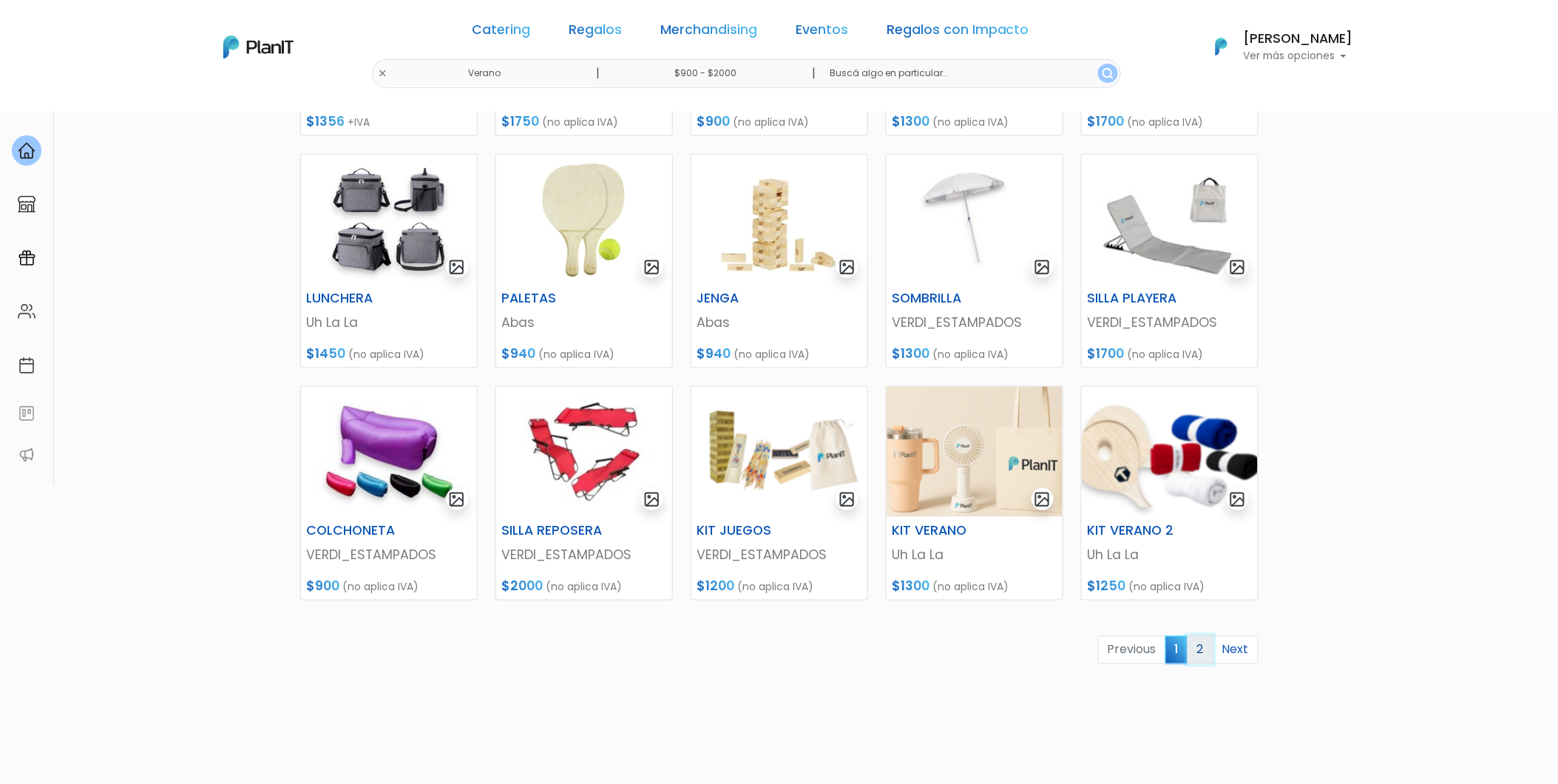
click at [1202, 649] on link "2" at bounding box center [1201, 649] width 26 height 28
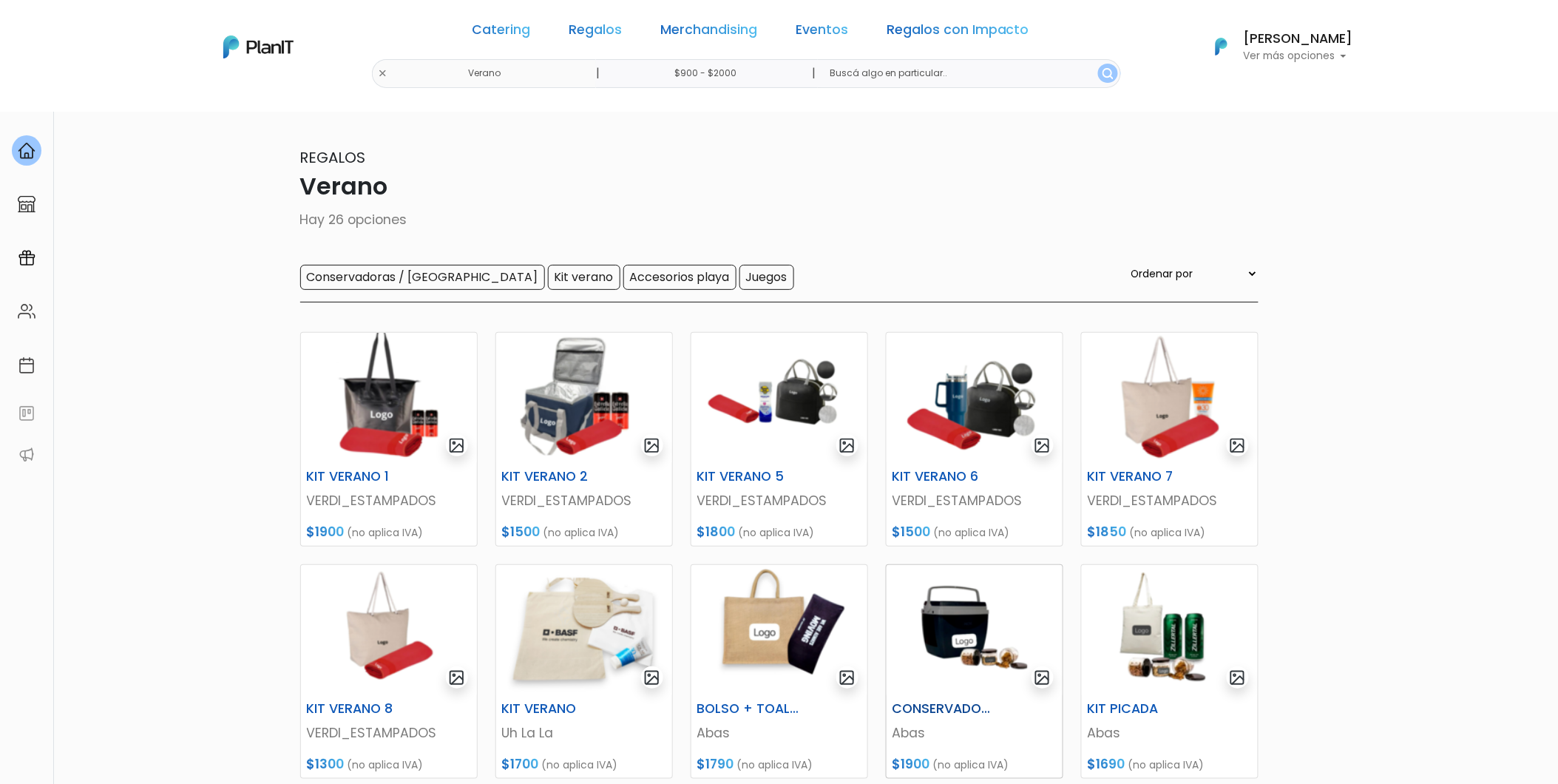
scroll to position [82, 0]
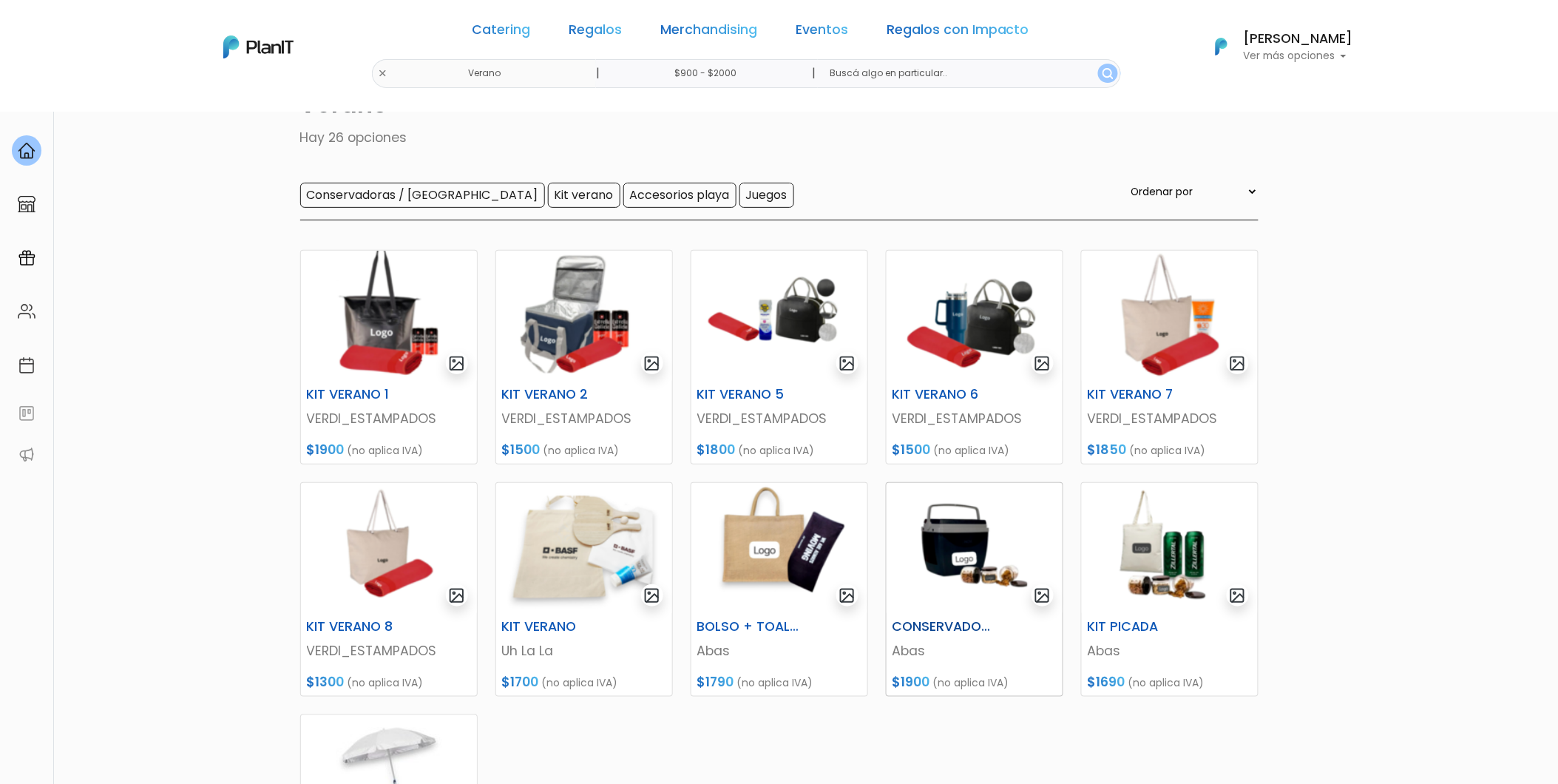
click at [999, 543] on img at bounding box center [975, 548] width 176 height 130
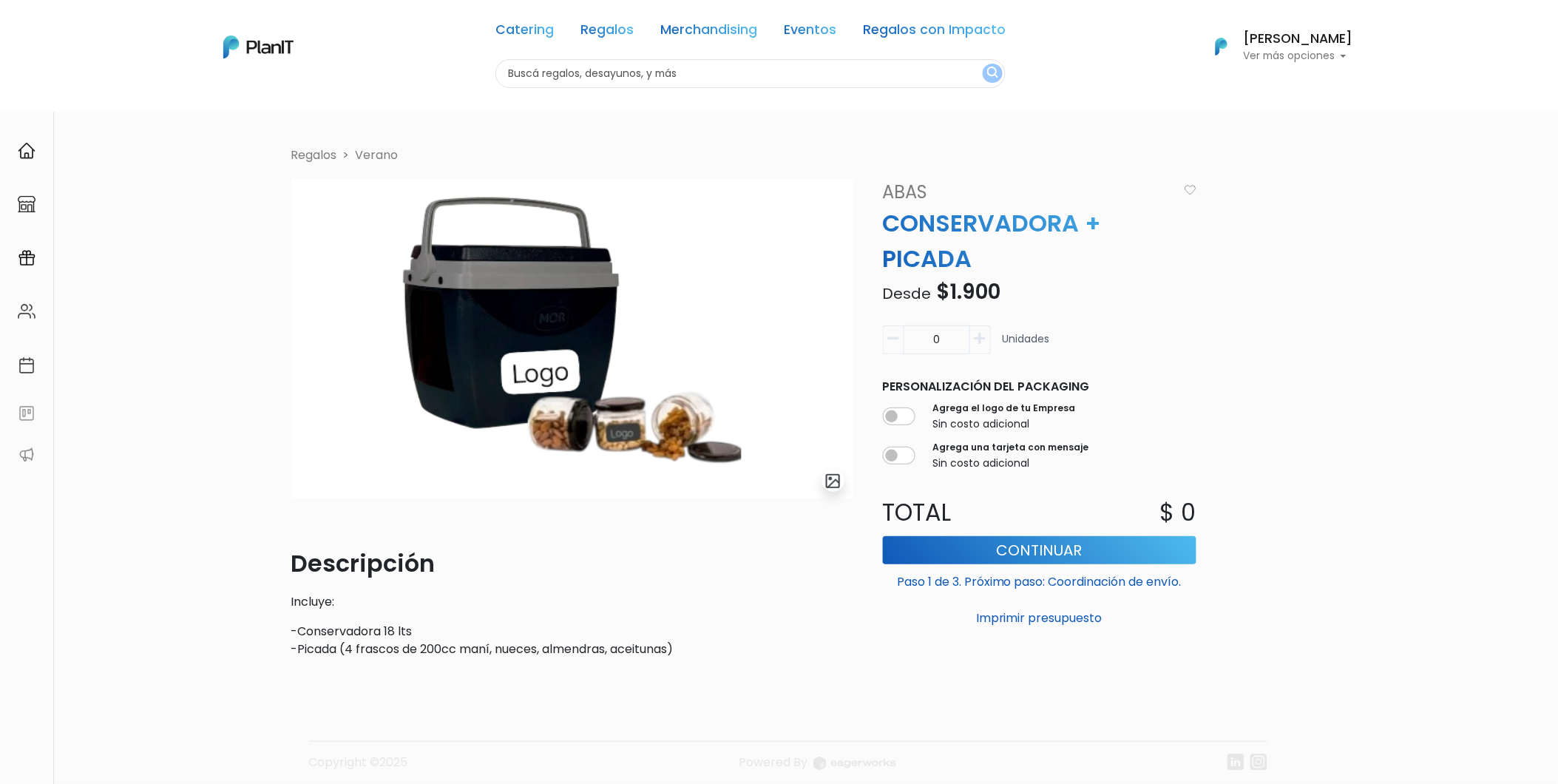
click at [387, 159] on link "Verano" at bounding box center [377, 155] width 43 height 17
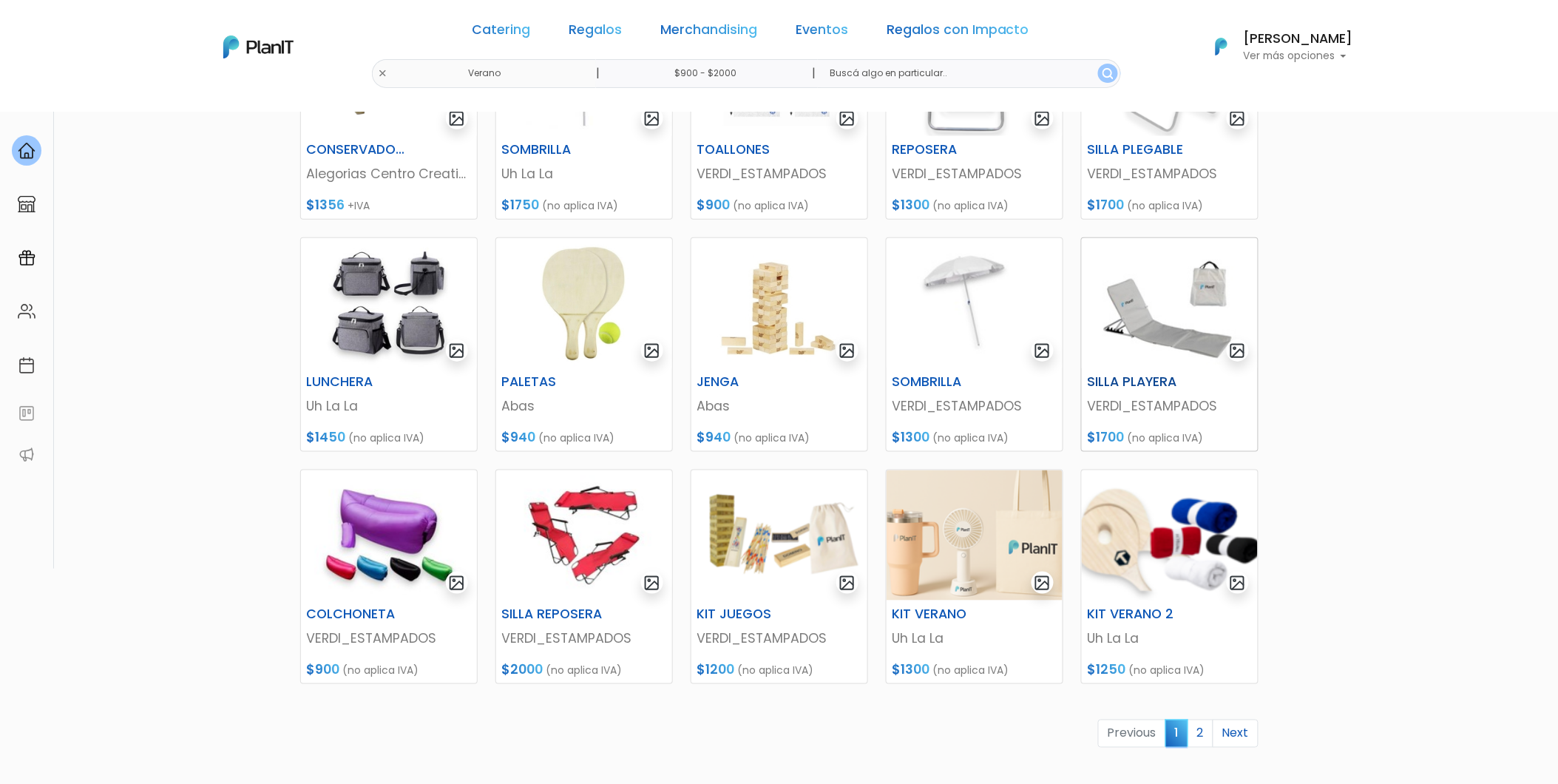
scroll to position [329, 0]
click at [1198, 732] on link "2" at bounding box center [1201, 732] width 26 height 28
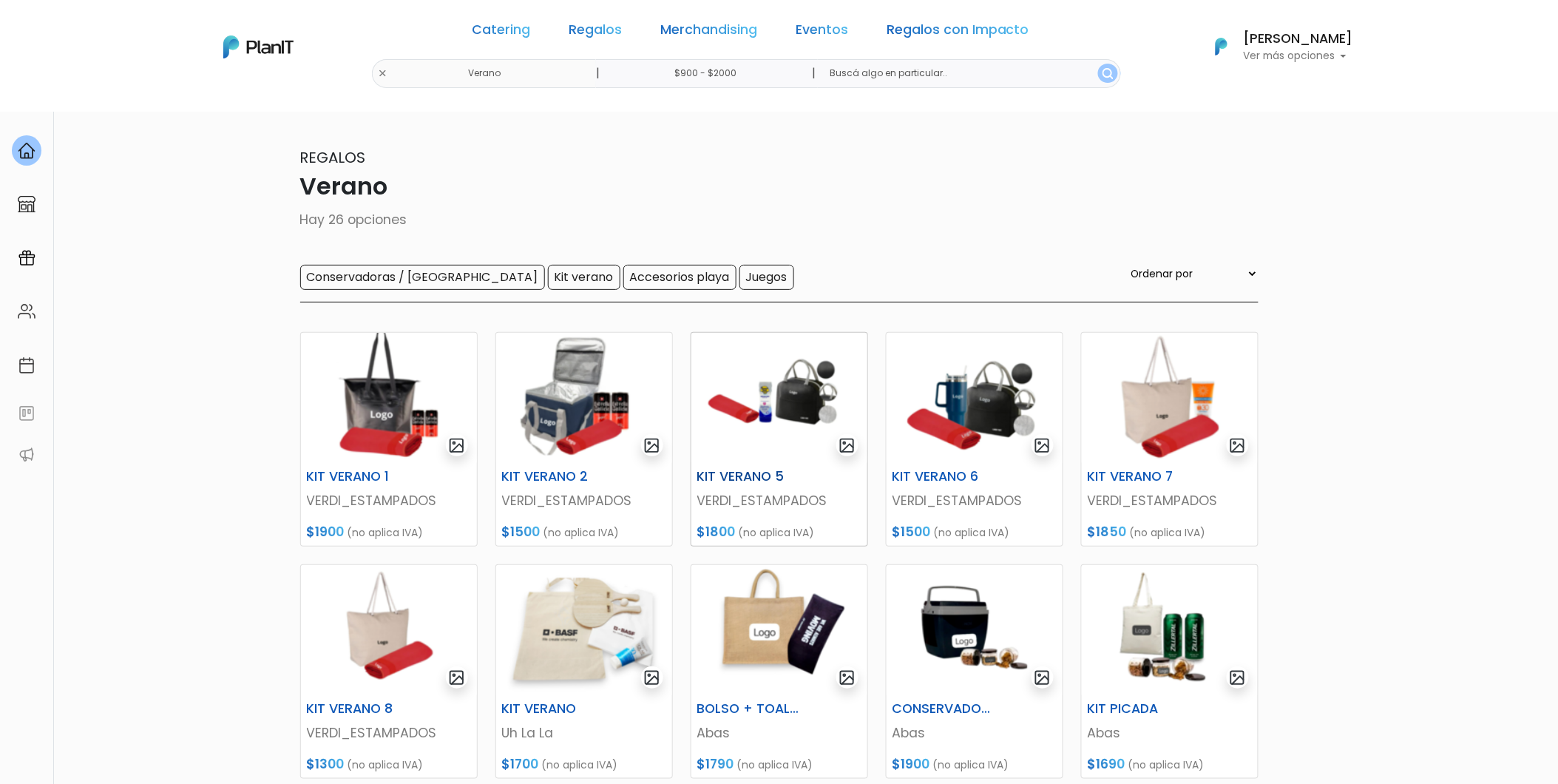
click at [802, 373] on img at bounding box center [779, 398] width 176 height 130
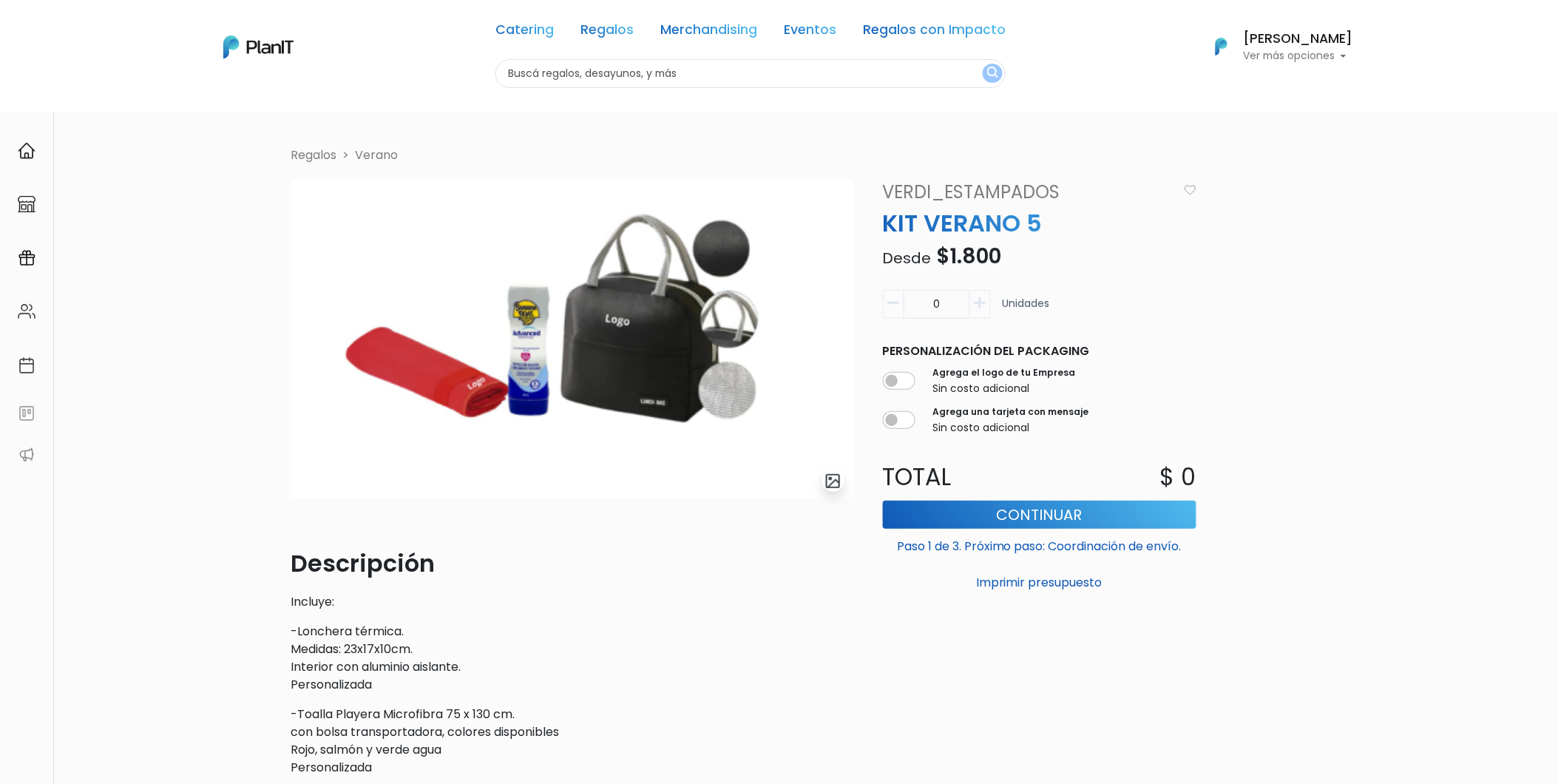
click at [364, 152] on link "Verano" at bounding box center [377, 155] width 43 height 17
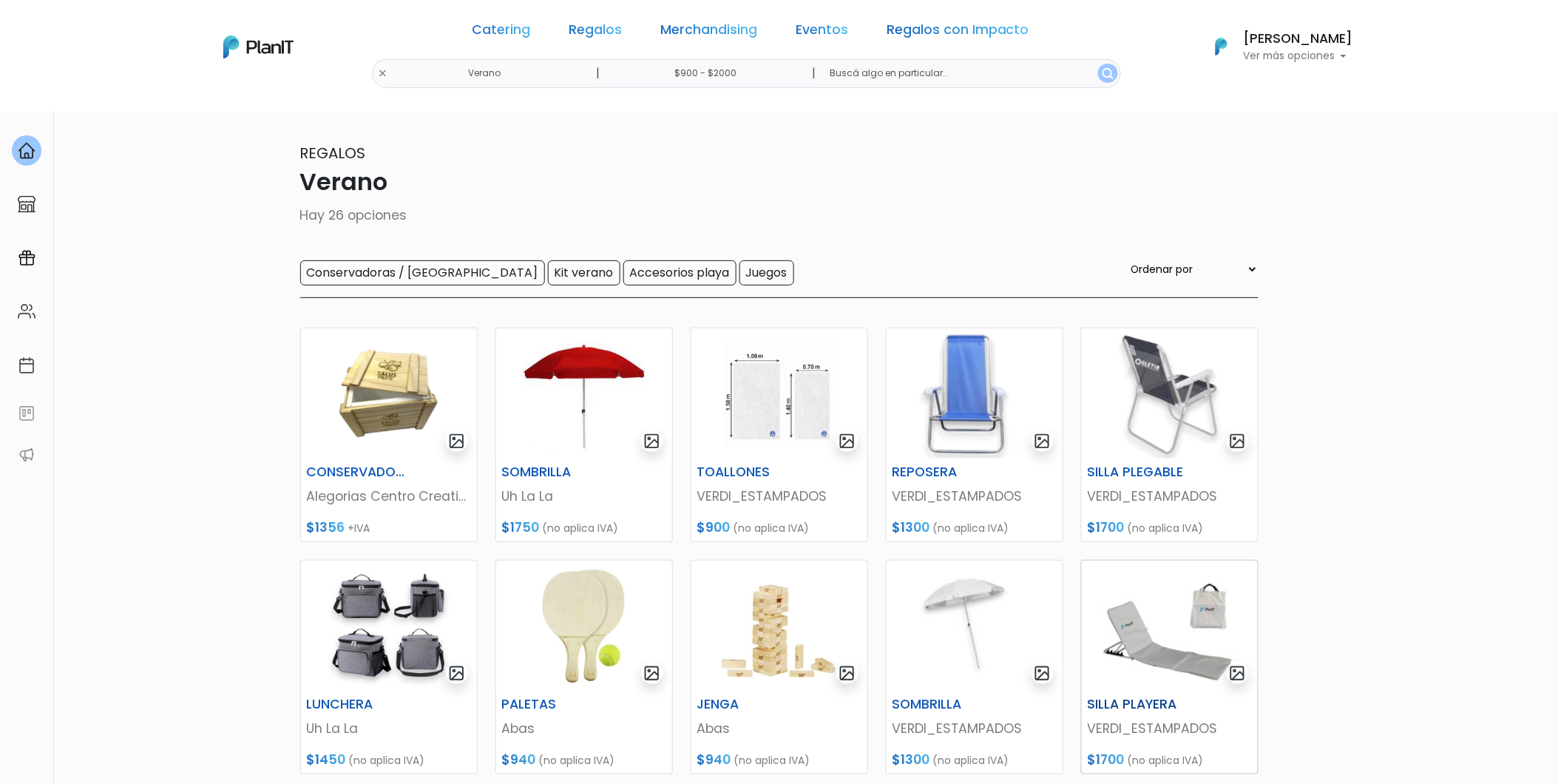
scroll to position [493, 0]
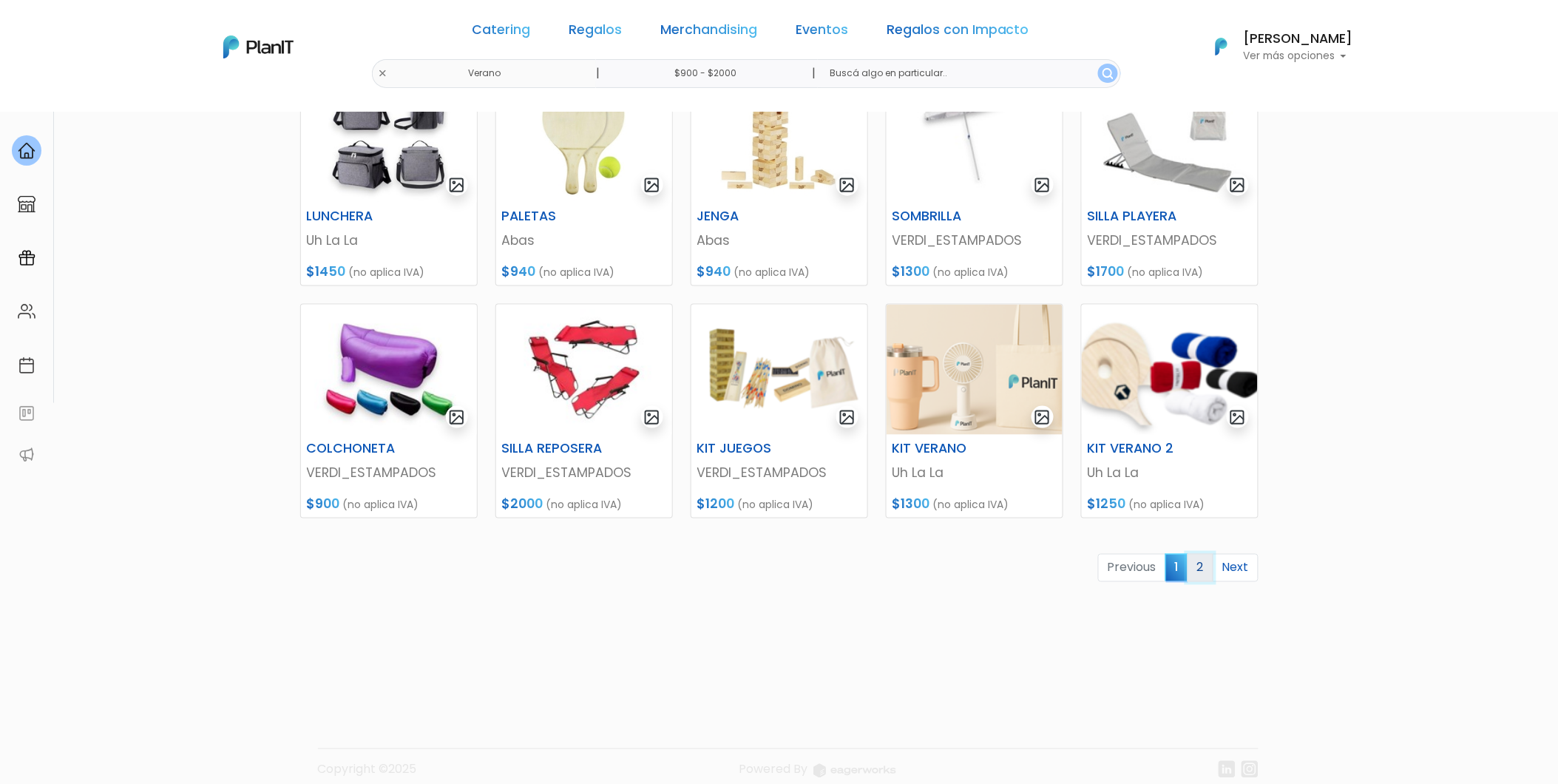
click at [1194, 562] on link "2" at bounding box center [1201, 567] width 26 height 28
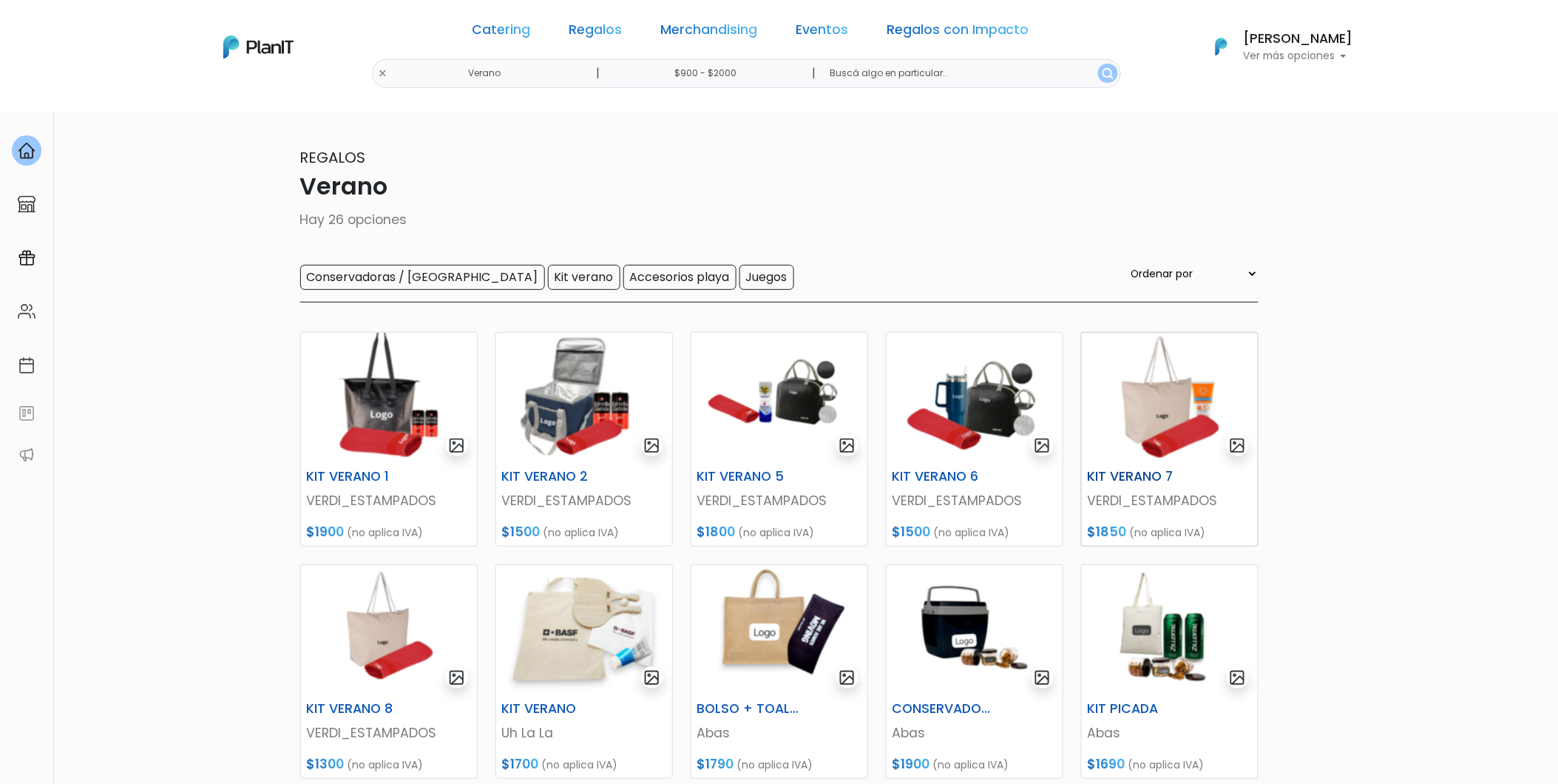
scroll to position [82, 0]
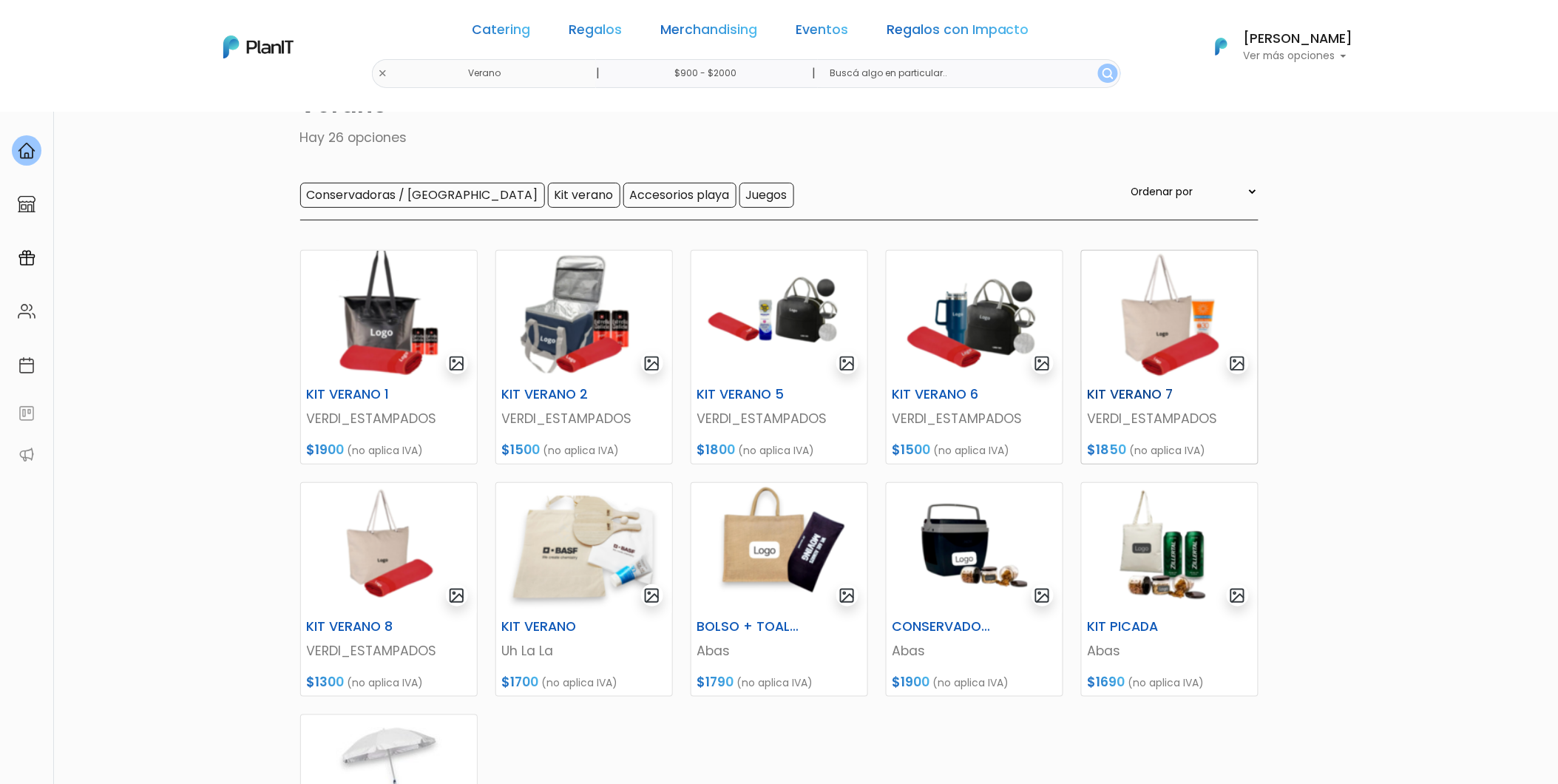
click at [1187, 337] on img at bounding box center [1170, 316] width 176 height 130
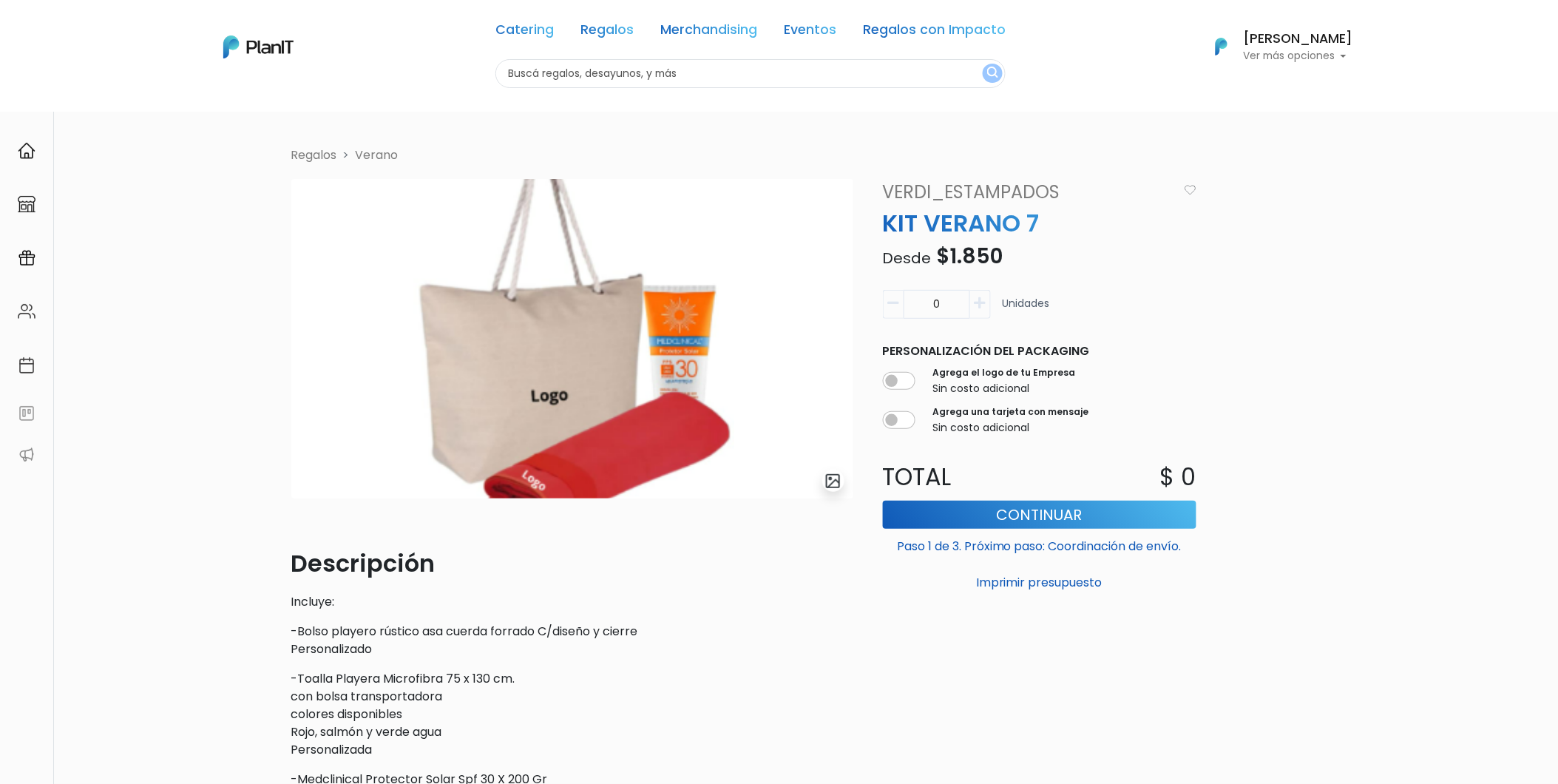
click at [383, 150] on link "Verano" at bounding box center [377, 155] width 43 height 17
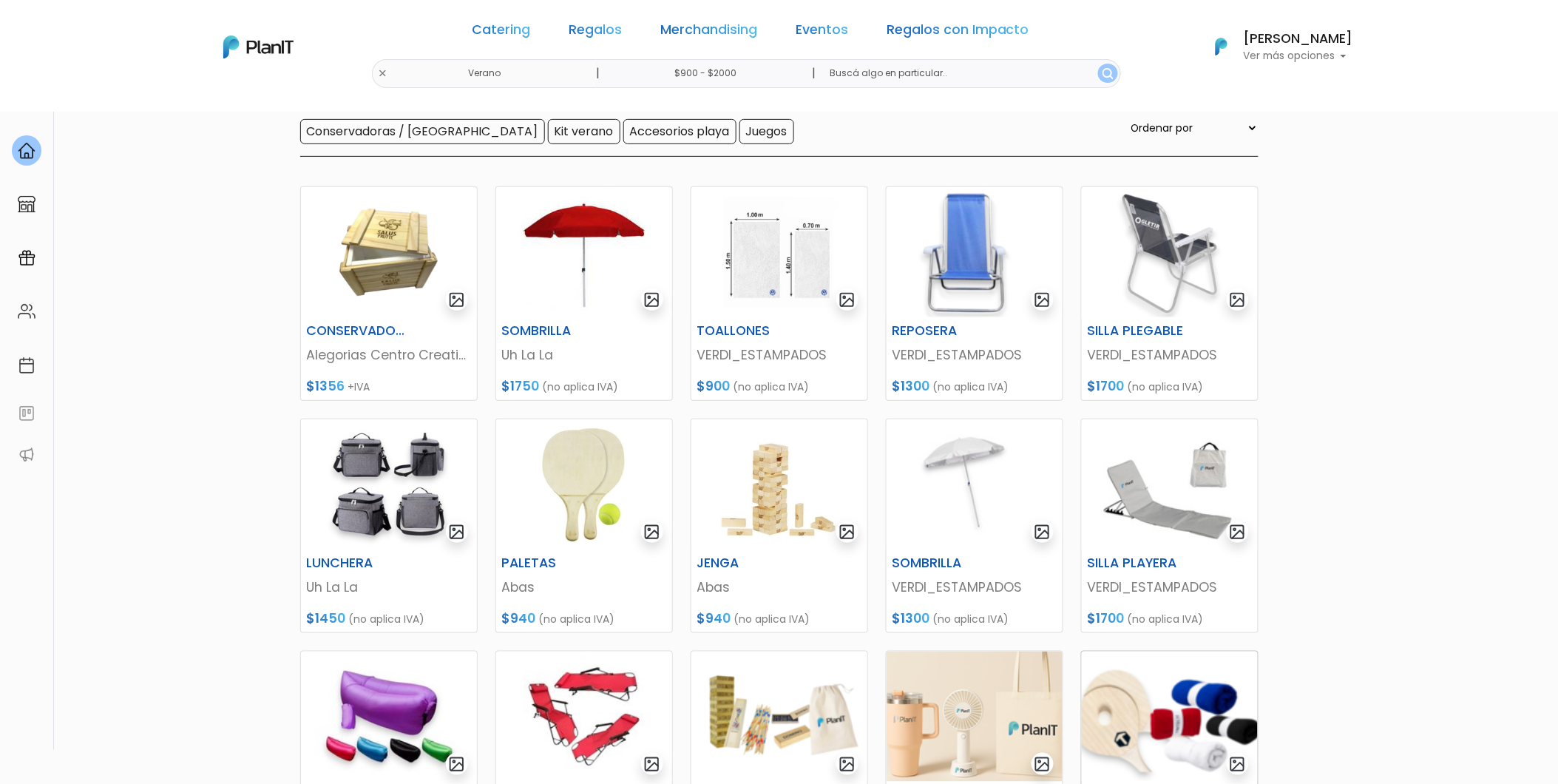
scroll to position [329, 0]
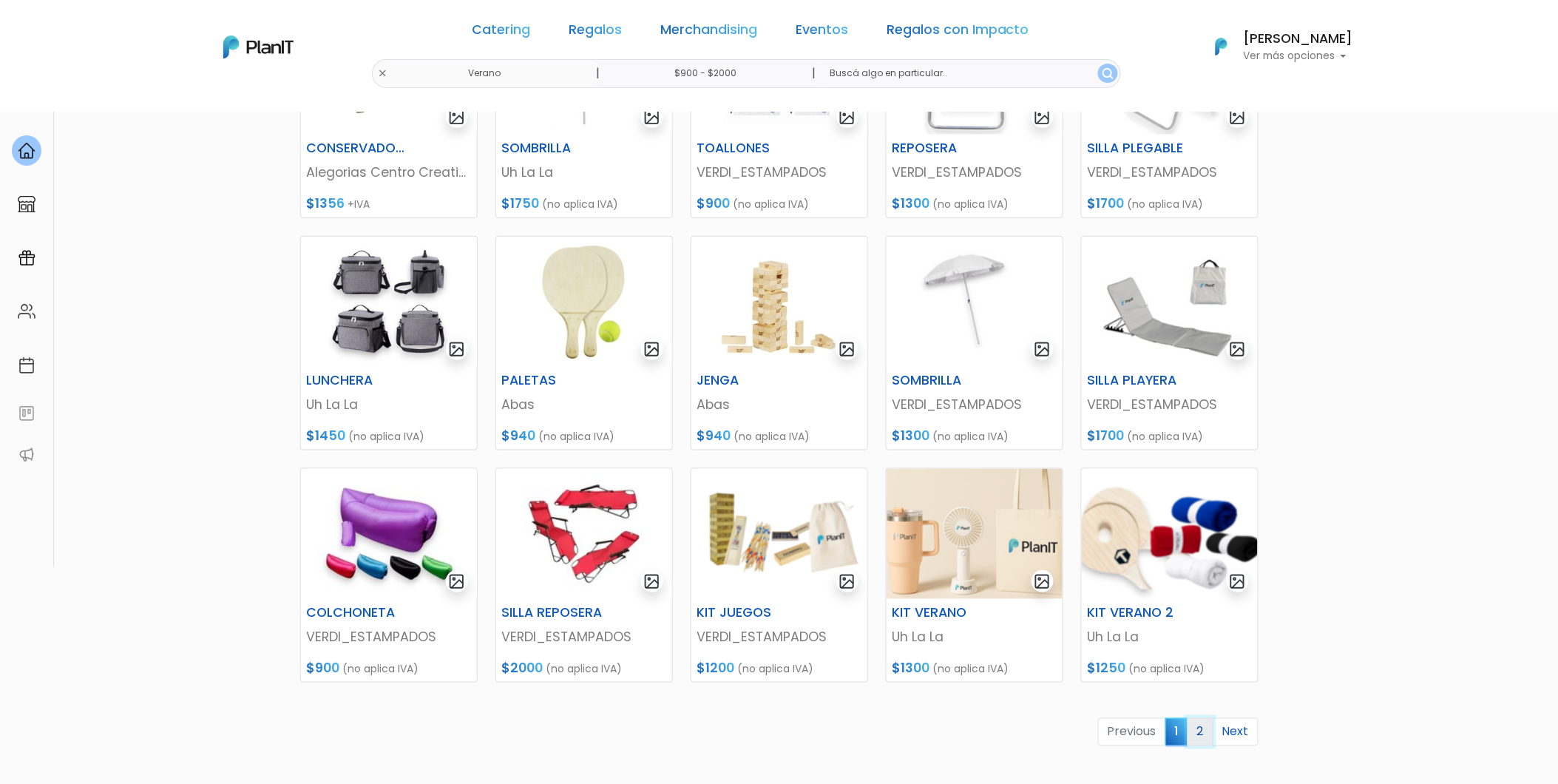
click at [1206, 728] on link "2" at bounding box center [1201, 732] width 26 height 28
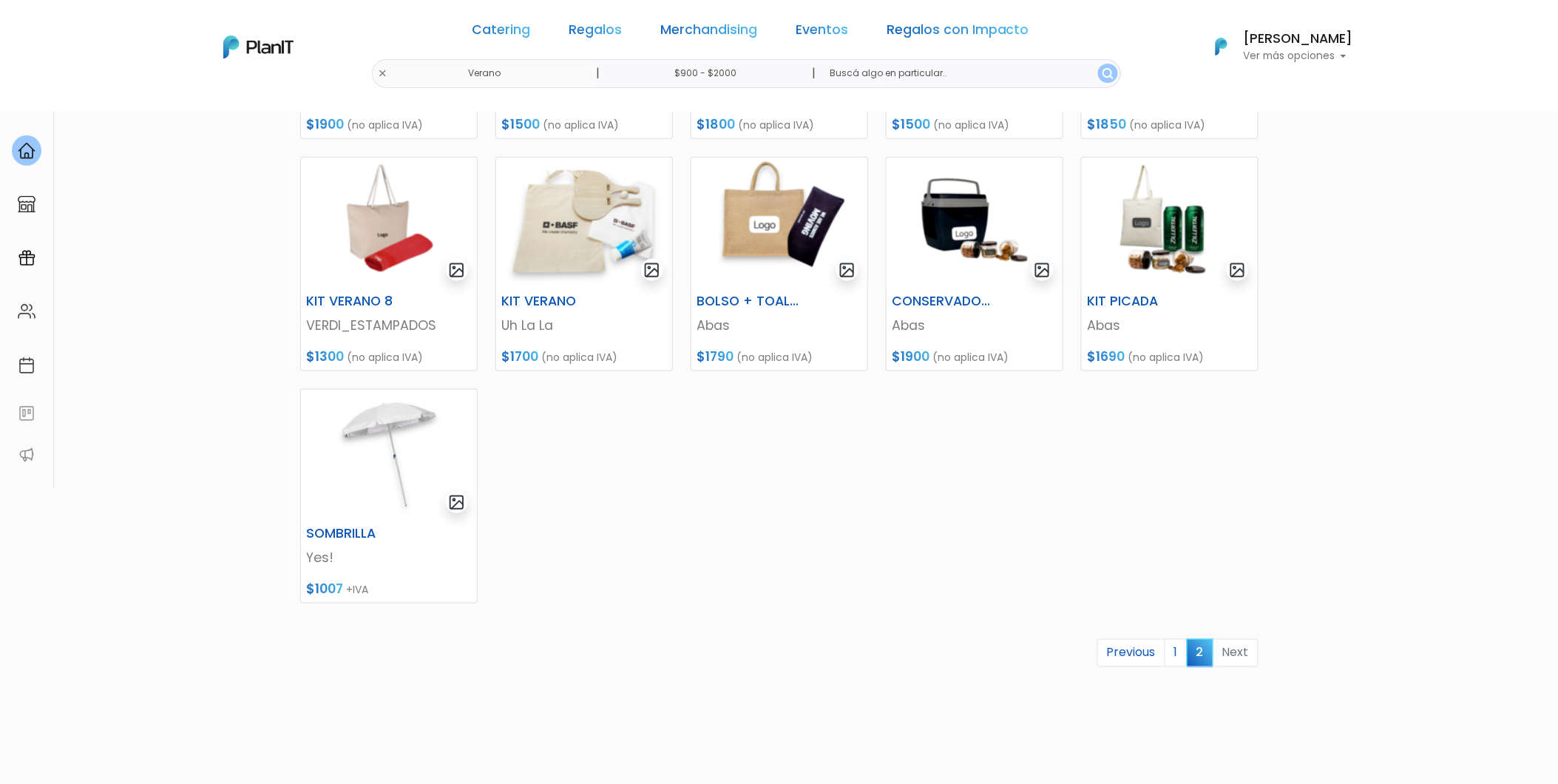
scroll to position [493, 0]
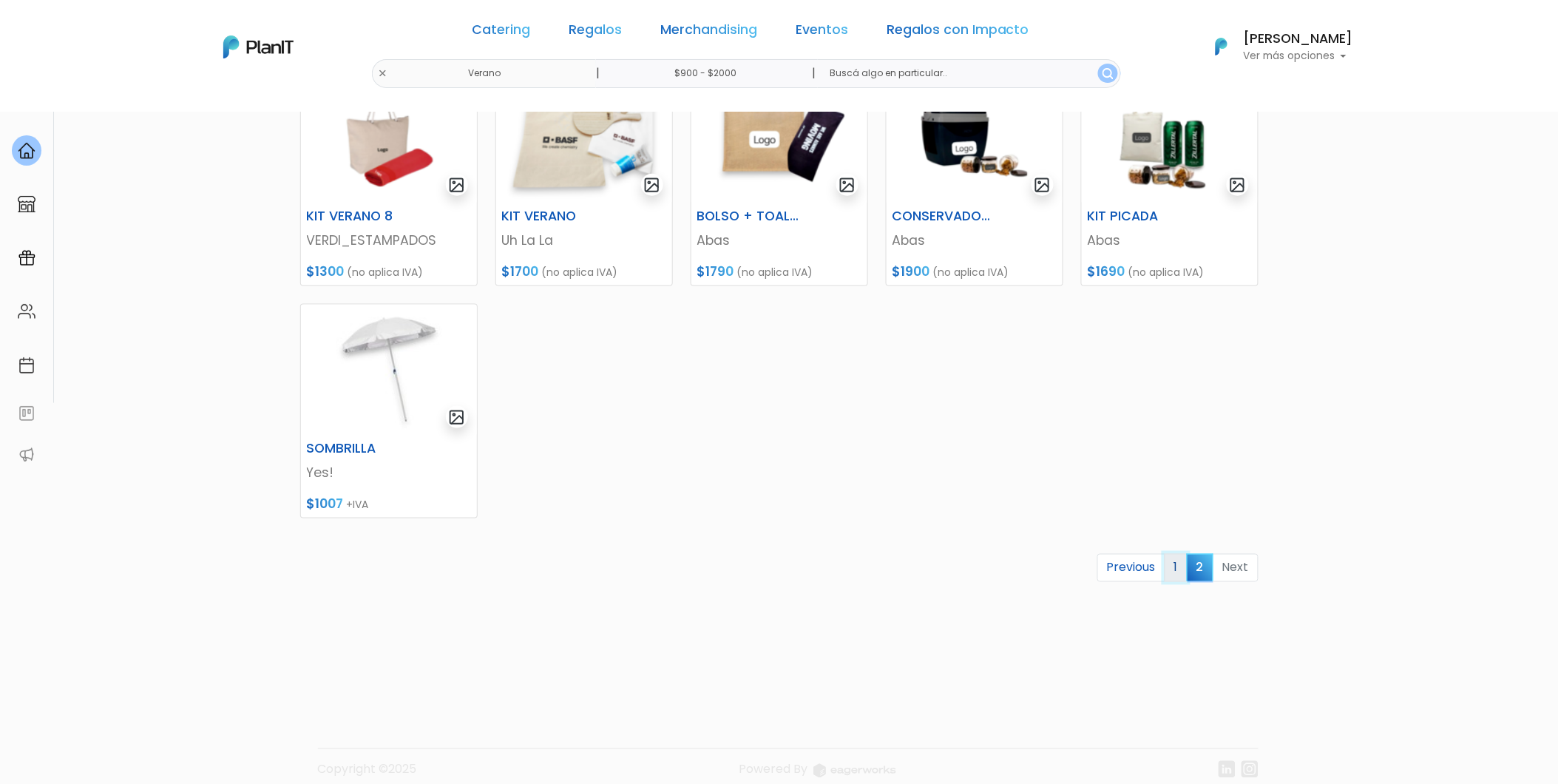
click at [1168, 567] on link "1" at bounding box center [1176, 567] width 23 height 28
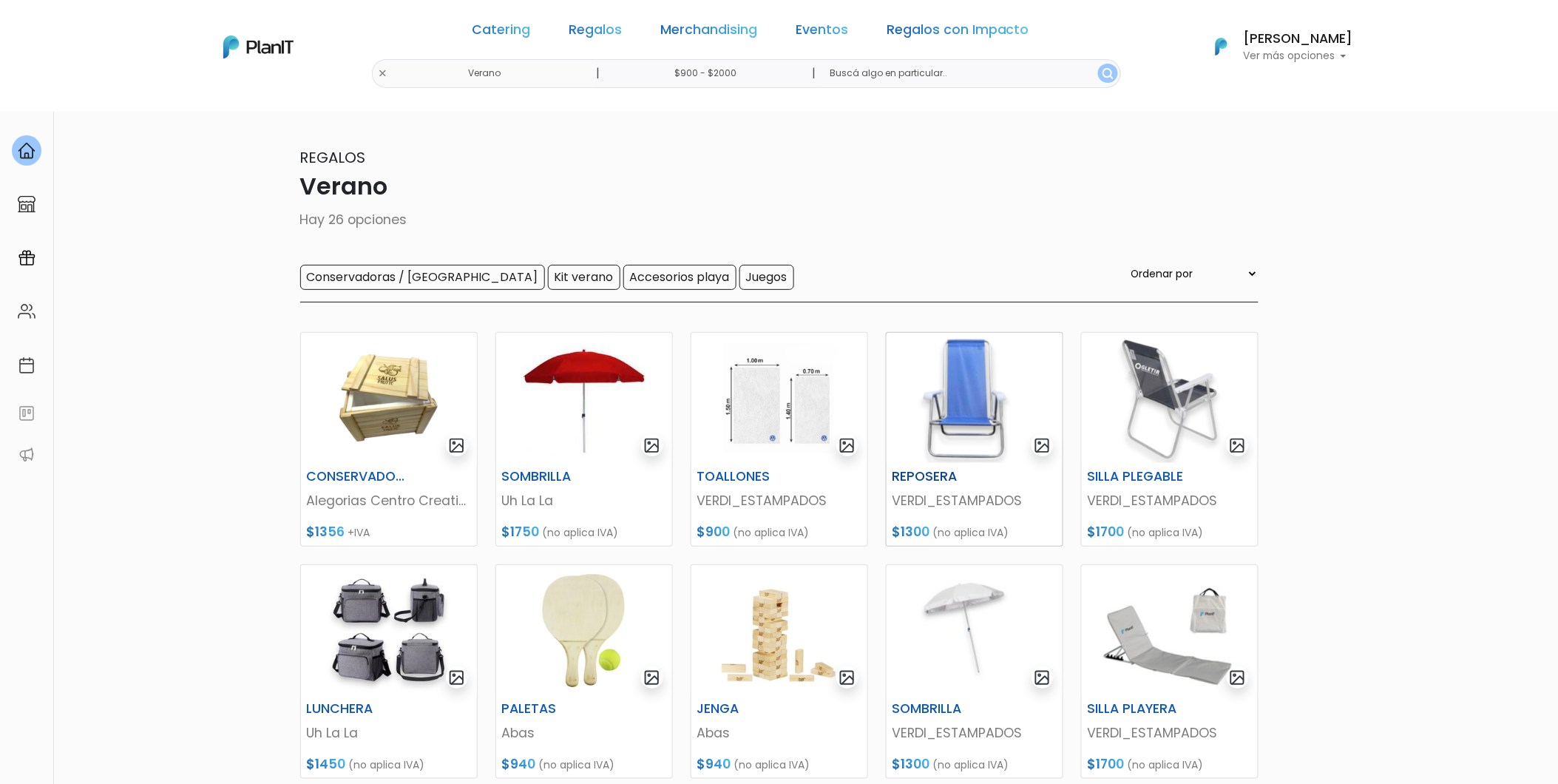
click at [997, 432] on img at bounding box center [975, 398] width 176 height 130
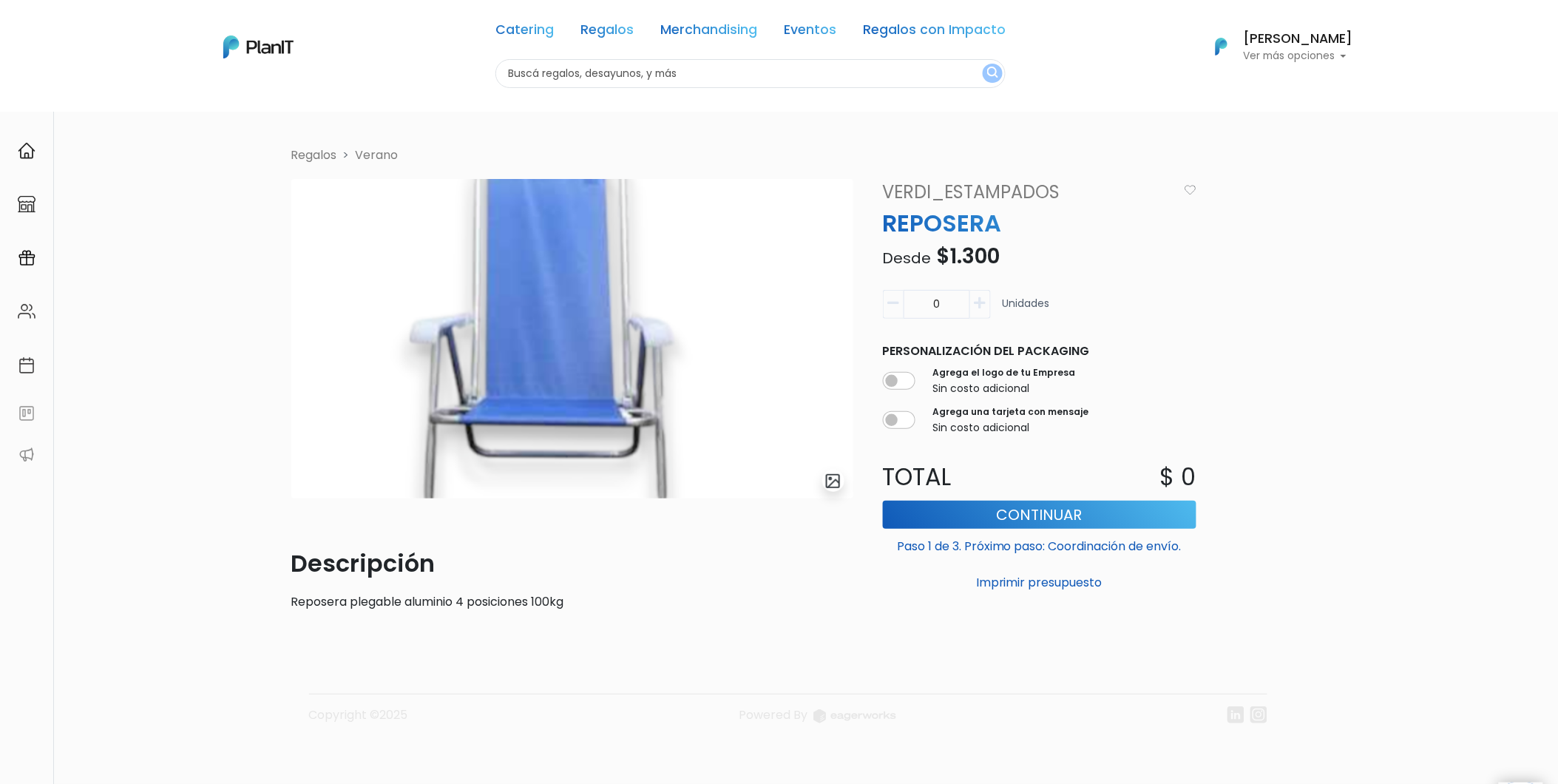
click at [377, 151] on link "Verano" at bounding box center [377, 155] width 43 height 17
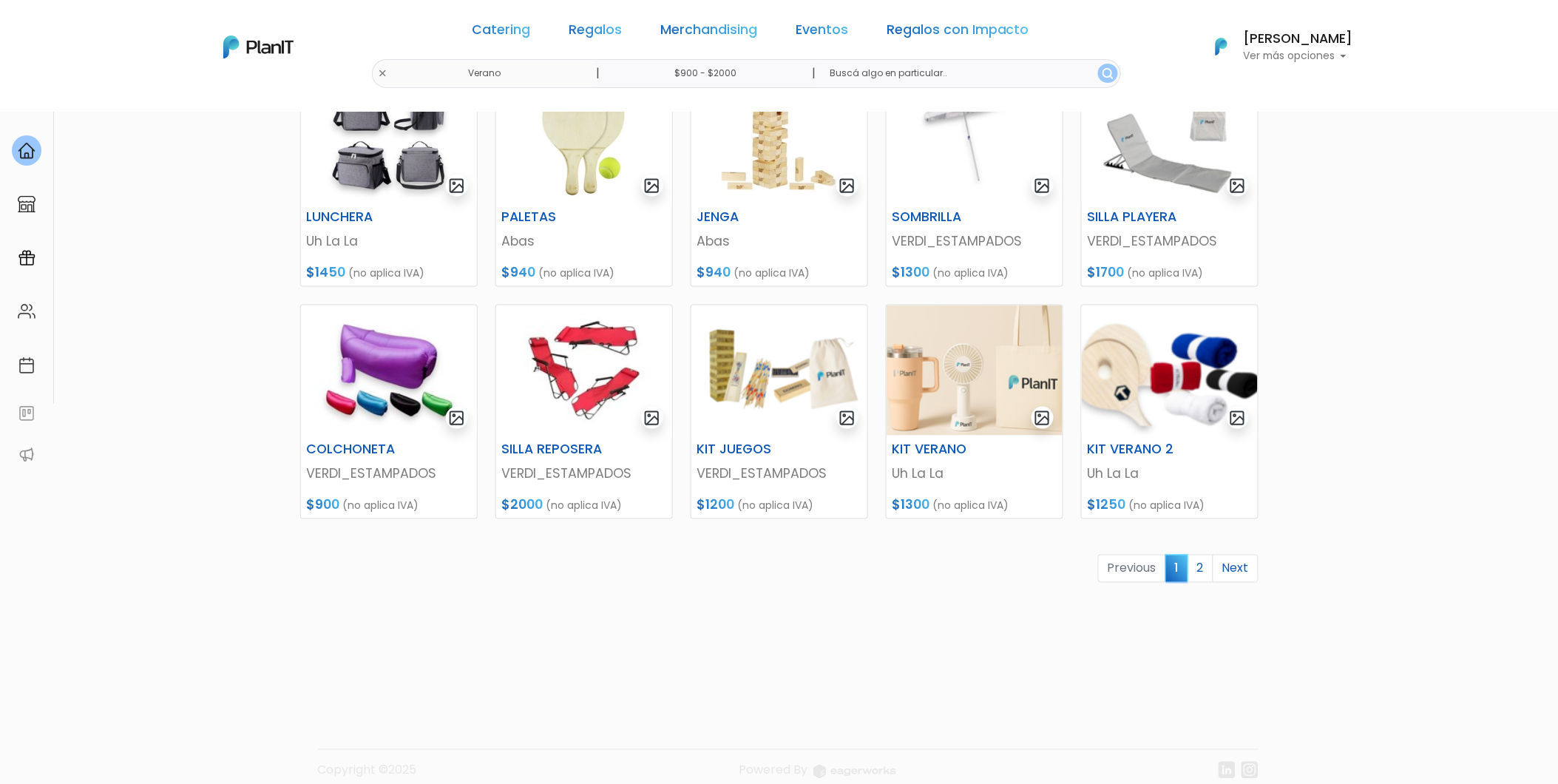
scroll to position [493, 0]
click at [1199, 568] on link "2" at bounding box center [1201, 567] width 26 height 28
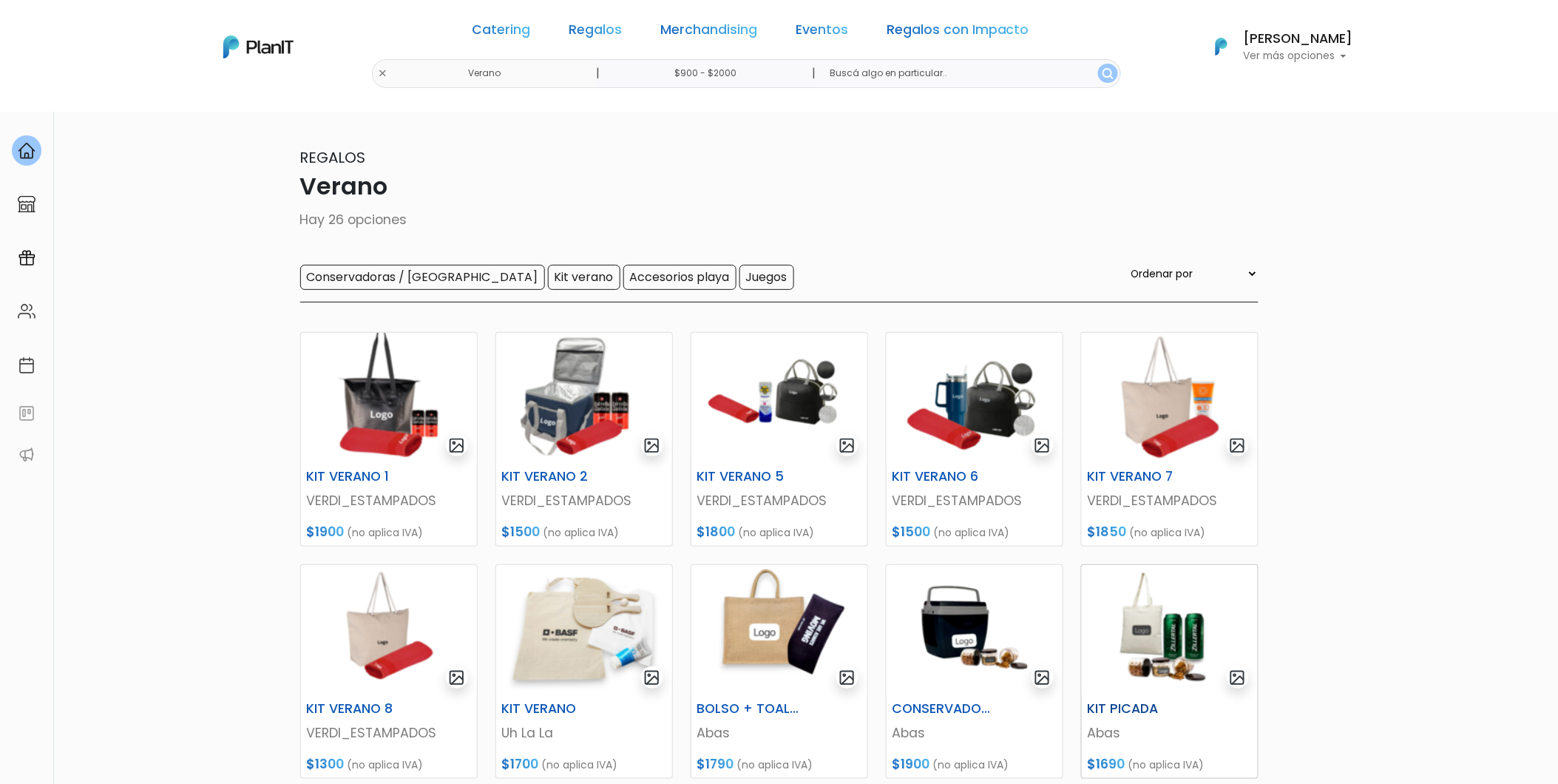
click at [1189, 601] on img at bounding box center [1170, 630] width 176 height 130
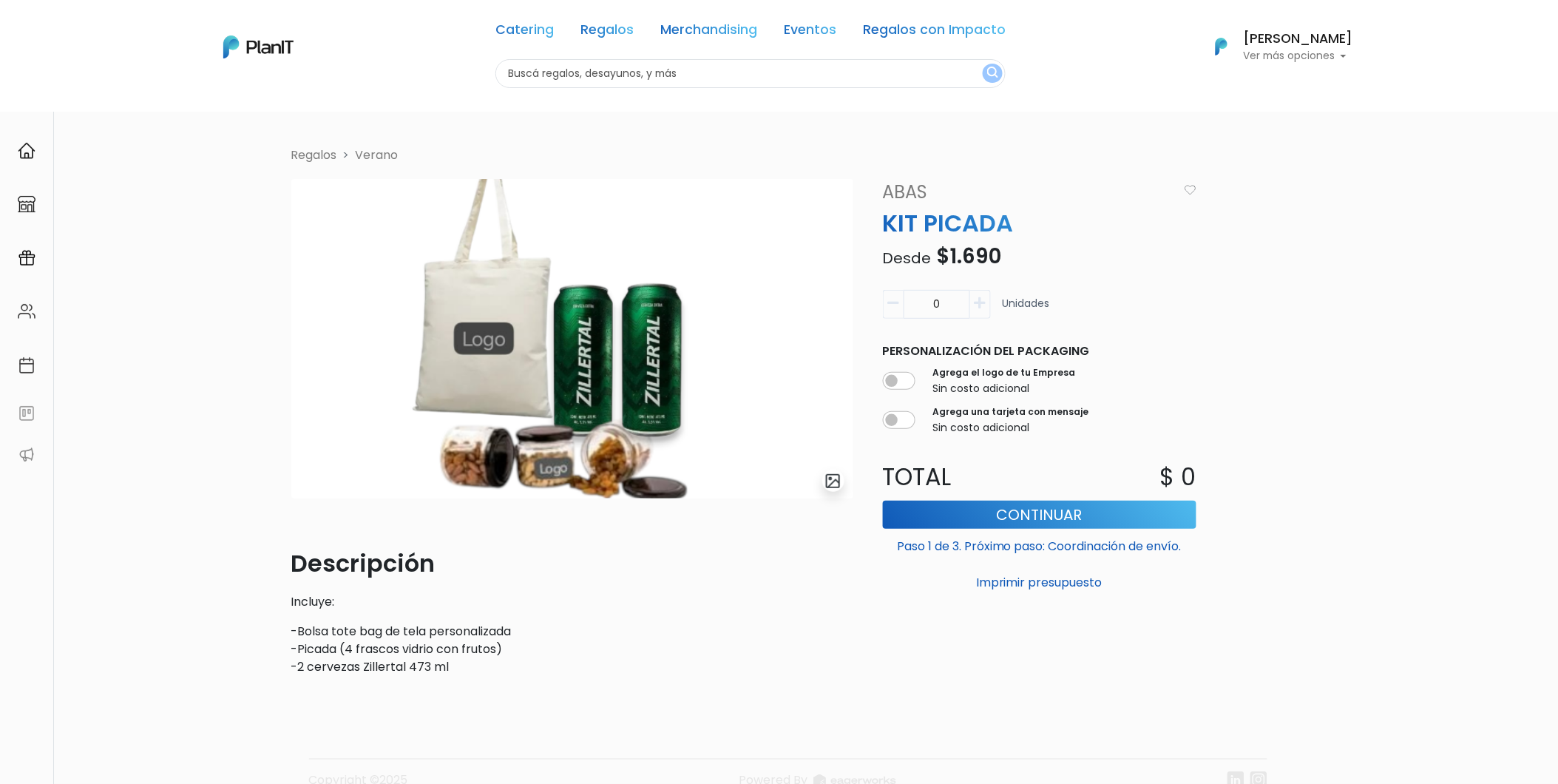
click at [393, 152] on link "Verano" at bounding box center [377, 155] width 43 height 17
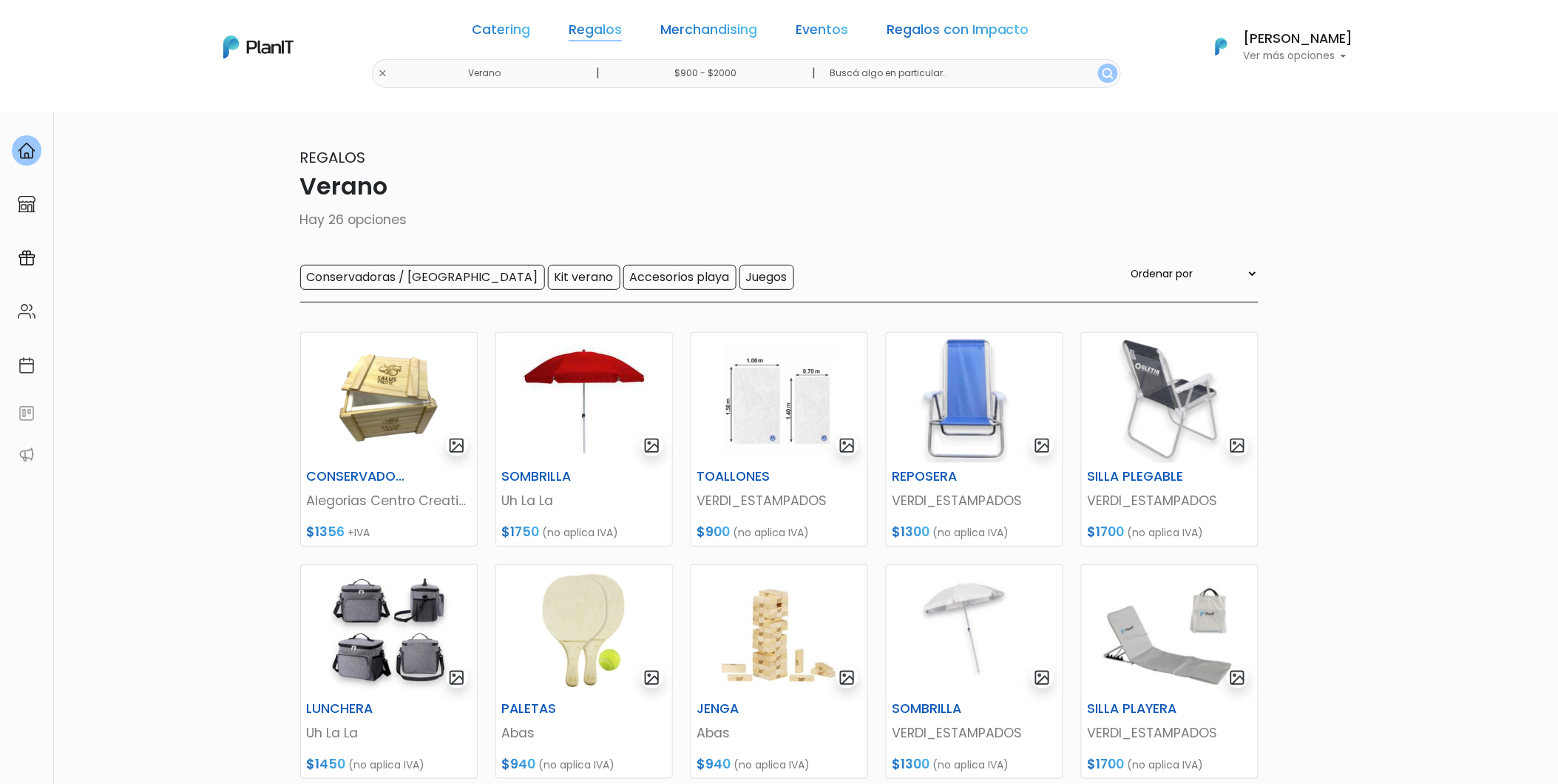
click at [622, 28] on link "Regalos" at bounding box center [595, 33] width 53 height 17
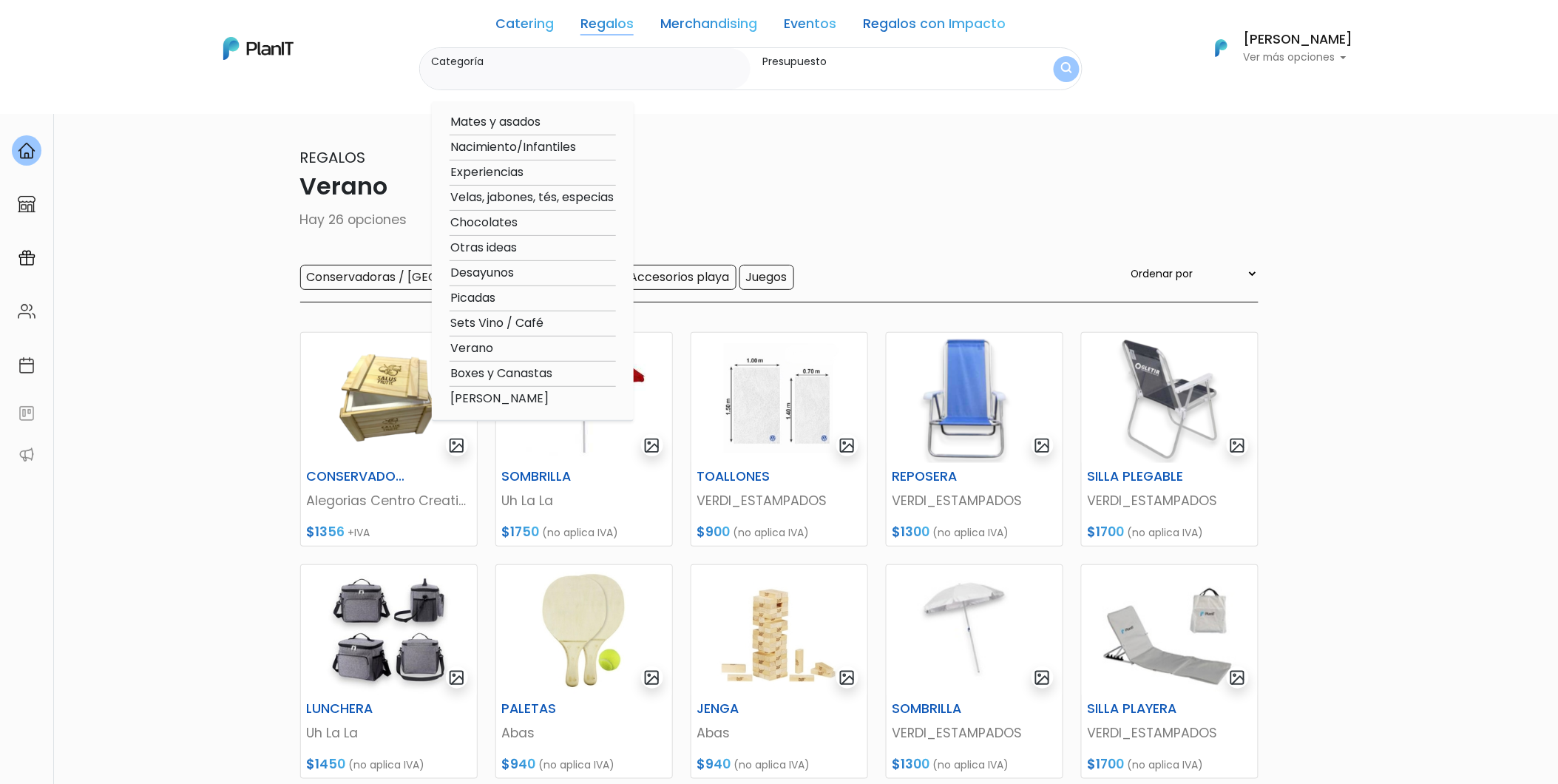
click at [509, 250] on option "Otras ideas" at bounding box center [533, 248] width 167 height 18
type input "Otras ideas"
type input "$900 - $2000"
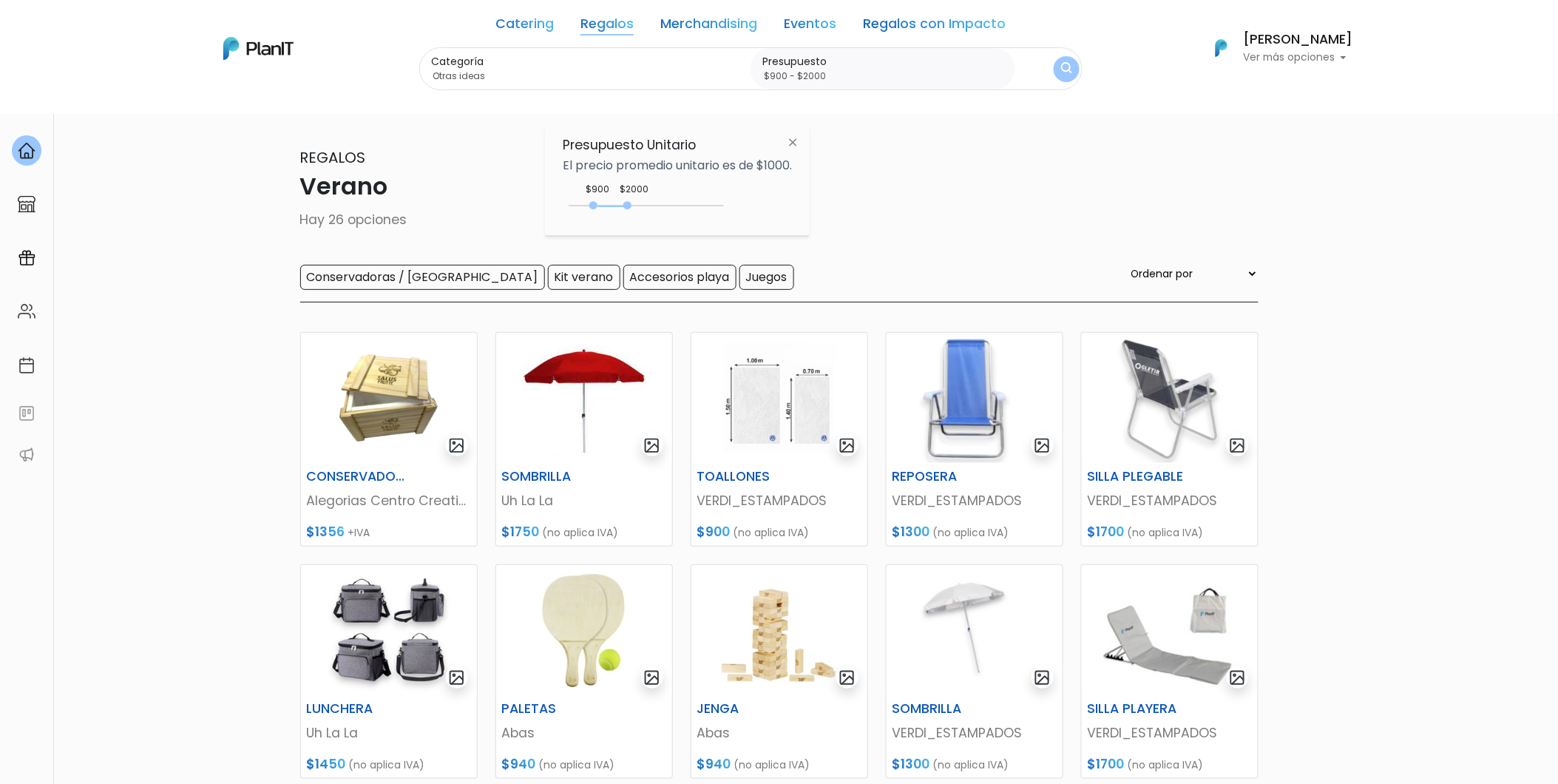
click at [1063, 71] on img "submit" at bounding box center [1067, 69] width 11 height 14
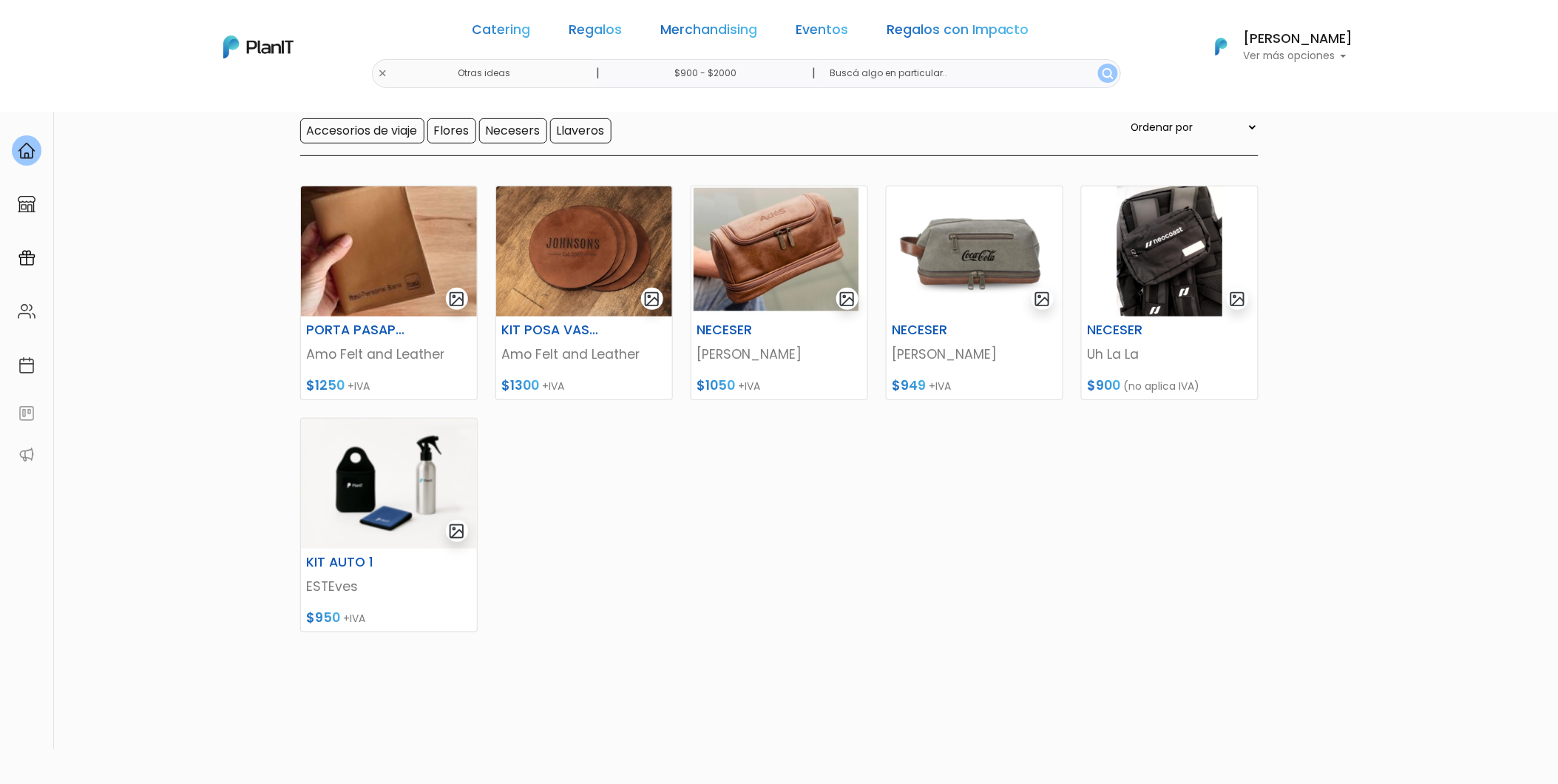
scroll to position [82, 0]
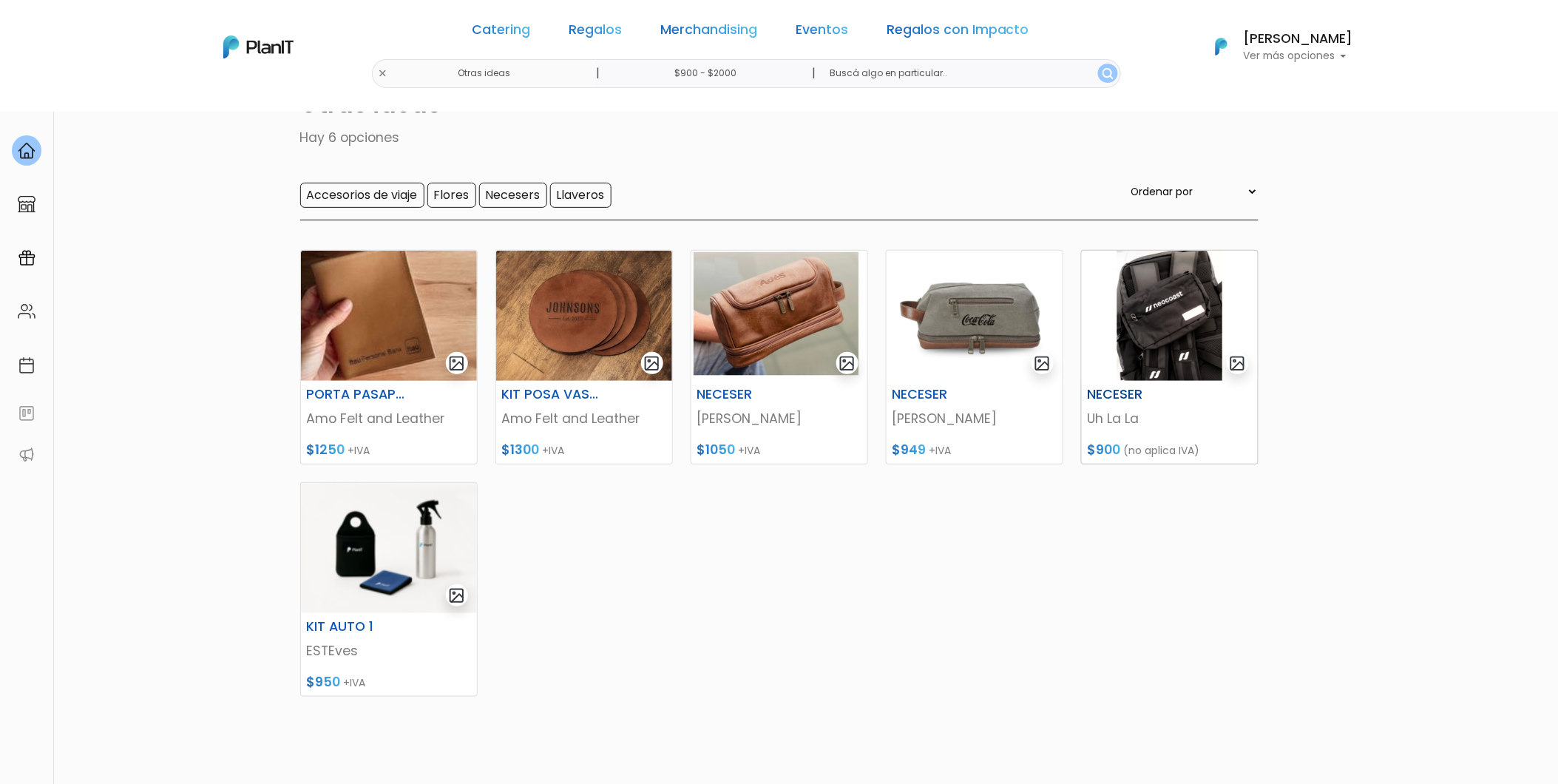
click at [1144, 319] on img at bounding box center [1170, 316] width 176 height 130
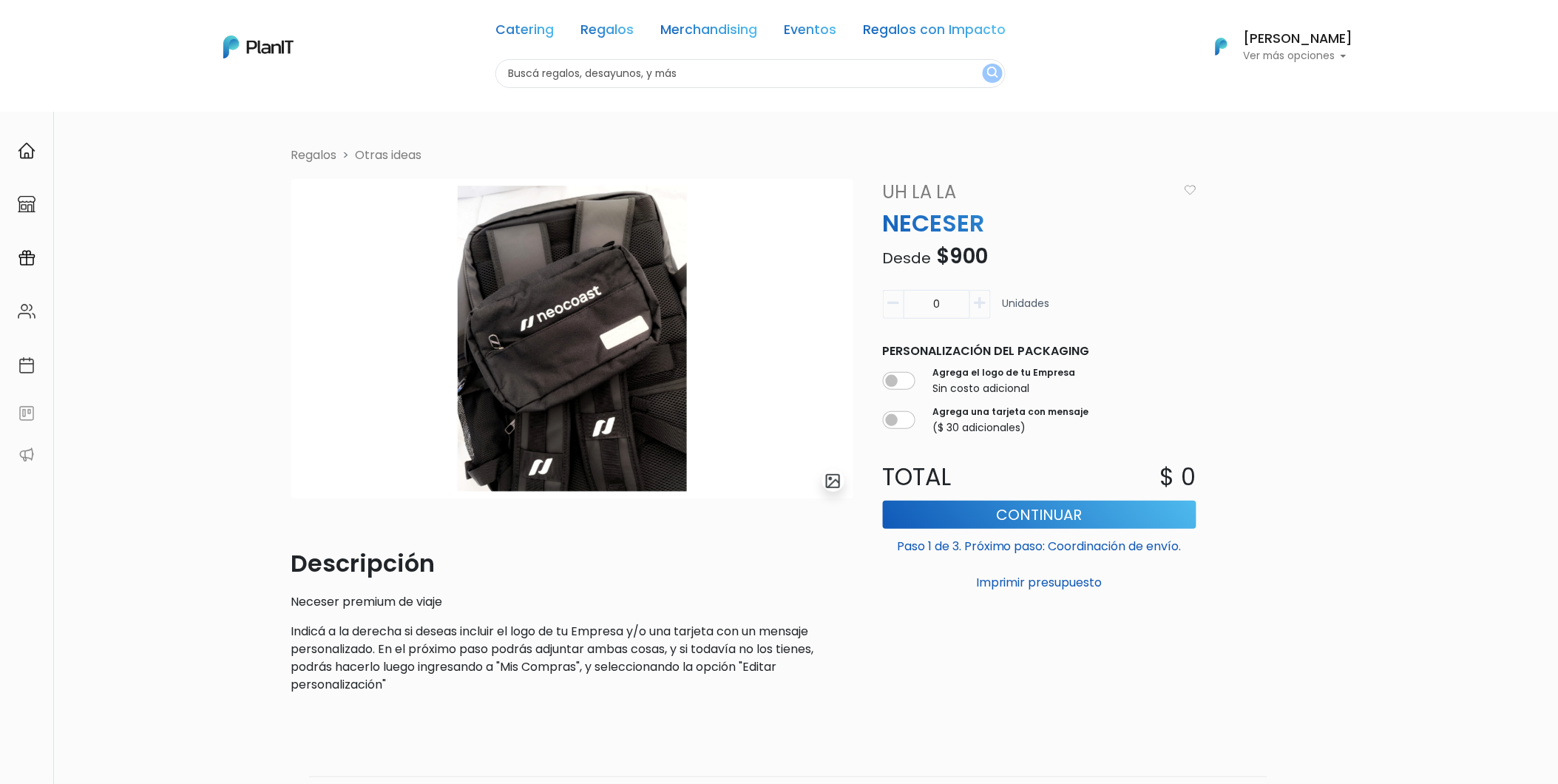
click at [378, 157] on link "Otras ideas" at bounding box center [389, 155] width 67 height 17
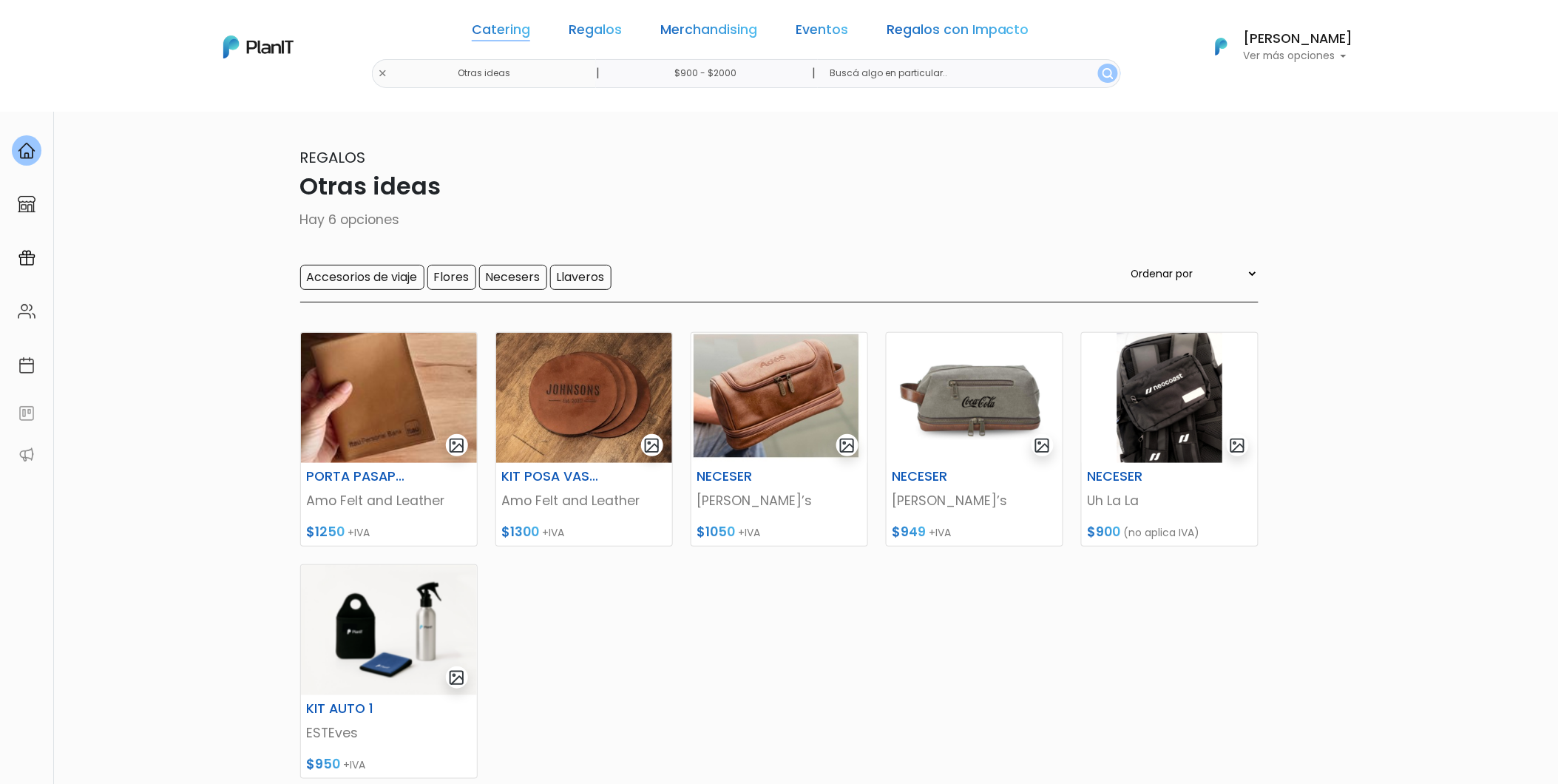
click at [522, 27] on link "Catering" at bounding box center [502, 33] width 59 height 17
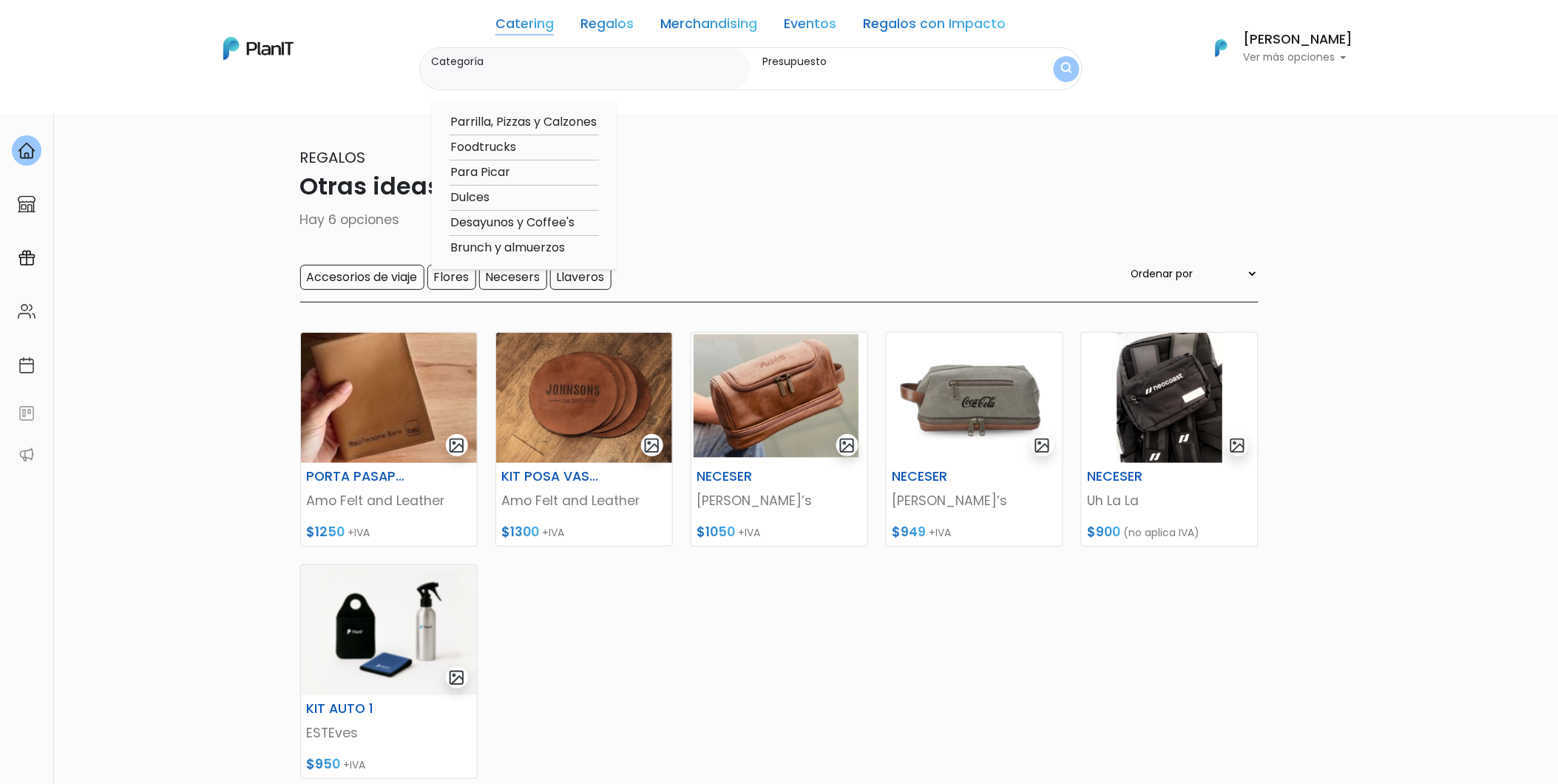
click at [948, 27] on link "Regalos con Impacto" at bounding box center [935, 26] width 143 height 17
click at [469, 194] on option "Verano" at bounding box center [533, 198] width 167 height 18
type input "Verano"
type input "$900 - $2000"
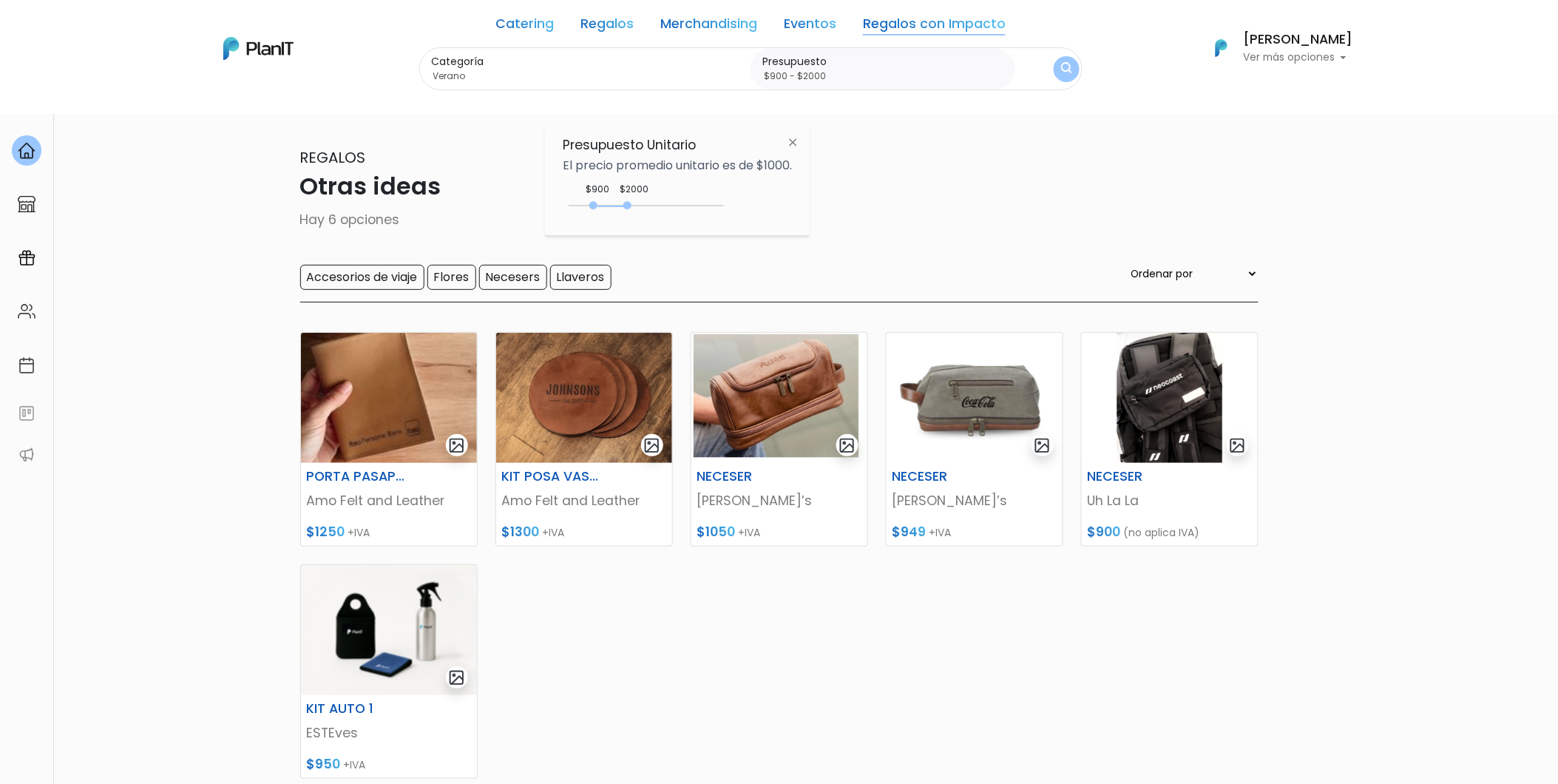
click at [1071, 71] on img "submit" at bounding box center [1067, 69] width 11 height 14
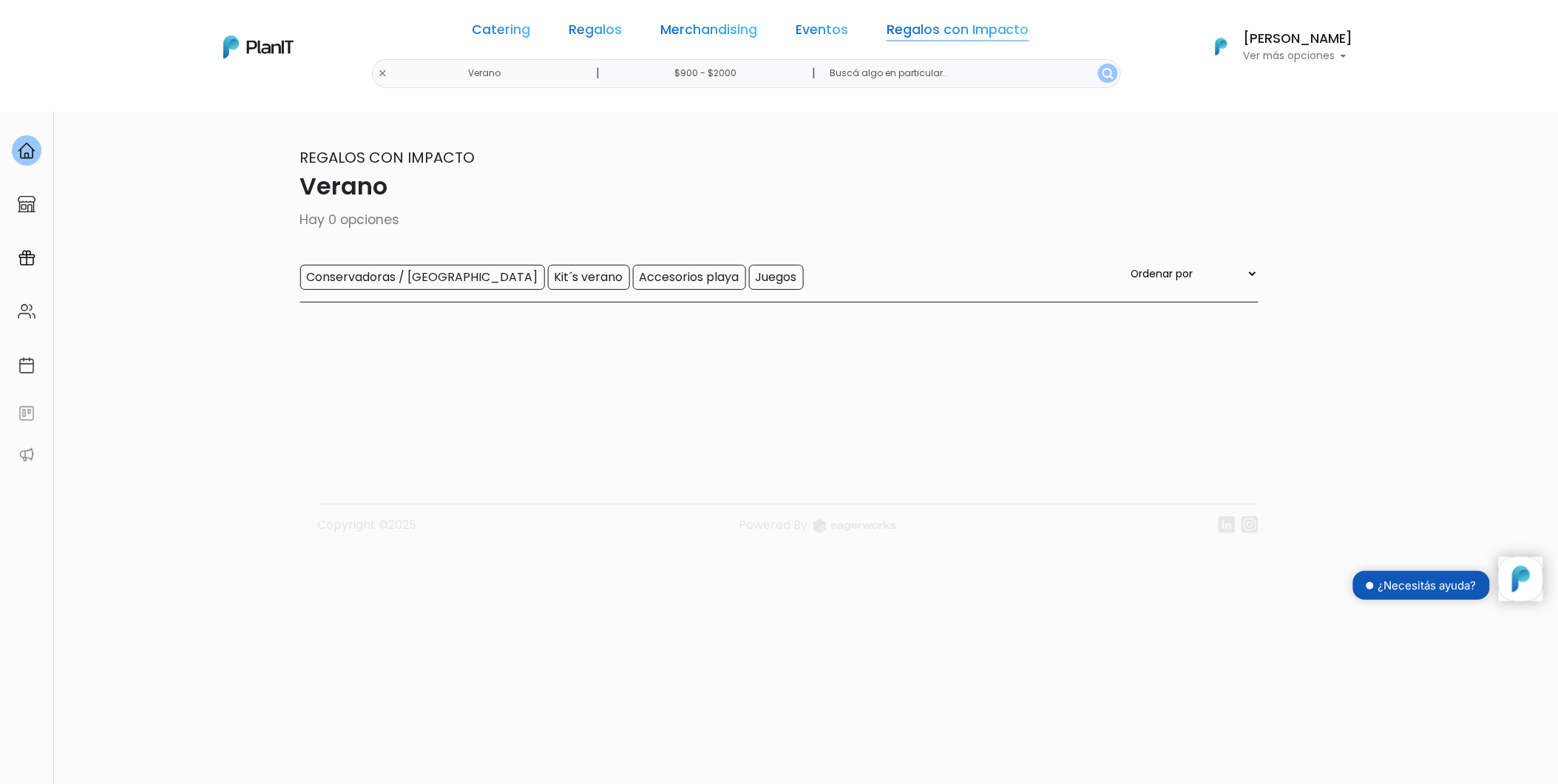
click at [922, 28] on link "Regalos con Impacto" at bounding box center [958, 33] width 143 height 17
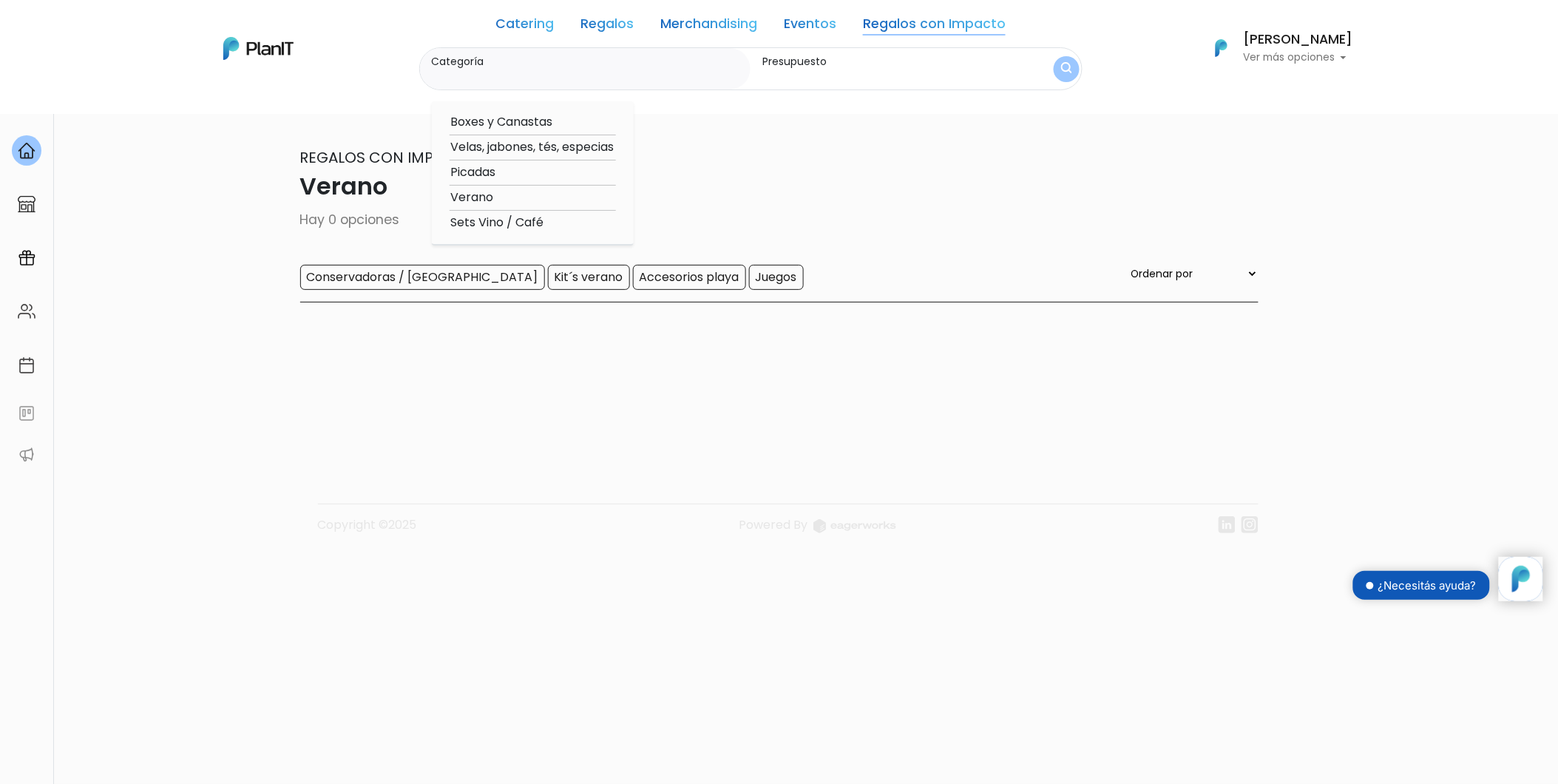
click at [474, 190] on option "Verano" at bounding box center [533, 198] width 167 height 18
type input "Verano"
type input "$900 - $2000"
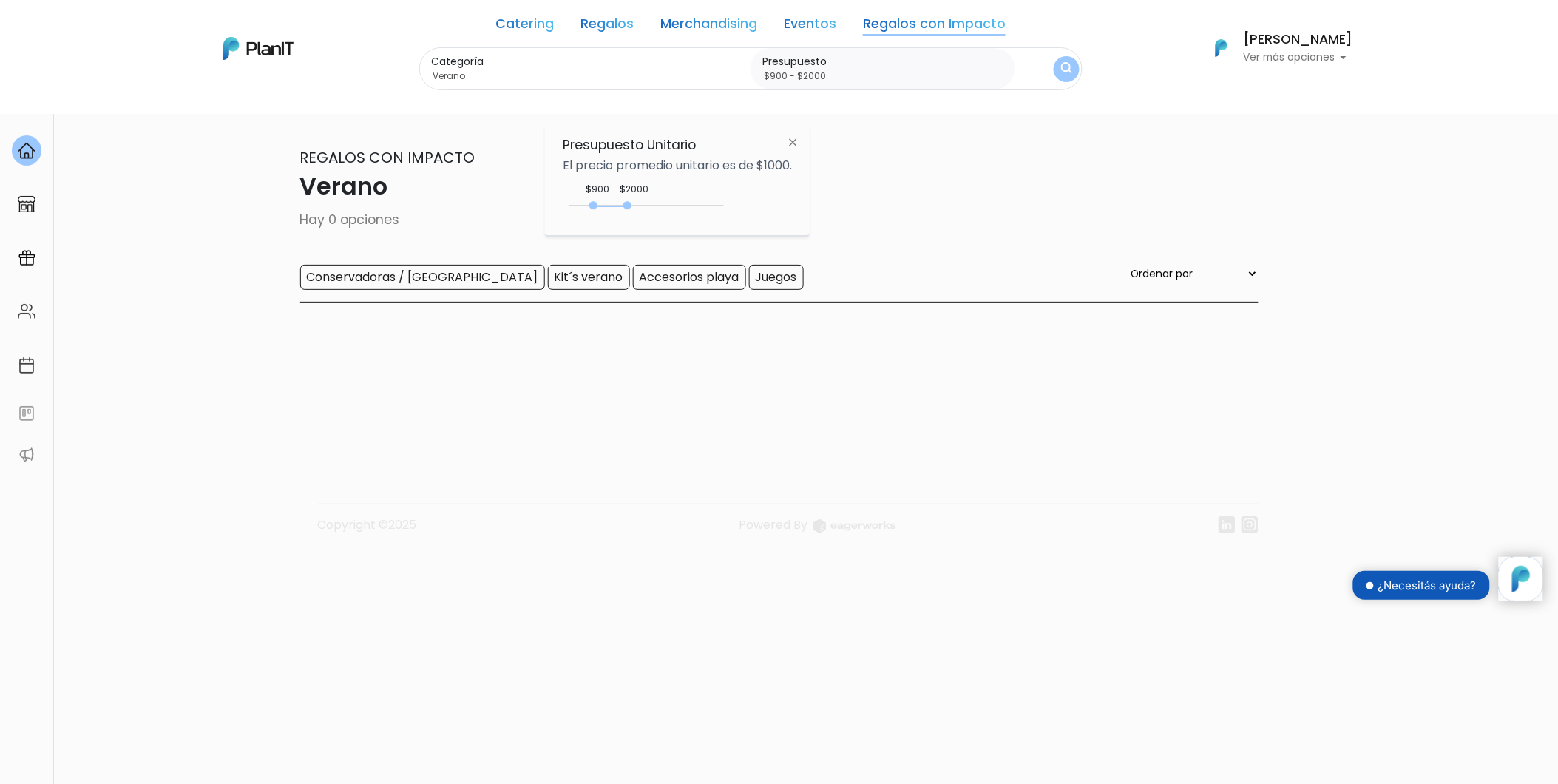
click at [1068, 63] on img "submit" at bounding box center [1067, 69] width 11 height 14
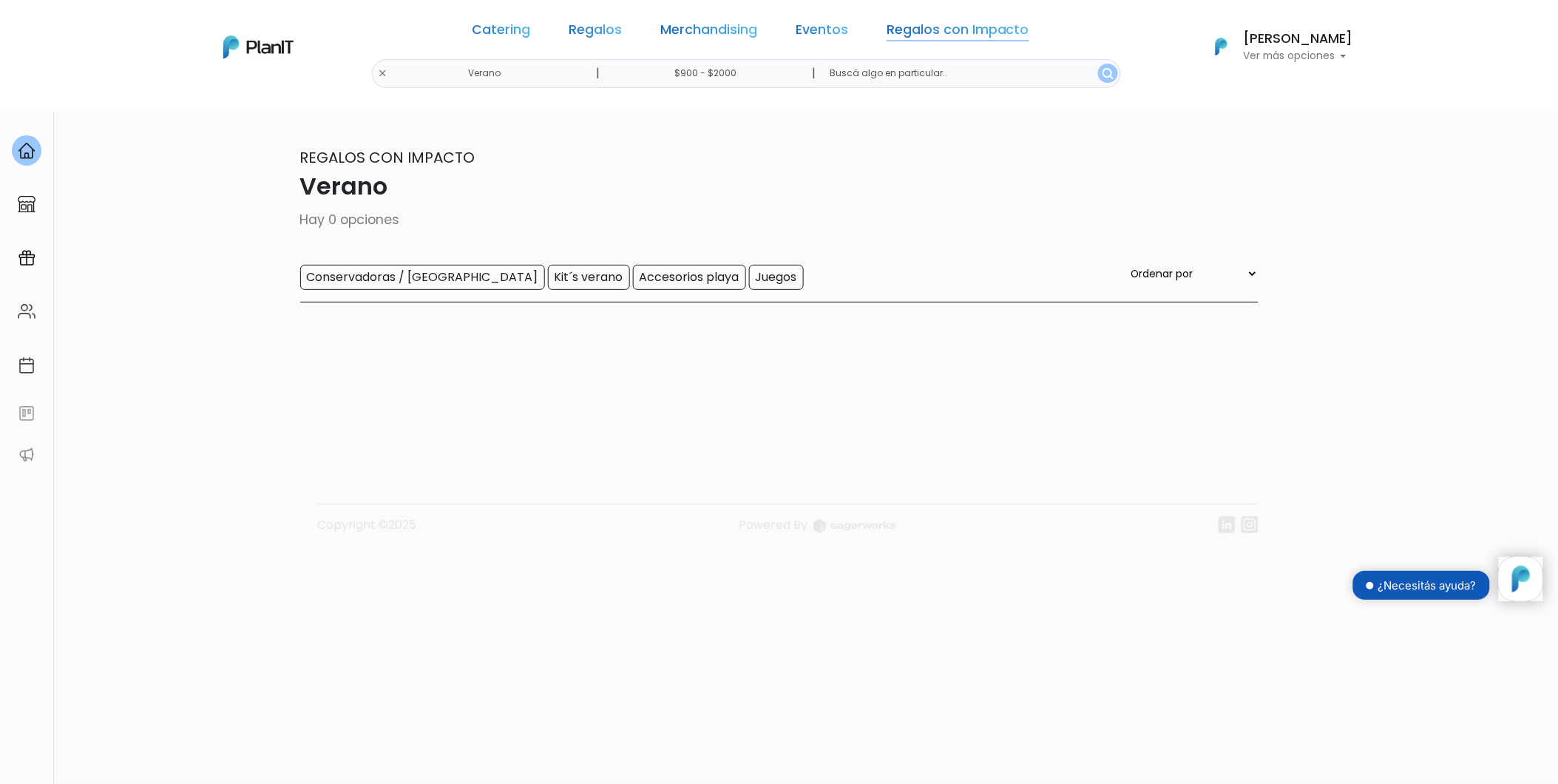
click at [929, 33] on link "Regalos con Impacto" at bounding box center [958, 33] width 143 height 17
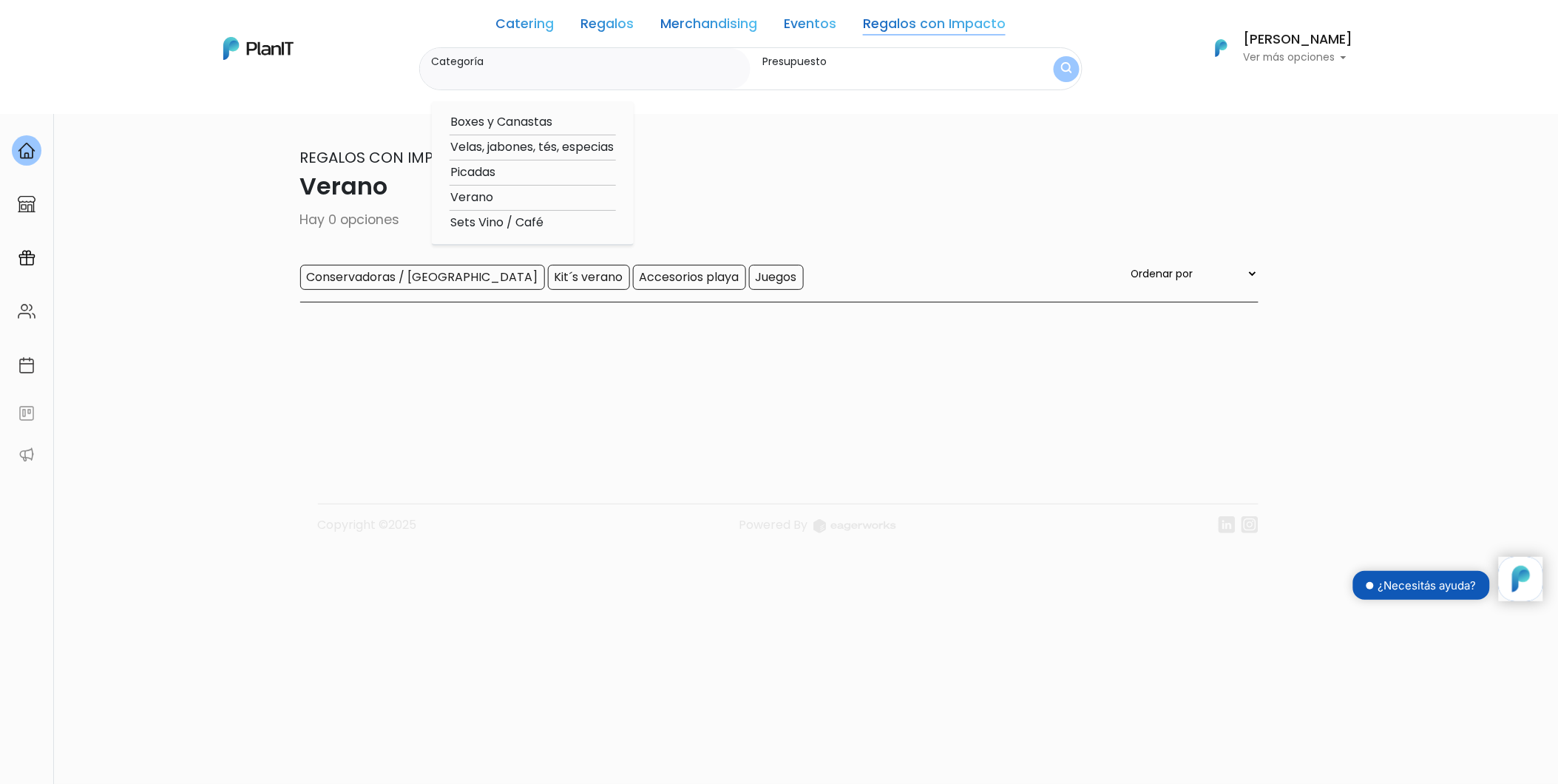
click at [501, 125] on option "Boxes y Canastas" at bounding box center [533, 122] width 167 height 18
type input "Boxes y Canastas"
type input "$900 - $2000"
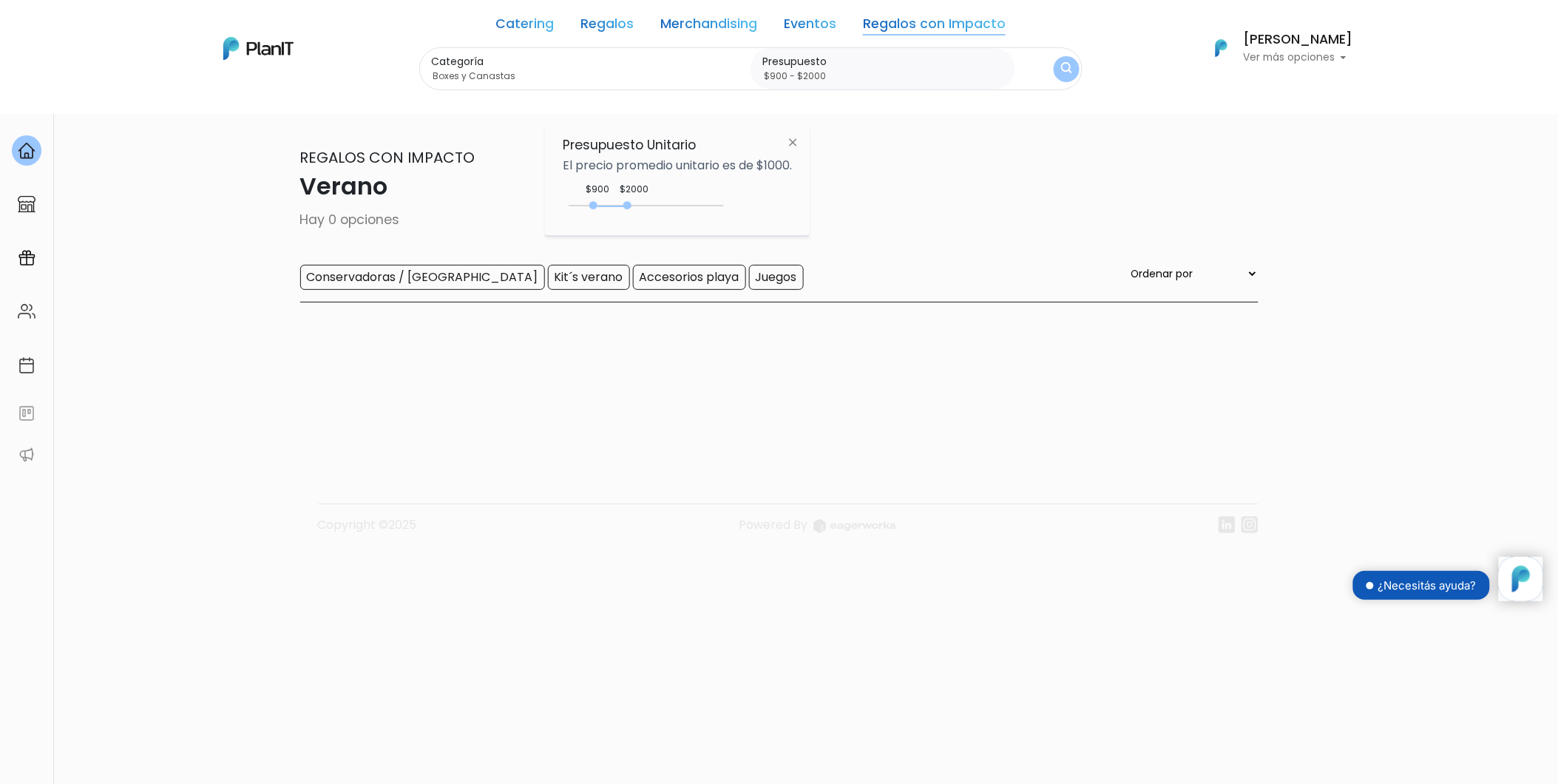
click at [1061, 71] on img "submit" at bounding box center [1067, 69] width 11 height 14
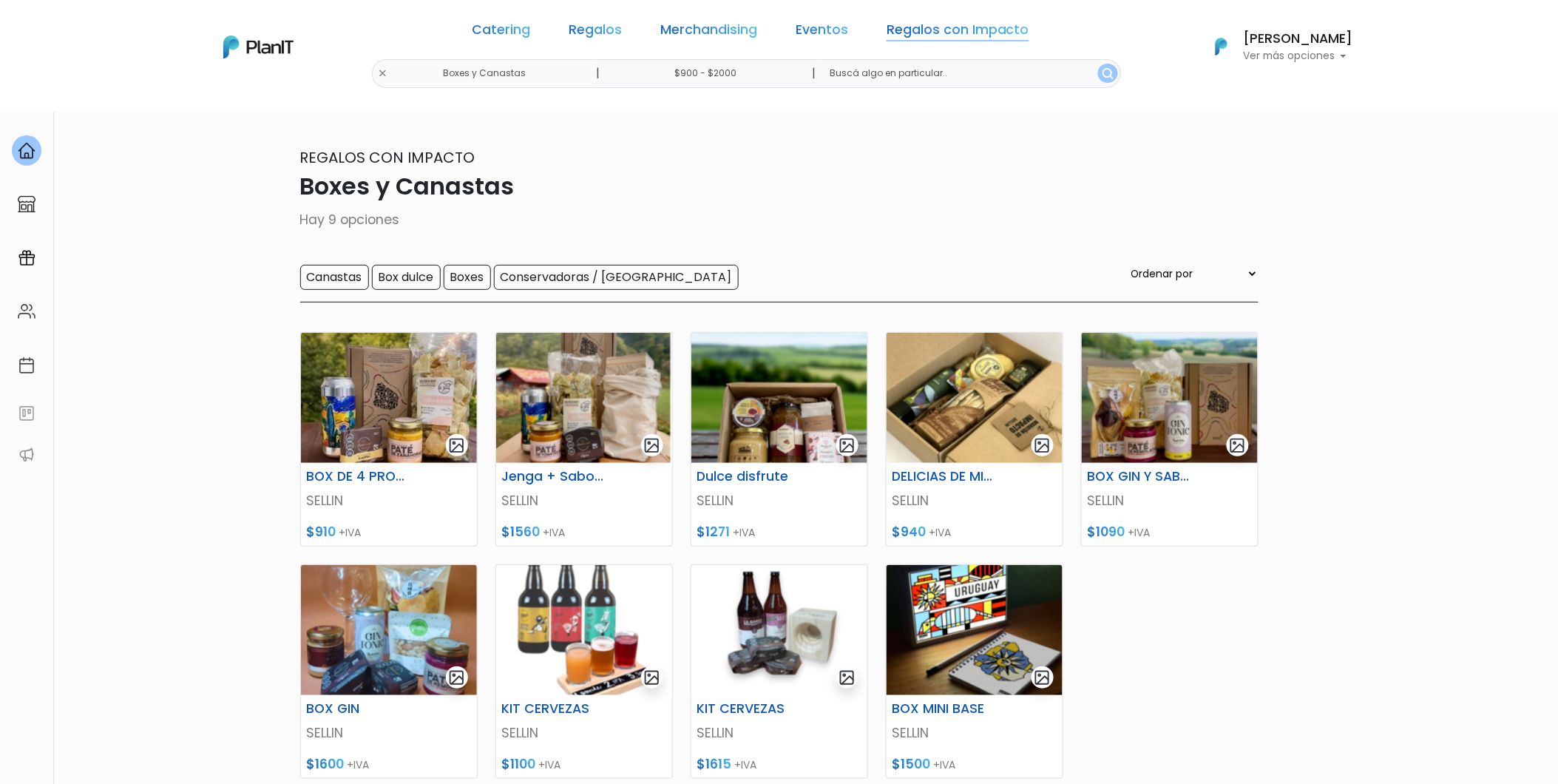
click at [973, 34] on link "Regalos con Impacto" at bounding box center [958, 33] width 143 height 17
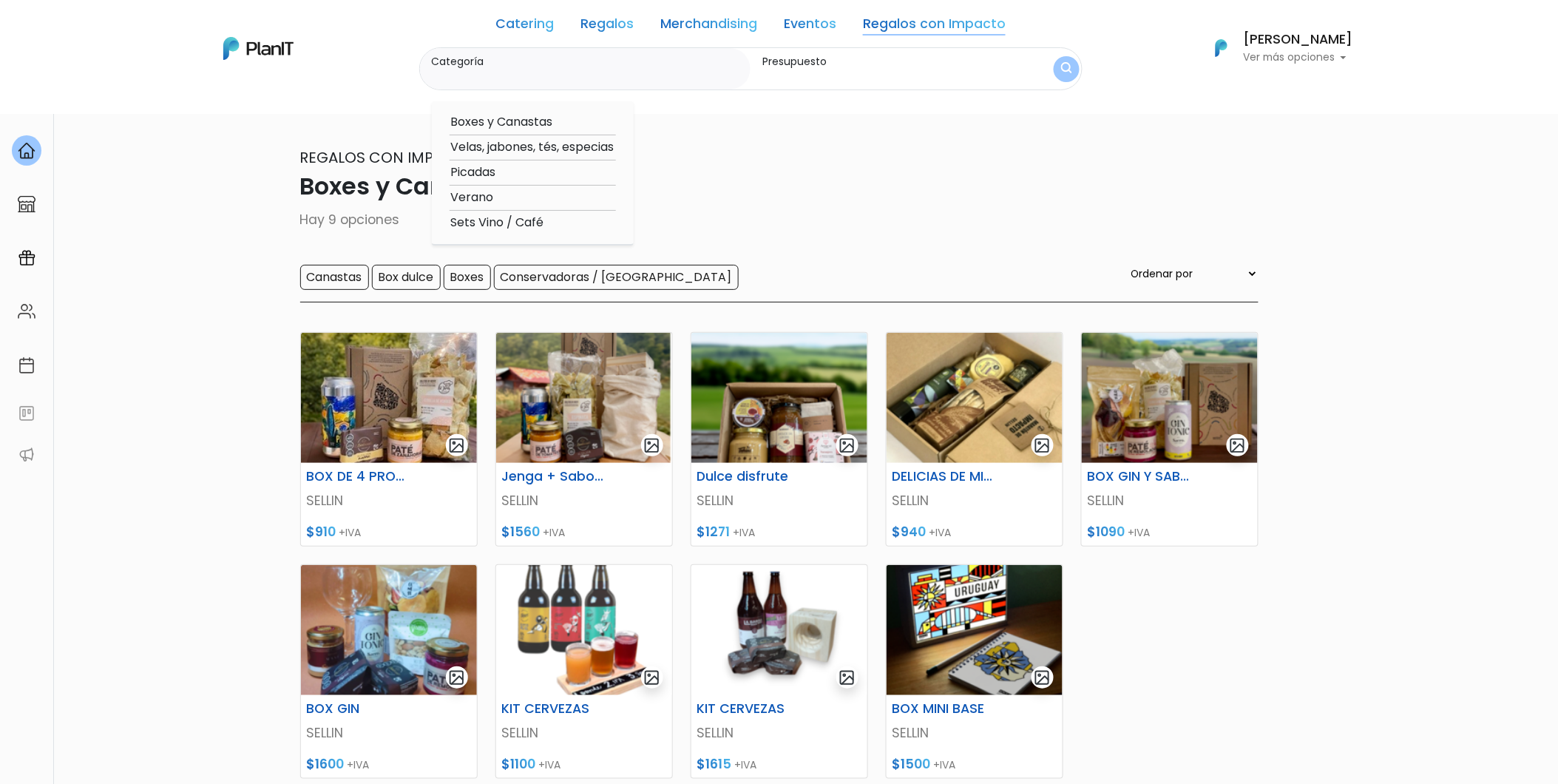
click at [488, 126] on option "Boxes y Canastas" at bounding box center [533, 122] width 167 height 18
type input "Boxes y Canastas"
type input "$900 - $2000"
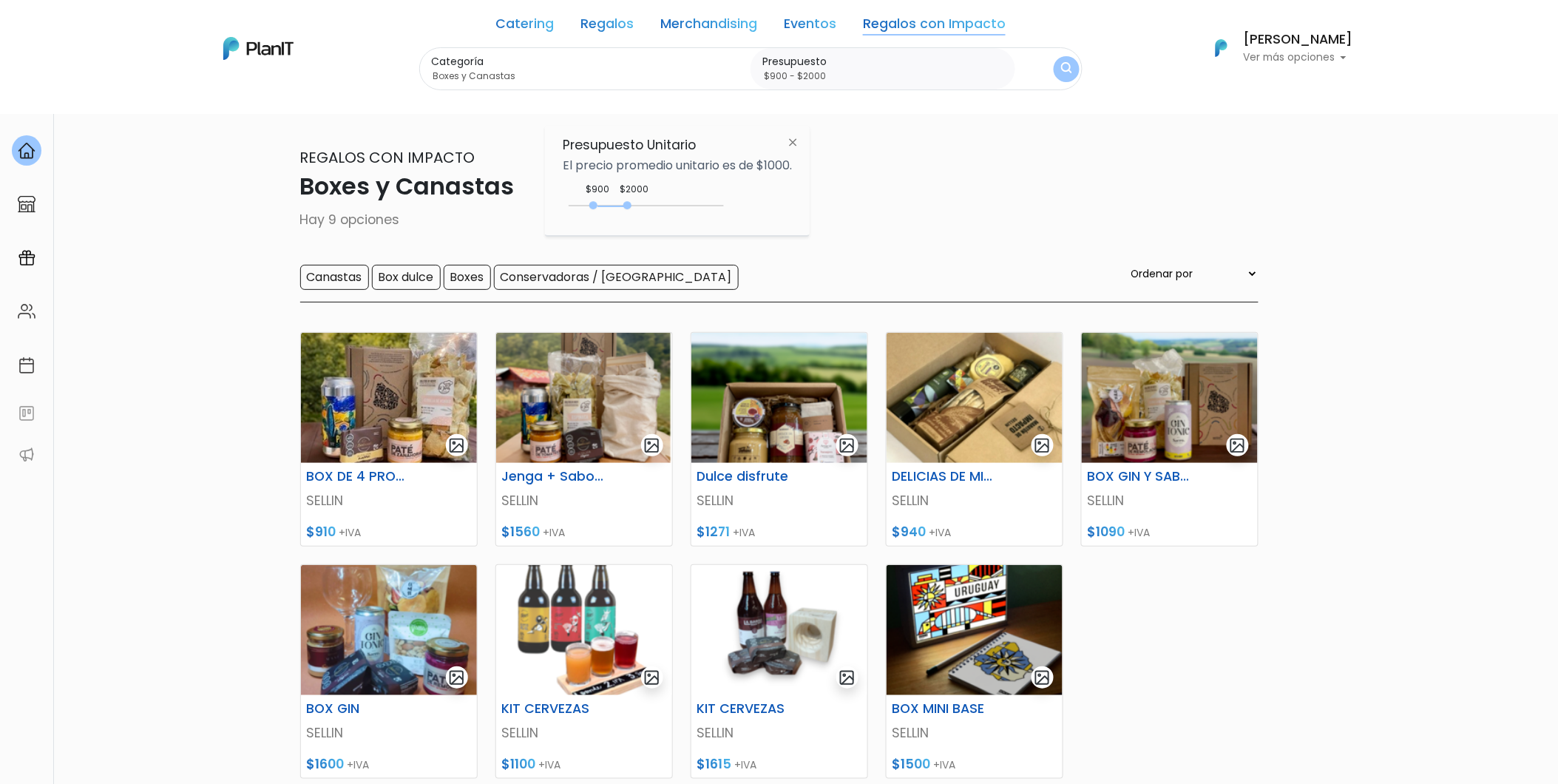
click at [894, 255] on div "Regalos con Impacto Boxes y Canastas Hay 9 opciones Canastas Box dulce Boxes Co…" at bounding box center [779, 225] width 959 height 156
click at [792, 20] on link "Eventos" at bounding box center [810, 26] width 52 height 17
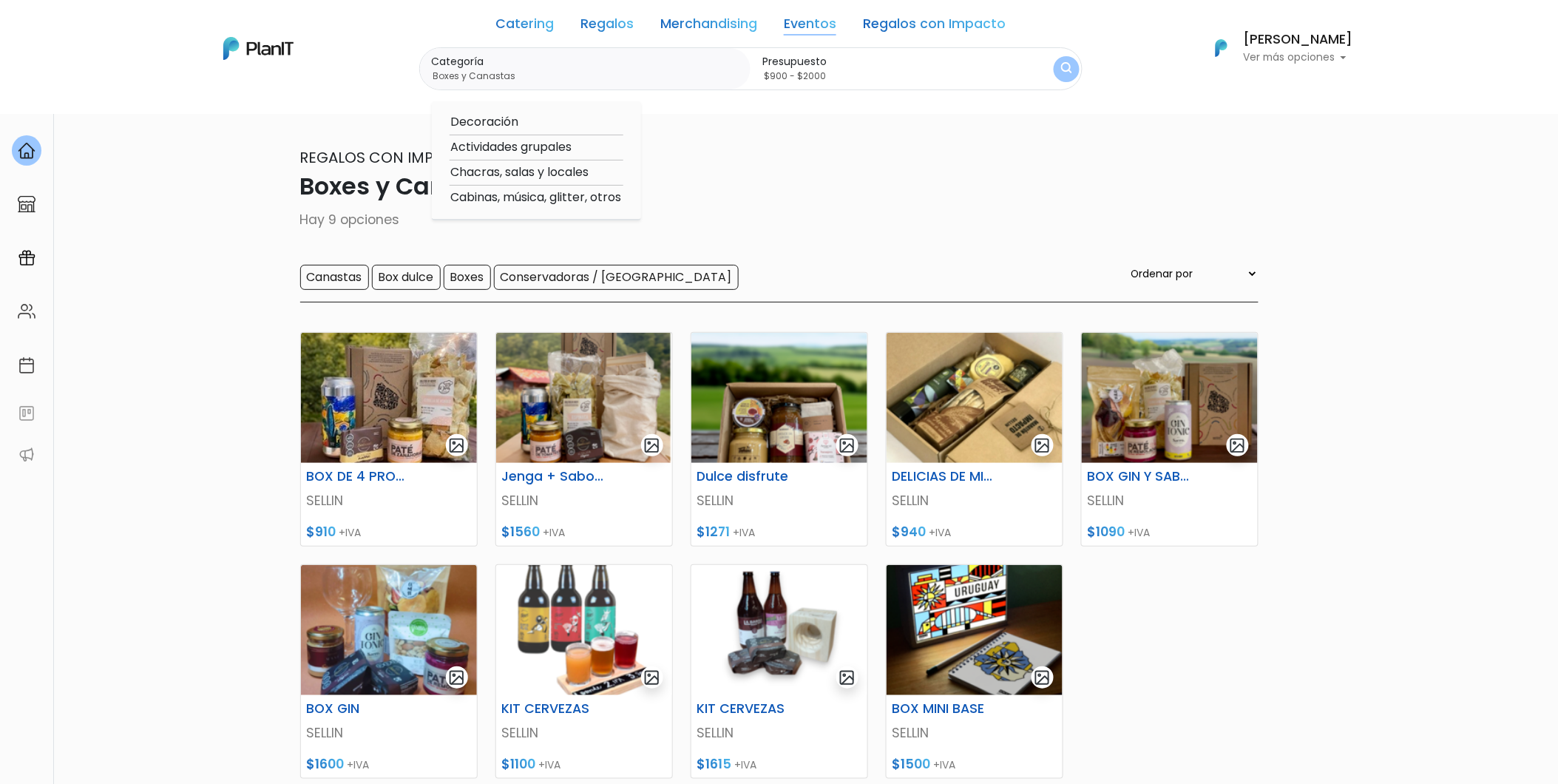
click at [716, 17] on link "Merchandising" at bounding box center [709, 26] width 97 height 17
click at [630, 23] on link "Regalos" at bounding box center [607, 26] width 53 height 17
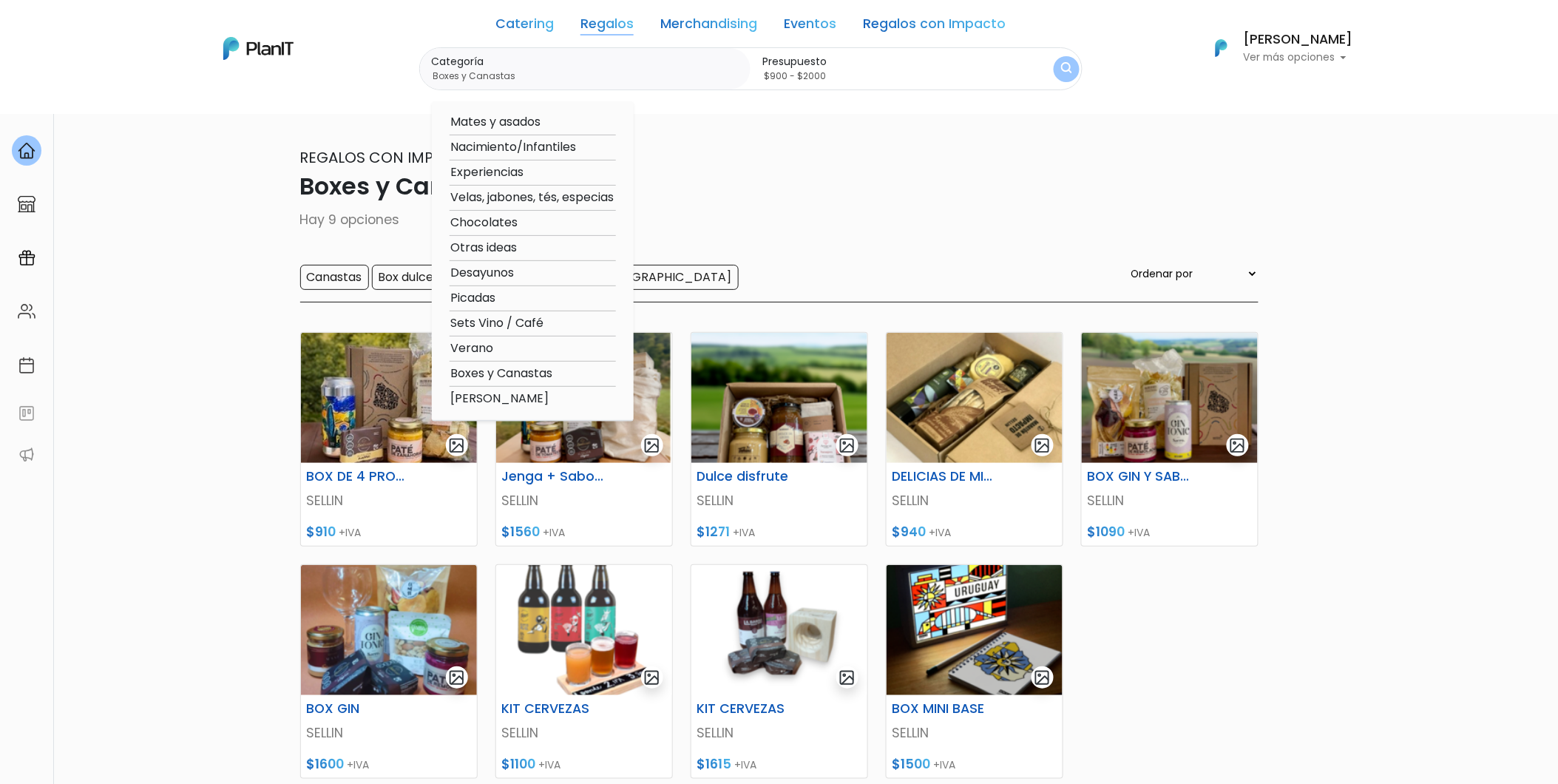
click at [485, 196] on option "Velas, jabones, tés, especias" at bounding box center [533, 198] width 167 height 18
type input "Velas, jabones, tés, especias"
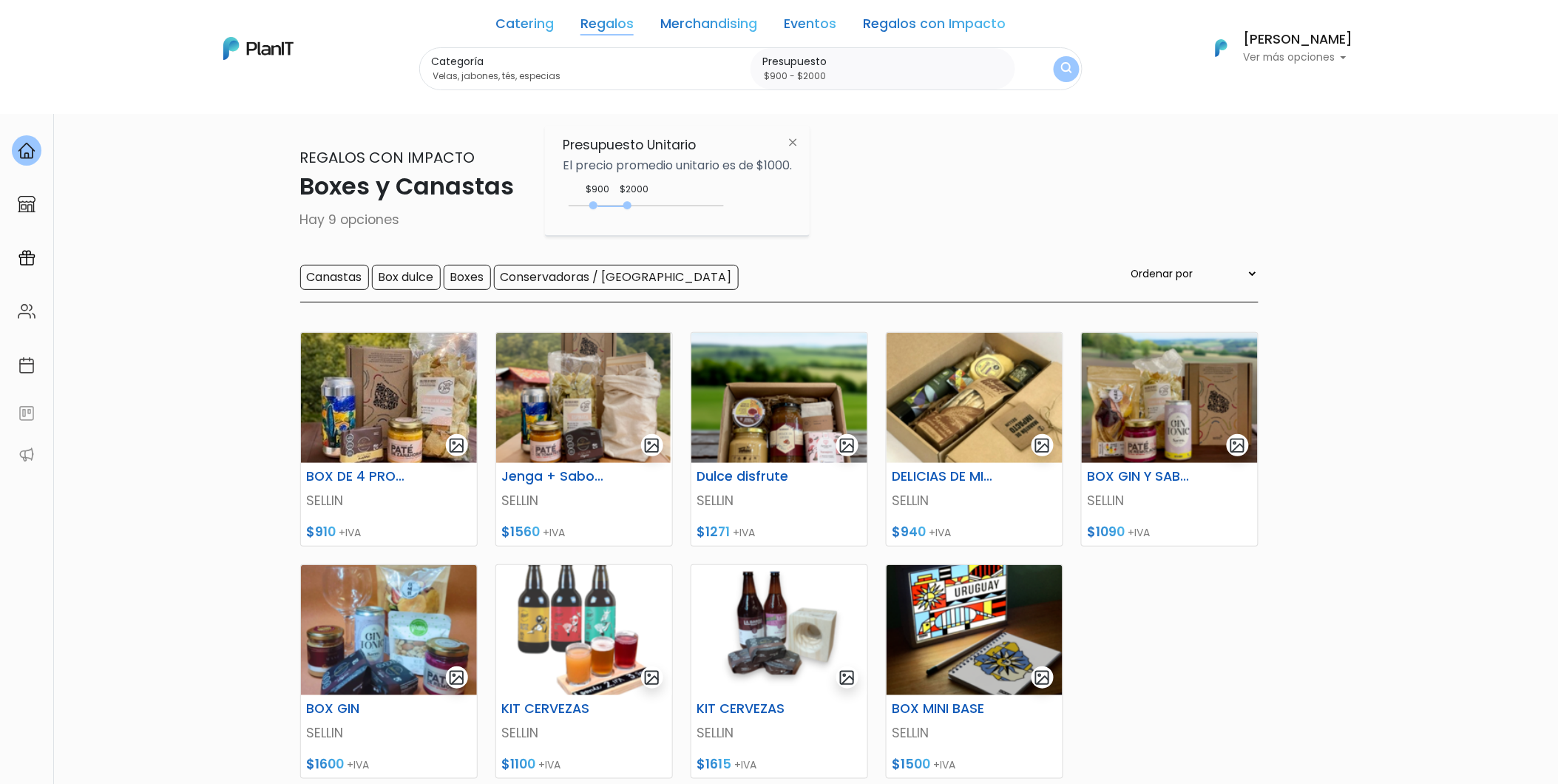
click at [1064, 56] on button "submit" at bounding box center [1067, 69] width 26 height 26
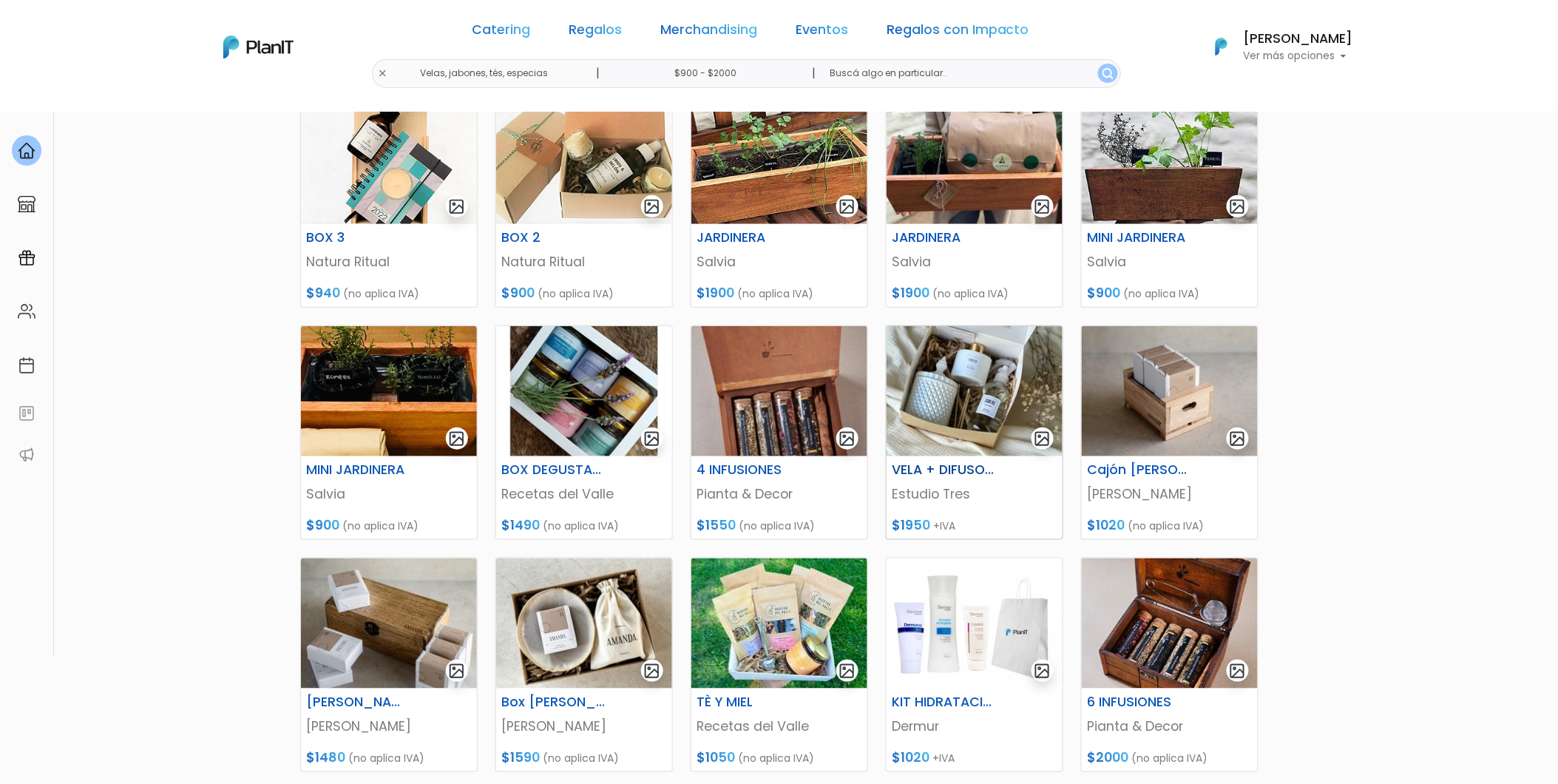
scroll to position [329, 0]
